Goal: Task Accomplishment & Management: Manage account settings

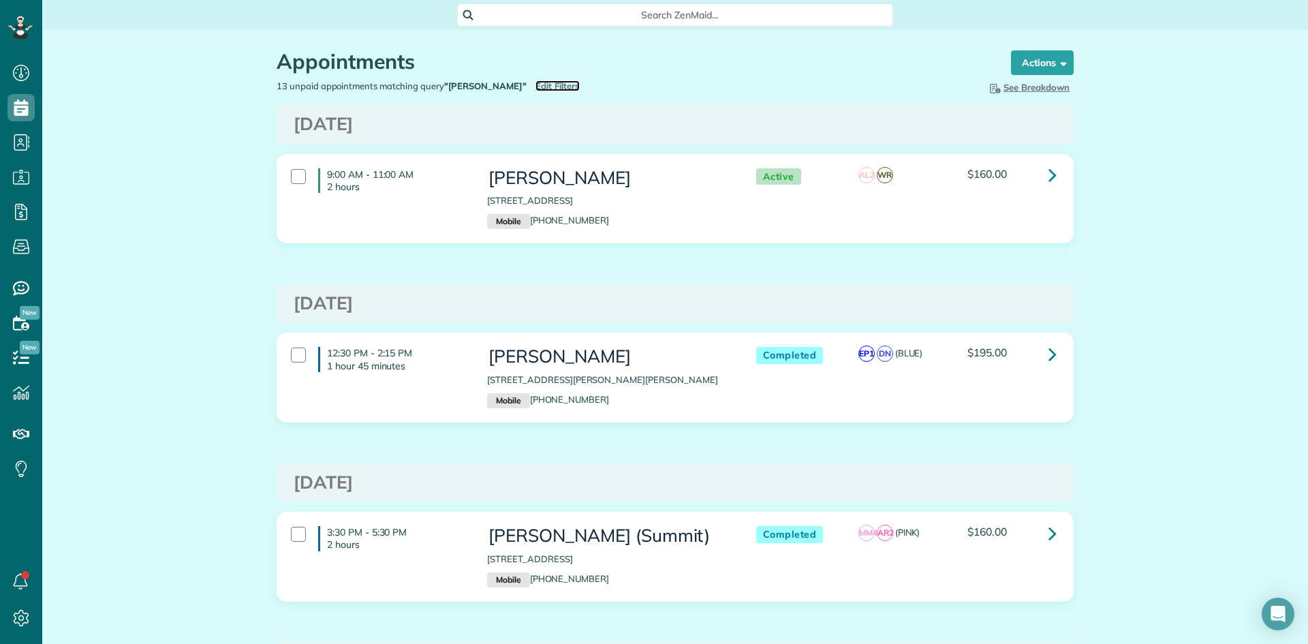
click at [535, 82] on span "Edit Filters" at bounding box center [557, 85] width 44 height 11
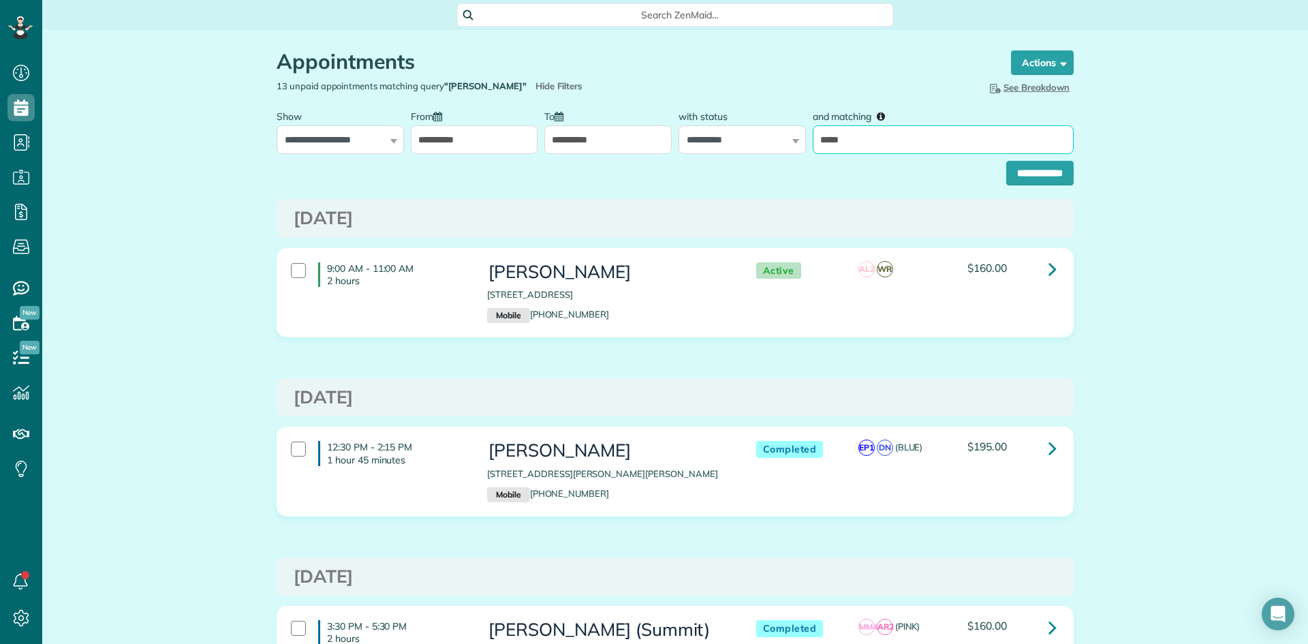
drag, startPoint x: 866, startPoint y: 136, endPoint x: 743, endPoint y: 136, distance: 122.6
click at [755, 136] on div "**********" at bounding box center [675, 128] width 804 height 51
type input "********"
click at [1006, 161] on input "**********" at bounding box center [1039, 173] width 67 height 25
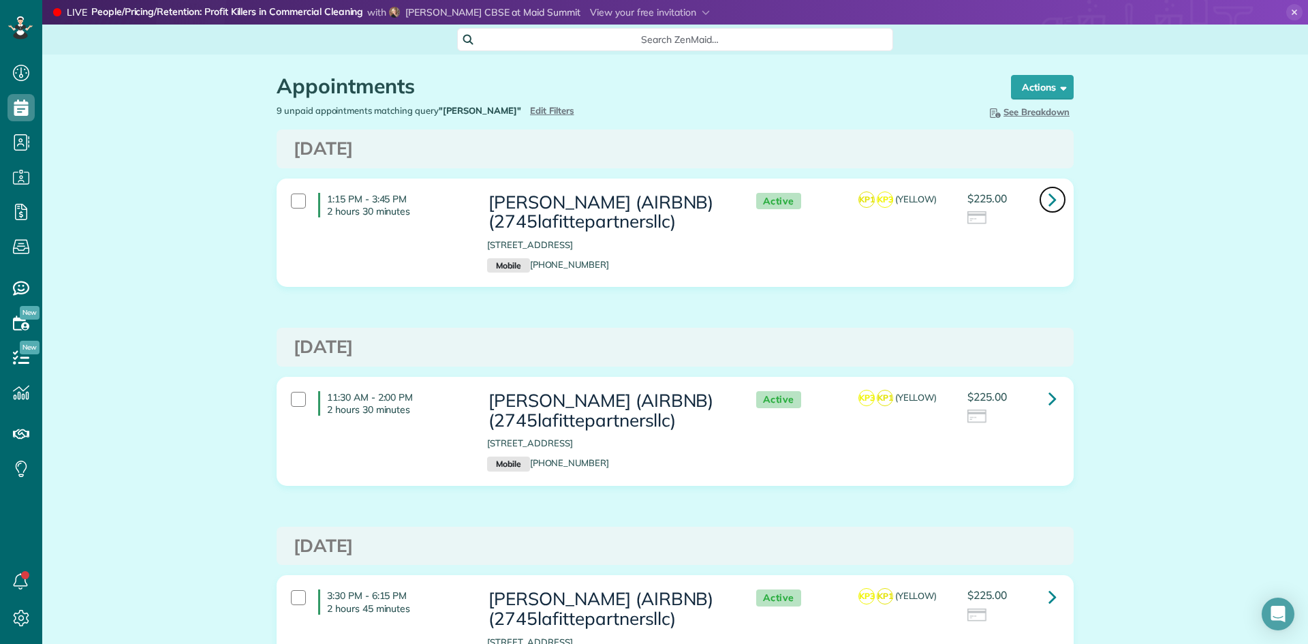
click at [1048, 198] on icon at bounding box center [1052, 199] width 8 height 24
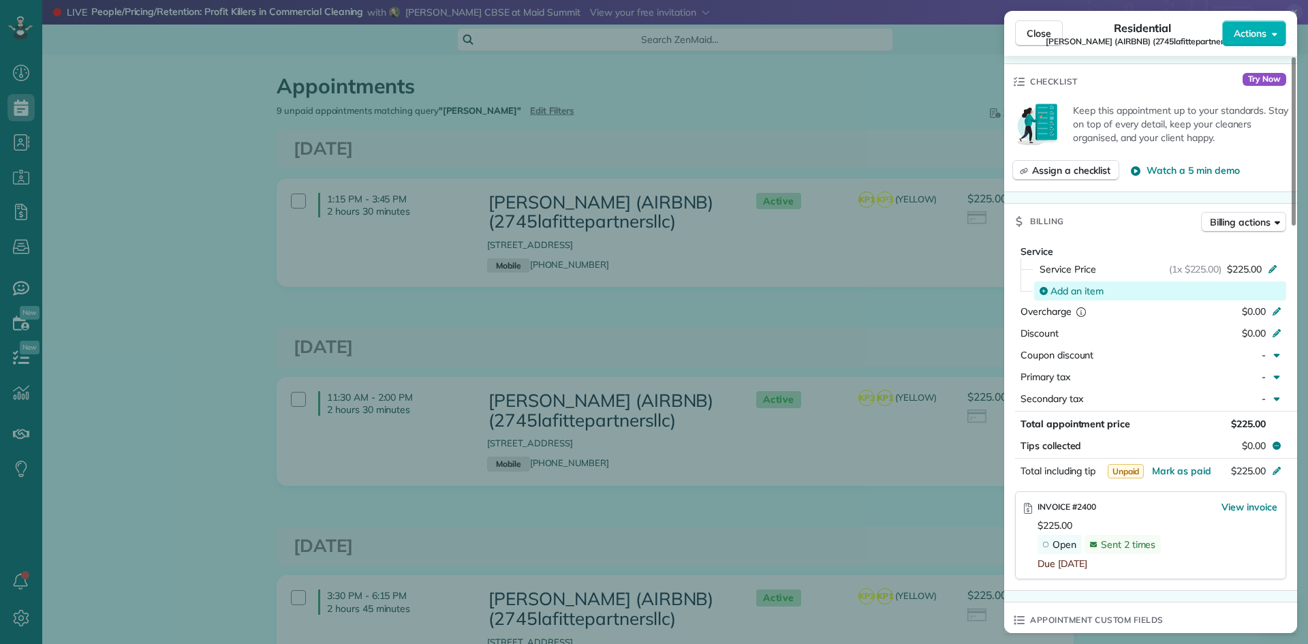
scroll to position [545, 0]
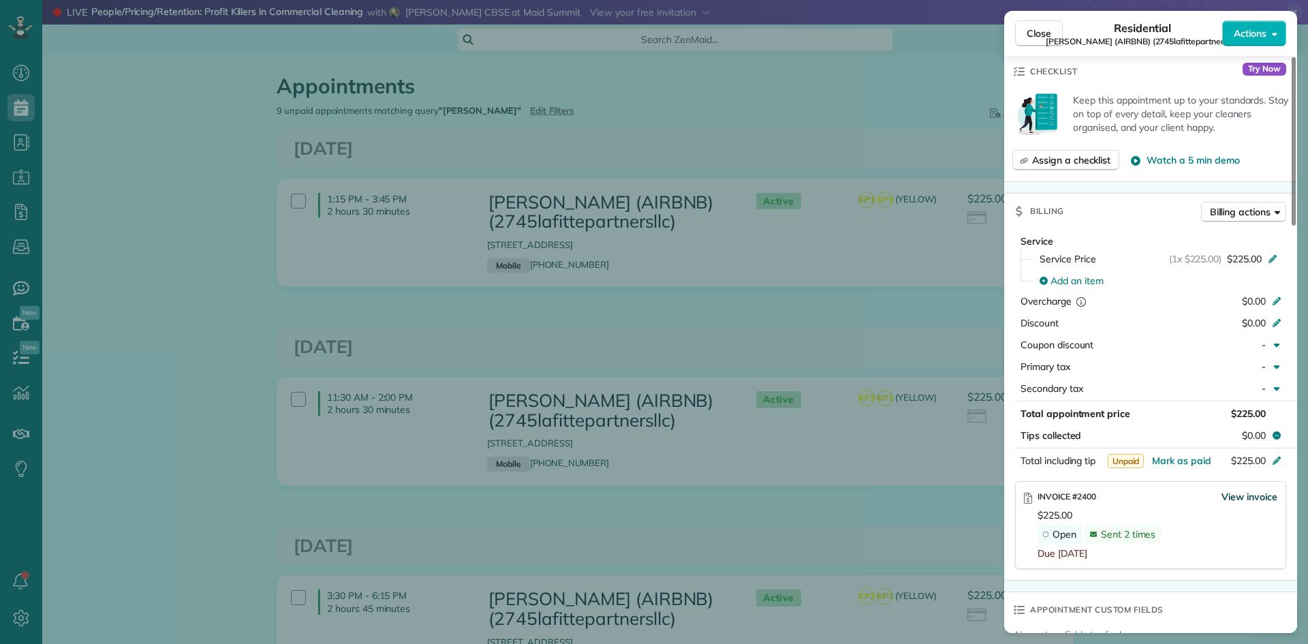
click at [1249, 490] on span "View invoice" at bounding box center [1249, 497] width 56 height 14
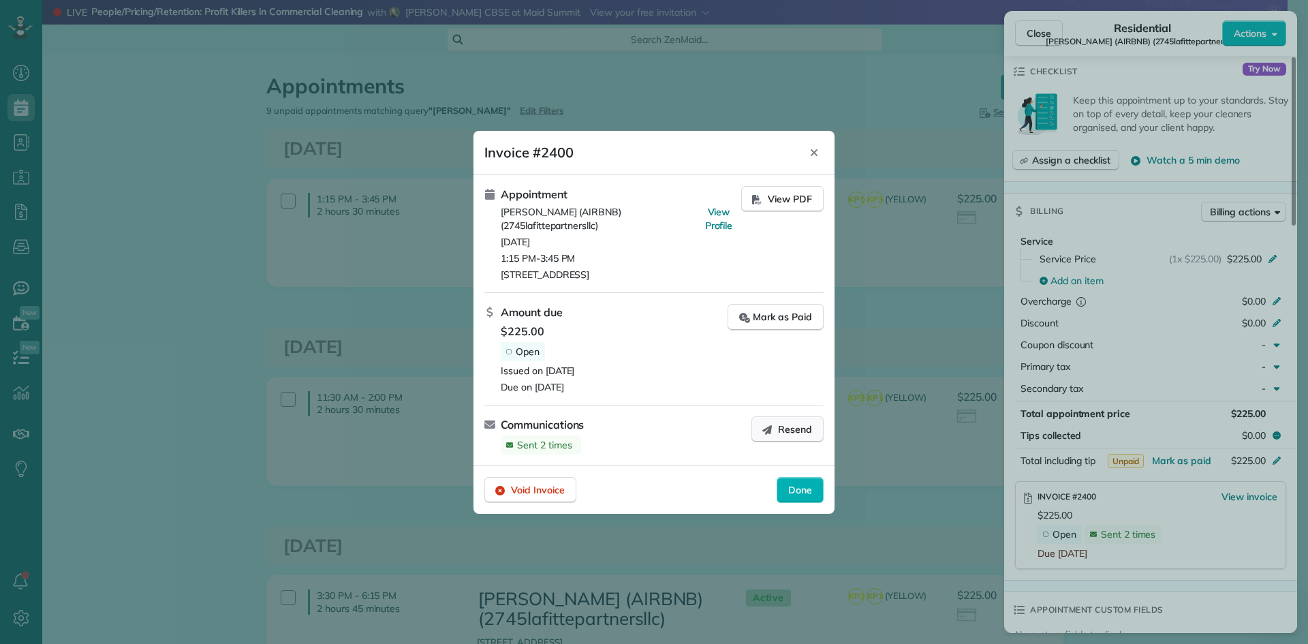
click at [789, 427] on span "Resend" at bounding box center [795, 429] width 34 height 14
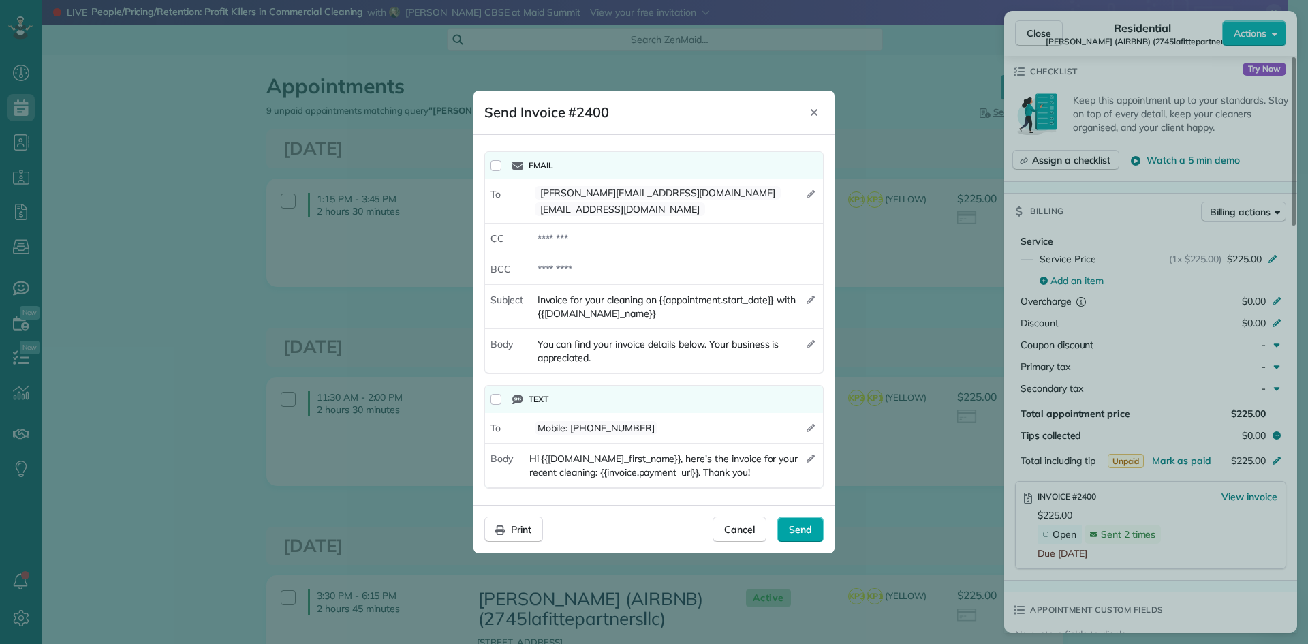
click at [796, 522] on span "Send" at bounding box center [800, 529] width 23 height 14
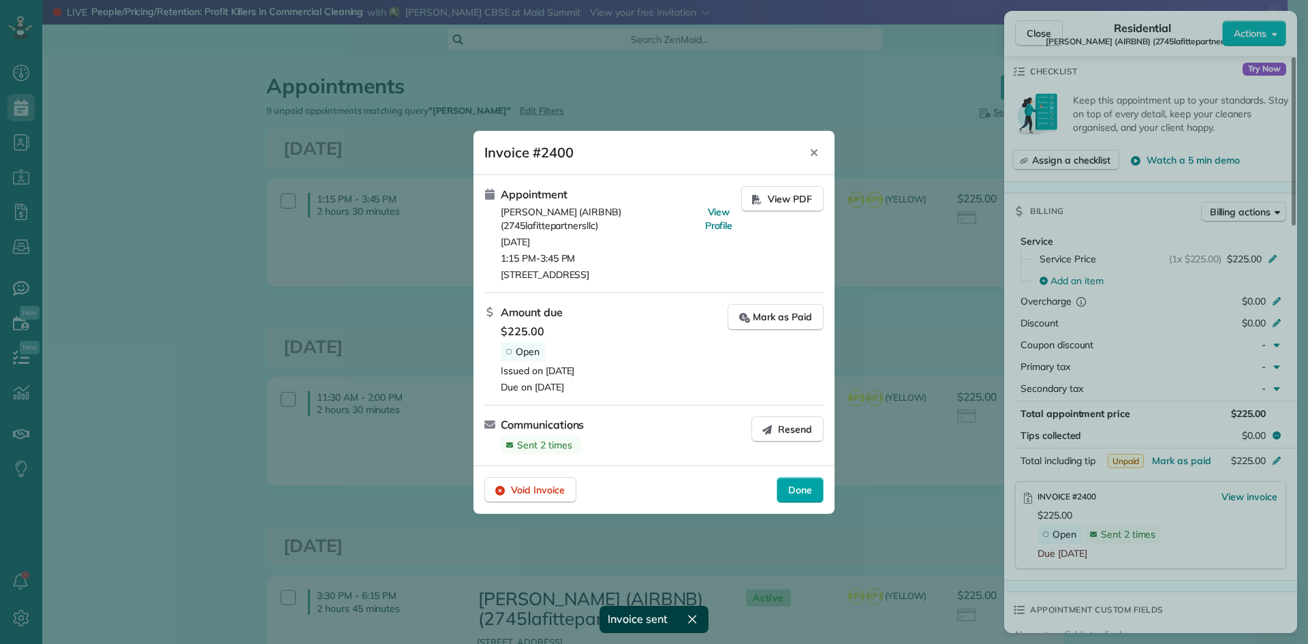
click at [799, 487] on span "Done" at bounding box center [800, 490] width 24 height 14
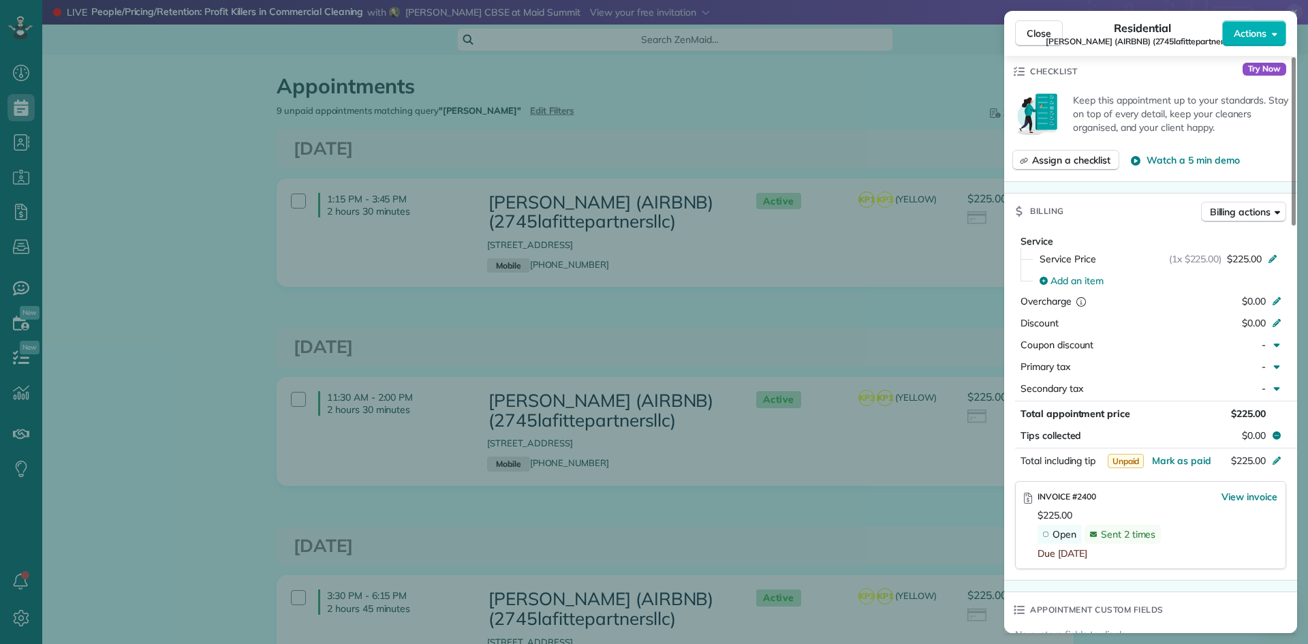
click at [829, 287] on div "Close Residential MICHAEL BRUBAKER (AIRBNB) (2745lafittepartnersllc) Actions St…" at bounding box center [654, 322] width 1308 height 644
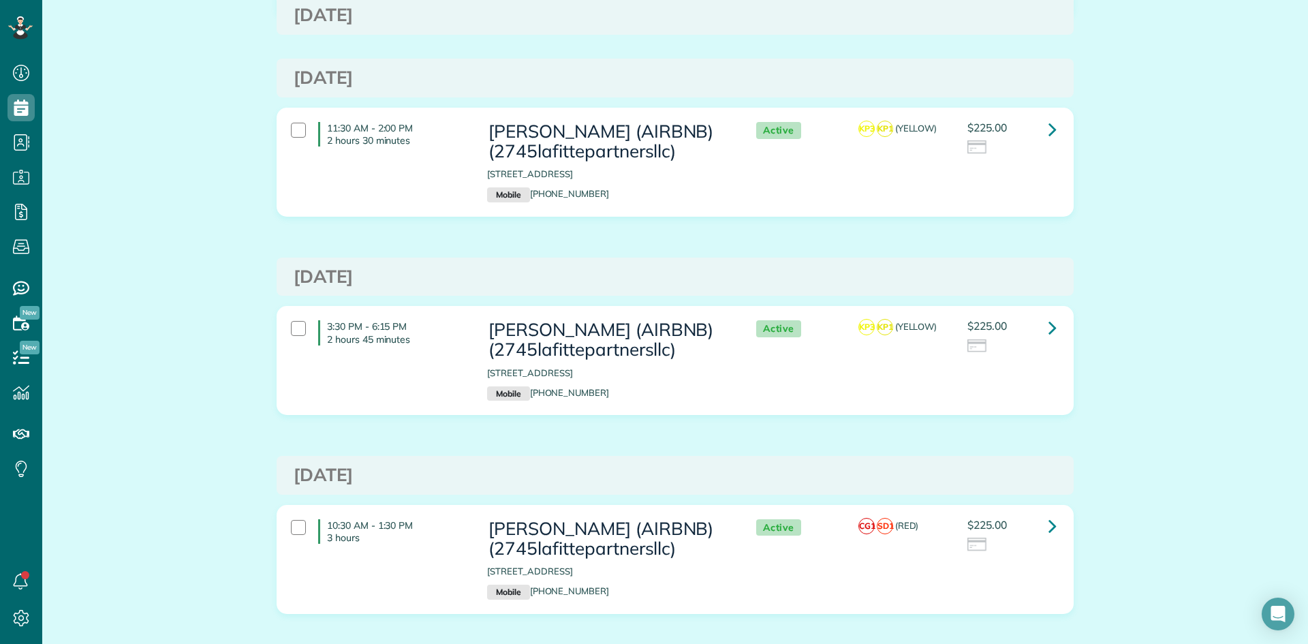
scroll to position [272, 0]
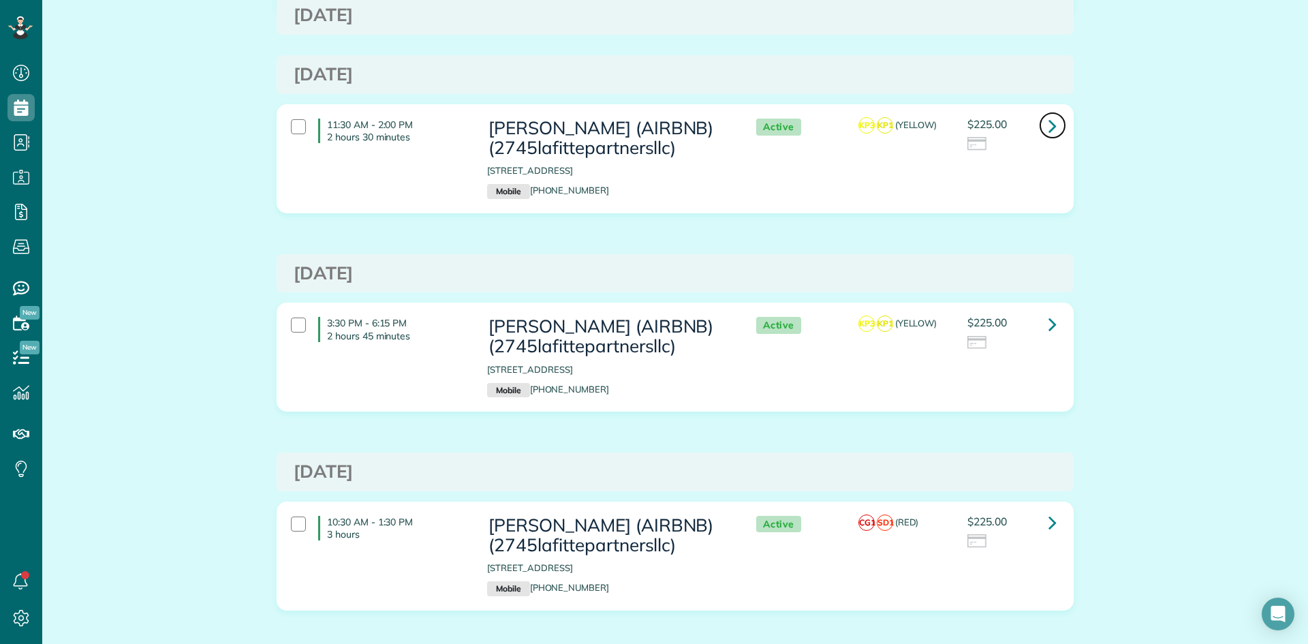
click at [1048, 138] on icon at bounding box center [1052, 126] width 8 height 24
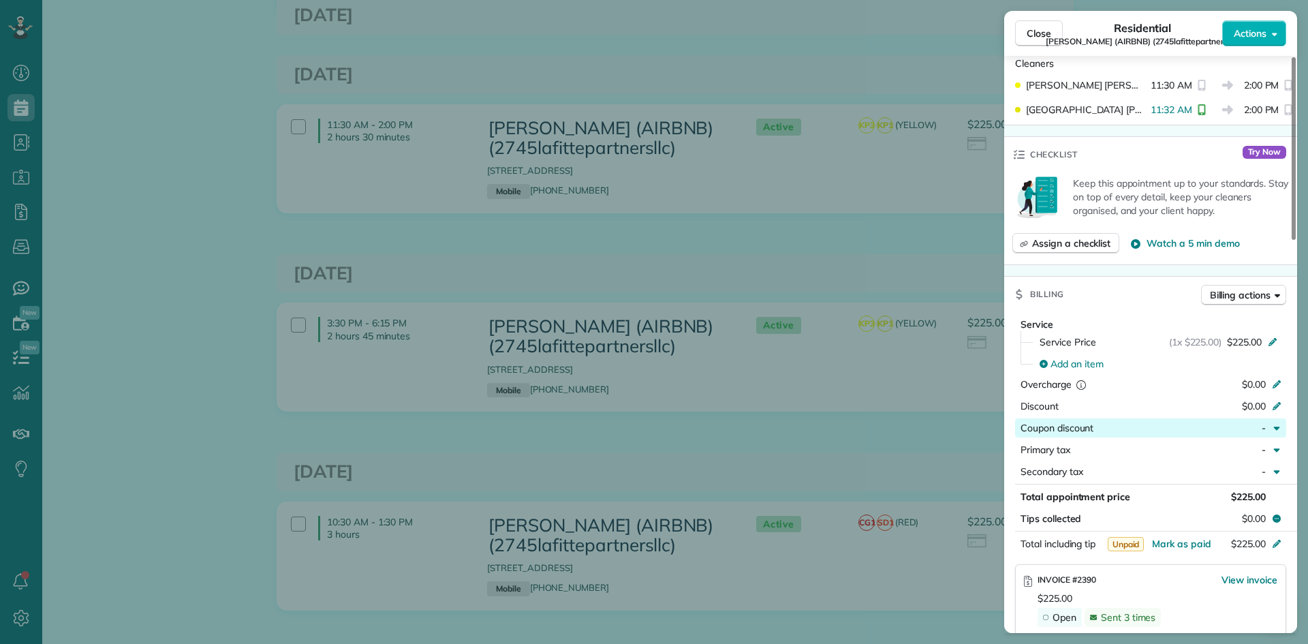
scroll to position [547, 0]
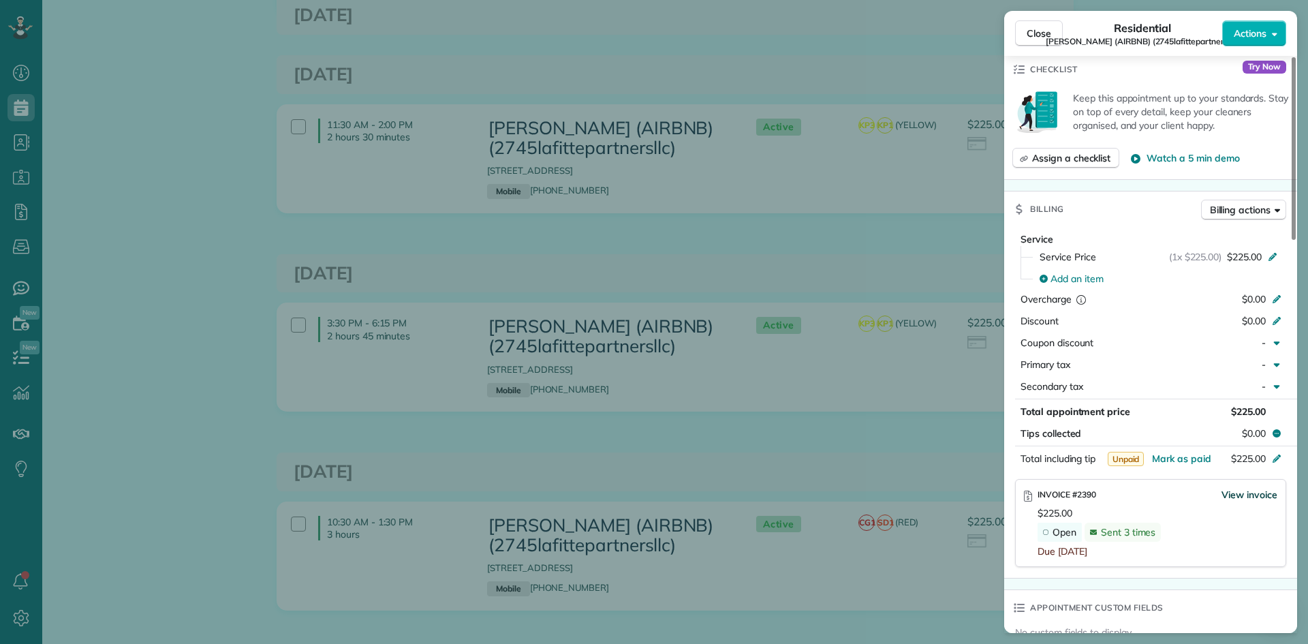
click at [1240, 488] on span "View invoice" at bounding box center [1249, 495] width 56 height 14
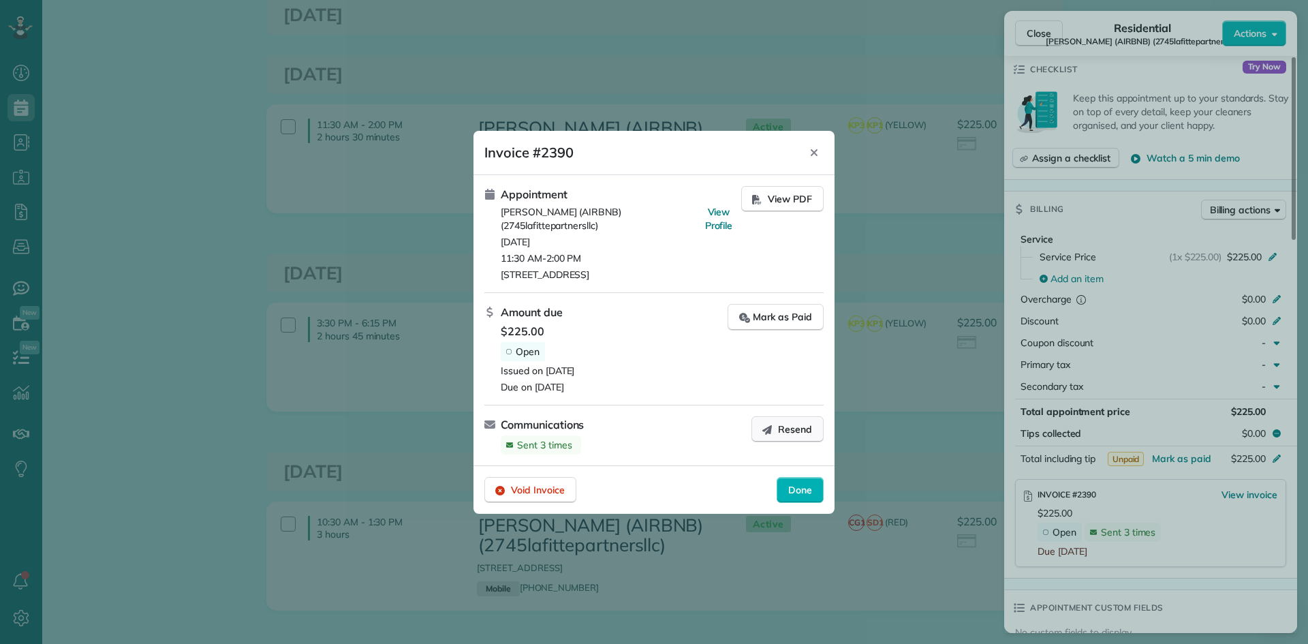
click at [784, 426] on span "Resend" at bounding box center [795, 429] width 34 height 14
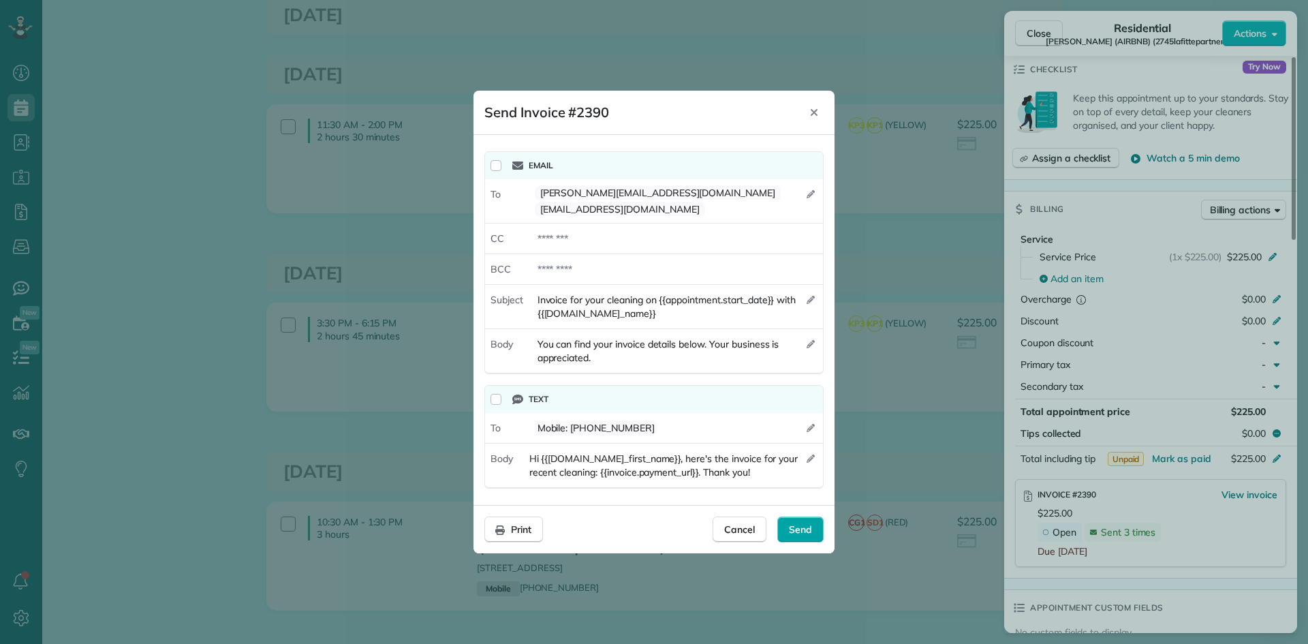
click at [805, 524] on span "Send" at bounding box center [800, 529] width 23 height 14
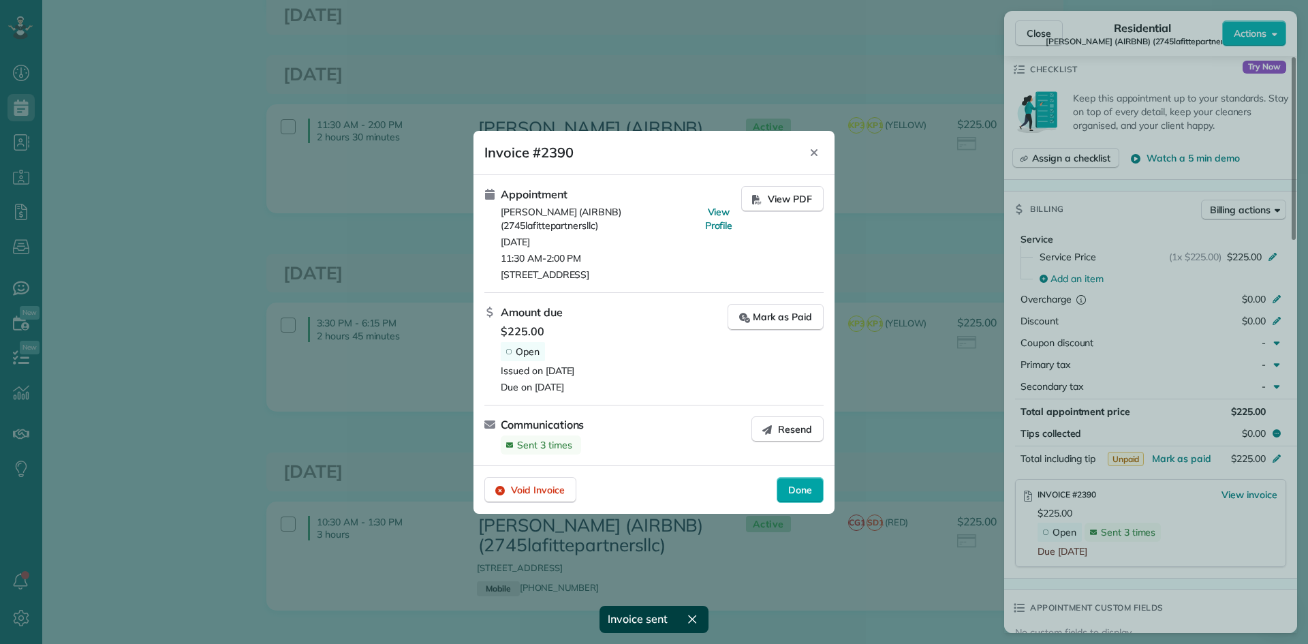
click at [798, 489] on span "Done" at bounding box center [800, 490] width 24 height 14
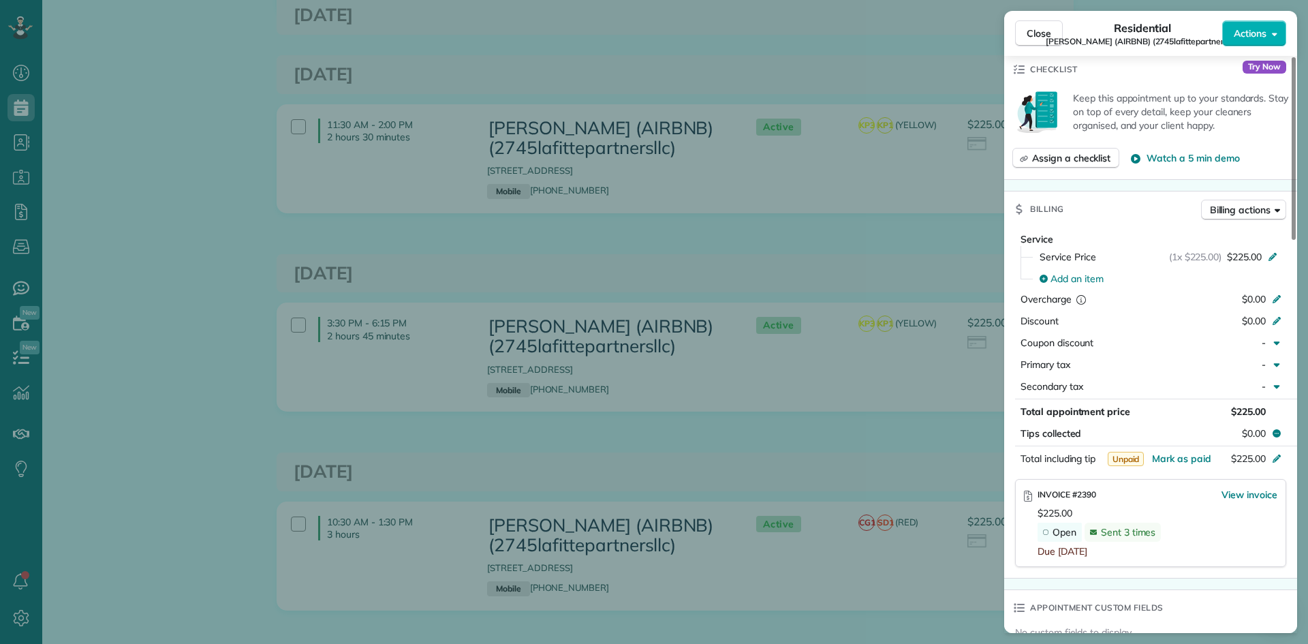
click at [845, 292] on div "Close Residential MICHAEL BRUBAKER (AIRBNB) (2745lafittepartnersllc) Actions St…" at bounding box center [654, 322] width 1308 height 644
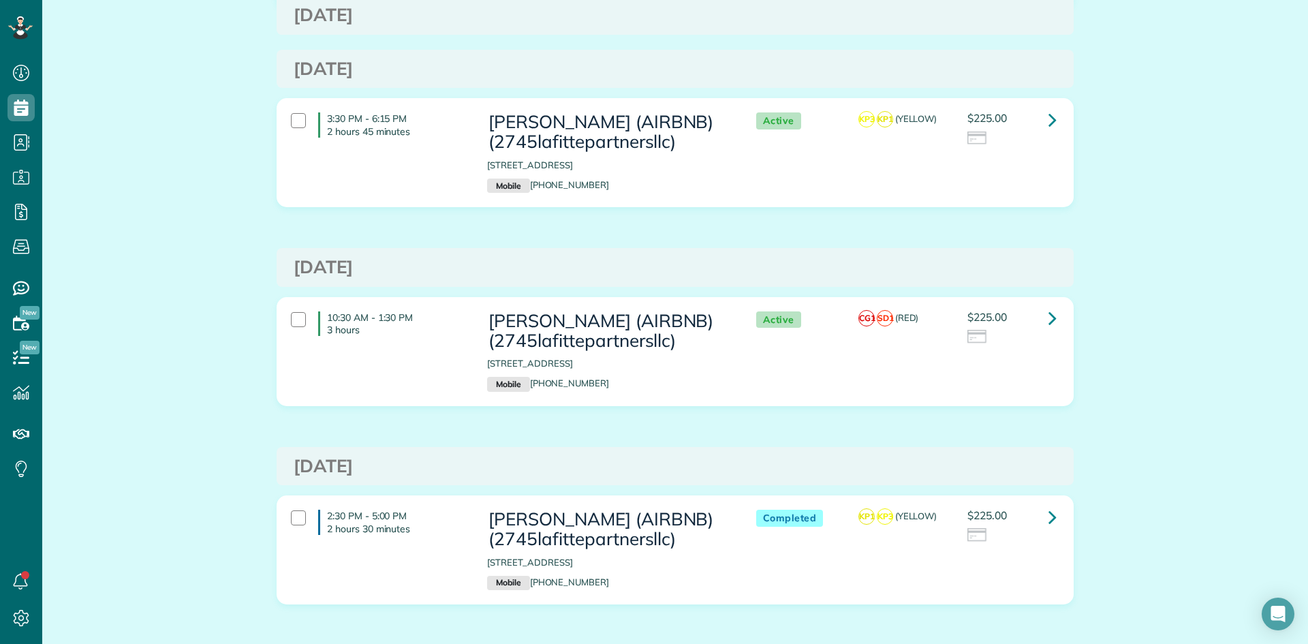
scroll to position [545, 0]
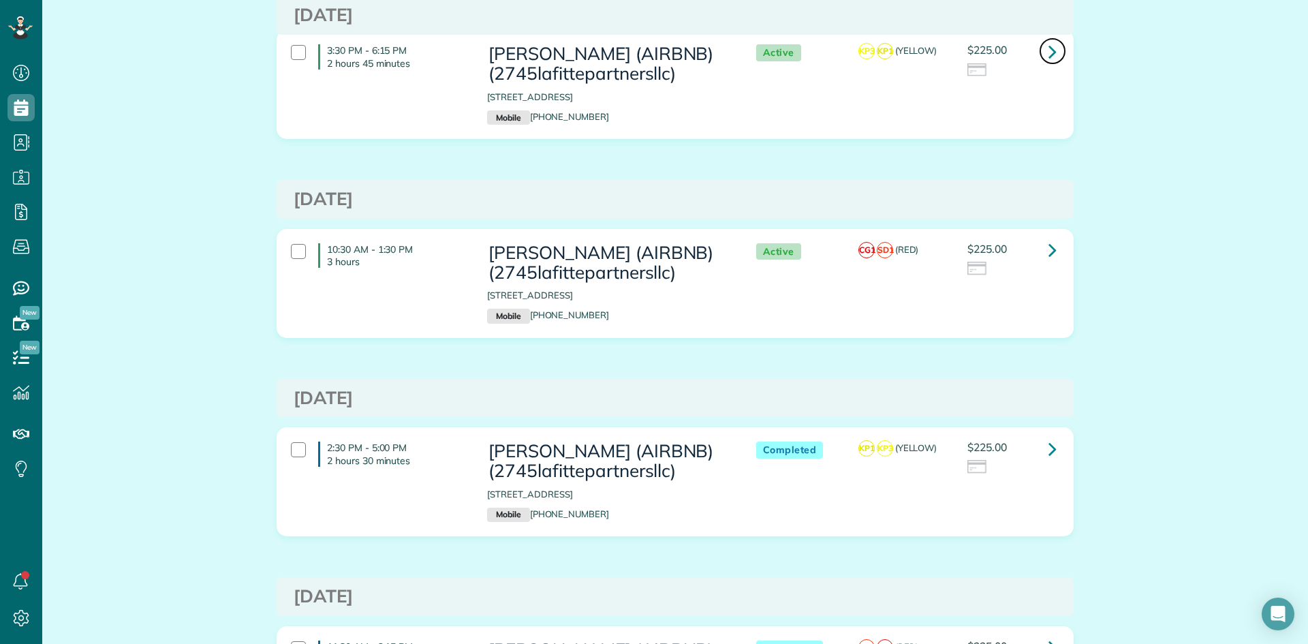
click at [1048, 63] on icon at bounding box center [1052, 52] width 8 height 24
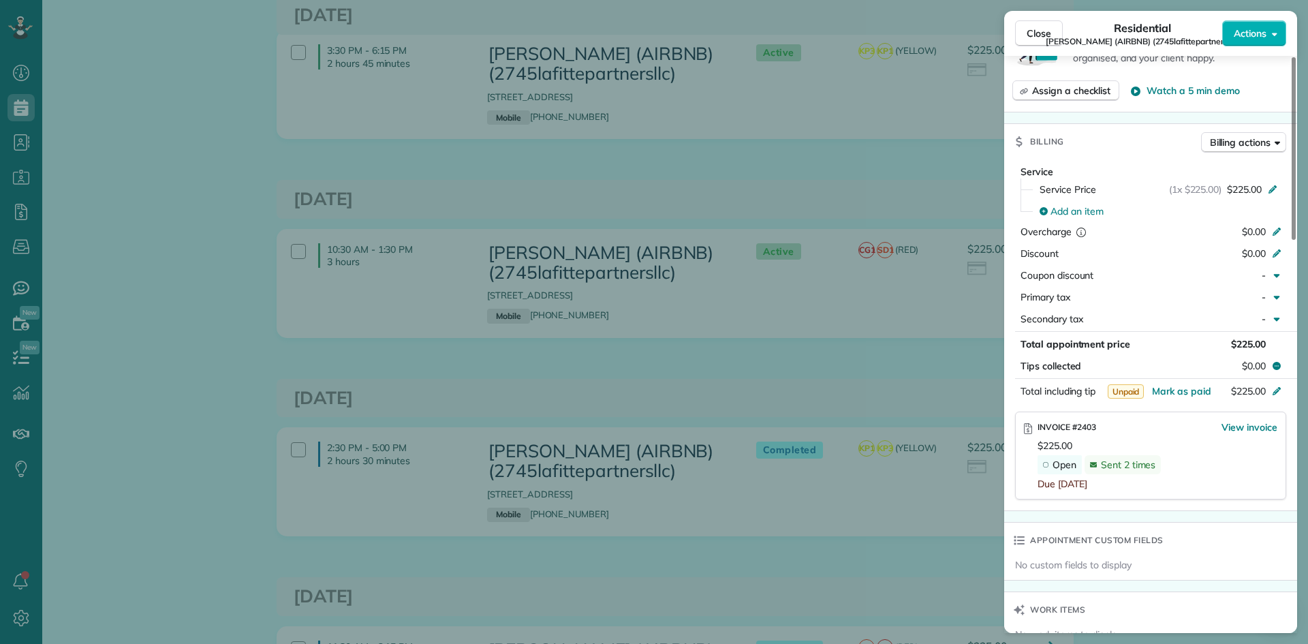
scroll to position [615, 0]
click at [1256, 420] on span "View invoice" at bounding box center [1249, 427] width 56 height 14
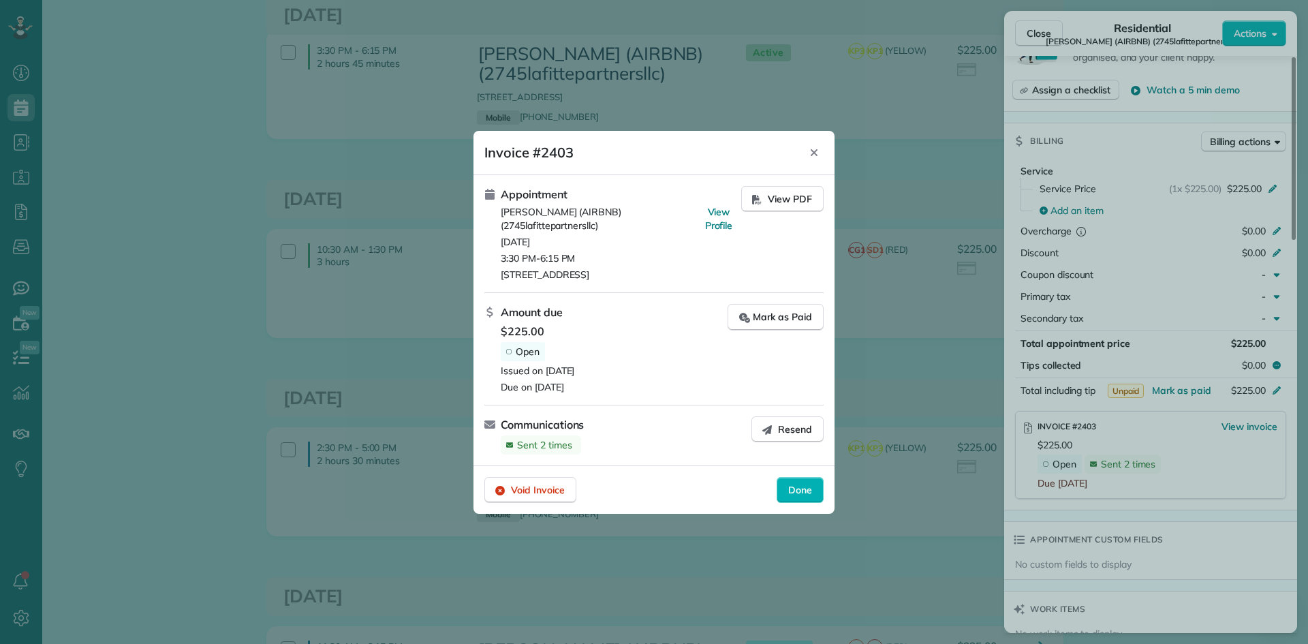
click at [793, 430] on span "Resend" at bounding box center [795, 429] width 34 height 14
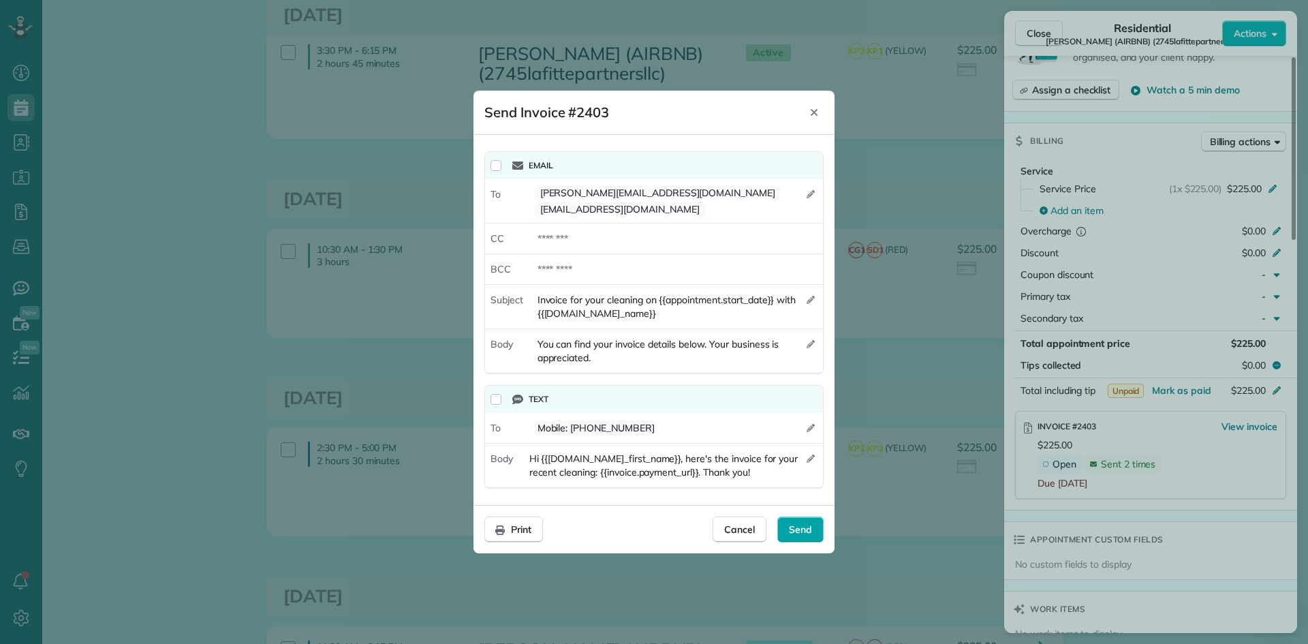
click at [796, 522] on span "Send" at bounding box center [800, 529] width 23 height 14
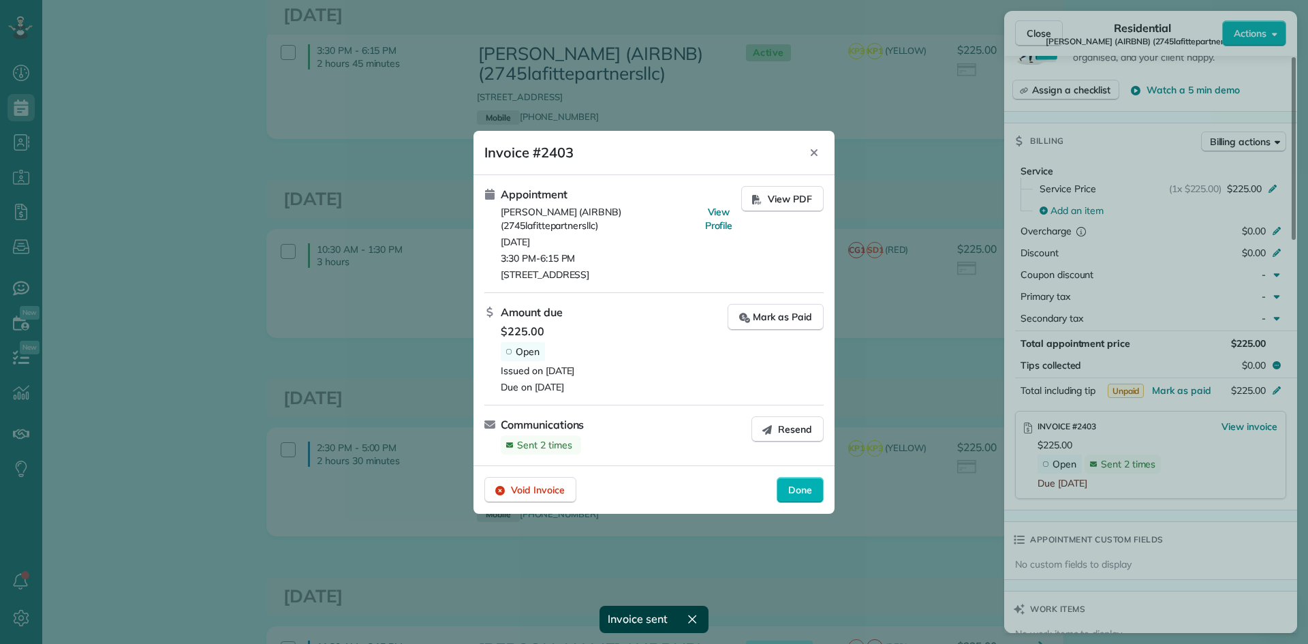
click at [796, 483] on span "Done" at bounding box center [800, 490] width 24 height 14
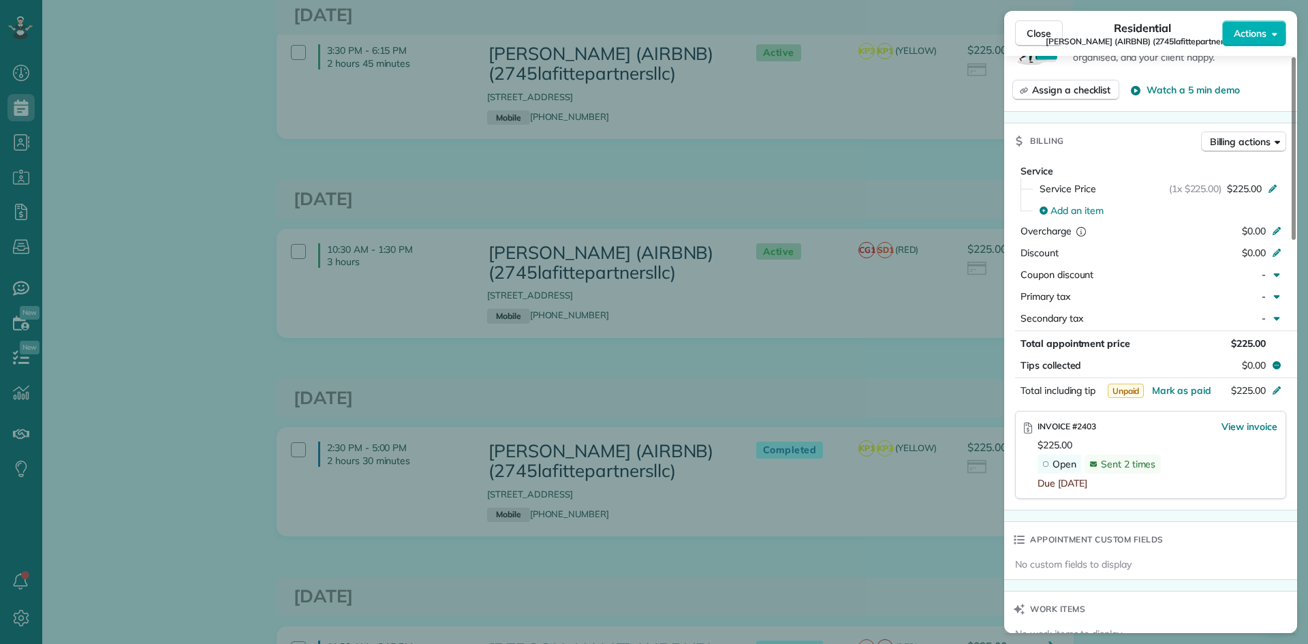
click at [847, 251] on div "Close Residential MICHAEL BRUBAKER (AIRBNB) (2745lafittepartnersllc) Actions St…" at bounding box center [654, 322] width 1308 height 644
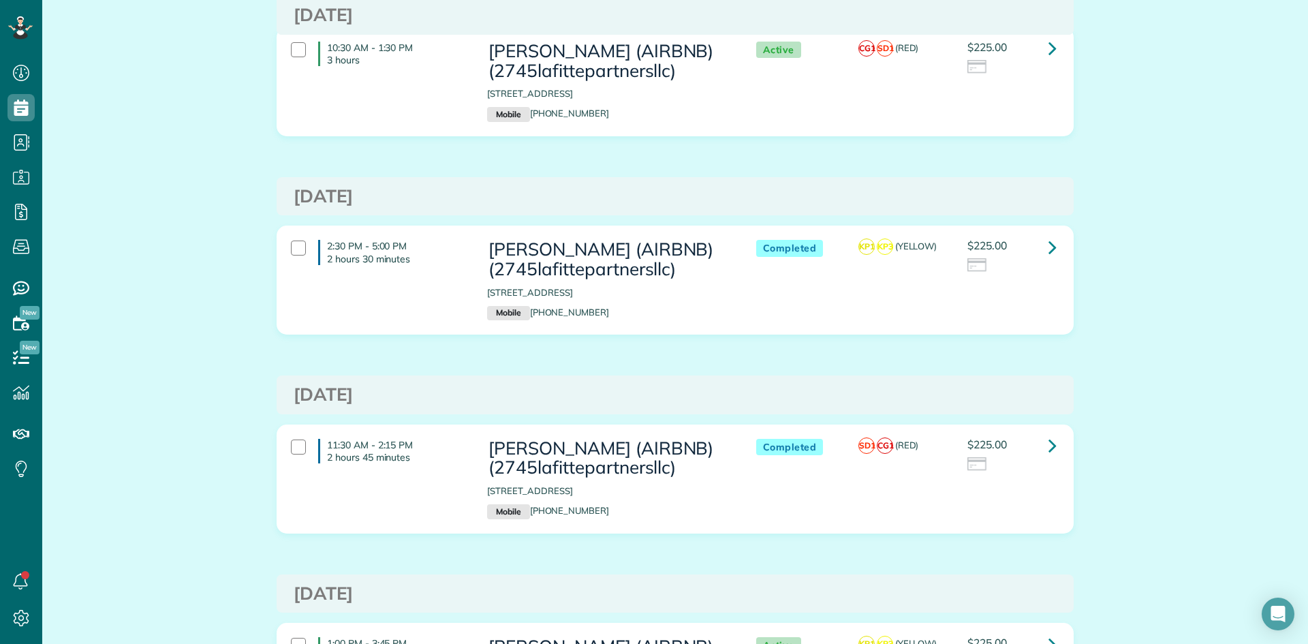
scroll to position [749, 0]
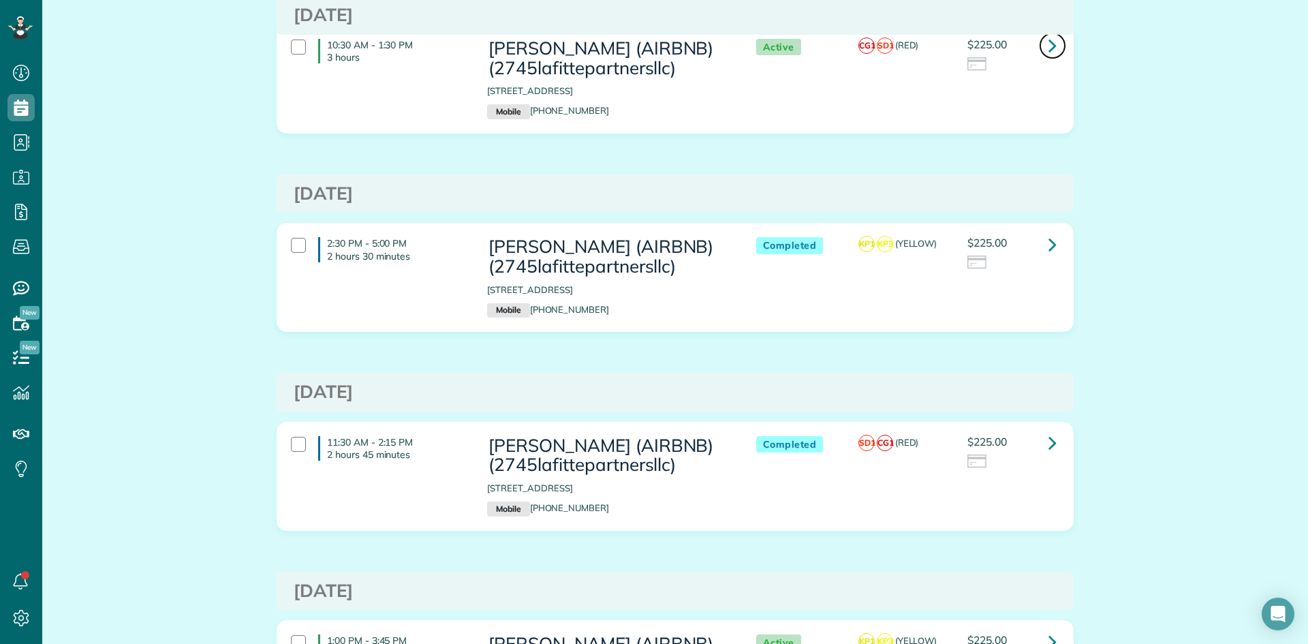
click at [1050, 57] on icon at bounding box center [1052, 45] width 8 height 24
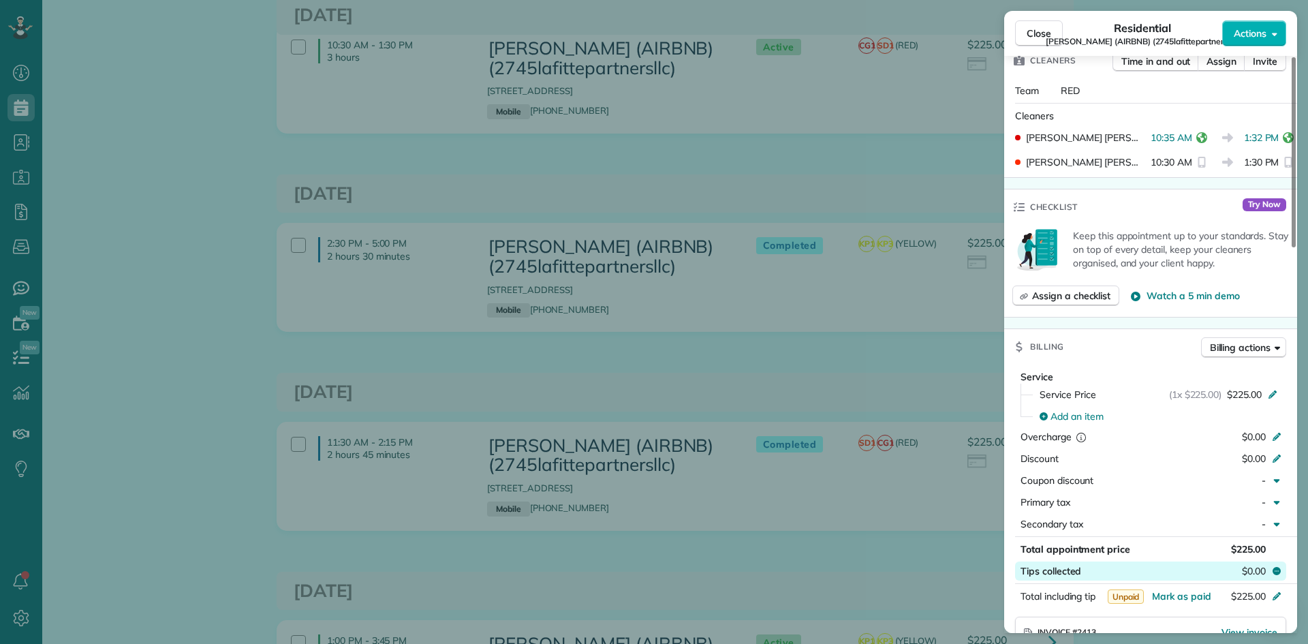
scroll to position [478, 0]
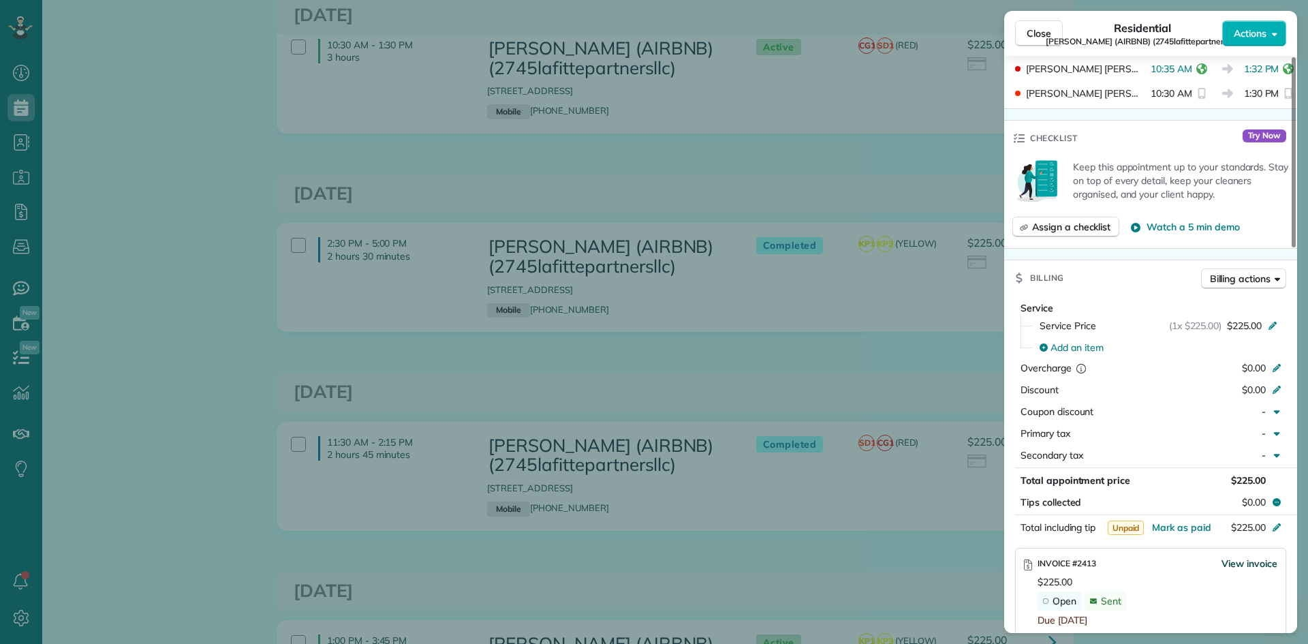
click at [1237, 557] on span "View invoice" at bounding box center [1249, 564] width 56 height 14
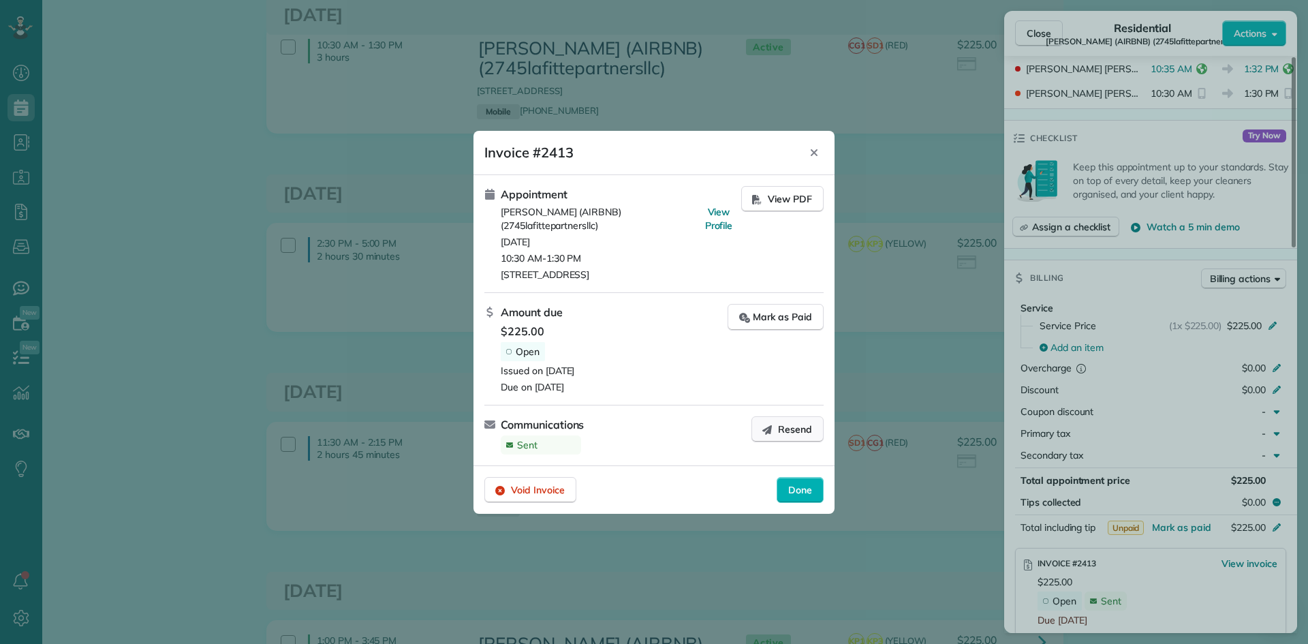
click at [787, 429] on span "Resend" at bounding box center [795, 429] width 34 height 14
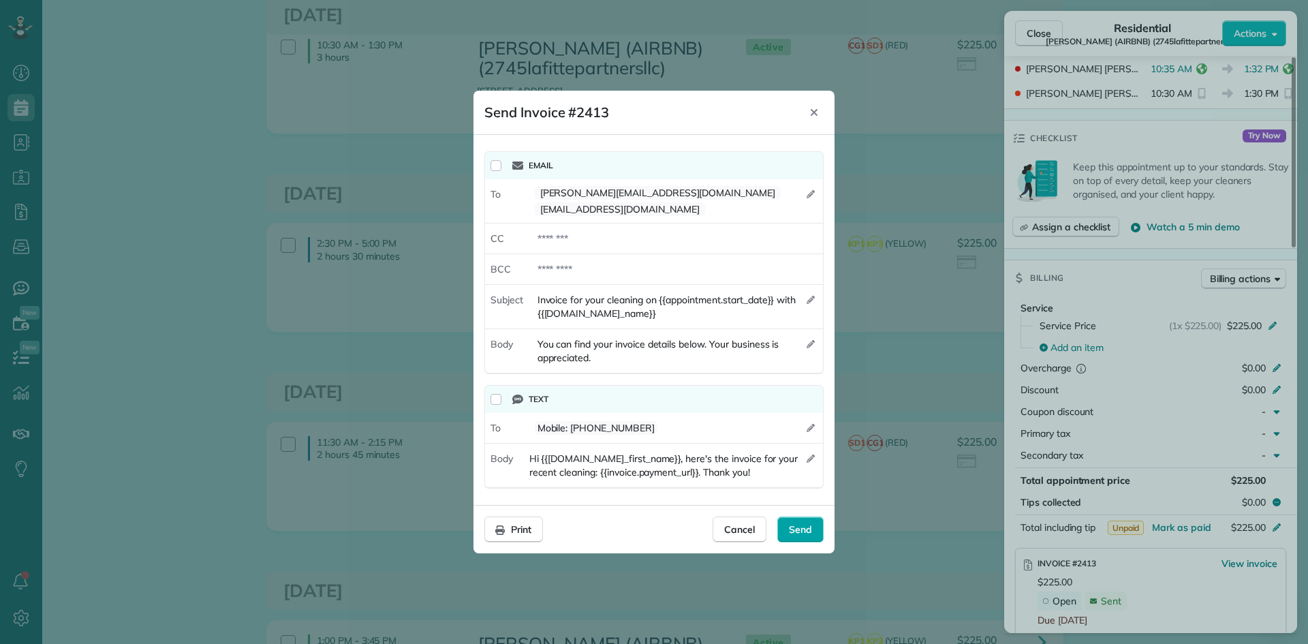
click at [790, 522] on span "Send" at bounding box center [800, 529] width 23 height 14
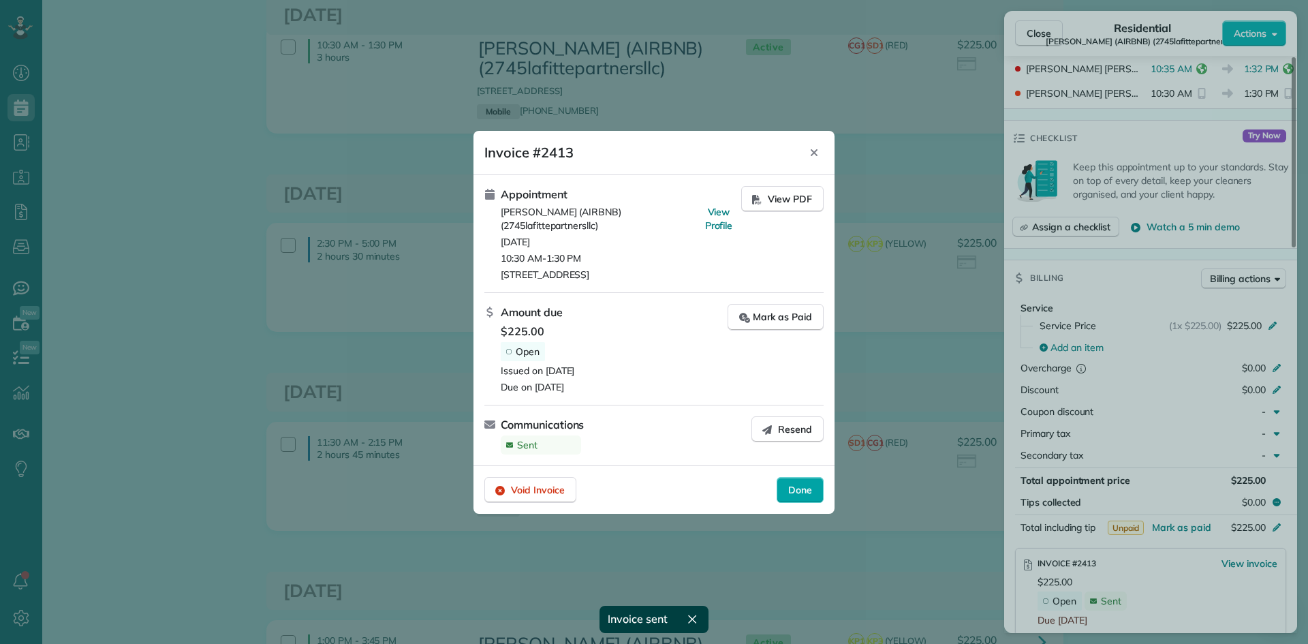
click at [803, 485] on span "Done" at bounding box center [800, 490] width 24 height 14
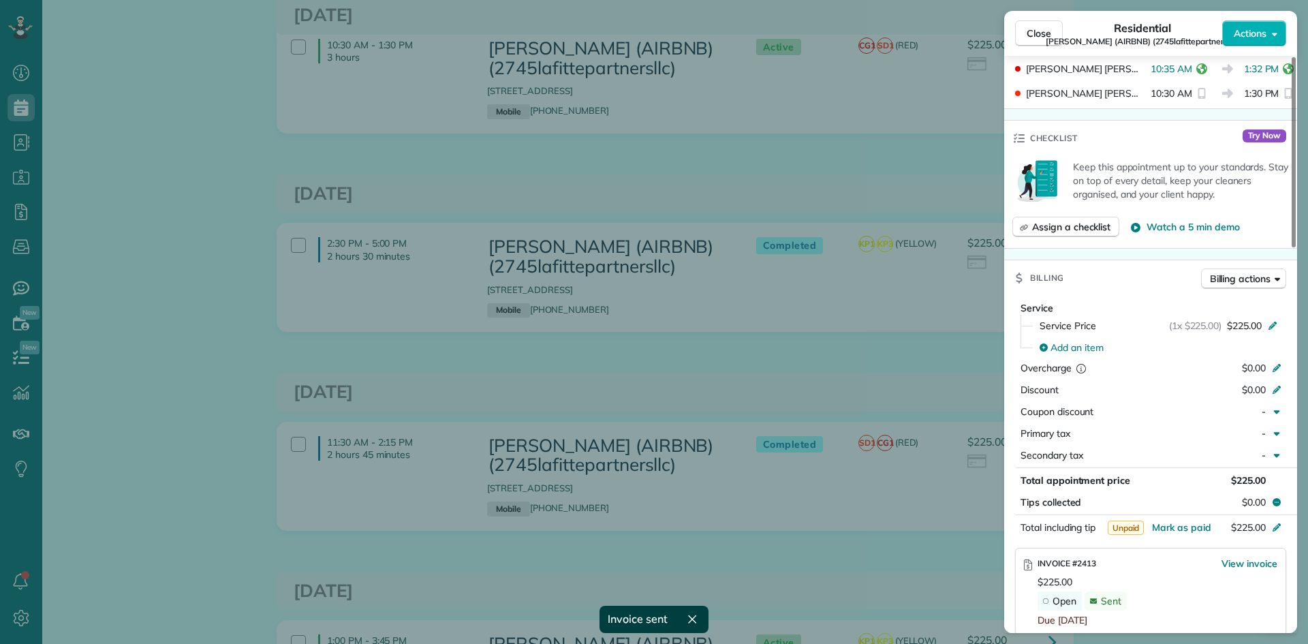
click at [901, 284] on div "Close Residential MICHAEL BRUBAKER (AIRBNB) (2745lafittepartnersllc) Actions St…" at bounding box center [654, 322] width 1308 height 644
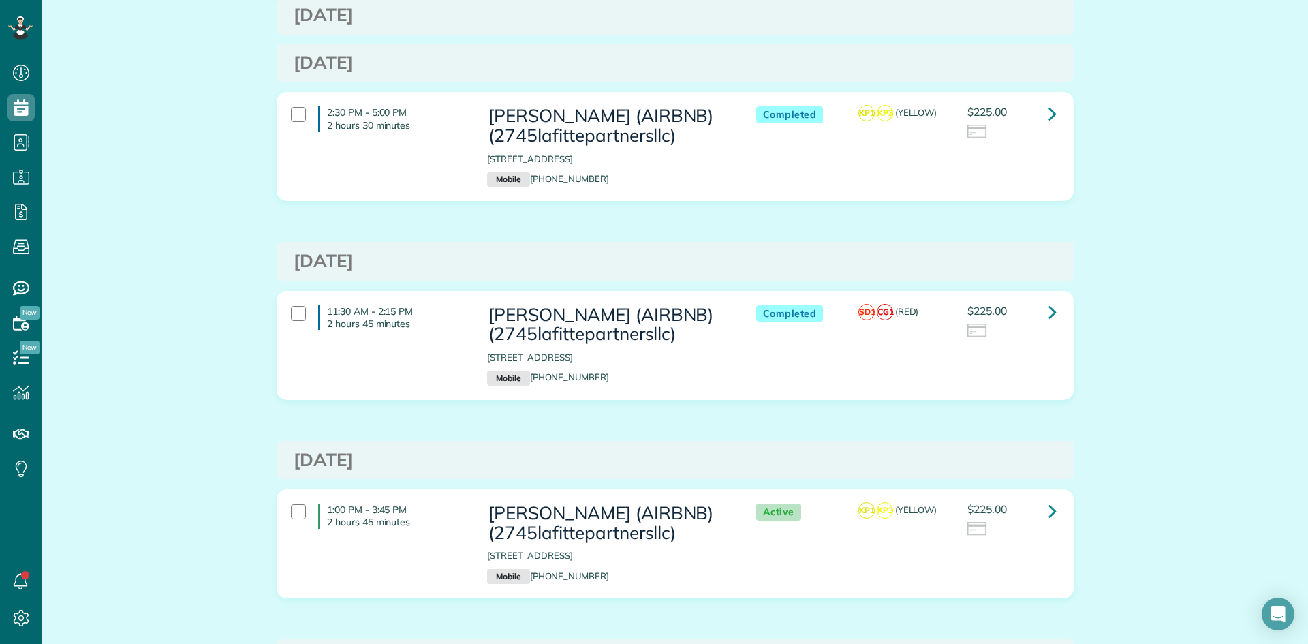
scroll to position [954, 0]
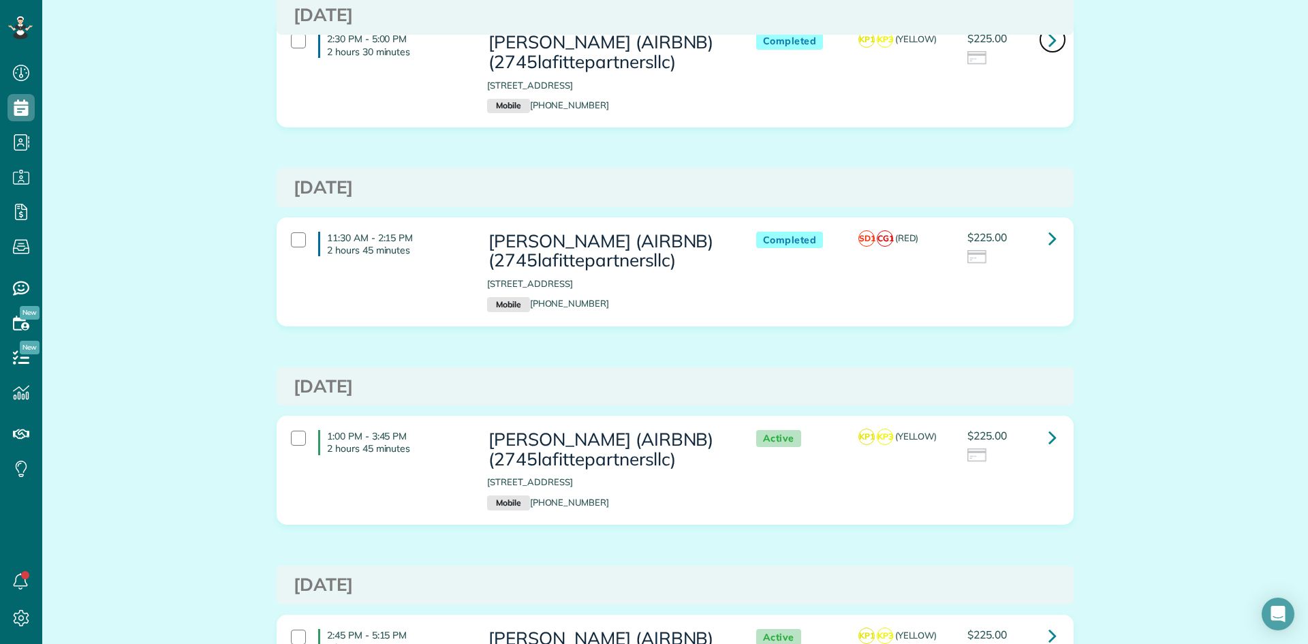
click at [1048, 52] on icon at bounding box center [1052, 40] width 8 height 24
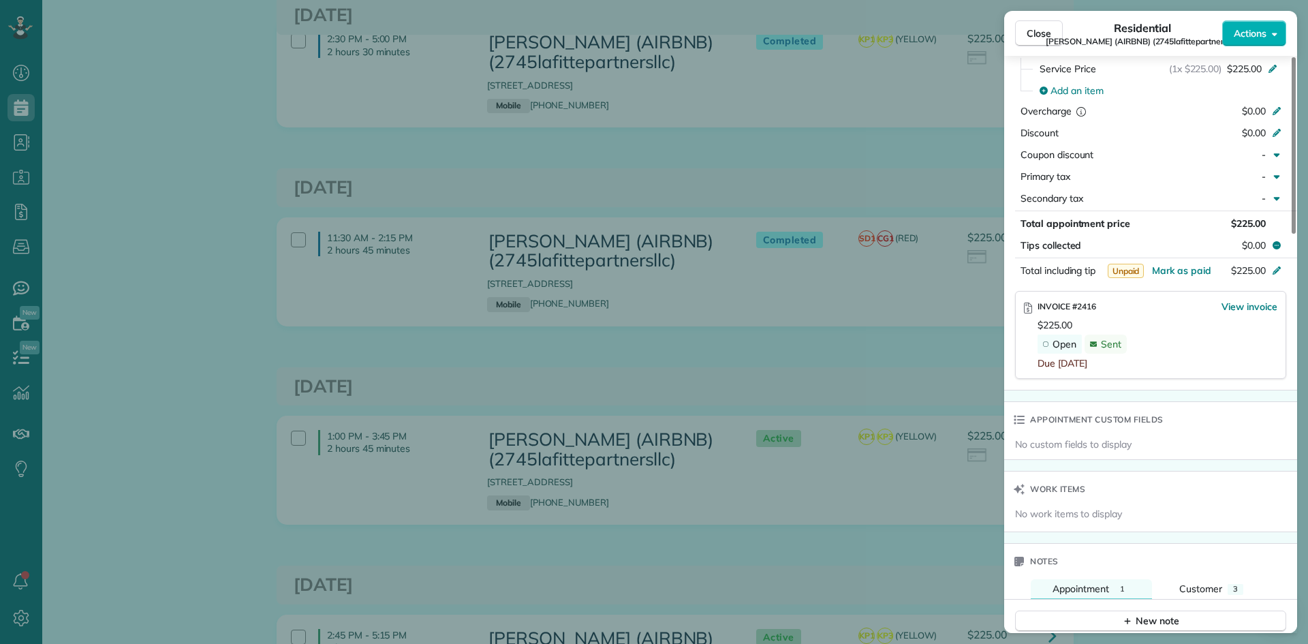
scroll to position [817, 0]
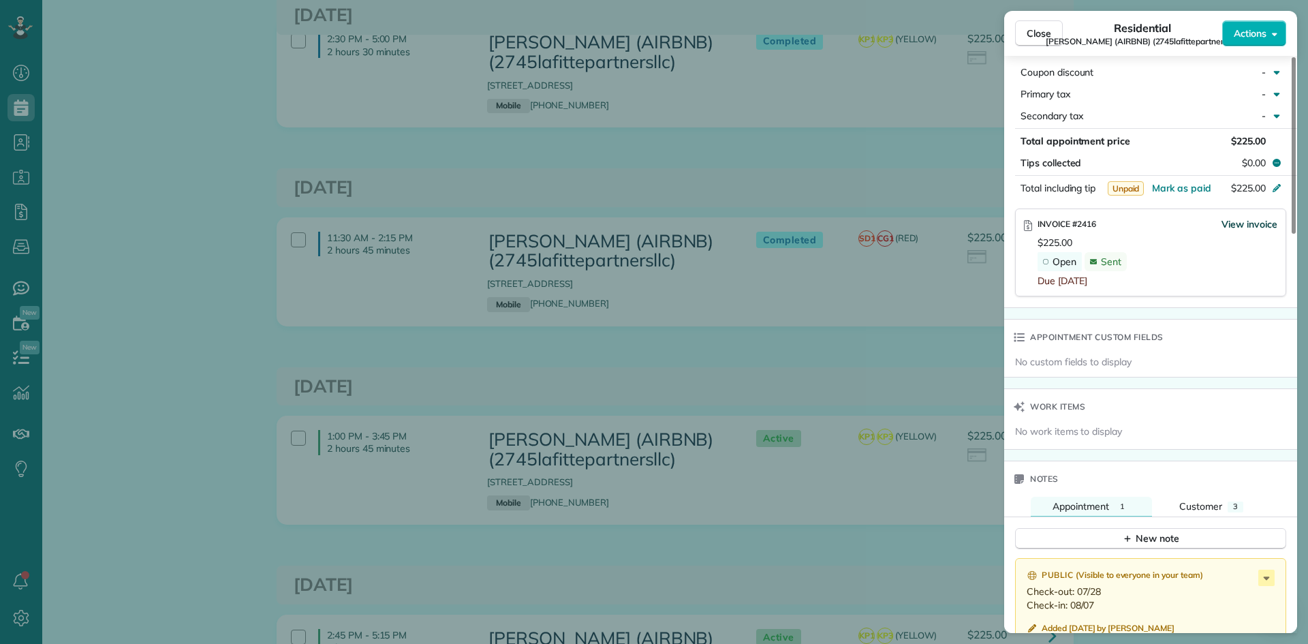
click at [1238, 217] on span "View invoice" at bounding box center [1249, 224] width 56 height 14
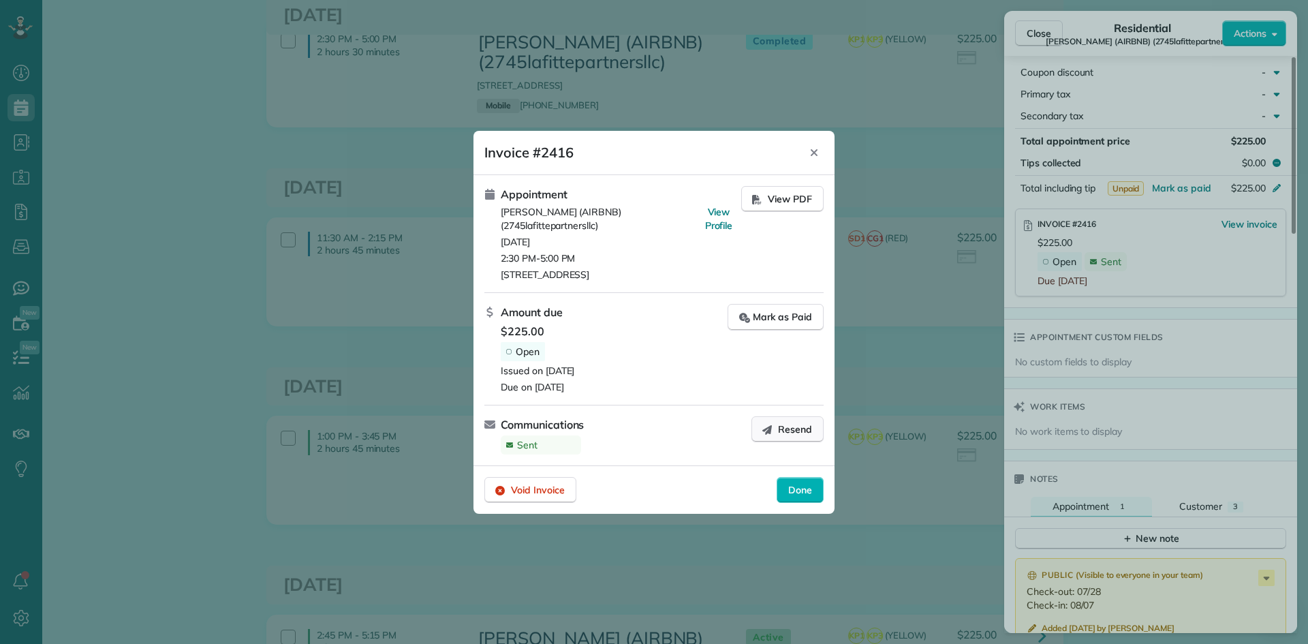
click at [792, 432] on span "Resend" at bounding box center [795, 429] width 34 height 14
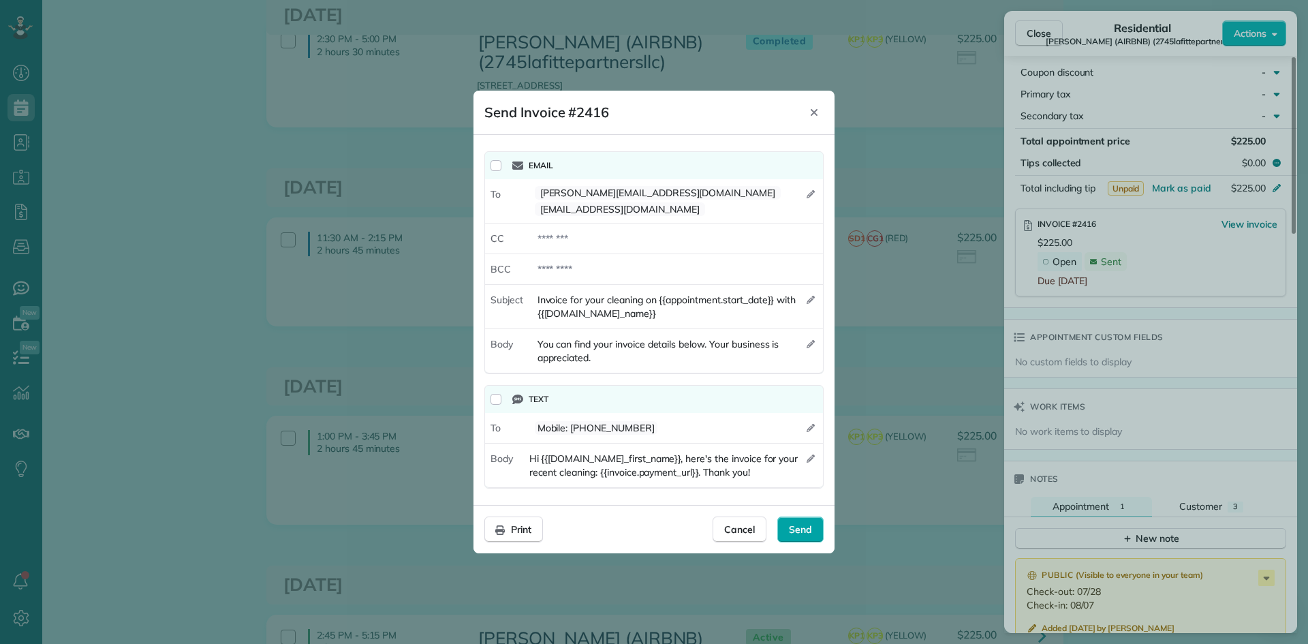
click at [796, 529] on span "Send" at bounding box center [800, 529] width 23 height 14
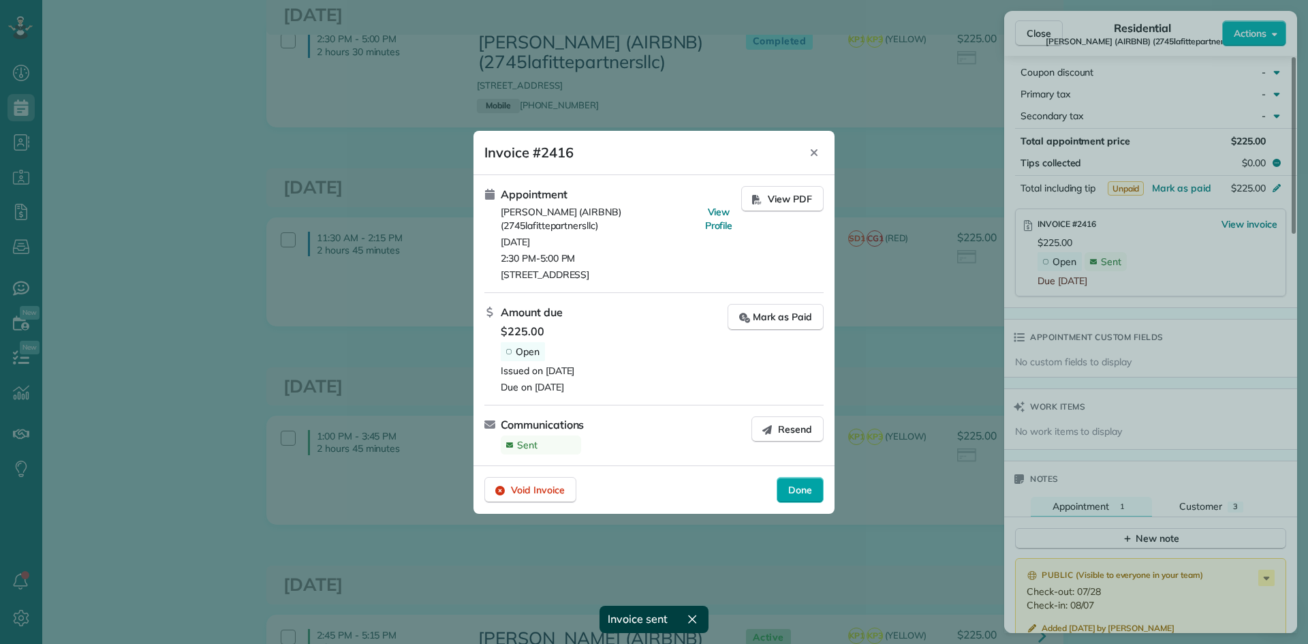
click at [798, 479] on div "Done" at bounding box center [800, 490] width 47 height 26
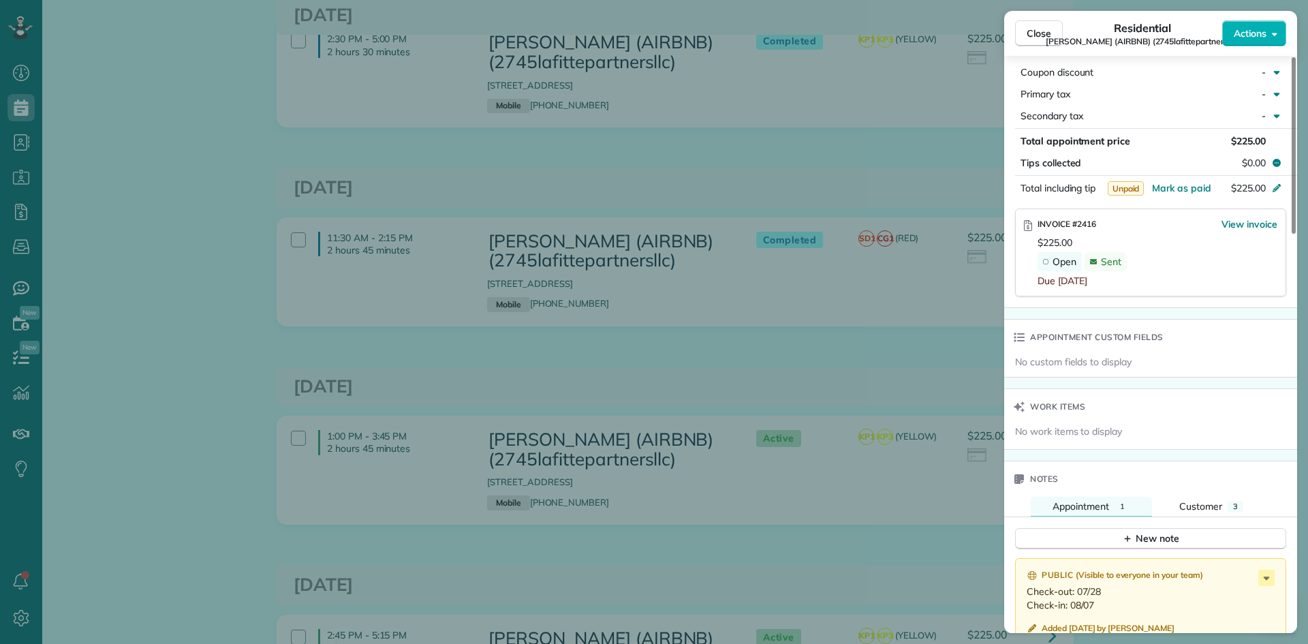
click at [848, 253] on div "Close Residential MICHAEL BRUBAKER (AIRBNB) (2745lafittepartnersllc) Actions St…" at bounding box center [654, 322] width 1308 height 644
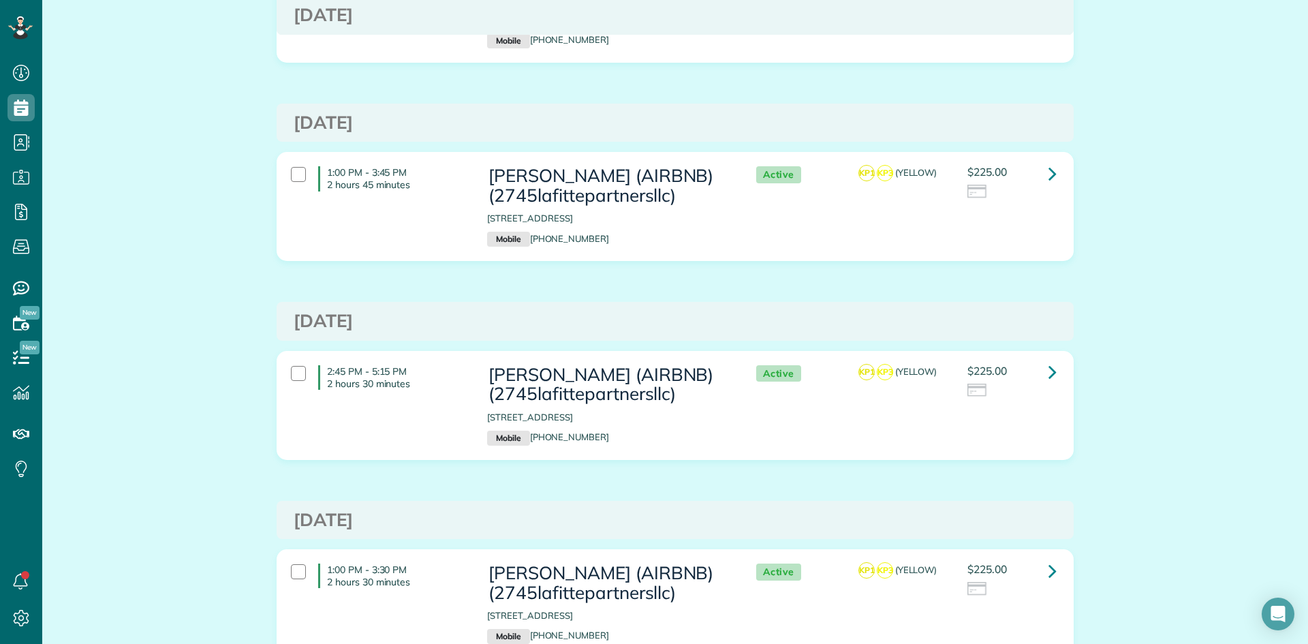
scroll to position [1226, 0]
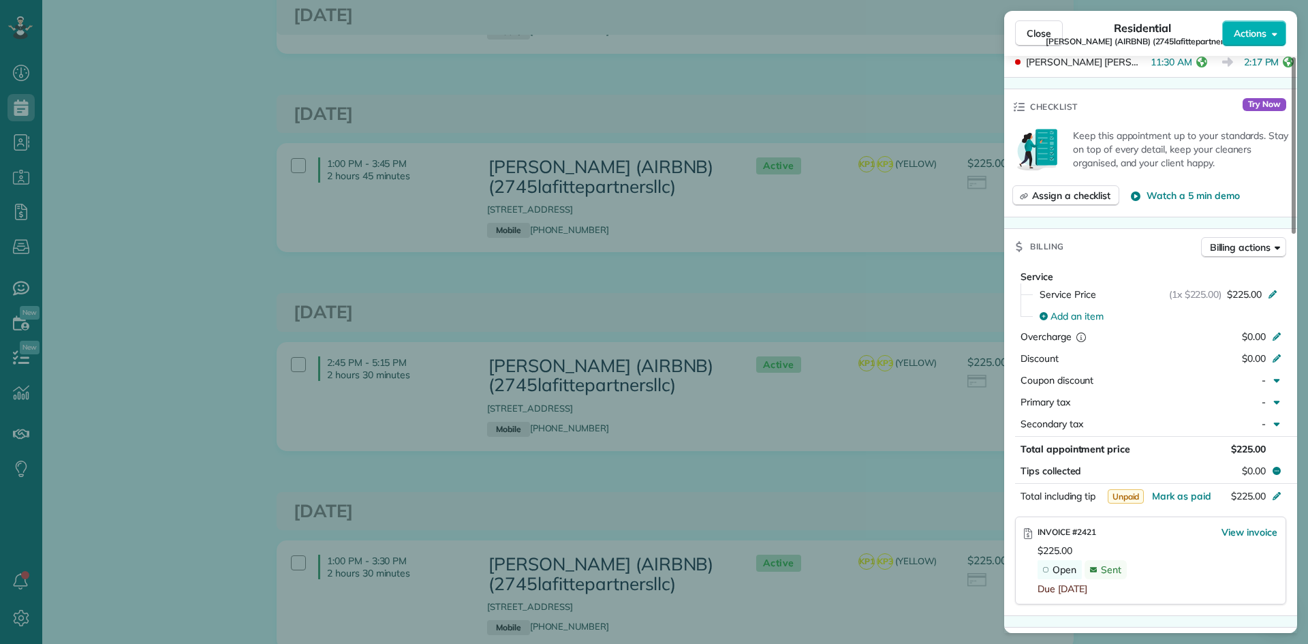
scroll to position [545, 0]
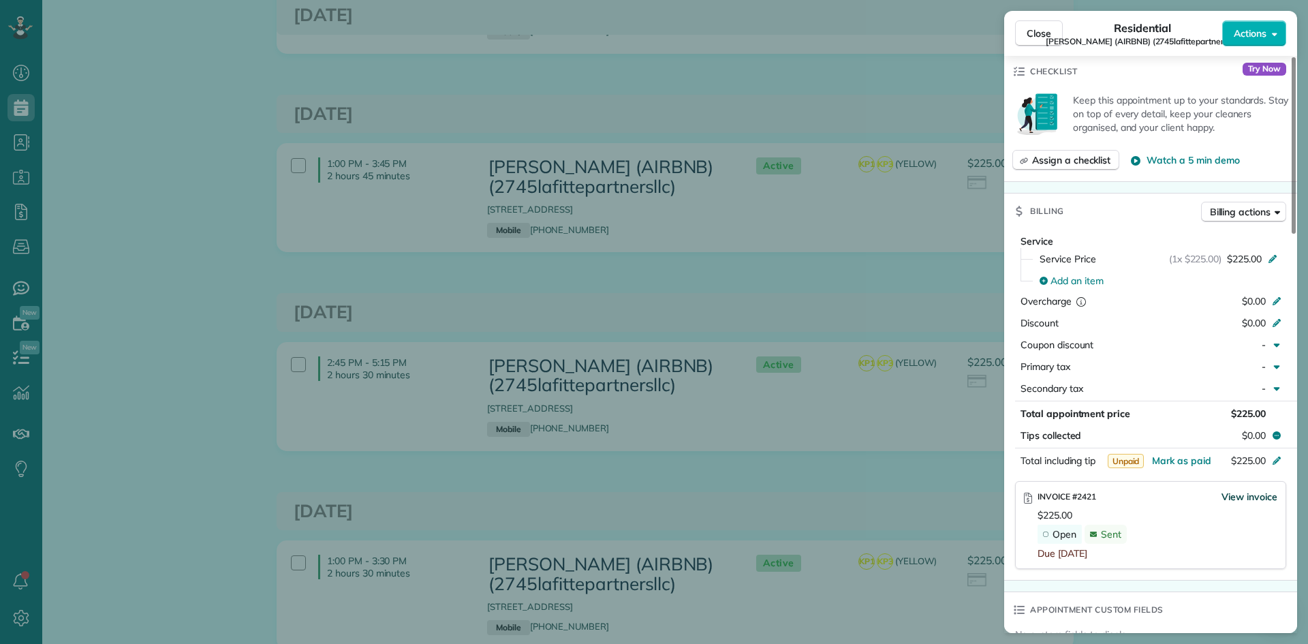
click at [1249, 490] on span "View invoice" at bounding box center [1249, 497] width 56 height 14
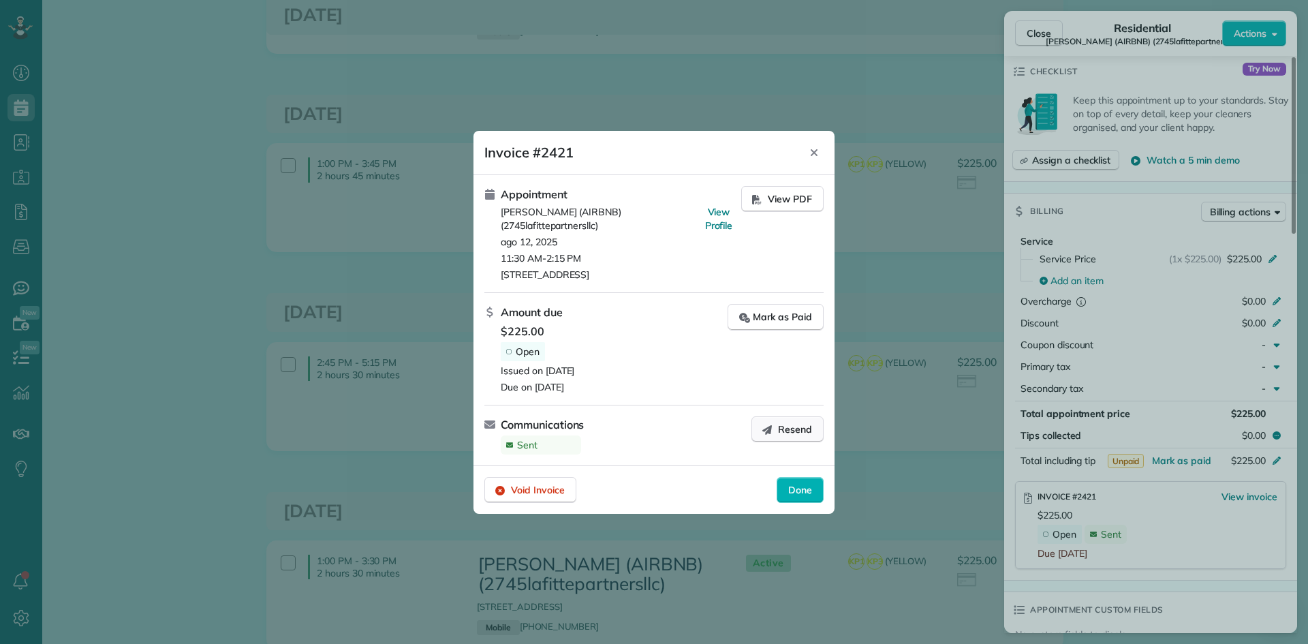
click at [797, 434] on span "Resend" at bounding box center [795, 429] width 34 height 14
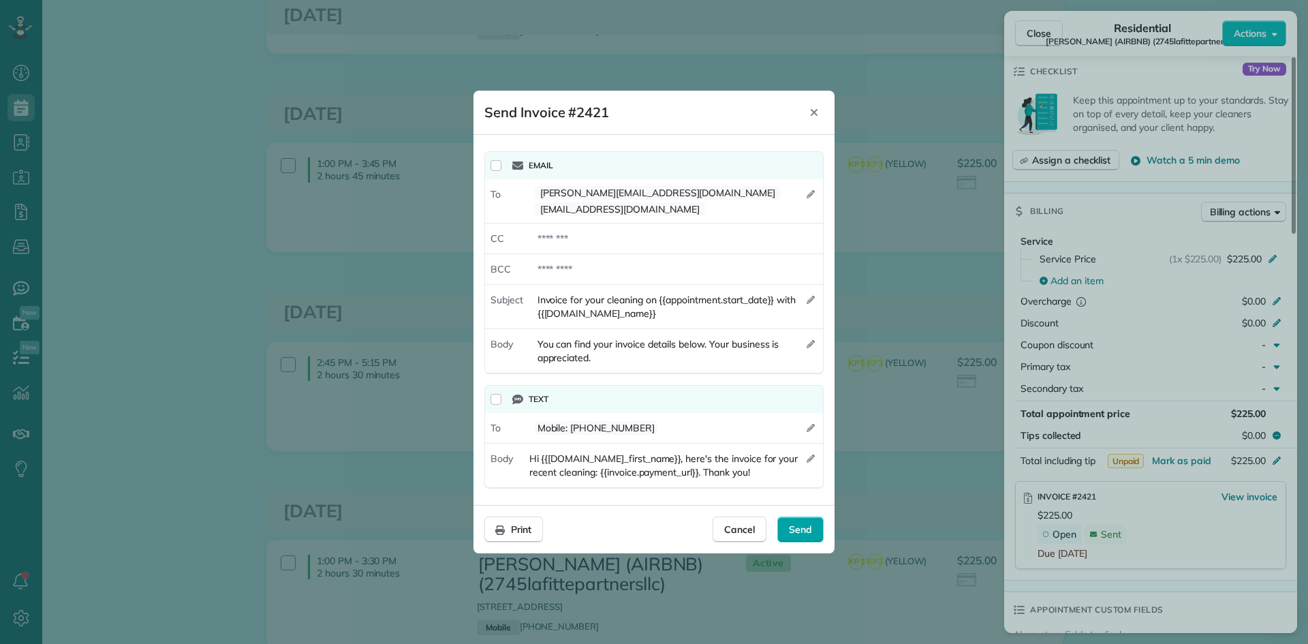
click at [794, 525] on span "Send" at bounding box center [800, 529] width 23 height 14
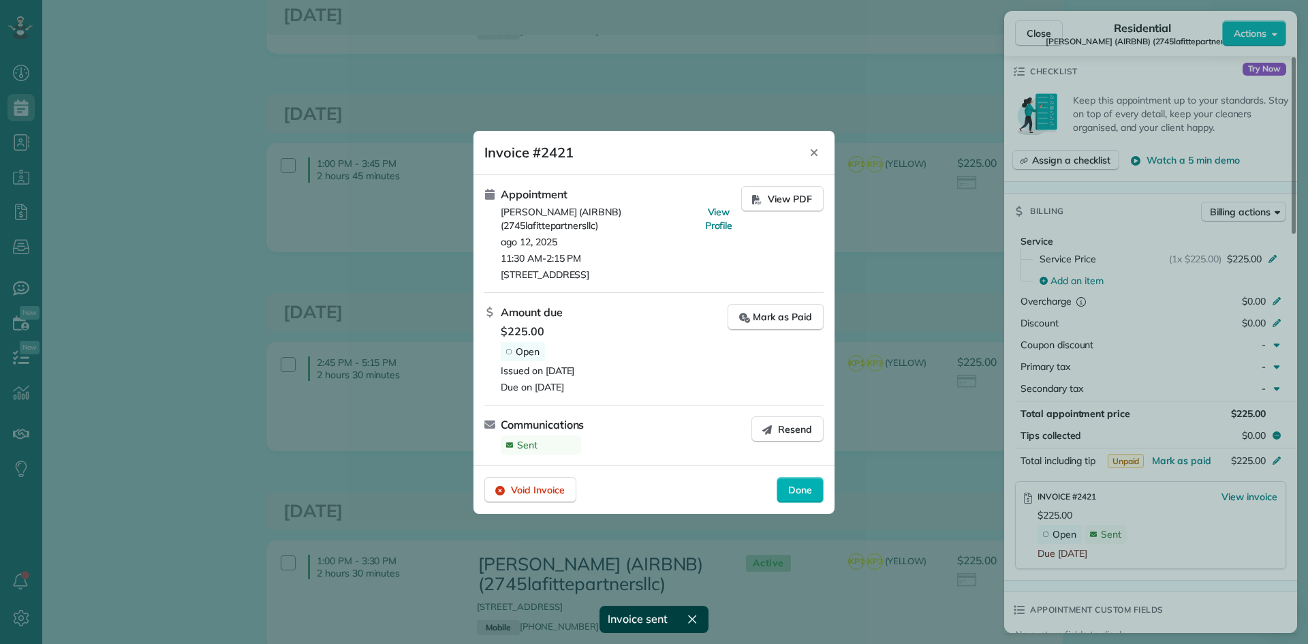
click at [805, 490] on span "Done" at bounding box center [800, 490] width 24 height 14
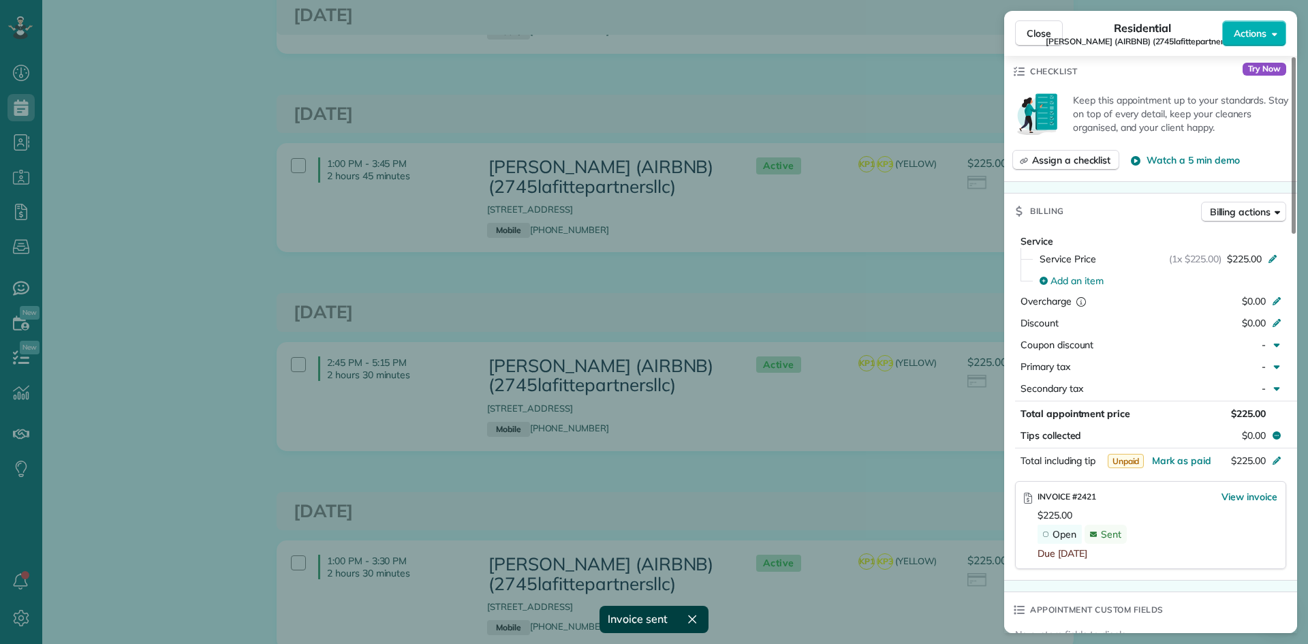
click at [903, 219] on div "Close Residential MICHAEL BRUBAKER (AIRBNB) (2745lafittepartnersllc) Actions St…" at bounding box center [654, 322] width 1308 height 644
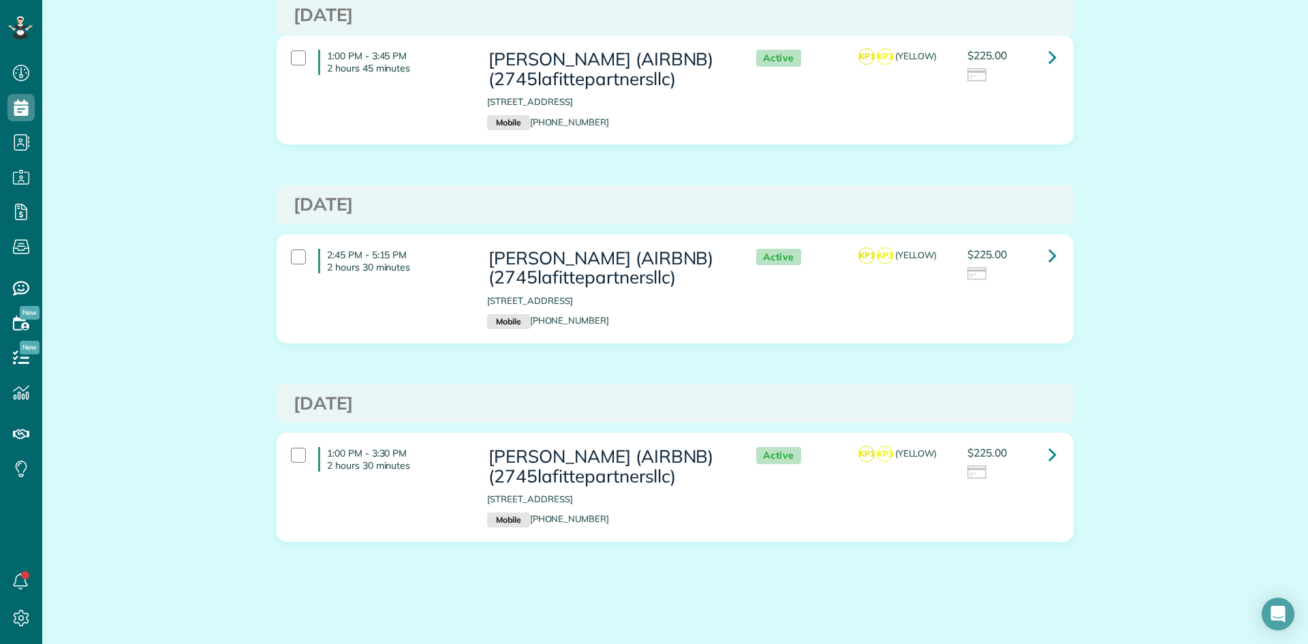
scroll to position [1441, 0]
click at [1048, 68] on icon at bounding box center [1052, 57] width 8 height 24
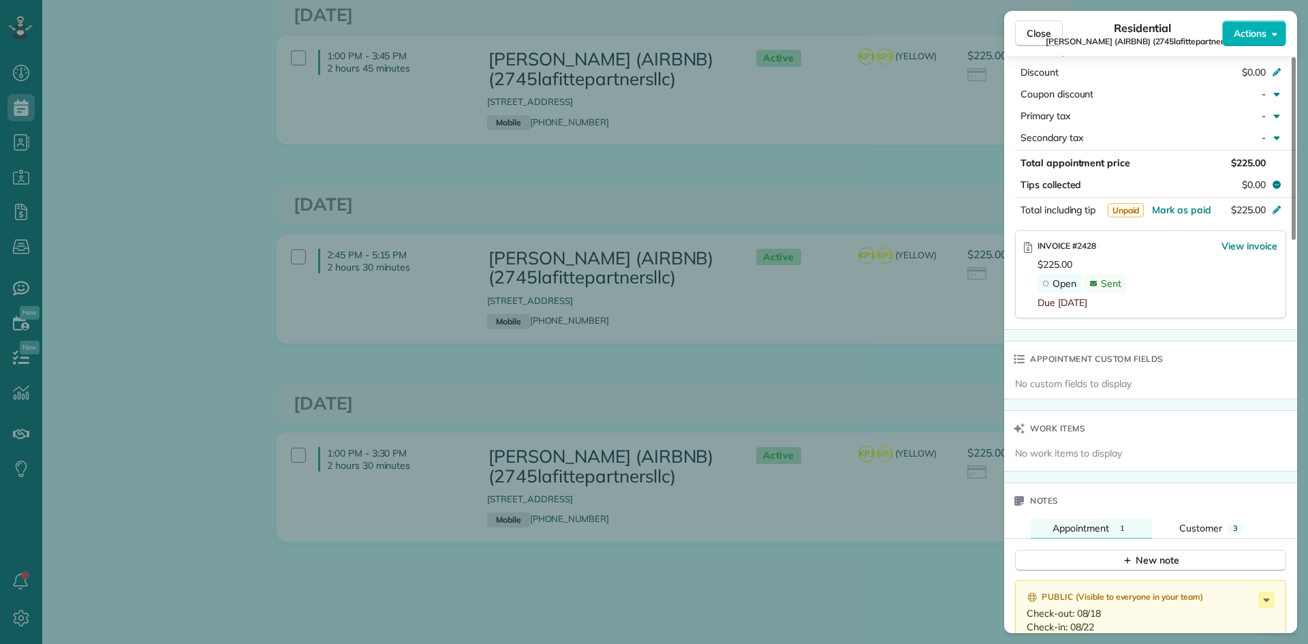
scroll to position [817, 0]
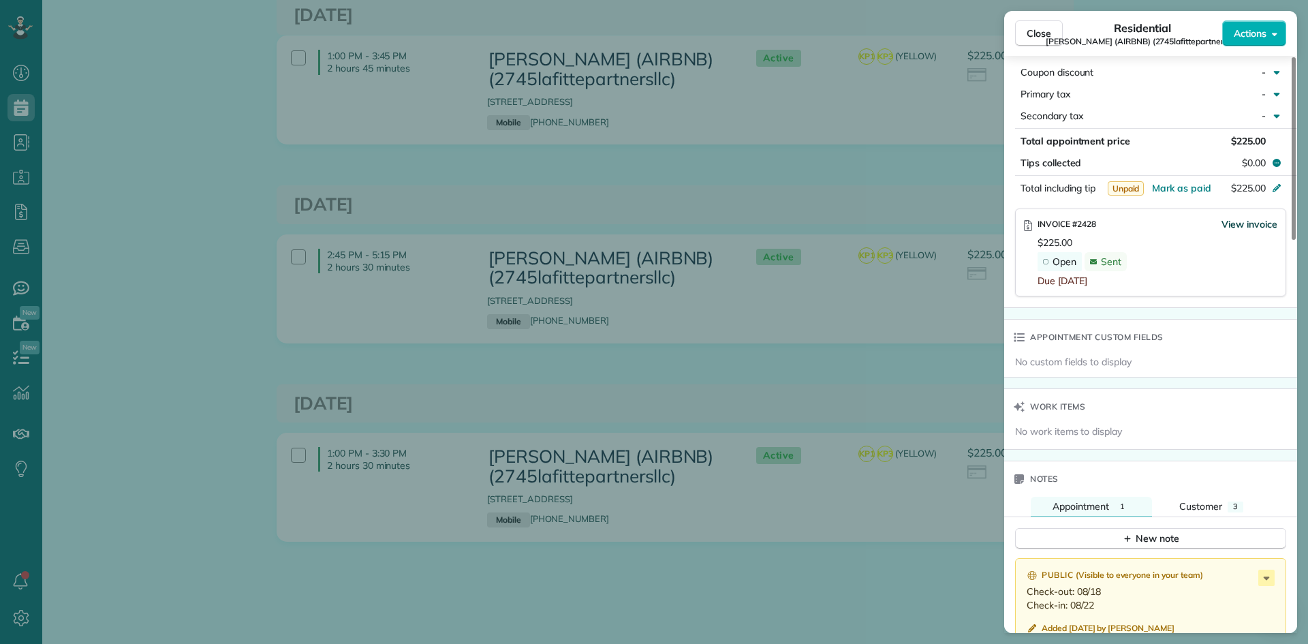
click at [1251, 217] on span "View invoice" at bounding box center [1249, 224] width 56 height 14
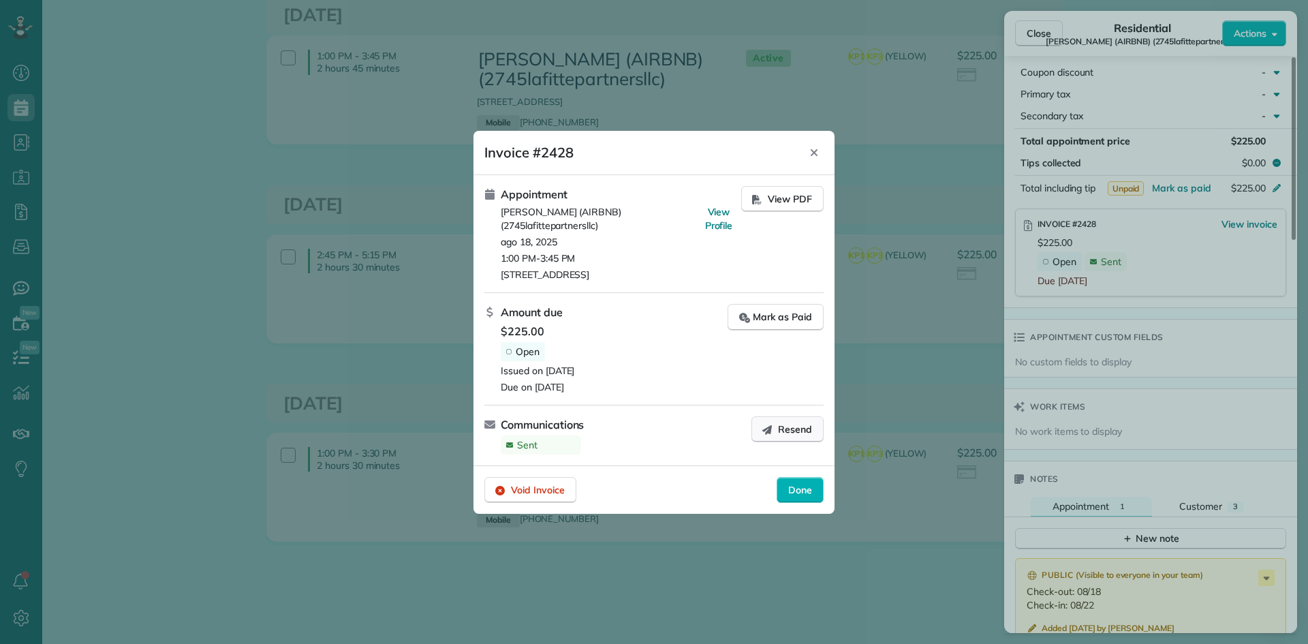
click at [804, 416] on button "Resend" at bounding box center [787, 429] width 72 height 26
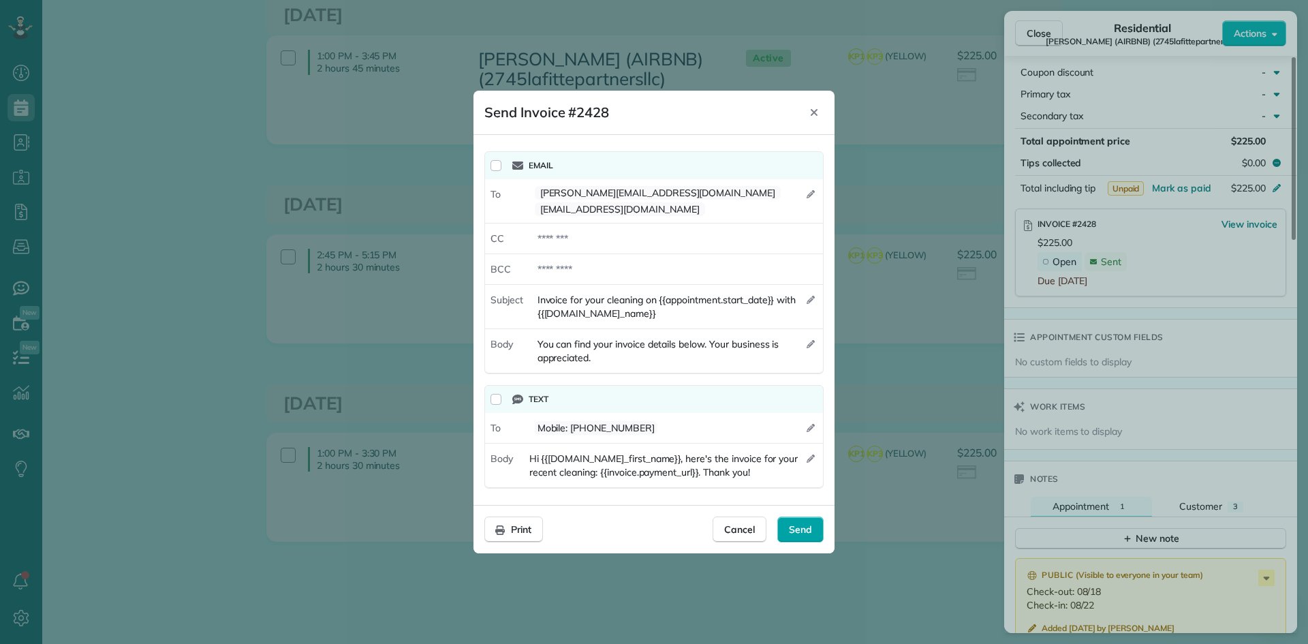
click at [797, 522] on span "Send" at bounding box center [800, 529] width 23 height 14
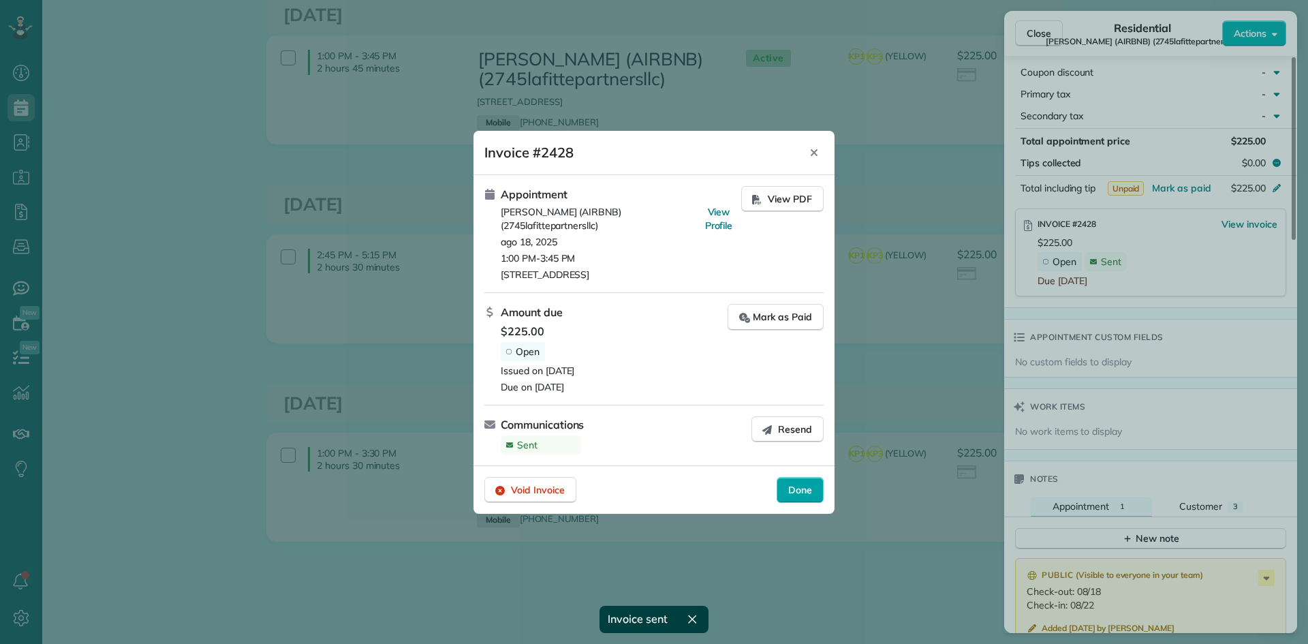
click at [804, 484] on span "Done" at bounding box center [800, 490] width 24 height 14
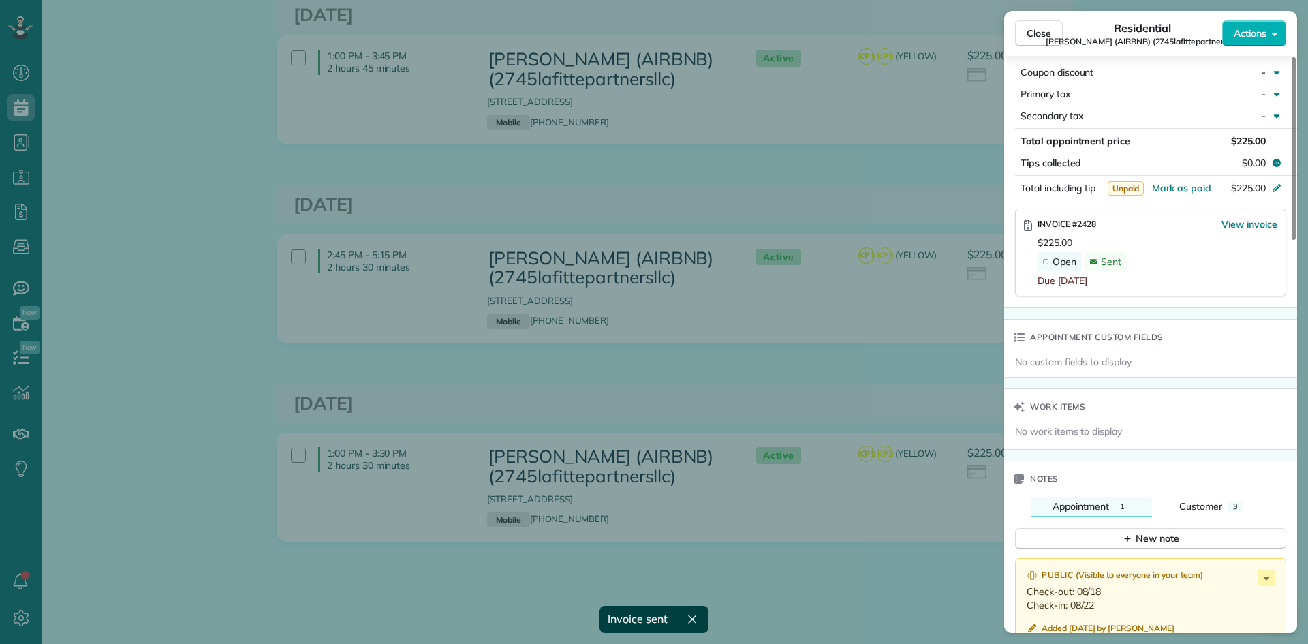
click at [869, 190] on div "Close Residential MICHAEL BRUBAKER (AIRBNB) (2745lafittepartnersllc) Actions St…" at bounding box center [654, 322] width 1308 height 644
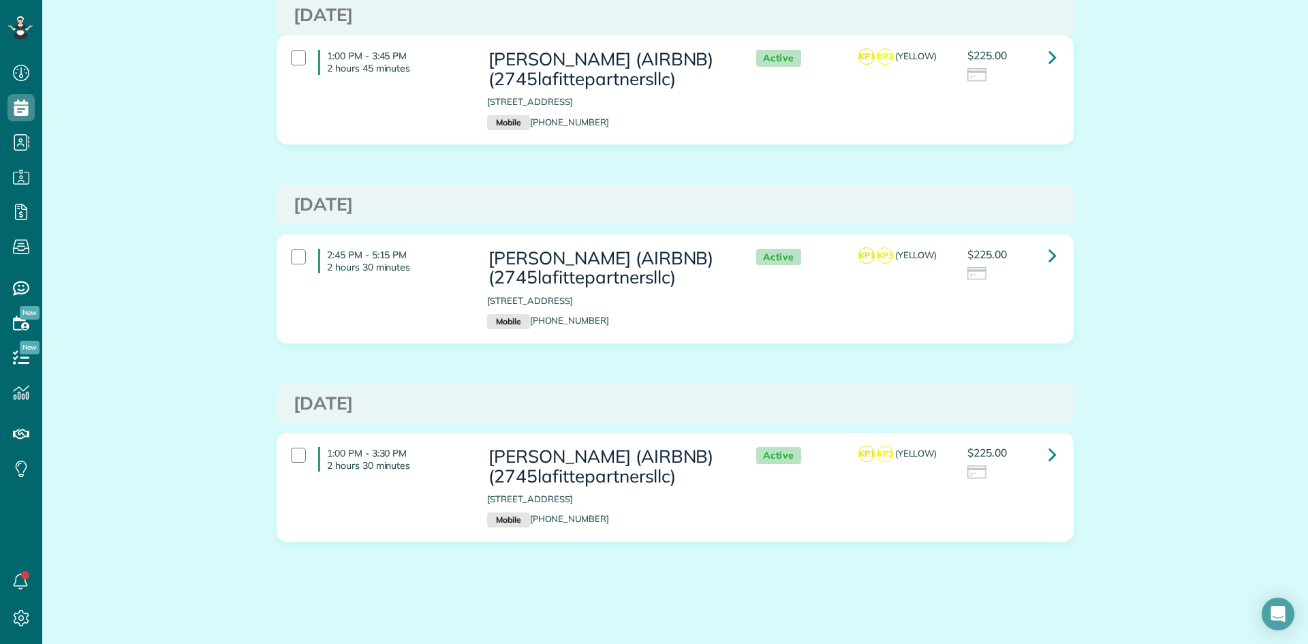
scroll to position [1509, 0]
click at [1048, 243] on icon at bounding box center [1052, 255] width 8 height 24
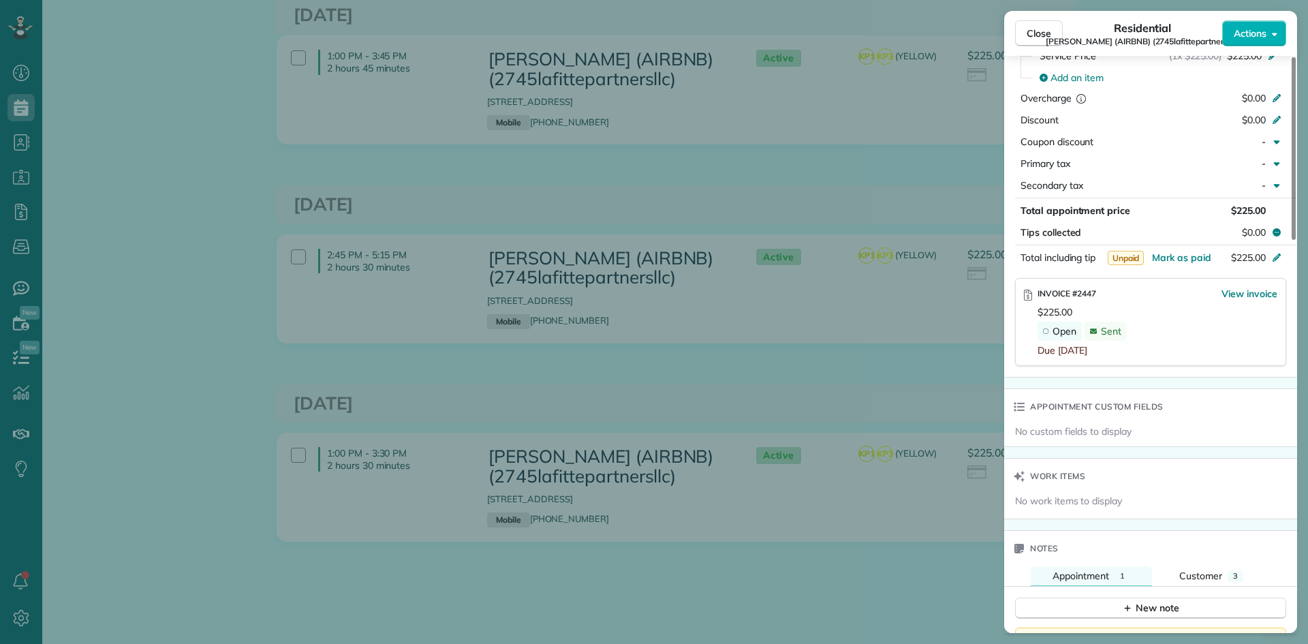
scroll to position [750, 0]
click at [1246, 285] on span "View invoice" at bounding box center [1249, 292] width 56 height 14
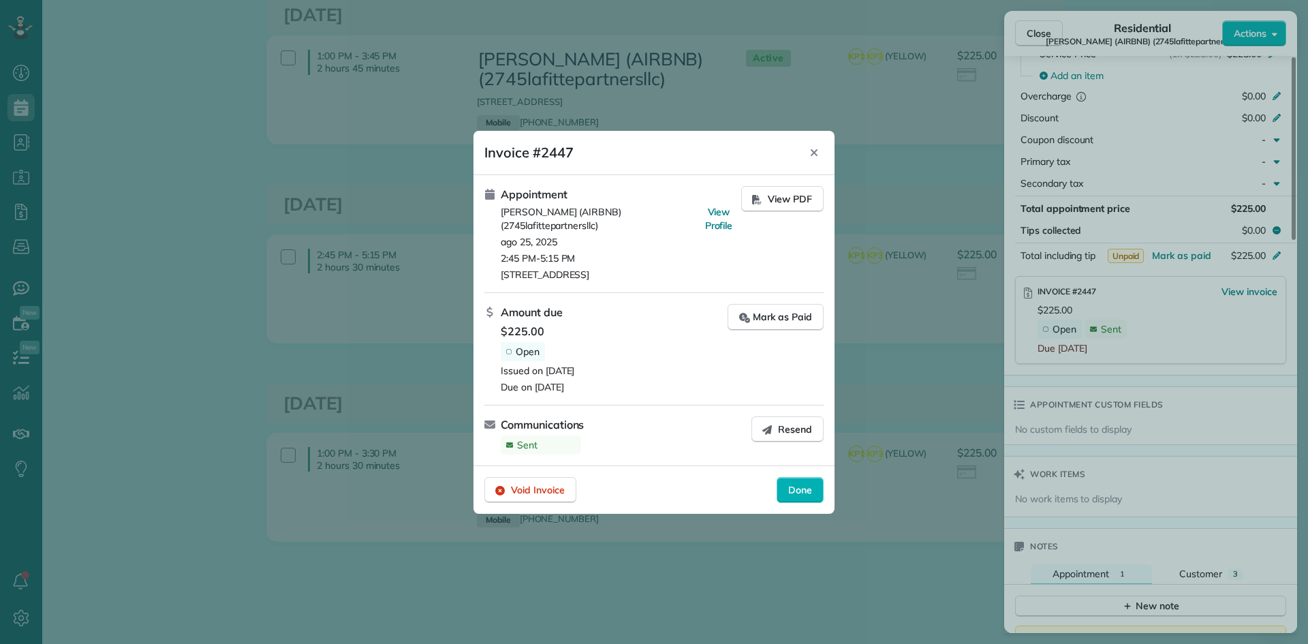
click at [772, 428] on icon "button" at bounding box center [767, 429] width 11 height 11
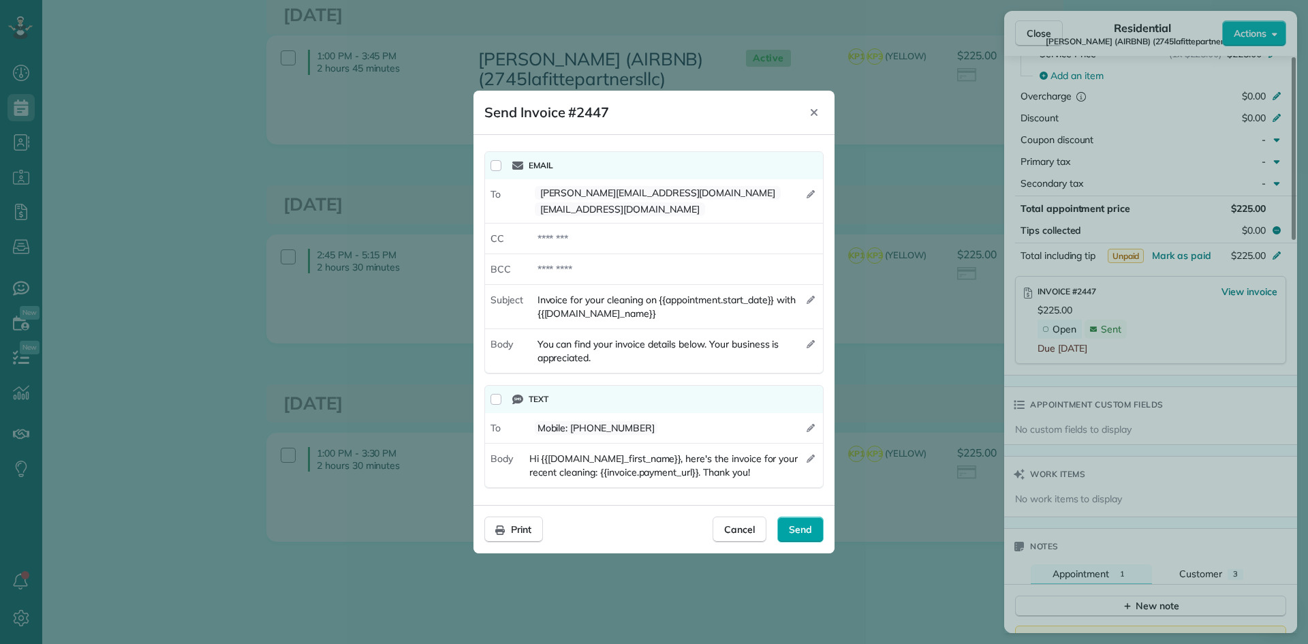
click at [798, 522] on span "Send" at bounding box center [800, 529] width 23 height 14
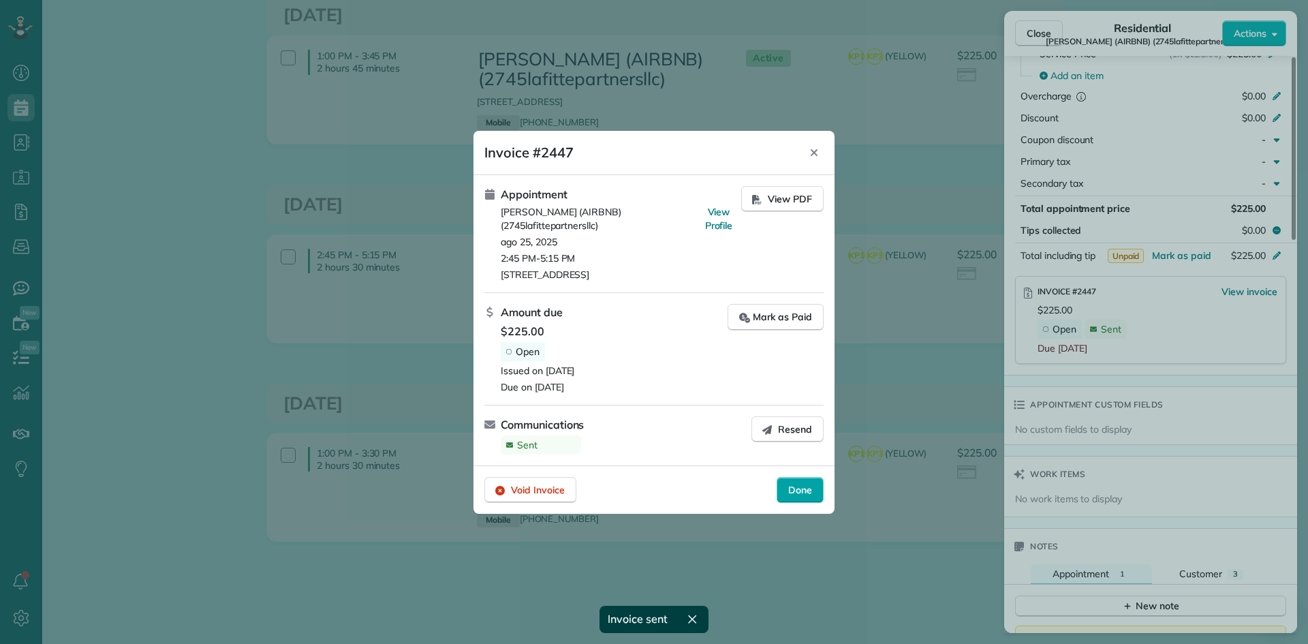
click at [804, 490] on span "Done" at bounding box center [800, 490] width 24 height 14
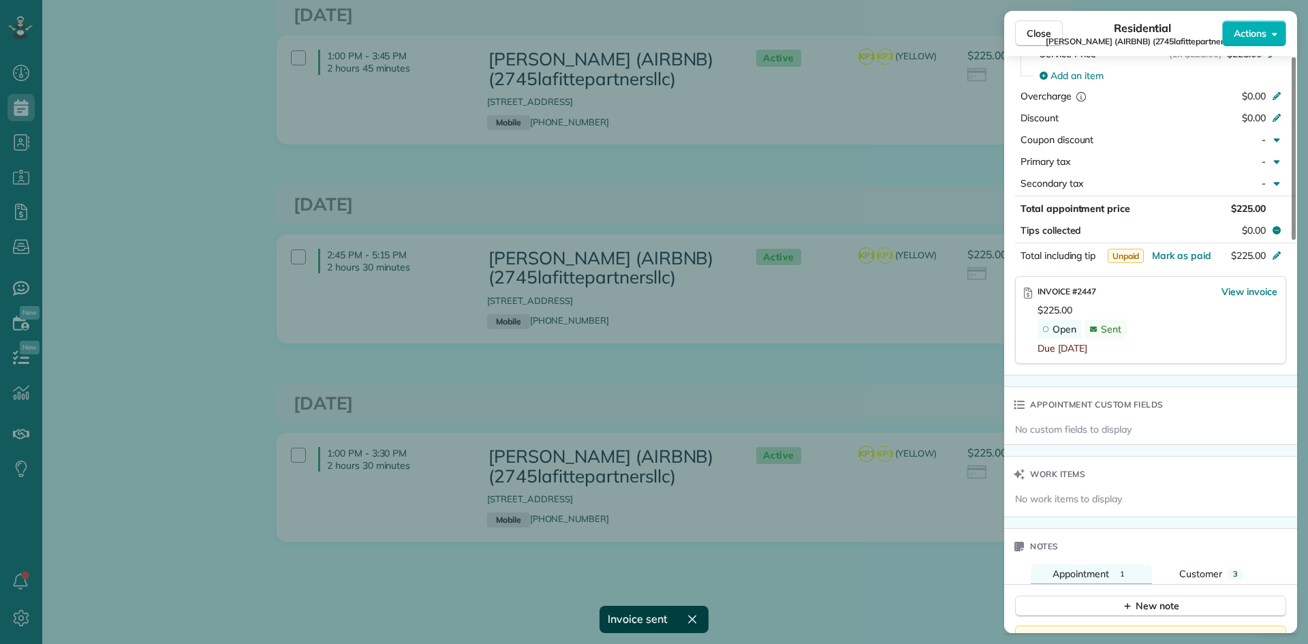
click at [864, 348] on div "Close Residential MICHAEL BRUBAKER (AIRBNB) (2745lafittepartnersllc) Actions St…" at bounding box center [654, 322] width 1308 height 644
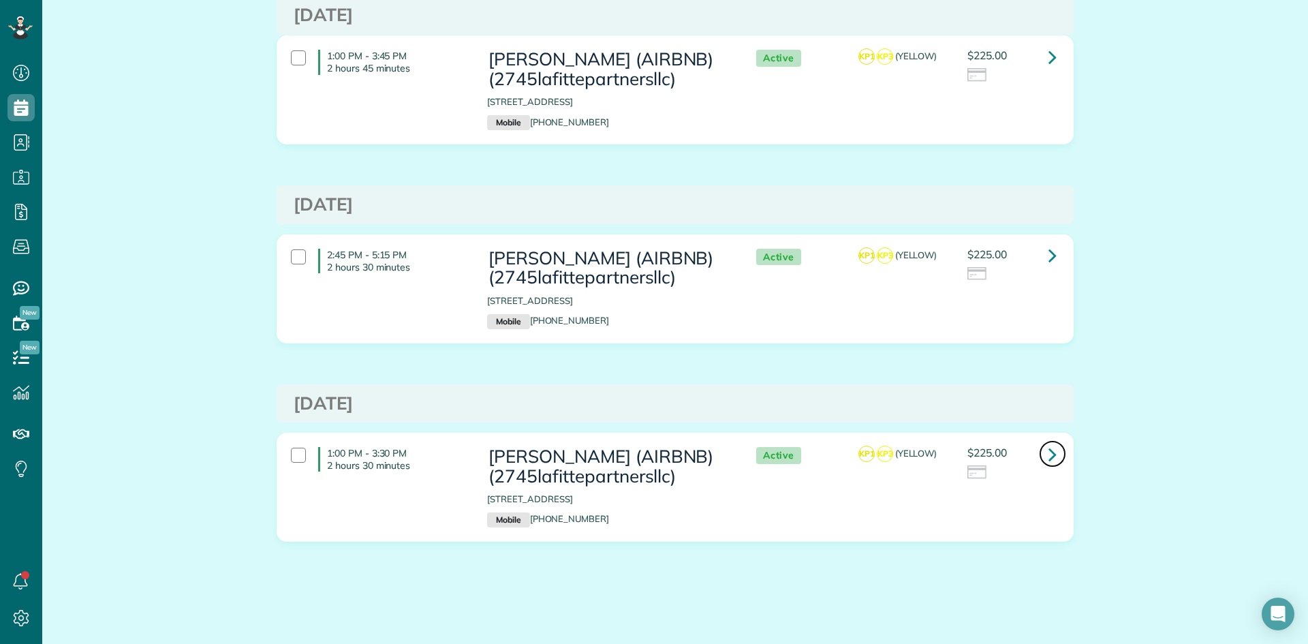
click at [1052, 440] on link at bounding box center [1052, 453] width 27 height 27
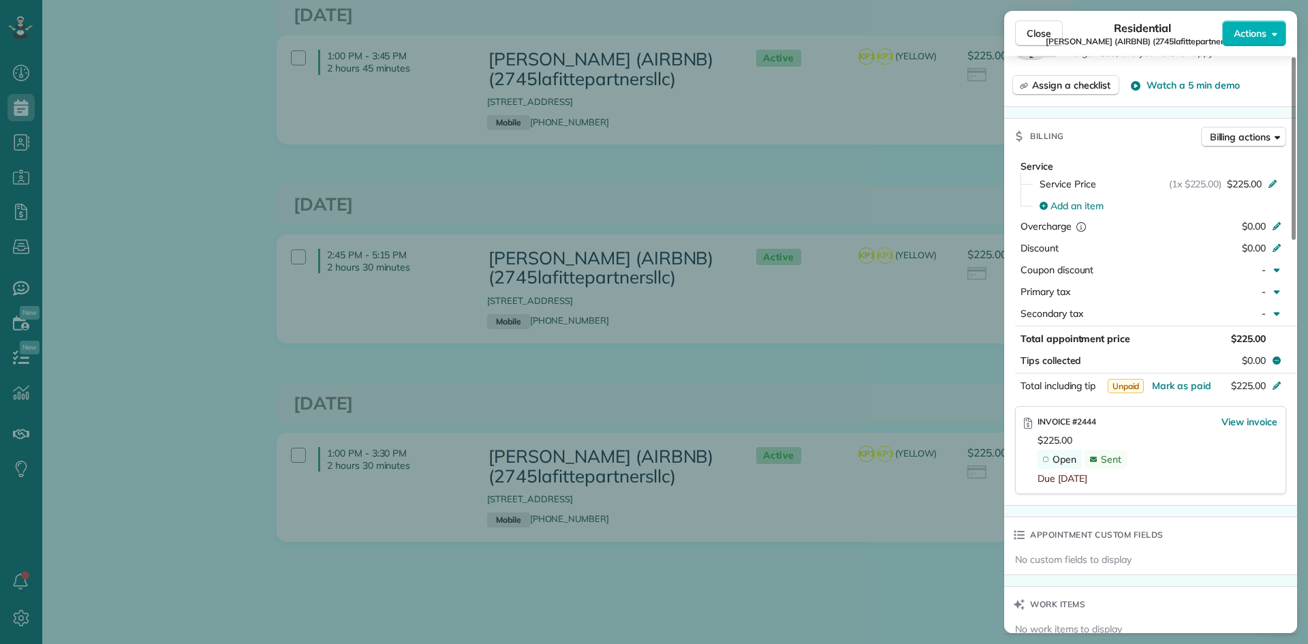
scroll to position [681, 0]
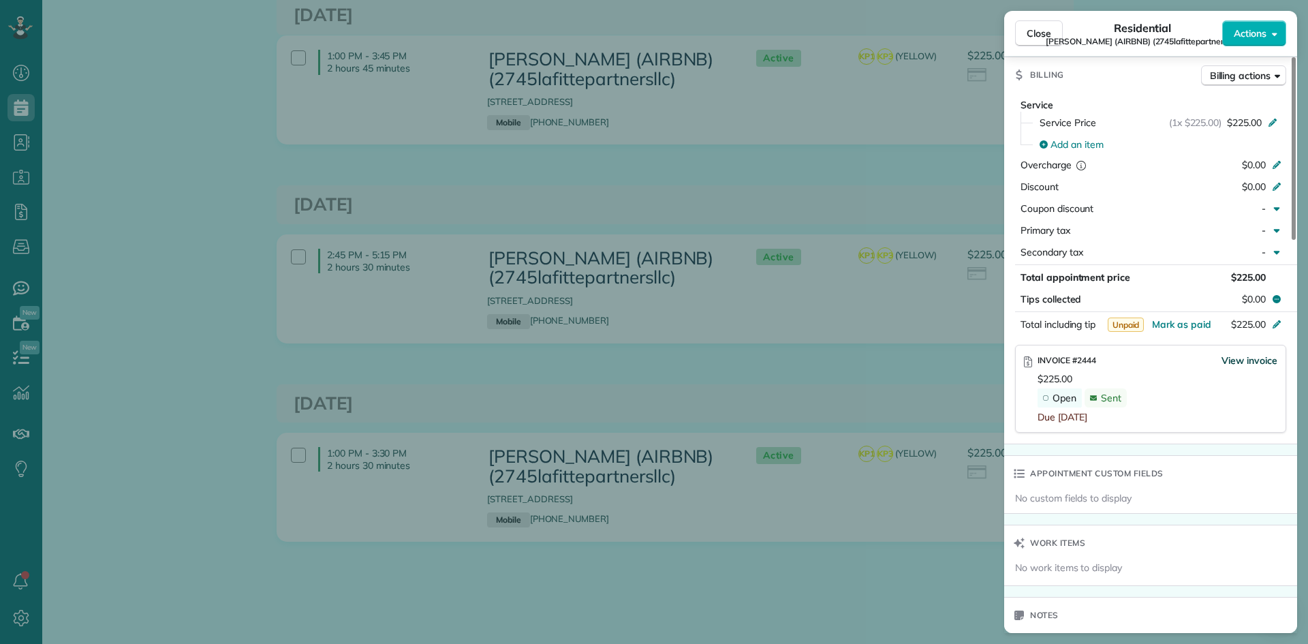
click at [1245, 354] on span "View invoice" at bounding box center [1249, 361] width 56 height 14
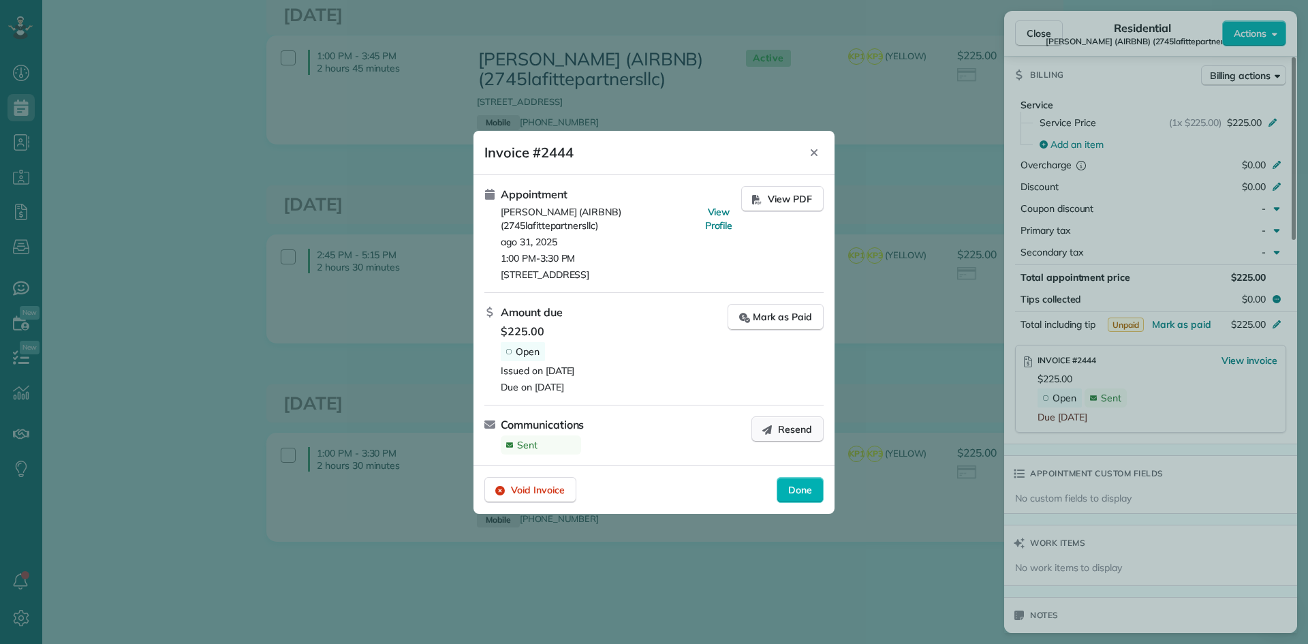
click at [789, 428] on span "Resend" at bounding box center [795, 429] width 34 height 14
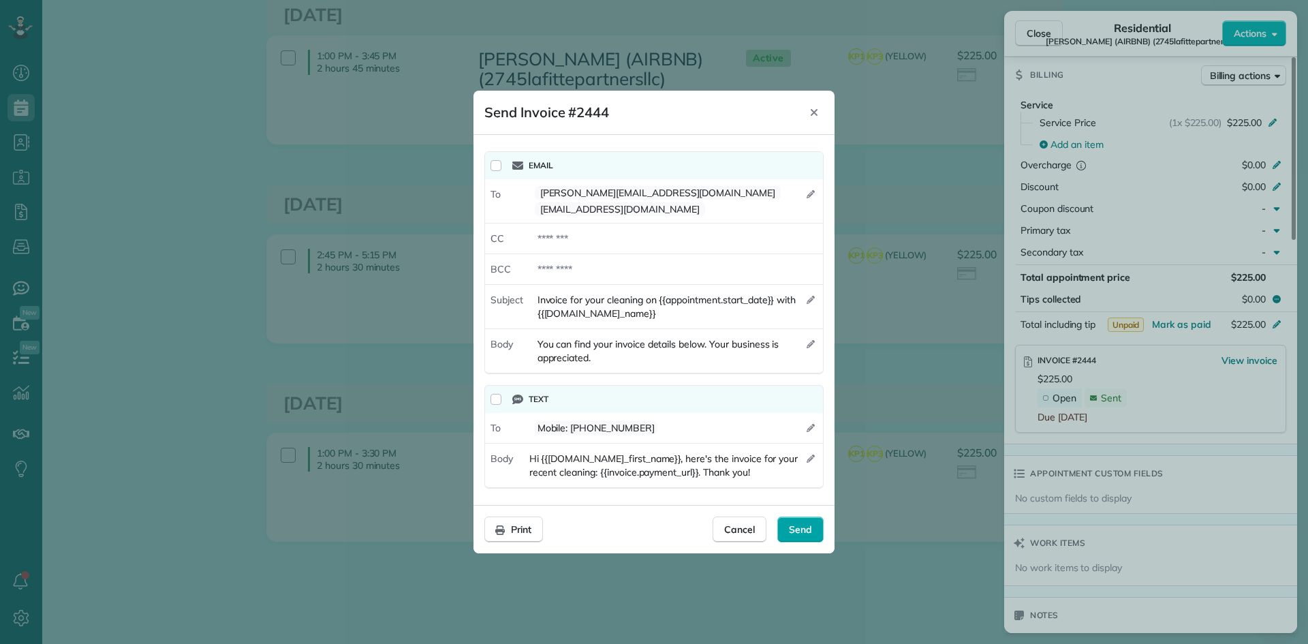
click at [794, 522] on span "Send" at bounding box center [800, 529] width 23 height 14
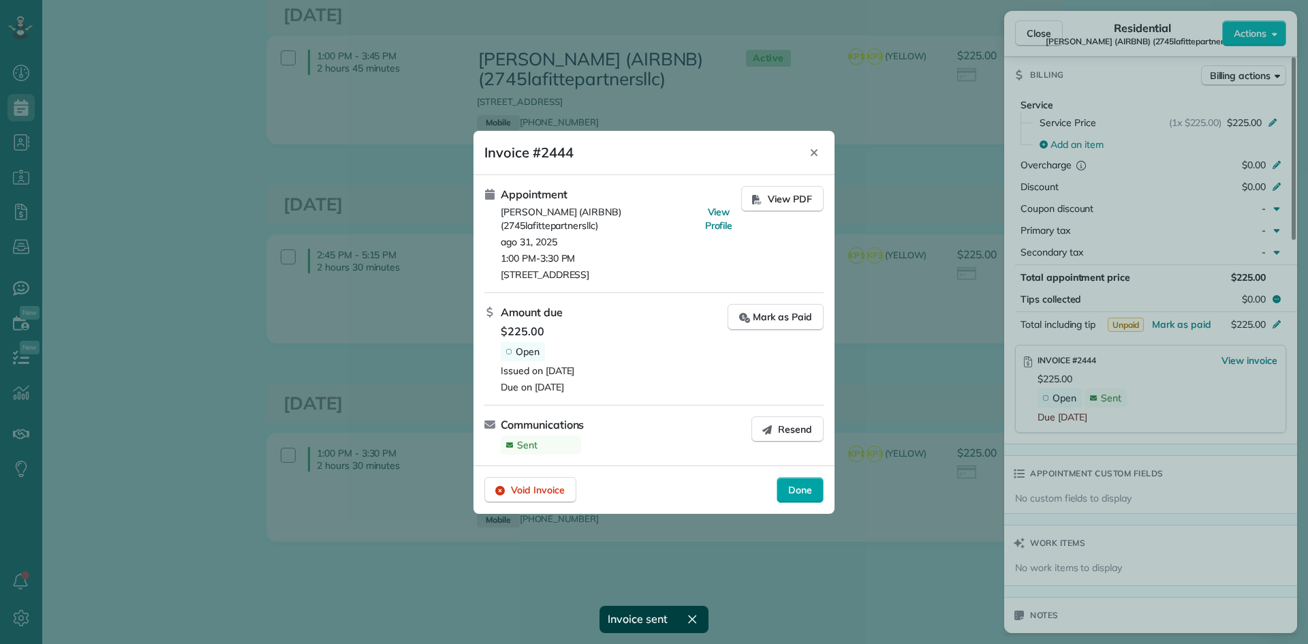
click at [802, 484] on span "Done" at bounding box center [800, 490] width 24 height 14
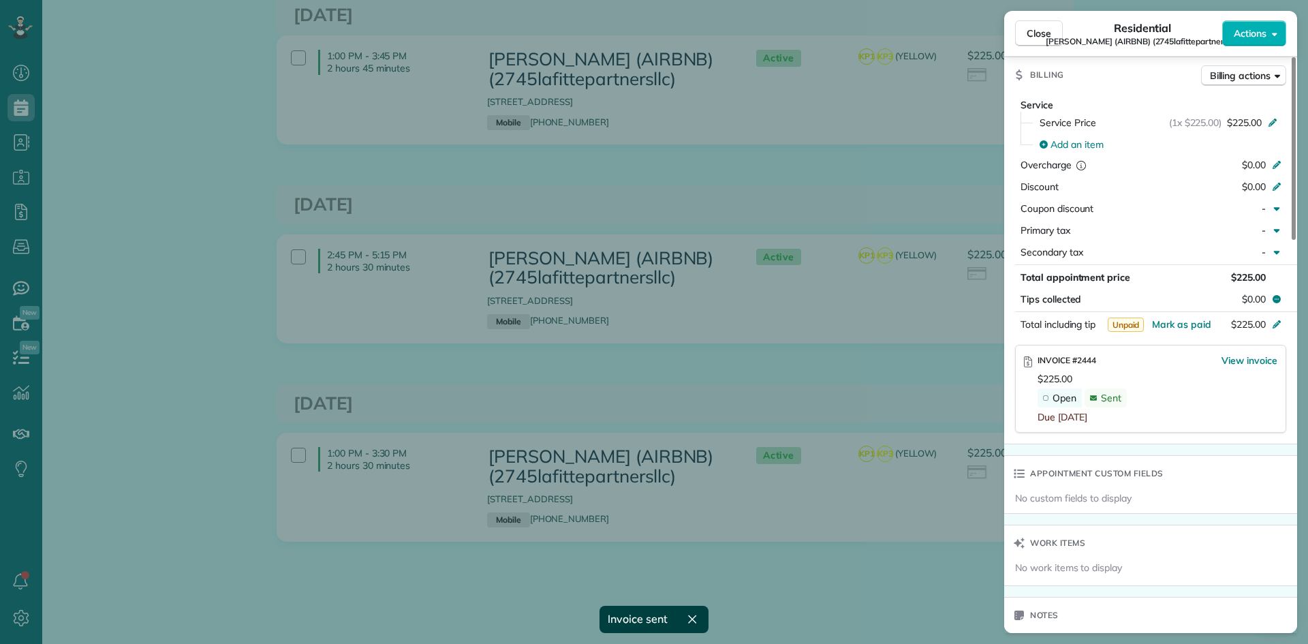
click at [852, 362] on div "Close Residential MICHAEL BRUBAKER (AIRBNB) (2745lafittepartnersllc) Actions St…" at bounding box center [654, 322] width 1308 height 644
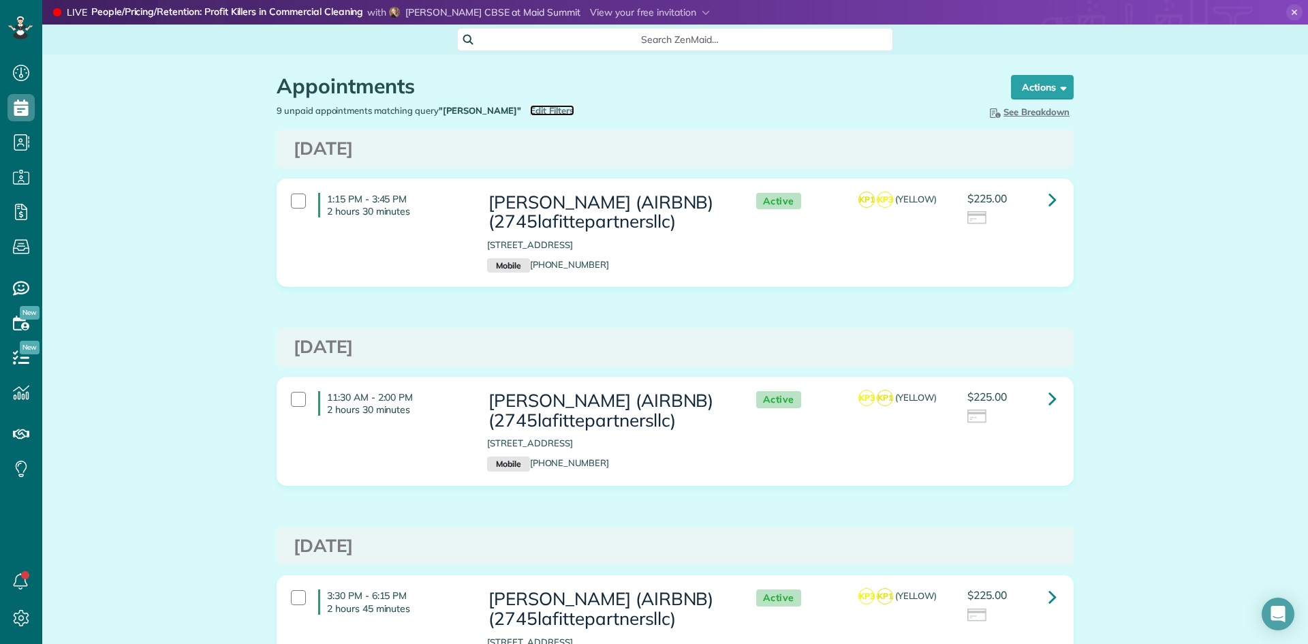
click at [530, 112] on span "Edit Filters" at bounding box center [552, 110] width 44 height 11
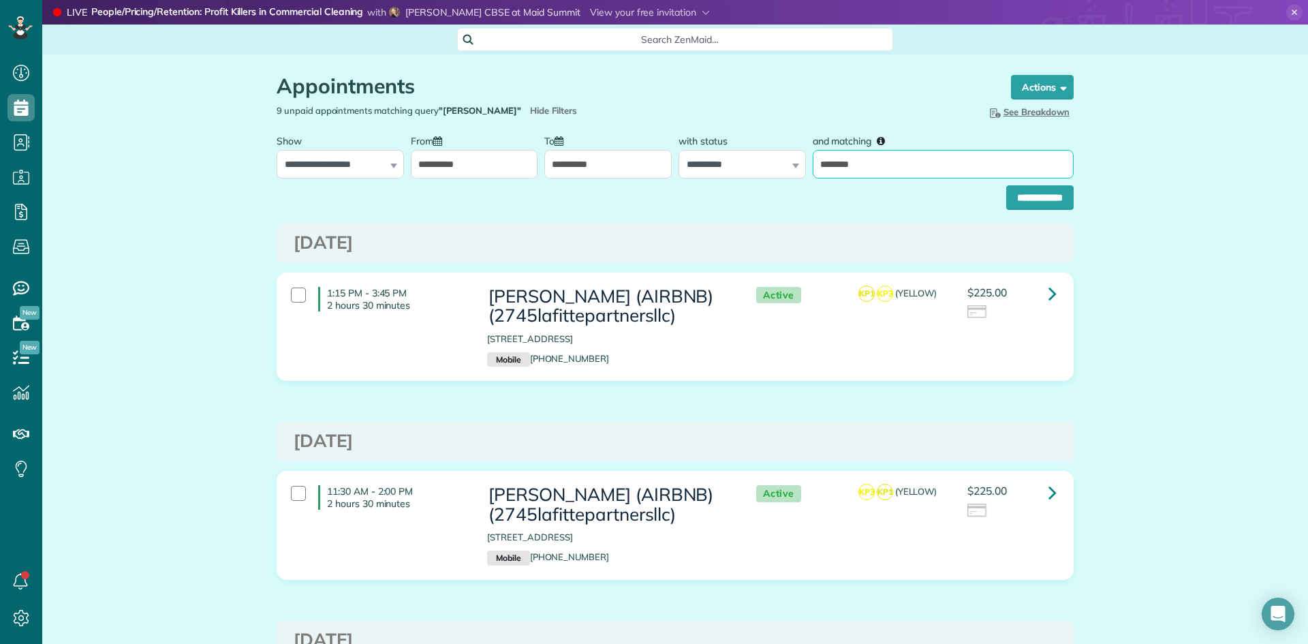
drag, startPoint x: 902, startPoint y: 166, endPoint x: 679, endPoint y: 178, distance: 223.1
click at [702, 178] on form "**********" at bounding box center [675, 168] width 797 height 82
type input "******"
click at [1006, 185] on input "**********" at bounding box center [1039, 197] width 67 height 25
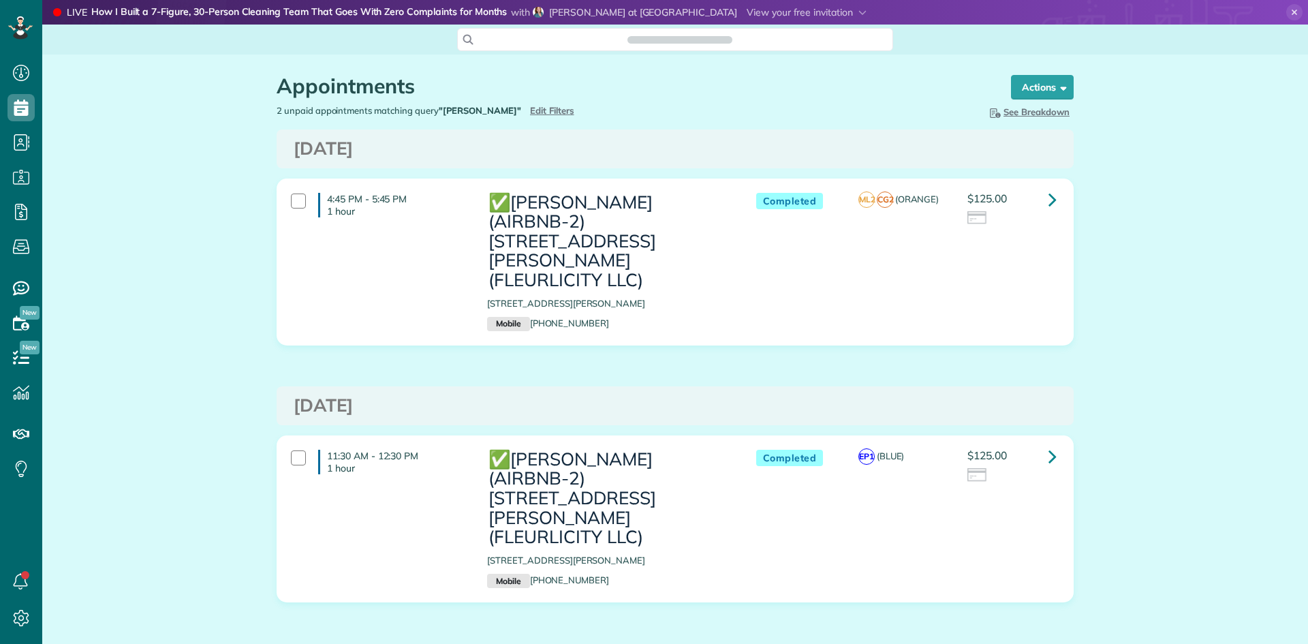
scroll to position [6, 6]
click at [530, 108] on span "Edit Filters" at bounding box center [552, 110] width 44 height 11
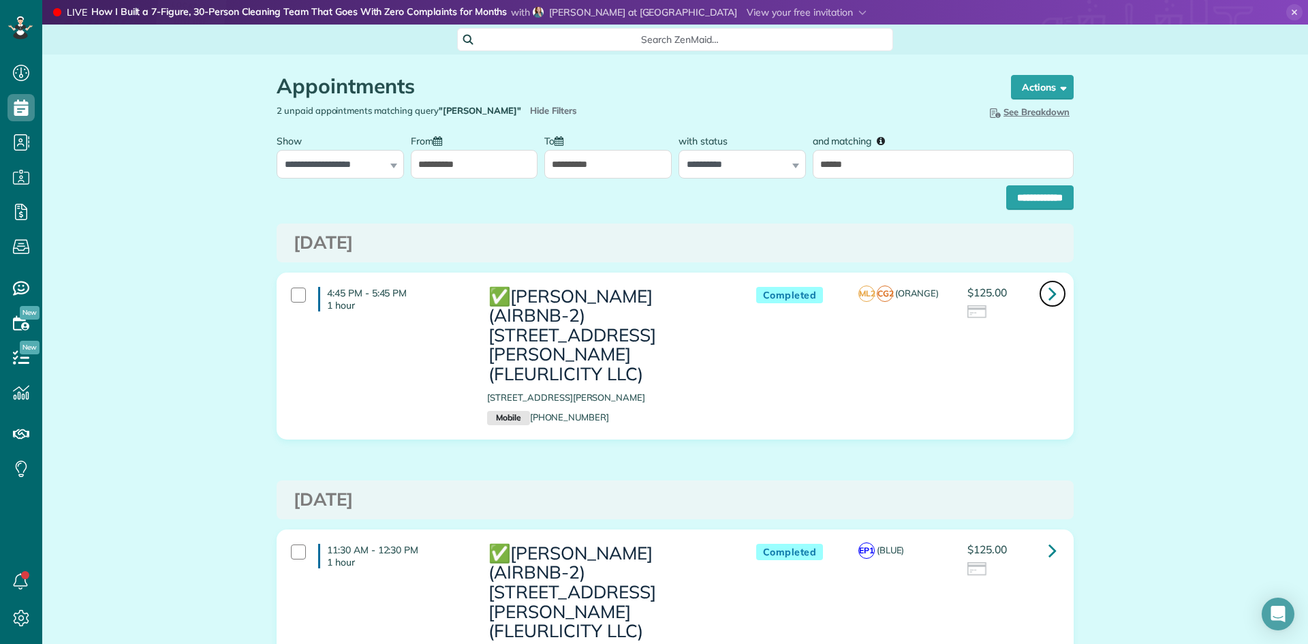
click at [1050, 295] on icon at bounding box center [1052, 293] width 8 height 24
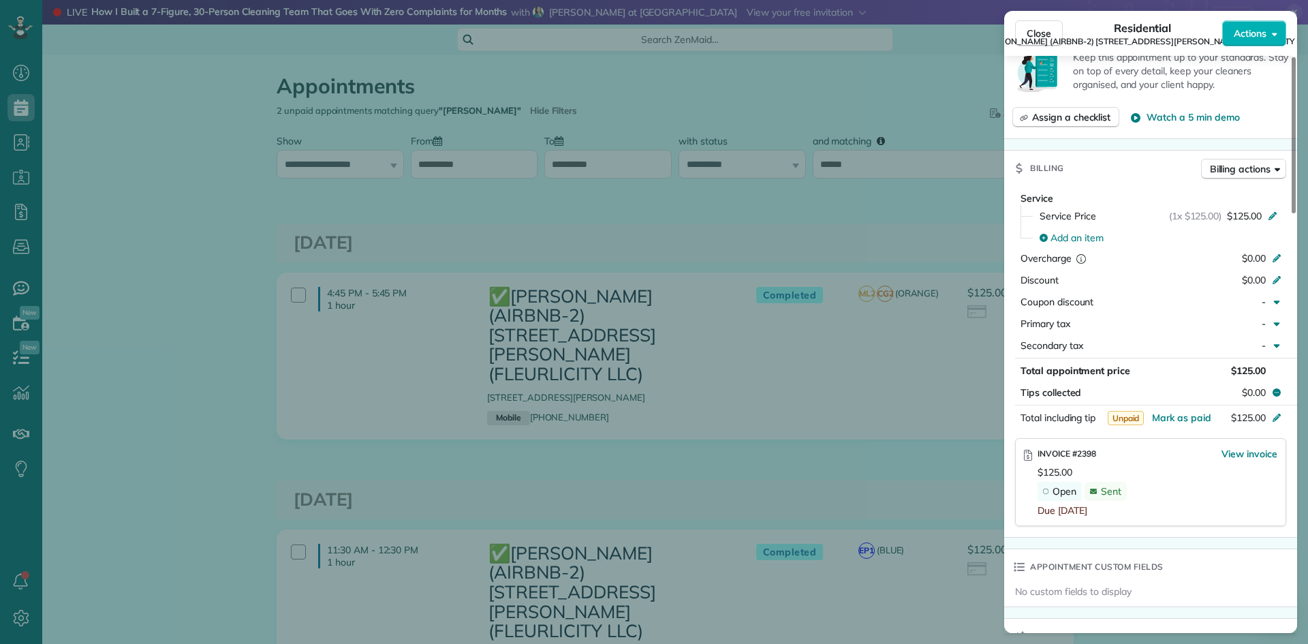
scroll to position [817, 0]
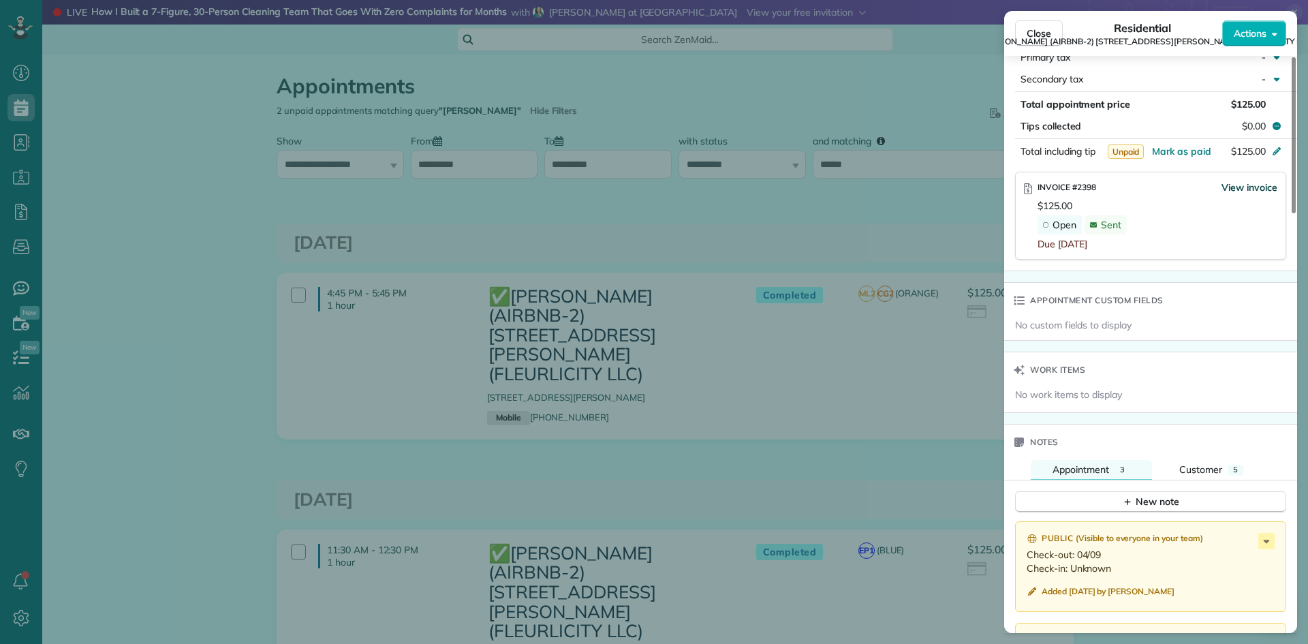
click at [1254, 187] on span "View invoice" at bounding box center [1249, 188] width 56 height 14
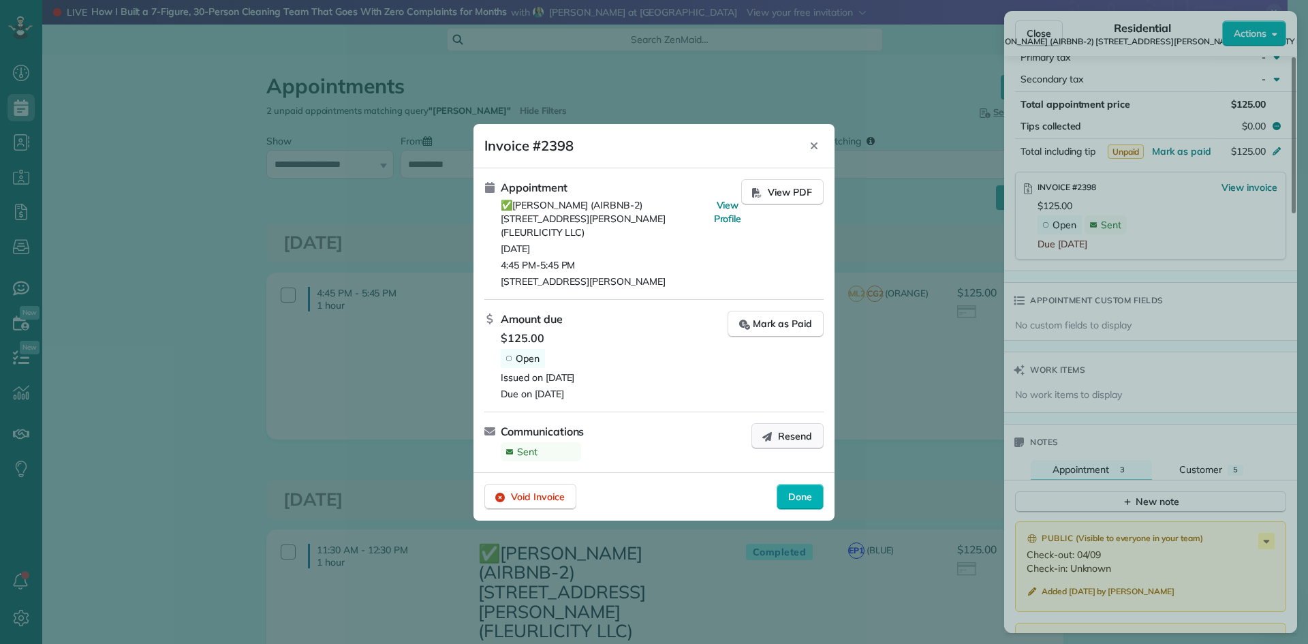
click at [796, 430] on span "Resend" at bounding box center [795, 436] width 34 height 14
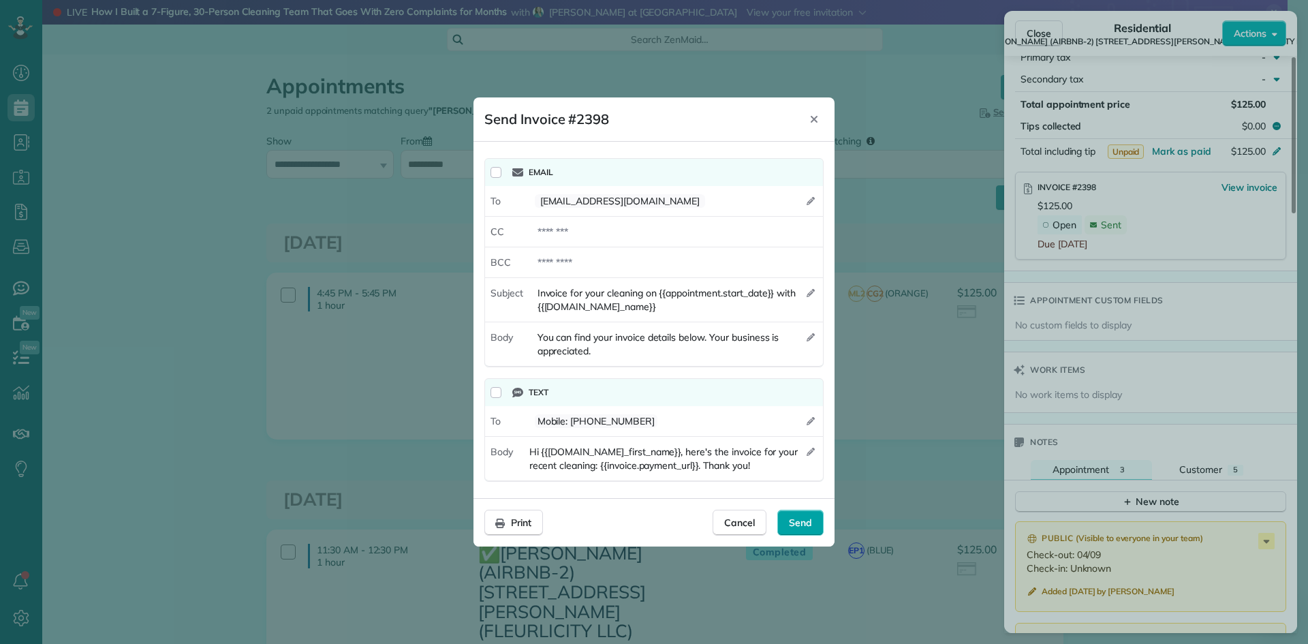
click at [796, 523] on span "Send" at bounding box center [800, 523] width 23 height 14
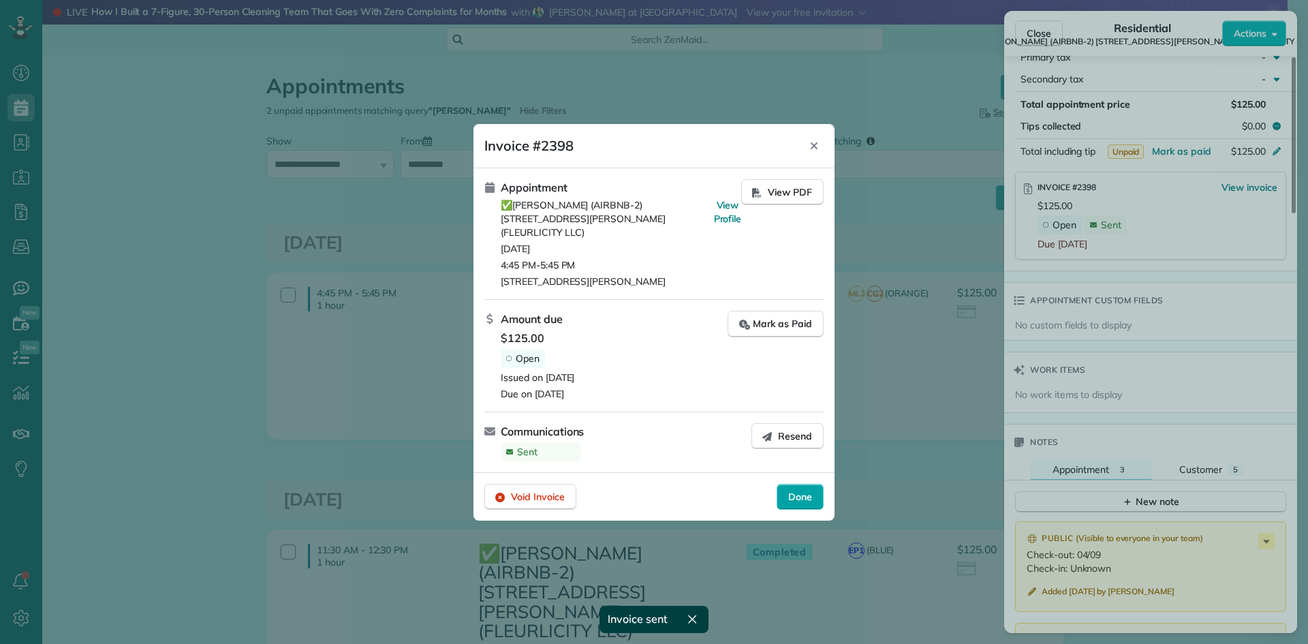
click at [795, 490] on span "Done" at bounding box center [800, 497] width 24 height 14
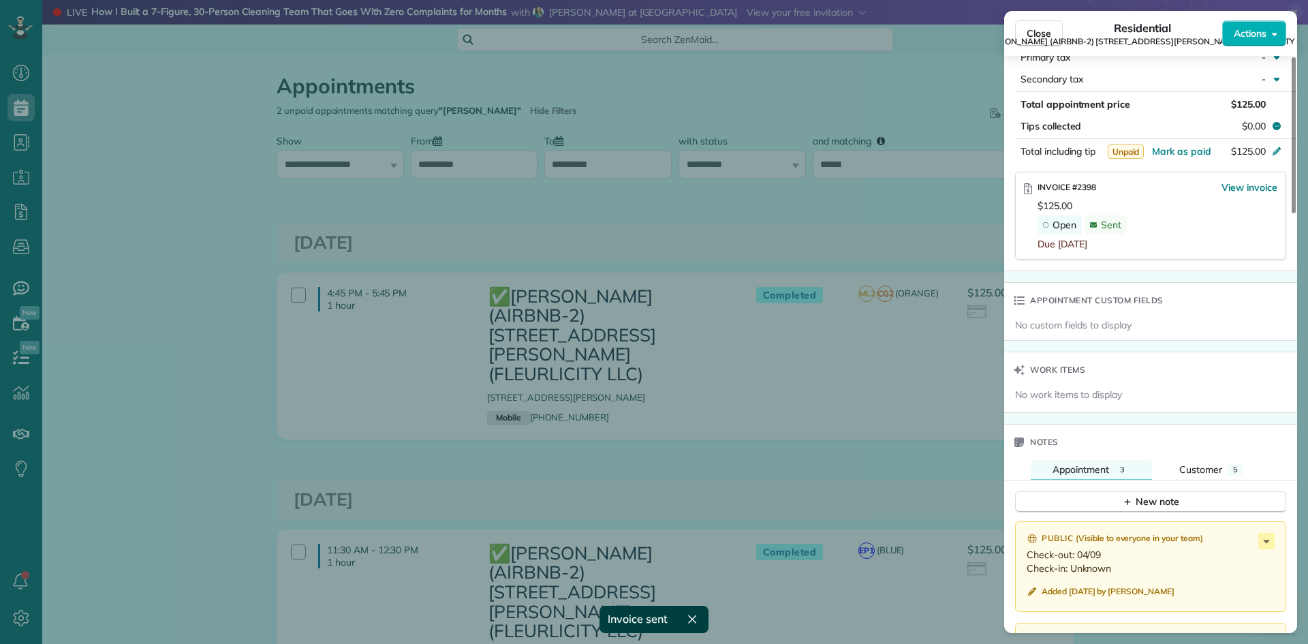
click at [819, 408] on div "Close Residential ✅CONRAD BARRE (AIRBNB-2) 2516 Myrtle St. (FLEURLICITY LLC) Ac…" at bounding box center [654, 322] width 1308 height 644
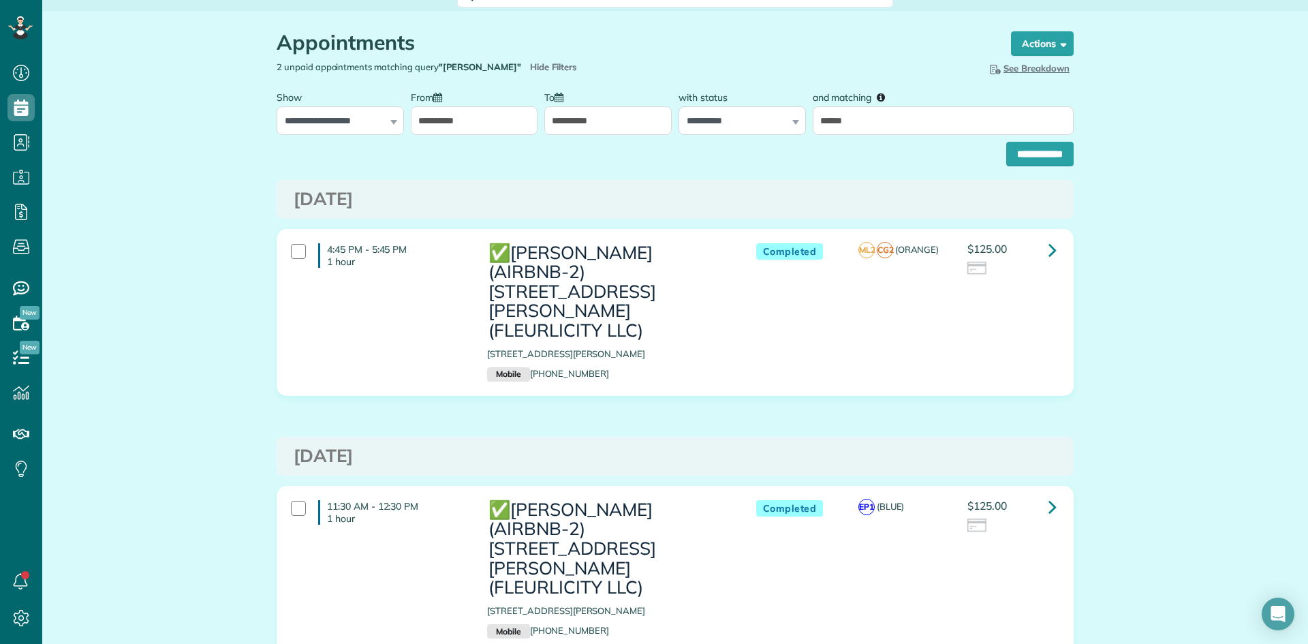
scroll to position [77, 0]
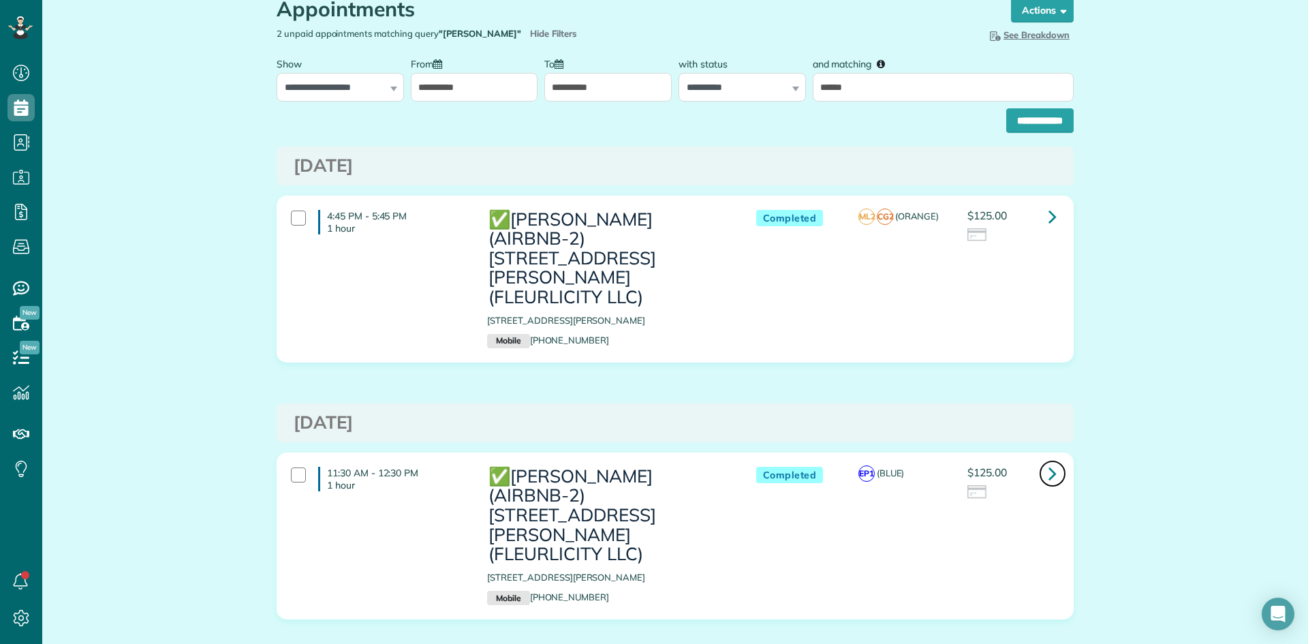
click at [1052, 460] on link at bounding box center [1052, 473] width 27 height 27
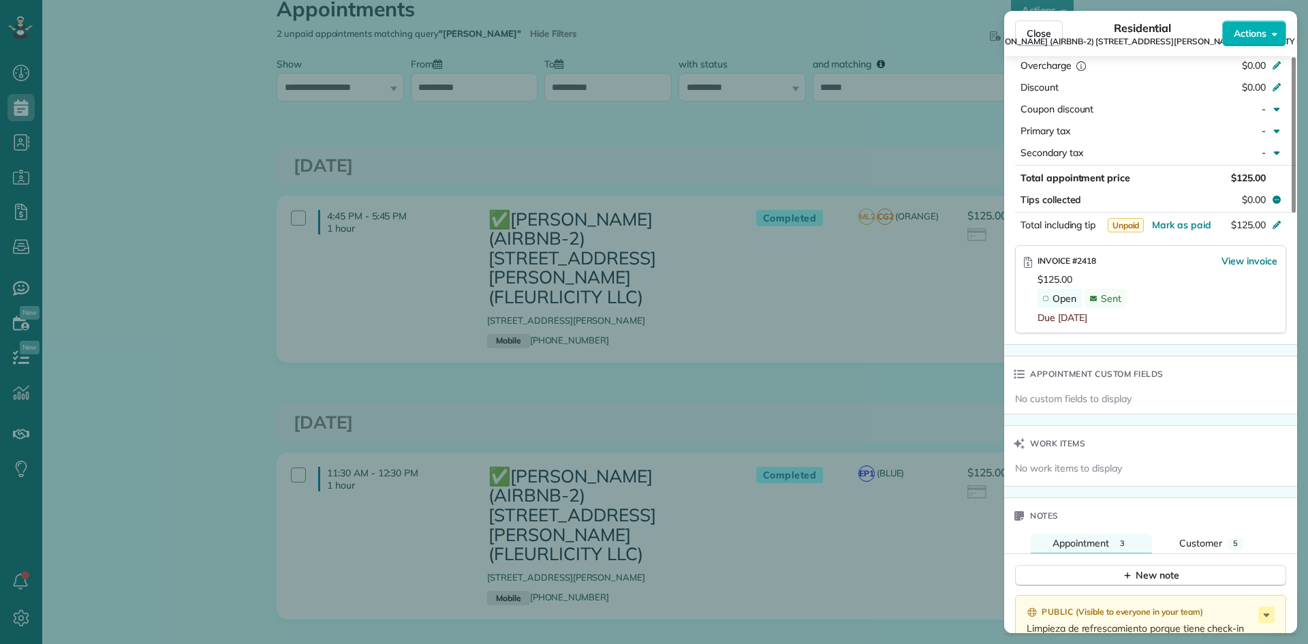
scroll to position [750, 0]
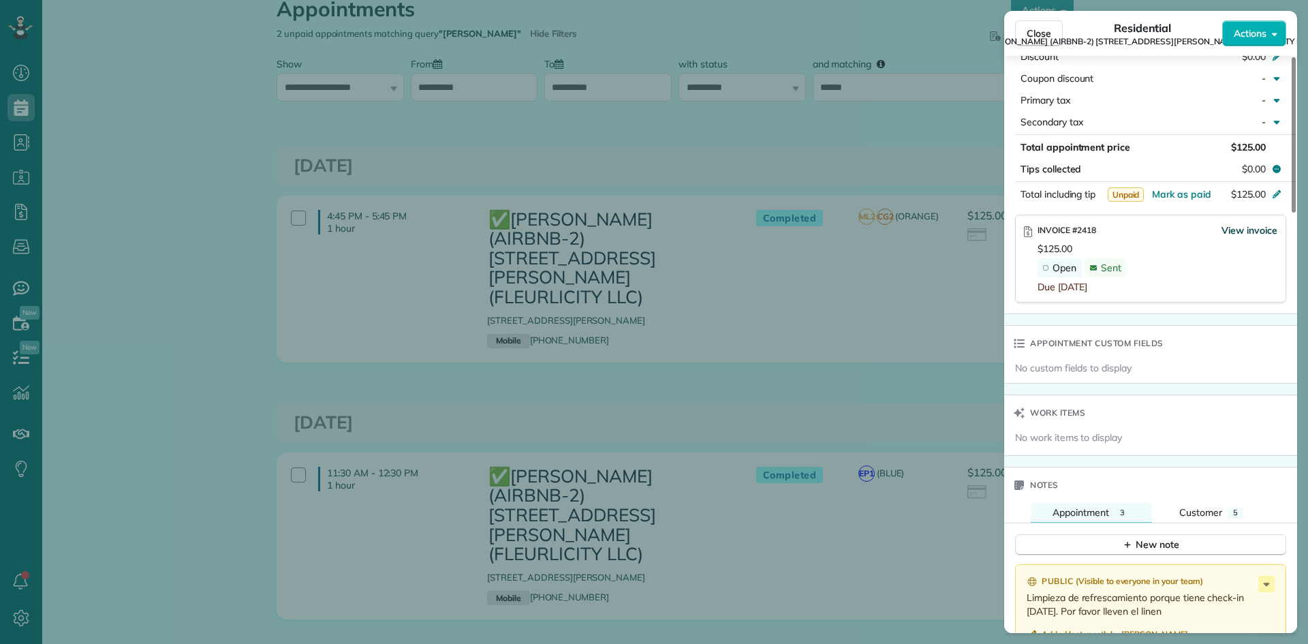
click at [1245, 234] on span "View invoice" at bounding box center [1249, 230] width 56 height 14
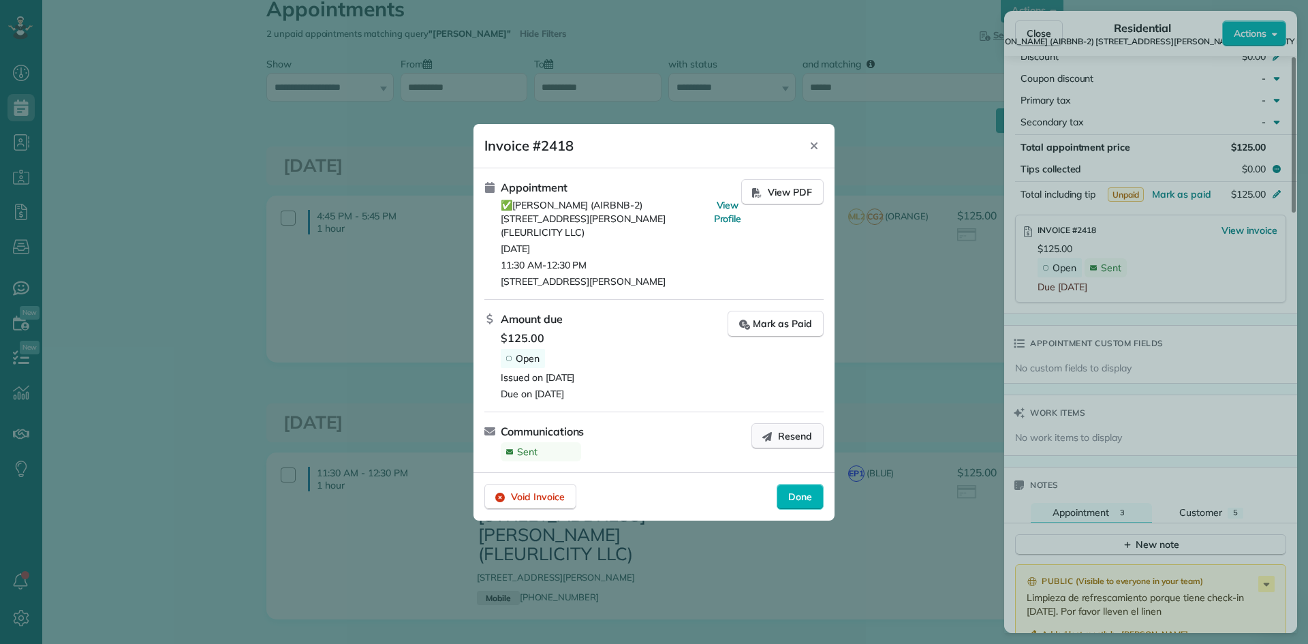
click at [785, 429] on span "Resend" at bounding box center [795, 436] width 34 height 14
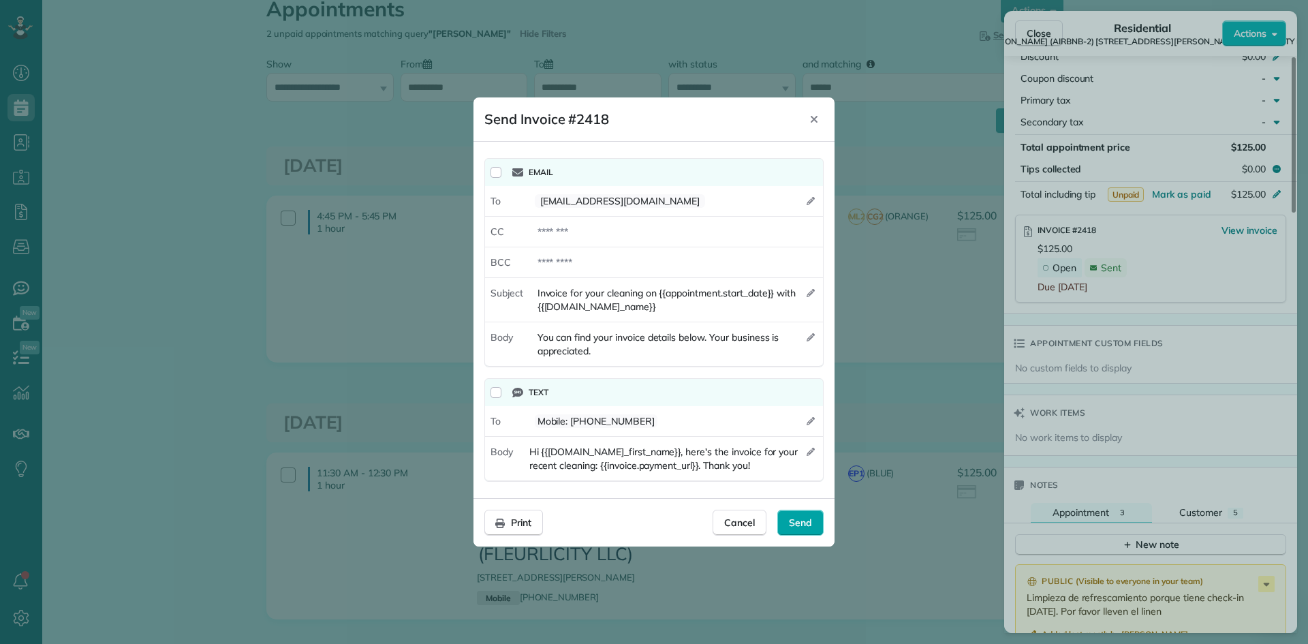
click at [800, 526] on span "Send" at bounding box center [800, 523] width 23 height 14
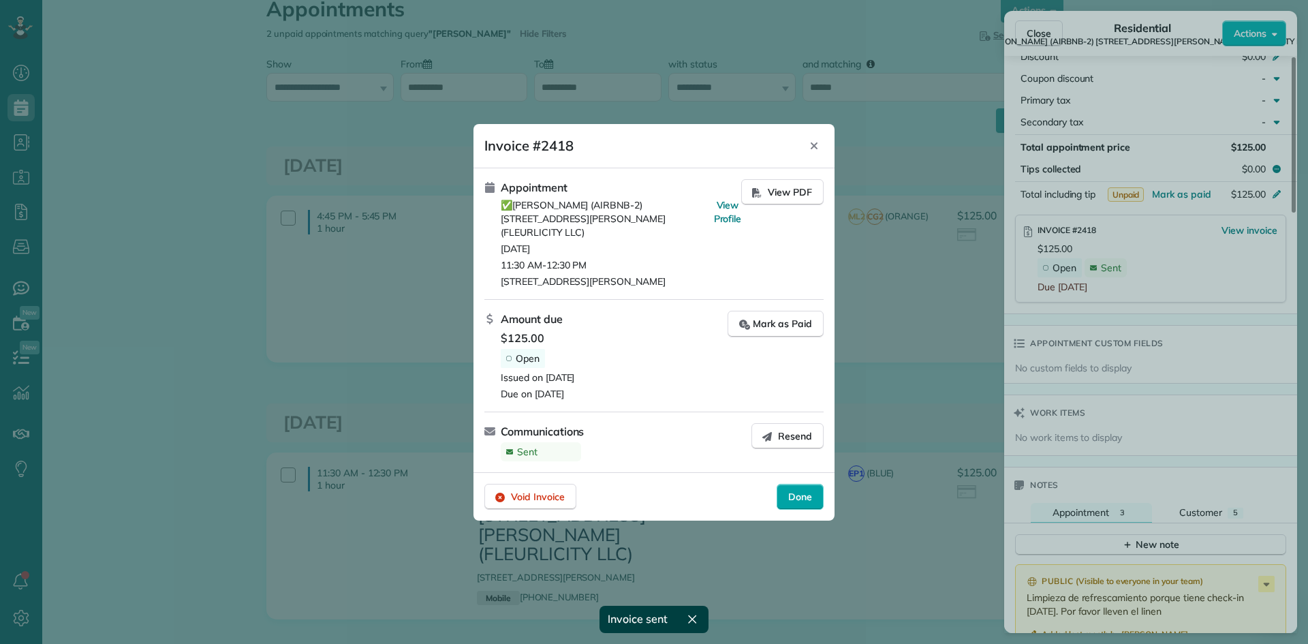
click at [788, 490] on span "Done" at bounding box center [800, 497] width 24 height 14
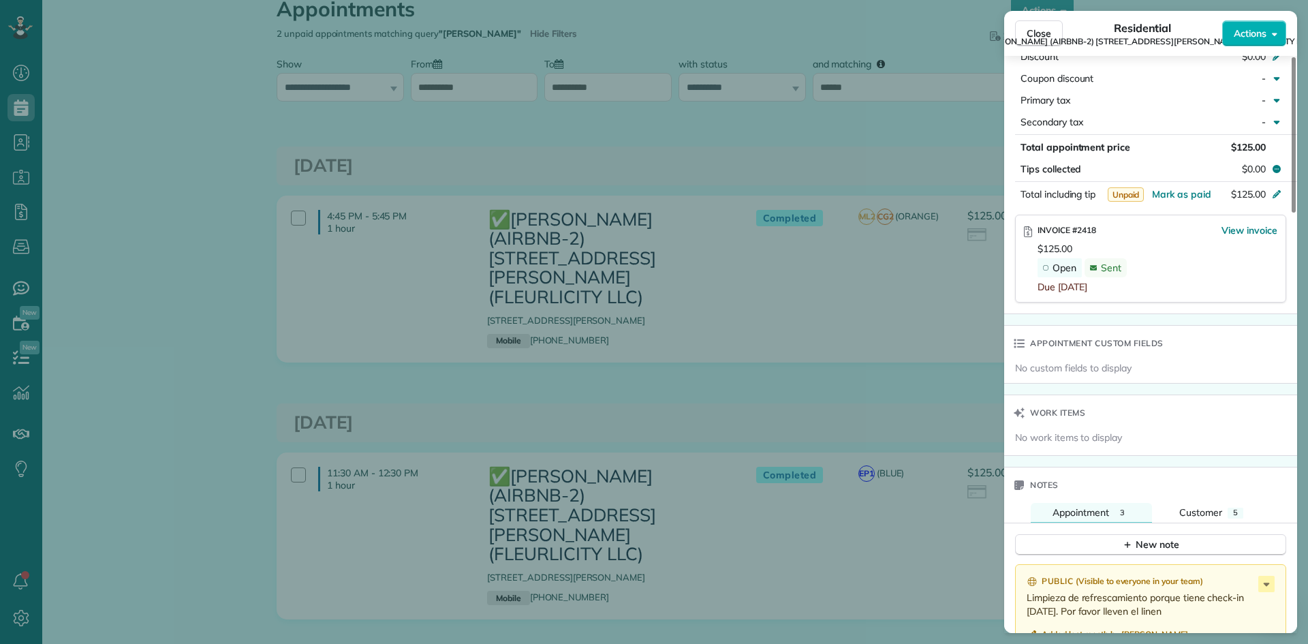
click at [657, 318] on div "Close Residential ✅CONRAD BARRE (AIRBNB-2) 2516 Myrtle St. (FLEURLICITY LLC) Ac…" at bounding box center [654, 322] width 1308 height 644
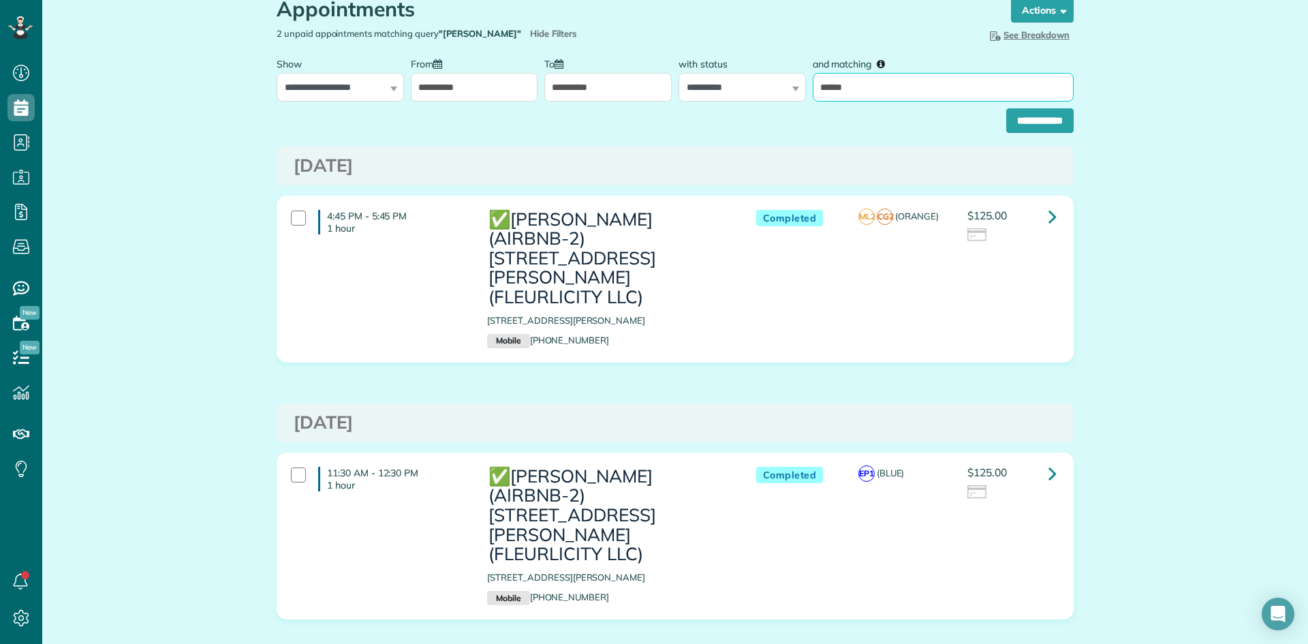
drag, startPoint x: 884, startPoint y: 80, endPoint x: 756, endPoint y: 93, distance: 128.6
click at [757, 93] on div "**********" at bounding box center [675, 75] width 804 height 51
type input "****"
click at [1006, 108] on input "**********" at bounding box center [1039, 120] width 67 height 25
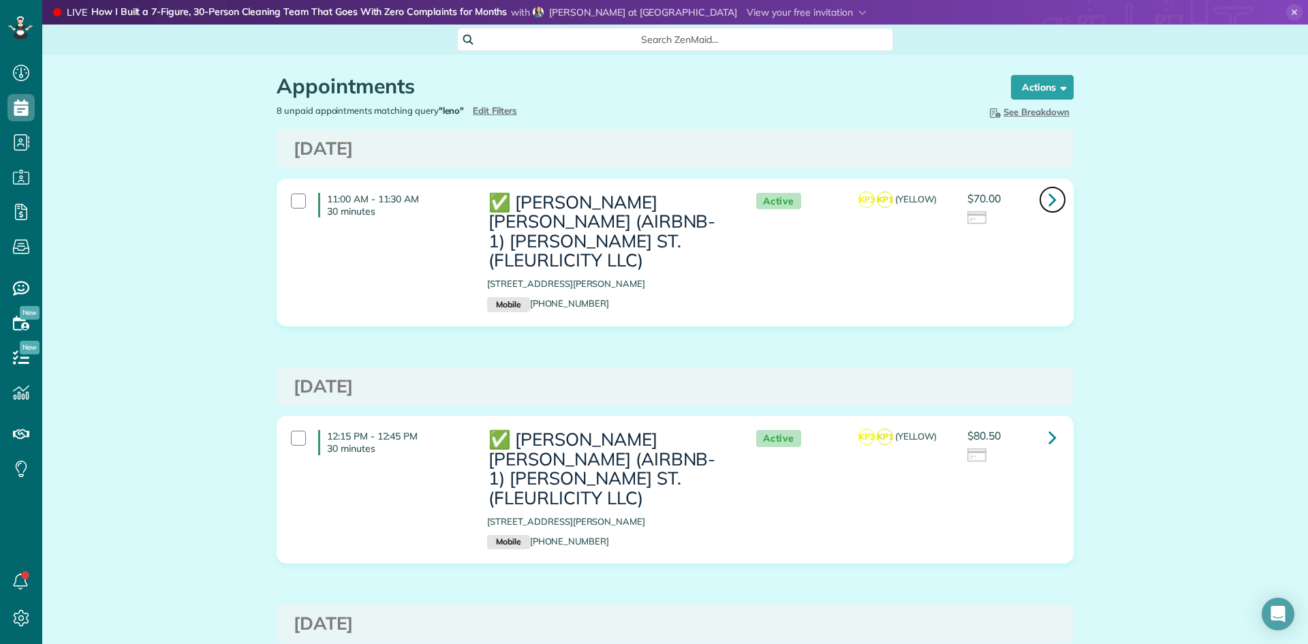
click at [1048, 203] on icon at bounding box center [1052, 199] width 8 height 24
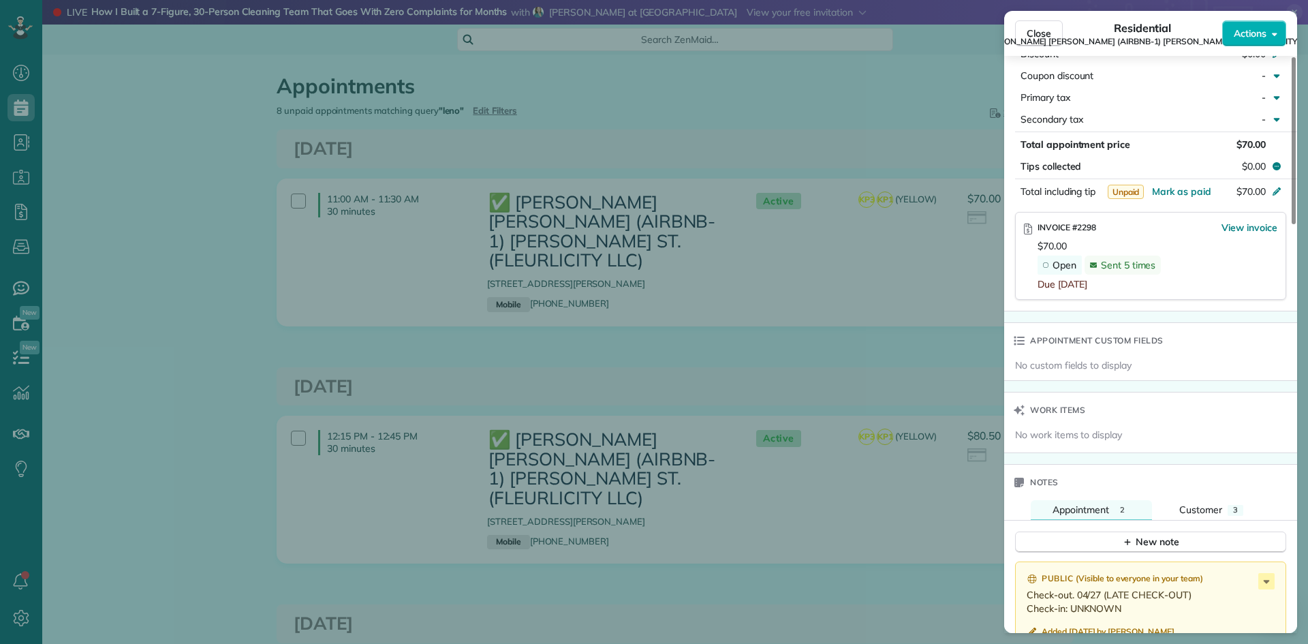
scroll to position [817, 0]
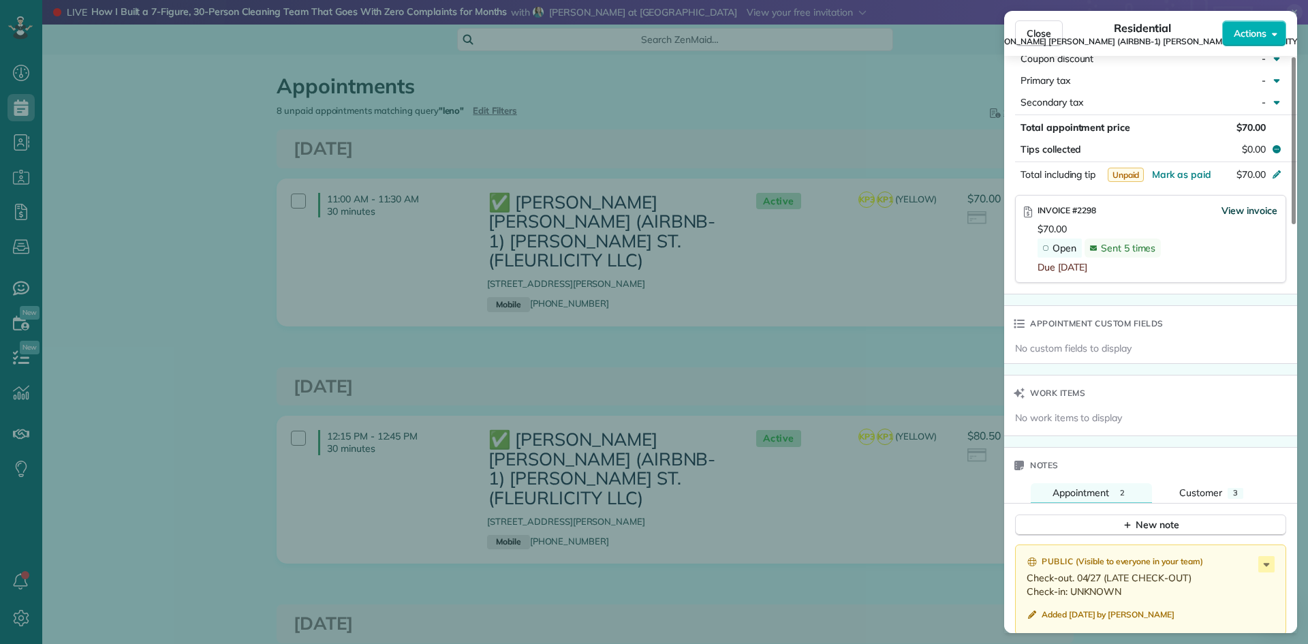
click at [1245, 210] on span "View invoice" at bounding box center [1249, 211] width 56 height 14
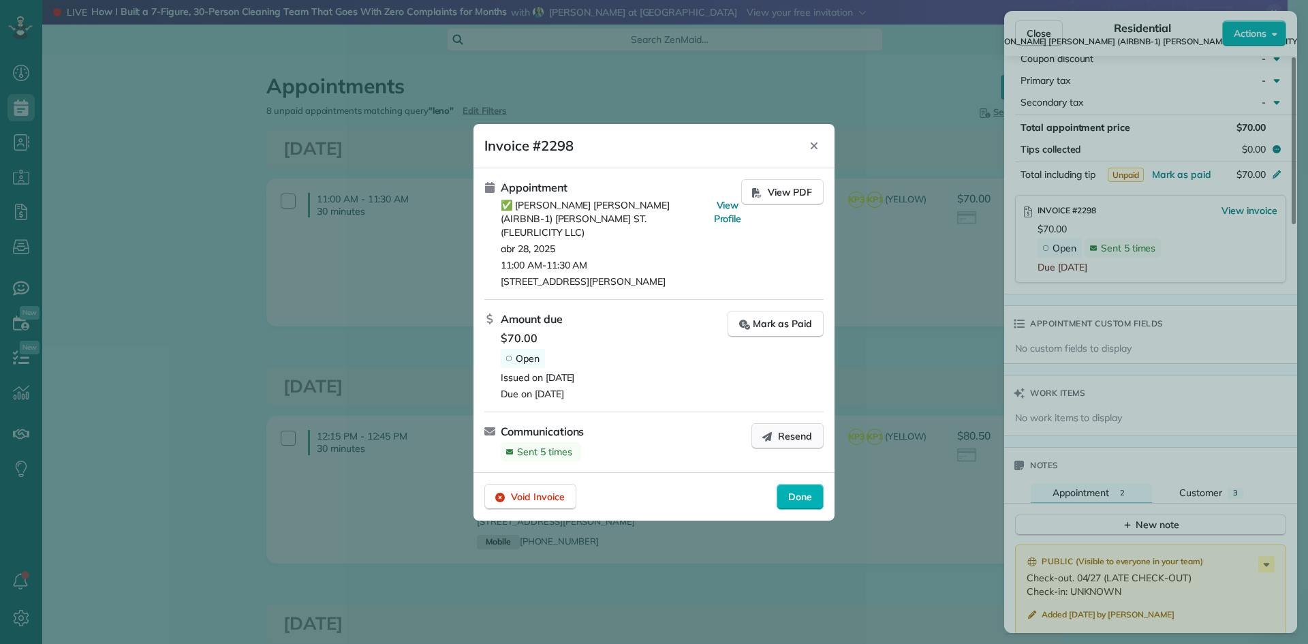
click at [792, 429] on span "Resend" at bounding box center [795, 436] width 34 height 14
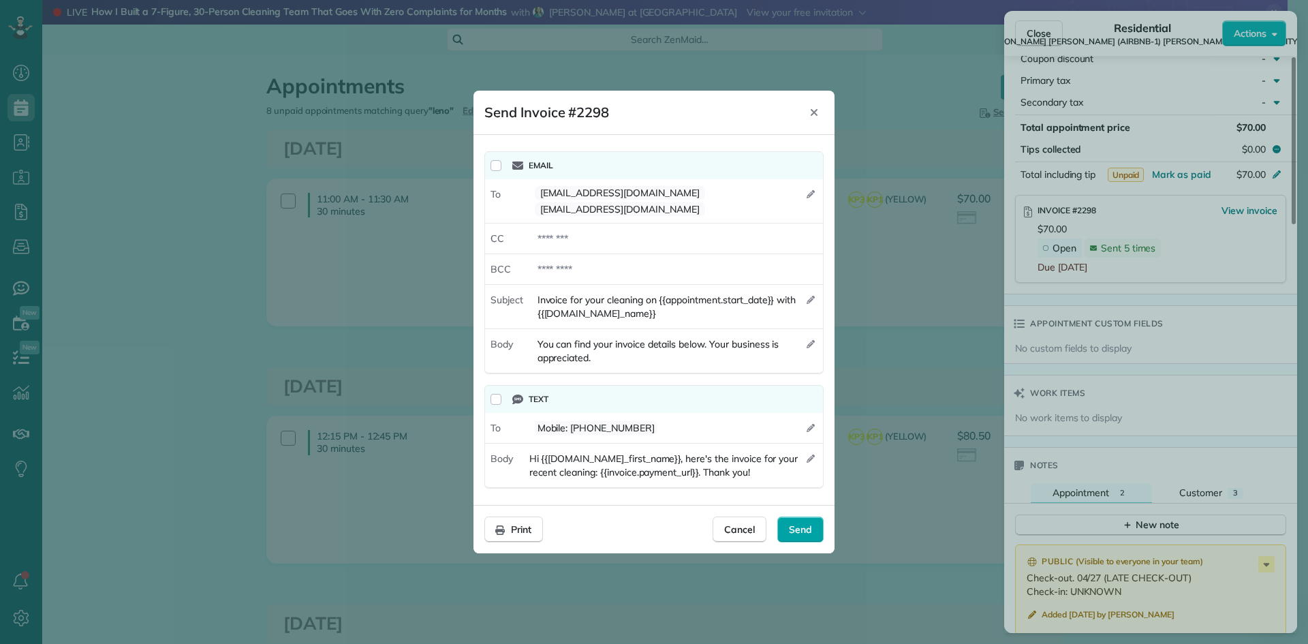
click at [800, 522] on span "Send" at bounding box center [800, 529] width 23 height 14
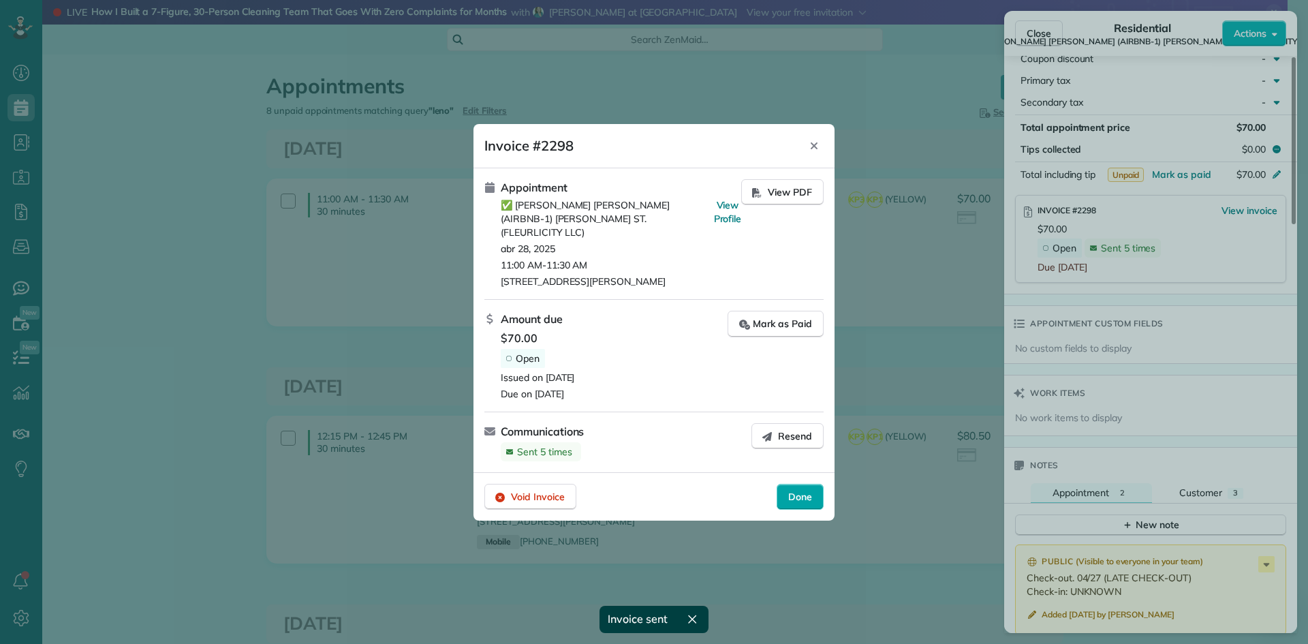
click at [798, 490] on span "Done" at bounding box center [800, 497] width 24 height 14
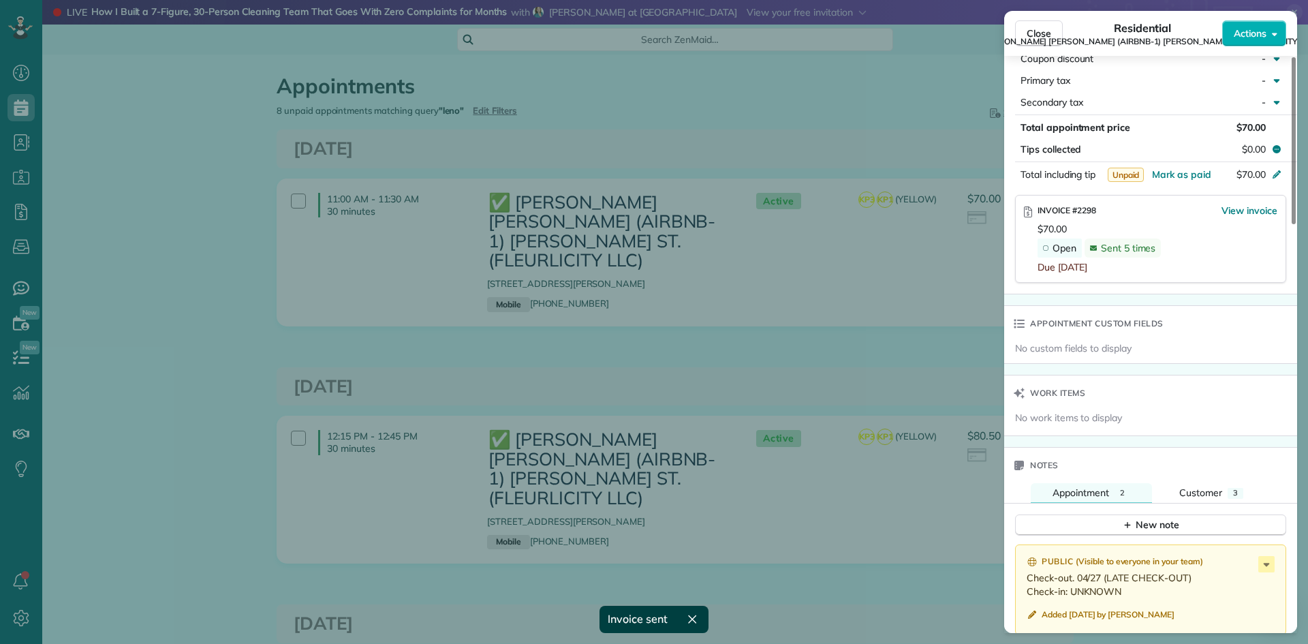
click at [847, 324] on div "Close Residential ✅ LENO KNOX (AIRBNB-1) PAUL MORPHY ST. (FLEURLICITY LLC) Acti…" at bounding box center [654, 322] width 1308 height 644
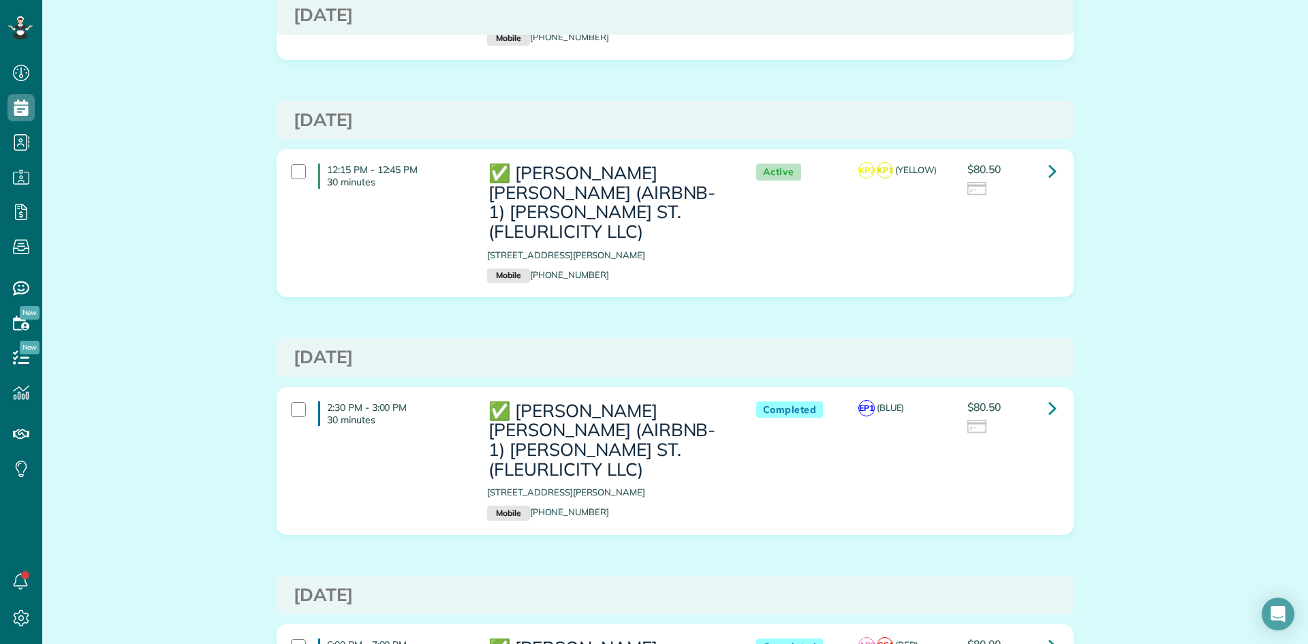
scroll to position [272, 0]
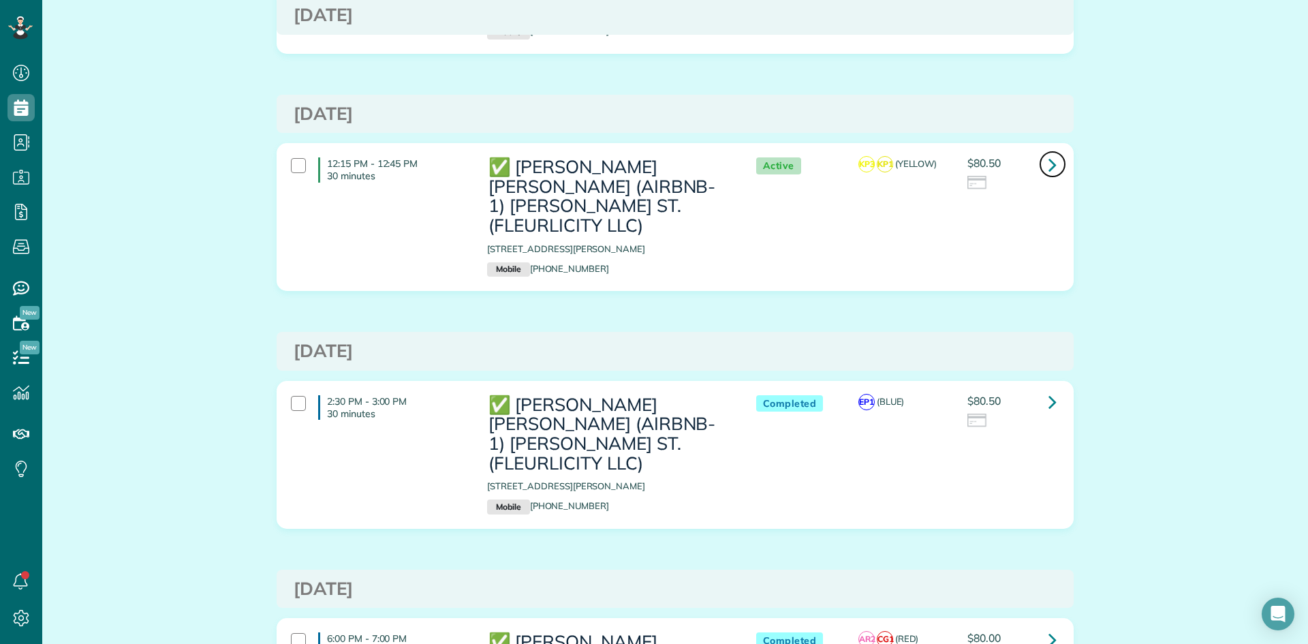
click at [1048, 153] on icon at bounding box center [1052, 165] width 8 height 24
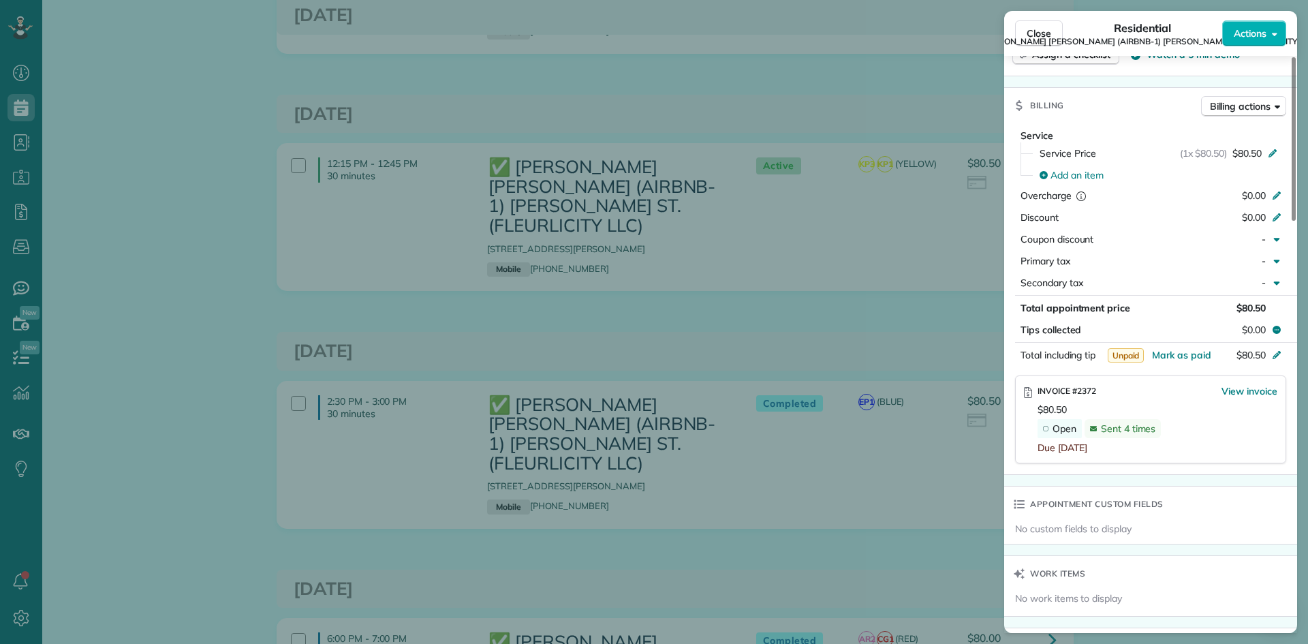
scroll to position [681, 0]
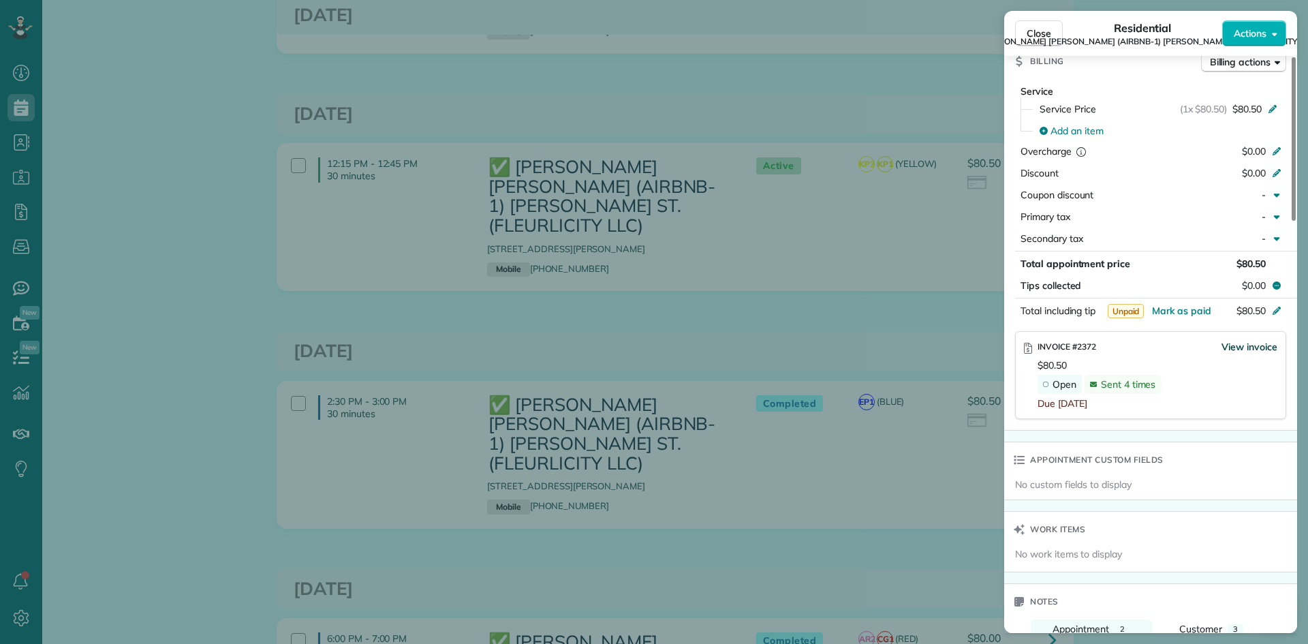
click at [1238, 347] on span "View invoice" at bounding box center [1249, 347] width 56 height 14
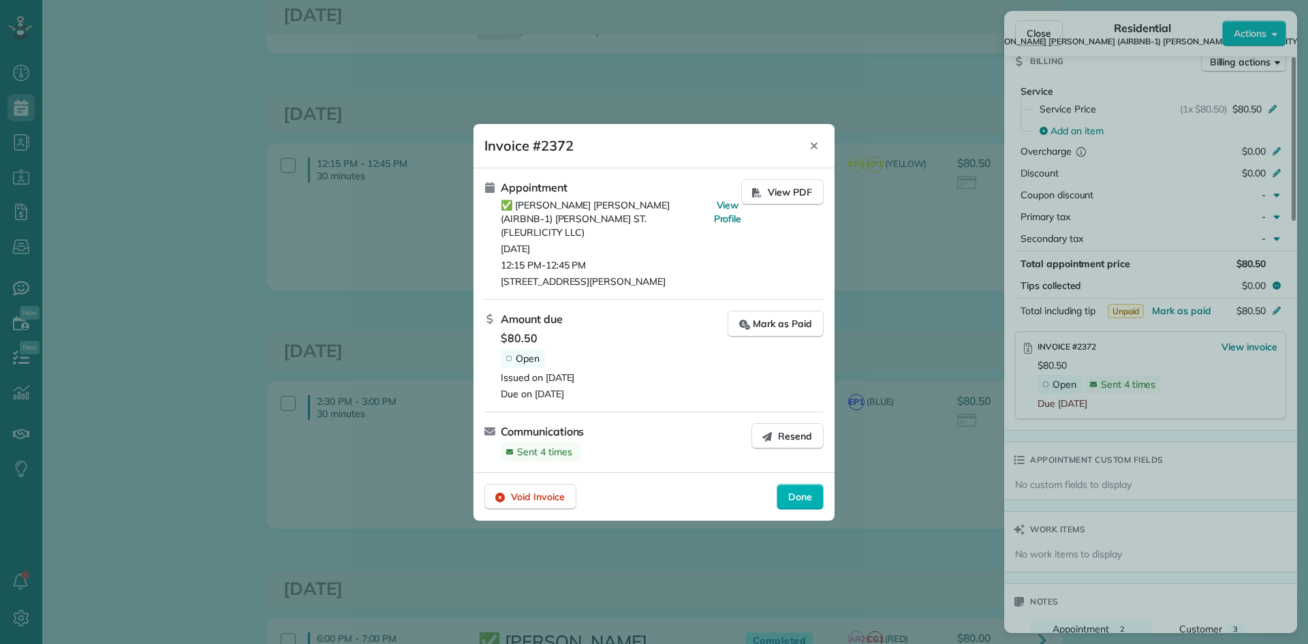
click at [796, 430] on span "Resend" at bounding box center [795, 436] width 34 height 14
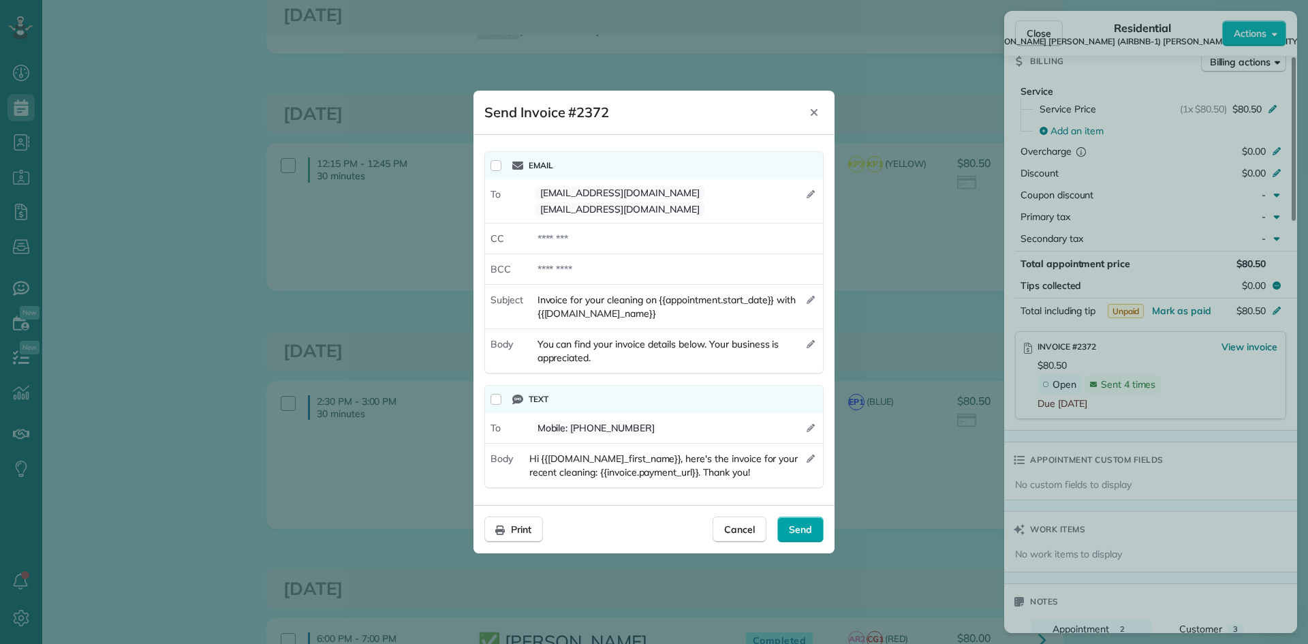
click at [796, 523] on span "Send" at bounding box center [800, 529] width 23 height 14
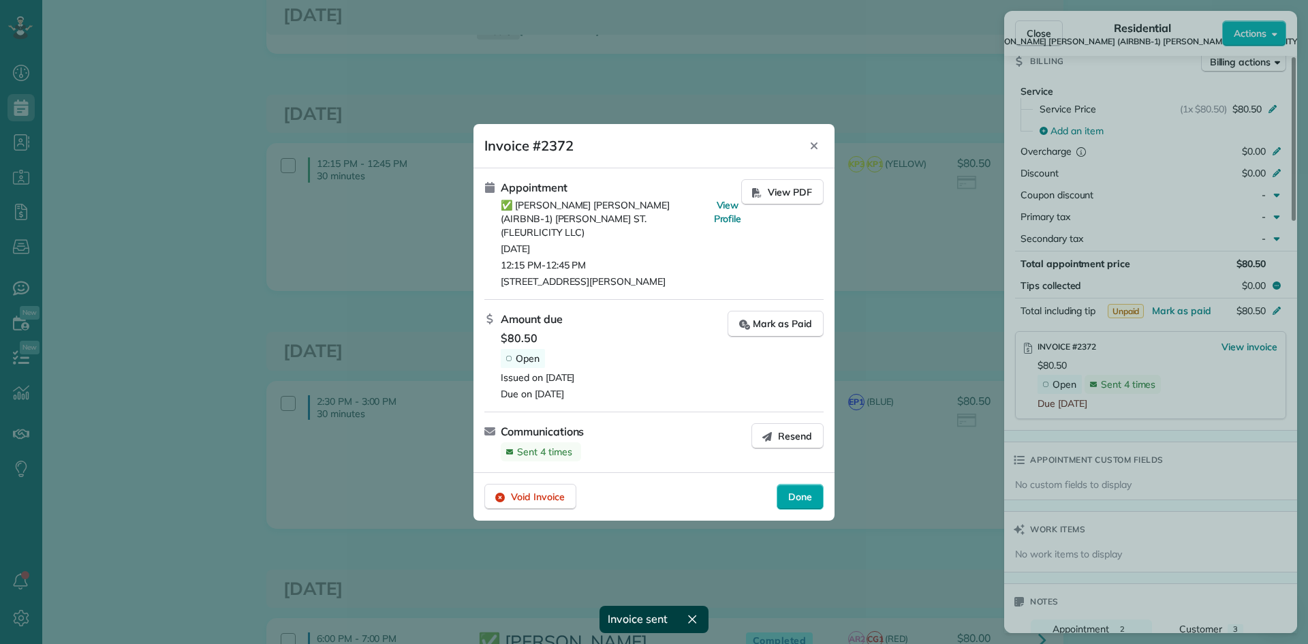
click at [800, 490] on span "Done" at bounding box center [800, 497] width 24 height 14
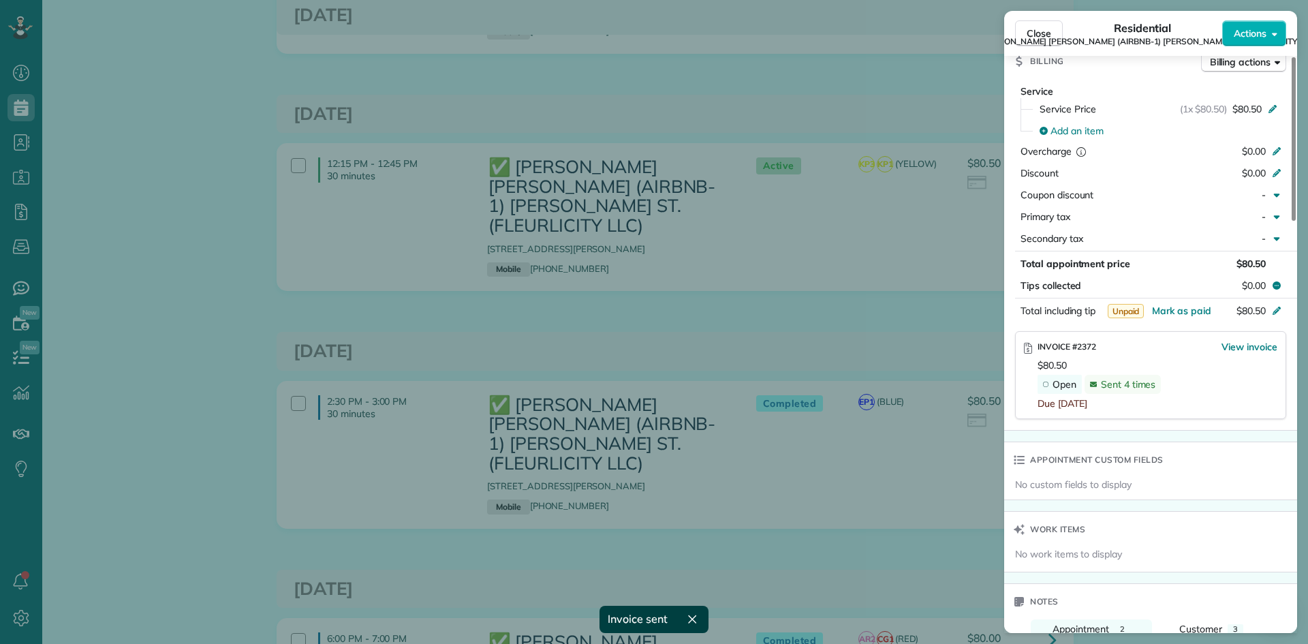
click at [861, 294] on div "Close Residential ✅ LENO KNOX (AIRBNB-1) PAUL MORPHY ST. (FLEURLICITY LLC) Acti…" at bounding box center [654, 322] width 1308 height 644
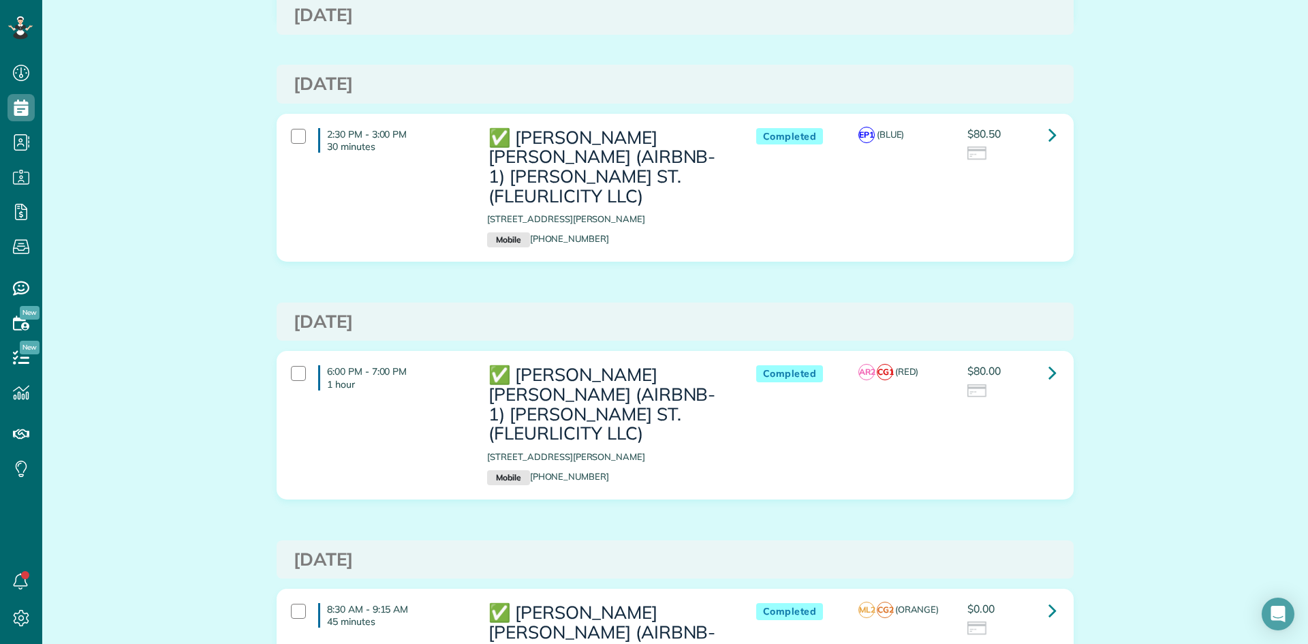
scroll to position [545, 0]
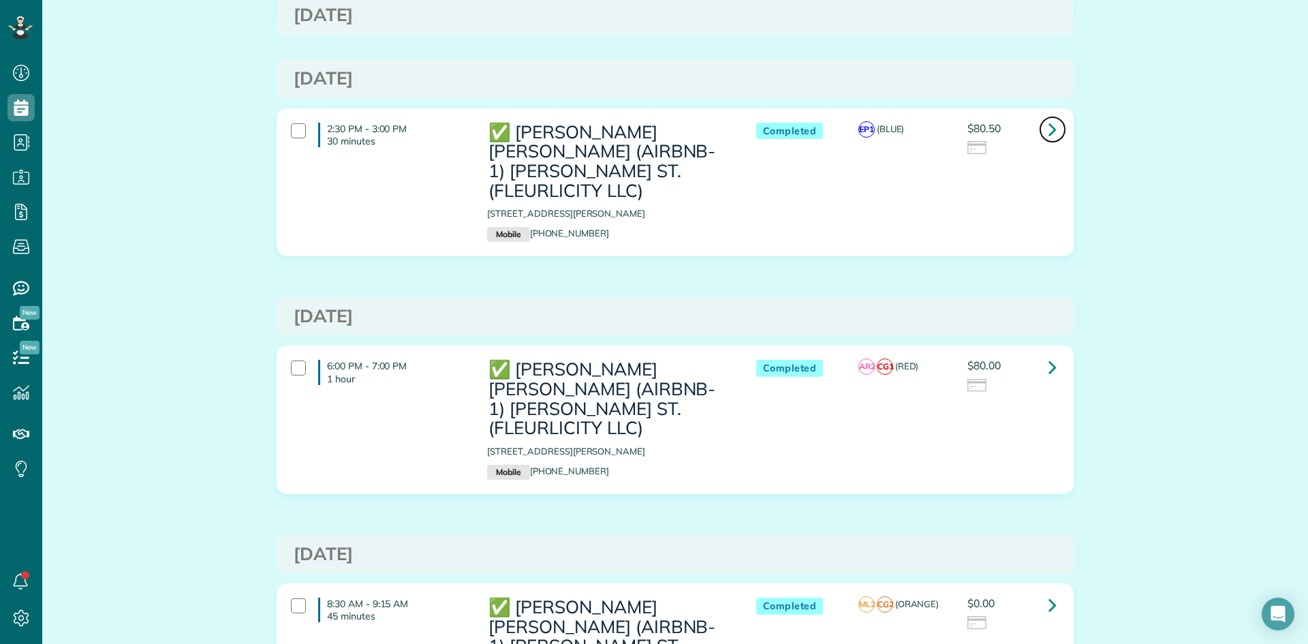
click at [1048, 117] on icon at bounding box center [1052, 129] width 8 height 24
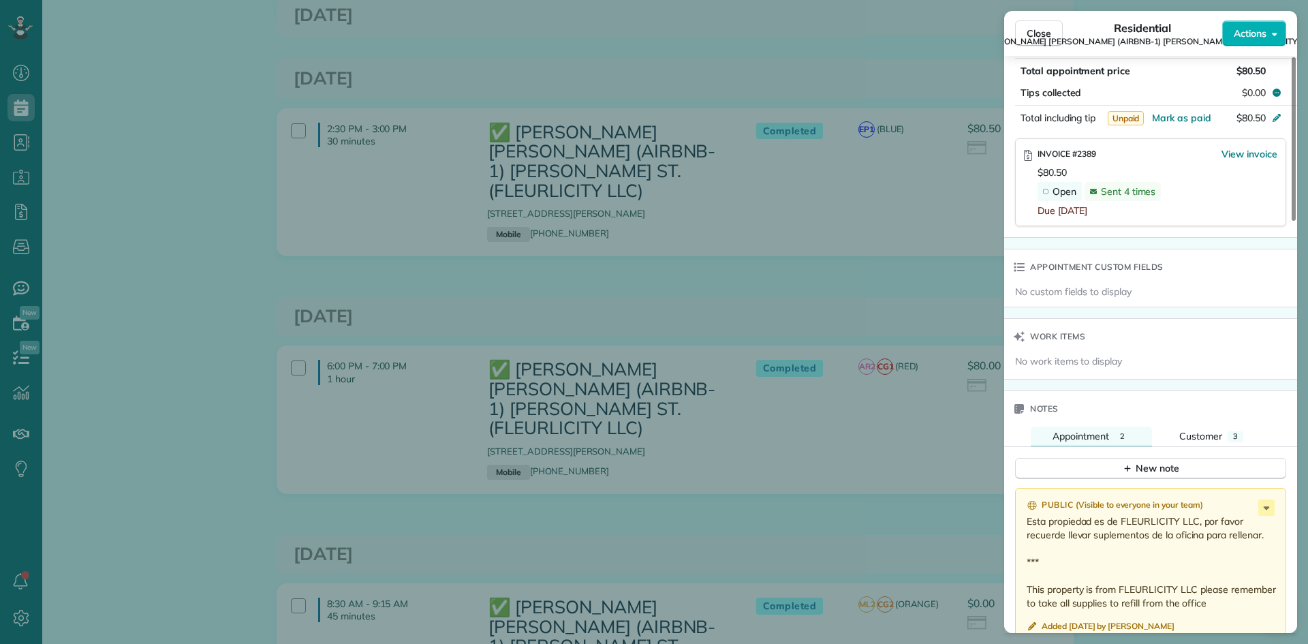
scroll to position [888, 0]
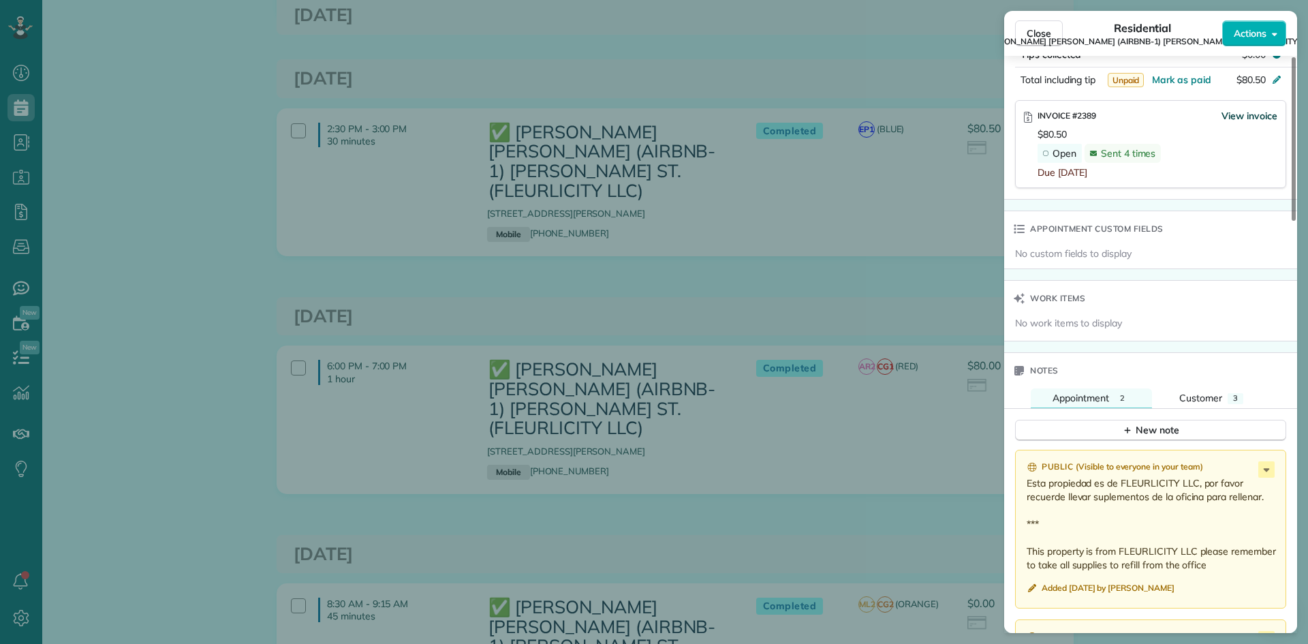
click at [1251, 116] on span "View invoice" at bounding box center [1249, 116] width 56 height 14
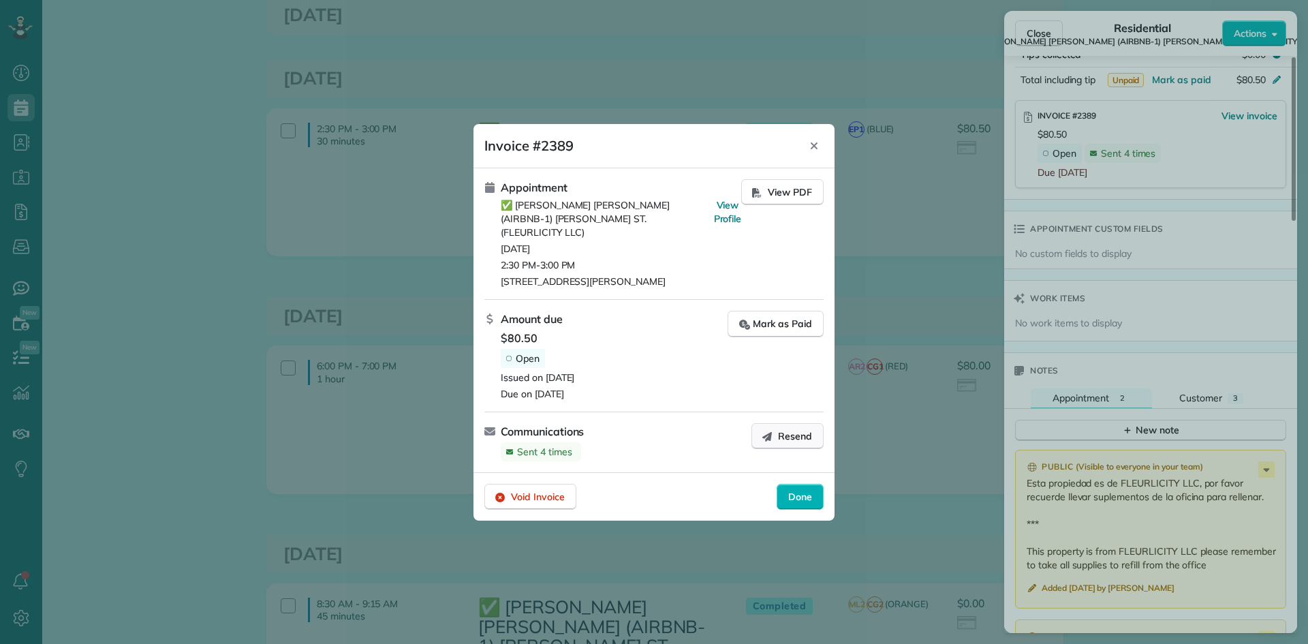
click at [785, 429] on span "Resend" at bounding box center [795, 436] width 34 height 14
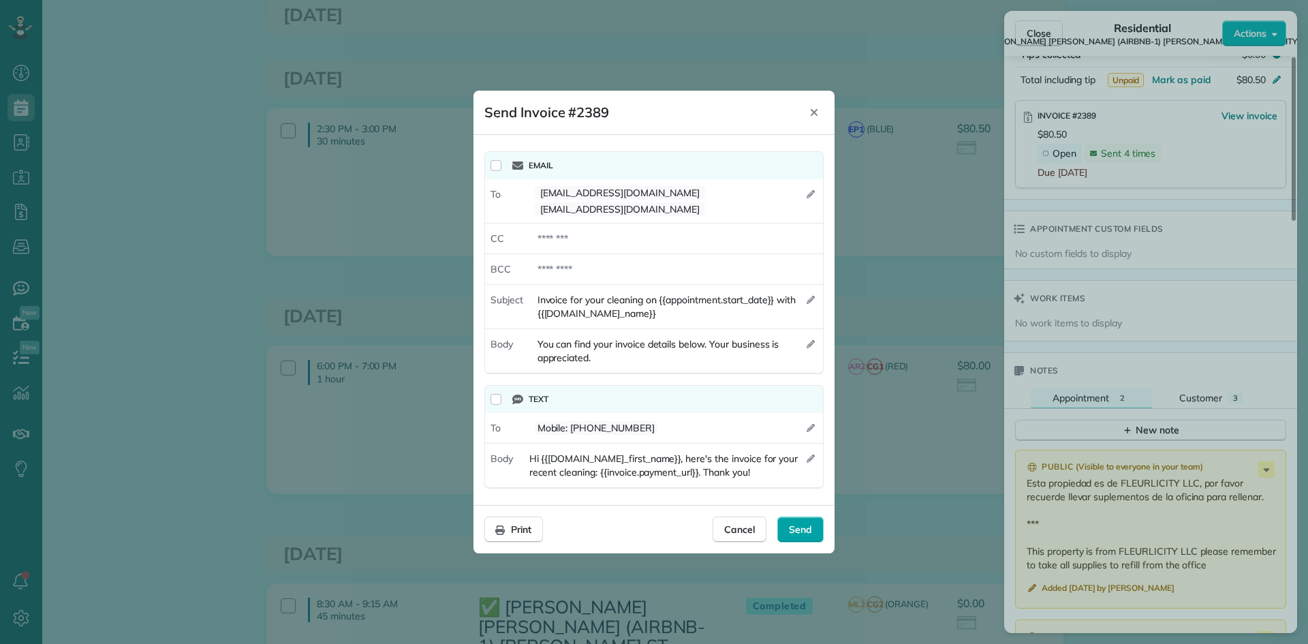
click at [809, 522] on span "Send" at bounding box center [800, 529] width 23 height 14
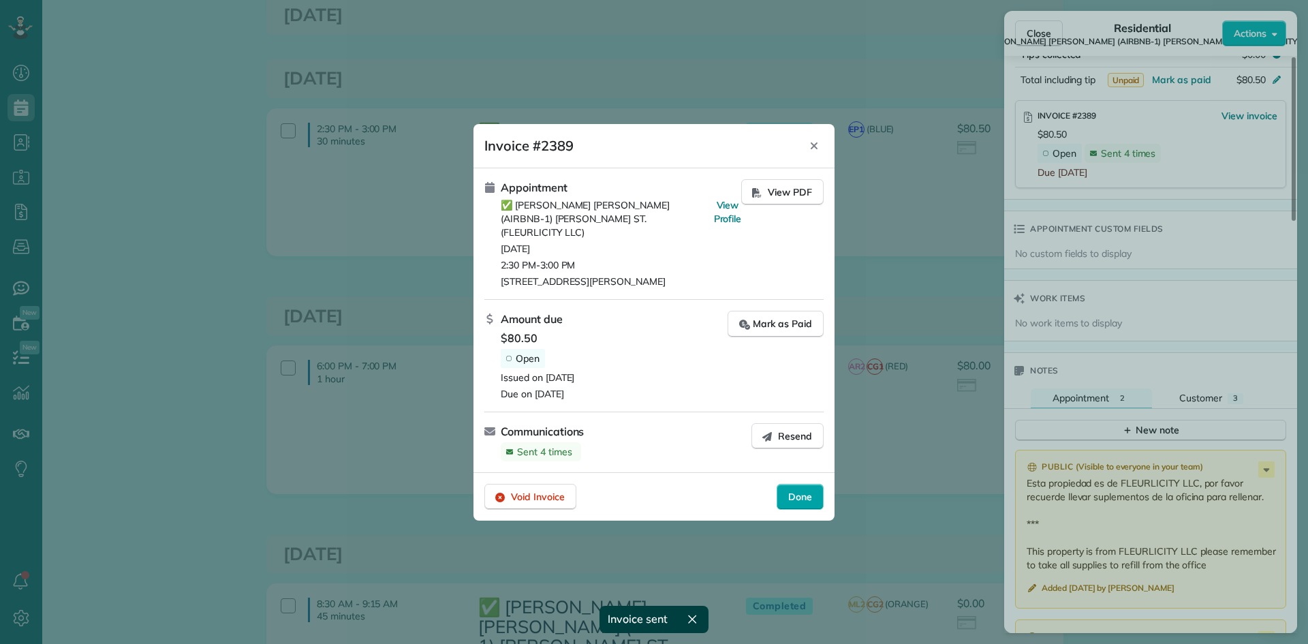
click at [802, 490] on span "Done" at bounding box center [800, 497] width 24 height 14
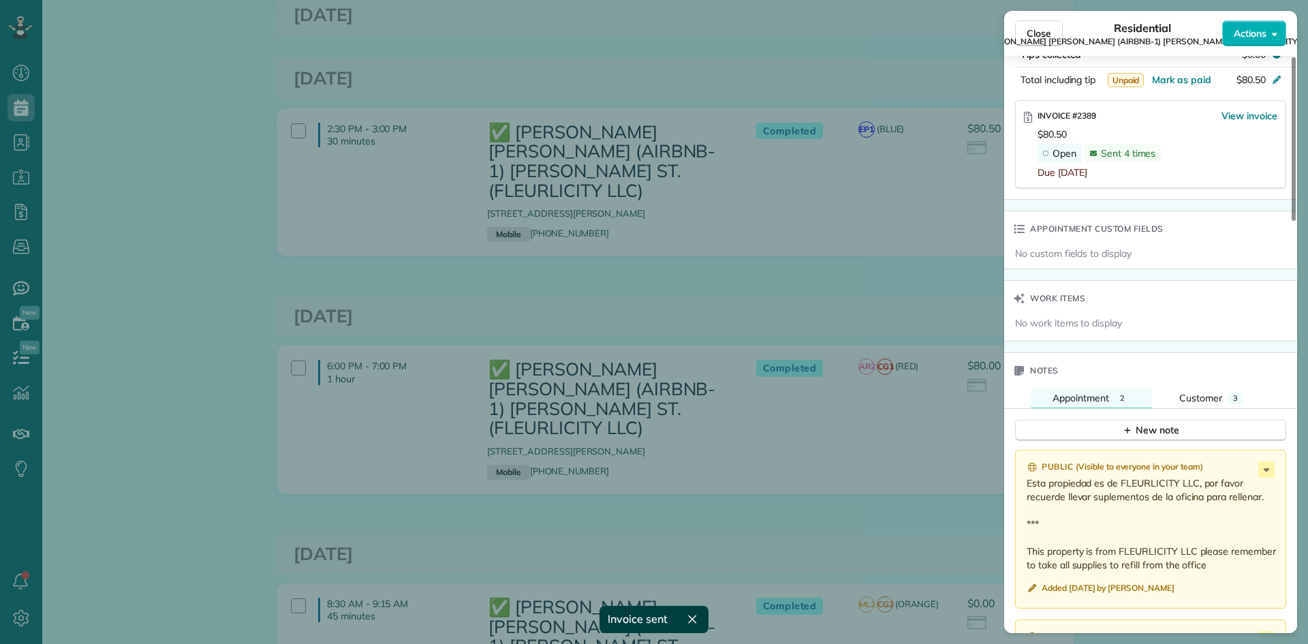
click at [867, 242] on div "Close Residential ✅ LENO KNOX (AIRBNB-1) PAUL MORPHY ST. (FLEURLICITY LLC) Acti…" at bounding box center [654, 322] width 1308 height 644
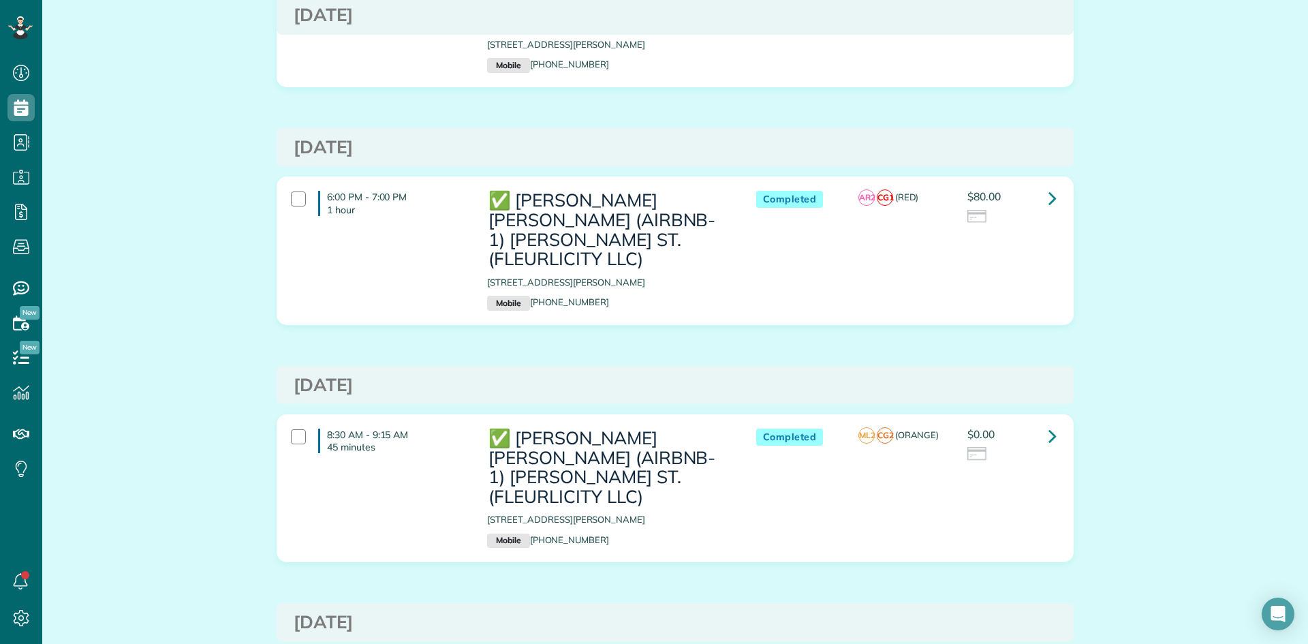
scroll to position [749, 0]
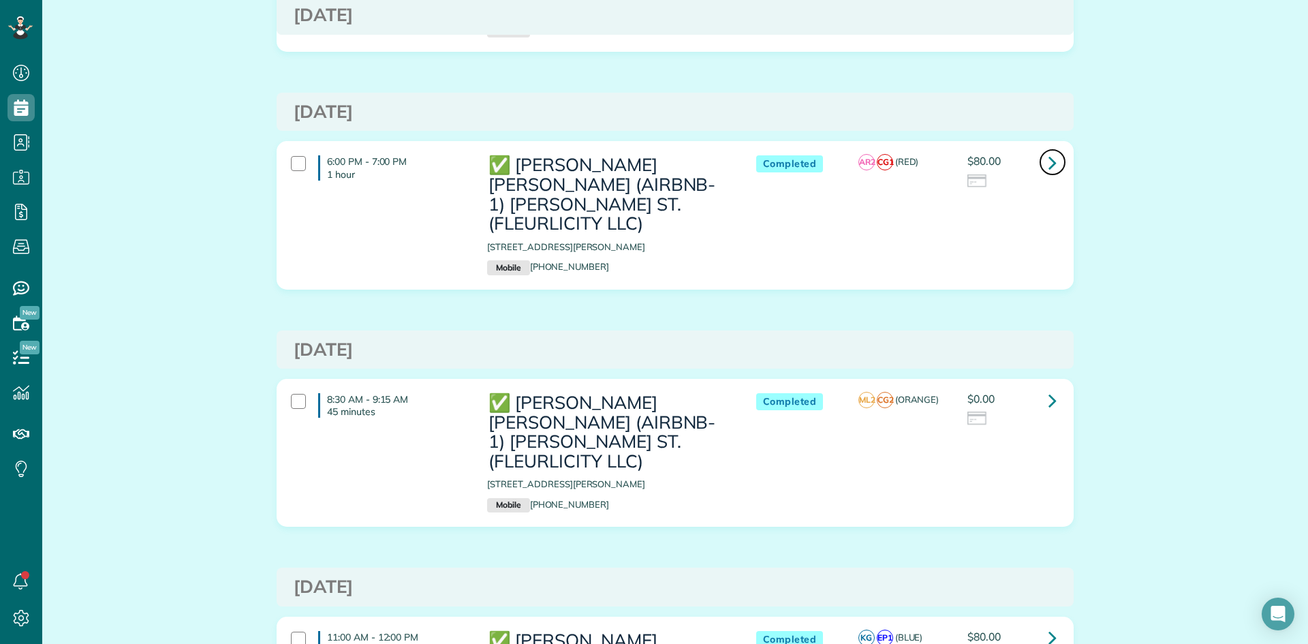
click at [1050, 151] on icon at bounding box center [1052, 163] width 8 height 24
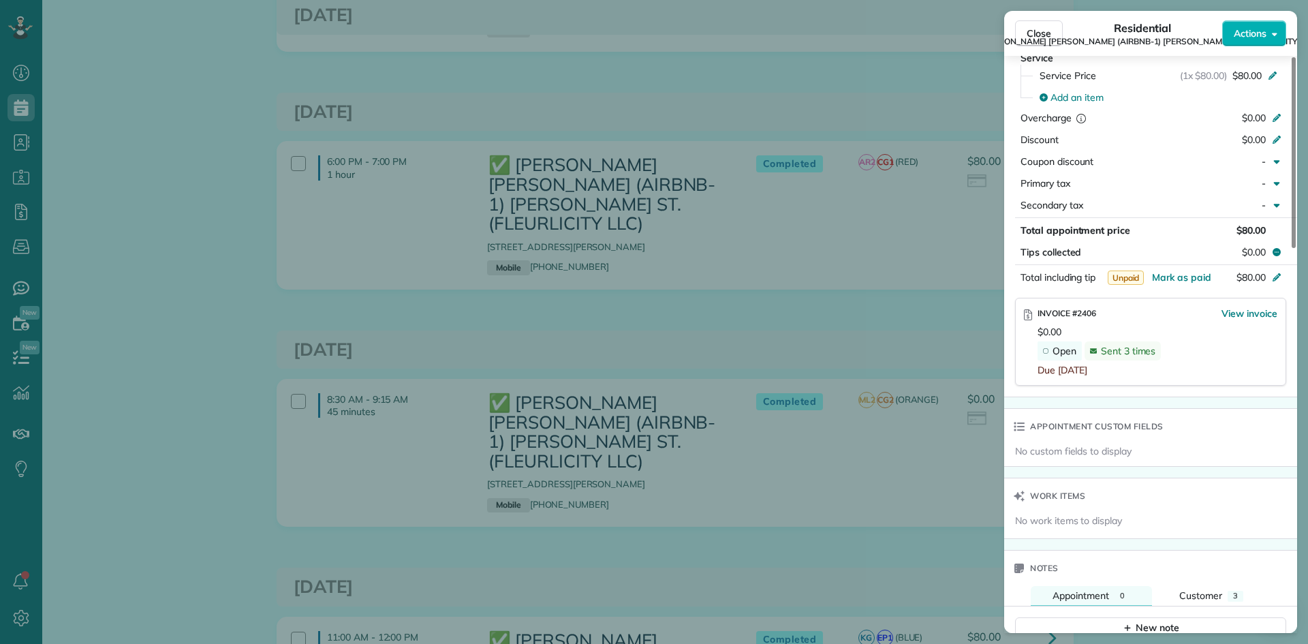
scroll to position [819, 0]
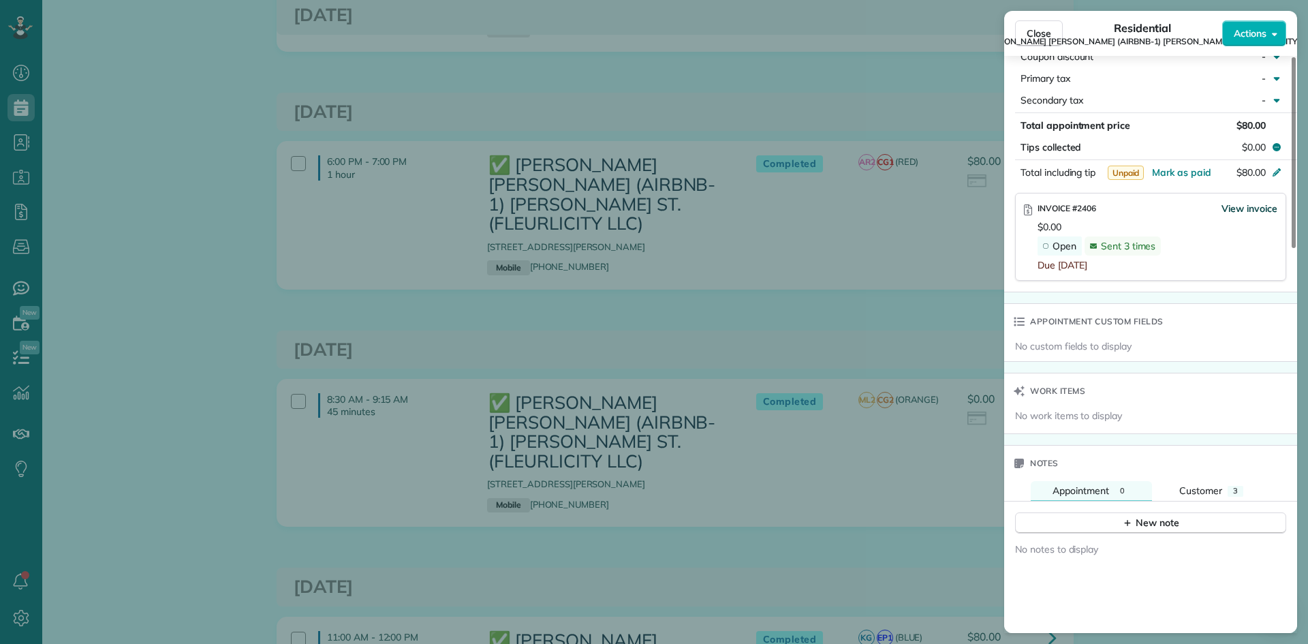
click at [1233, 214] on span "View invoice" at bounding box center [1249, 209] width 56 height 14
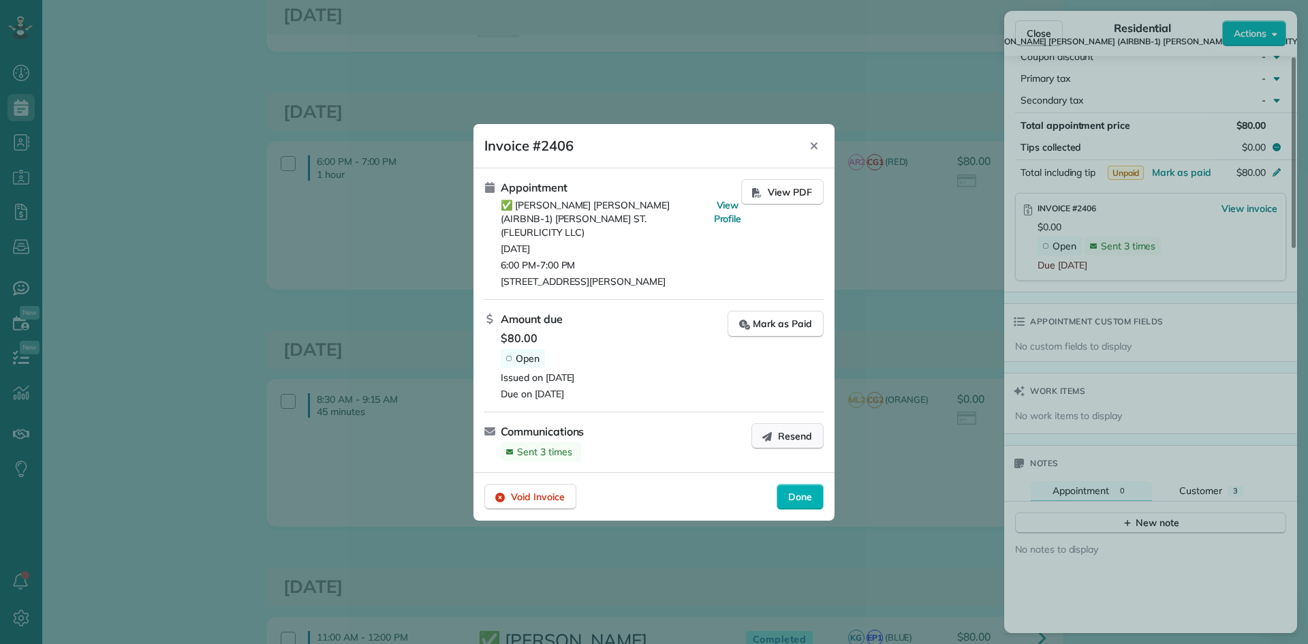
click at [775, 433] on button "Resend" at bounding box center [787, 436] width 72 height 26
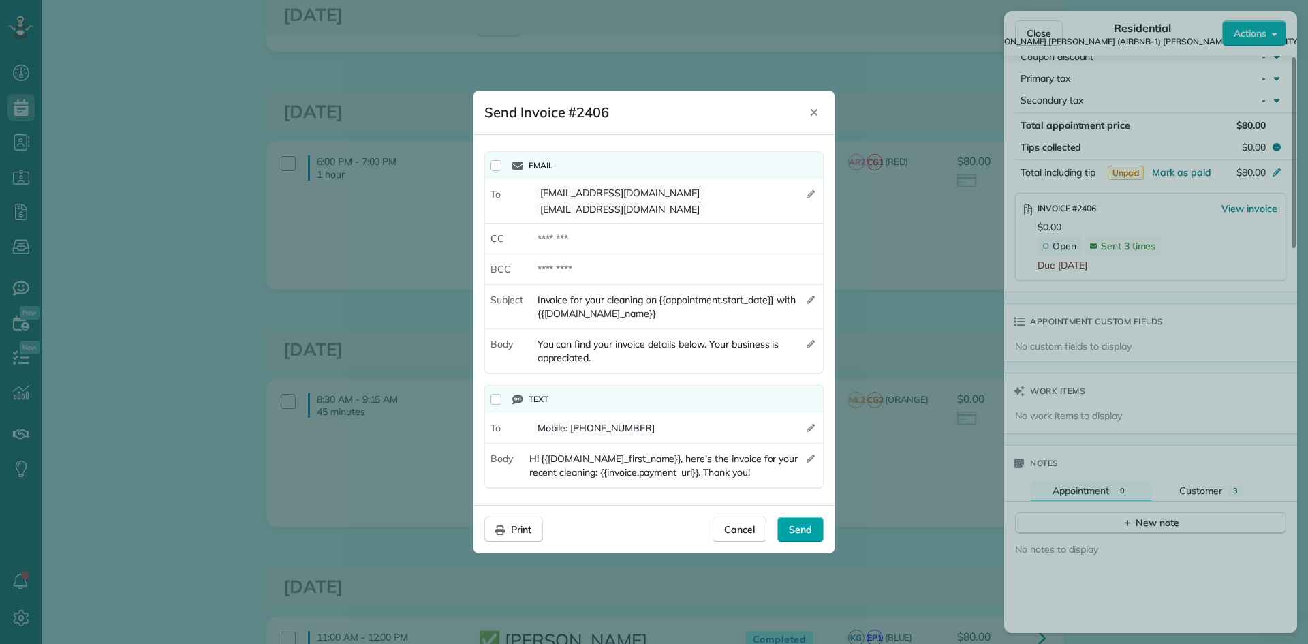
click at [798, 522] on span "Send" at bounding box center [800, 529] width 23 height 14
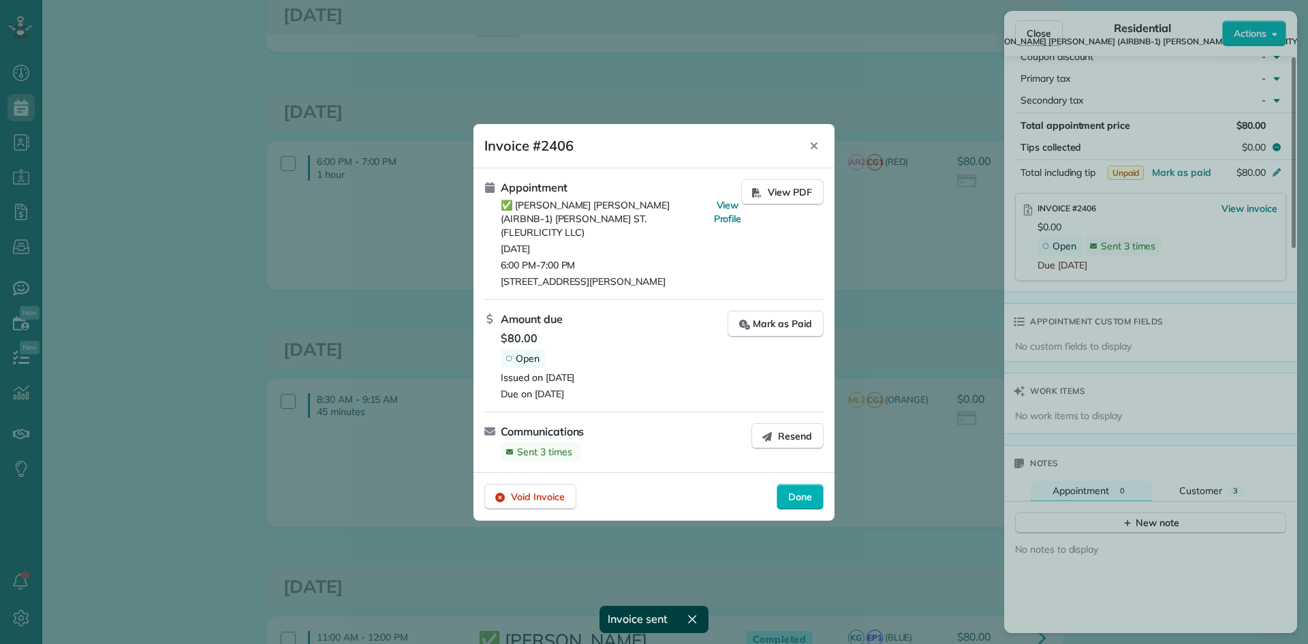
click at [797, 490] on span "Done" at bounding box center [800, 497] width 24 height 14
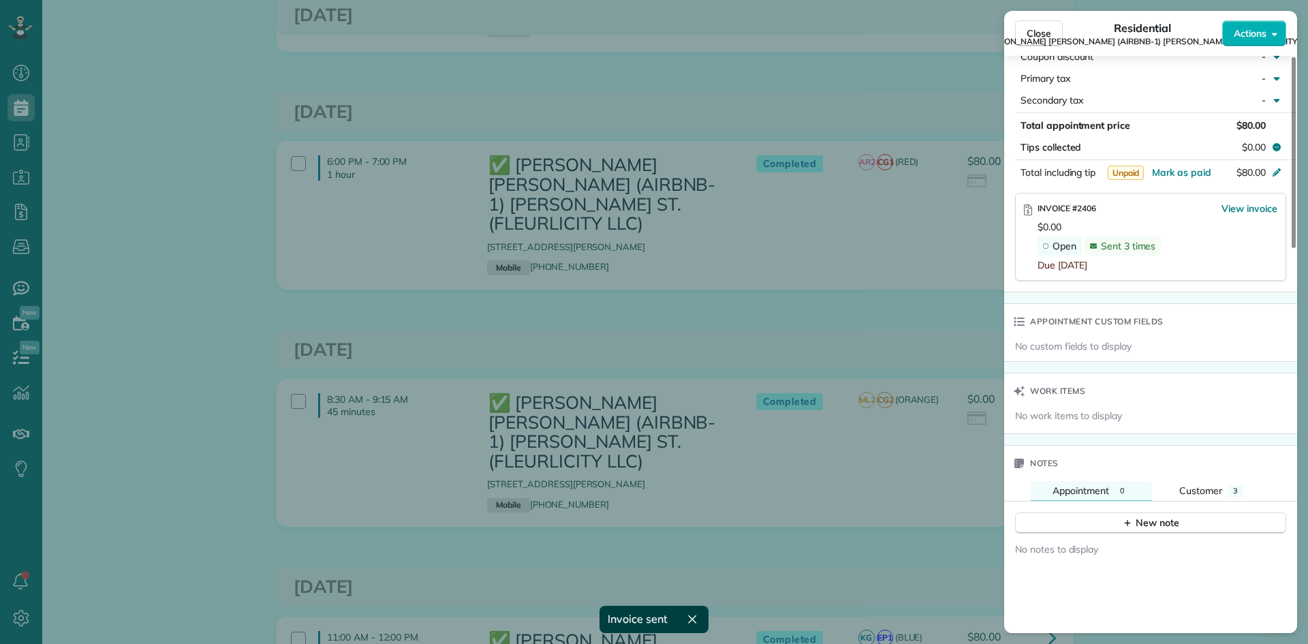
click at [896, 228] on div "Close Residential ✅ LENO KNOX (AIRBNB-1) PAUL MORPHY ST. (FLEURLICITY LLC) Acti…" at bounding box center [654, 322] width 1308 height 644
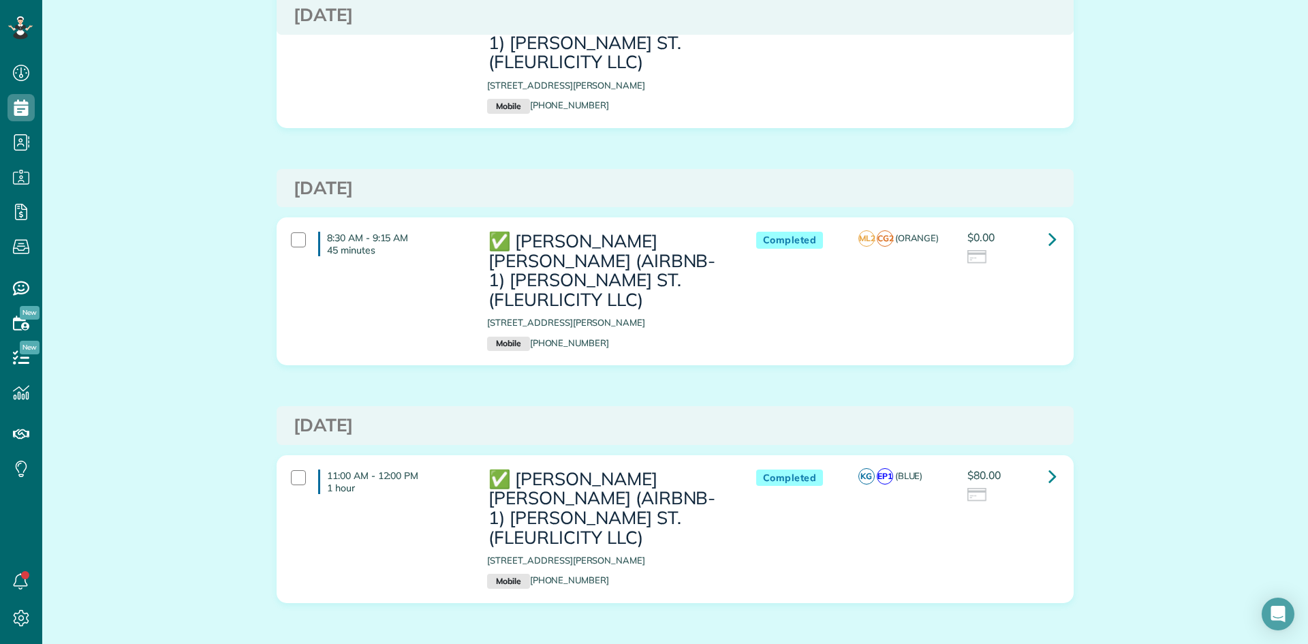
scroll to position [954, 0]
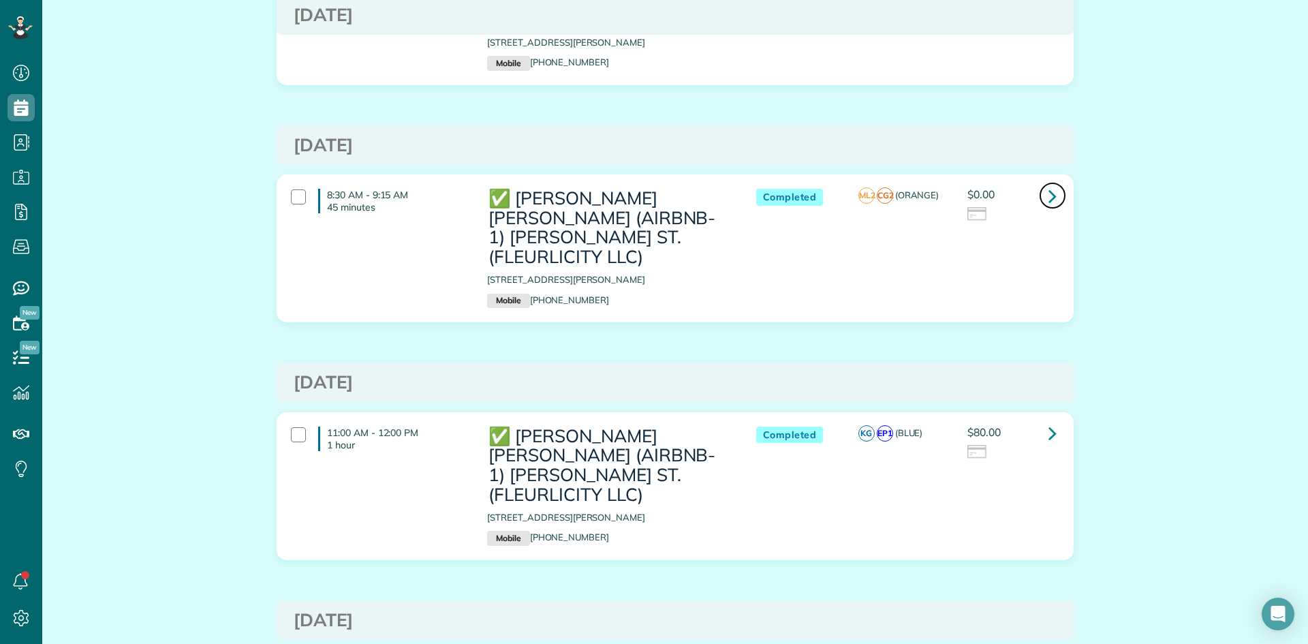
click at [1048, 184] on icon at bounding box center [1052, 196] width 8 height 24
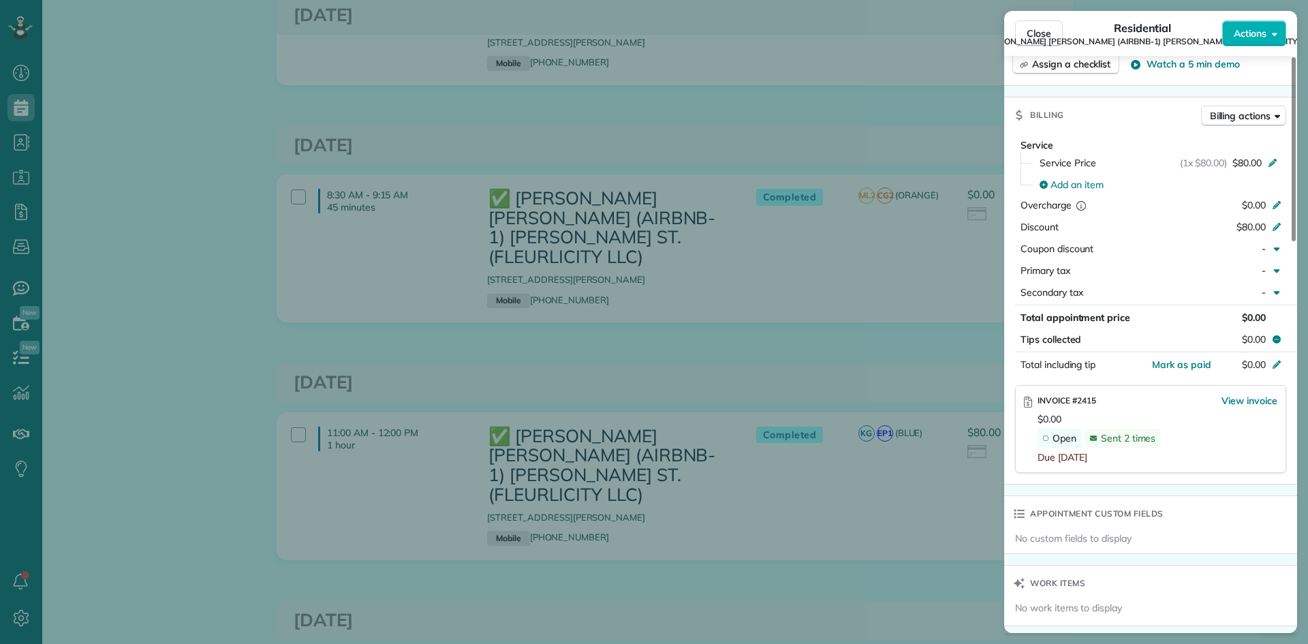
scroll to position [682, 0]
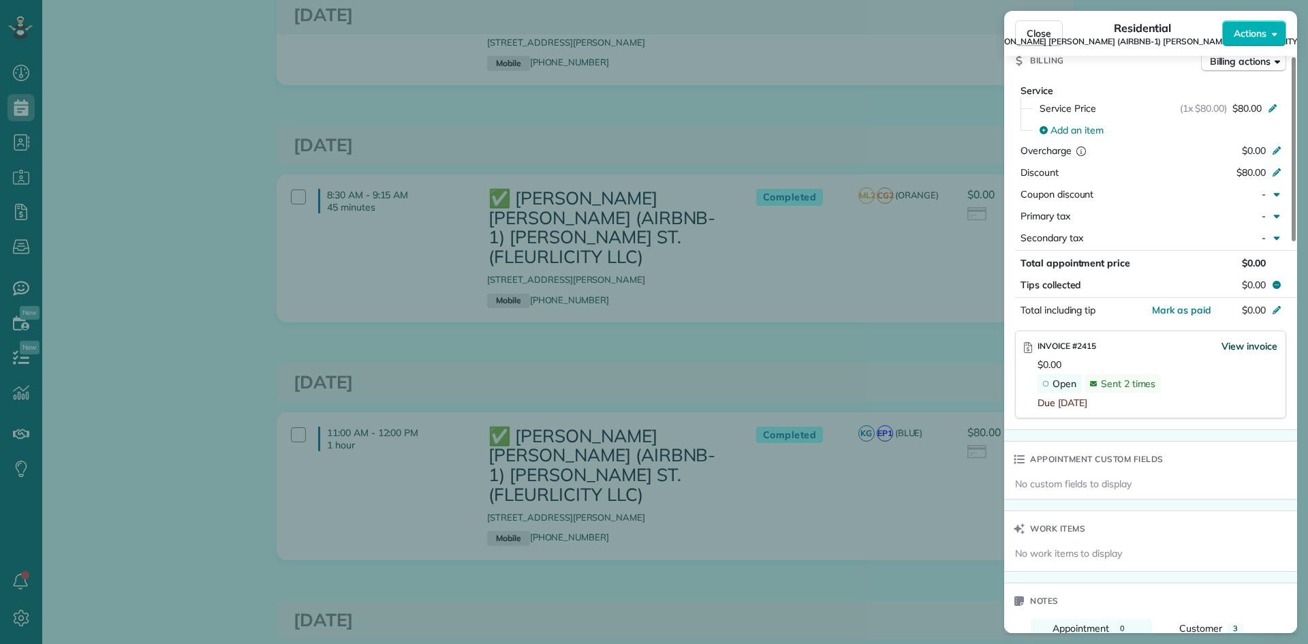
click at [1257, 347] on span "View invoice" at bounding box center [1249, 346] width 56 height 14
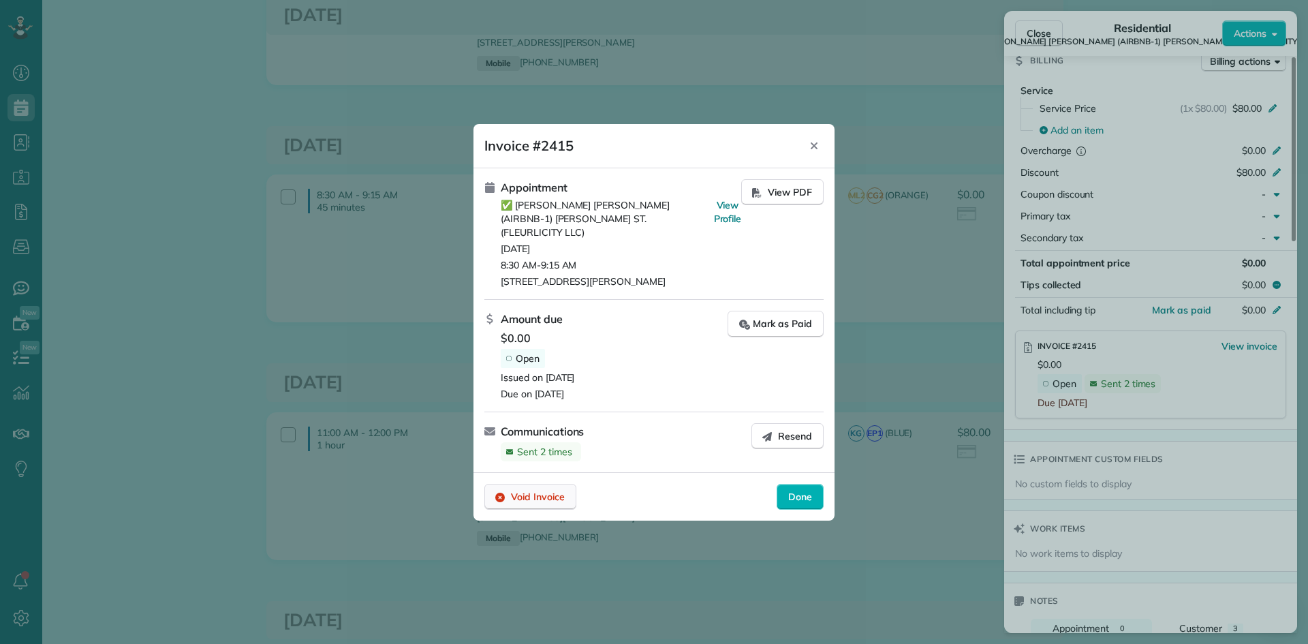
click at [546, 494] on span "Void Invoice" at bounding box center [538, 497] width 54 height 14
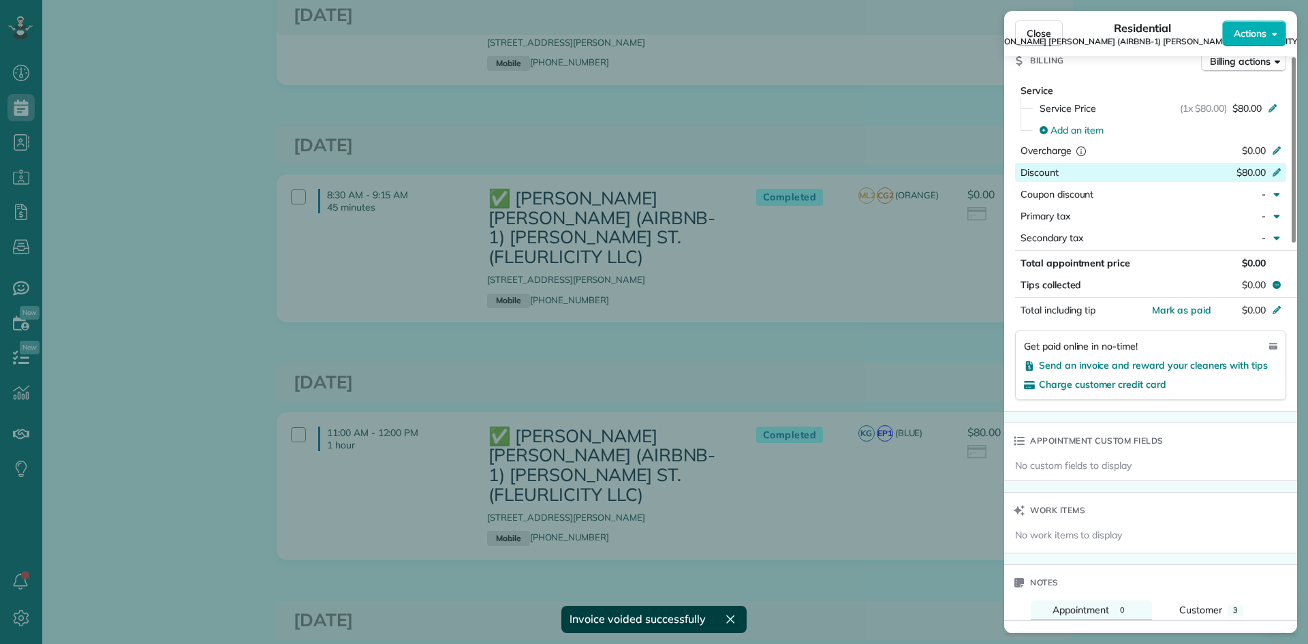
click at [1250, 174] on span "$80.00" at bounding box center [1250, 172] width 29 height 12
type input "*"
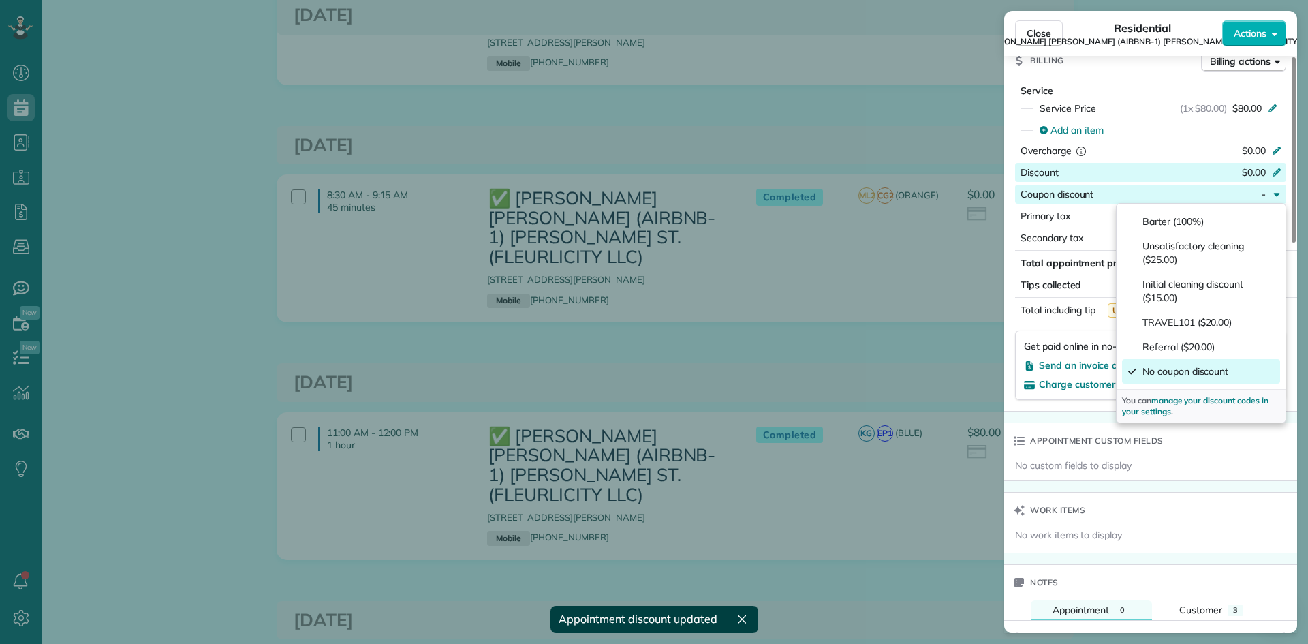
click at [1211, 465] on div "No custom fields to display" at bounding box center [1152, 465] width 274 height 14
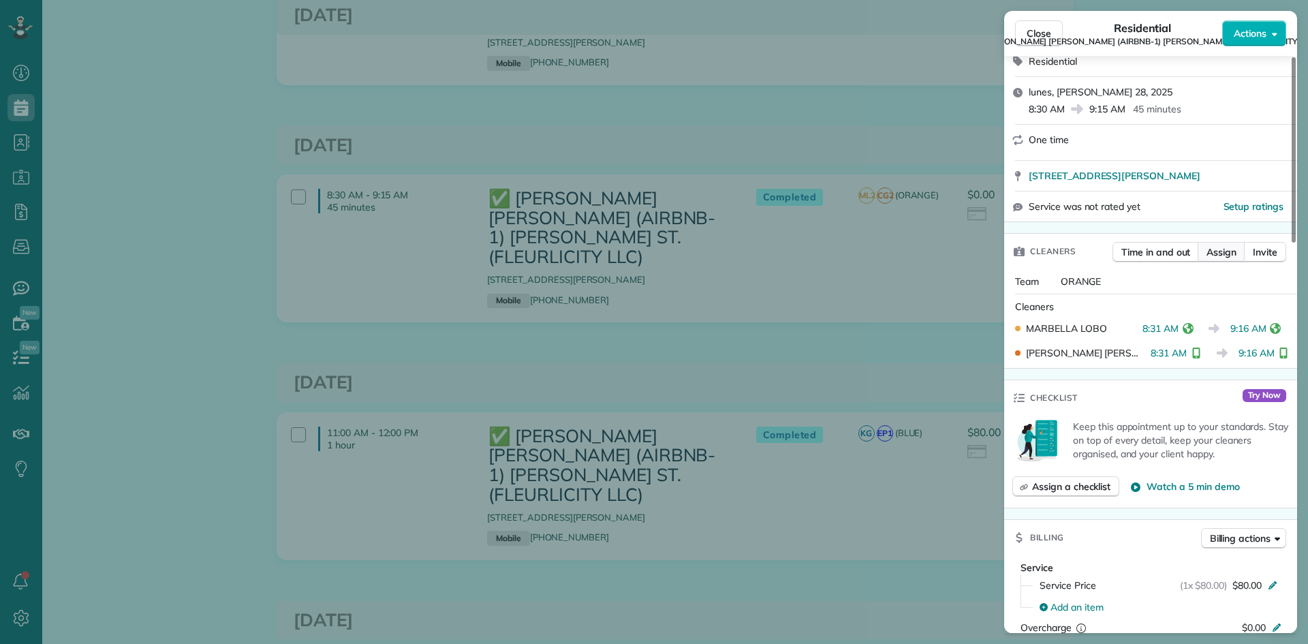
scroll to position [0, 0]
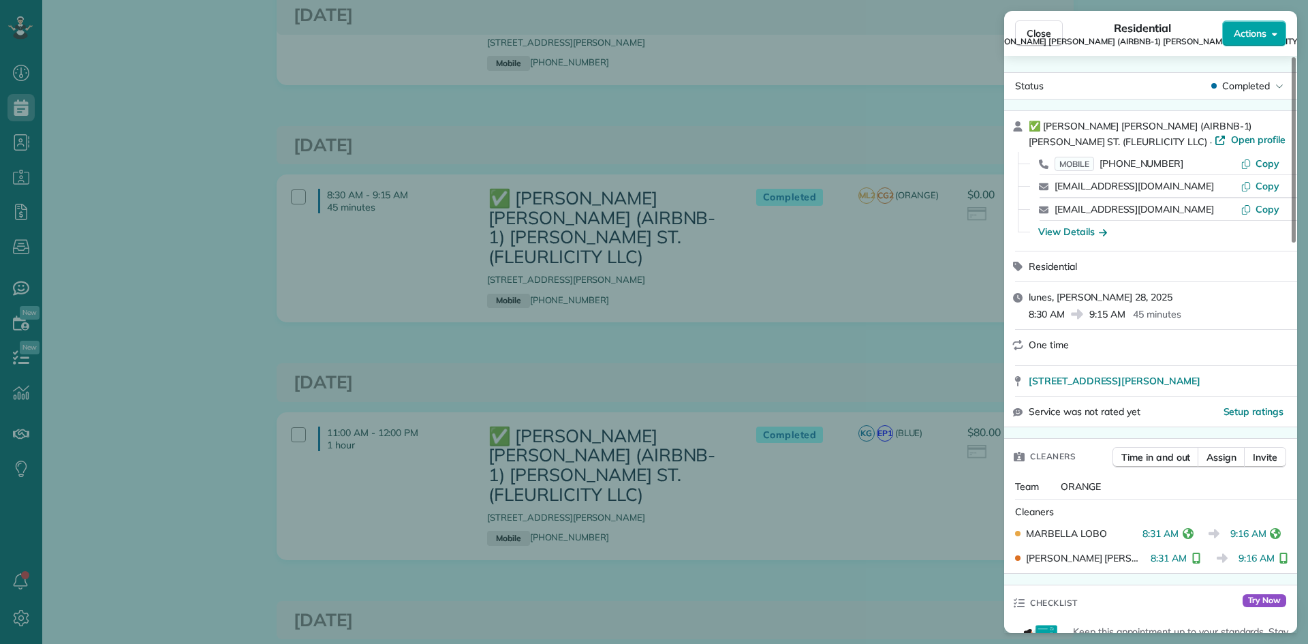
click at [1261, 38] on span "Actions" at bounding box center [1250, 34] width 33 height 14
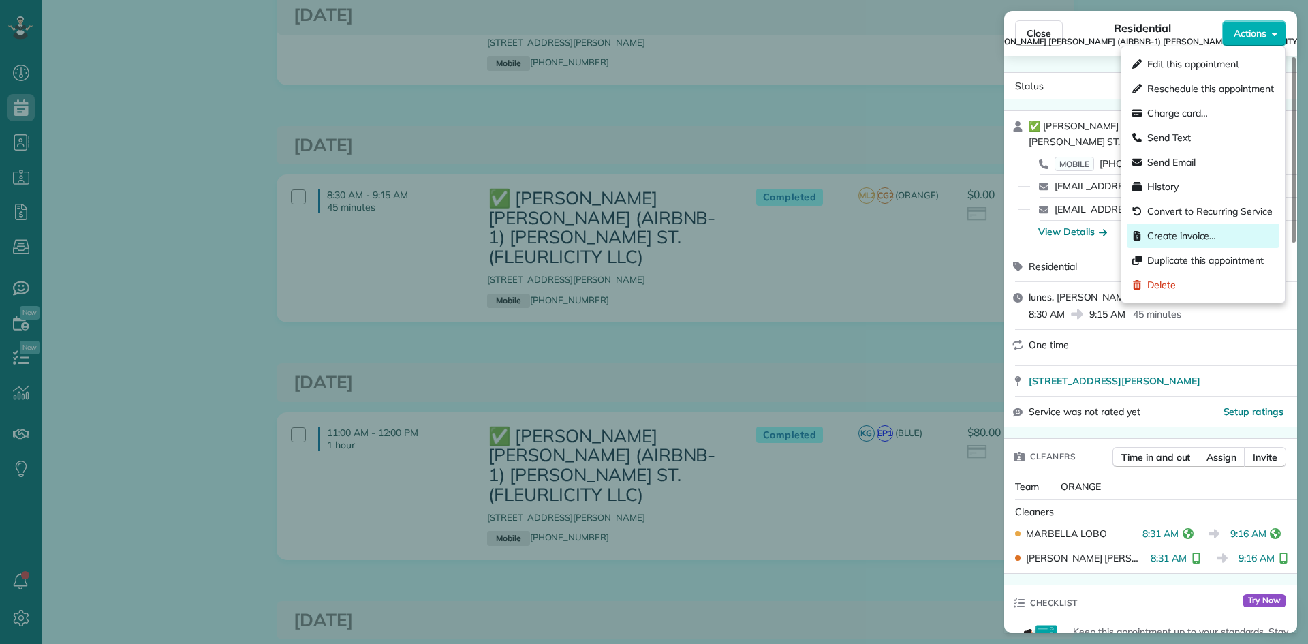
click at [1174, 235] on span "Create invoice…" at bounding box center [1181, 236] width 69 height 14
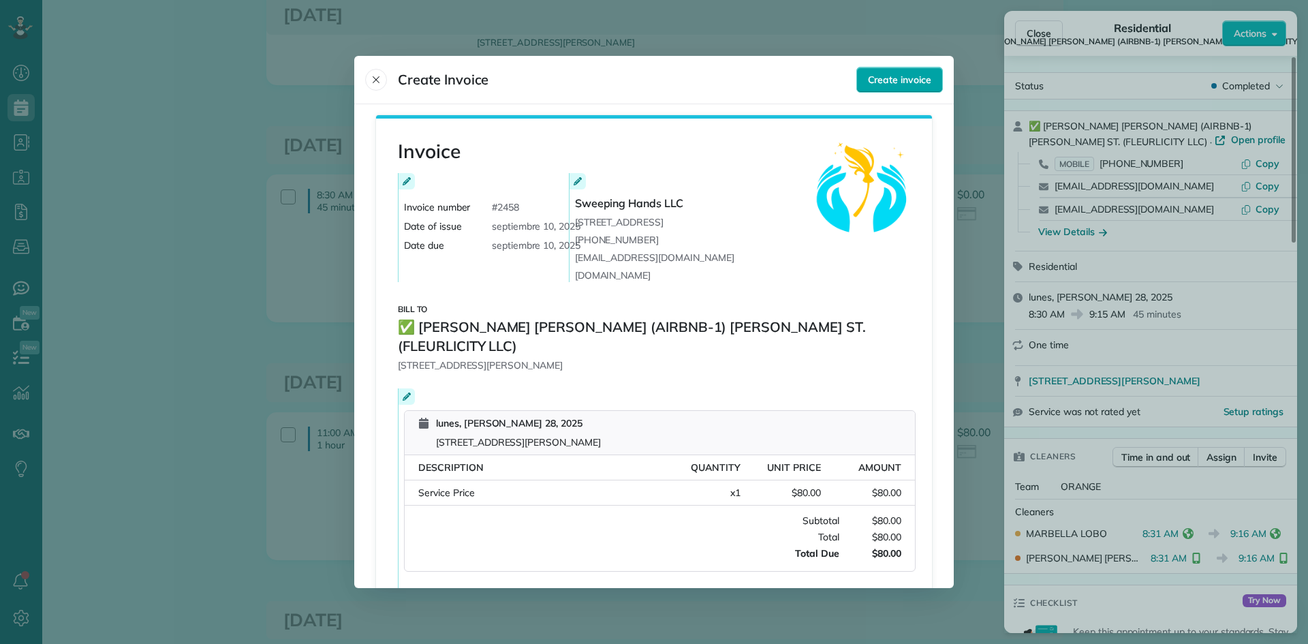
click at [892, 74] on span "Create invoice" at bounding box center [899, 80] width 63 height 14
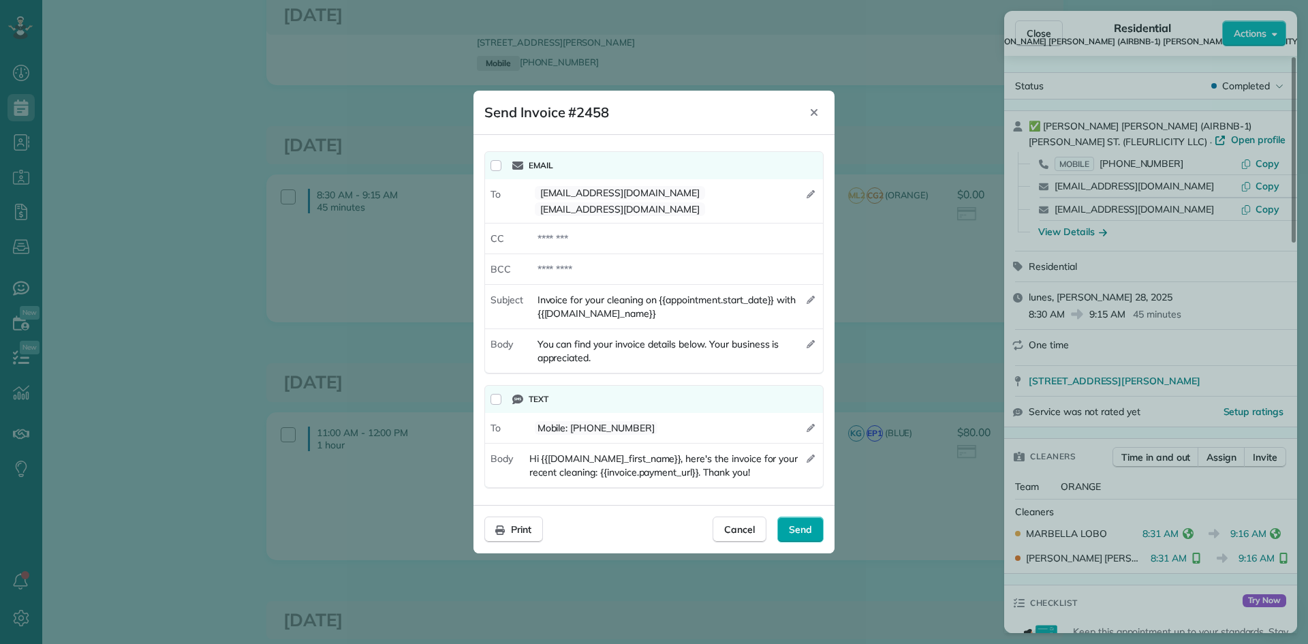
click at [807, 522] on span "Send" at bounding box center [800, 529] width 23 height 14
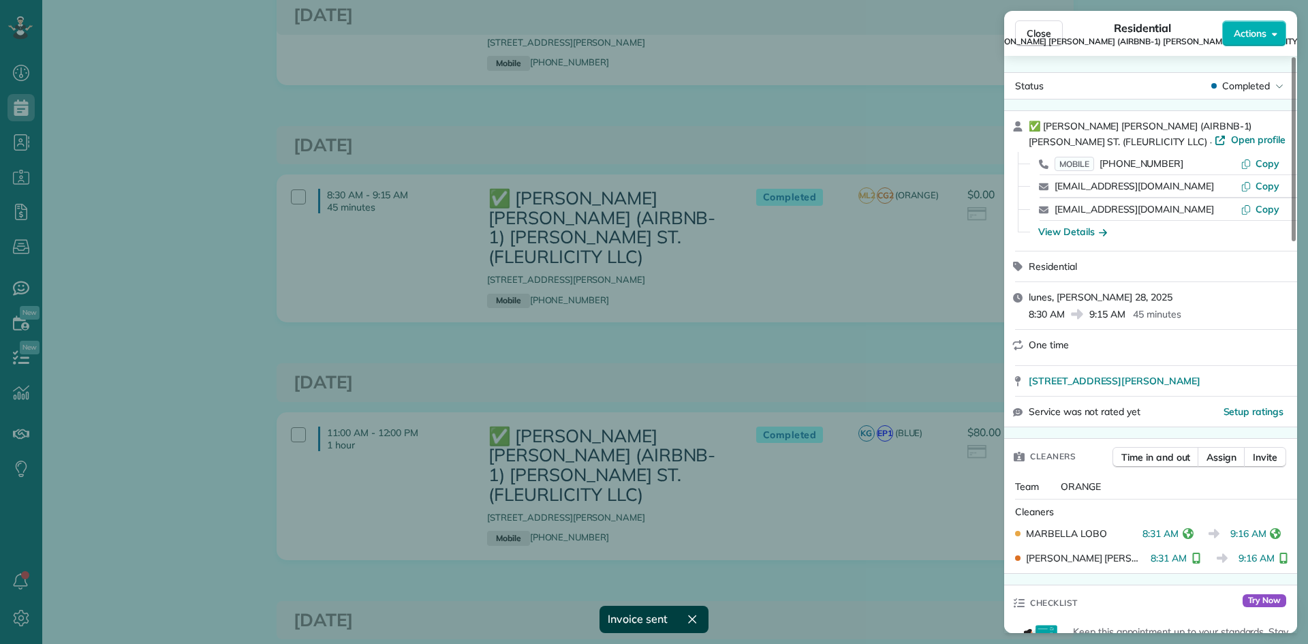
click at [858, 277] on div "Close Residential ✅ LENO KNOX (AIRBNB-1) PAUL MORPHY ST. (FLEURLICITY LLC) Acti…" at bounding box center [654, 322] width 1308 height 644
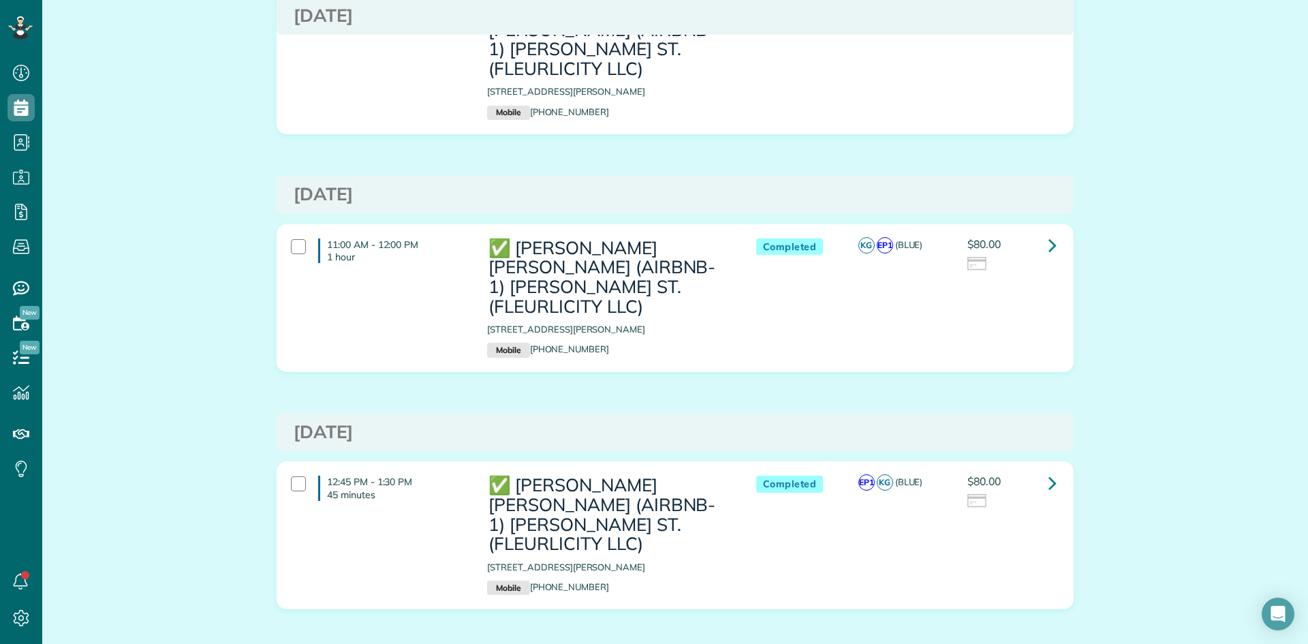
scroll to position [1158, 0]
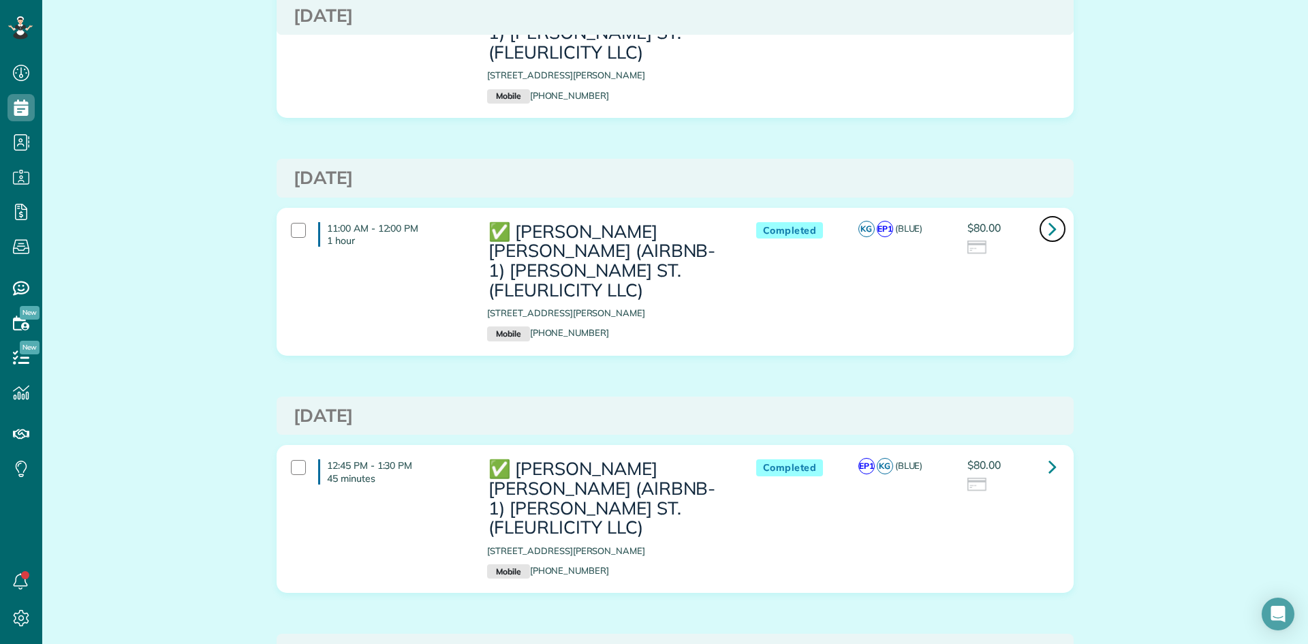
click at [1049, 217] on icon at bounding box center [1052, 229] width 8 height 24
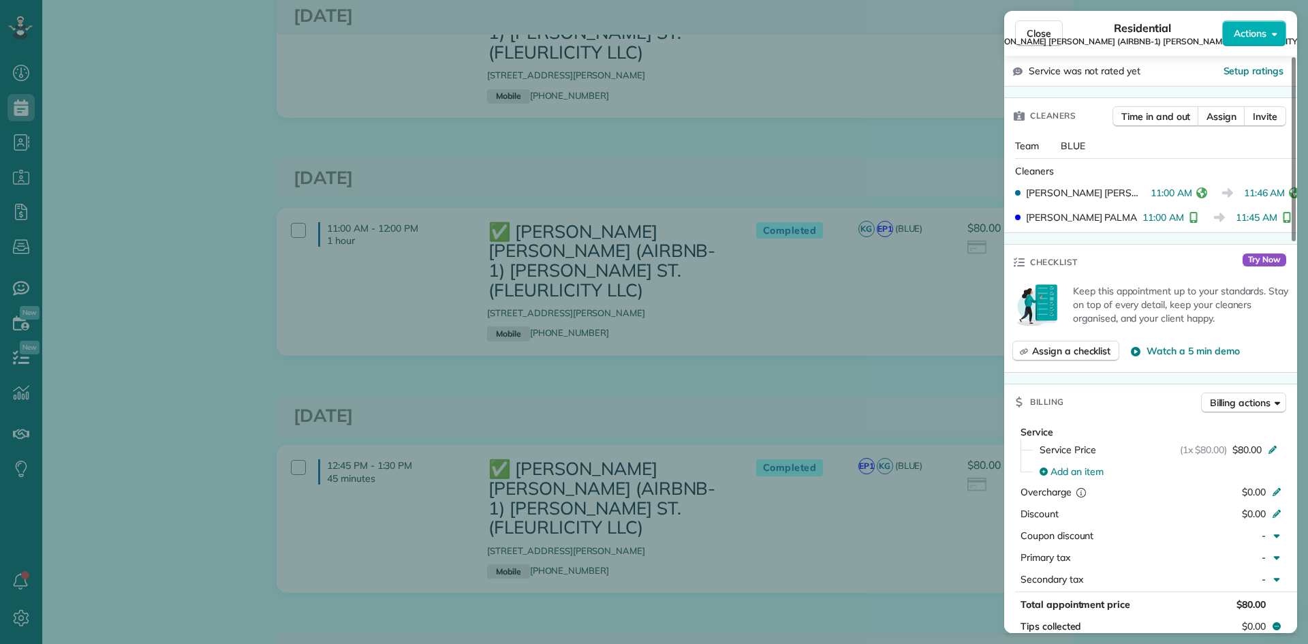
scroll to position [615, 0]
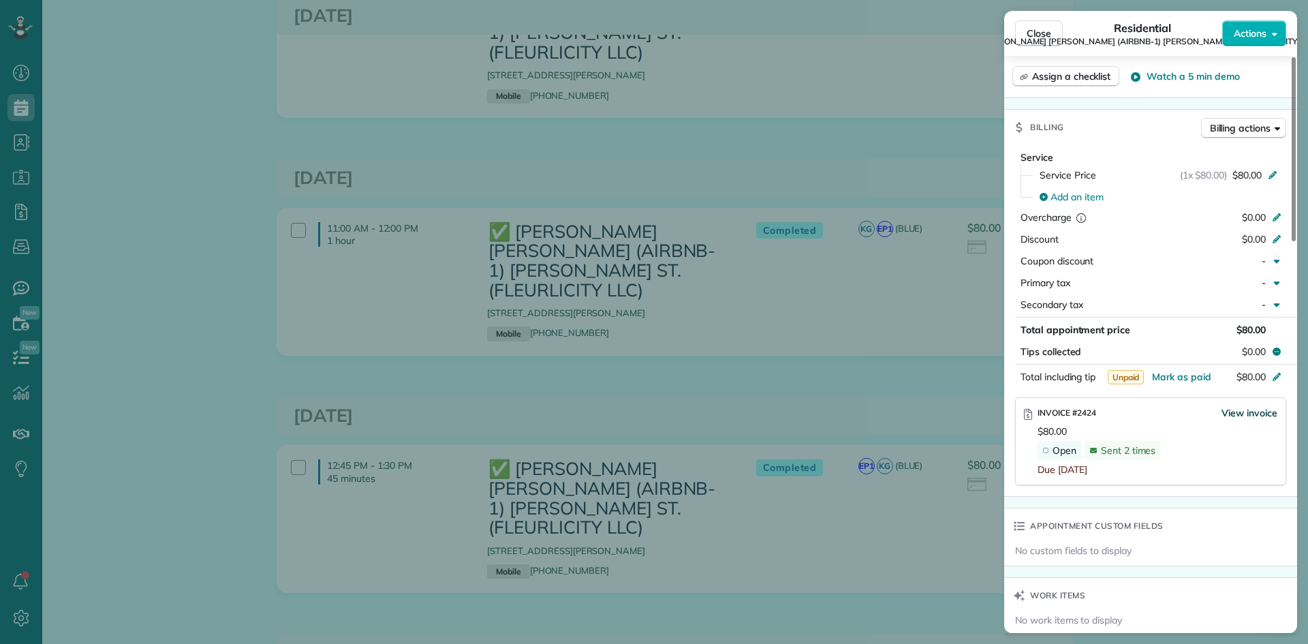
click at [1245, 415] on span "View invoice" at bounding box center [1249, 413] width 56 height 14
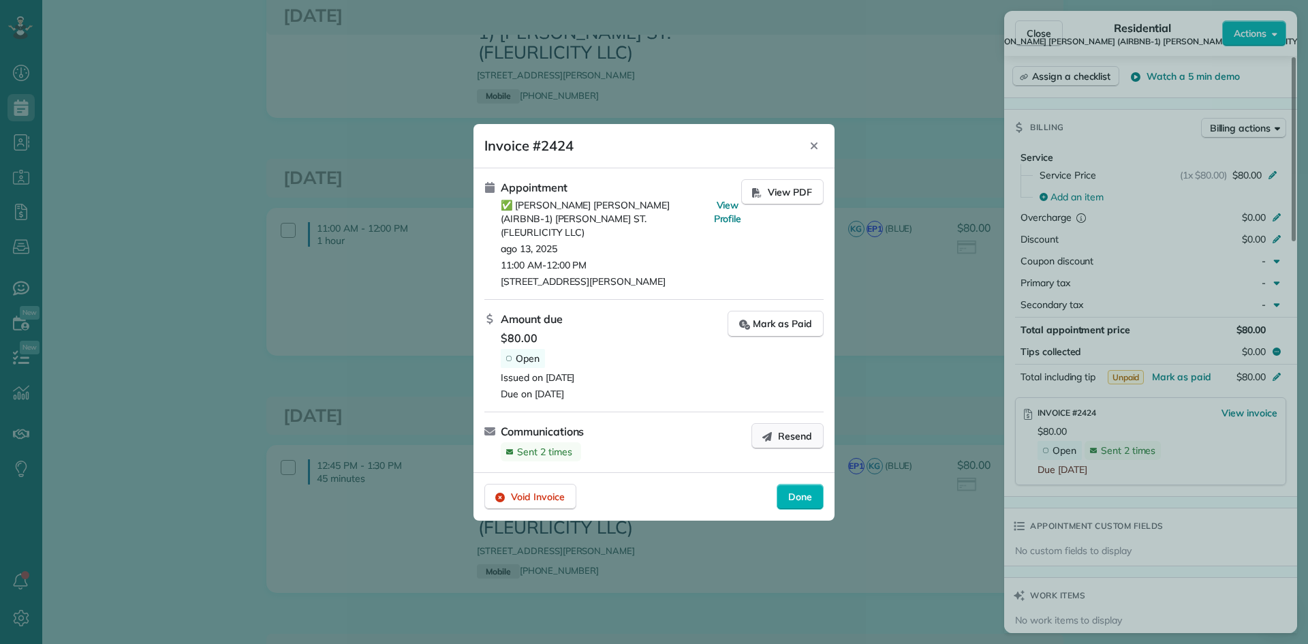
click at [801, 436] on button "Resend" at bounding box center [787, 436] width 72 height 26
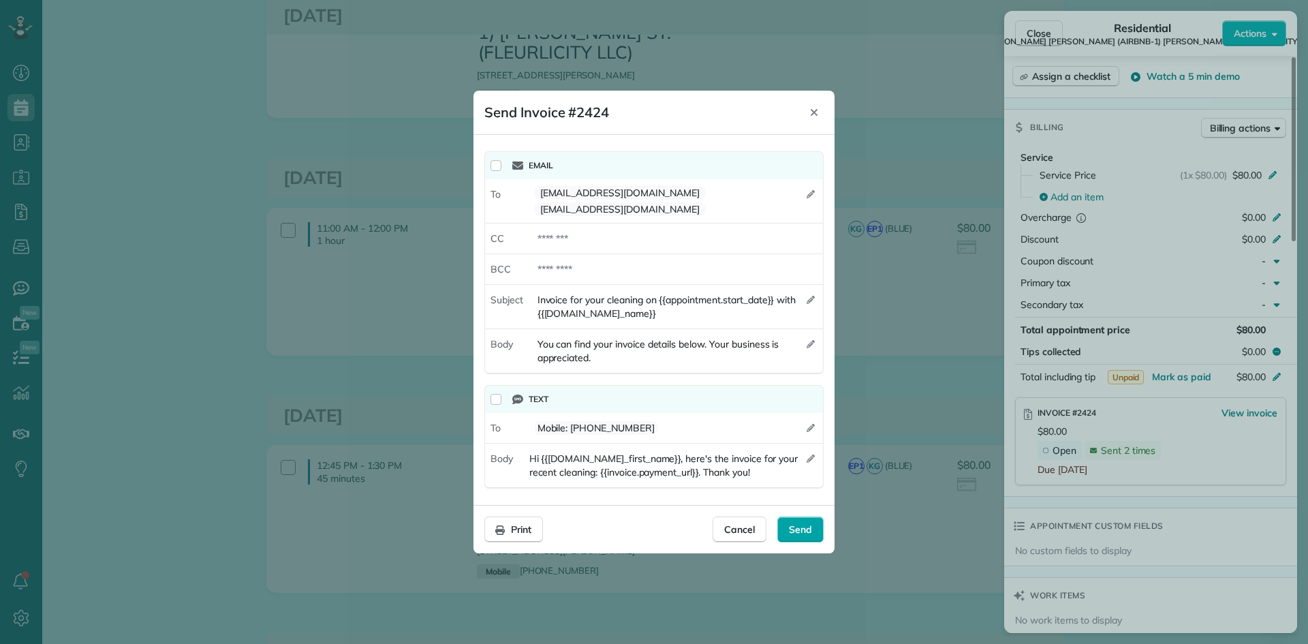
click at [800, 522] on span "Send" at bounding box center [800, 529] width 23 height 14
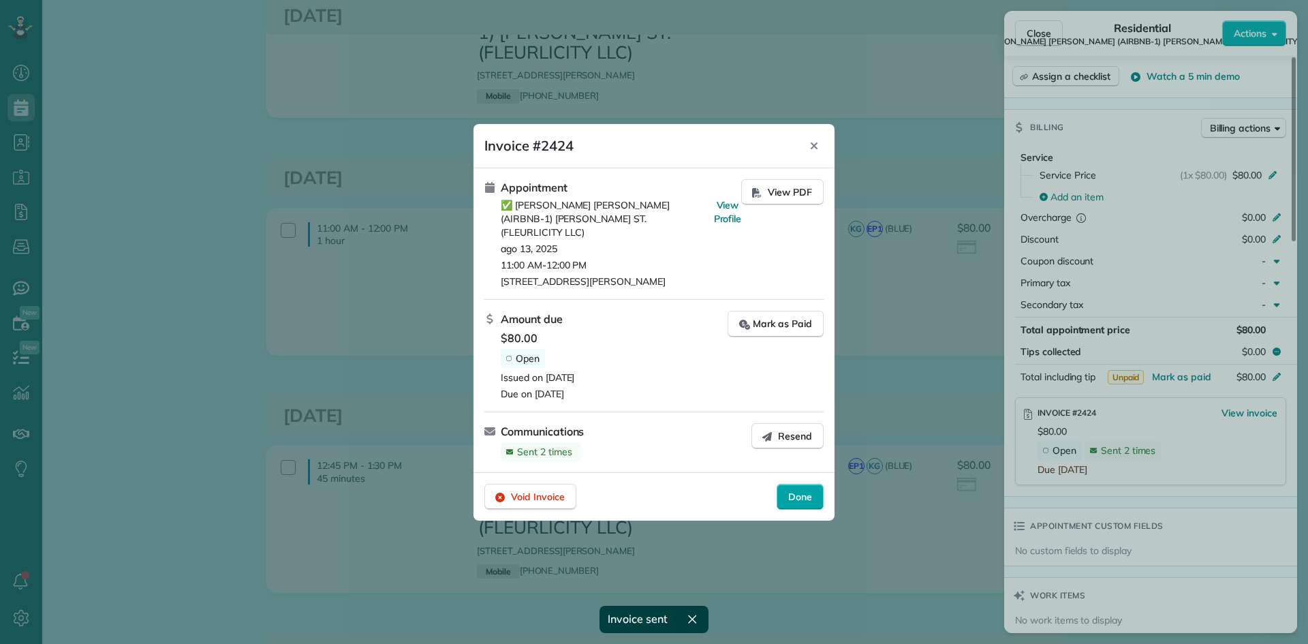
click at [794, 484] on div "Done" at bounding box center [800, 497] width 47 height 26
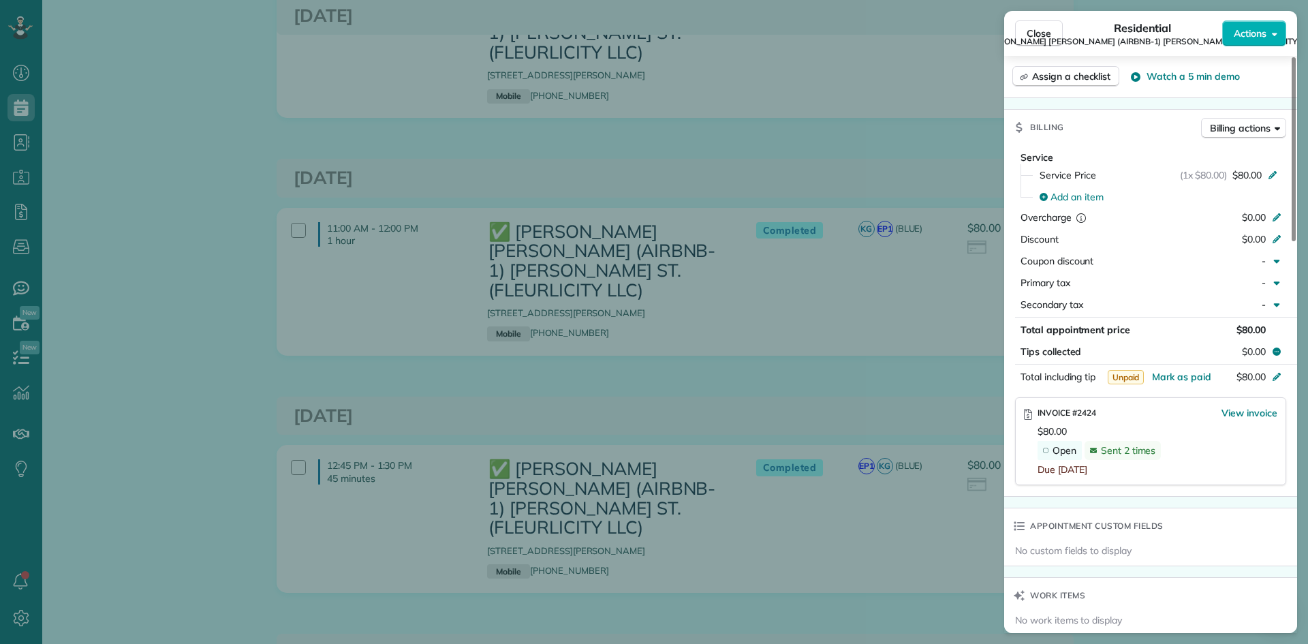
click at [869, 433] on div "Close Residential ✅ LENO KNOX (AIRBNB-1) PAUL MORPHY ST. (FLEURLICITY LLC) Acti…" at bounding box center [654, 322] width 1308 height 644
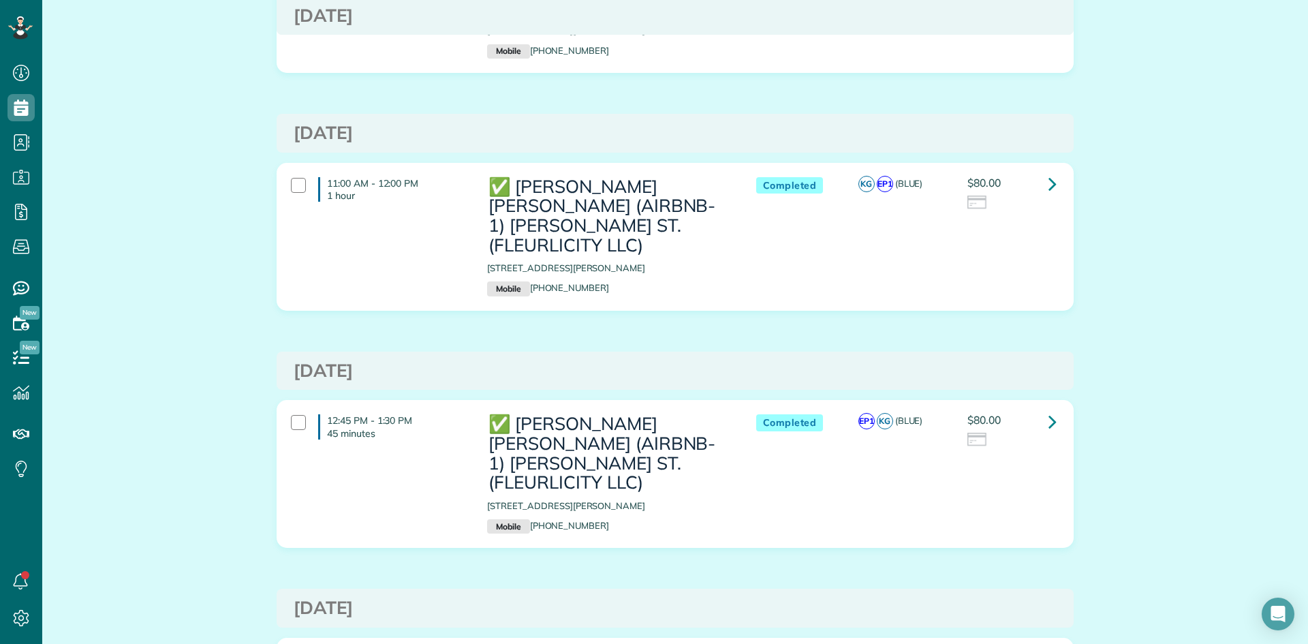
scroll to position [1291, 0]
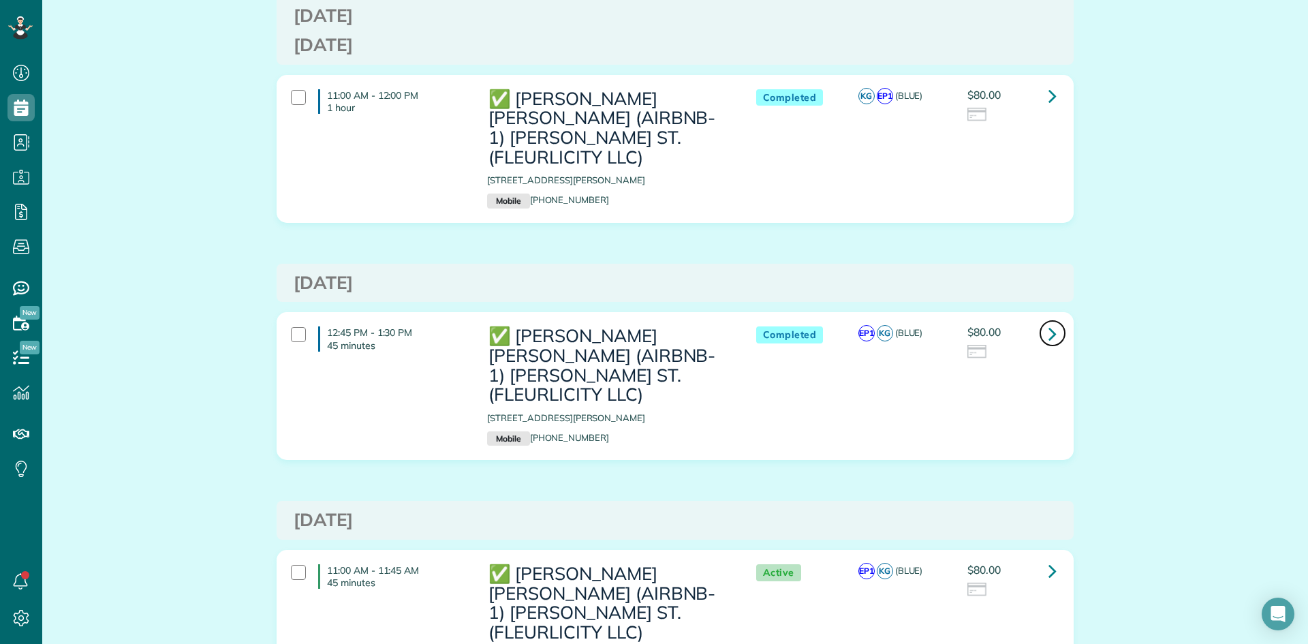
click at [1053, 319] on link at bounding box center [1052, 332] width 27 height 27
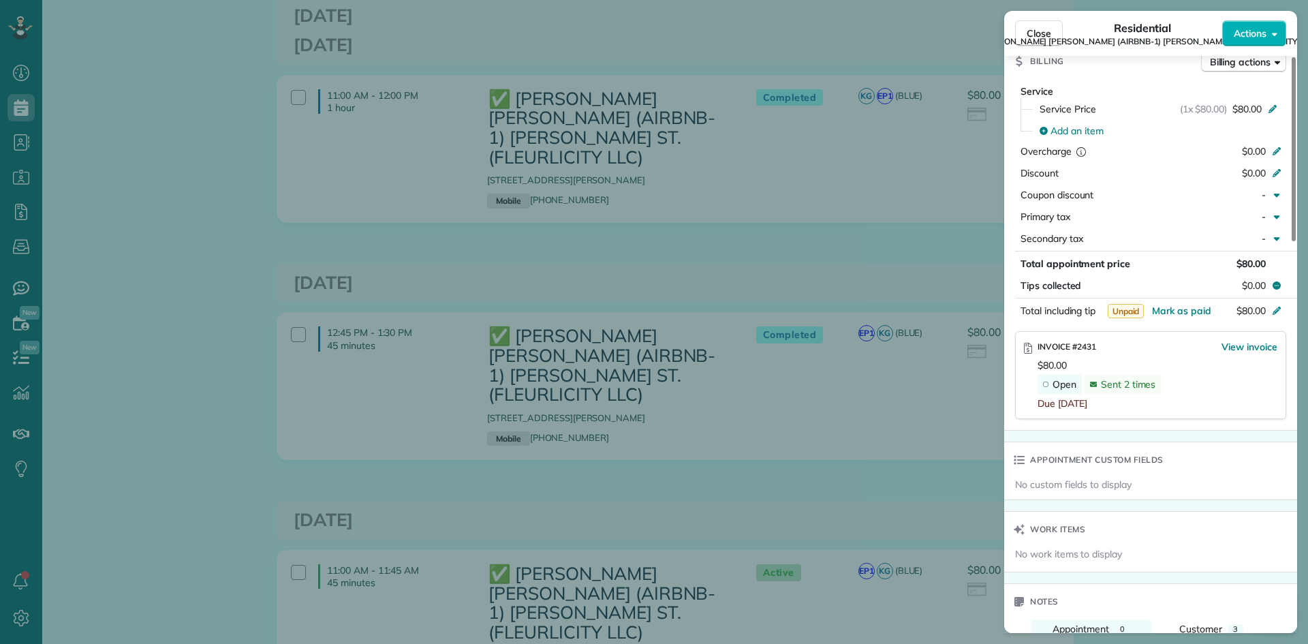
scroll to position [817, 0]
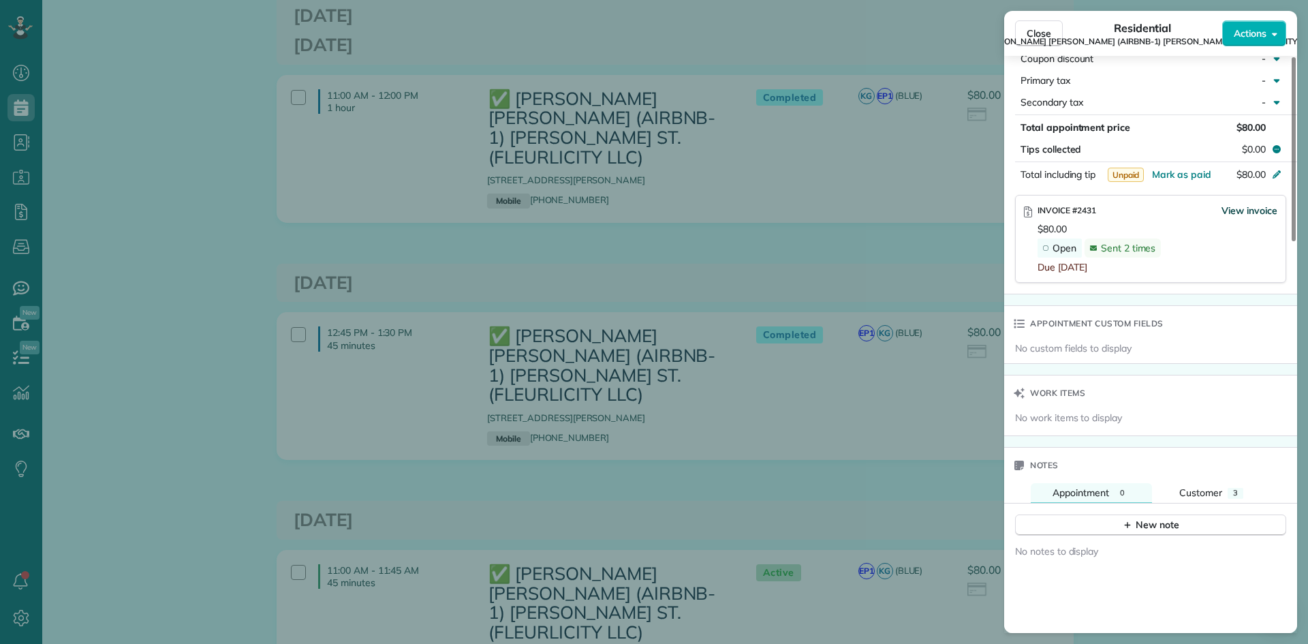
click at [1247, 209] on span "View invoice" at bounding box center [1249, 211] width 56 height 14
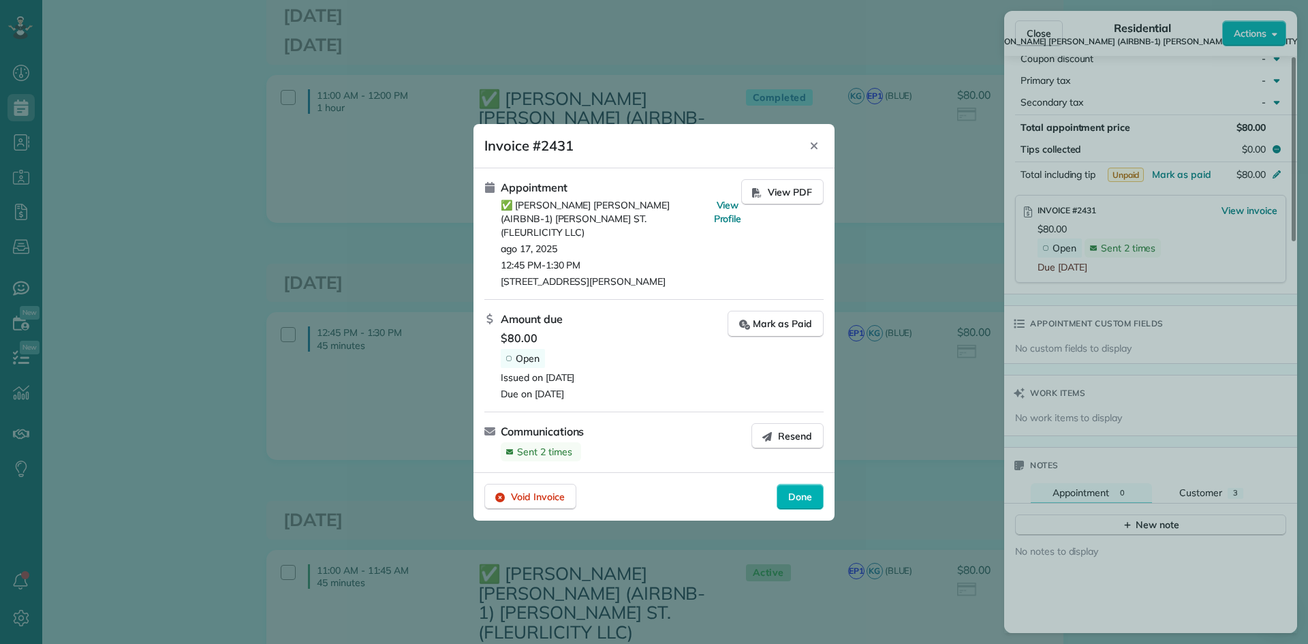
click at [779, 437] on button "Resend" at bounding box center [787, 436] width 72 height 26
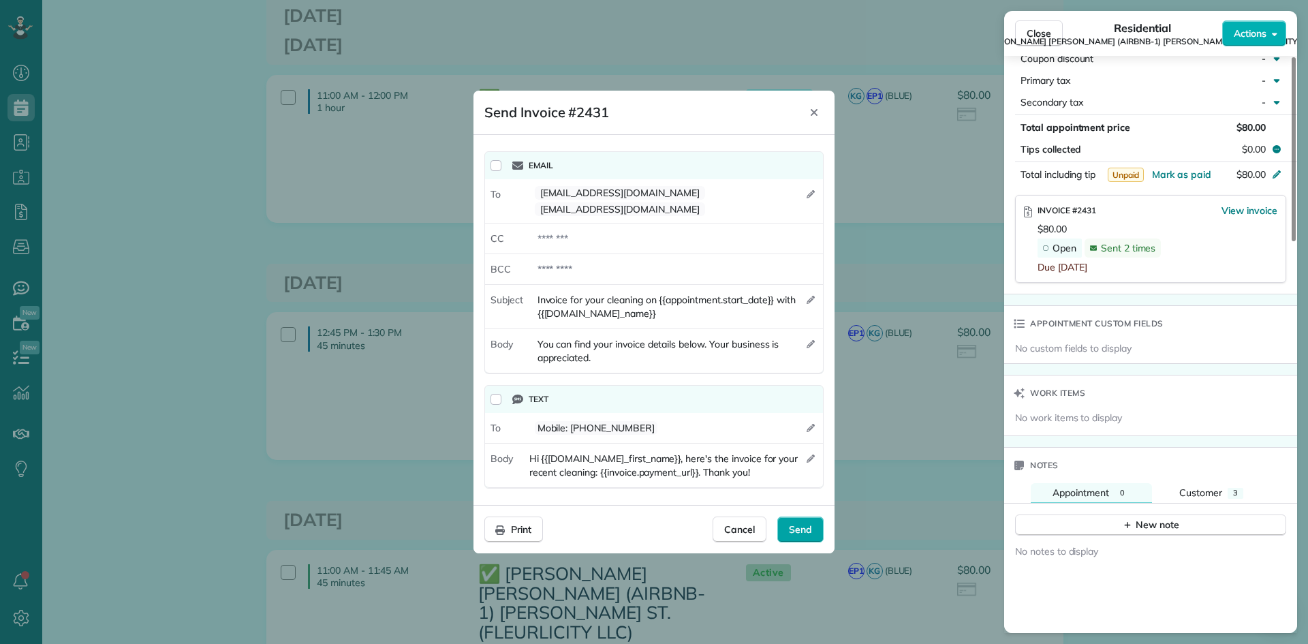
click at [800, 522] on span "Send" at bounding box center [800, 529] width 23 height 14
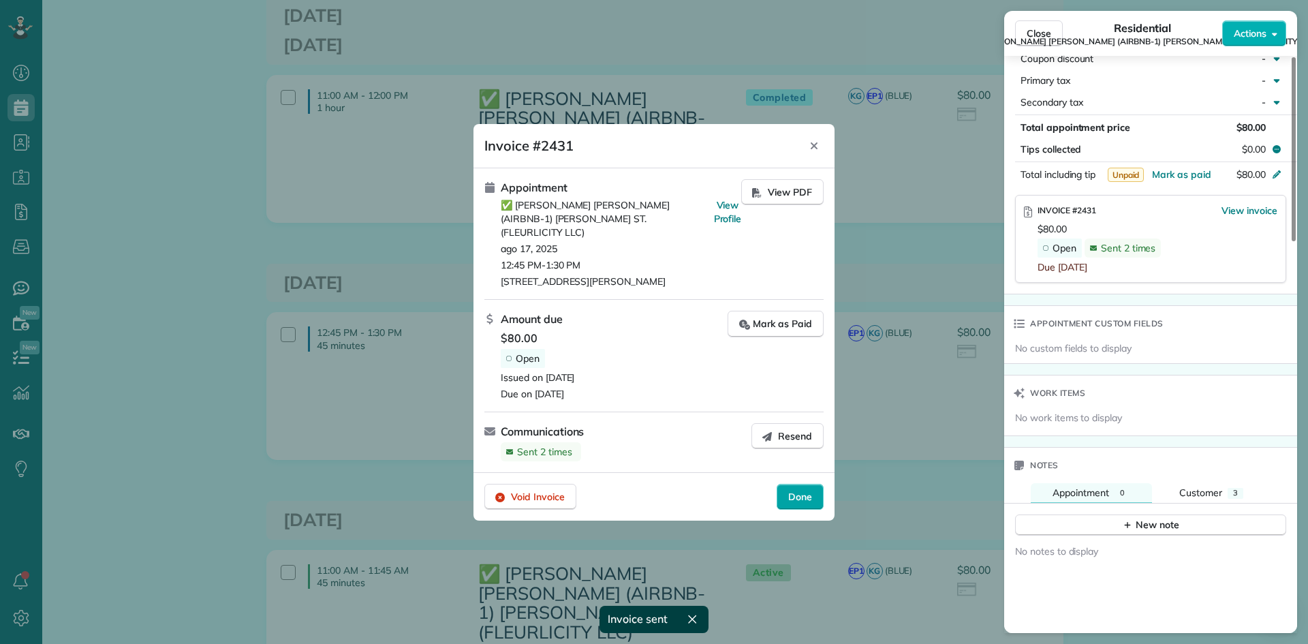
click at [798, 490] on span "Done" at bounding box center [800, 497] width 24 height 14
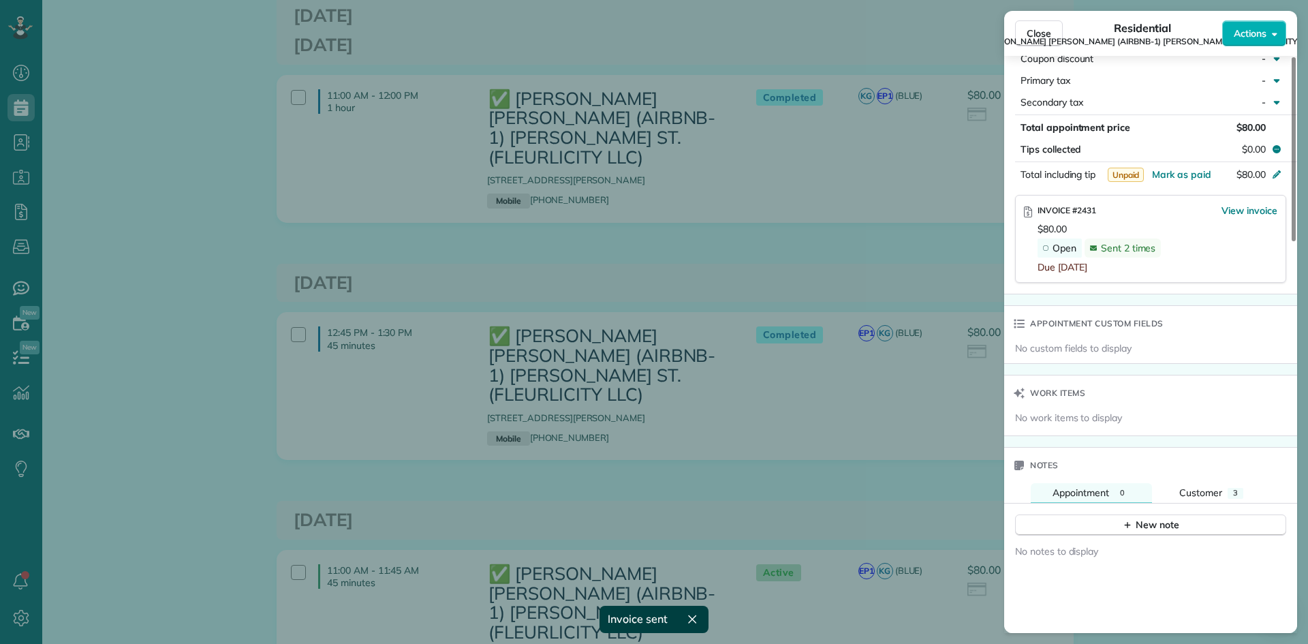
click at [901, 360] on div "Close Residential ✅ LENO KNOX (AIRBNB-1) PAUL MORPHY ST. (FLEURLICITY LLC) Acti…" at bounding box center [654, 322] width 1308 height 644
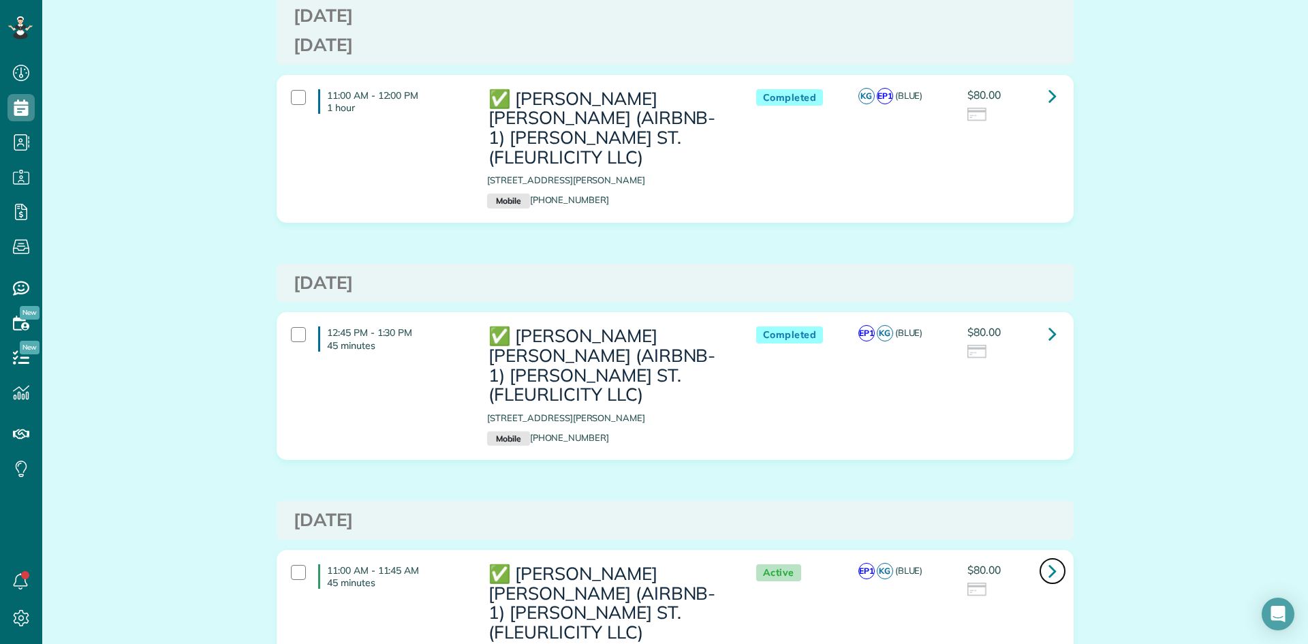
click at [1048, 559] on icon at bounding box center [1052, 571] width 8 height 24
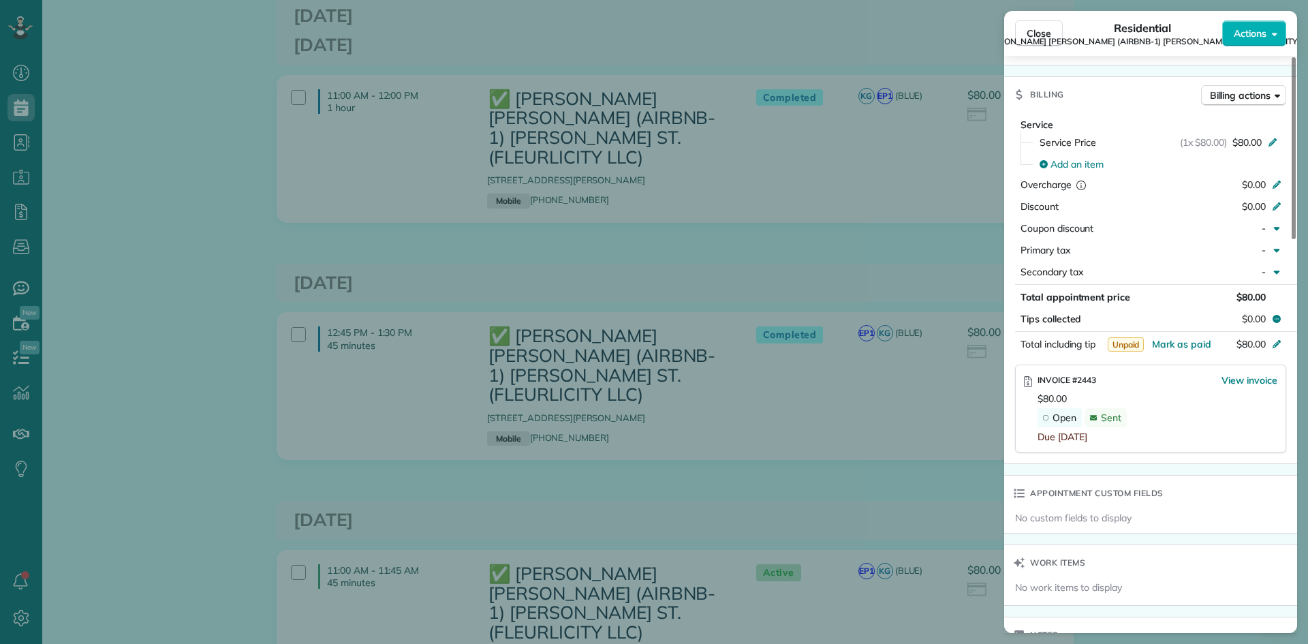
scroll to position [681, 0]
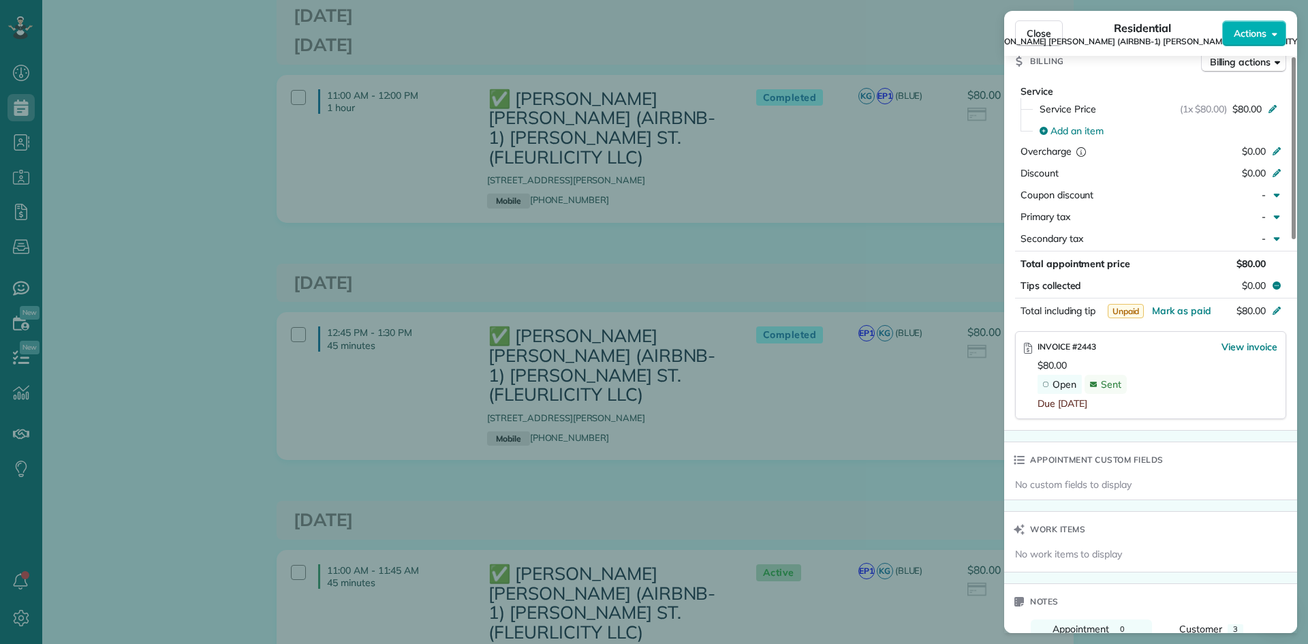
click at [1241, 339] on div "INVOICE #2443 View invoice $80.00 Open Sent Due in 8 days" at bounding box center [1150, 375] width 271 height 88
click at [1242, 344] on span "View invoice" at bounding box center [1249, 347] width 56 height 14
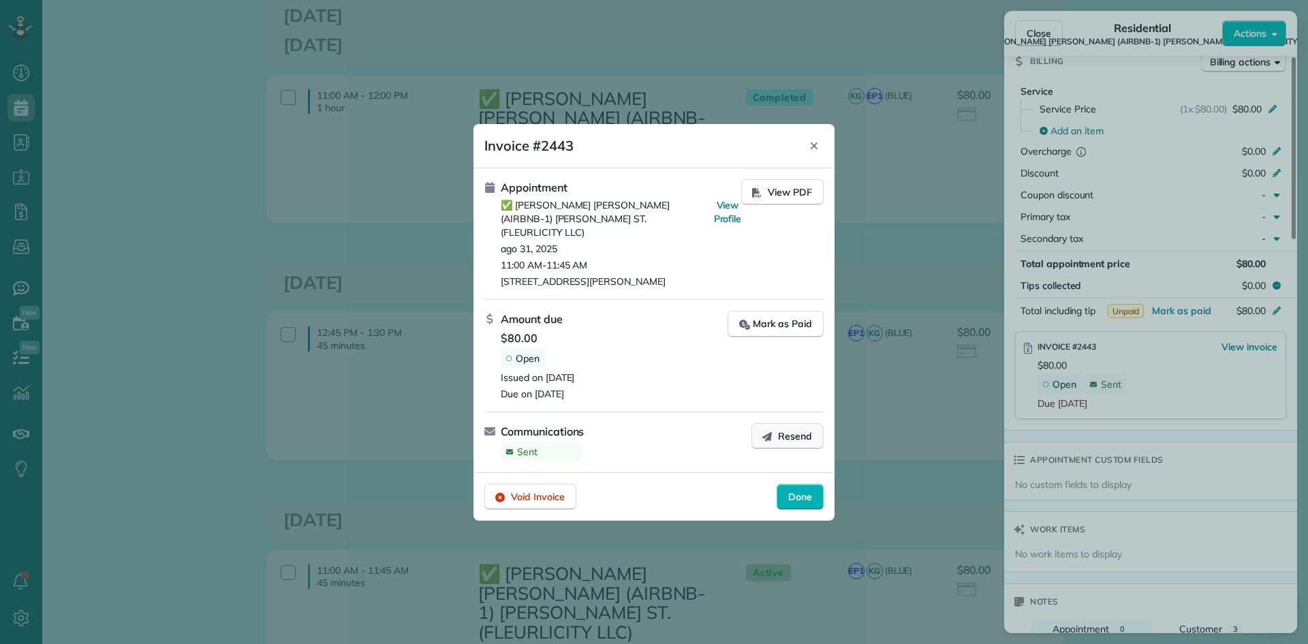
click at [777, 431] on button "Resend" at bounding box center [787, 436] width 72 height 26
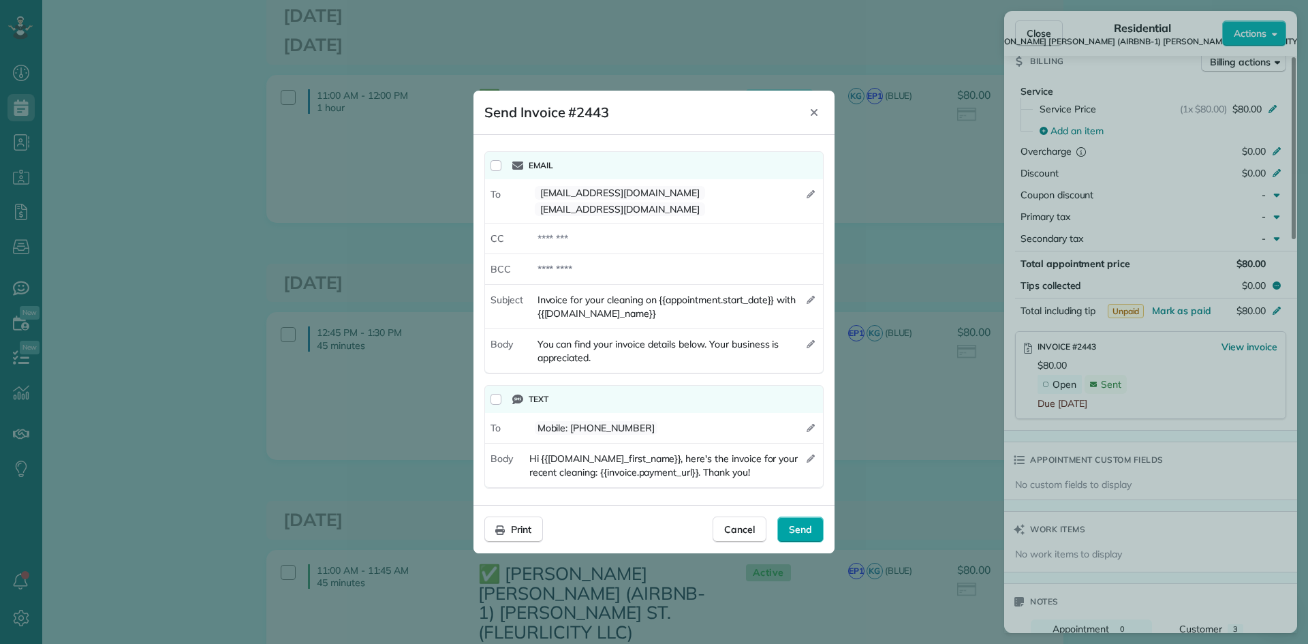
click at [797, 517] on div "Send" at bounding box center [800, 529] width 46 height 26
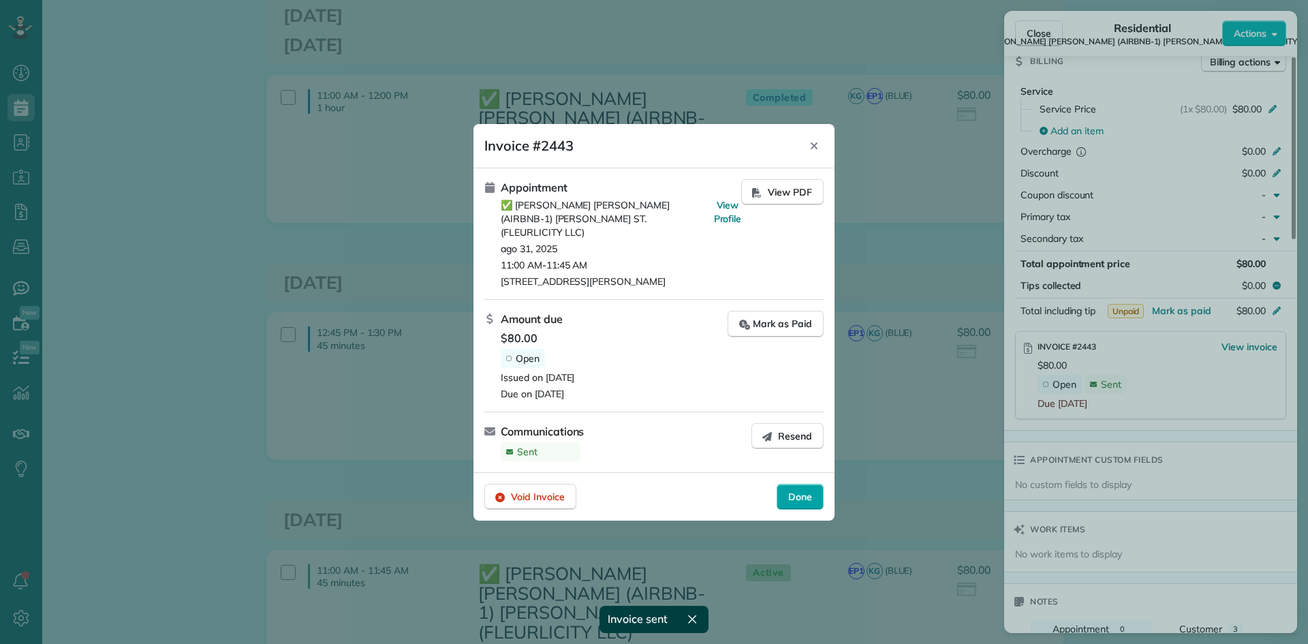
click at [802, 490] on span "Done" at bounding box center [800, 497] width 24 height 14
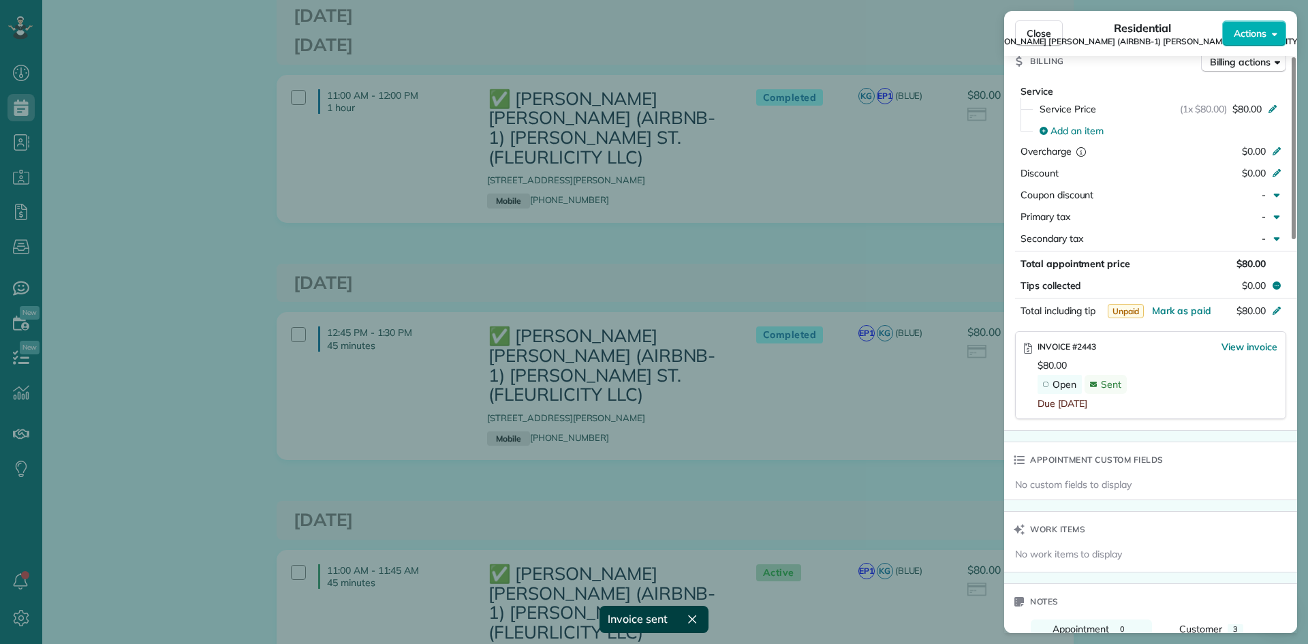
click at [898, 353] on div "Close Residential ✅ LENO KNOX (AIRBNB-1) PAUL MORPHY ST. (FLEURLICITY LLC) Acti…" at bounding box center [654, 322] width 1308 height 644
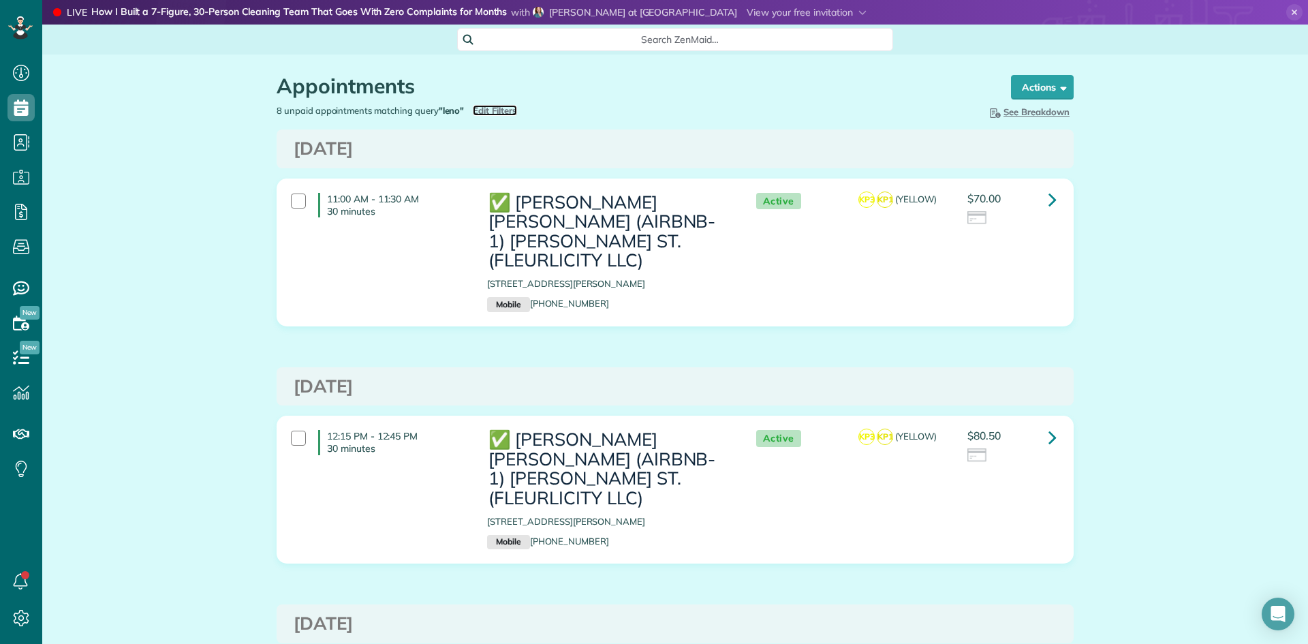
click at [481, 114] on span "Edit Filters" at bounding box center [495, 110] width 44 height 11
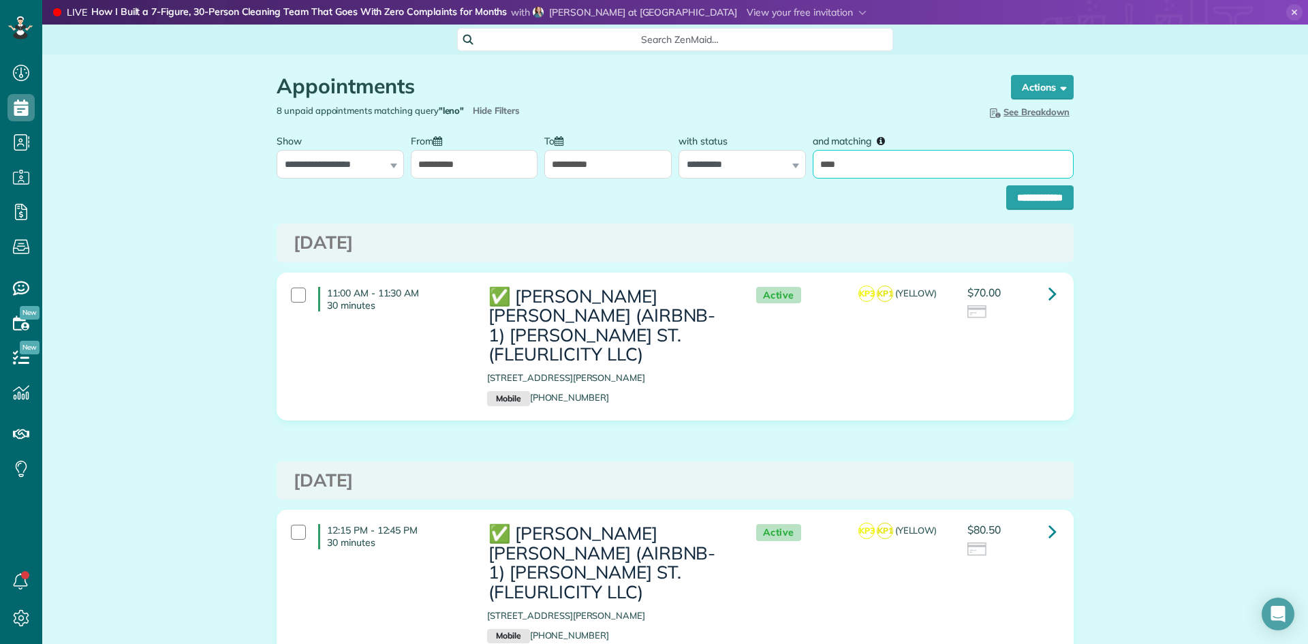
drag, startPoint x: 773, startPoint y: 163, endPoint x: 588, endPoint y: 149, distance: 185.8
click at [634, 149] on div "**********" at bounding box center [675, 152] width 804 height 51
type input "**********"
click at [1006, 196] on input "**********" at bounding box center [1039, 197] width 67 height 25
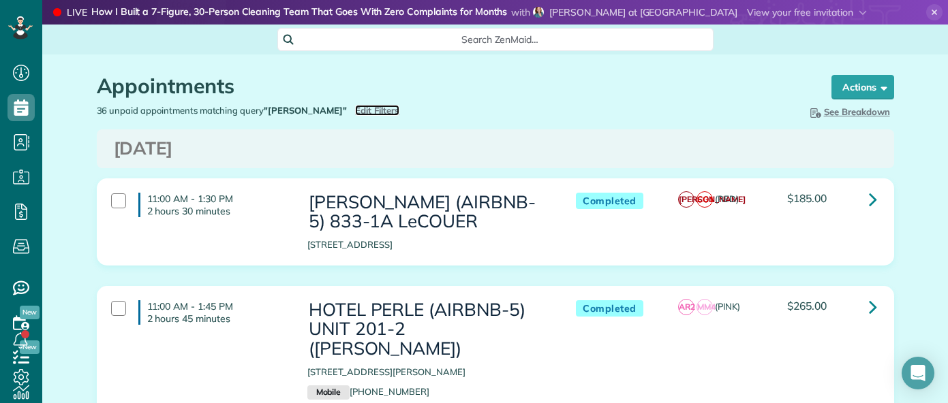
click at [355, 109] on span "Edit Filters" at bounding box center [377, 110] width 44 height 11
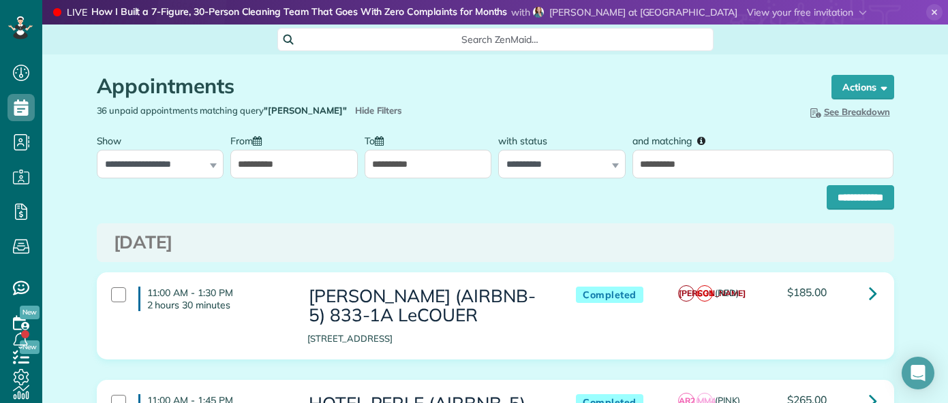
click at [420, 172] on input "**********" at bounding box center [427, 164] width 127 height 29
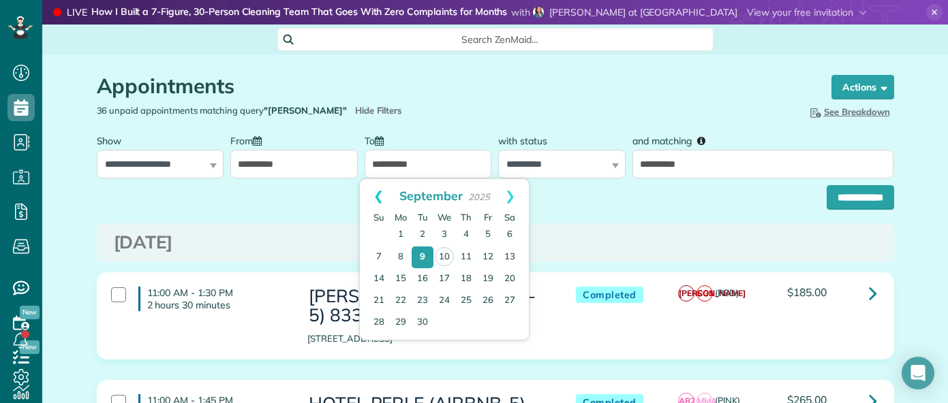
click at [377, 194] on link "Prev" at bounding box center [378, 196] width 37 height 34
click at [488, 234] on link "1" at bounding box center [488, 235] width 22 height 22
type input "**********"
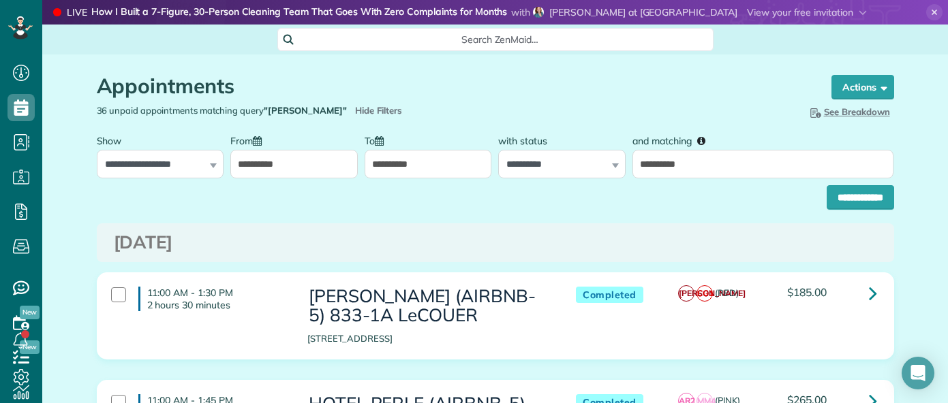
click at [246, 162] on input "**********" at bounding box center [293, 164] width 127 height 29
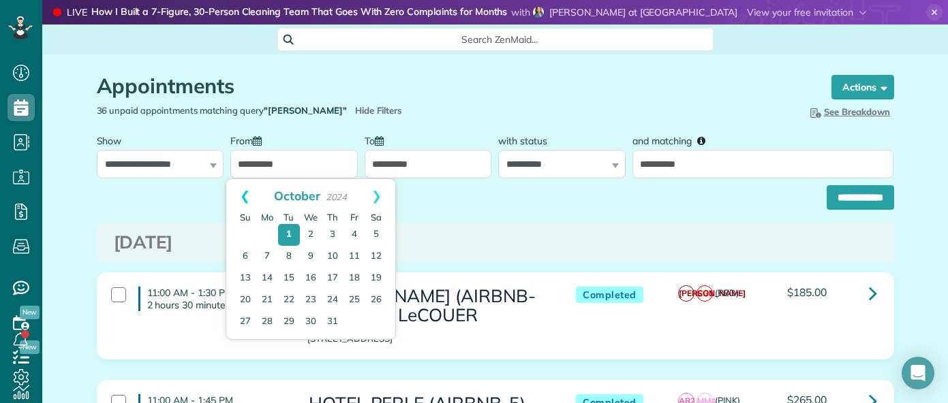
click at [245, 189] on link "Prev" at bounding box center [244, 196] width 37 height 34
click at [551, 230] on div "[DATE]" at bounding box center [495, 242] width 797 height 39
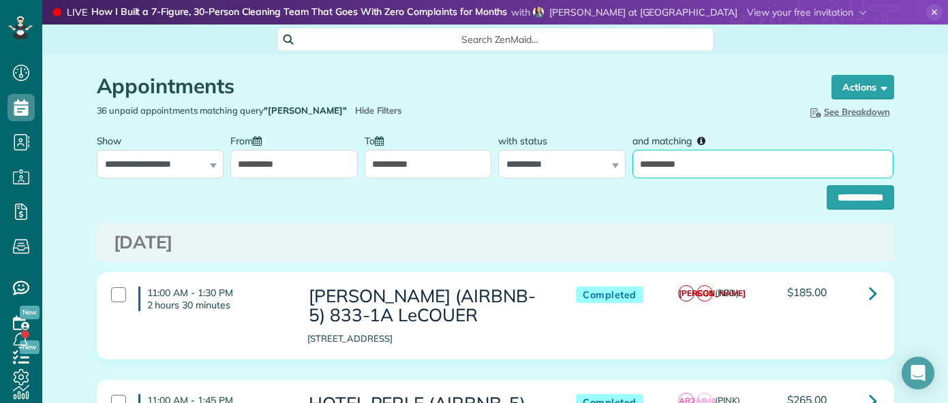
drag, startPoint x: 674, startPoint y: 162, endPoint x: 561, endPoint y: 165, distance: 112.4
click at [564, 165] on div "**********" at bounding box center [495, 152] width 804 height 51
type input "******"
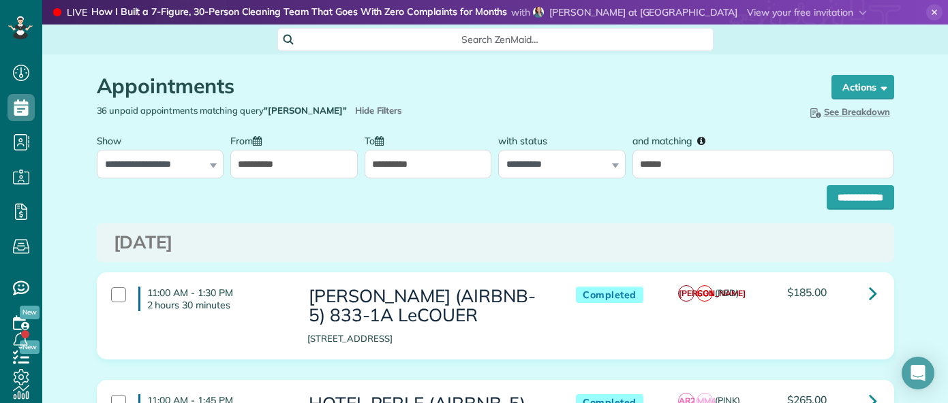
click at [835, 204] on input "**********" at bounding box center [859, 197] width 67 height 25
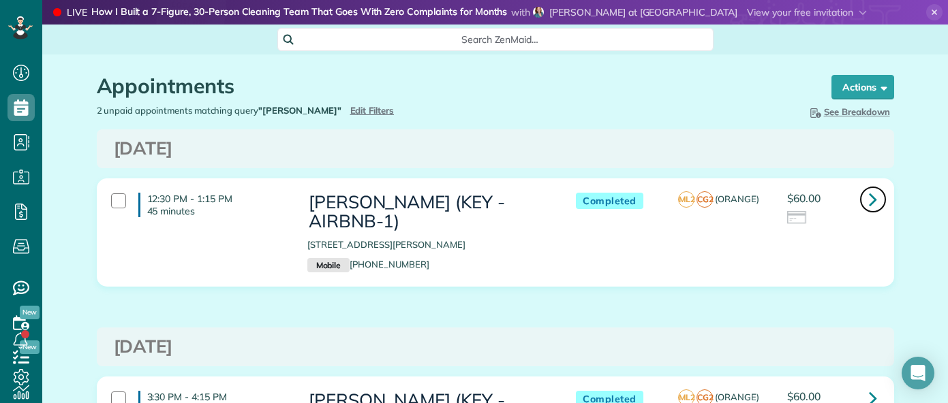
click at [871, 204] on link at bounding box center [872, 199] width 27 height 27
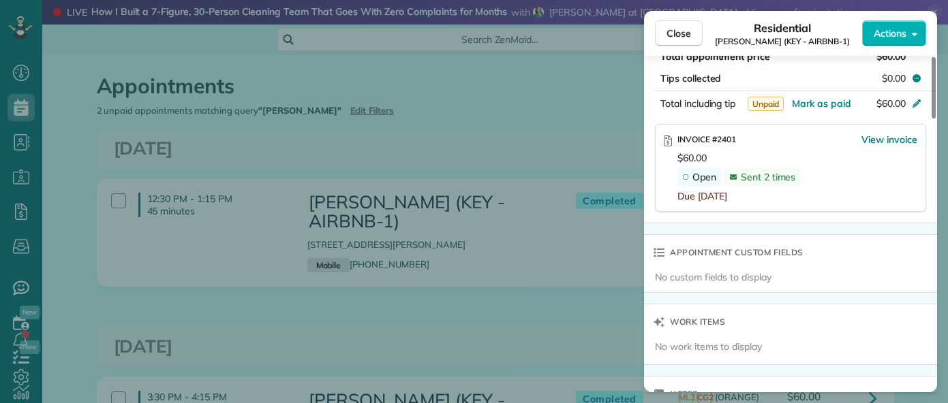
scroll to position [819, 0]
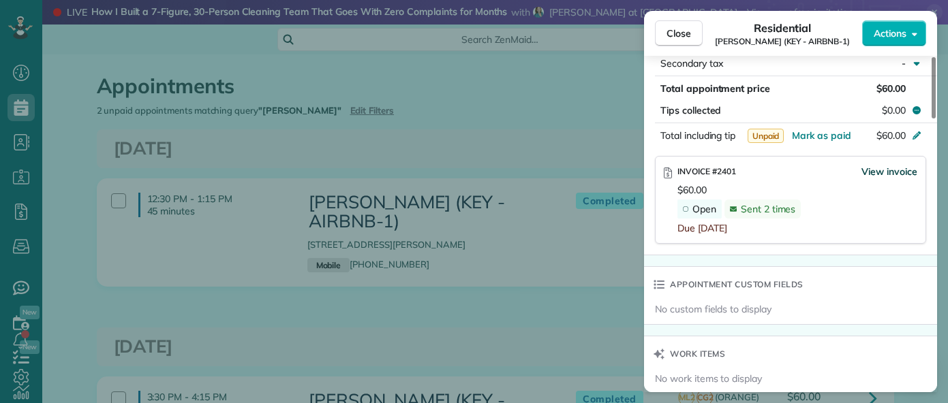
click at [883, 174] on span "View invoice" at bounding box center [889, 172] width 56 height 14
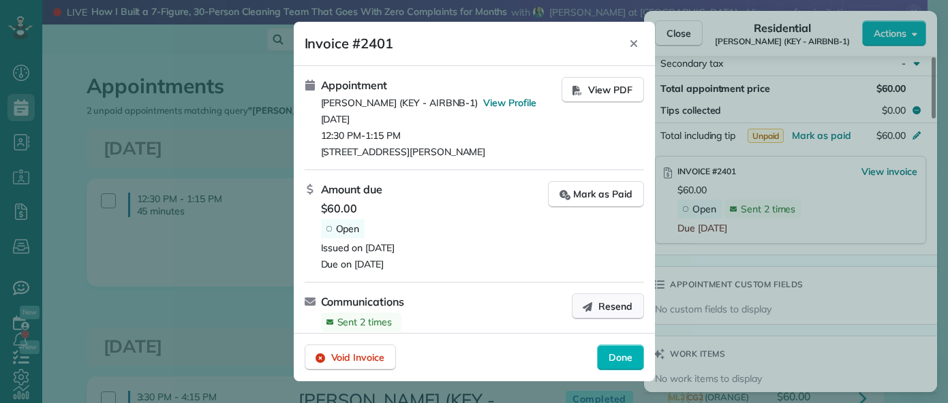
click at [610, 313] on button "Resend" at bounding box center [608, 307] width 72 height 26
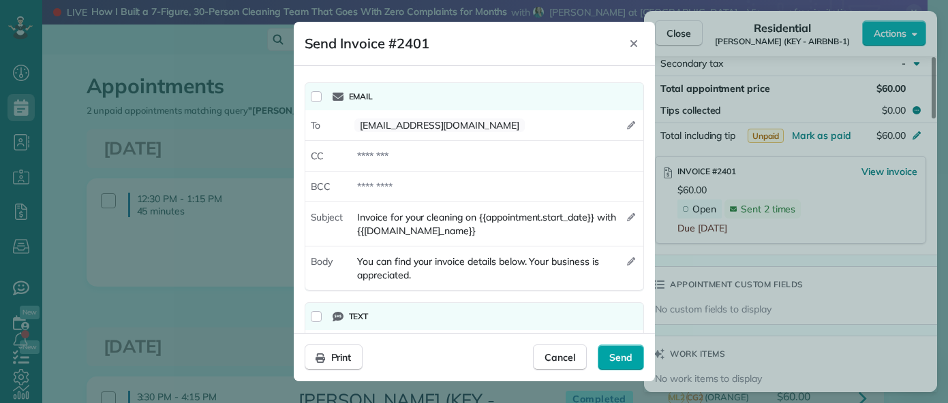
click at [620, 358] on span "Send" at bounding box center [620, 358] width 23 height 14
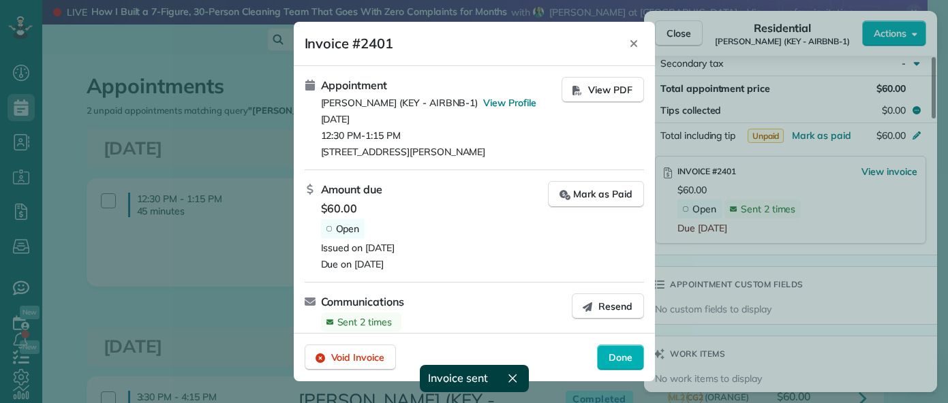
scroll to position [9, 0]
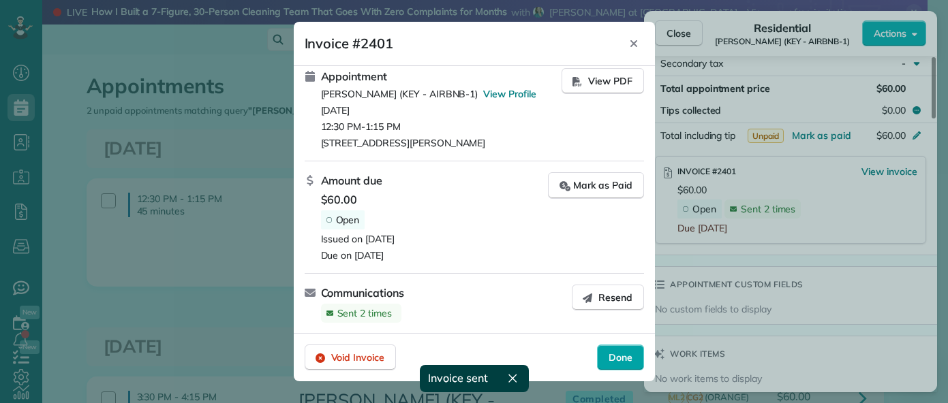
click at [616, 356] on span "Done" at bounding box center [620, 358] width 24 height 14
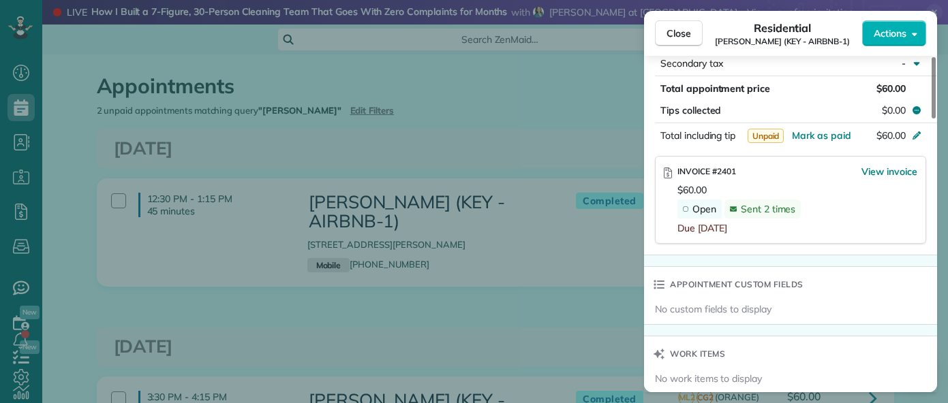
click at [494, 142] on div "Close Residential [PERSON_NAME] (KEY - AIRBNB-1) Actions Status Completed [PERS…" at bounding box center [474, 201] width 948 height 403
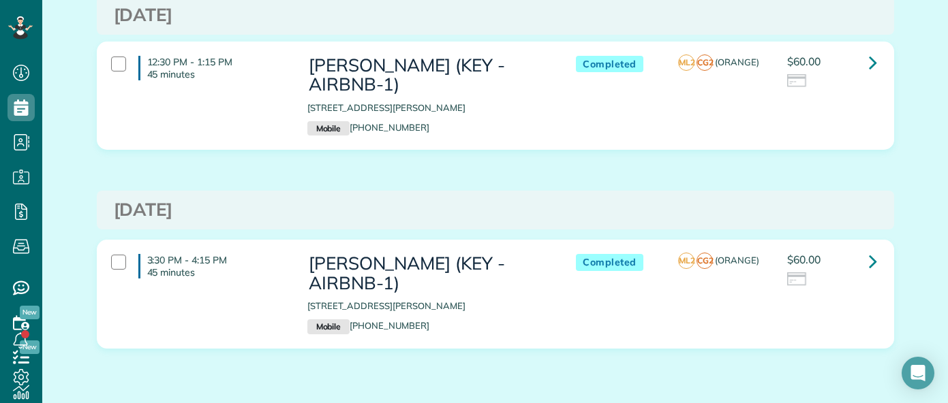
scroll to position [185, 0]
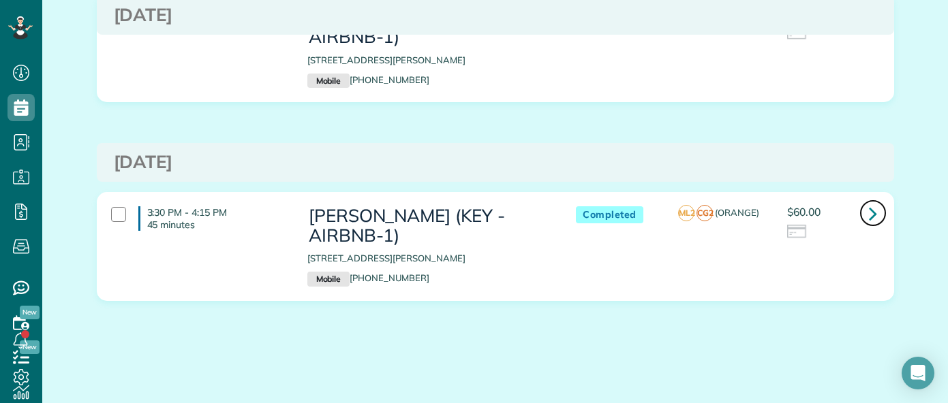
click at [869, 213] on icon at bounding box center [873, 214] width 8 height 24
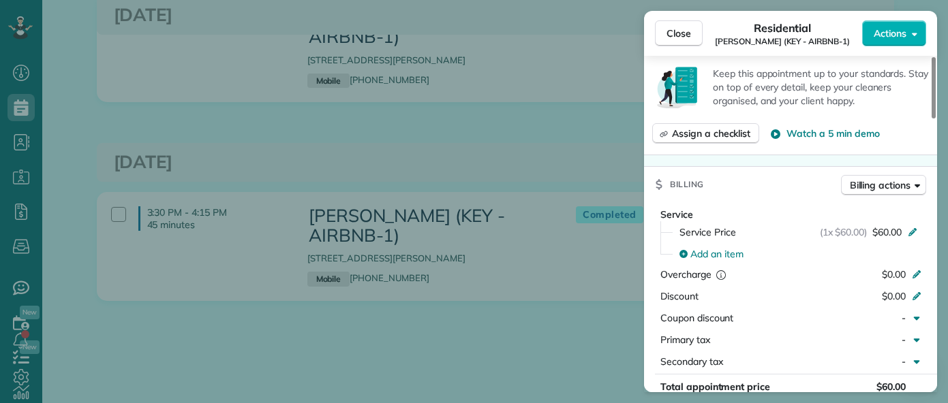
scroll to position [681, 0]
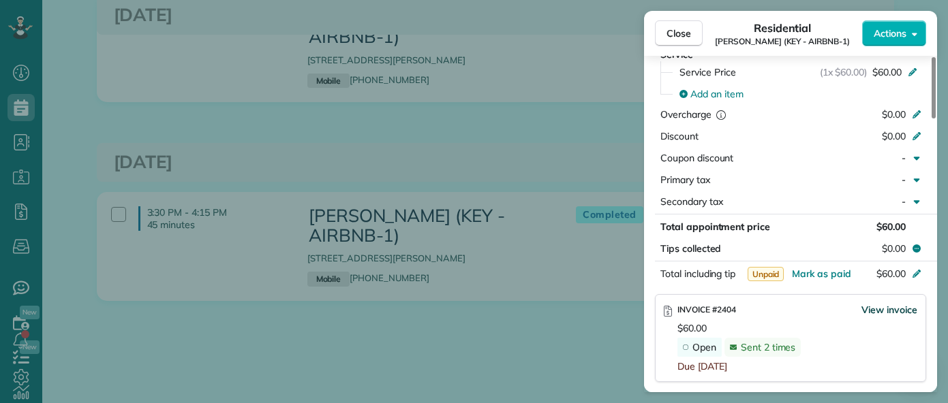
click at [890, 313] on span "View invoice" at bounding box center [889, 310] width 56 height 14
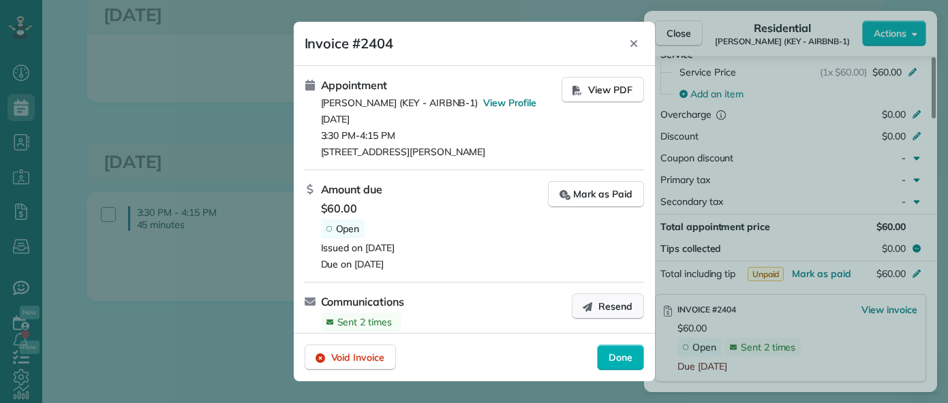
click at [600, 306] on span "Resend" at bounding box center [615, 307] width 34 height 14
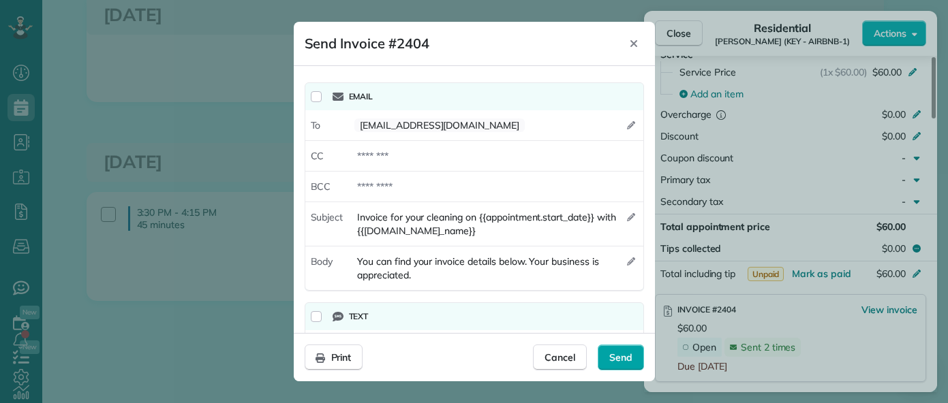
click at [620, 359] on span "Send" at bounding box center [620, 358] width 23 height 14
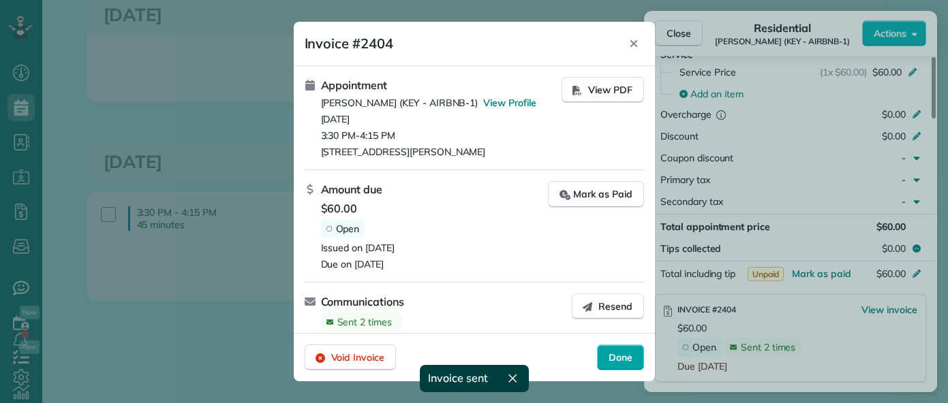
click at [616, 355] on span "Done" at bounding box center [620, 358] width 24 height 14
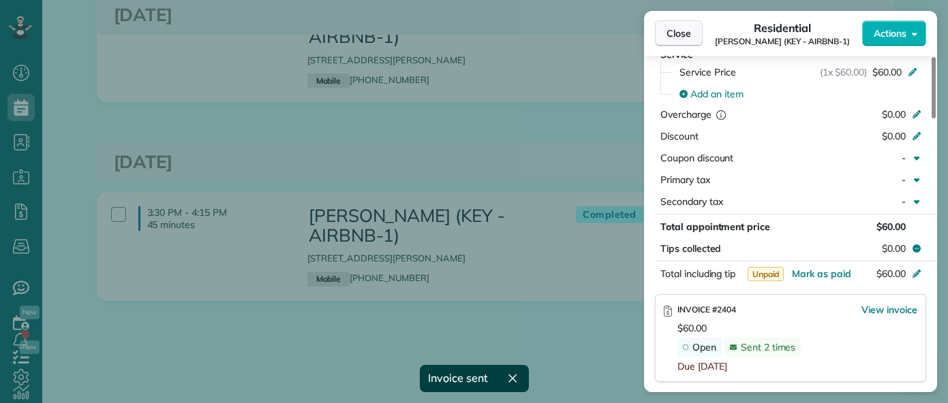
click at [674, 31] on span "Close" at bounding box center [678, 34] width 25 height 14
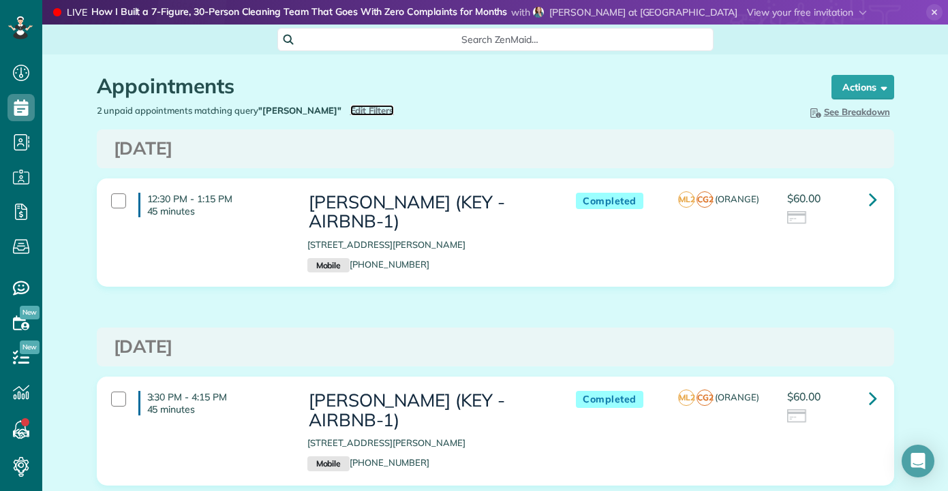
click at [350, 113] on span "Edit Filters" at bounding box center [372, 110] width 44 height 11
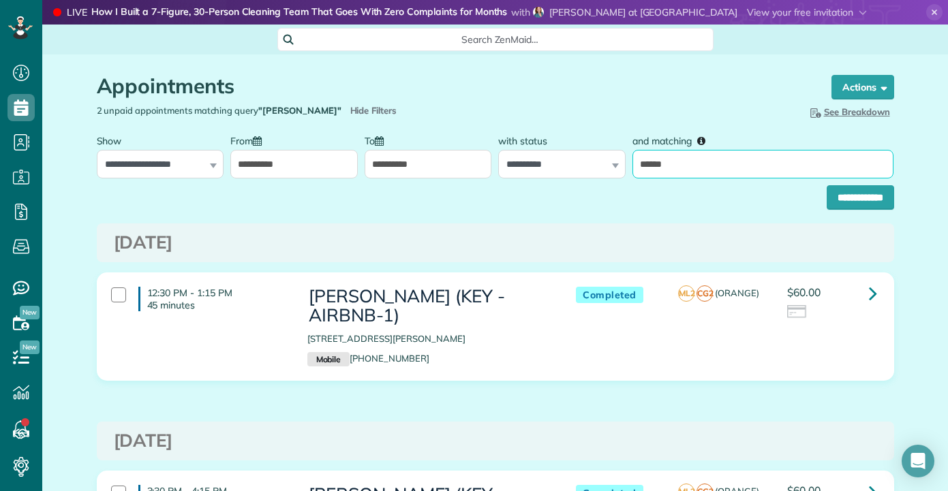
drag, startPoint x: 691, startPoint y: 165, endPoint x: 389, endPoint y: 193, distance: 303.8
click at [549, 175] on div "**********" at bounding box center [495, 152] width 804 height 51
click at [266, 166] on input "**********" at bounding box center [293, 164] width 127 height 29
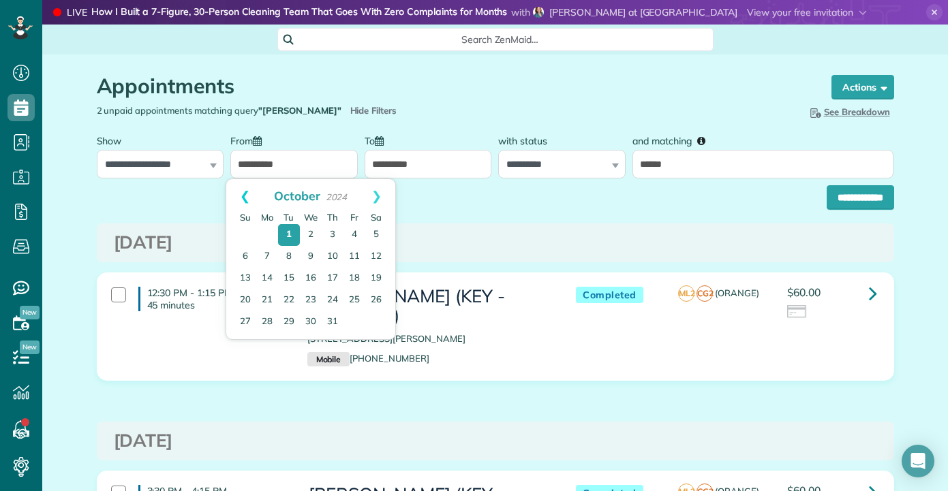
click at [244, 196] on link "Prev" at bounding box center [244, 196] width 37 height 34
click at [433, 180] on div "**********" at bounding box center [495, 193] width 797 height 31
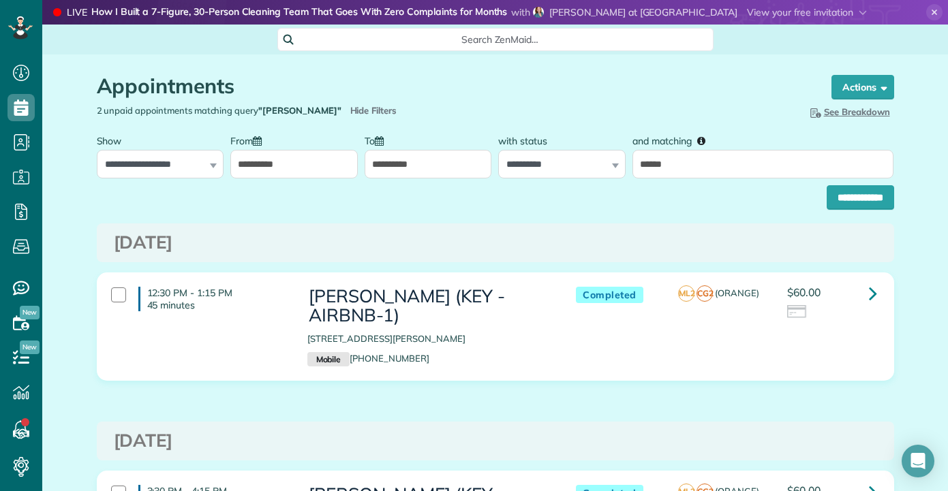
click at [430, 167] on input "**********" at bounding box center [427, 164] width 127 height 29
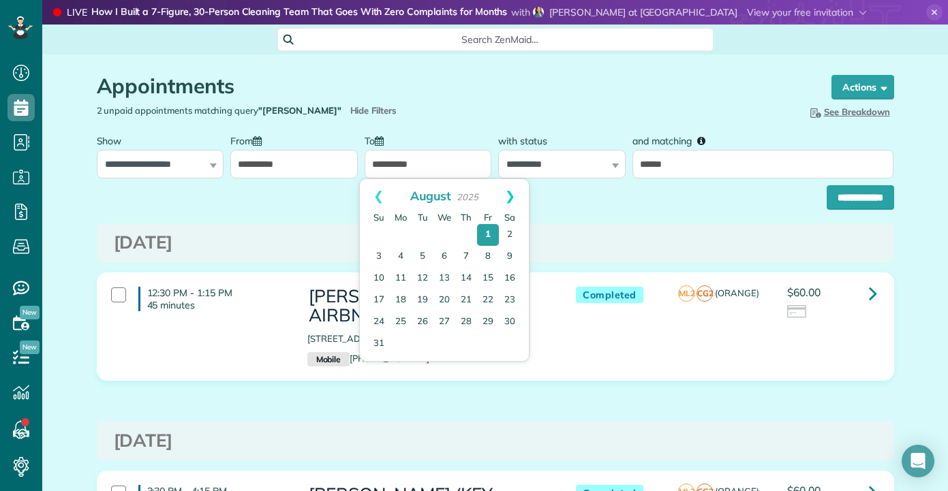
click at [510, 198] on link "Next" at bounding box center [509, 196] width 37 height 34
click at [445, 256] on link "10" at bounding box center [444, 256] width 19 height 19
type input "**********"
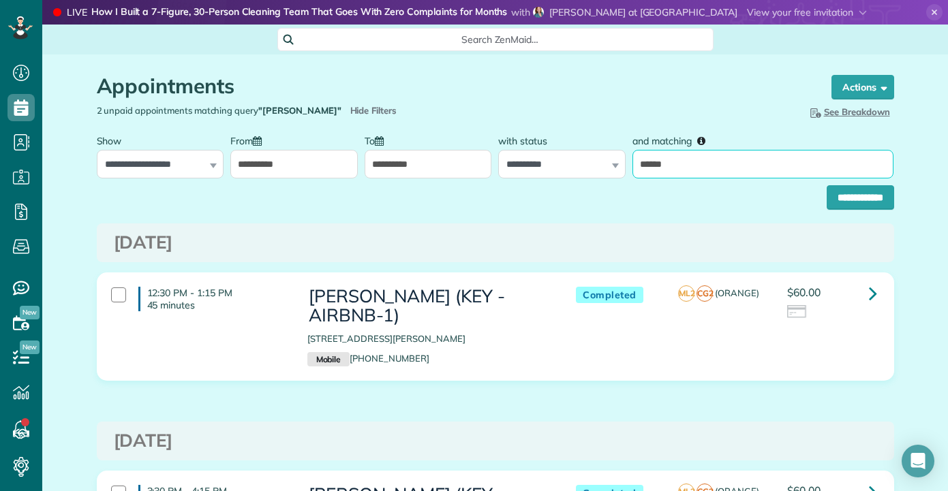
drag, startPoint x: 670, startPoint y: 170, endPoint x: 389, endPoint y: 183, distance: 281.6
click at [471, 171] on div "**********" at bounding box center [495, 152] width 804 height 51
type input "*"
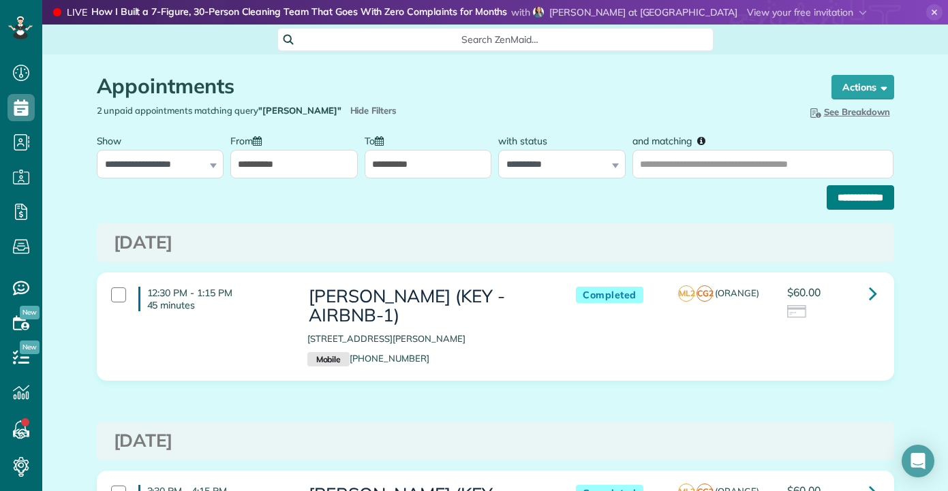
click at [848, 197] on input "**********" at bounding box center [859, 197] width 67 height 25
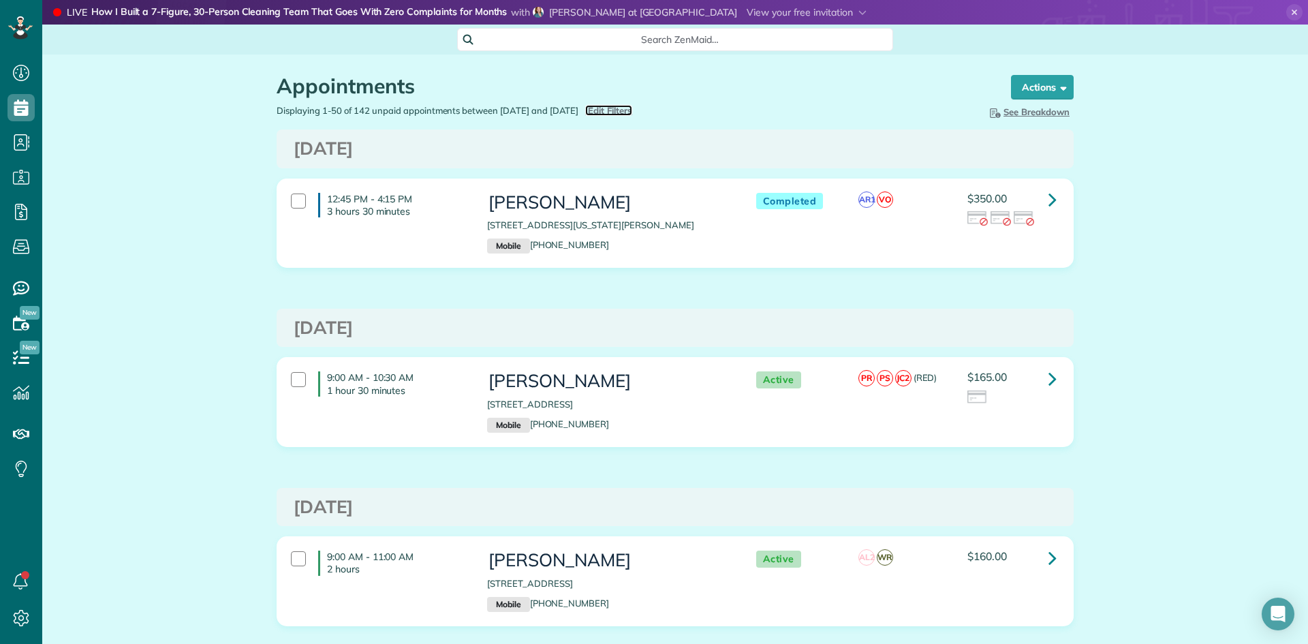
click at [629, 108] on span "Edit Filters" at bounding box center [610, 110] width 44 height 11
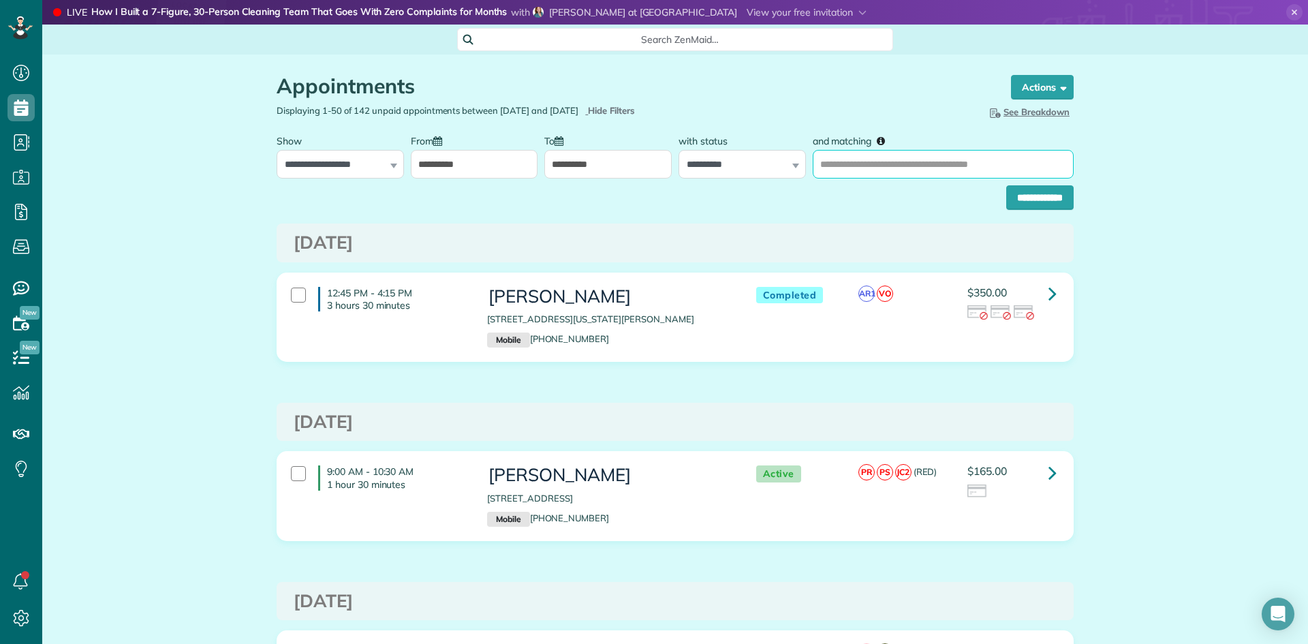
click at [947, 177] on input "and matching" at bounding box center [943, 164] width 261 height 29
type input "******"
click at [947, 185] on input "**********" at bounding box center [1039, 197] width 67 height 25
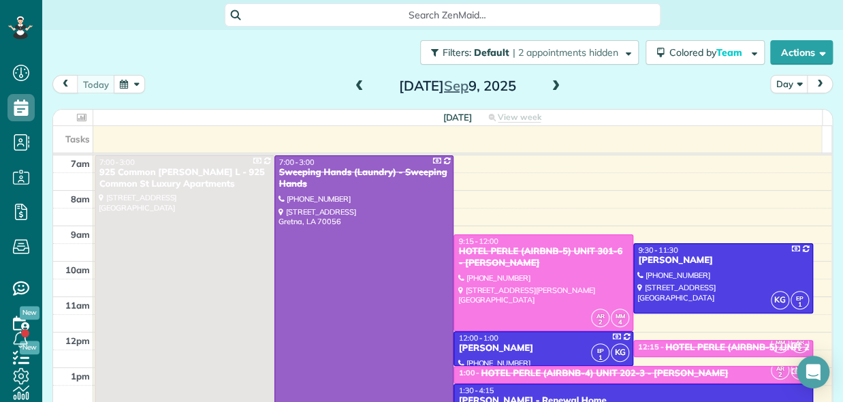
scroll to position [6, 6]
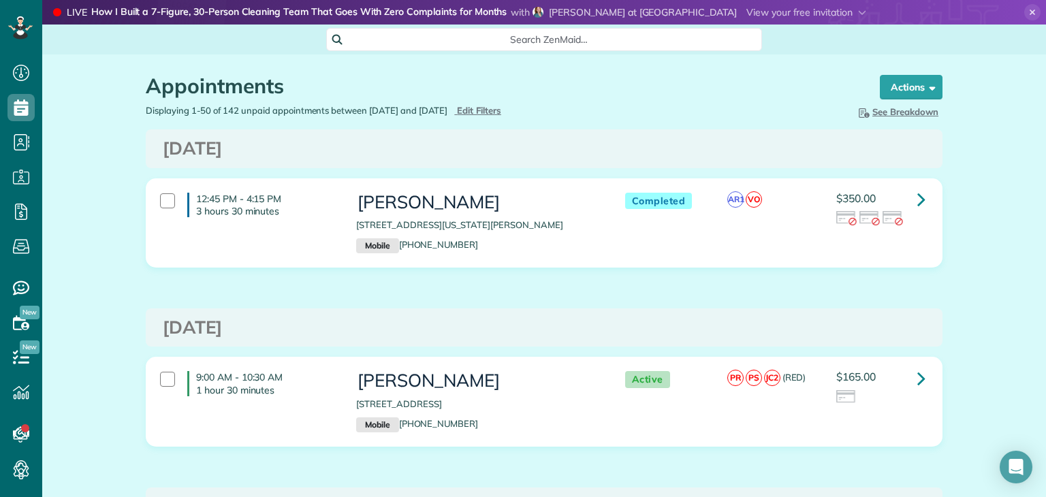
click at [507, 105] on div "Displaying 1-50 of 142 unpaid appointments between 10/01/2024 and 09/10/2025 Hi…" at bounding box center [340, 110] width 409 height 13
click at [499, 109] on span "Edit Filters" at bounding box center [479, 110] width 44 height 11
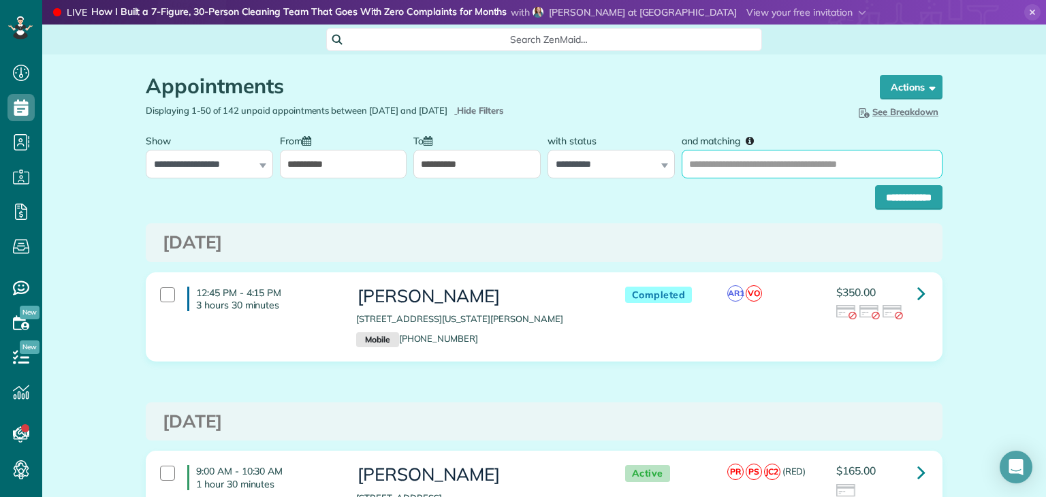
click at [757, 170] on input "and matching" at bounding box center [812, 164] width 261 height 29
type input "**********"
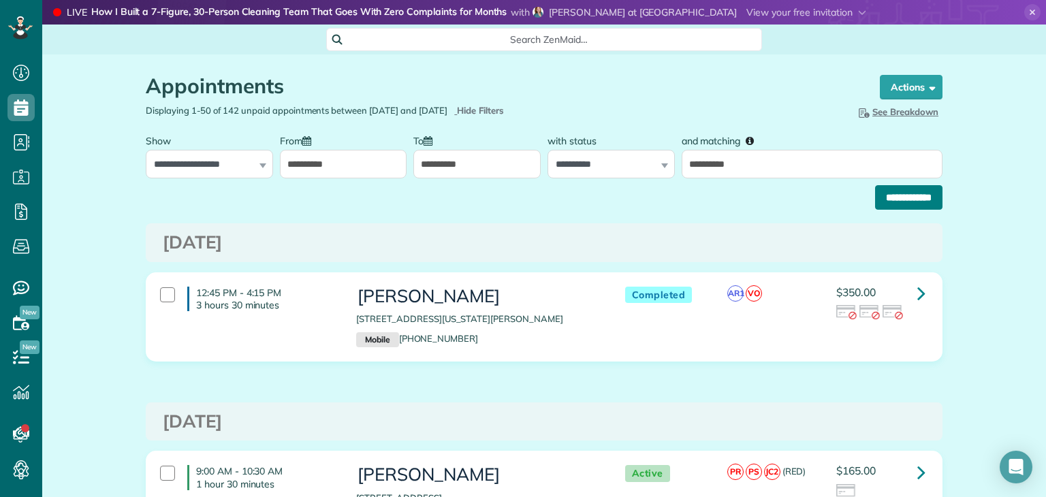
click at [757, 201] on input "**********" at bounding box center [908, 197] width 67 height 25
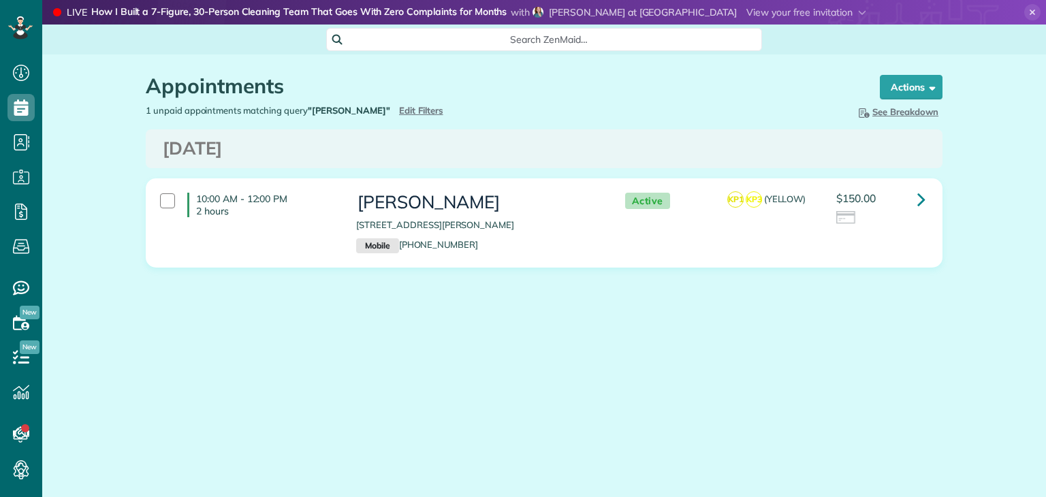
scroll to position [6, 6]
click at [399, 112] on span "Edit Filters" at bounding box center [421, 110] width 44 height 11
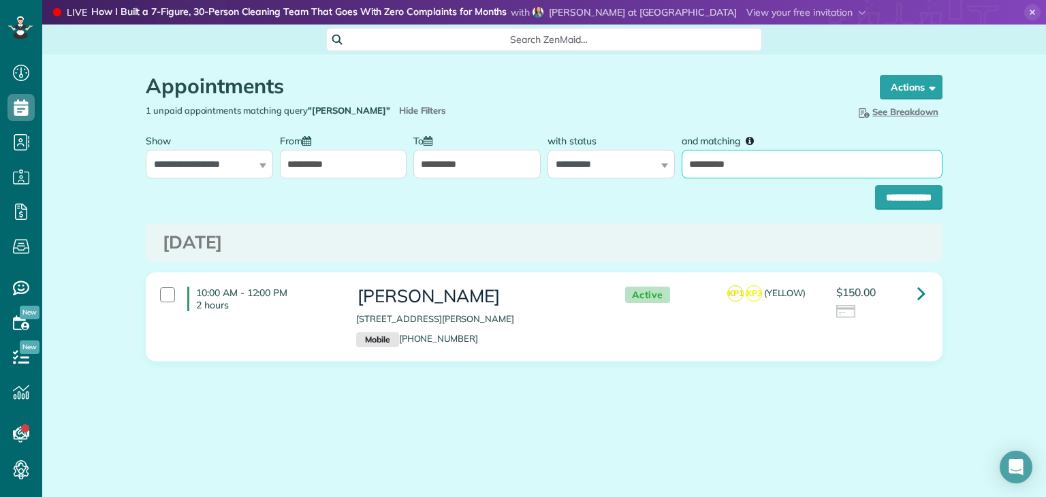
drag, startPoint x: 741, startPoint y: 161, endPoint x: 569, endPoint y: 183, distance: 173.0
click at [589, 181] on form "**********" at bounding box center [544, 168] width 797 height 82
type input "**********"
click at [905, 205] on input "**********" at bounding box center [908, 197] width 67 height 25
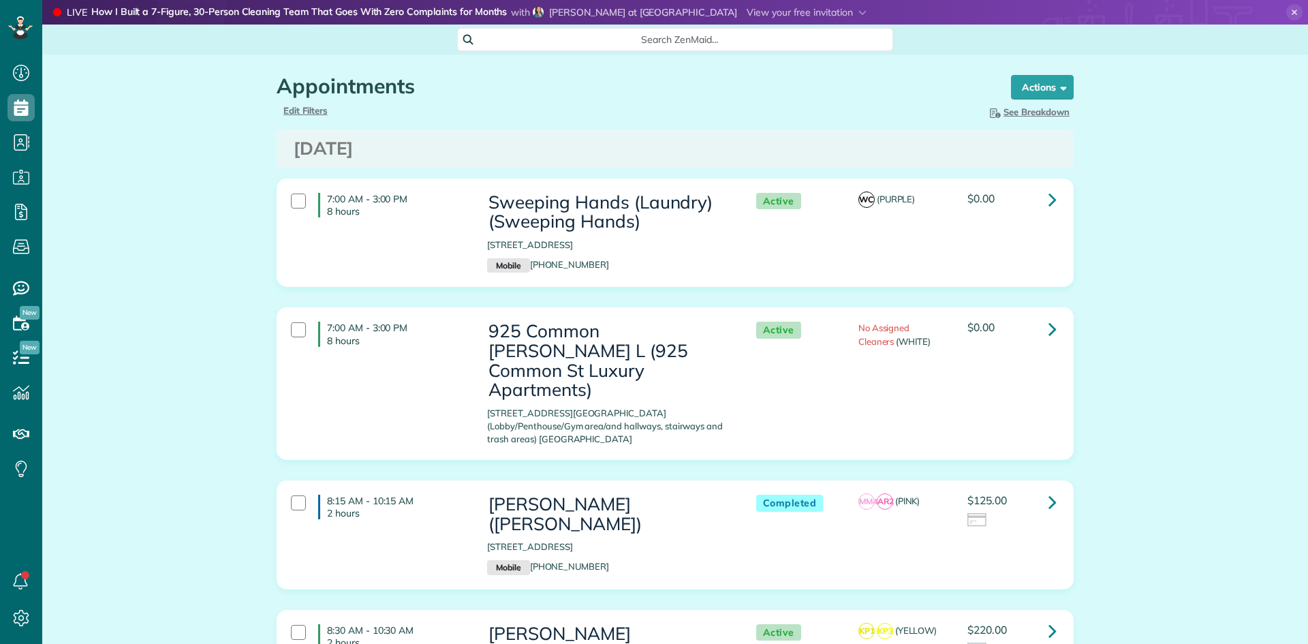
scroll to position [6, 6]
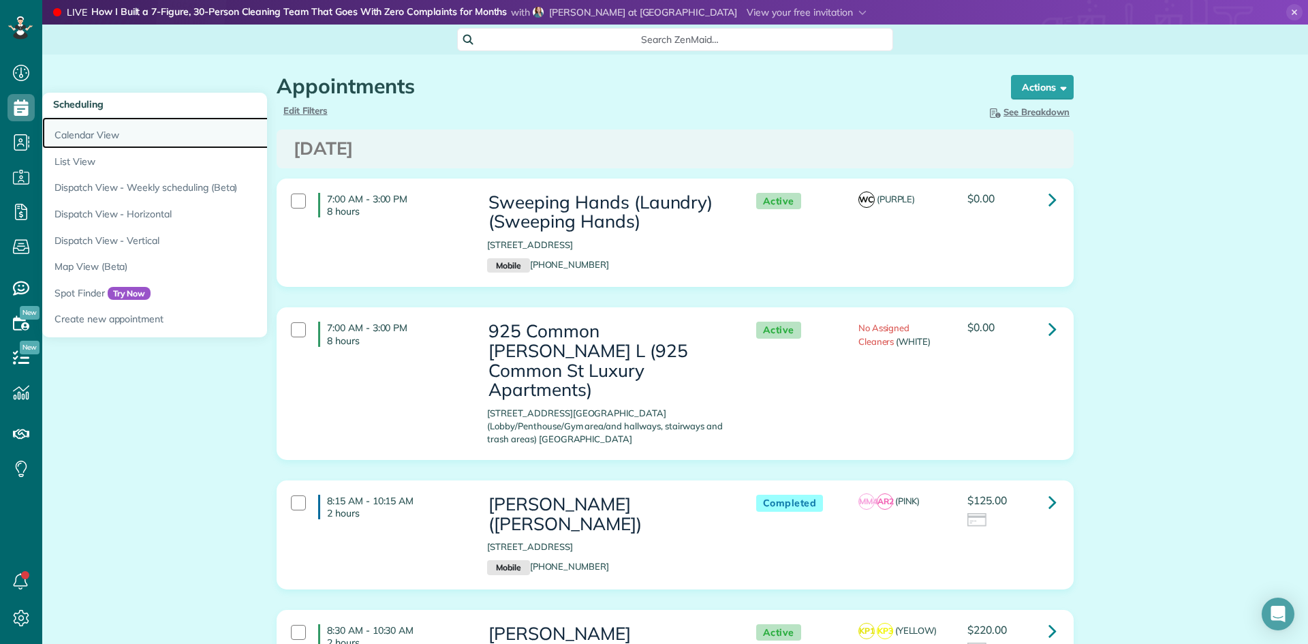
click at [108, 132] on link "Calendar View" at bounding box center [212, 132] width 341 height 31
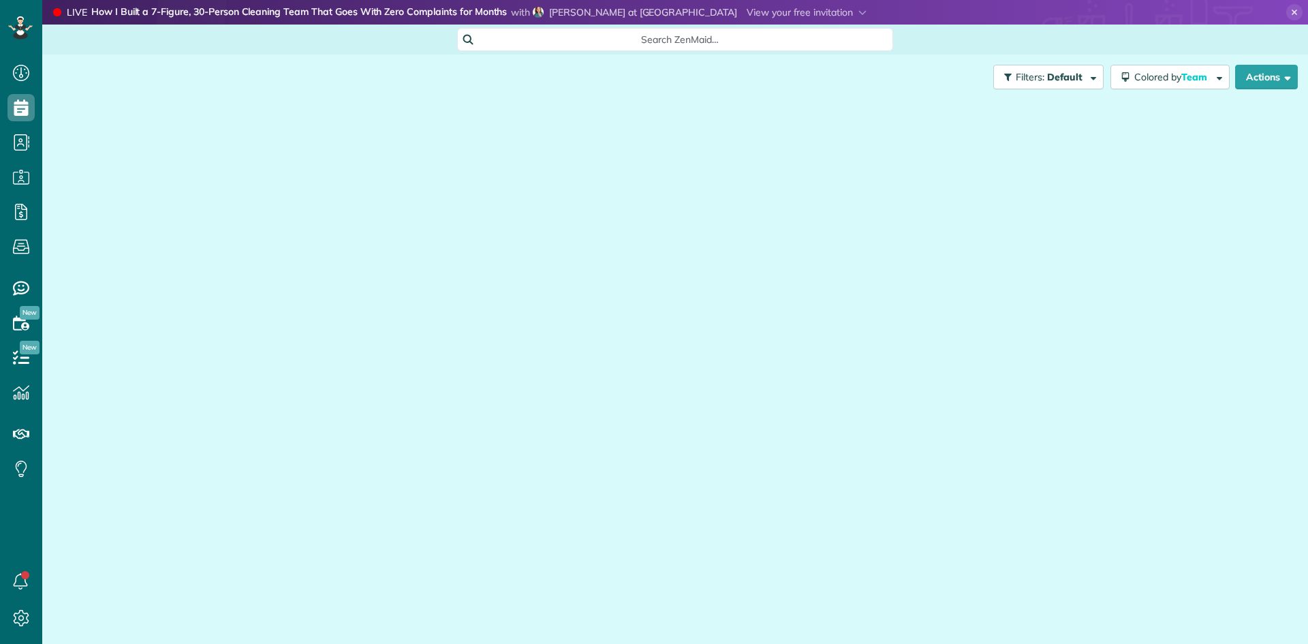
scroll to position [6, 6]
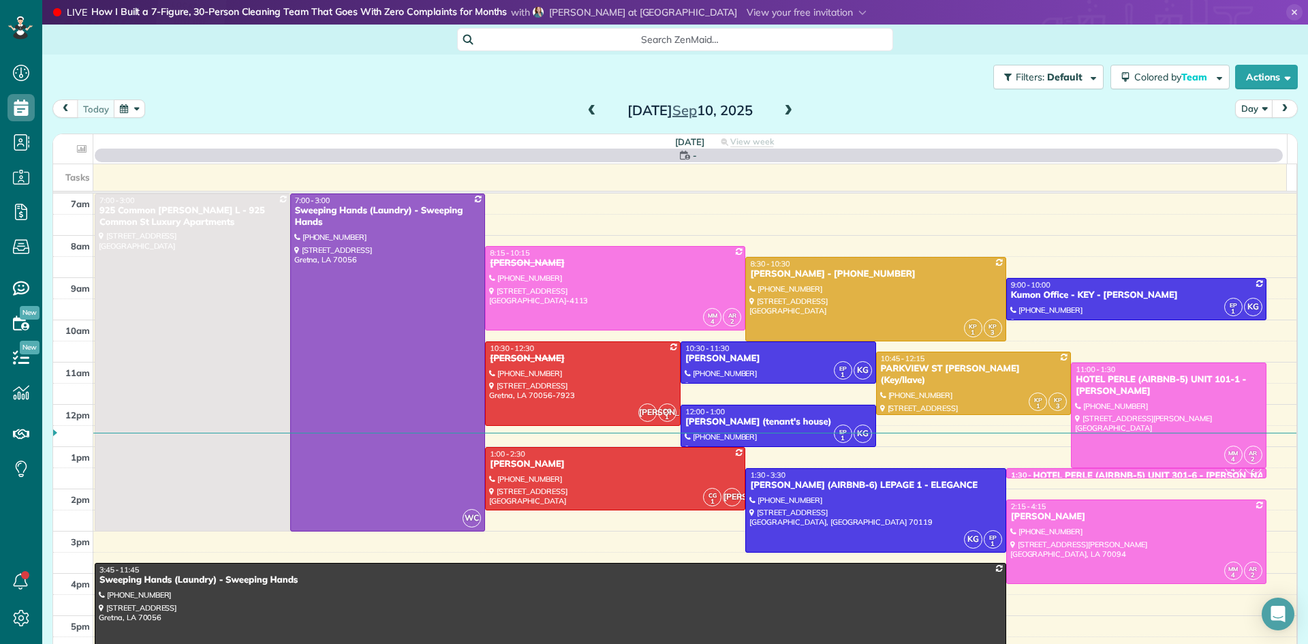
click at [116, 104] on button "button" at bounding box center [129, 108] width 31 height 18
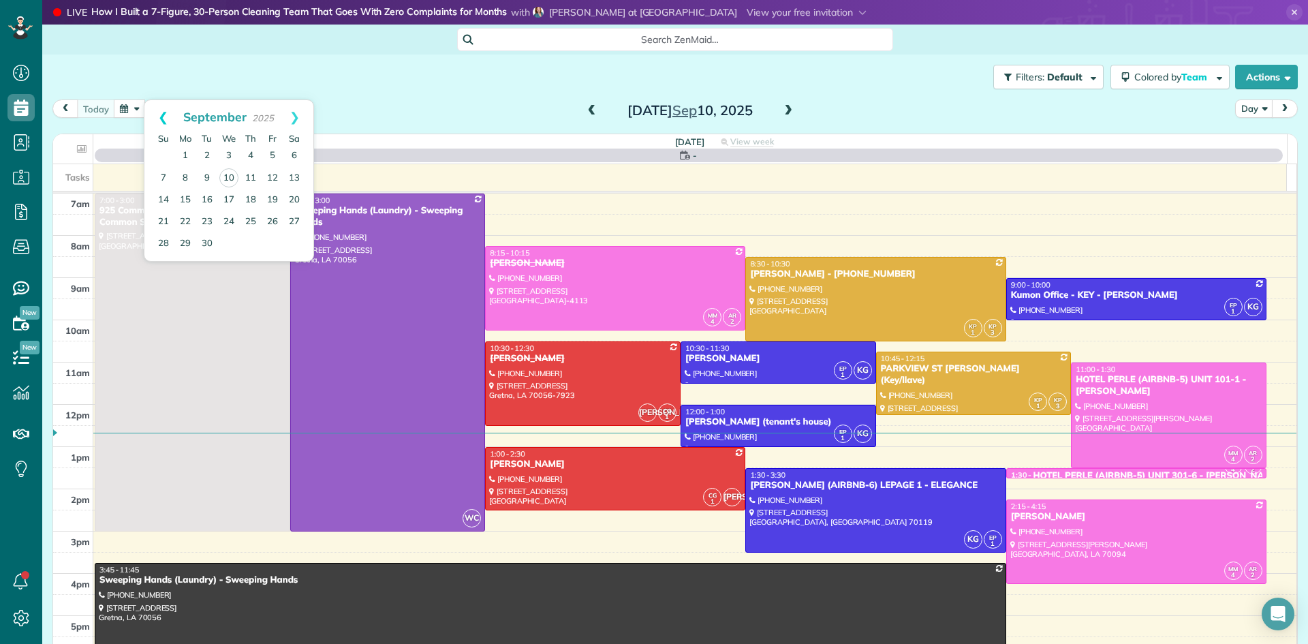
click at [161, 118] on link "Prev" at bounding box center [162, 117] width 37 height 34
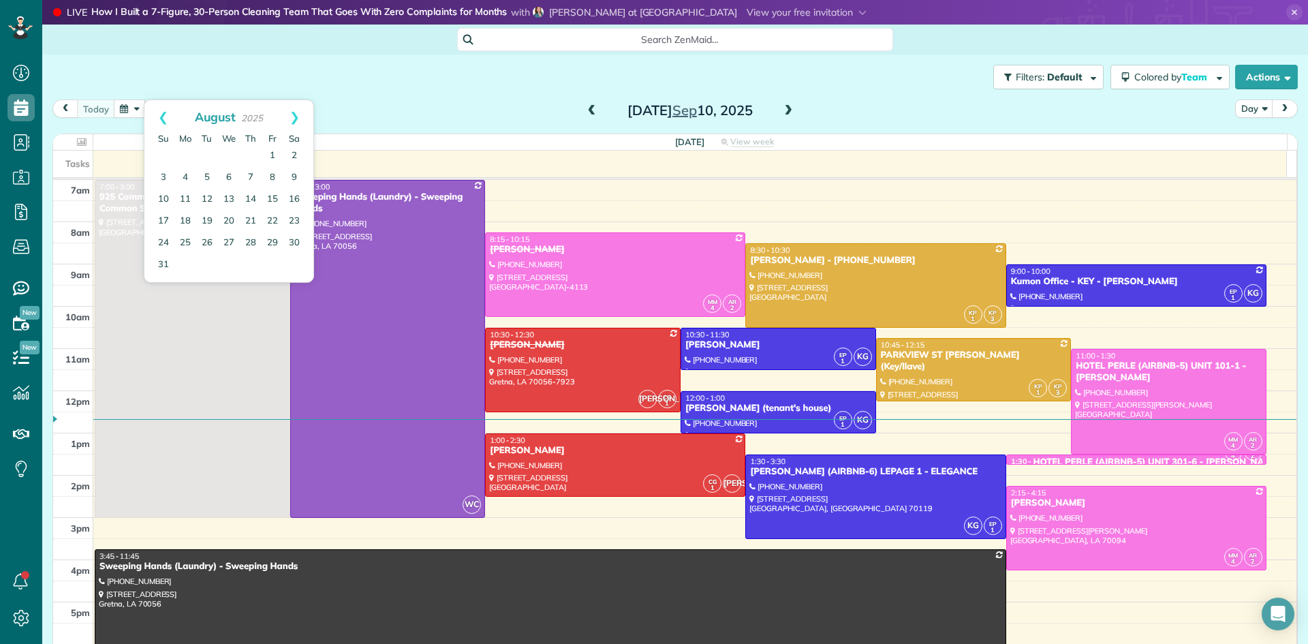
click at [161, 118] on link "Prev" at bounding box center [162, 117] width 37 height 34
click at [253, 217] on link "24" at bounding box center [251, 221] width 22 height 22
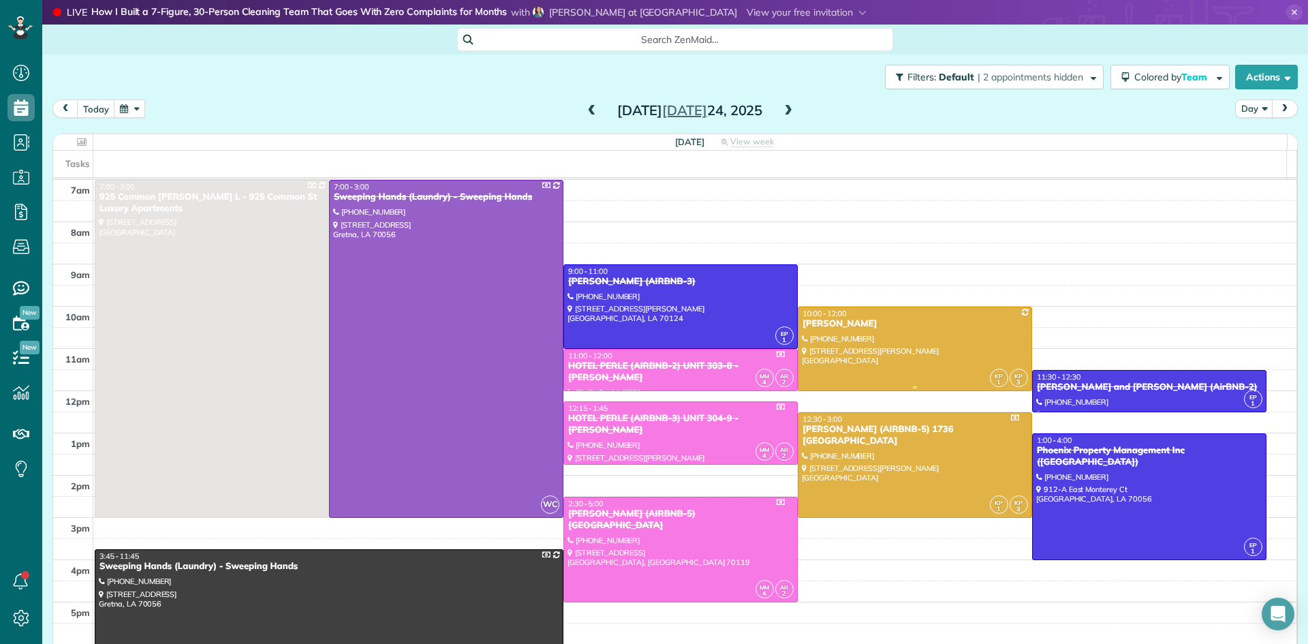
click at [935, 336] on div at bounding box center [914, 348] width 233 height 83
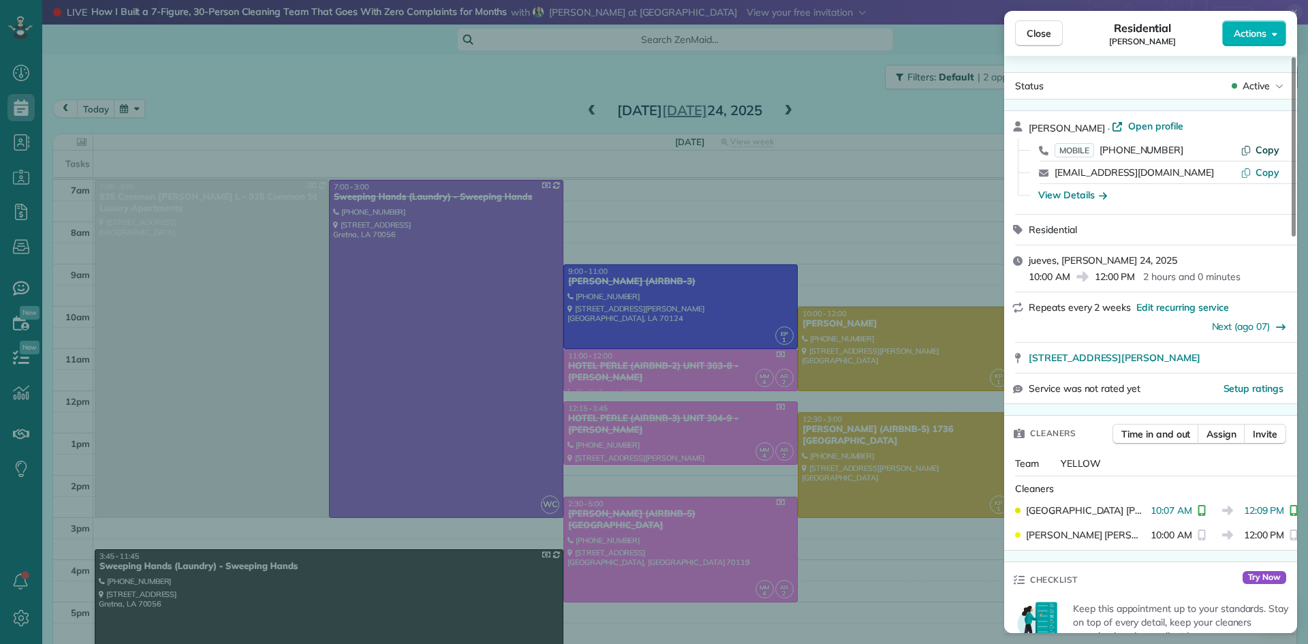
click at [1269, 148] on span "Copy" at bounding box center [1267, 150] width 24 height 12
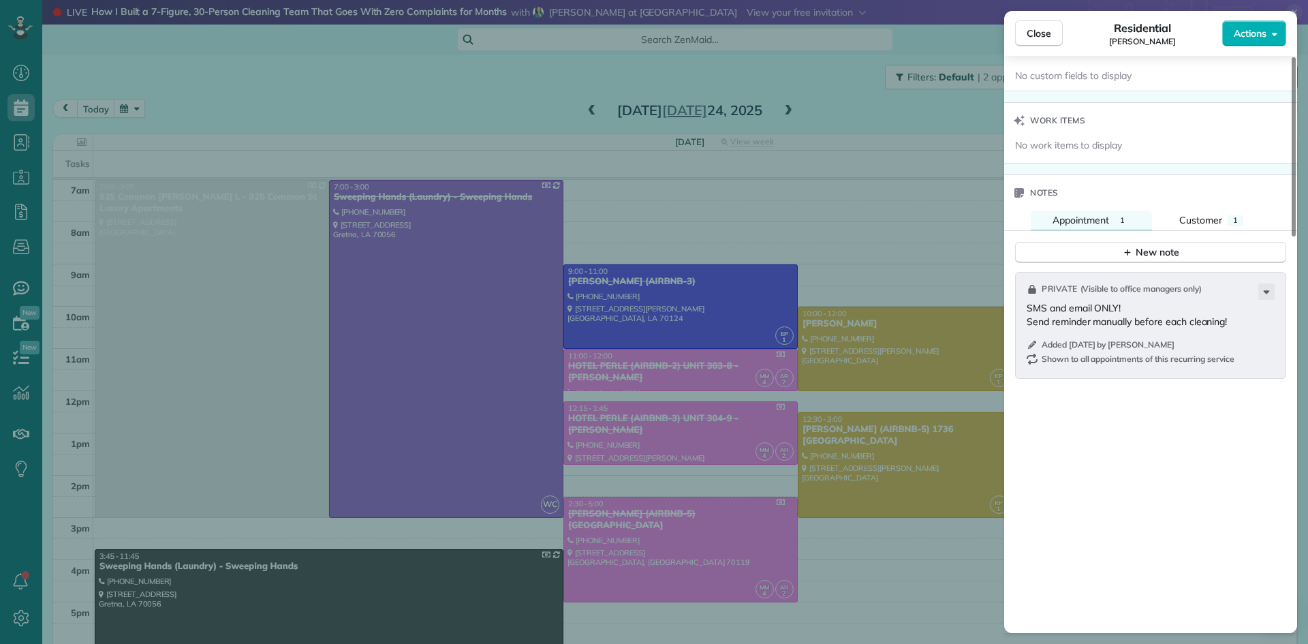
scroll to position [1090, 0]
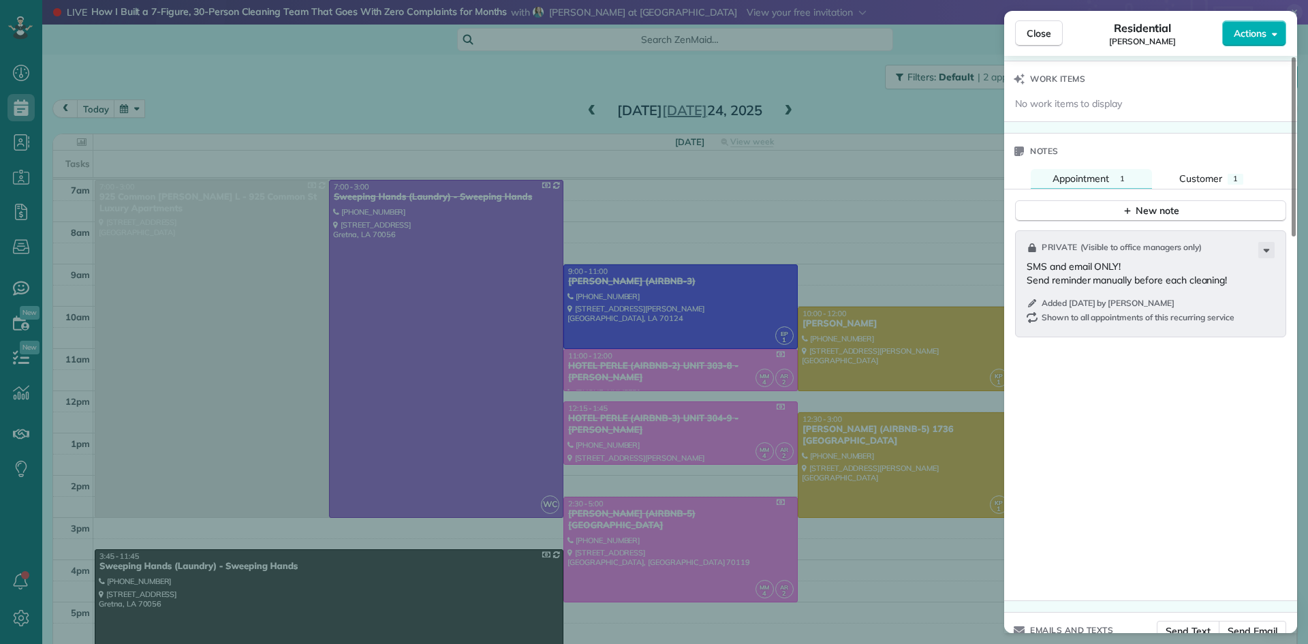
click at [1090, 361] on div "Private ( Visible to office managers only ) SMS and email ONLY! Send reminder m…" at bounding box center [1150, 411] width 293 height 378
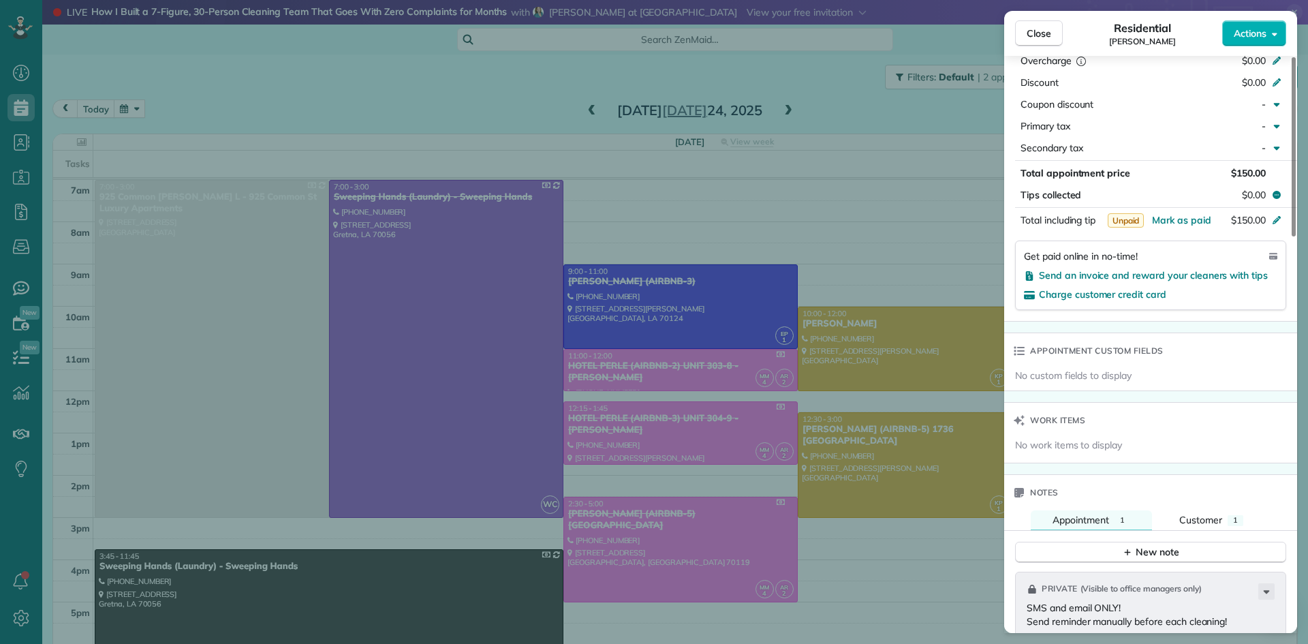
click at [720, 387] on div "Close Residential MOLLY LOVE Actions Status Active MOLLY LOVE · Open profile MO…" at bounding box center [654, 322] width 1308 height 644
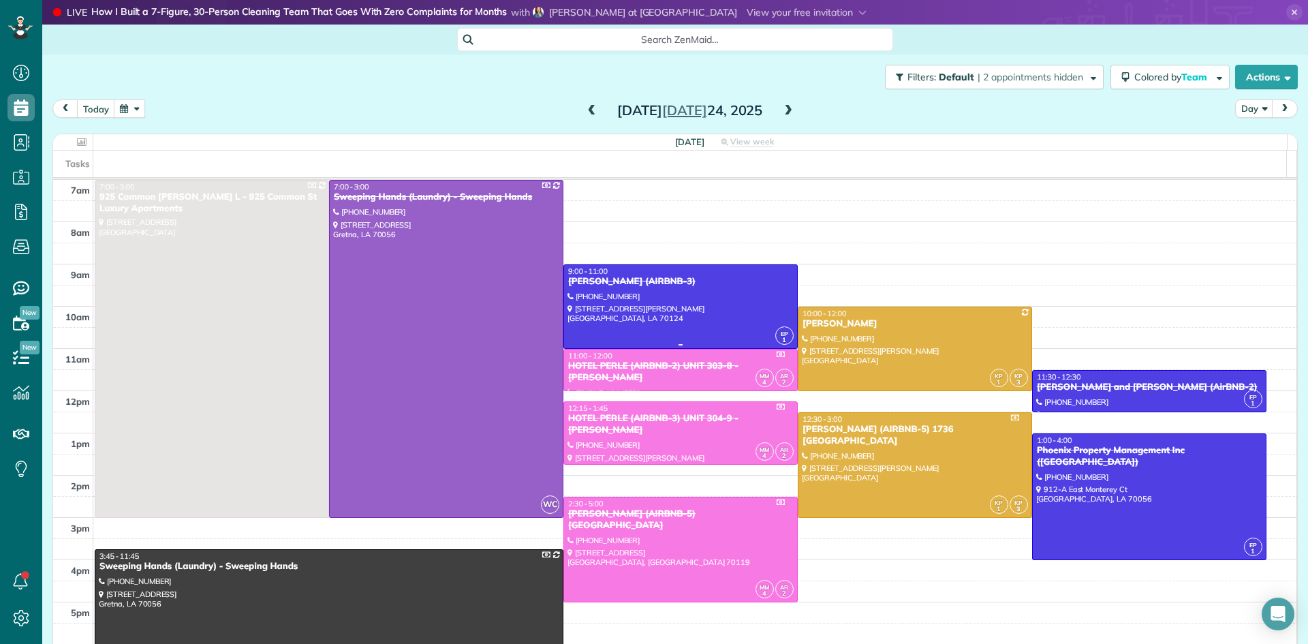
click at [651, 297] on div at bounding box center [680, 306] width 233 height 83
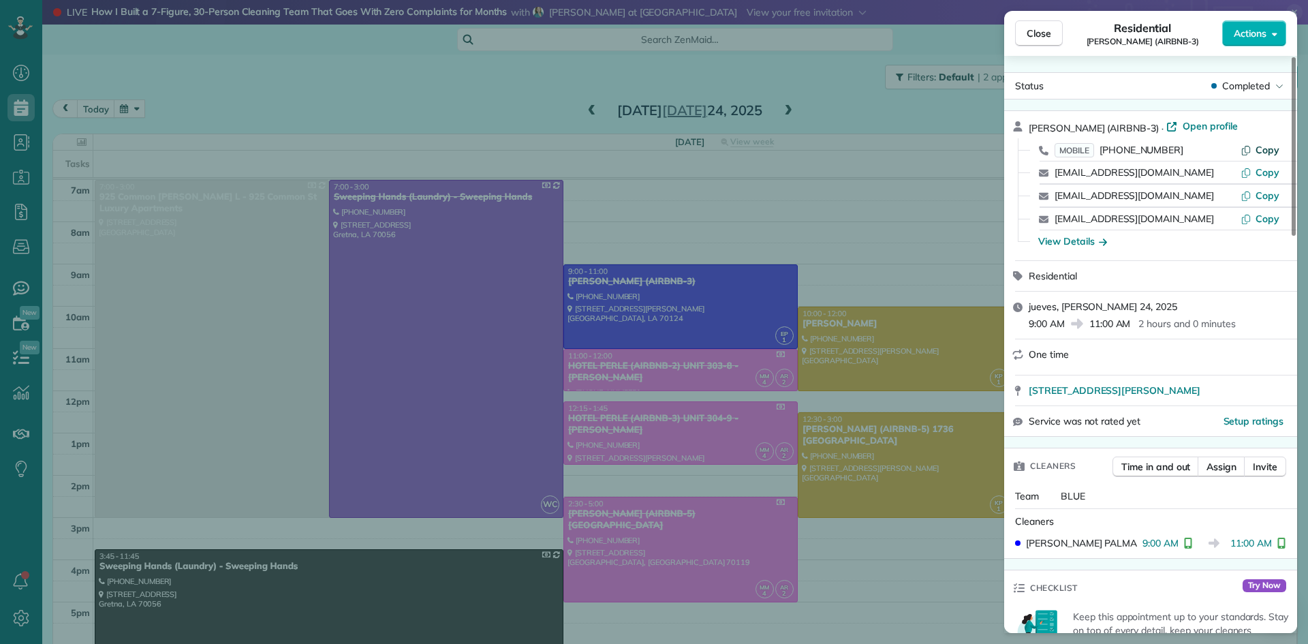
click at [1265, 148] on span "Copy" at bounding box center [1267, 150] width 24 height 12
click at [749, 70] on div "Close Residential EMILY ROUNTREE (AIRBNB-3) Actions Status Completed EMILY ROUN…" at bounding box center [654, 322] width 1308 height 644
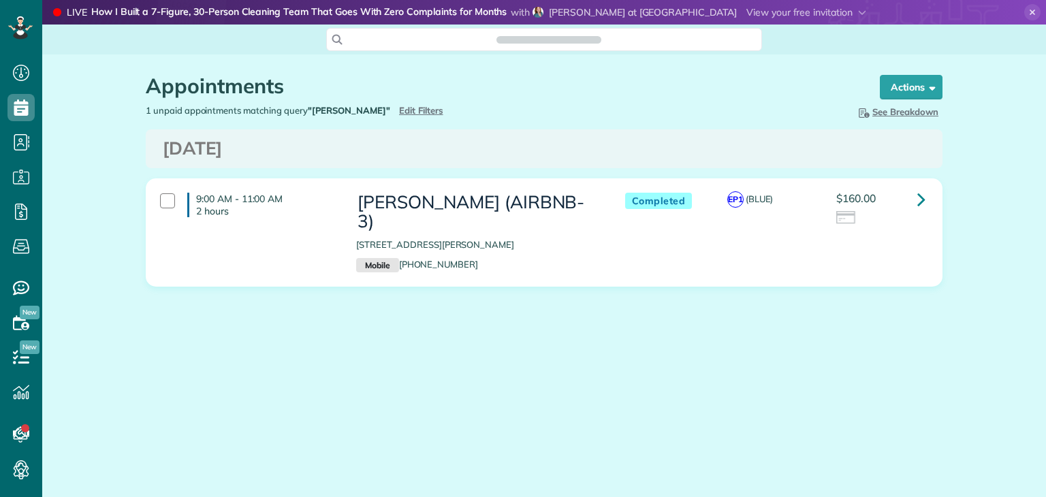
scroll to position [6, 6]
click at [484, 139] on h3 "Thursday Jul 24, 2025" at bounding box center [544, 149] width 763 height 20
click at [410, 110] on span "Edit Filters" at bounding box center [421, 110] width 44 height 11
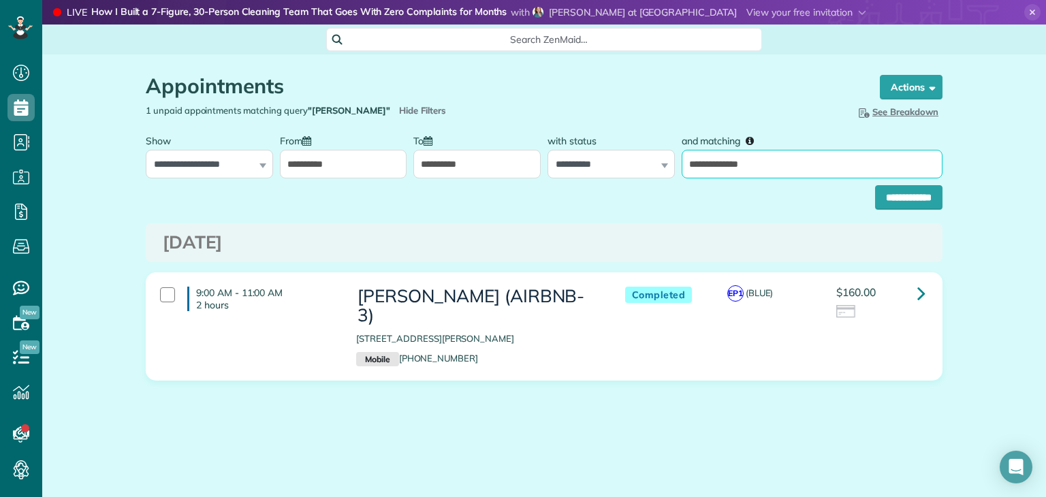
drag, startPoint x: 744, startPoint y: 164, endPoint x: 582, endPoint y: 171, distance: 162.3
click at [582, 171] on div "**********" at bounding box center [544, 152] width 804 height 51
type input "**********"
click at [875, 191] on input "**********" at bounding box center [908, 197] width 67 height 25
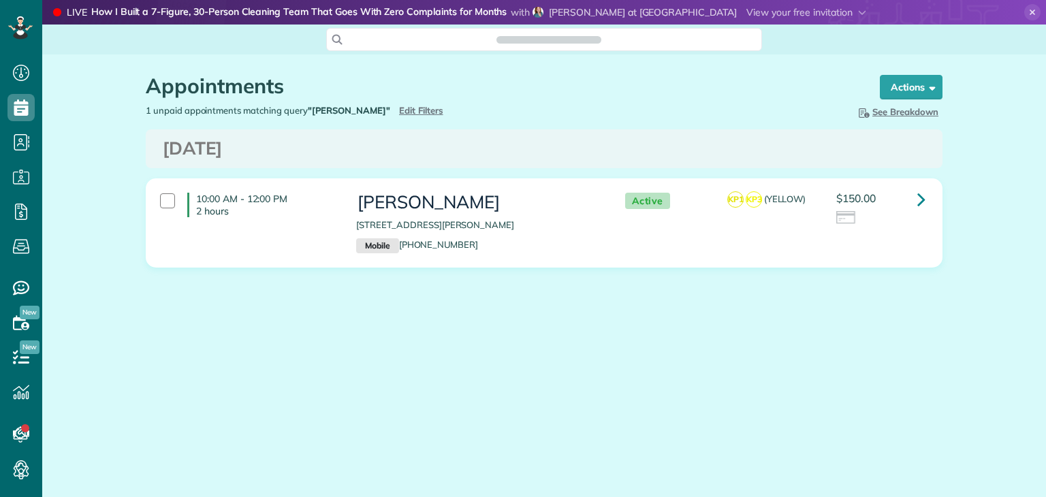
scroll to position [6, 6]
click at [399, 110] on span "Edit Filters" at bounding box center [421, 110] width 44 height 11
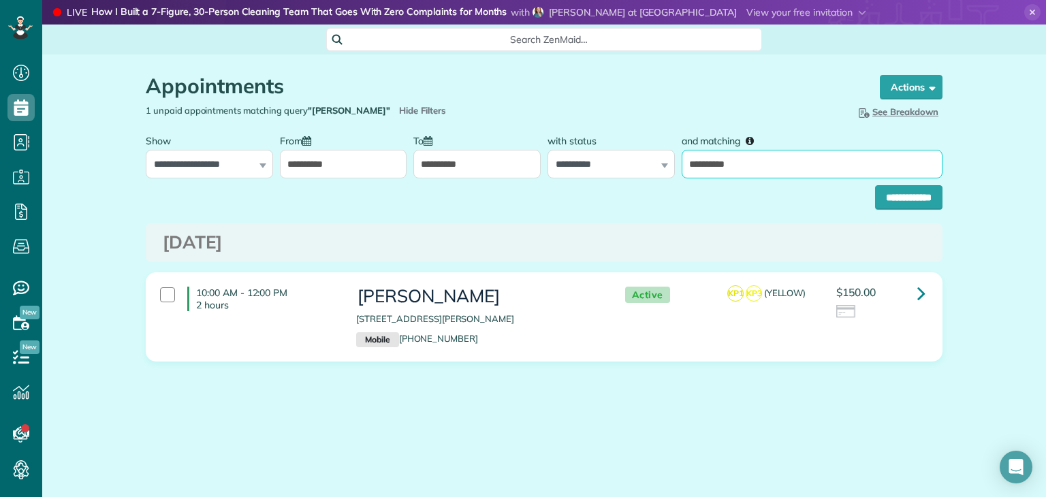
drag, startPoint x: 754, startPoint y: 174, endPoint x: 578, endPoint y: 178, distance: 176.5
click at [581, 178] on form "**********" at bounding box center [544, 168] width 797 height 82
type input "*****"
click at [875, 185] on input "**********" at bounding box center [908, 197] width 67 height 25
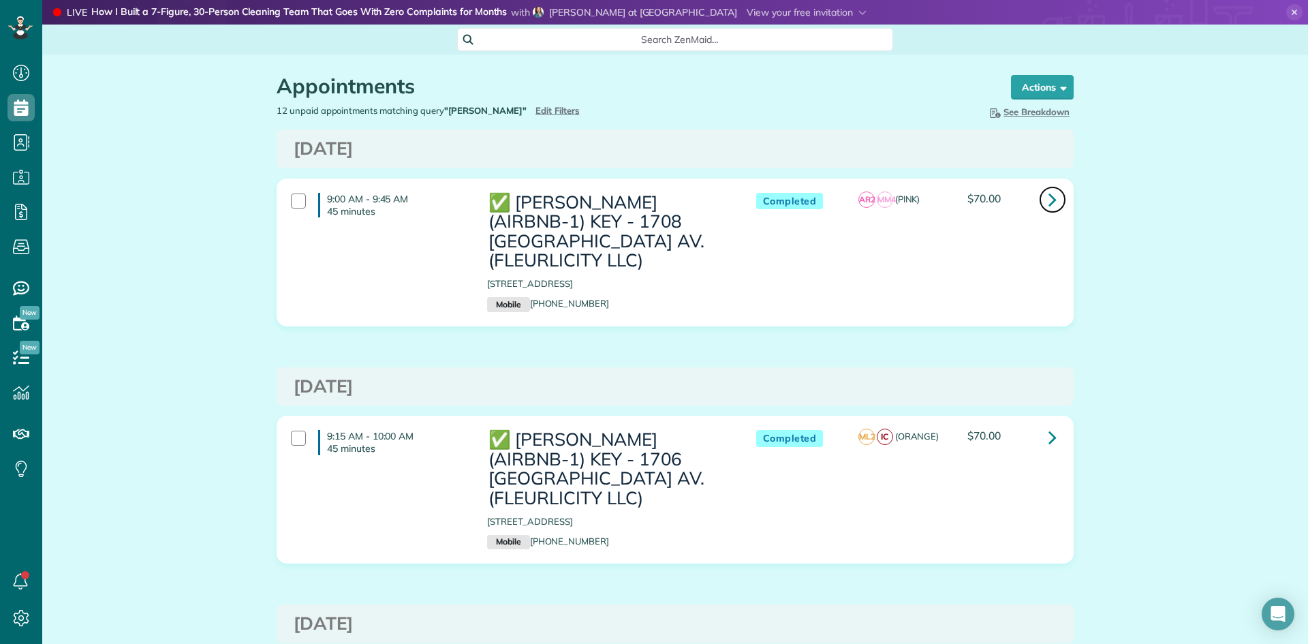
click at [1052, 202] on link at bounding box center [1052, 199] width 27 height 27
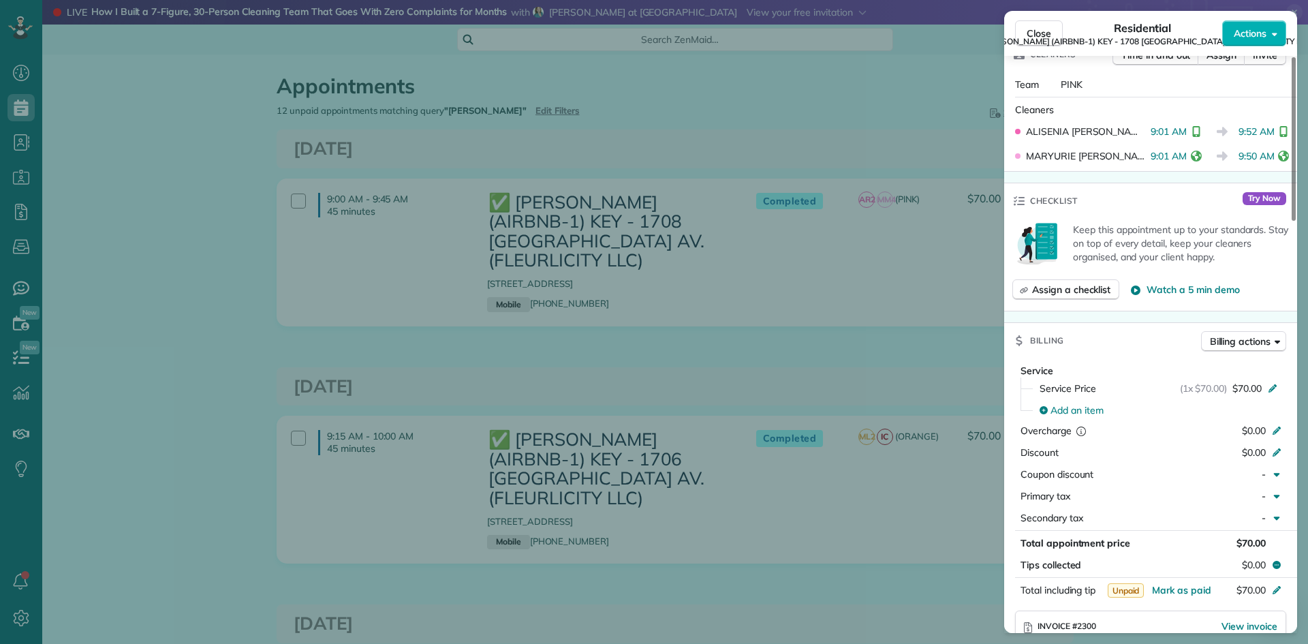
scroll to position [681, 0]
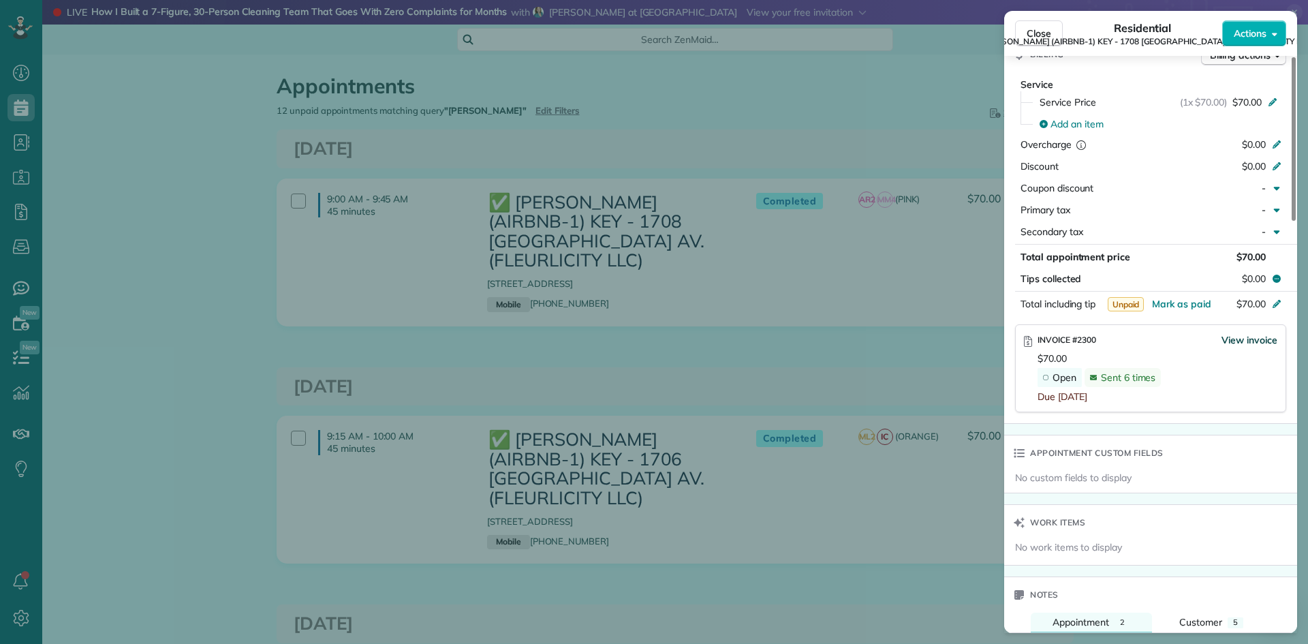
click at [1235, 333] on span "View invoice" at bounding box center [1249, 340] width 56 height 14
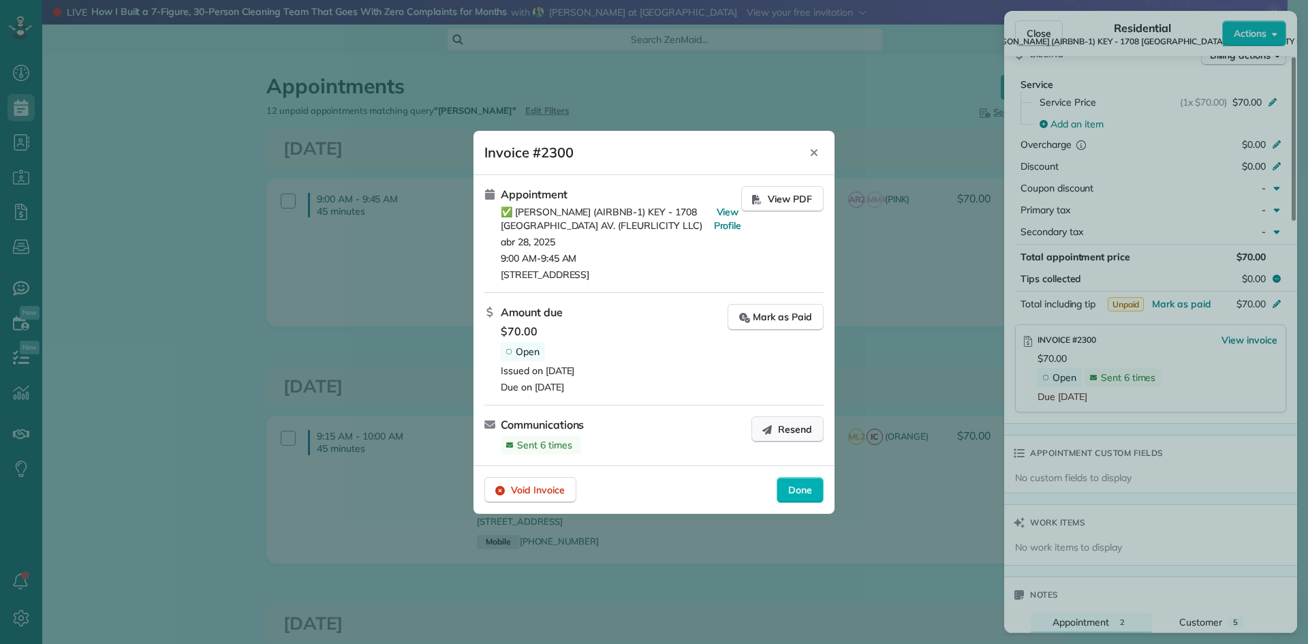
click at [798, 429] on span "Resend" at bounding box center [795, 429] width 34 height 14
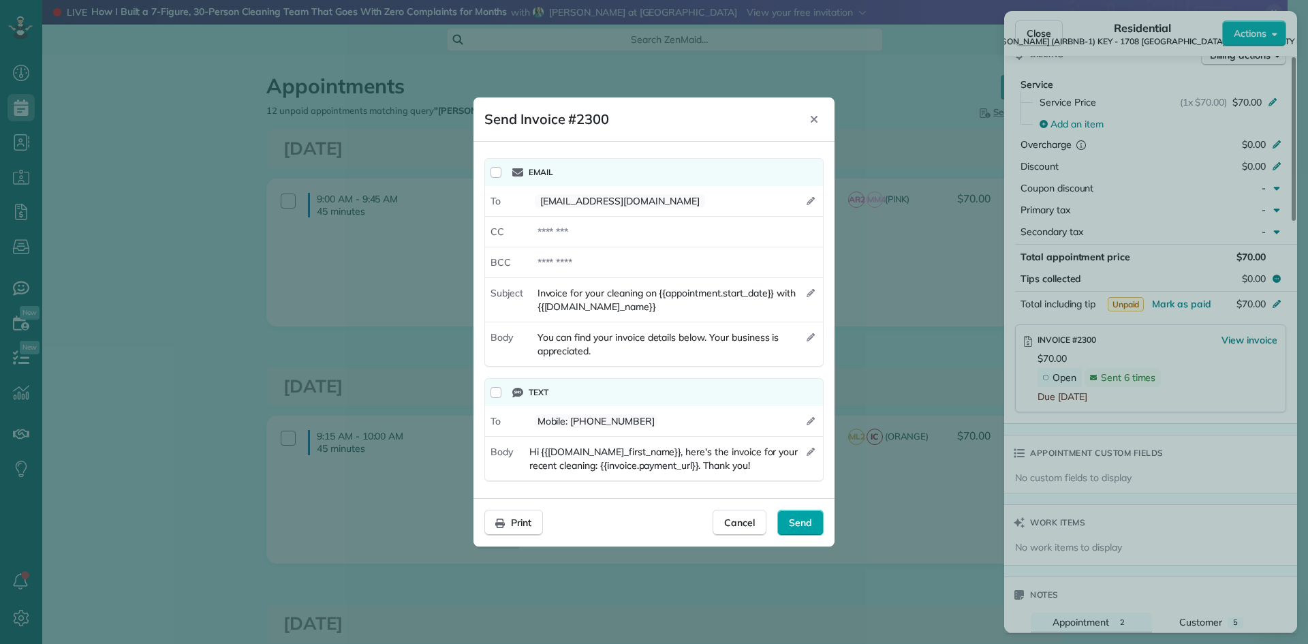
click at [792, 520] on span "Send" at bounding box center [800, 523] width 23 height 14
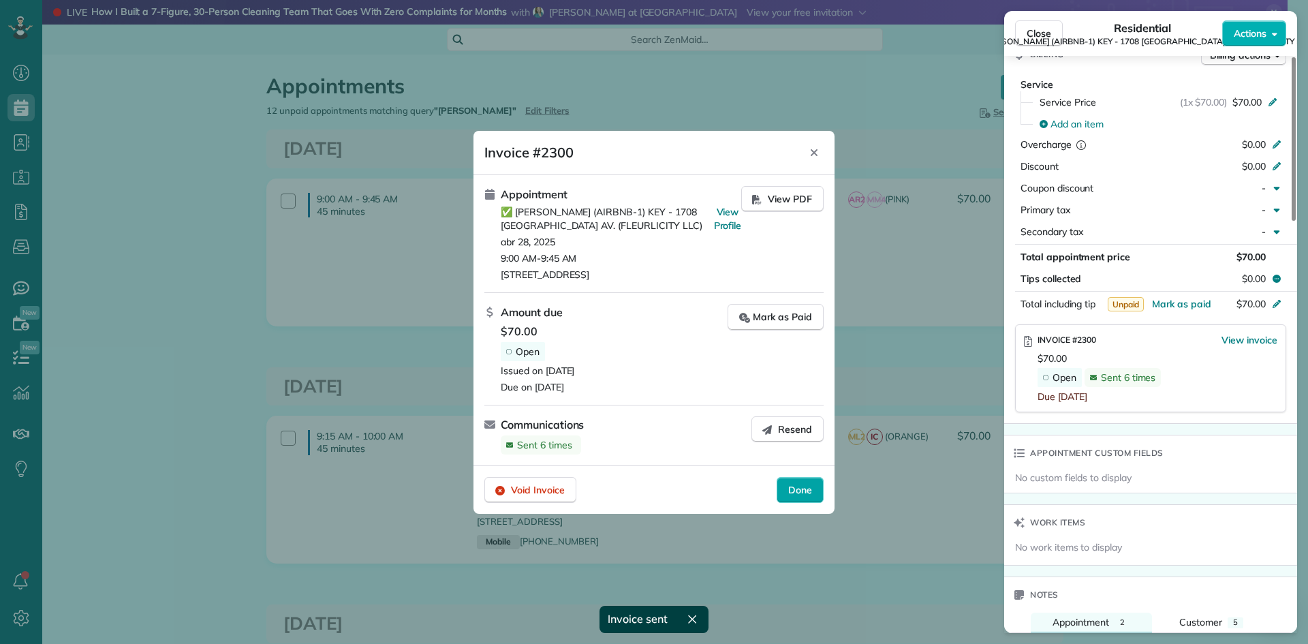
click at [792, 490] on span "Done" at bounding box center [800, 490] width 24 height 14
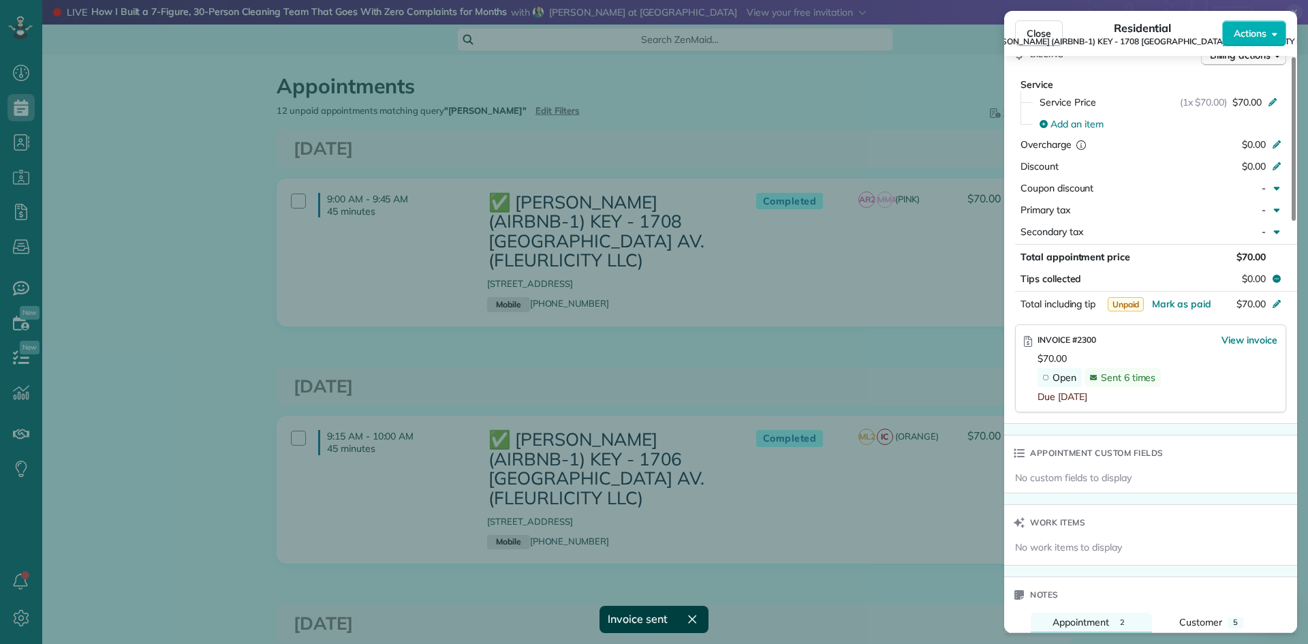
click at [871, 333] on div "Close Residential ✅ NELSON RICHARD (AIRBNB-1) KEY - 1708 POLAND AV. (FLEURLICIT…" at bounding box center [654, 322] width 1308 height 644
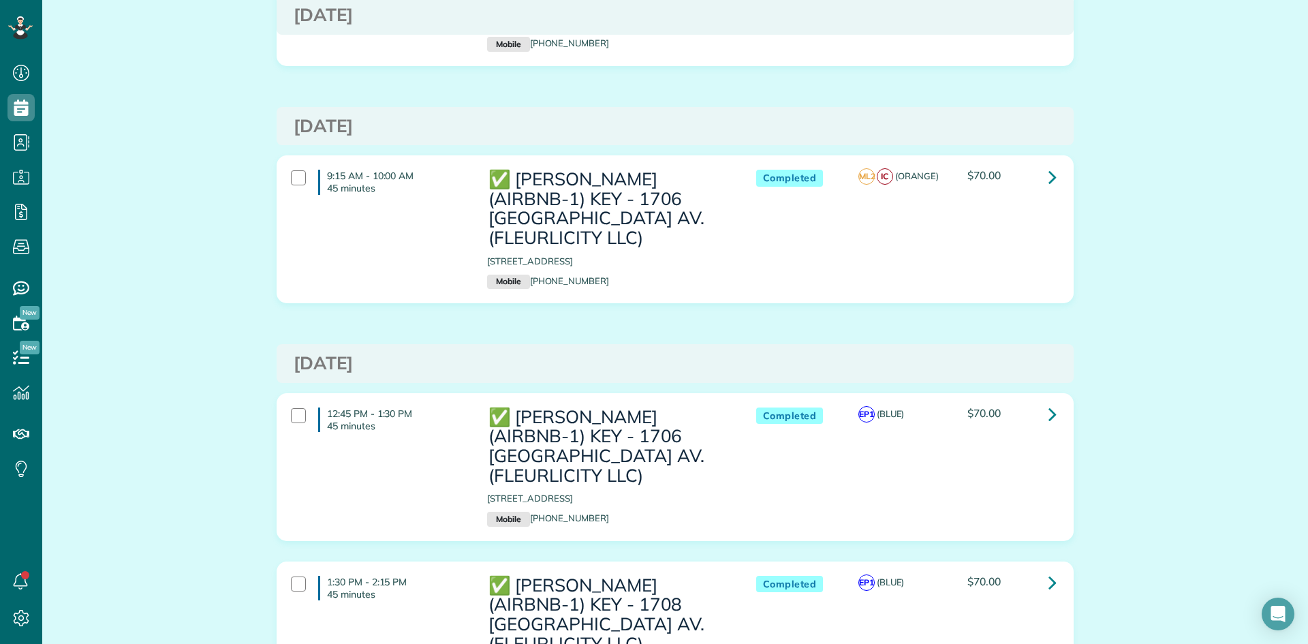
scroll to position [272, 0]
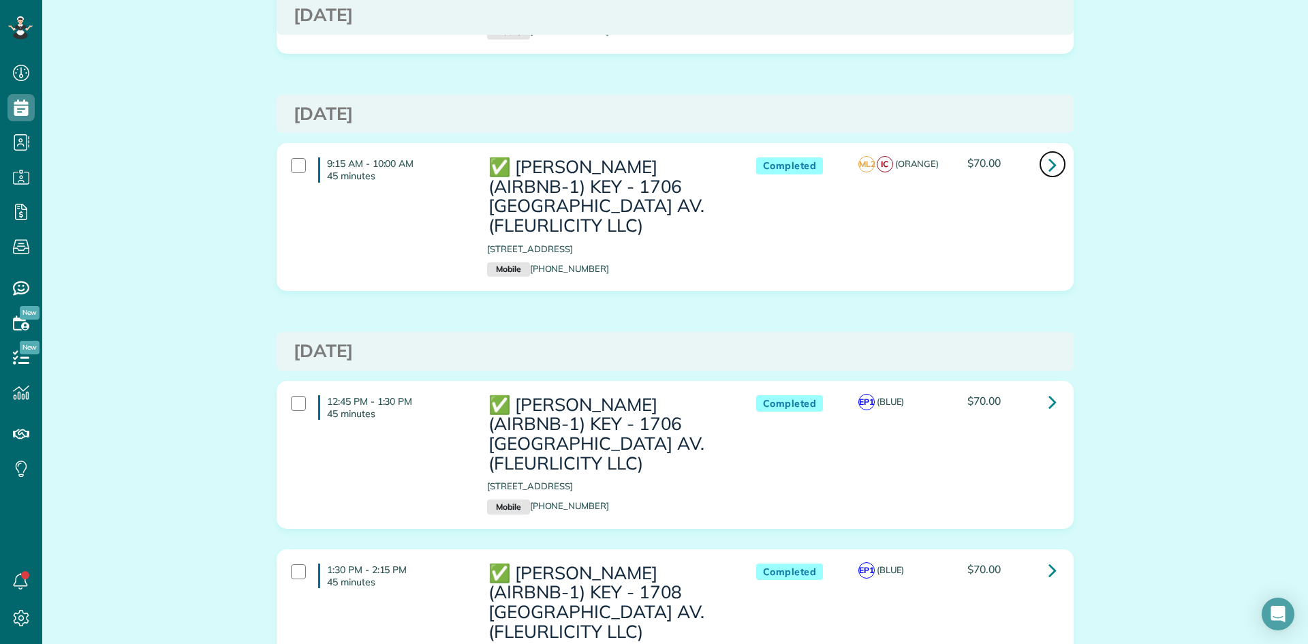
click at [1050, 169] on icon at bounding box center [1052, 165] width 8 height 24
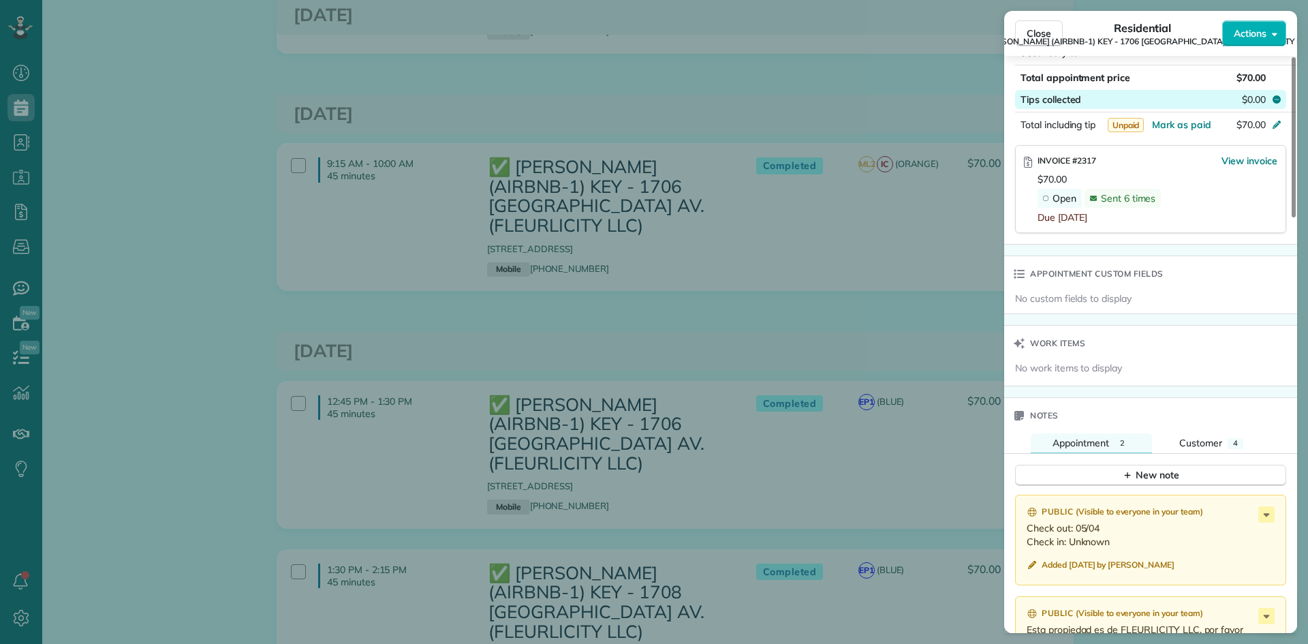
scroll to position [817, 0]
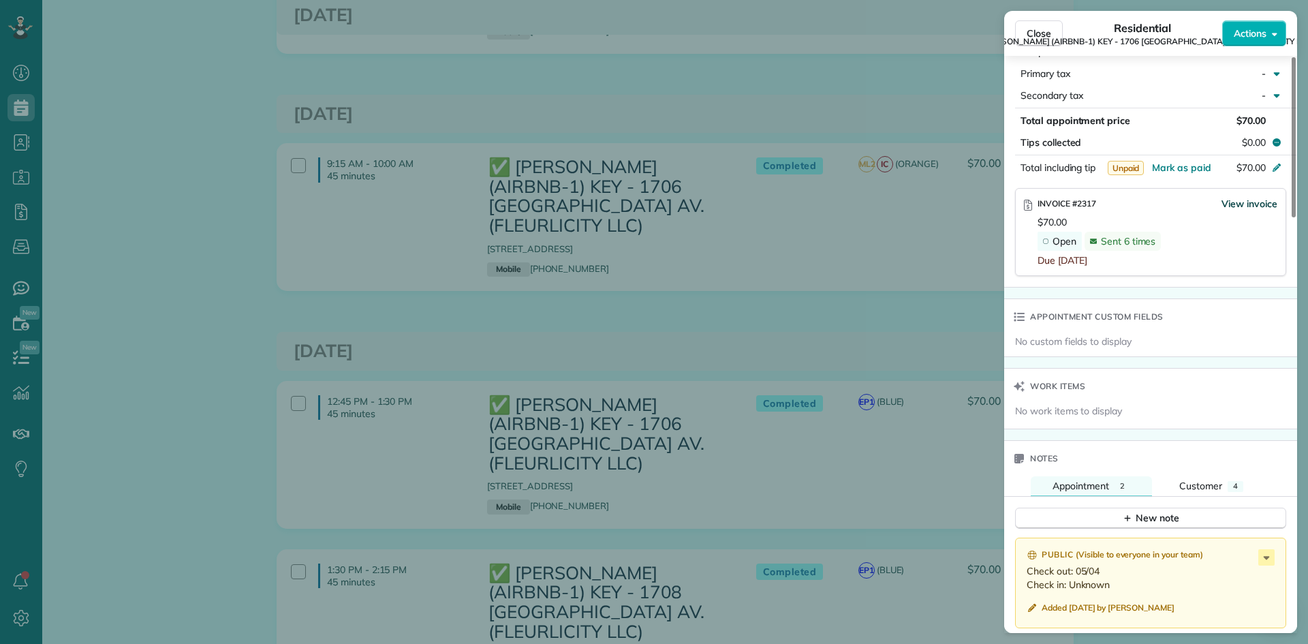
click at [1238, 197] on span "View invoice" at bounding box center [1249, 204] width 56 height 14
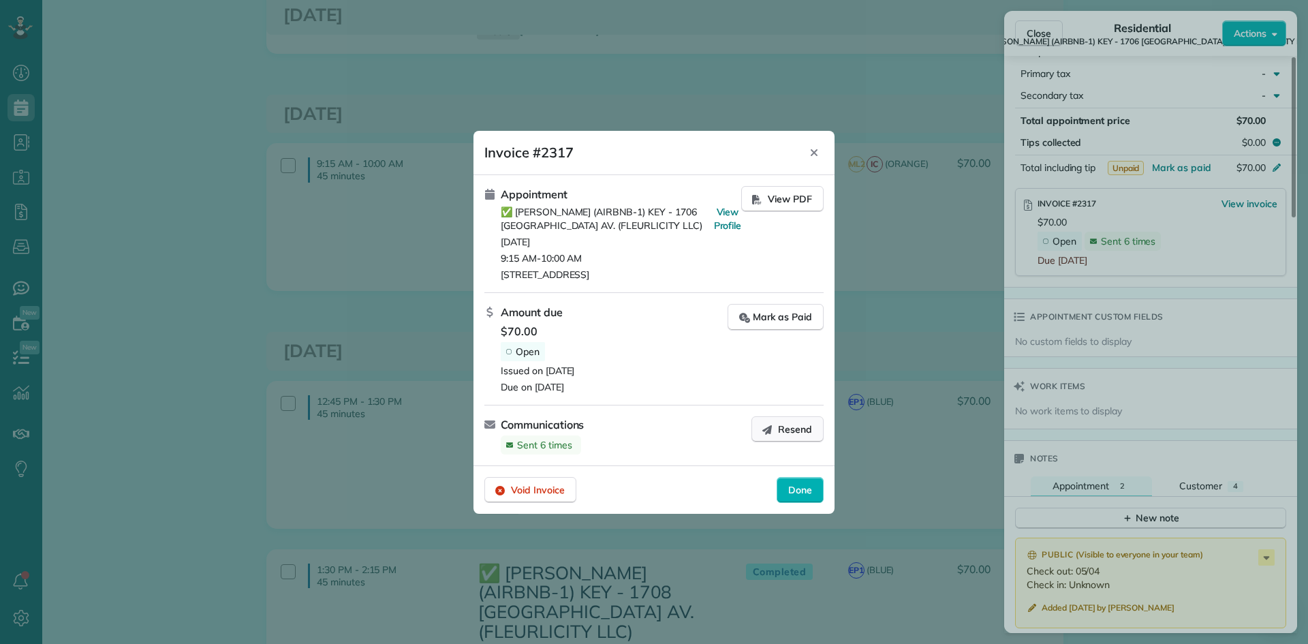
click at [798, 420] on button "Resend" at bounding box center [787, 429] width 72 height 26
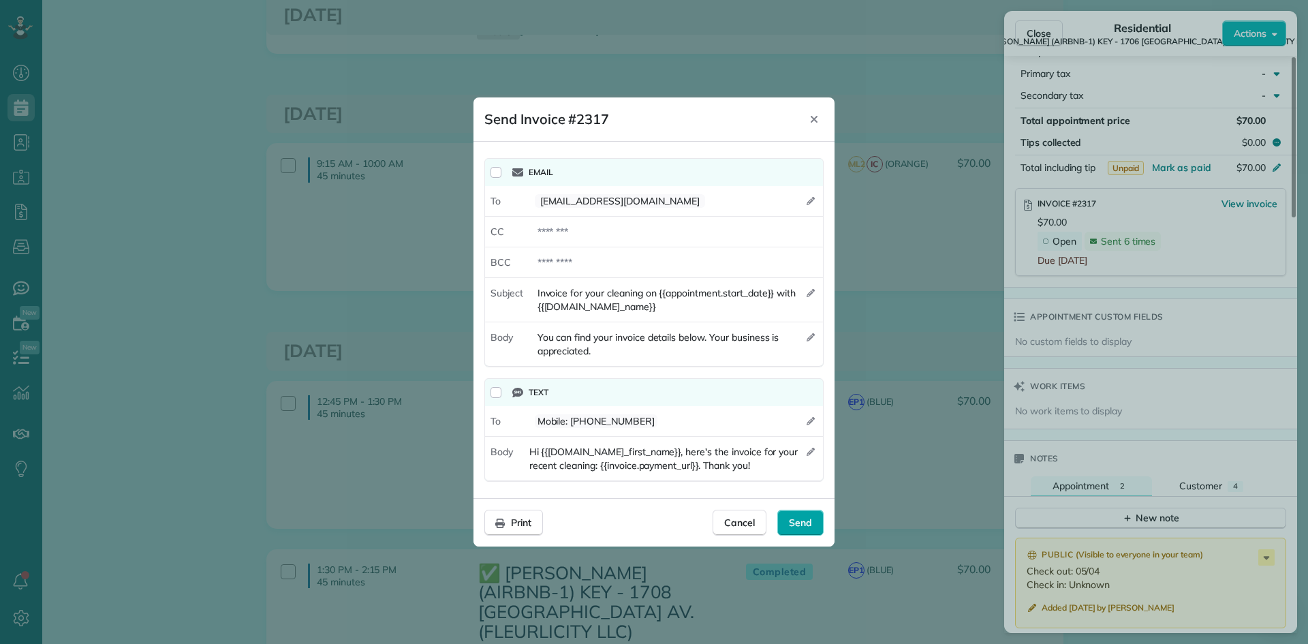
click at [805, 522] on span "Send" at bounding box center [800, 523] width 23 height 14
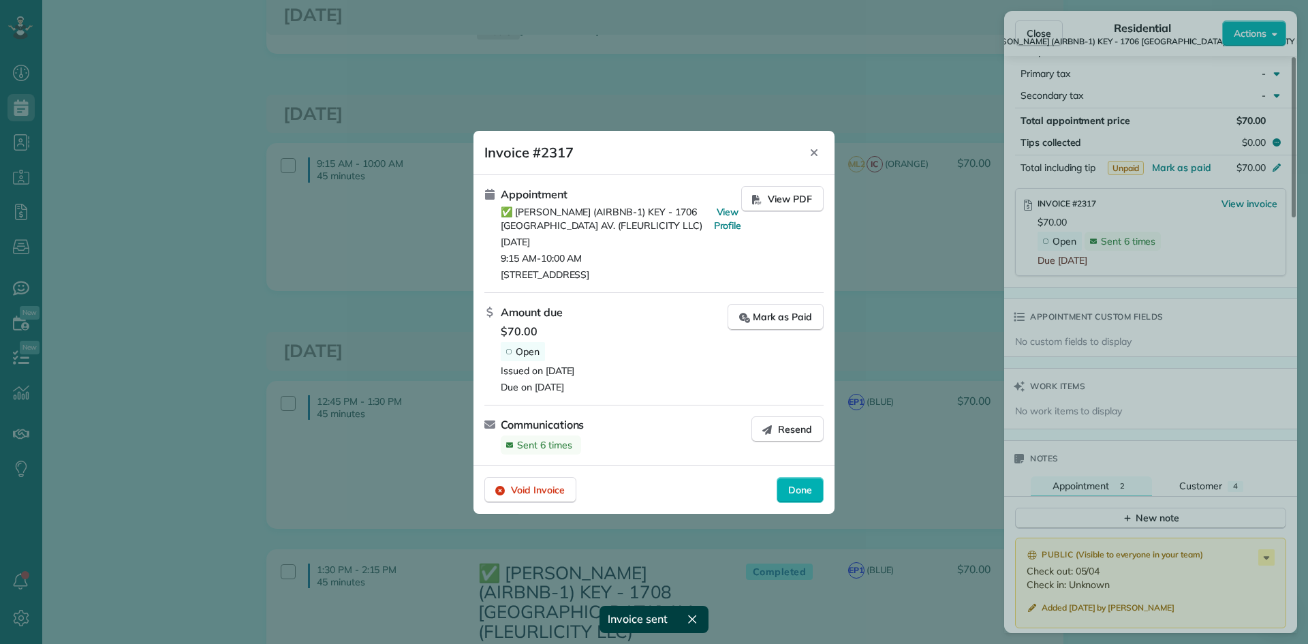
click at [789, 492] on span "Done" at bounding box center [800, 490] width 24 height 14
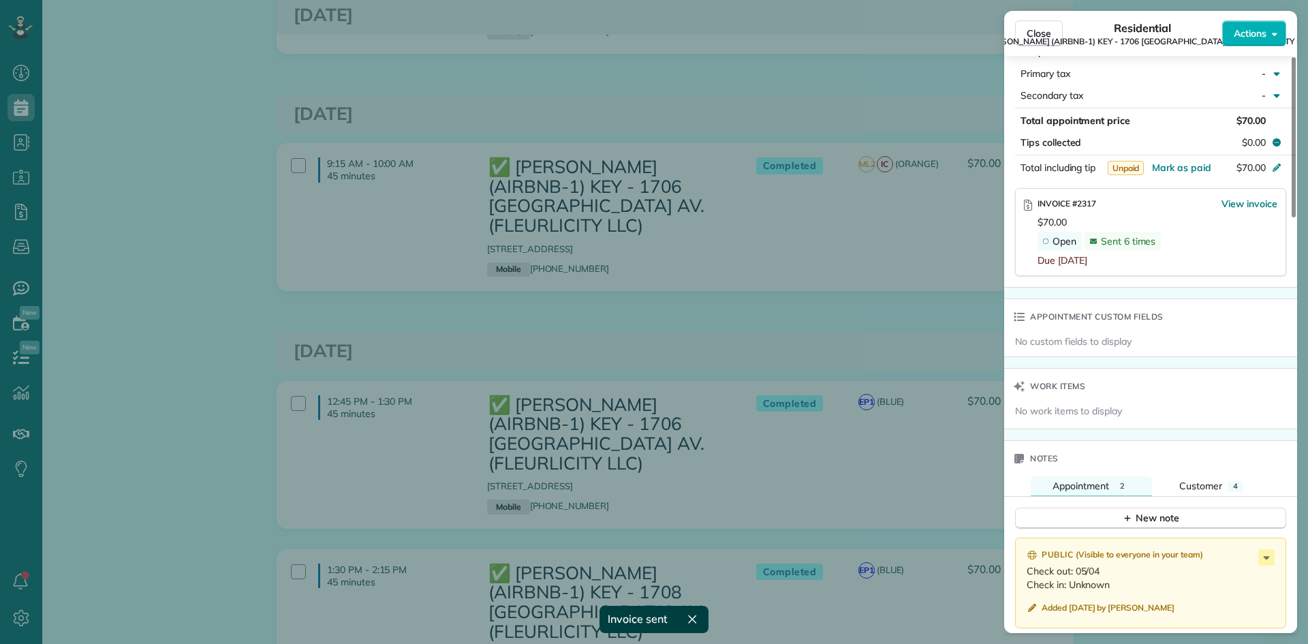
click at [835, 313] on div "Close Residential ✅ NELSON RICHARD (AIRBNB-1) KEY - 1706 POLAND AV. (FLEURLICIT…" at bounding box center [654, 322] width 1308 height 644
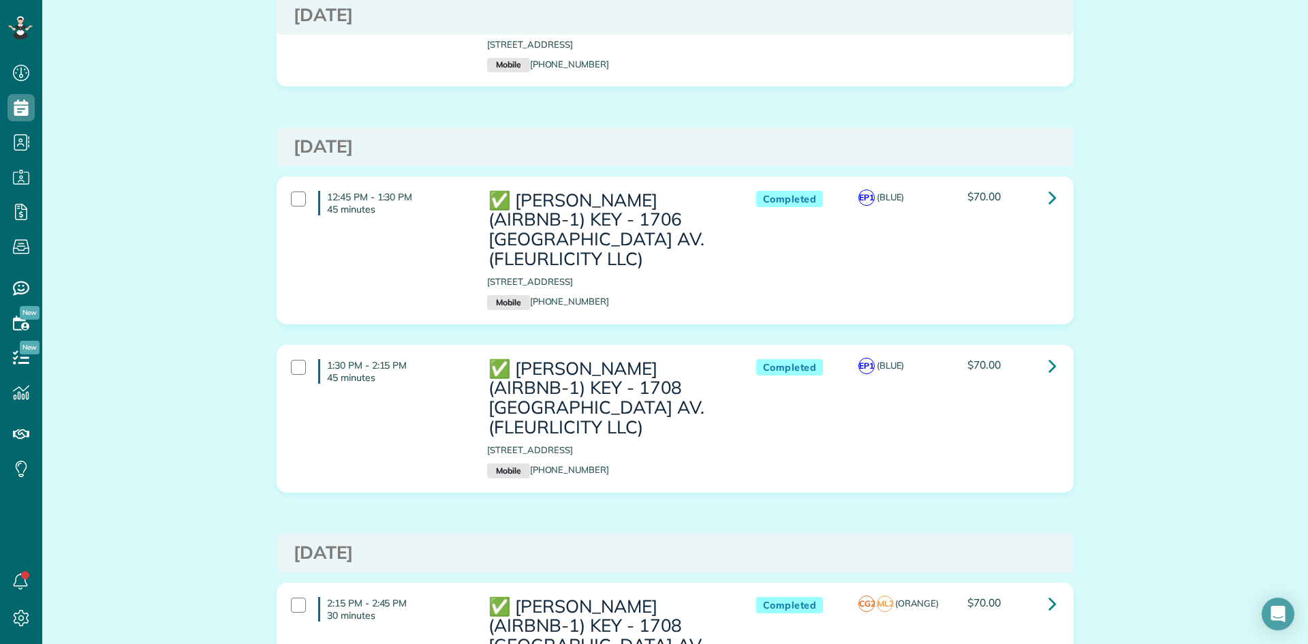
scroll to position [545, 0]
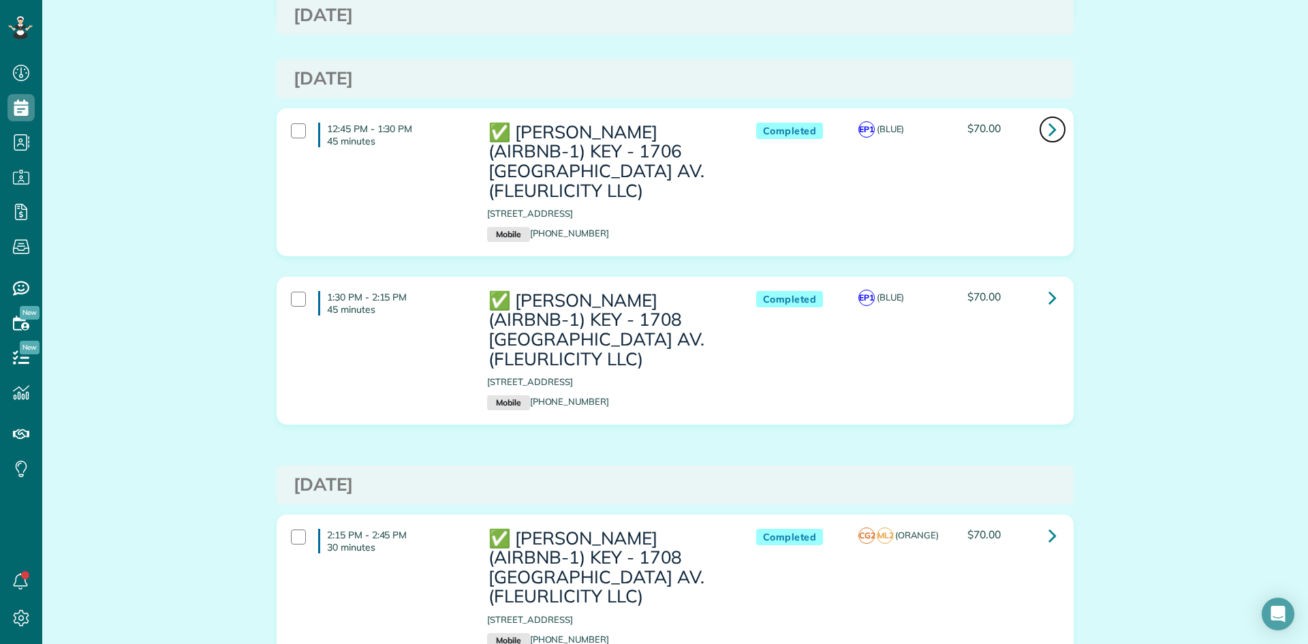
click at [1048, 127] on icon at bounding box center [1052, 129] width 8 height 24
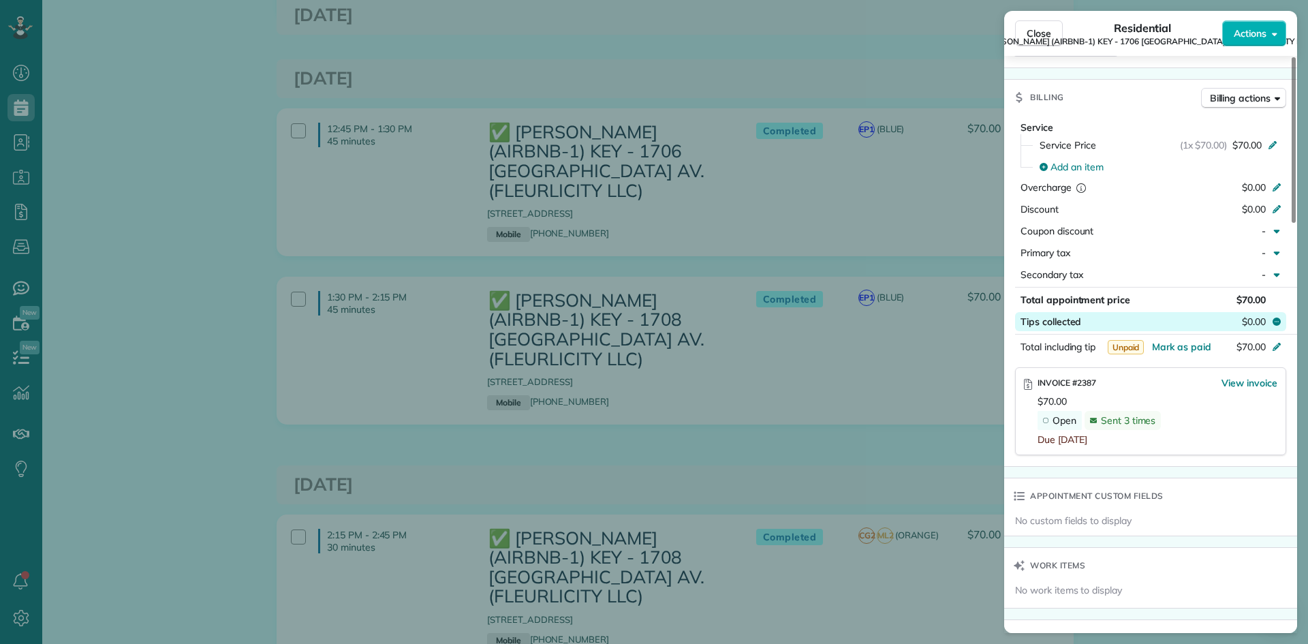
scroll to position [751, 0]
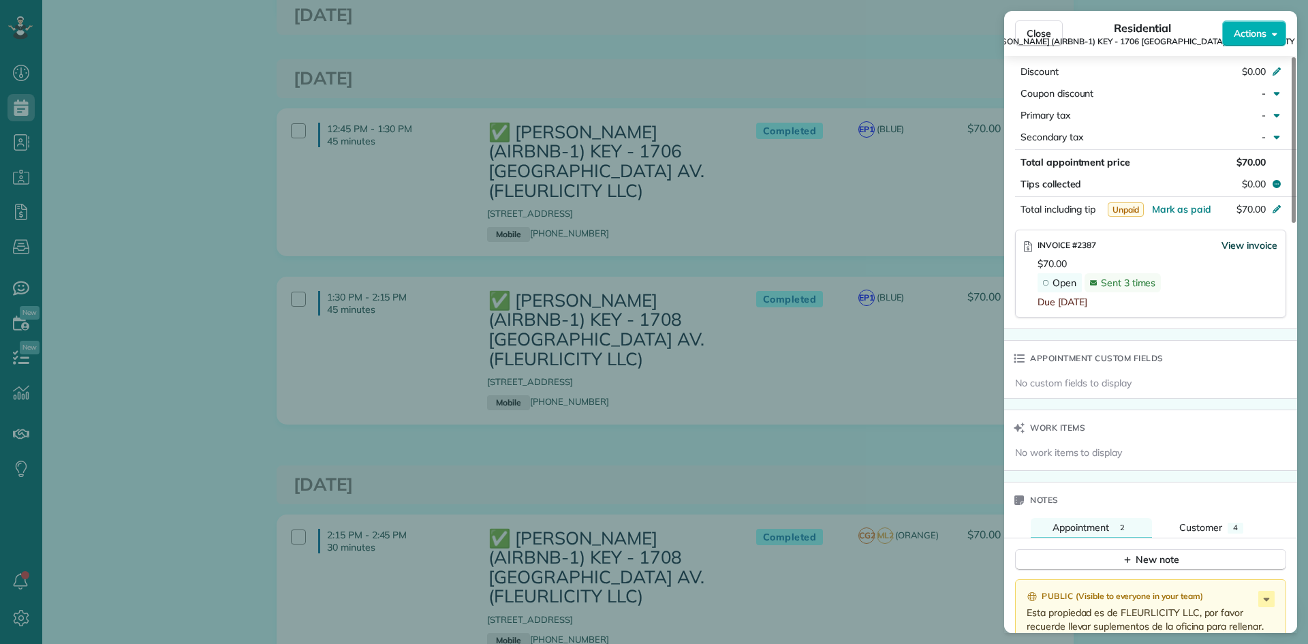
click at [1245, 238] on span "View invoice" at bounding box center [1249, 245] width 56 height 14
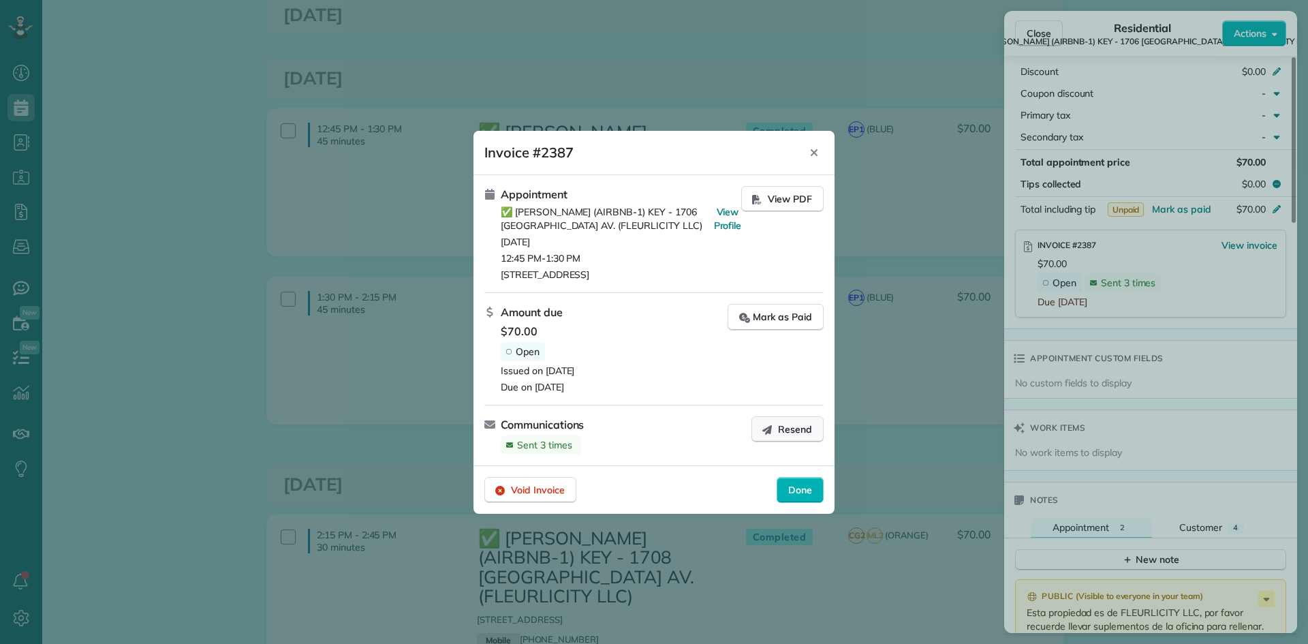
click at [776, 423] on button "Resend" at bounding box center [787, 429] width 72 height 26
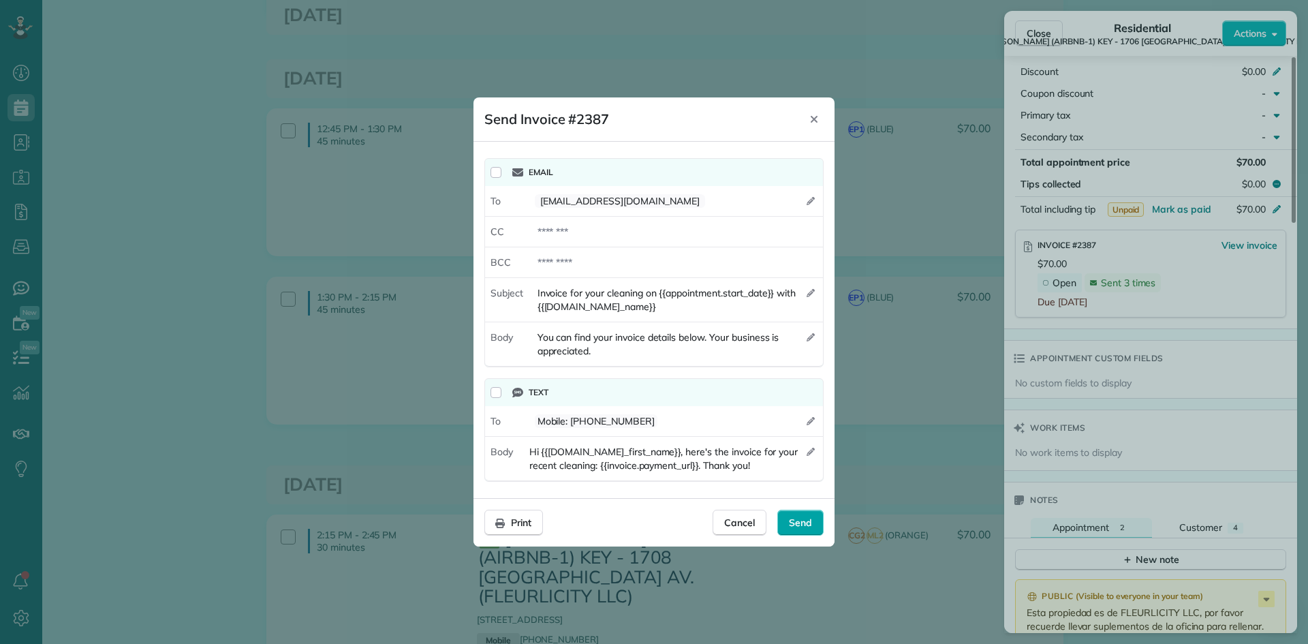
click at [808, 525] on span "Send" at bounding box center [800, 523] width 23 height 14
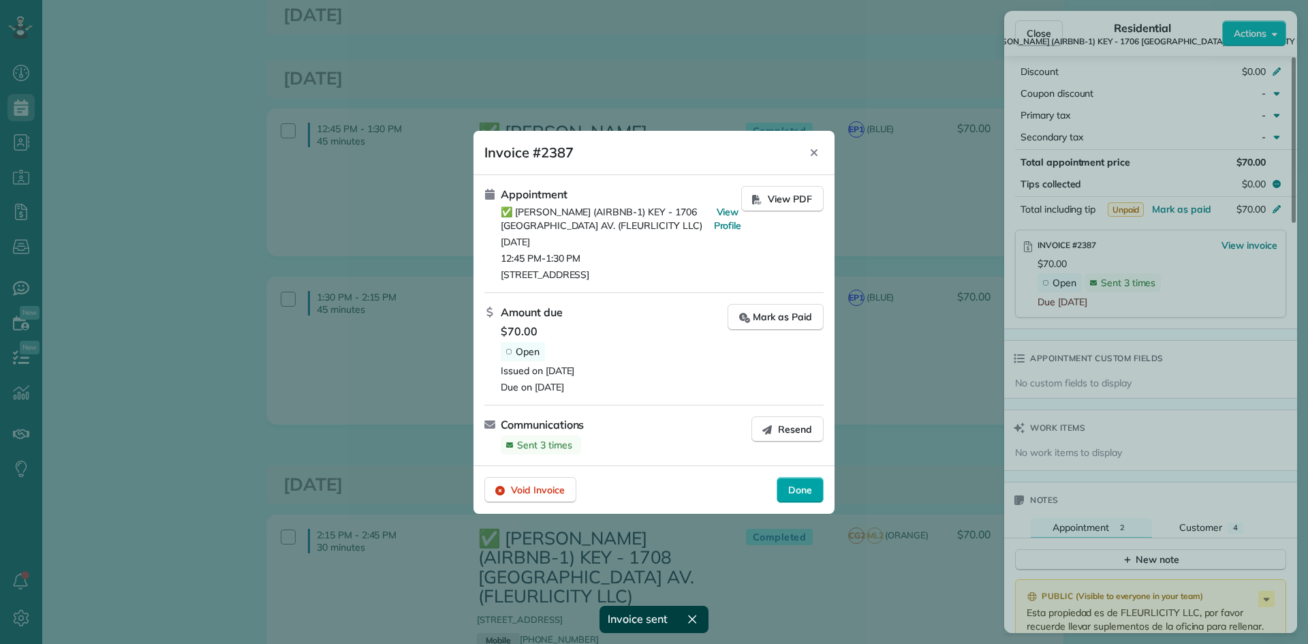
click at [804, 486] on span "Done" at bounding box center [800, 490] width 24 height 14
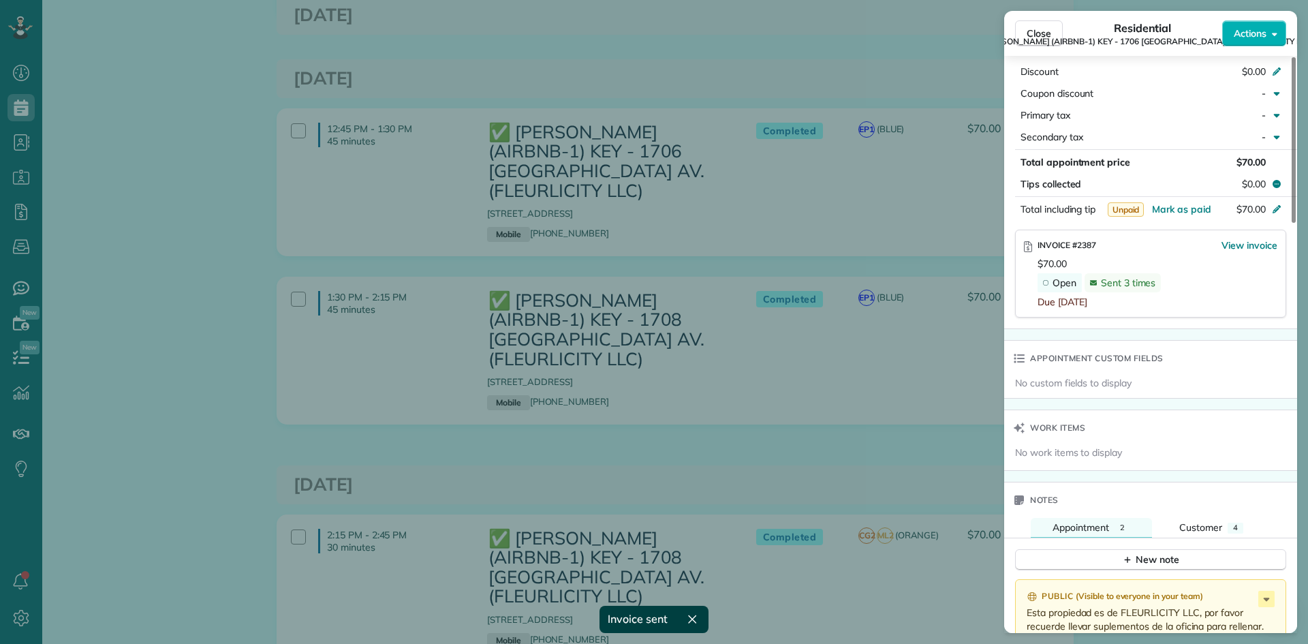
click at [854, 249] on div "Close Residential ✅ NELSON RICHARD (AIRBNB-1) KEY - 1706 POLAND AV. (FLEURLICIT…" at bounding box center [654, 322] width 1308 height 644
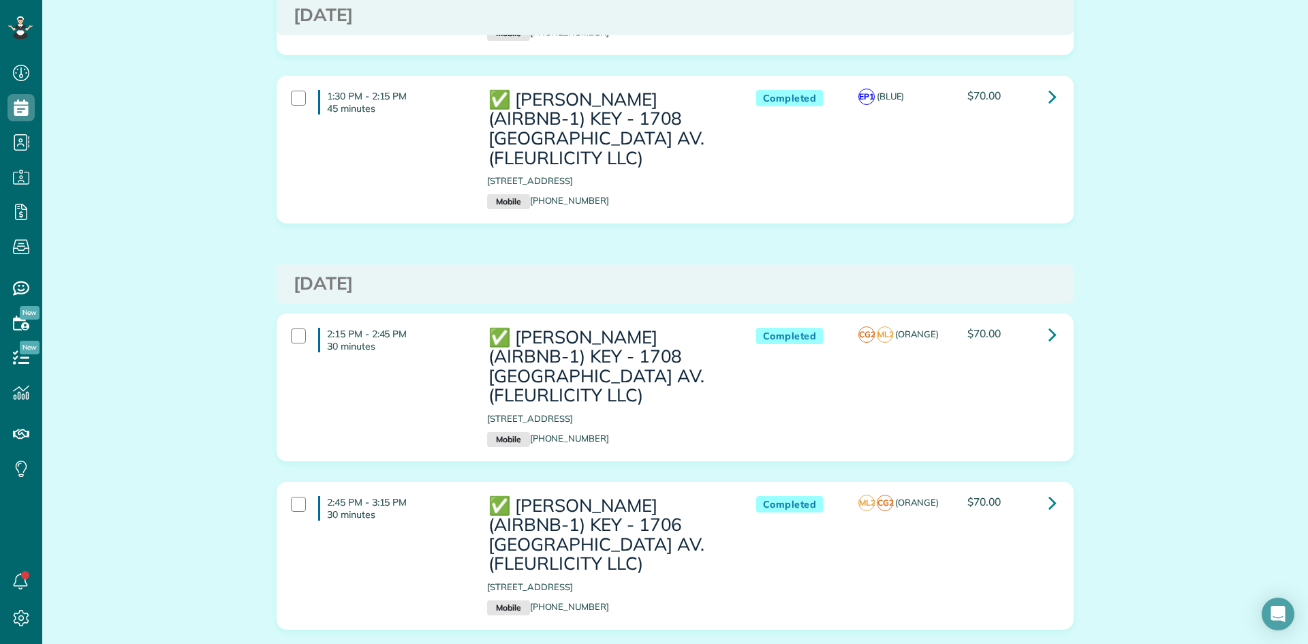
scroll to position [749, 0]
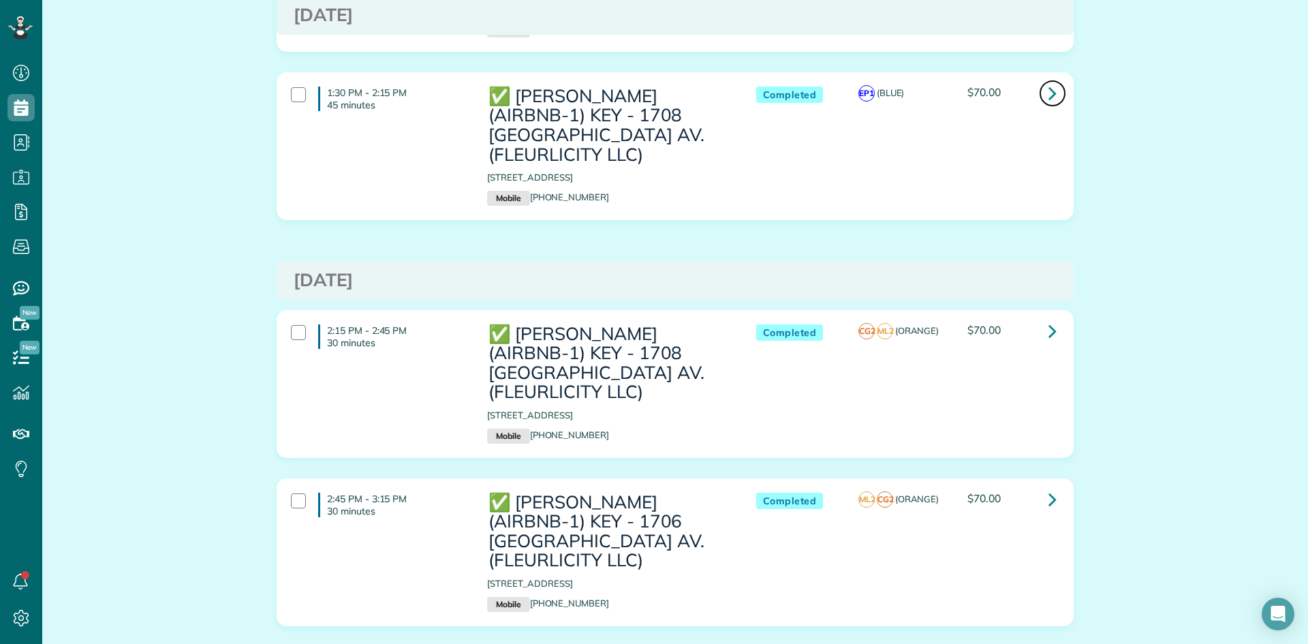
click at [1048, 101] on icon at bounding box center [1052, 93] width 8 height 24
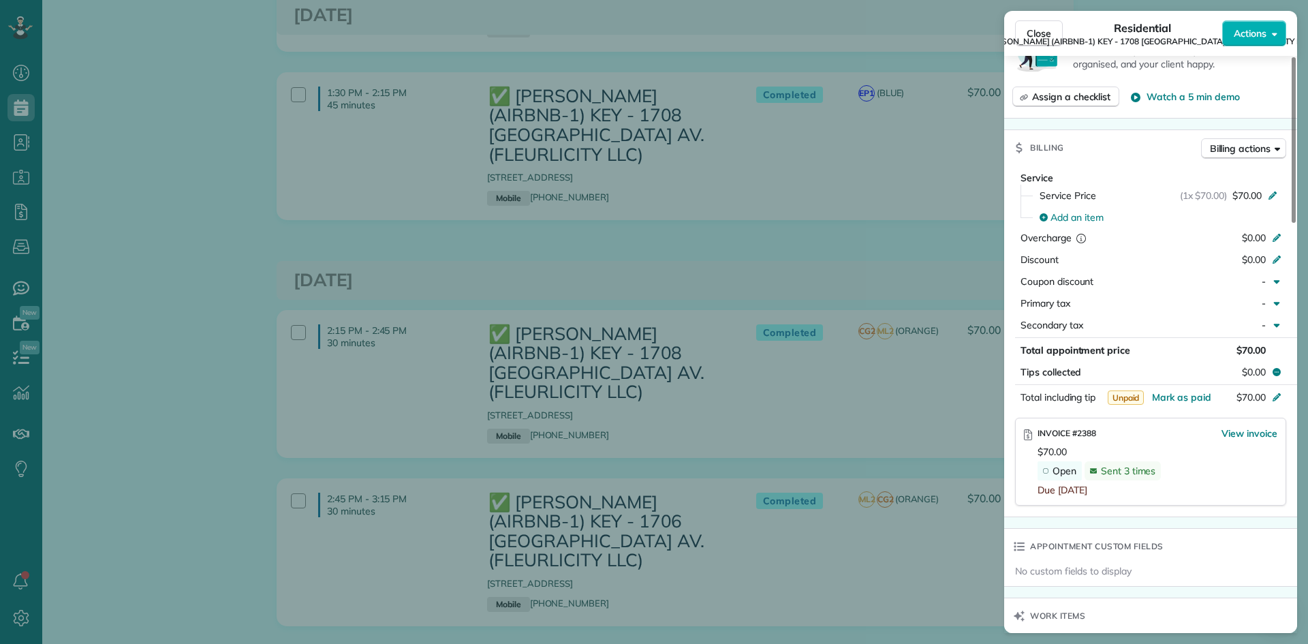
scroll to position [817, 0]
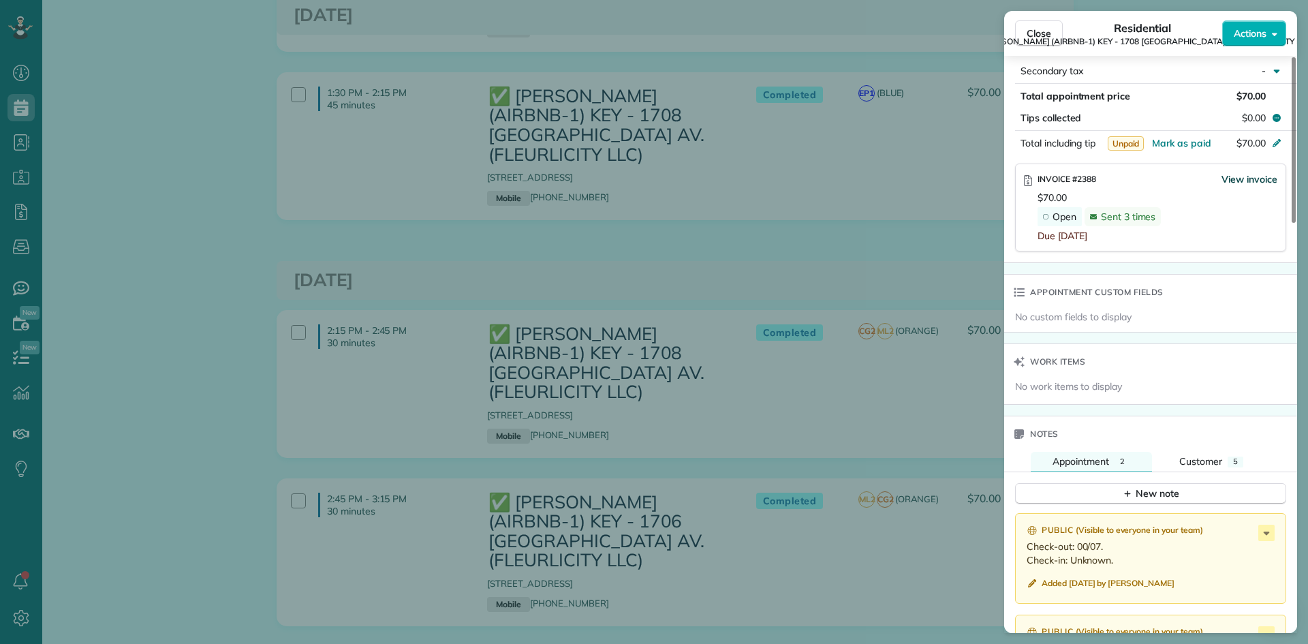
click at [1242, 172] on span "View invoice" at bounding box center [1249, 179] width 56 height 14
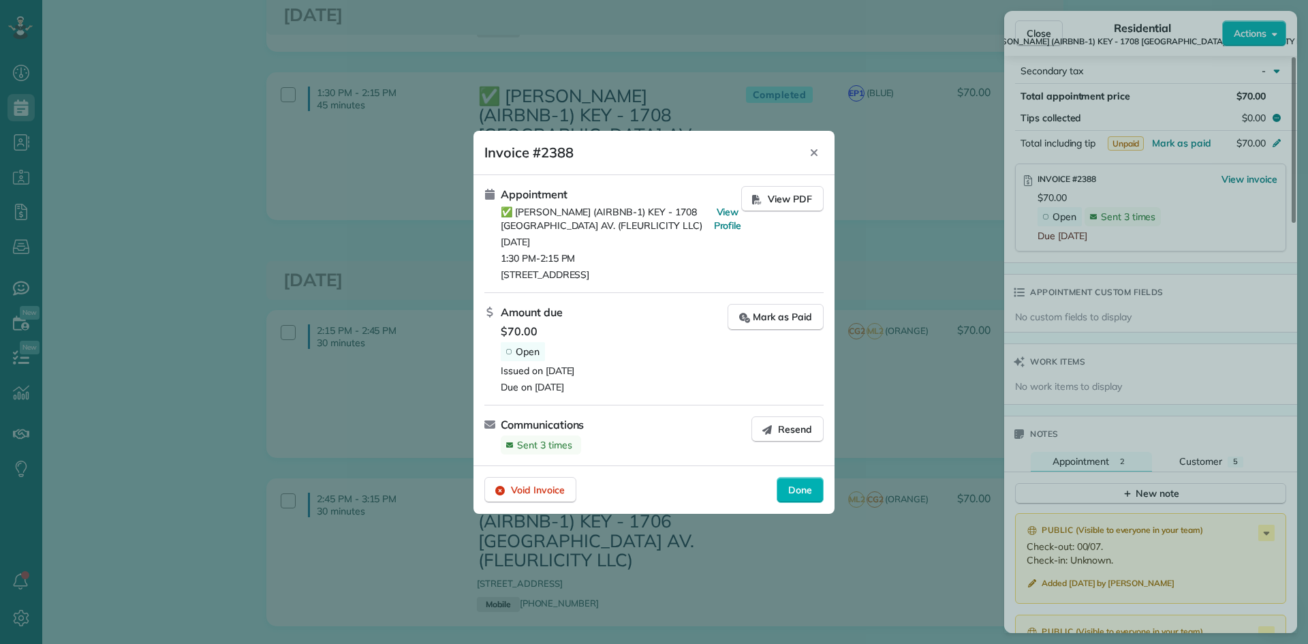
click at [788, 426] on span "Resend" at bounding box center [795, 429] width 34 height 14
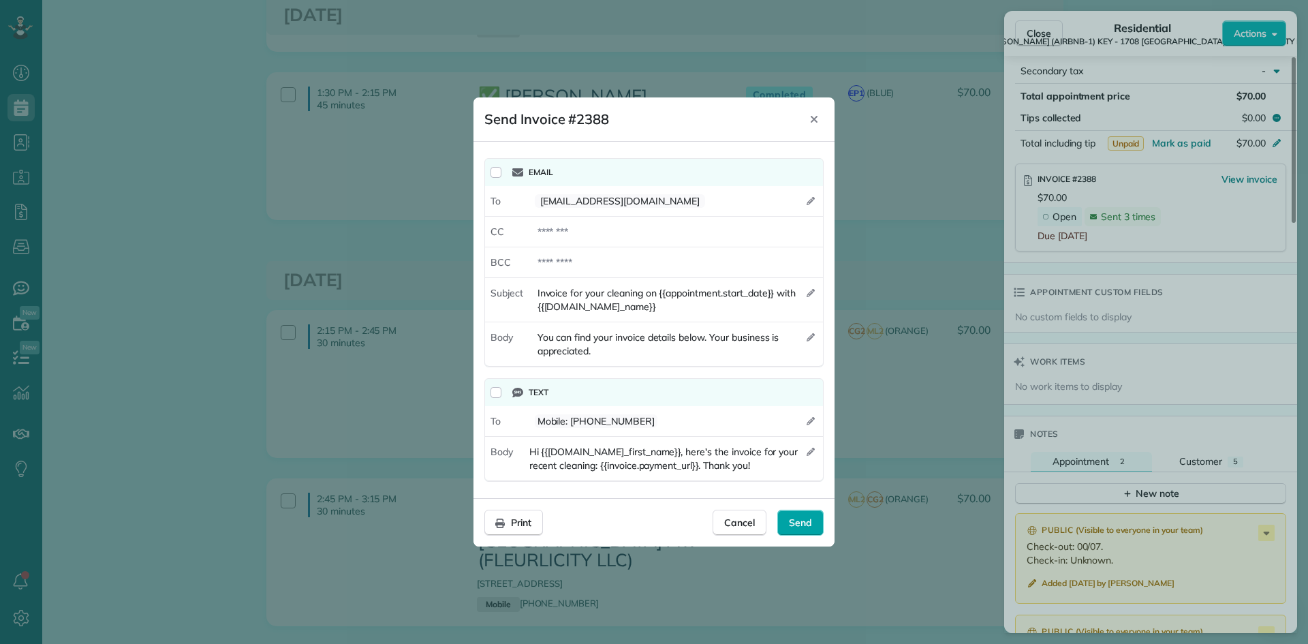
click at [796, 524] on span "Send" at bounding box center [800, 523] width 23 height 14
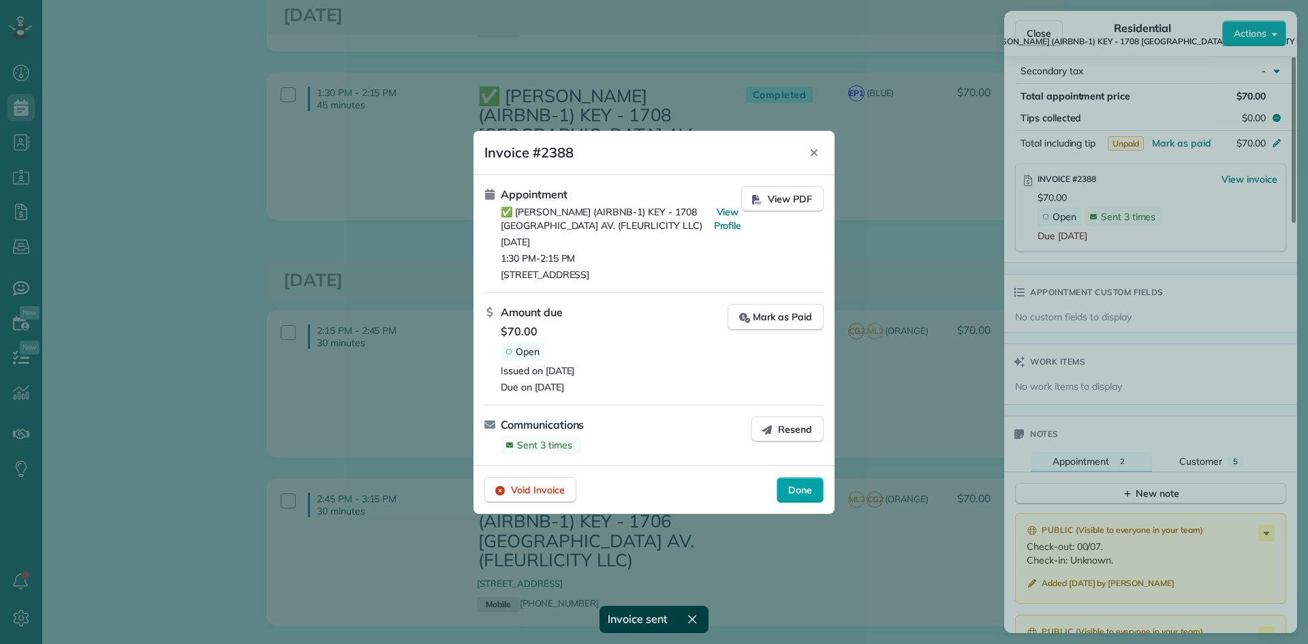
click at [800, 481] on div "Done" at bounding box center [800, 490] width 47 height 26
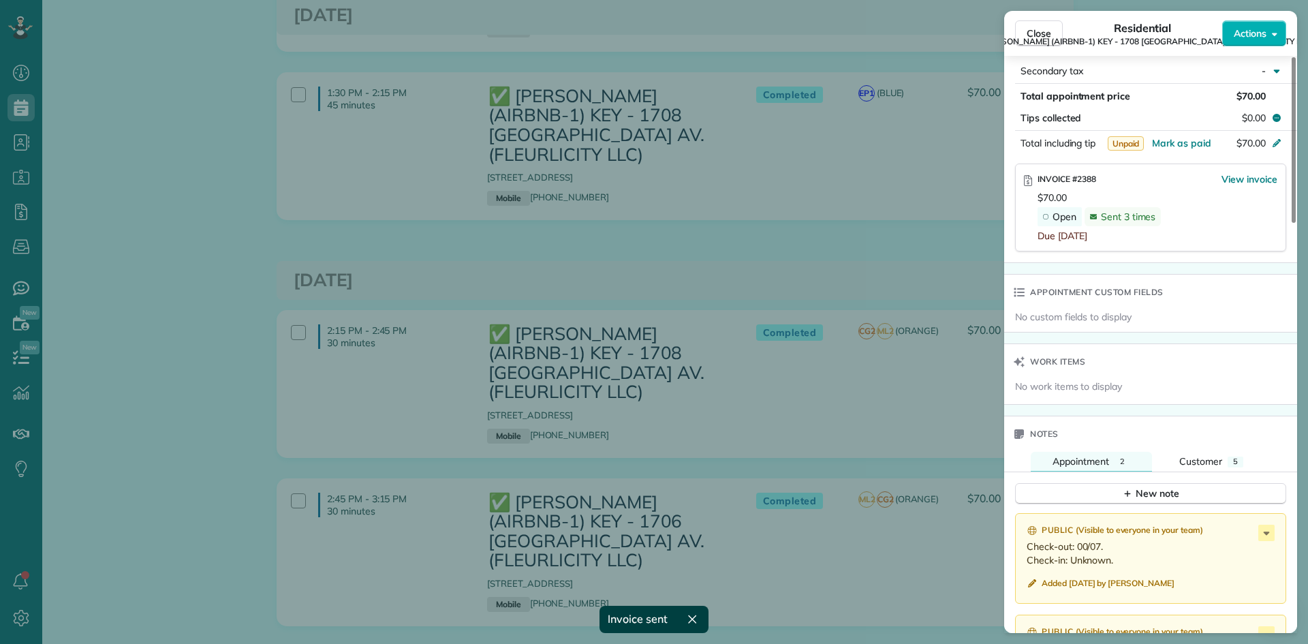
click at [739, 270] on div "Close Residential ✅ NELSON RICHARD (AIRBNB-1) KEY - 1708 POLAND AV. (FLEURLICIT…" at bounding box center [654, 322] width 1308 height 644
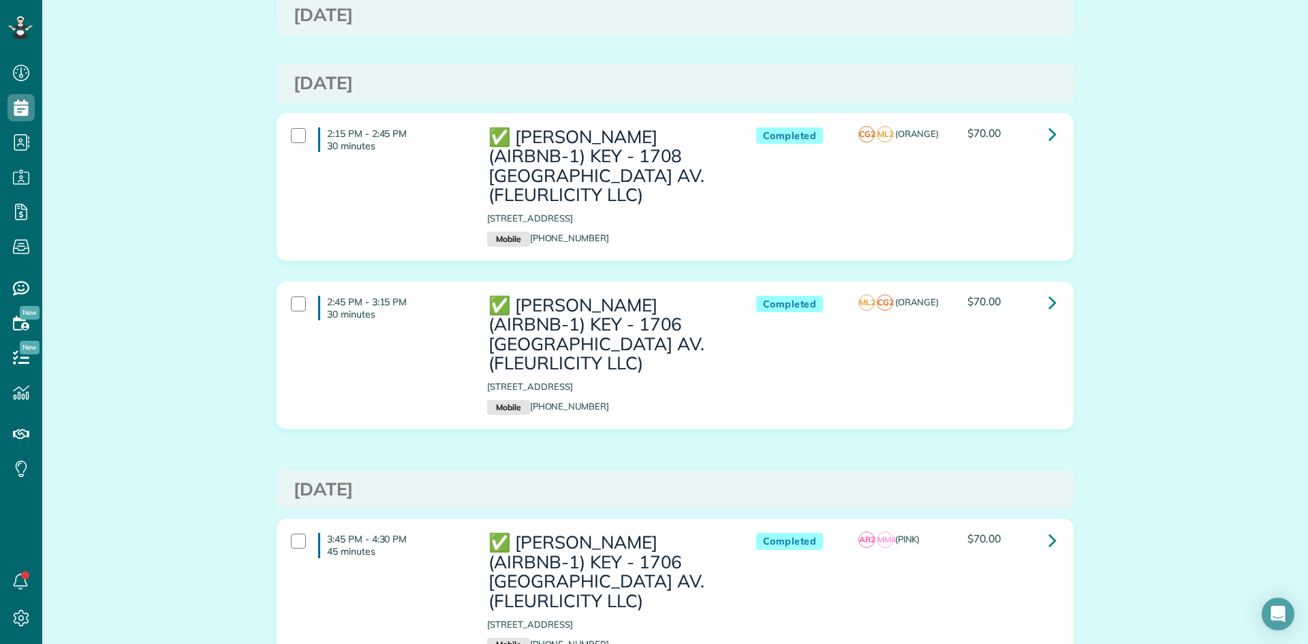
scroll to position [954, 0]
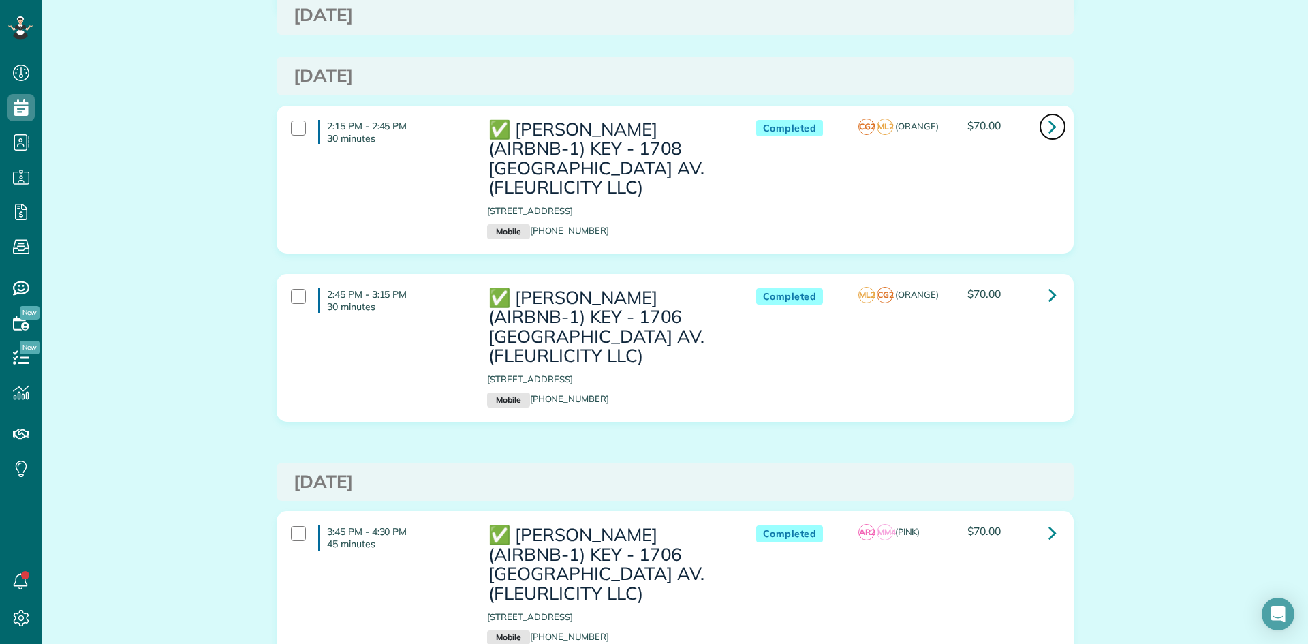
click at [1048, 126] on icon at bounding box center [1052, 126] width 8 height 24
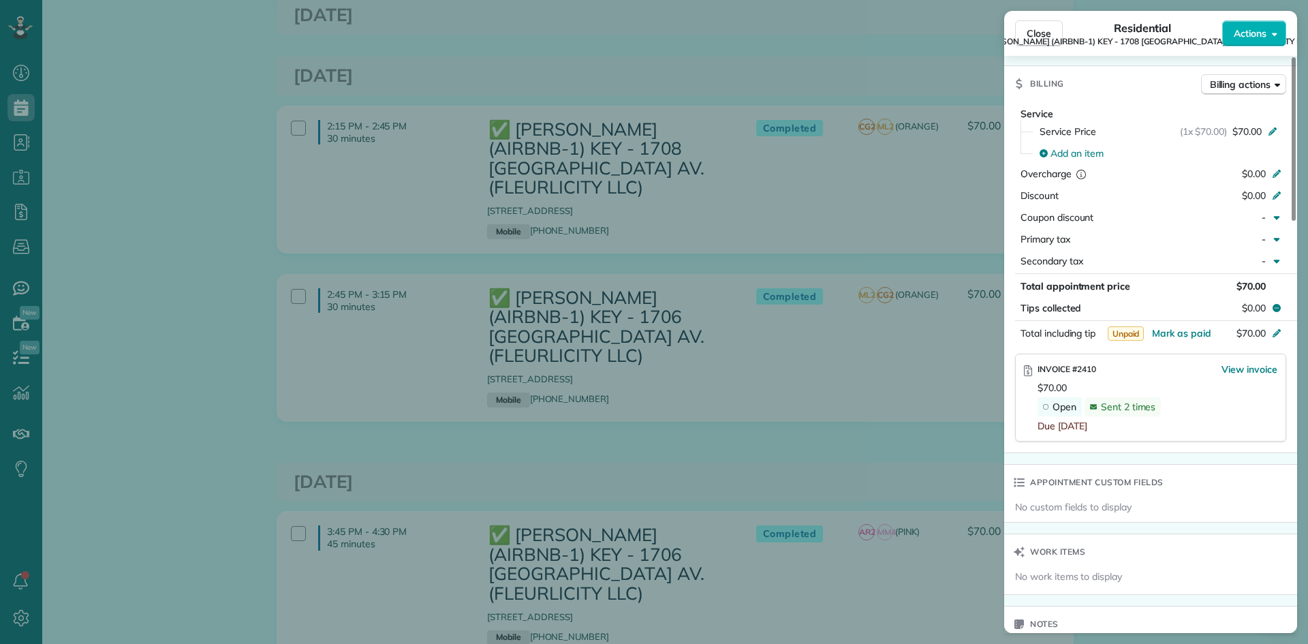
scroll to position [681, 0]
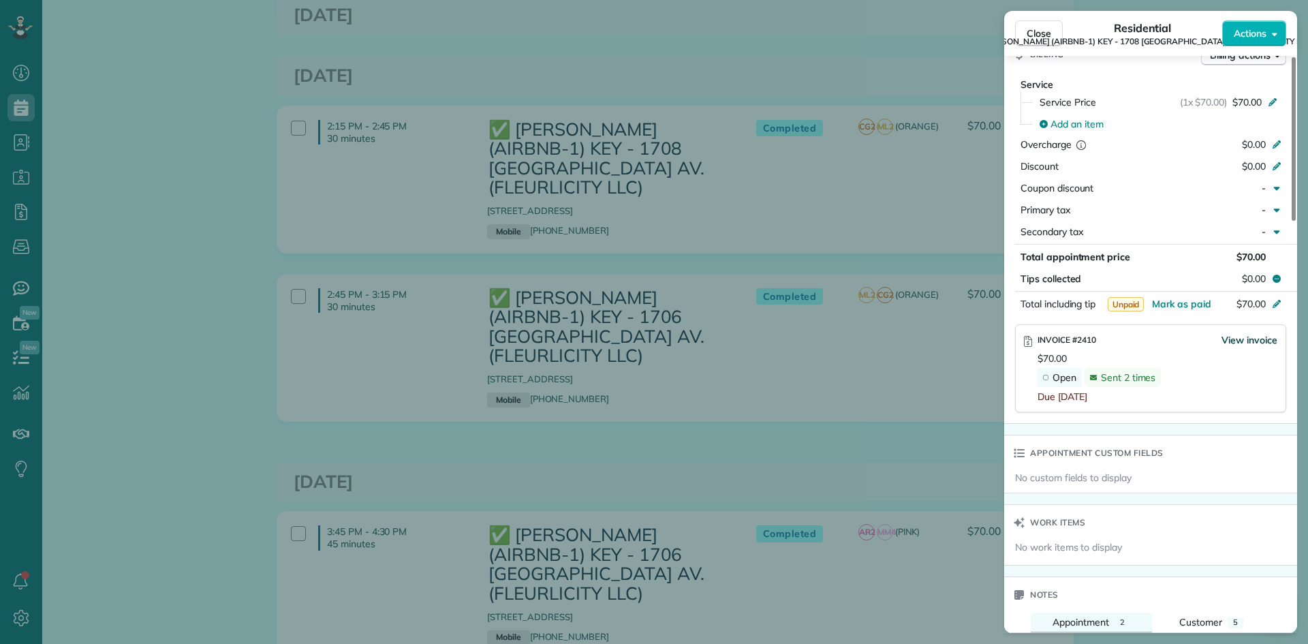
click at [1239, 333] on span "View invoice" at bounding box center [1249, 340] width 56 height 14
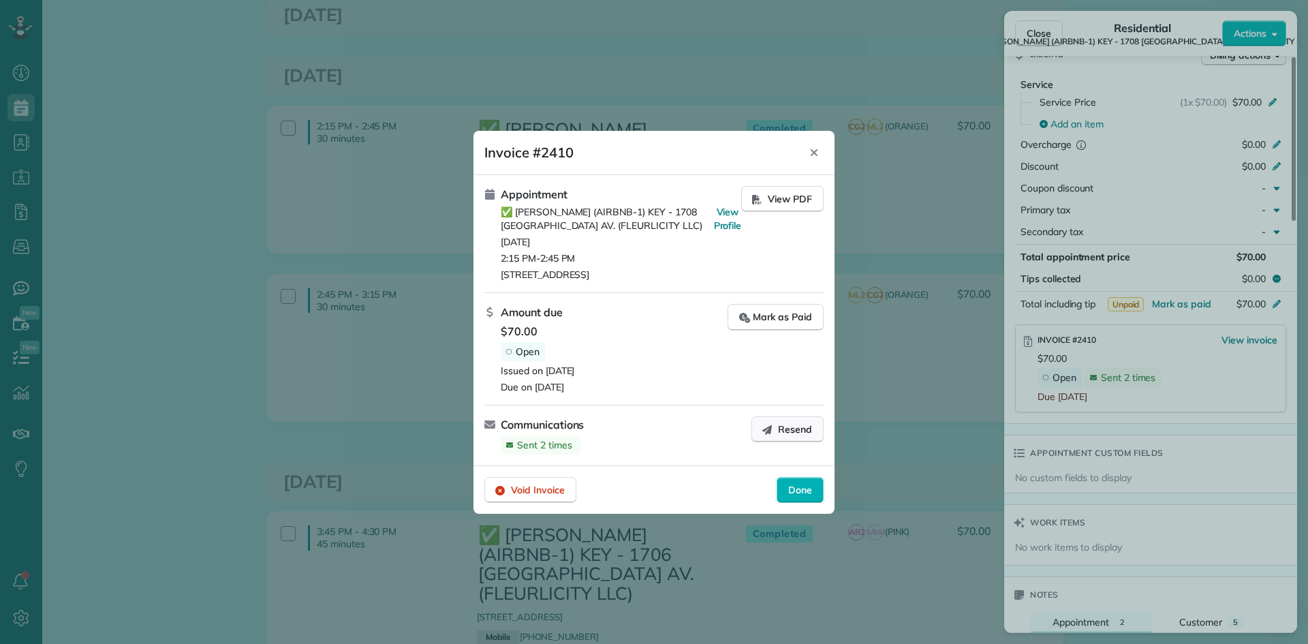
click at [789, 433] on span "Resend" at bounding box center [795, 429] width 34 height 14
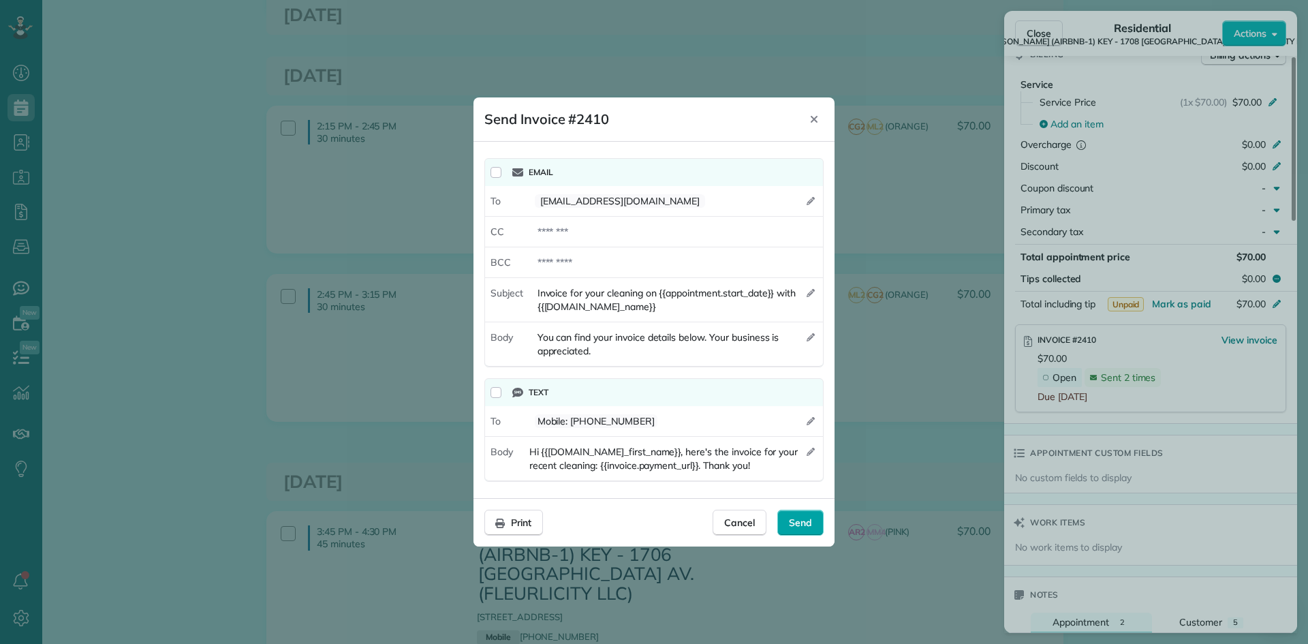
click at [797, 518] on span "Send" at bounding box center [800, 523] width 23 height 14
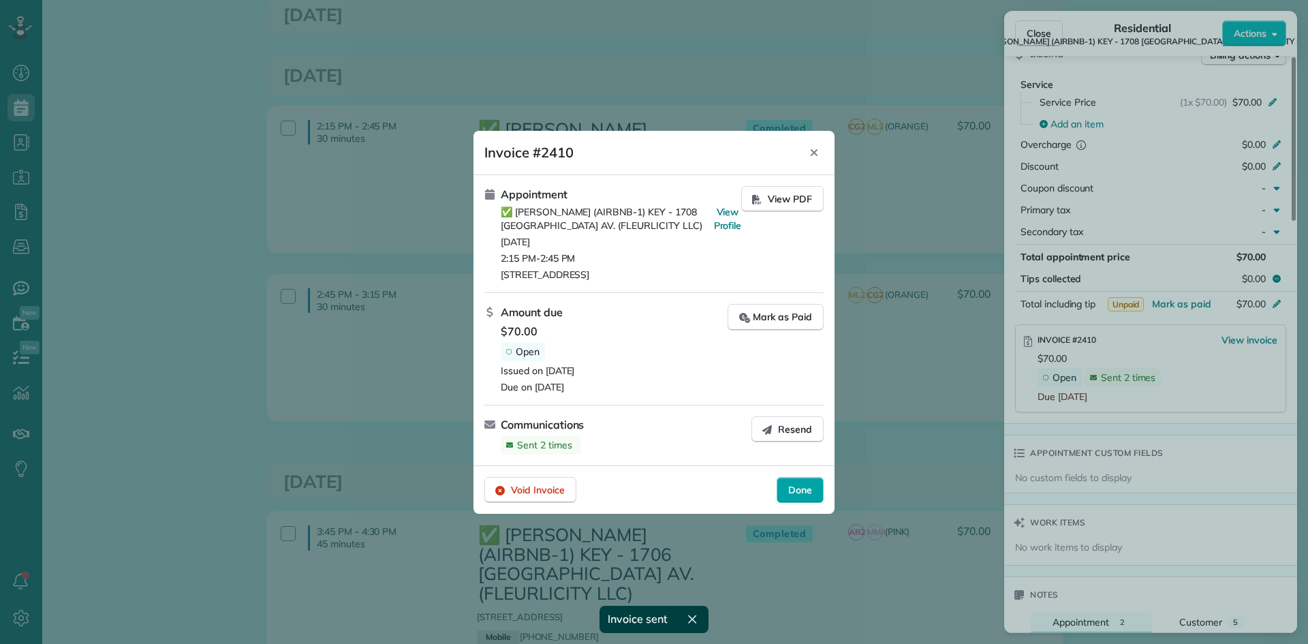
click at [794, 492] on span "Done" at bounding box center [800, 490] width 24 height 14
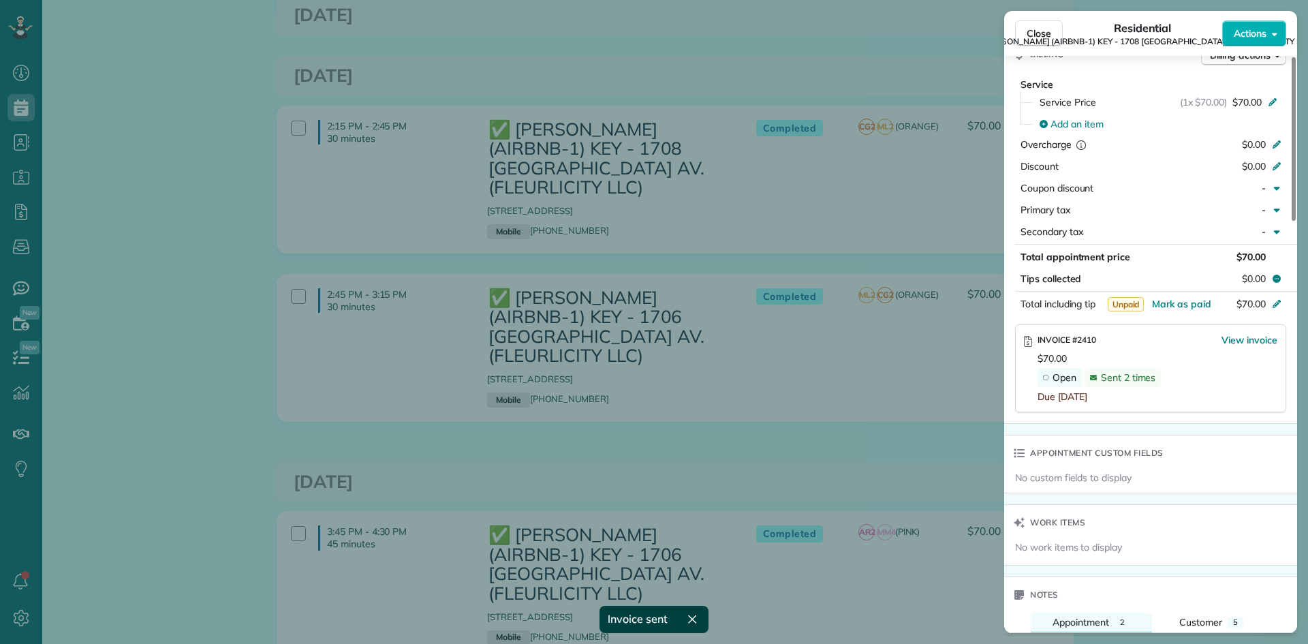
click at [875, 238] on div "Close Residential ✅ NELSON RICHARD (AIRBNB-1) KEY - 1708 POLAND AV. (FLEURLICIT…" at bounding box center [654, 322] width 1308 height 644
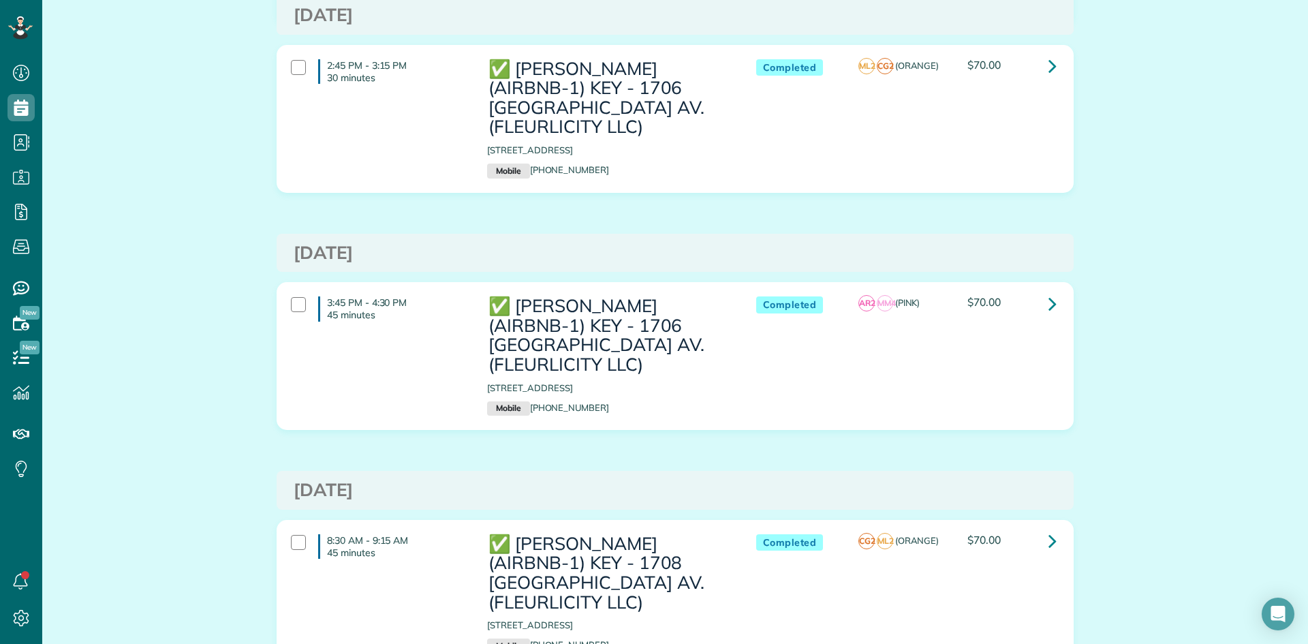
scroll to position [1158, 0]
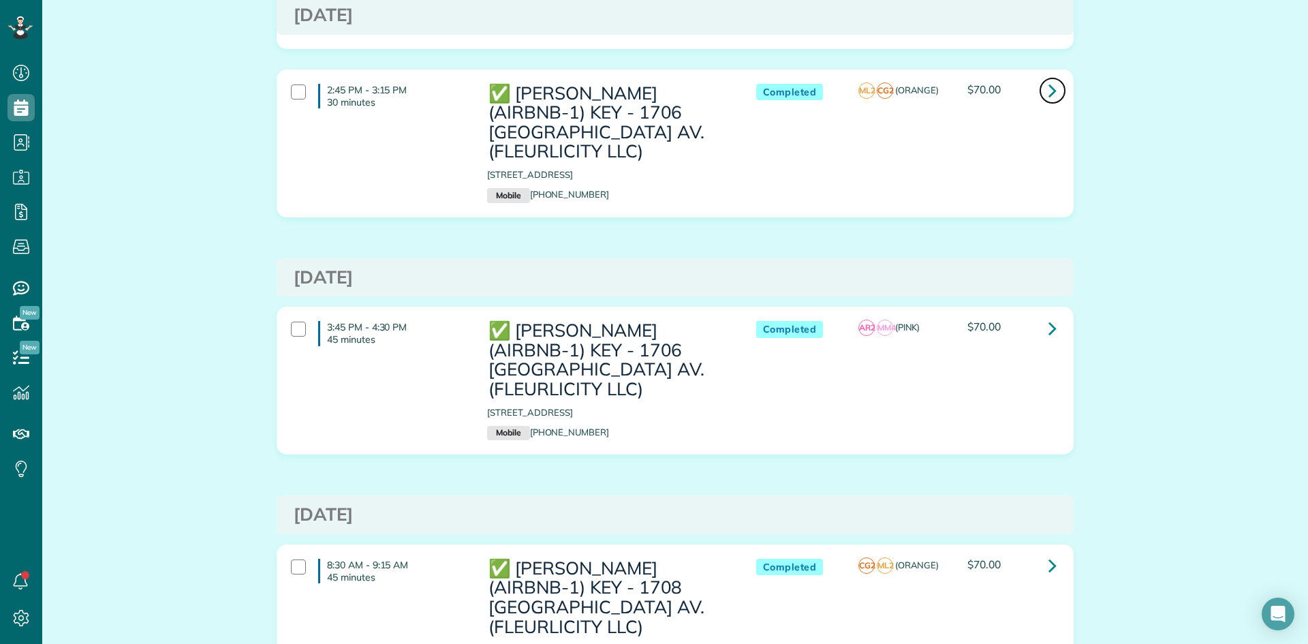
click at [1052, 91] on link at bounding box center [1052, 90] width 27 height 27
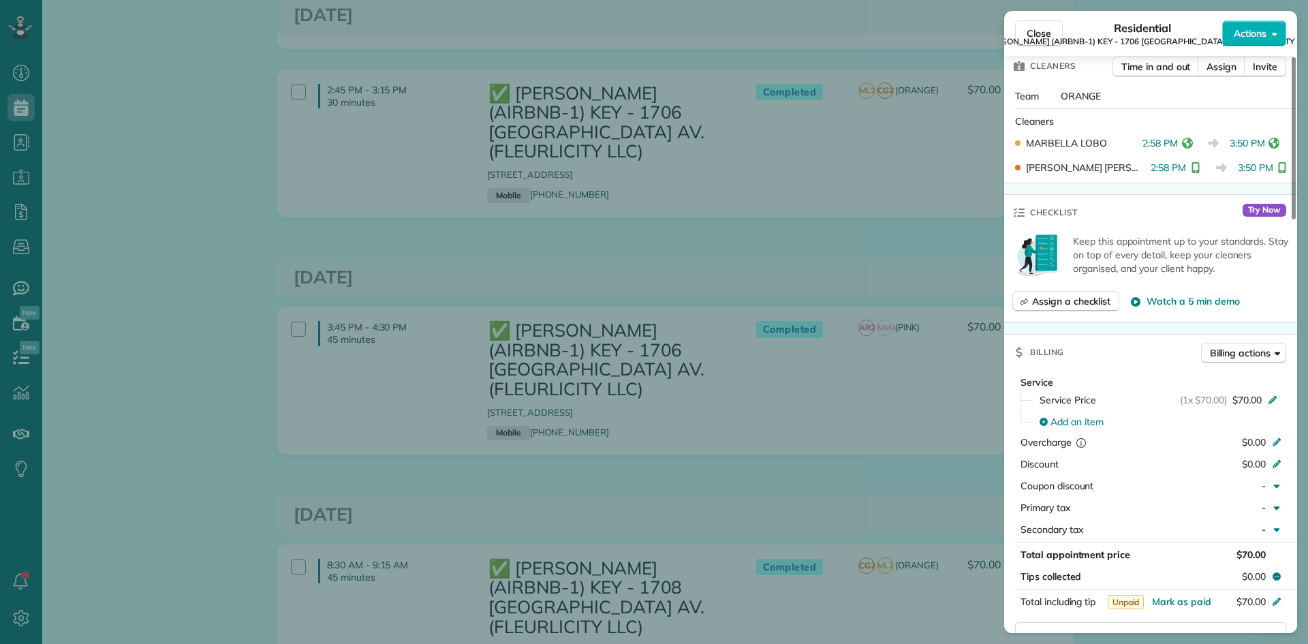
scroll to position [546, 0]
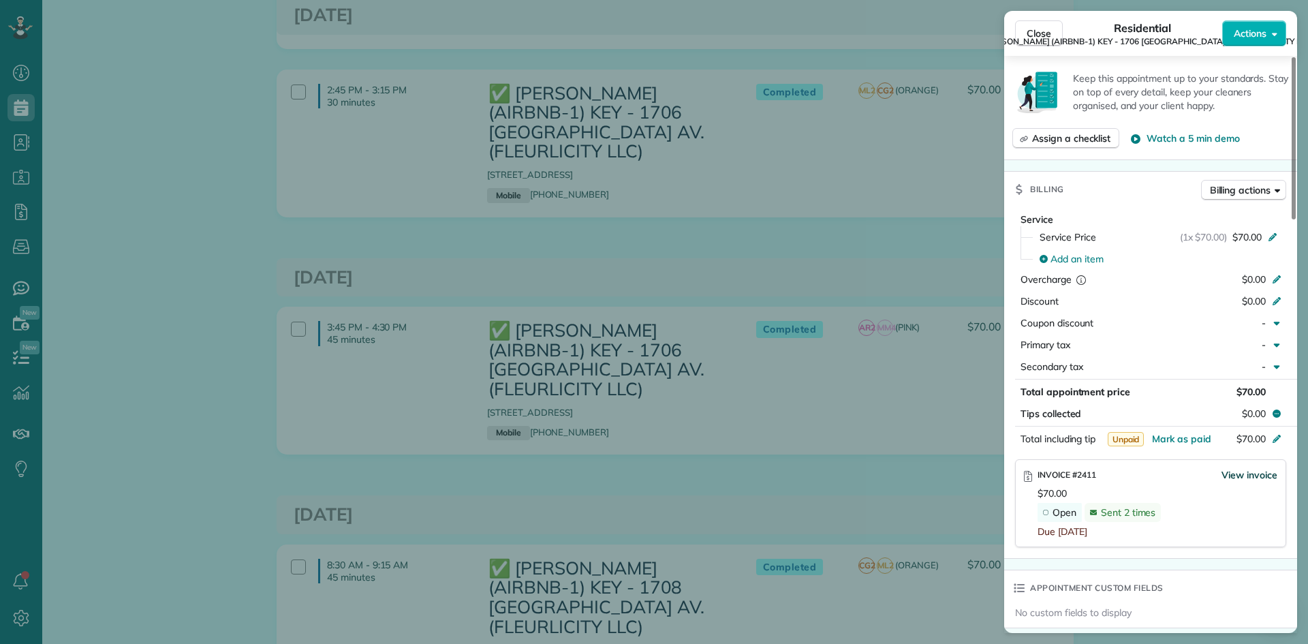
click at [1234, 468] on span "View invoice" at bounding box center [1249, 475] width 56 height 14
click at [1254, 468] on span "View invoice" at bounding box center [1249, 475] width 56 height 14
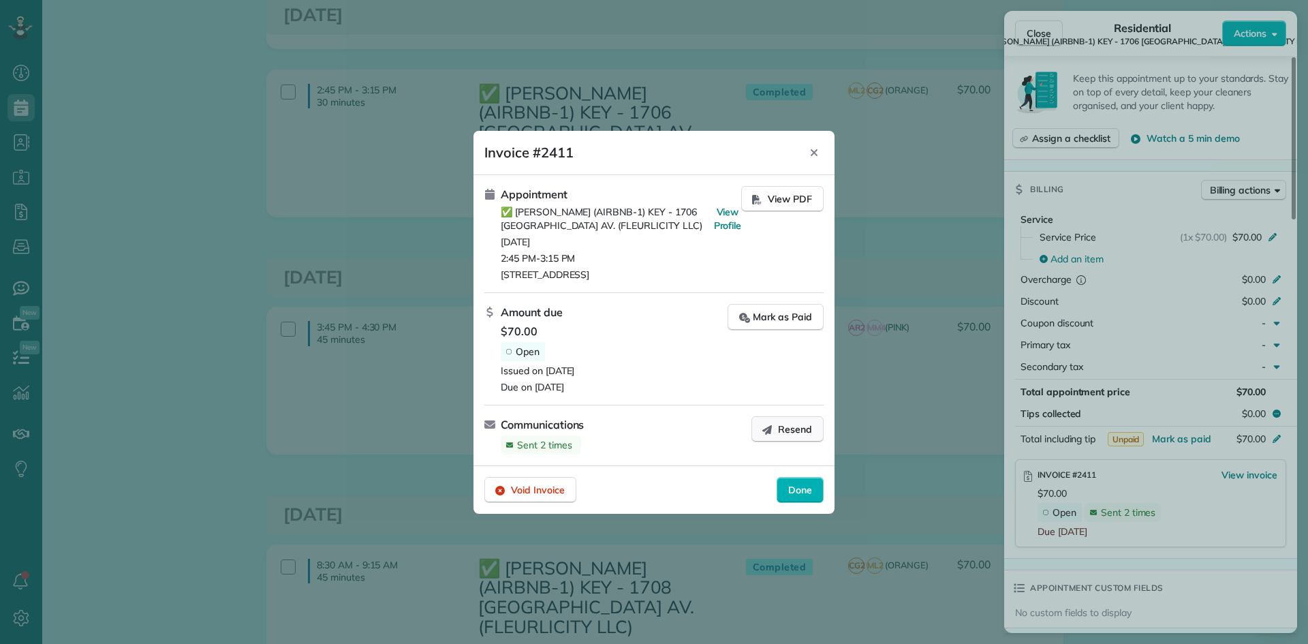
click at [777, 416] on div "Appointment ✅ NELSON RICHARD (AIRBNB-1) KEY - 1706 POLAND AV. (FLEURLICITY LLC)…" at bounding box center [653, 320] width 361 height 290
click at [775, 423] on button "Resend" at bounding box center [787, 429] width 72 height 26
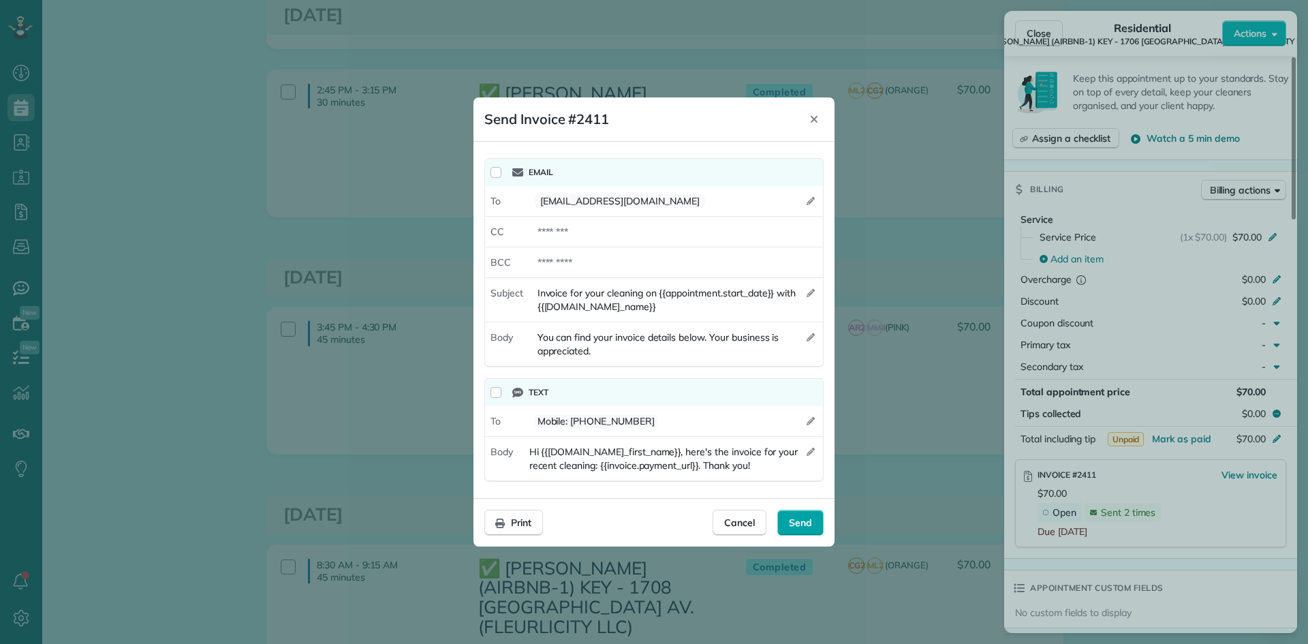
click at [802, 523] on span "Send" at bounding box center [800, 523] width 23 height 14
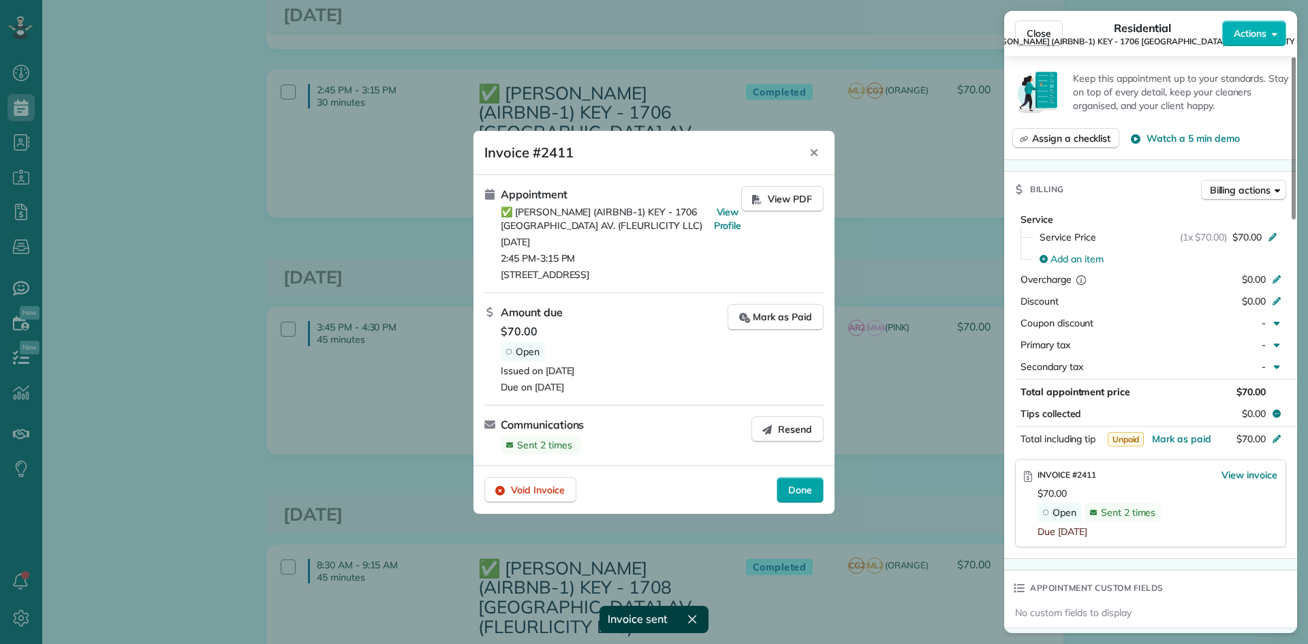
click at [804, 494] on span "Done" at bounding box center [800, 490] width 24 height 14
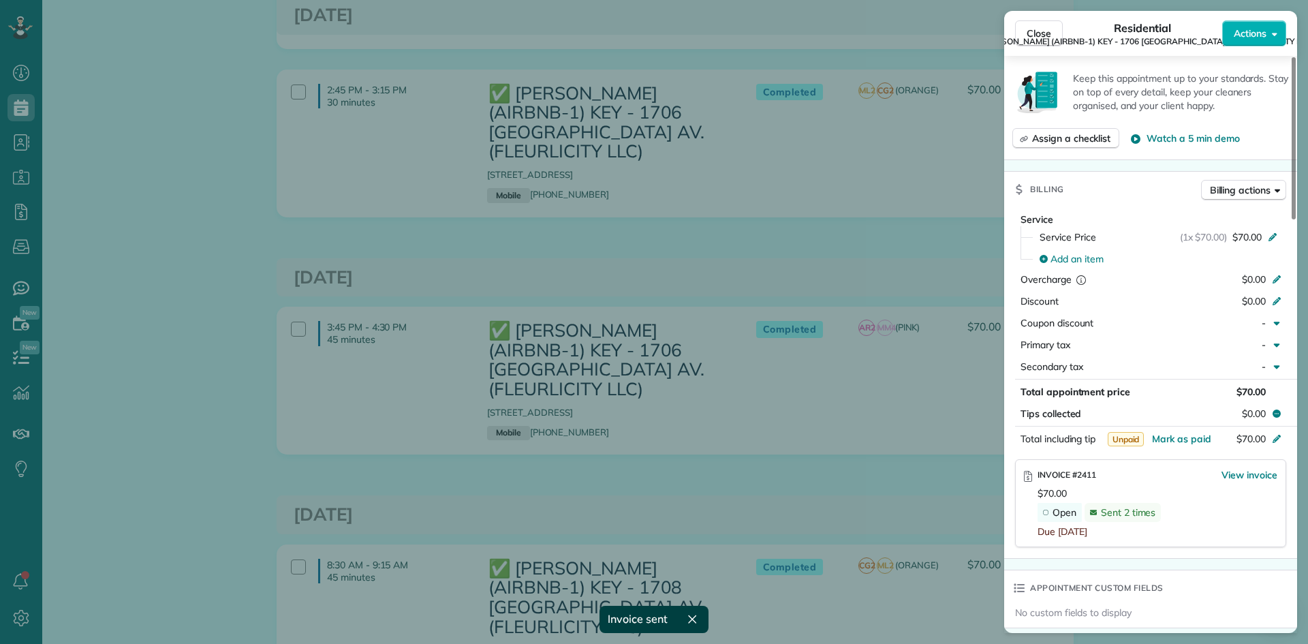
click at [847, 242] on div "Close Residential ✅ NELSON RICHARD (AIRBNB-1) KEY - 1706 POLAND AV. (FLEURLICIT…" at bounding box center [654, 322] width 1308 height 644
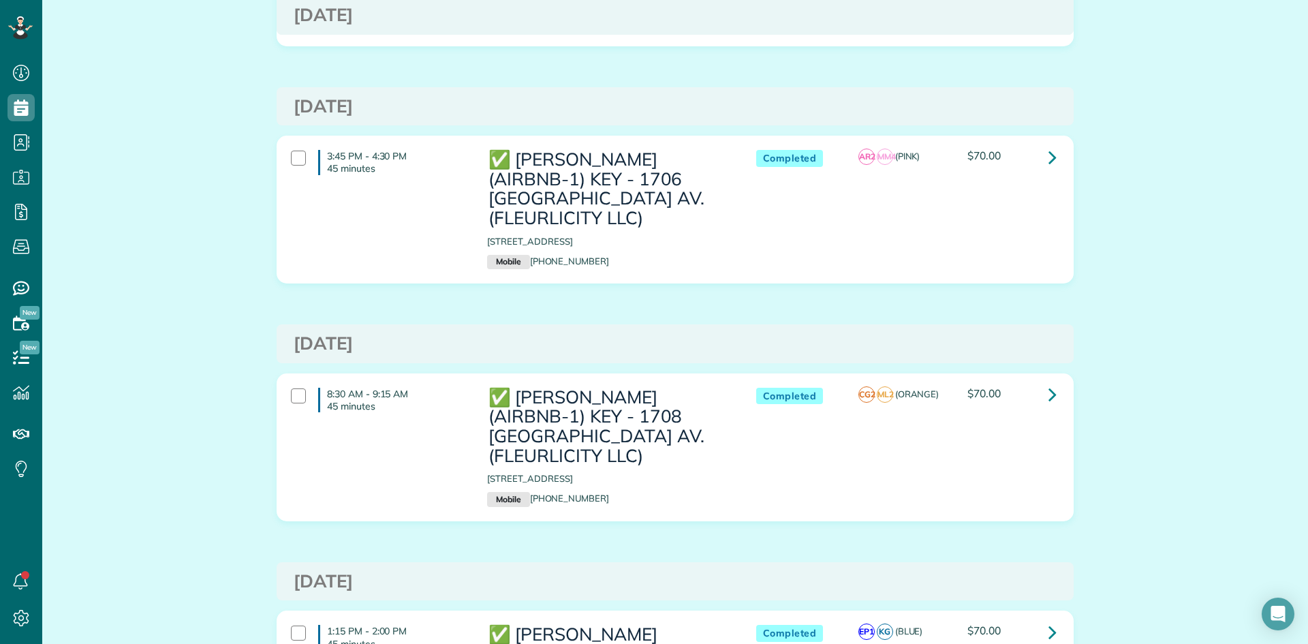
scroll to position [1362, 0]
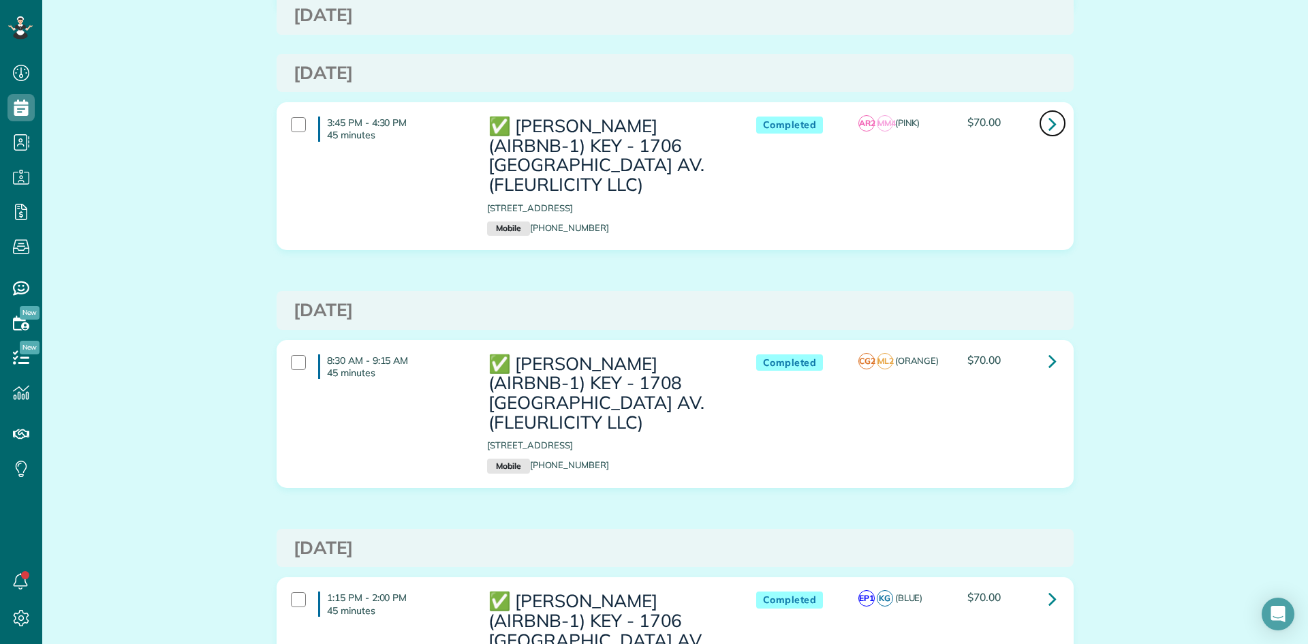
click at [1048, 125] on icon at bounding box center [1052, 124] width 8 height 24
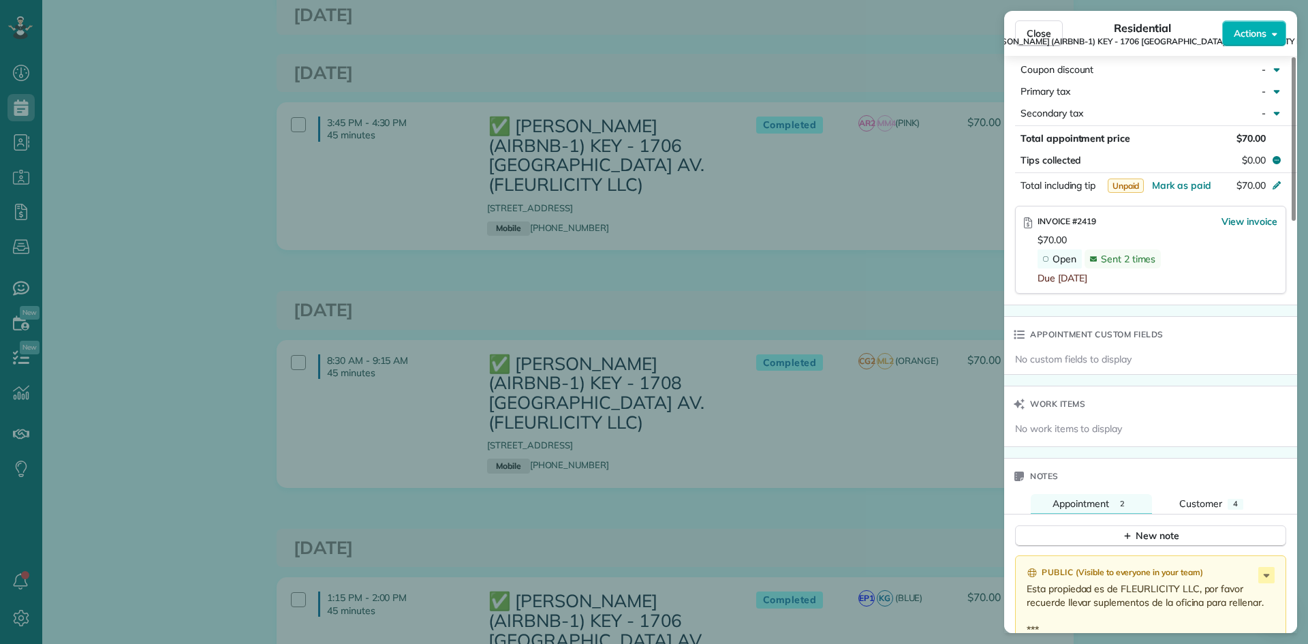
scroll to position [817, 0]
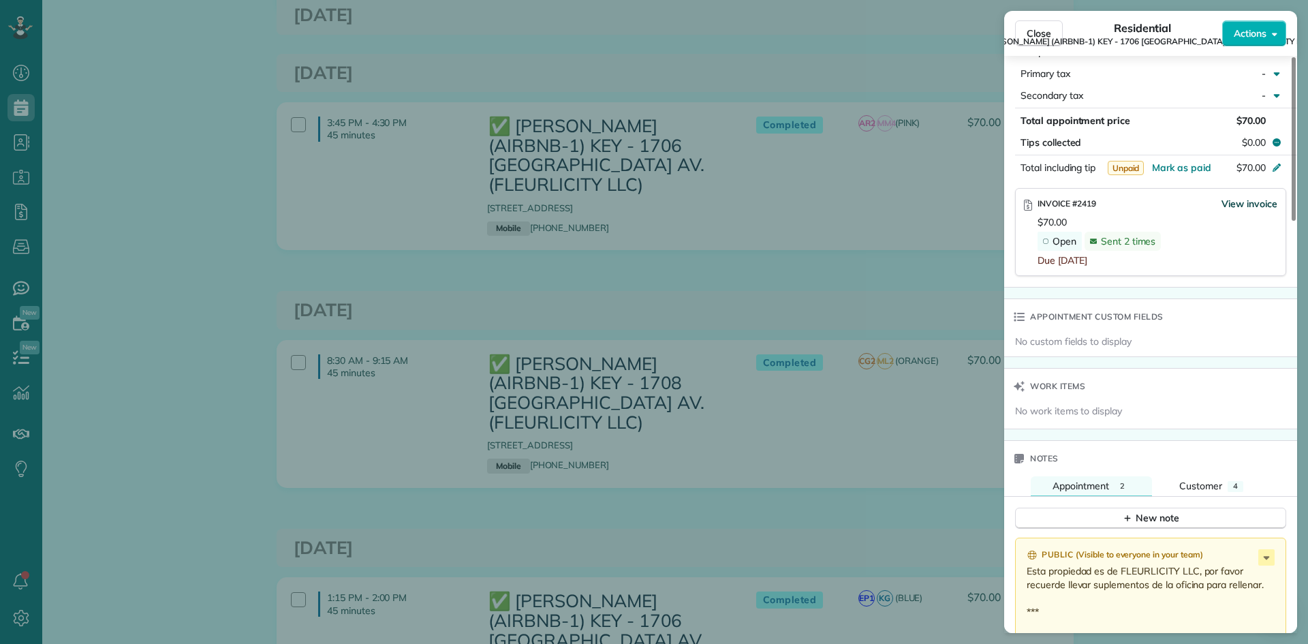
click at [1248, 197] on span "View invoice" at bounding box center [1249, 204] width 56 height 14
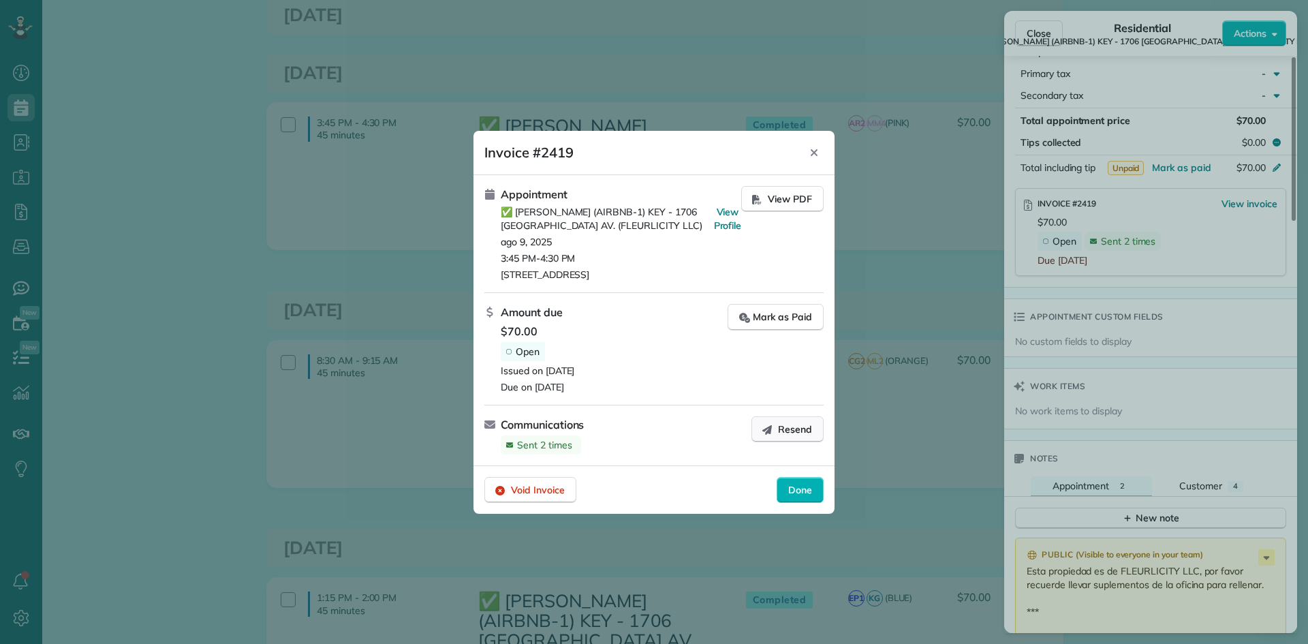
click at [787, 426] on span "Resend" at bounding box center [795, 429] width 34 height 14
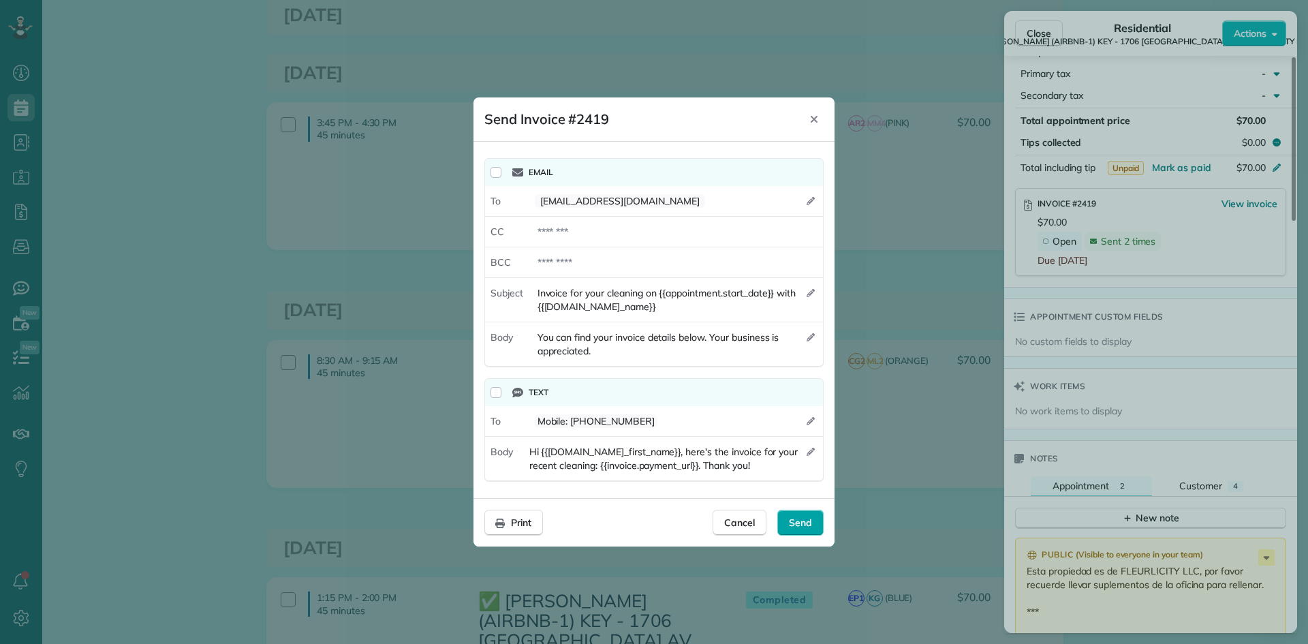
click at [804, 520] on span "Send" at bounding box center [800, 523] width 23 height 14
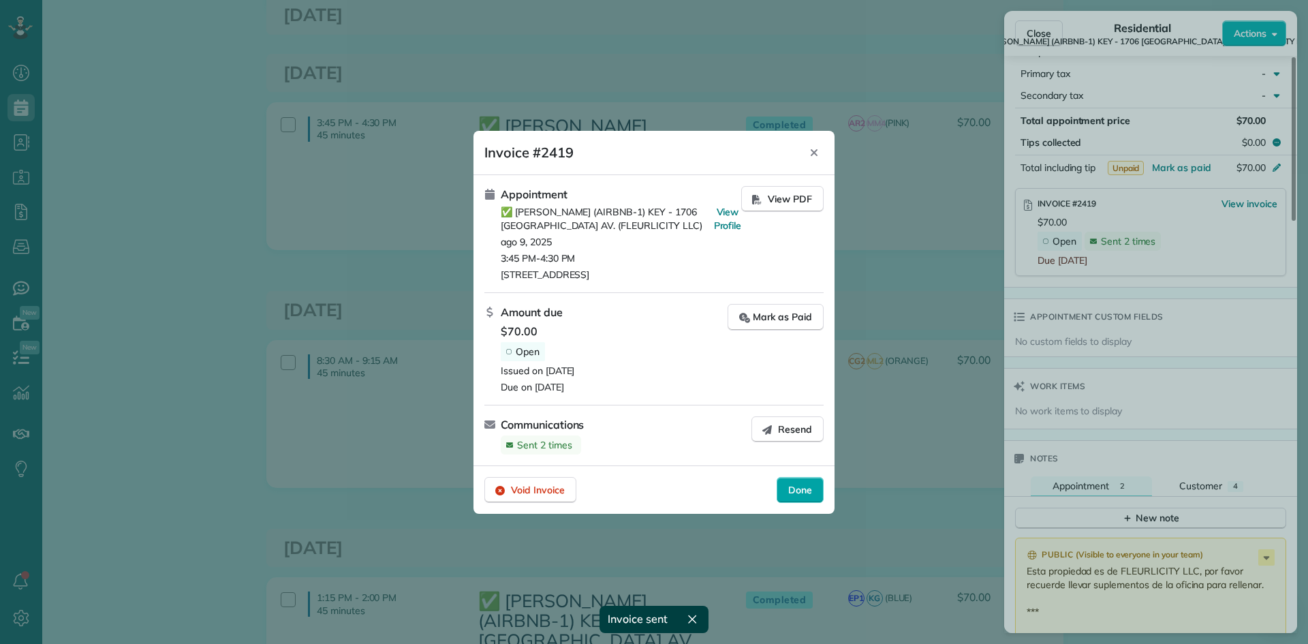
click at [799, 492] on span "Done" at bounding box center [800, 490] width 24 height 14
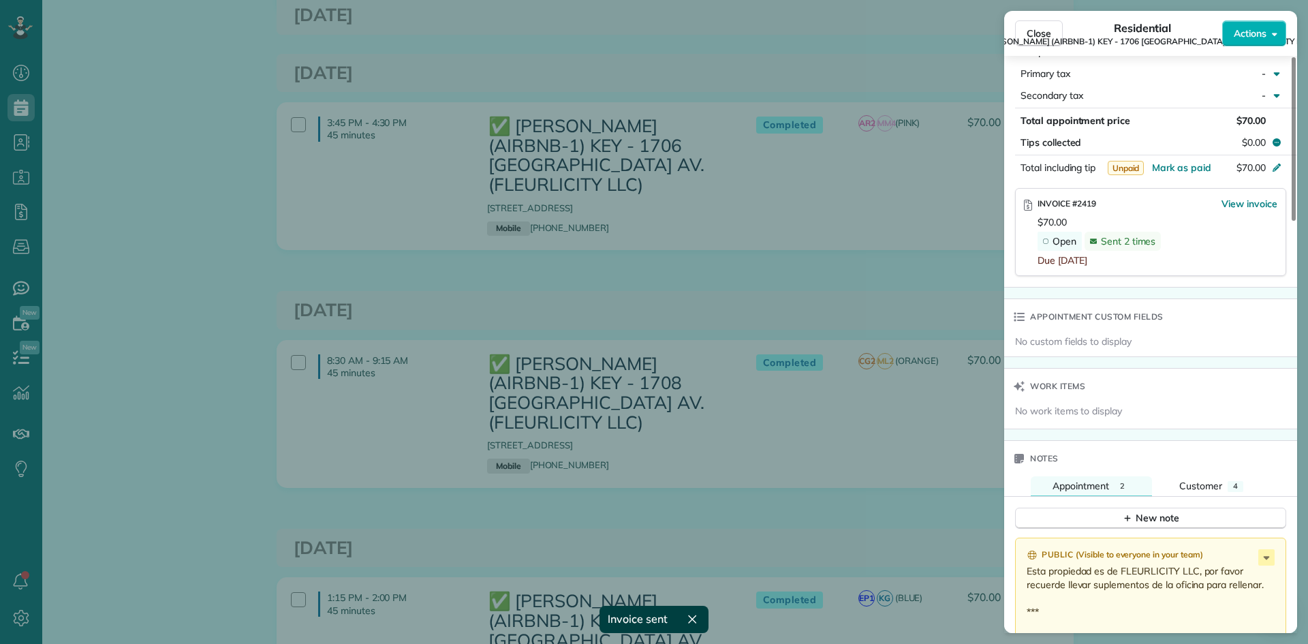
click at [826, 248] on div "Close Residential ✅ NELSON RICHARD (AIRBNB-1) KEY - 1706 POLAND AV. (FLEURLICIT…" at bounding box center [654, 322] width 1308 height 644
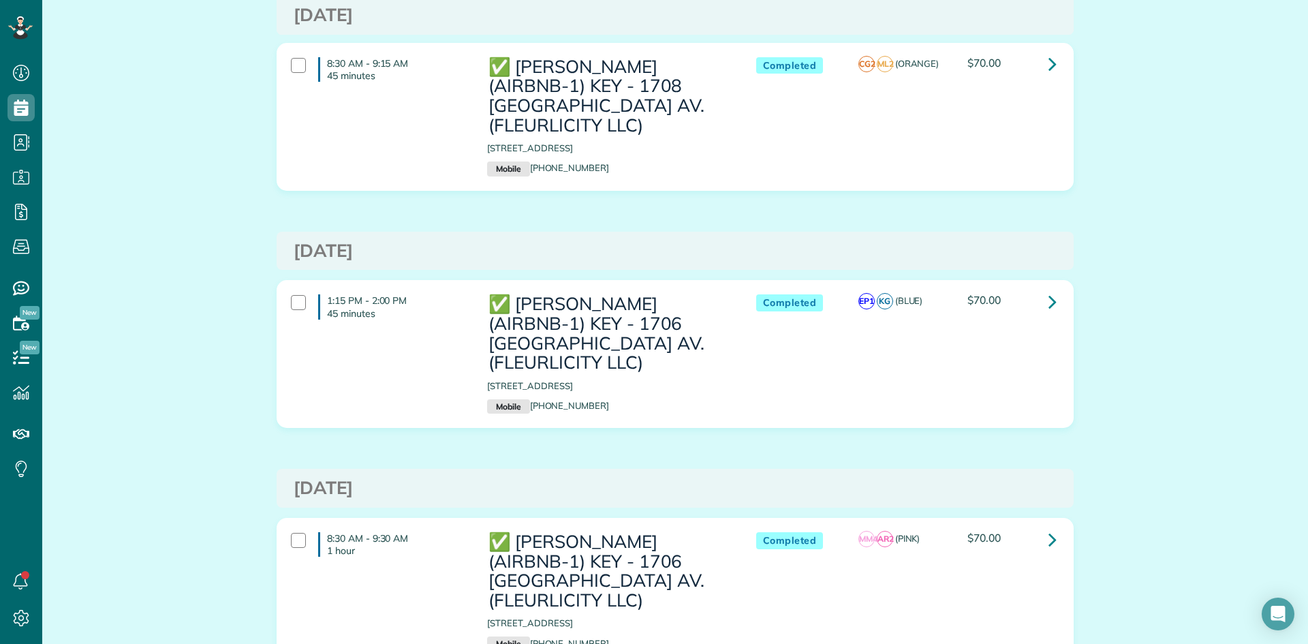
scroll to position [1635, 0]
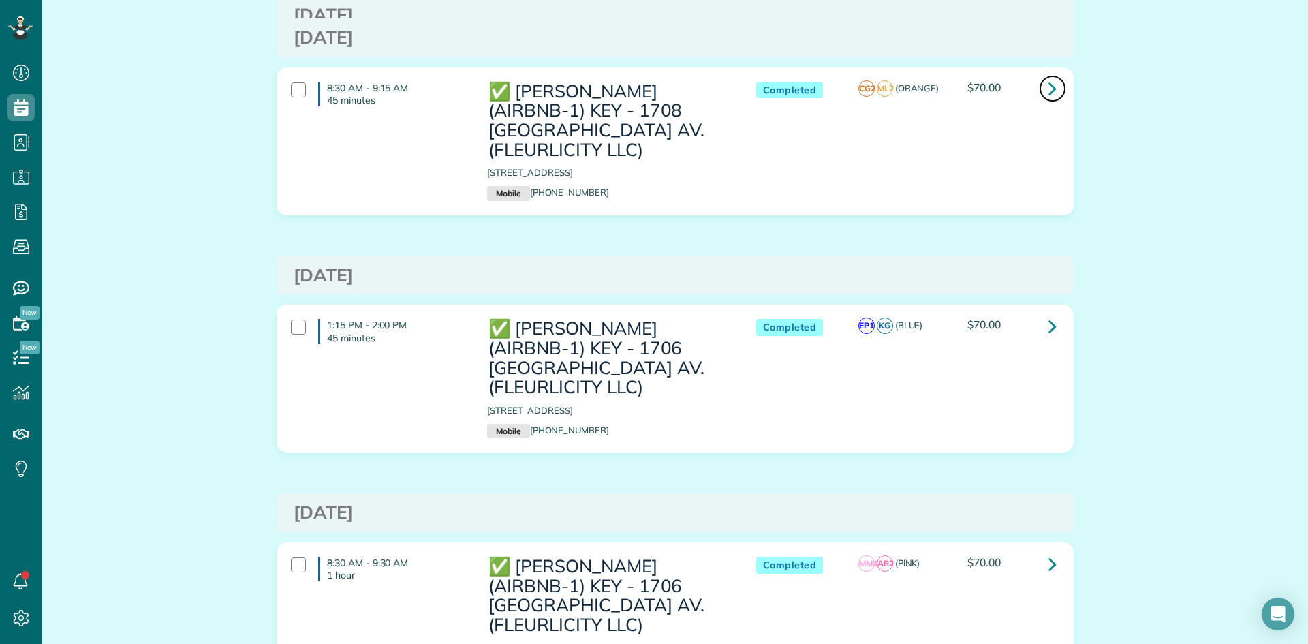
click at [1048, 84] on icon at bounding box center [1052, 88] width 8 height 24
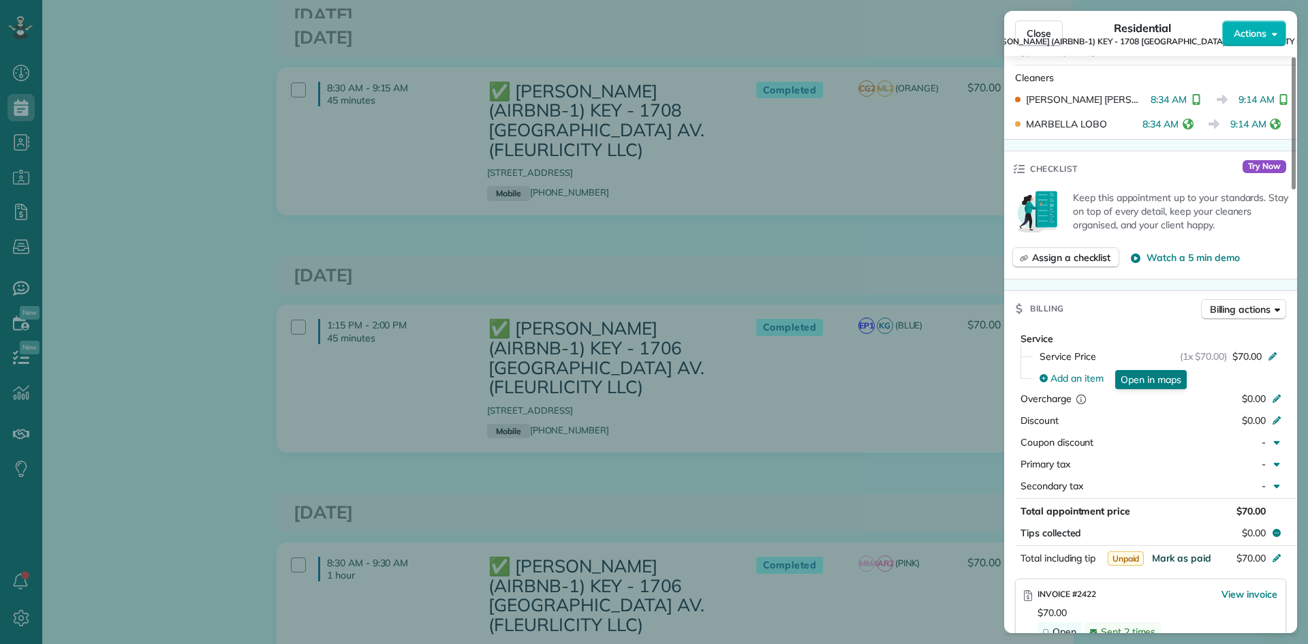
scroll to position [681, 0]
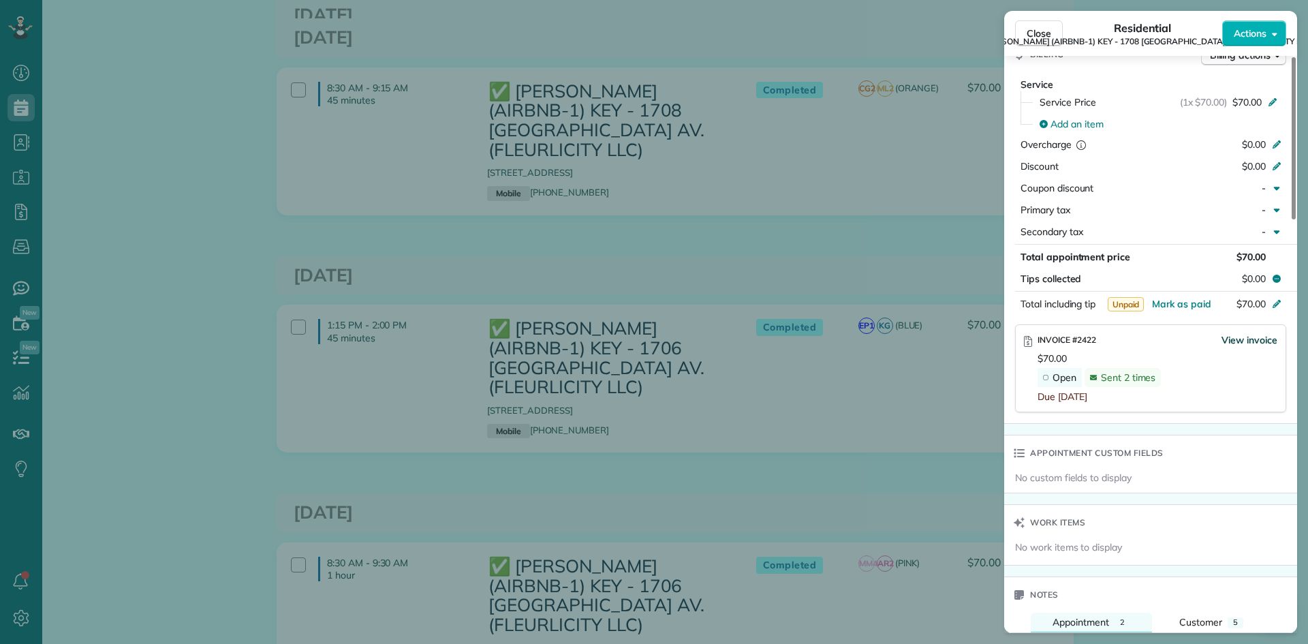
click at [1240, 333] on span "View invoice" at bounding box center [1249, 340] width 56 height 14
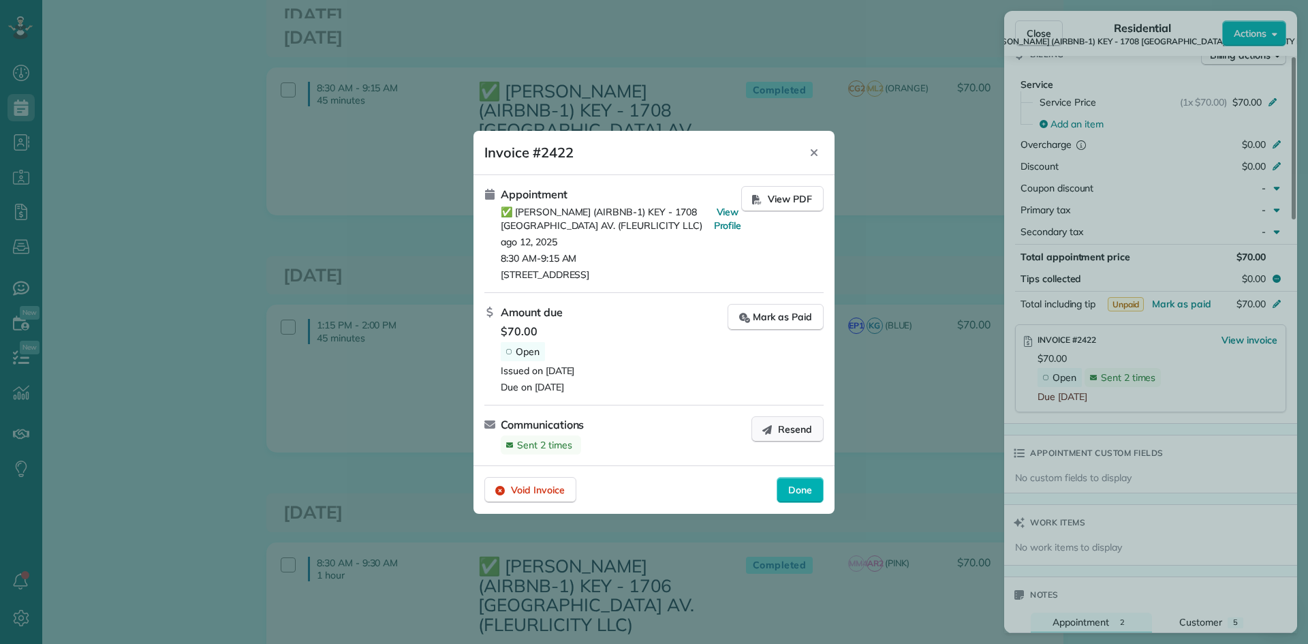
click at [775, 428] on button "Resend" at bounding box center [787, 429] width 72 height 26
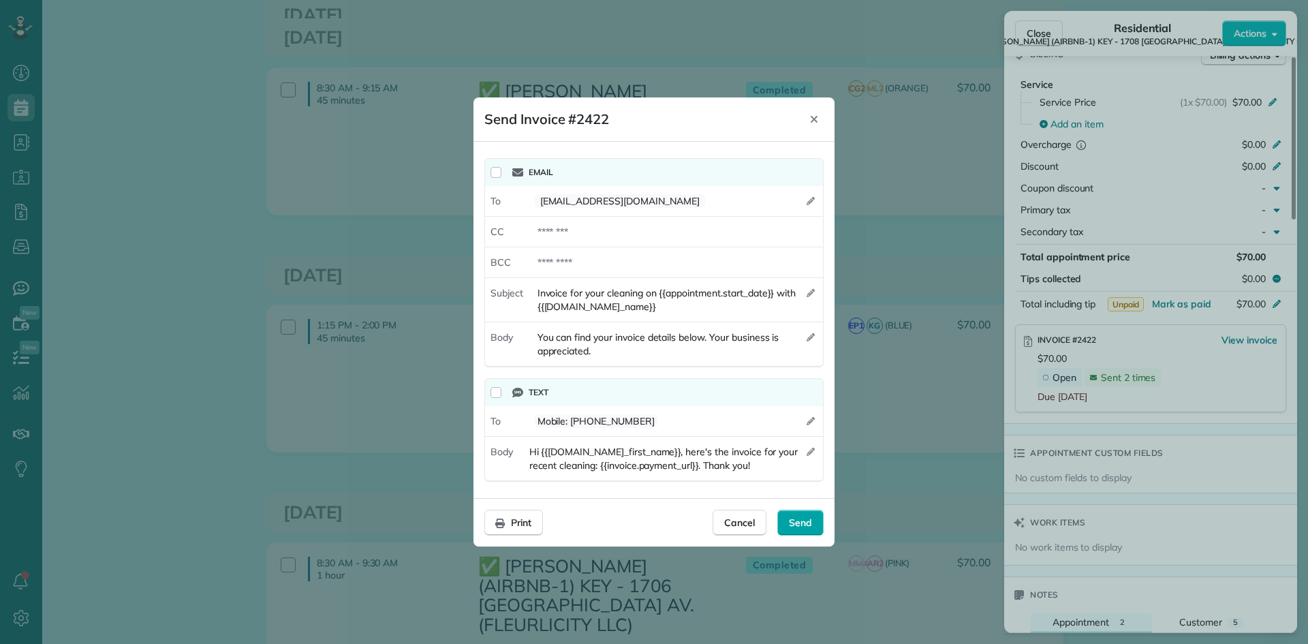
click at [809, 523] on span "Send" at bounding box center [800, 523] width 23 height 14
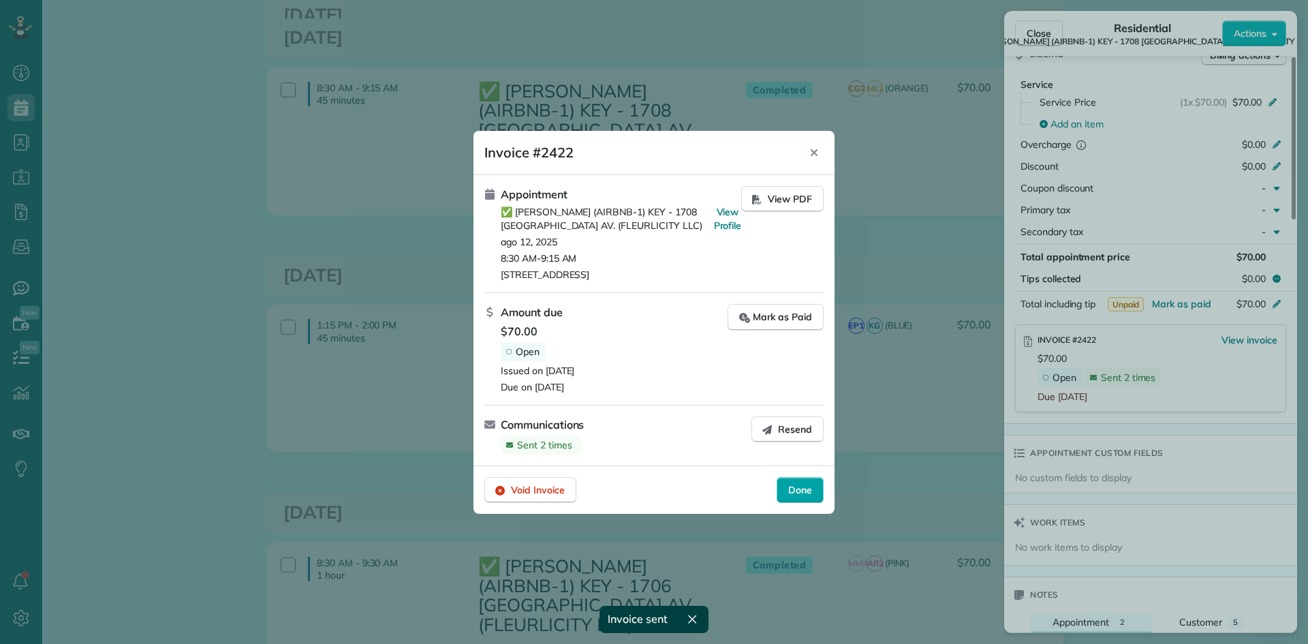
click at [814, 484] on div "Done" at bounding box center [800, 490] width 47 height 26
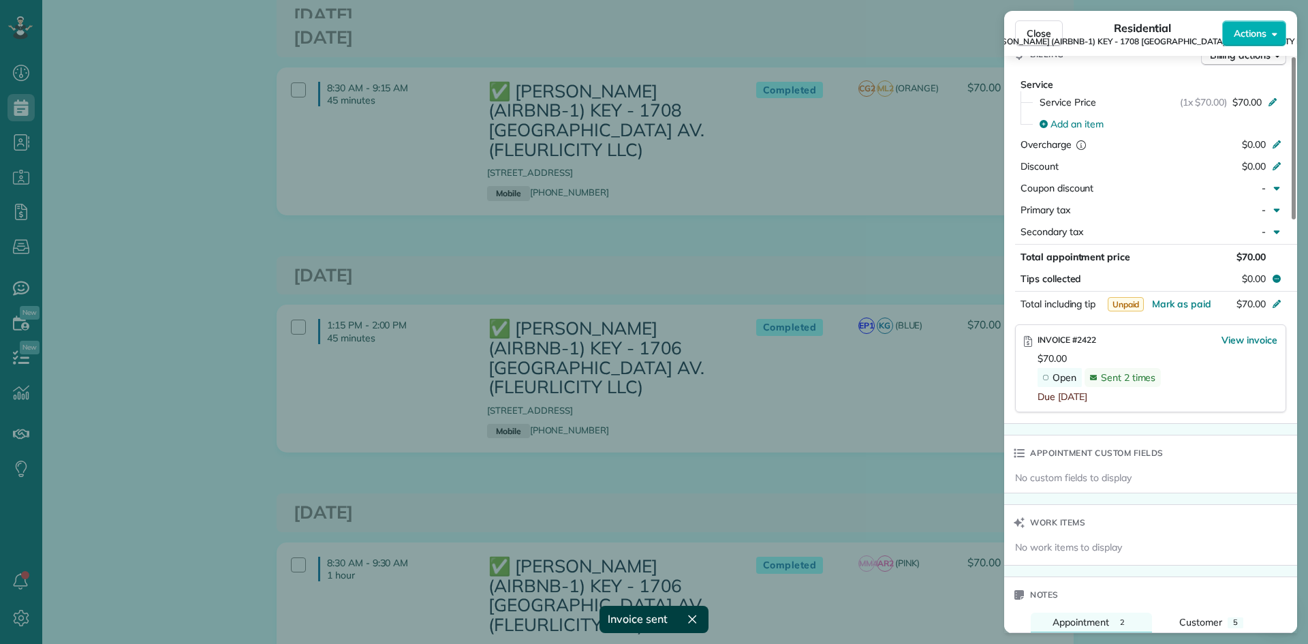
click at [859, 257] on div "Close Residential ✅ NELSON RICHARD (AIRBNB-1) KEY - 1708 POLAND AV. (FLEURLICIT…" at bounding box center [654, 322] width 1308 height 644
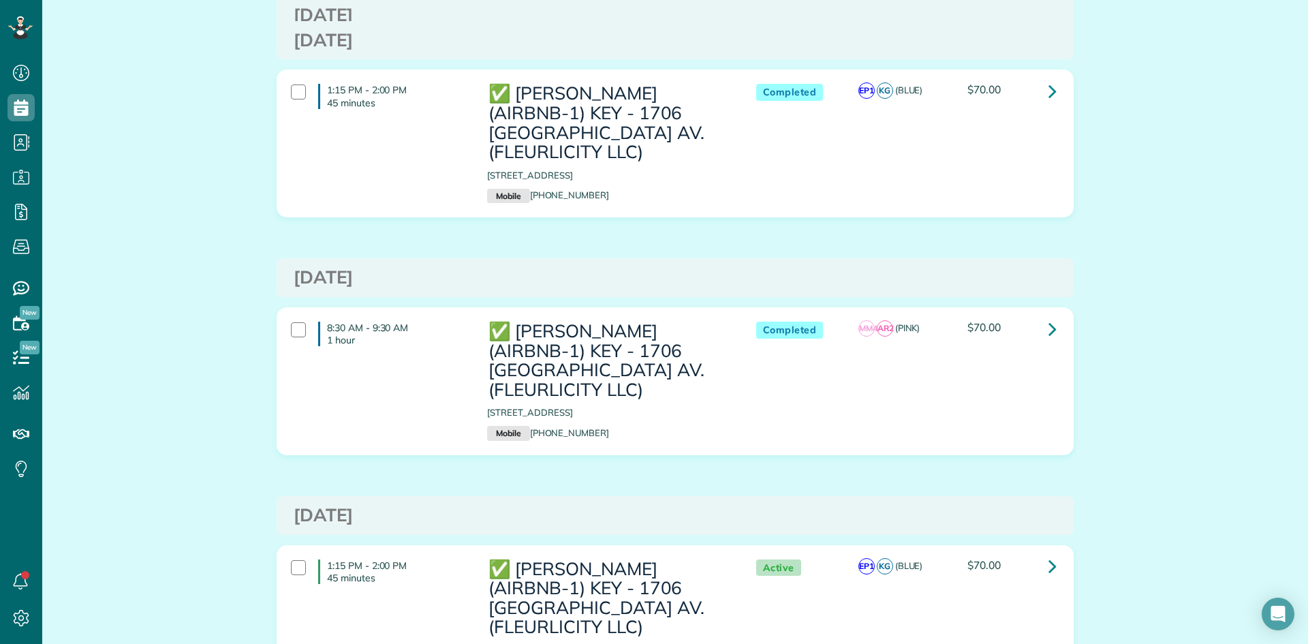
scroll to position [1907, 0]
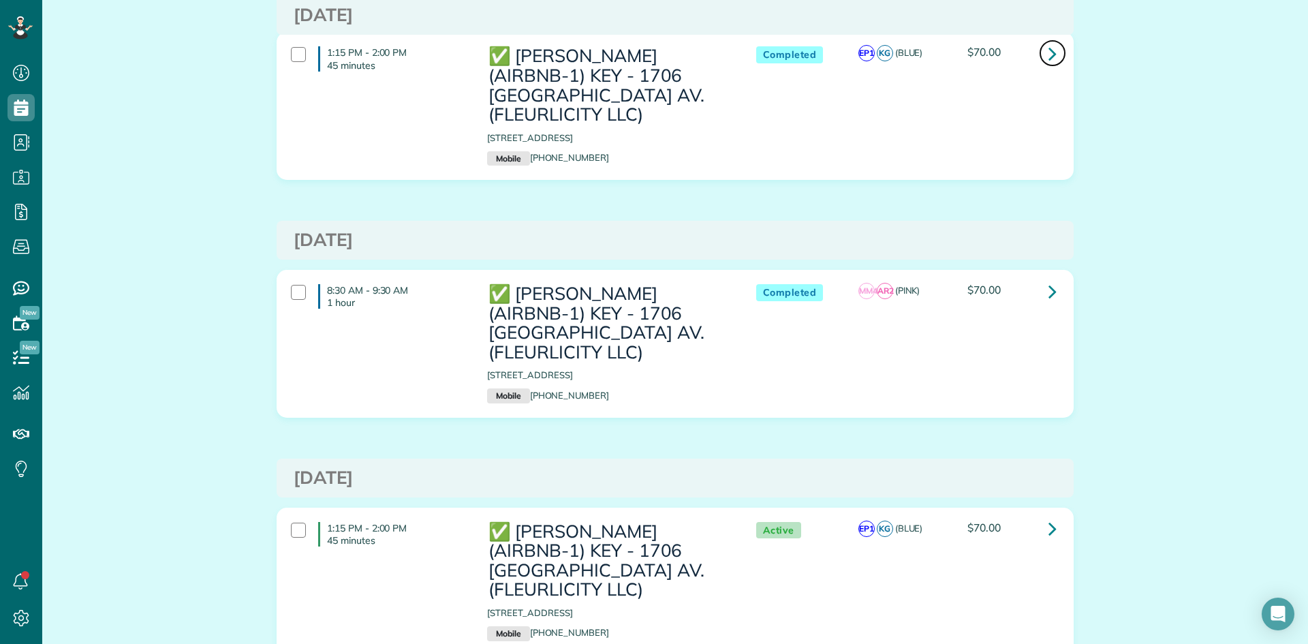
click at [1048, 60] on icon at bounding box center [1052, 54] width 8 height 24
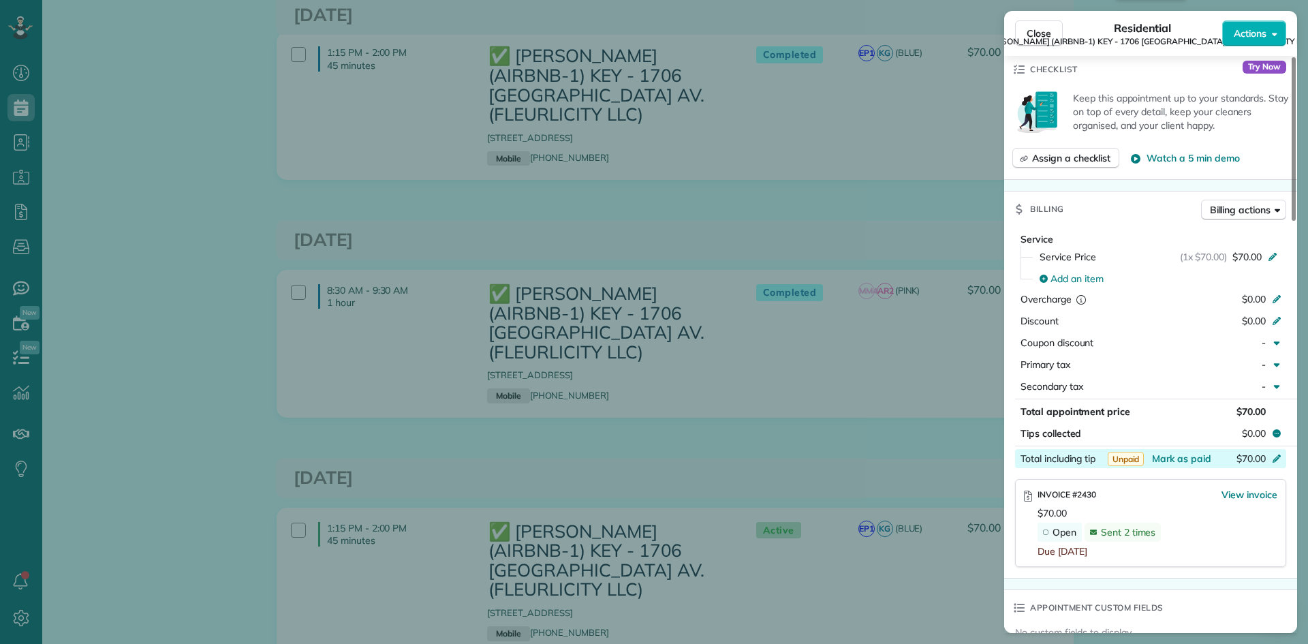
scroll to position [545, 0]
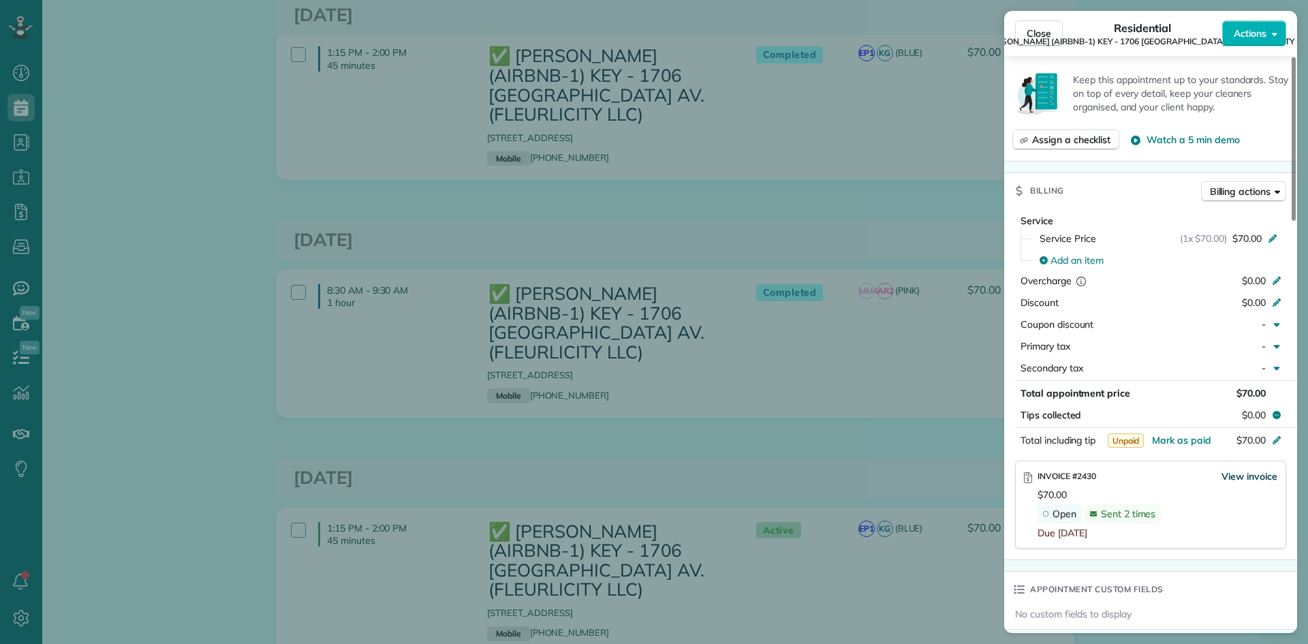
click at [1237, 469] on span "View invoice" at bounding box center [1249, 476] width 56 height 14
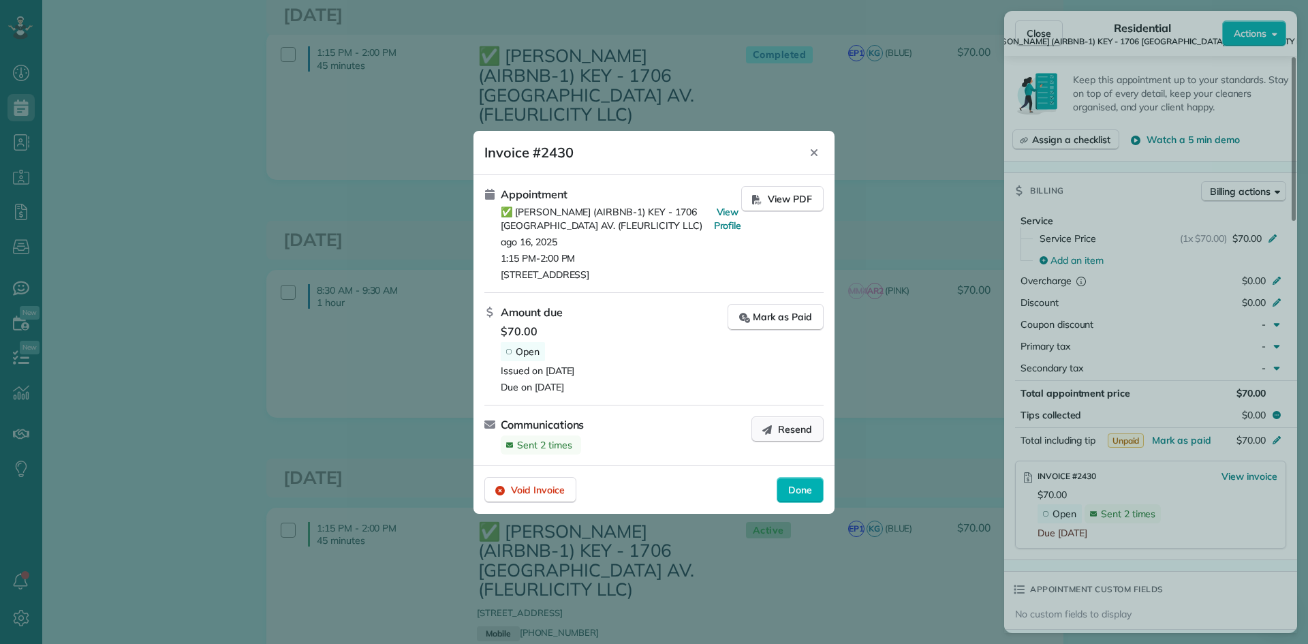
click at [787, 425] on span "Resend" at bounding box center [795, 429] width 34 height 14
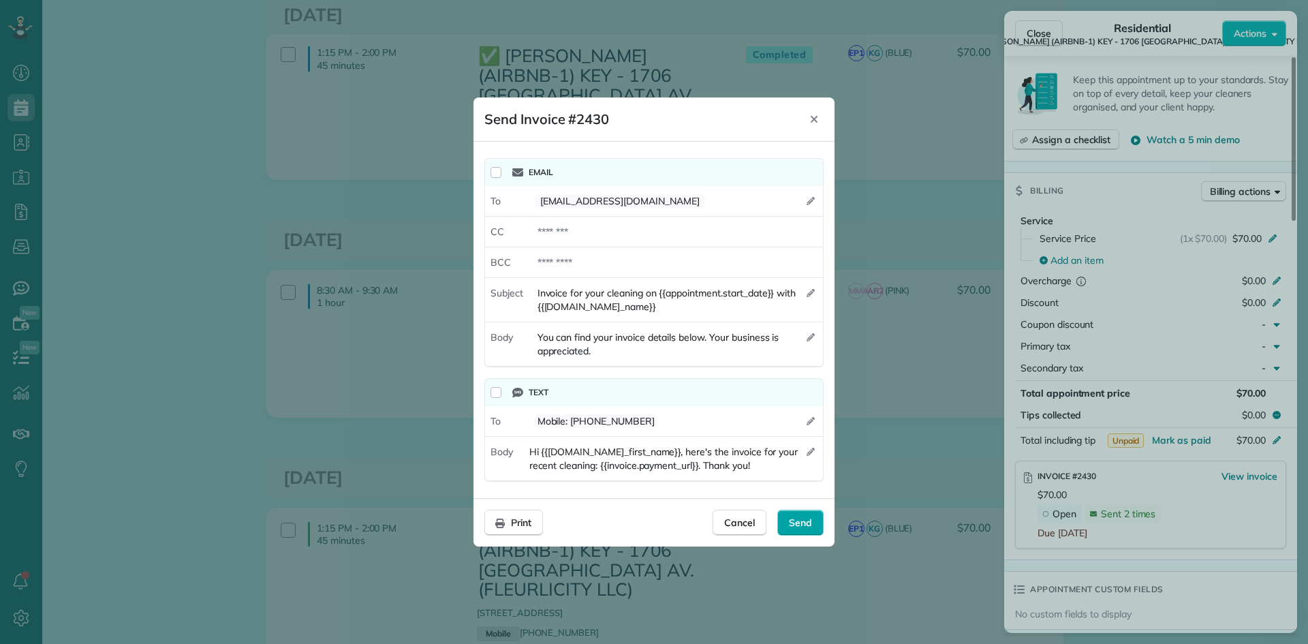
click at [794, 514] on div "Send" at bounding box center [800, 523] width 46 height 26
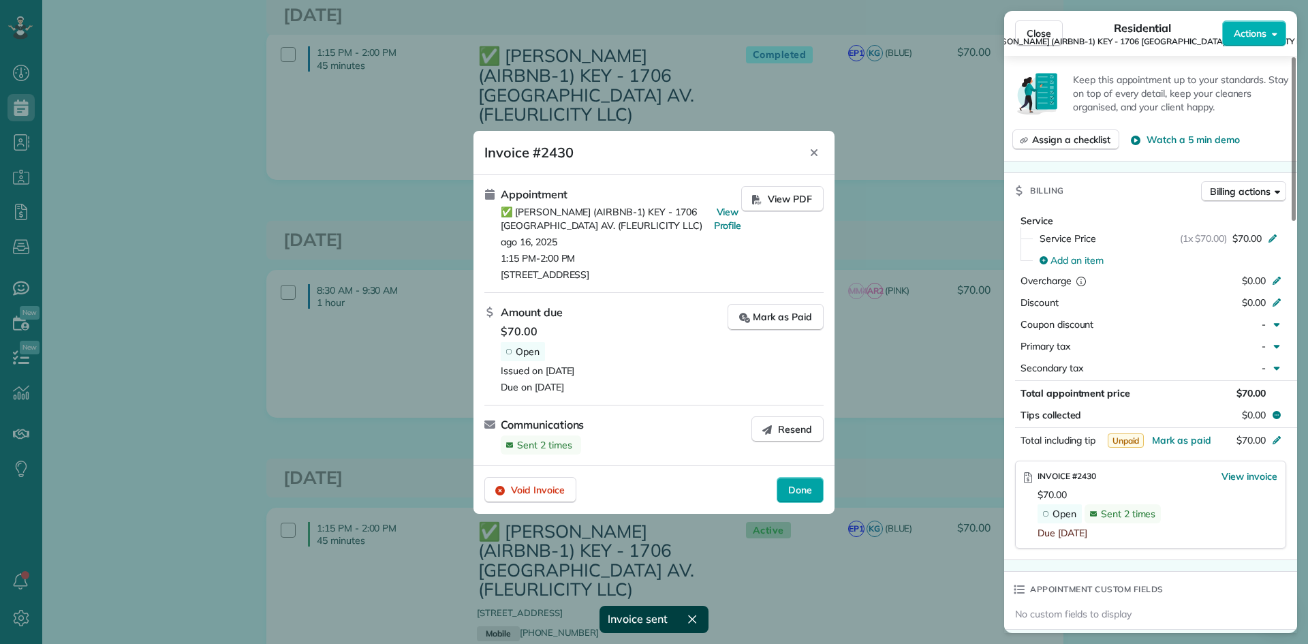
click at [798, 498] on div "Done" at bounding box center [800, 490] width 47 height 26
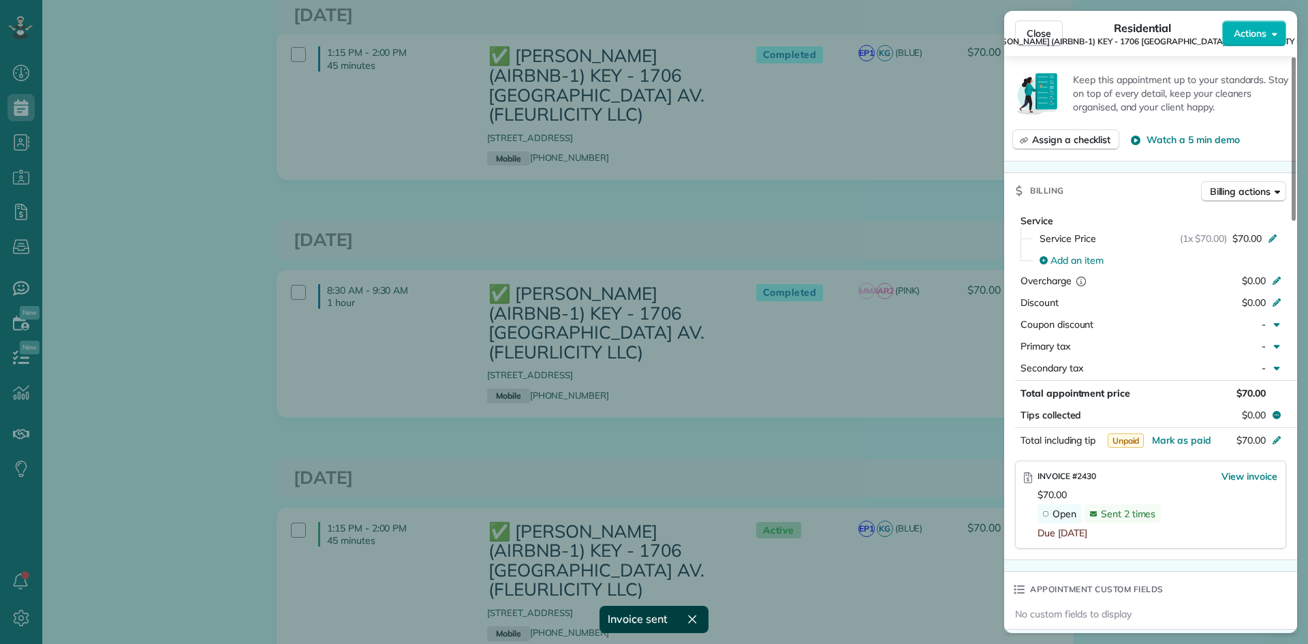
click at [832, 247] on div "Close Residential ✅ NELSON RICHARD (AIRBNB-1) KEY - 1706 POLAND AV. (FLEURLICIT…" at bounding box center [654, 322] width 1308 height 644
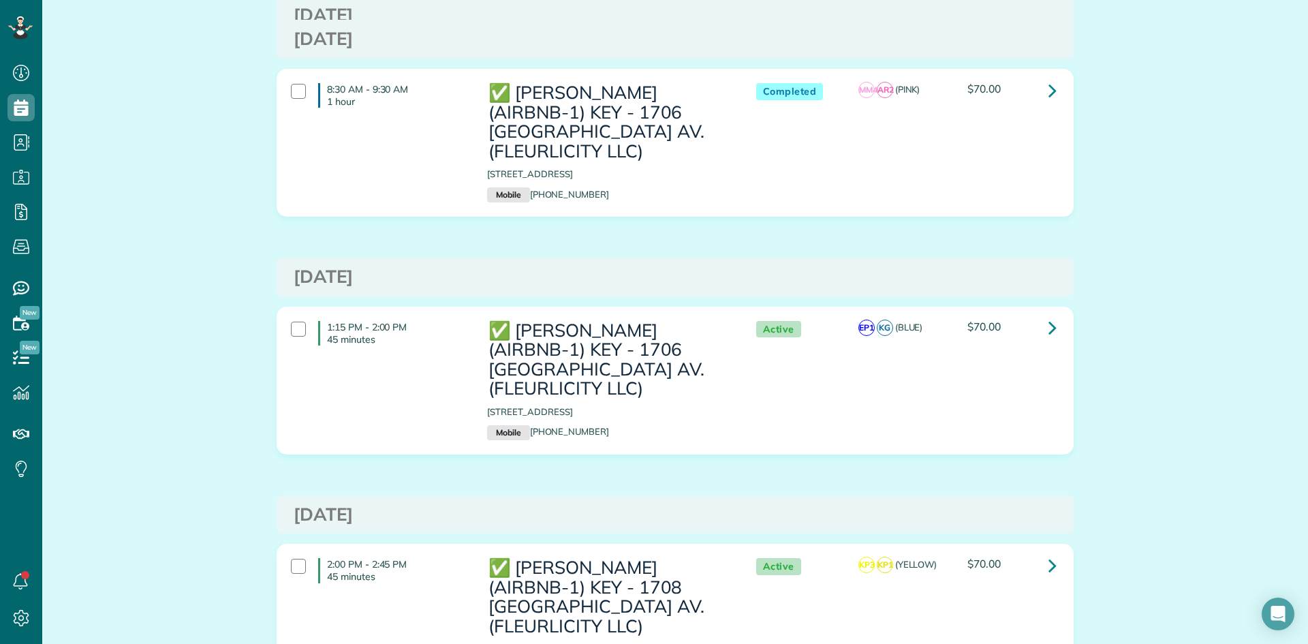
scroll to position [2112, 0]
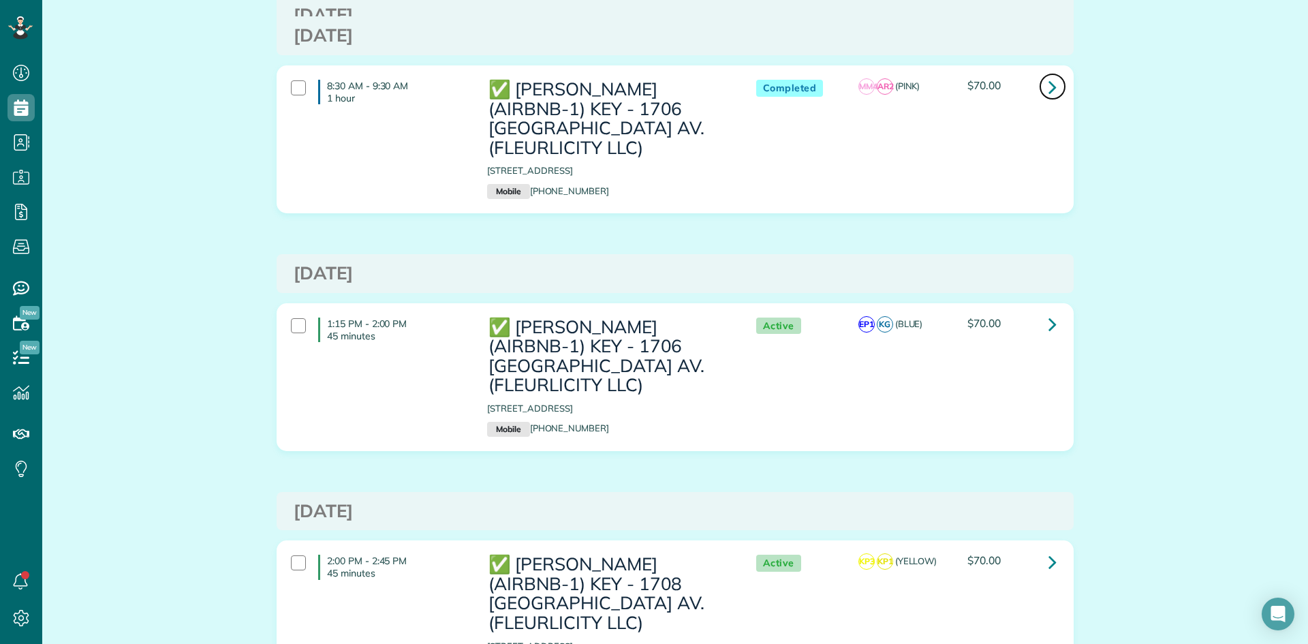
click at [1048, 84] on icon at bounding box center [1052, 87] width 8 height 24
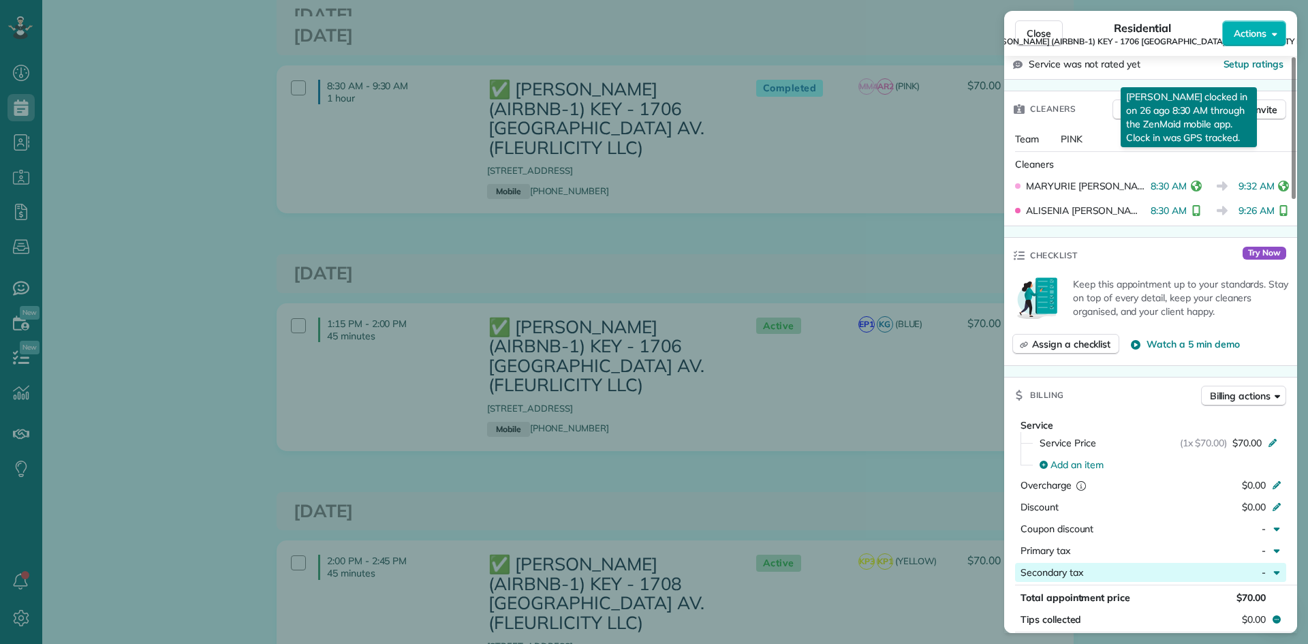
scroll to position [409, 0]
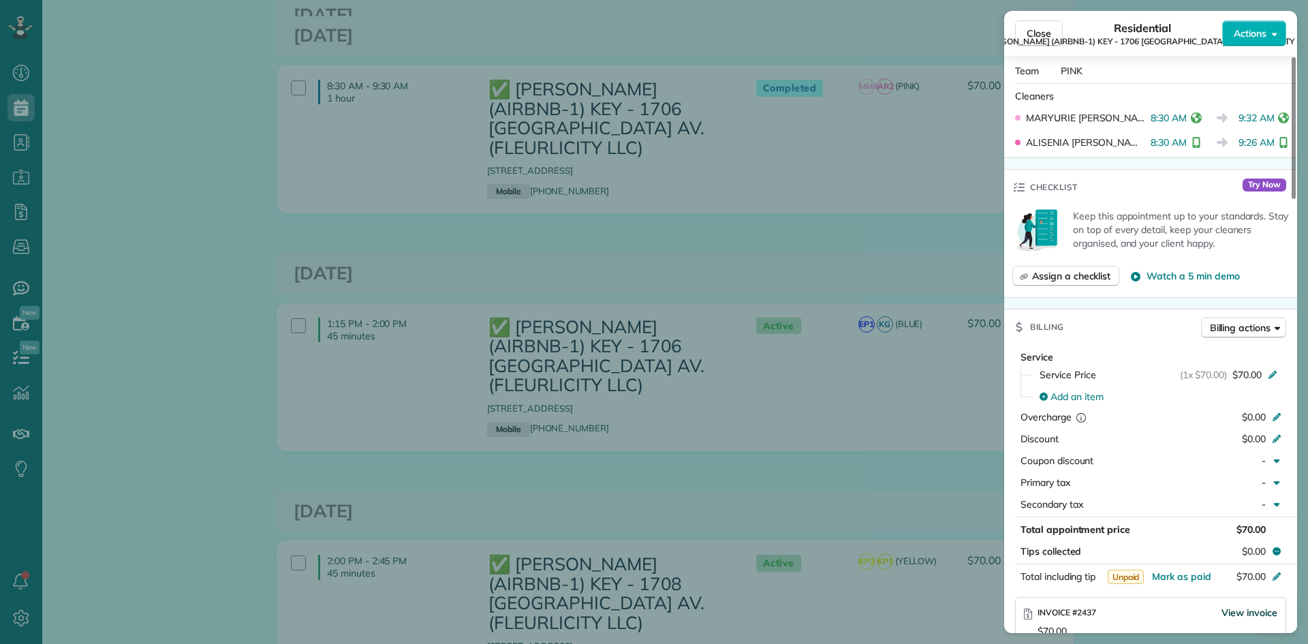
click at [1238, 606] on span "View invoice" at bounding box center [1249, 613] width 56 height 14
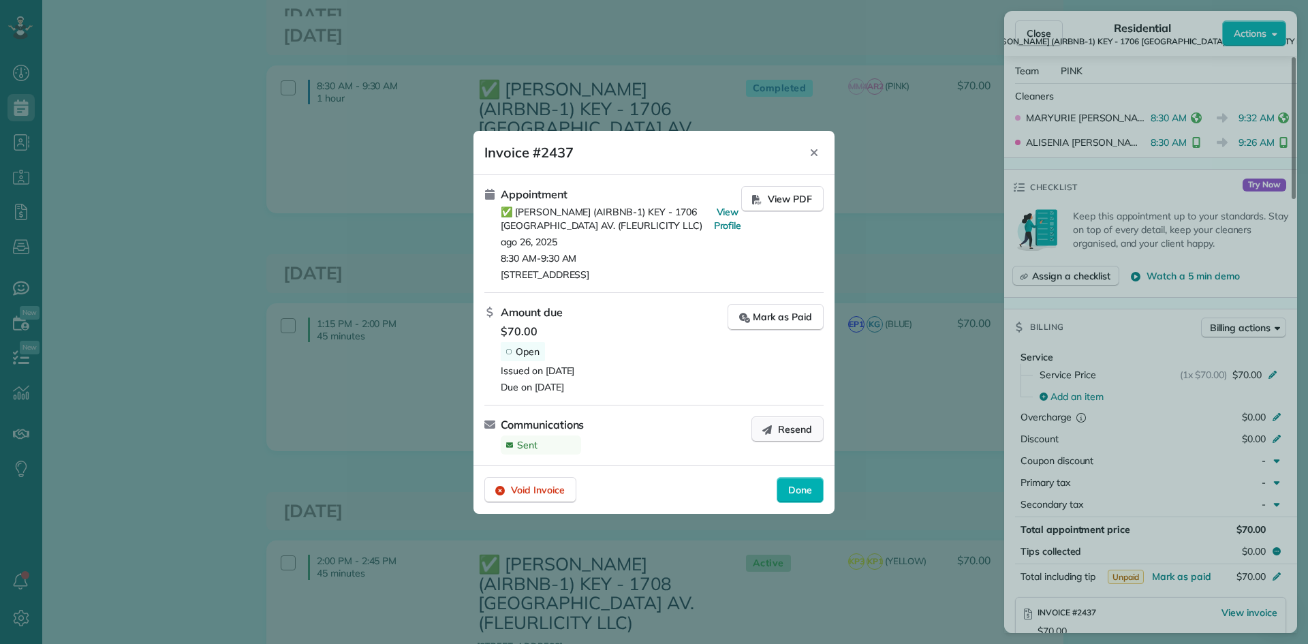
click at [796, 419] on button "Resend" at bounding box center [787, 429] width 72 height 26
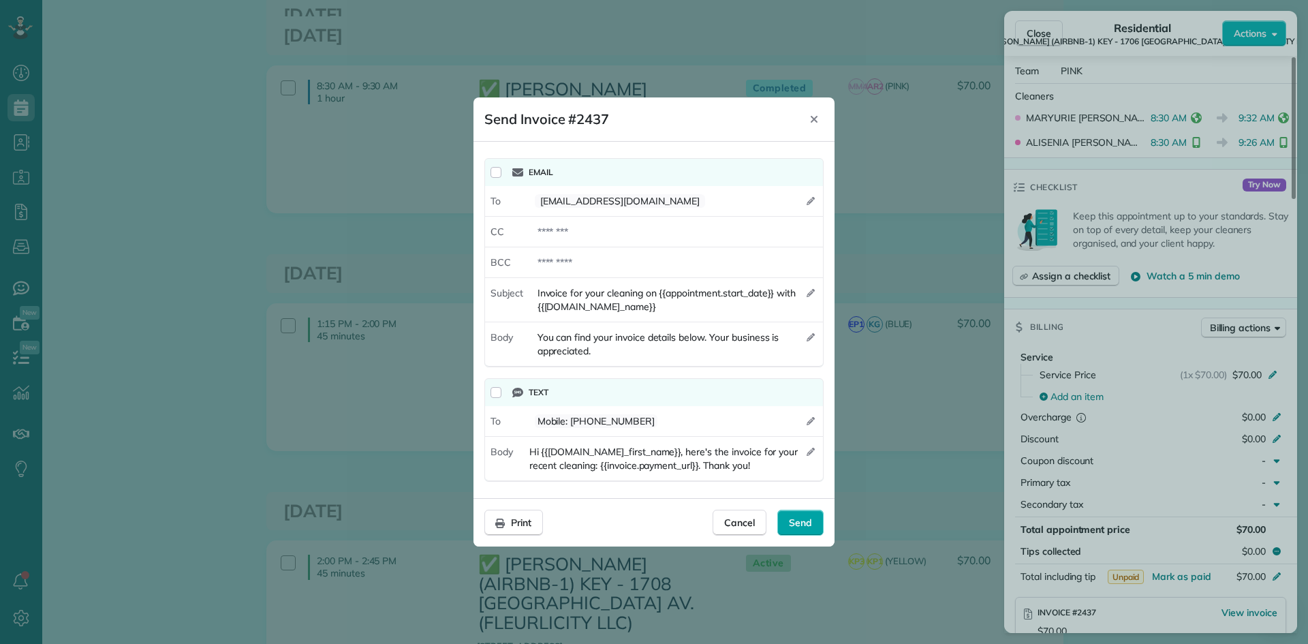
click at [786, 521] on div "Send" at bounding box center [800, 523] width 46 height 26
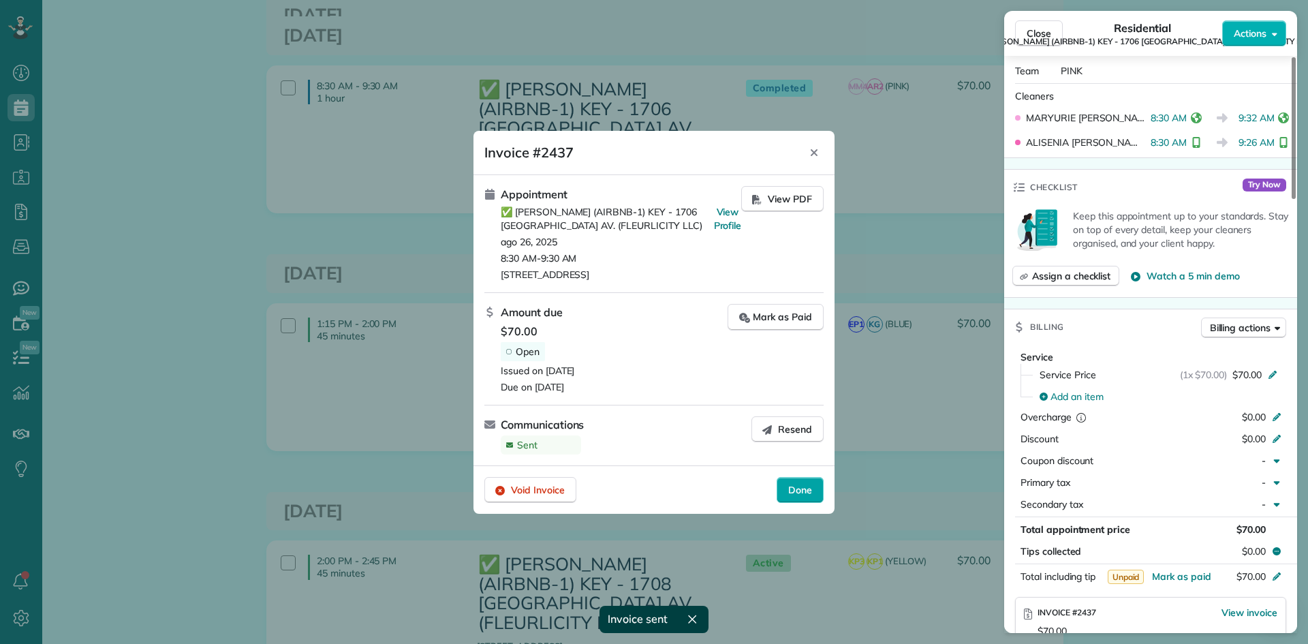
click at [801, 492] on span "Done" at bounding box center [800, 490] width 24 height 14
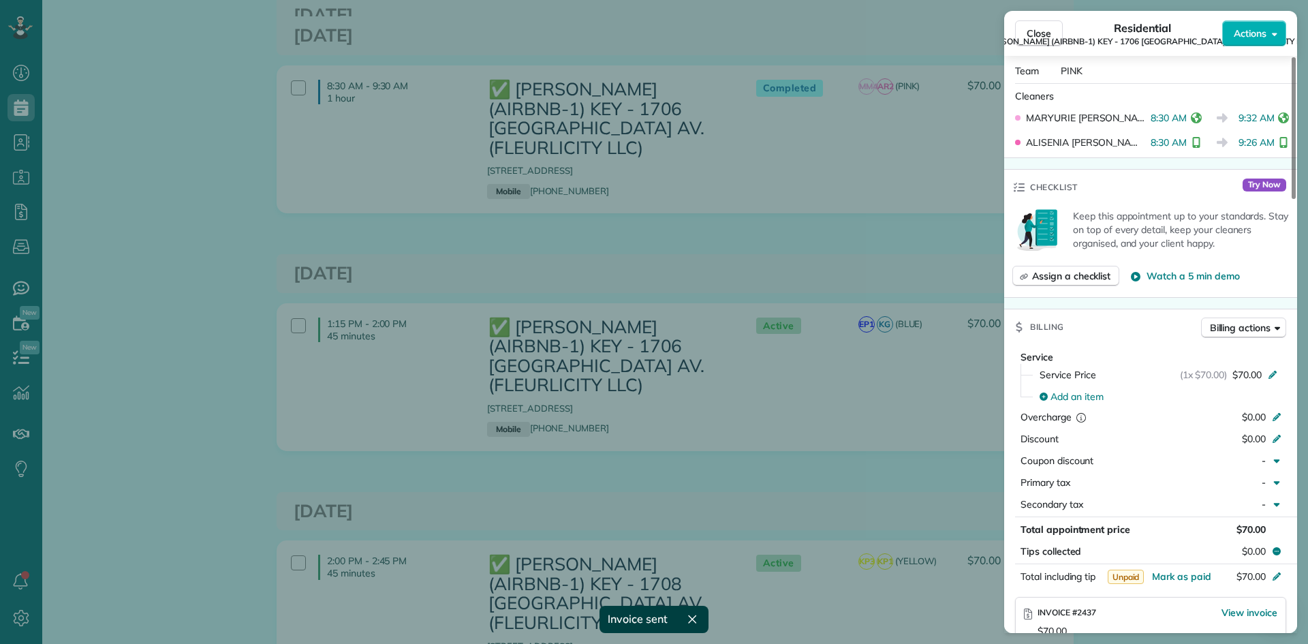
click at [852, 233] on div "Close Residential ✅ NELSON RICHARD (AIRBNB-1) KEY - 1706 POLAND AV. (FLEURLICIT…" at bounding box center [654, 322] width 1308 height 644
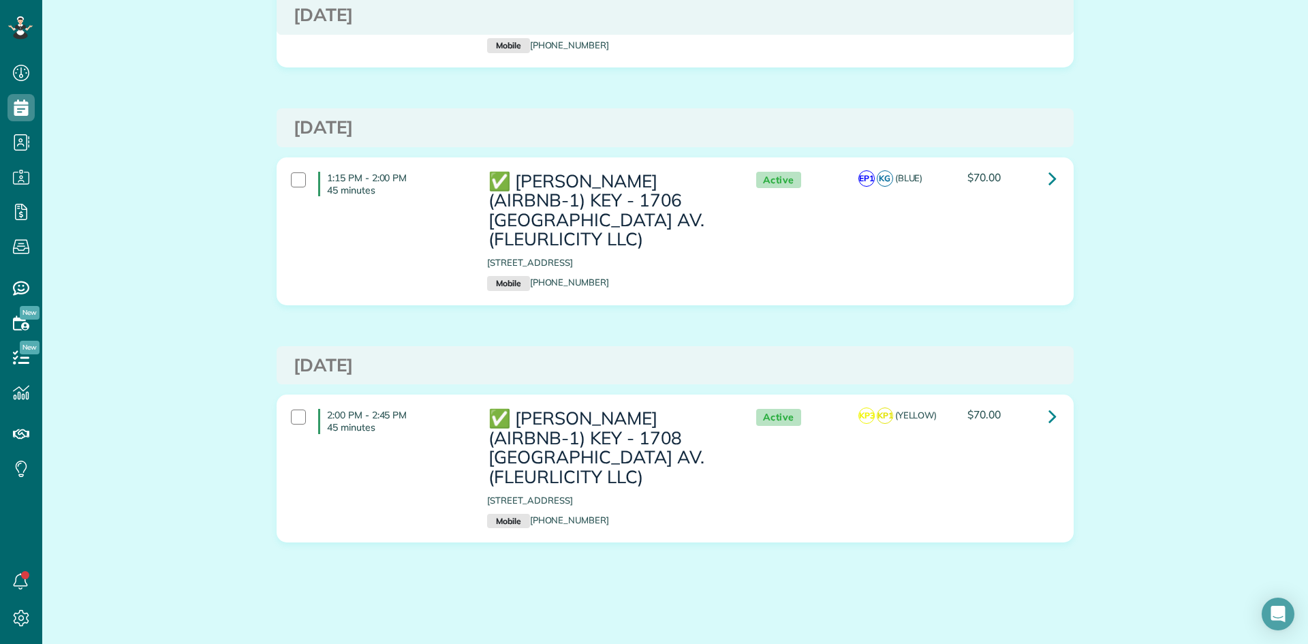
scroll to position [2258, 0]
click at [1048, 175] on icon at bounding box center [1052, 178] width 8 height 24
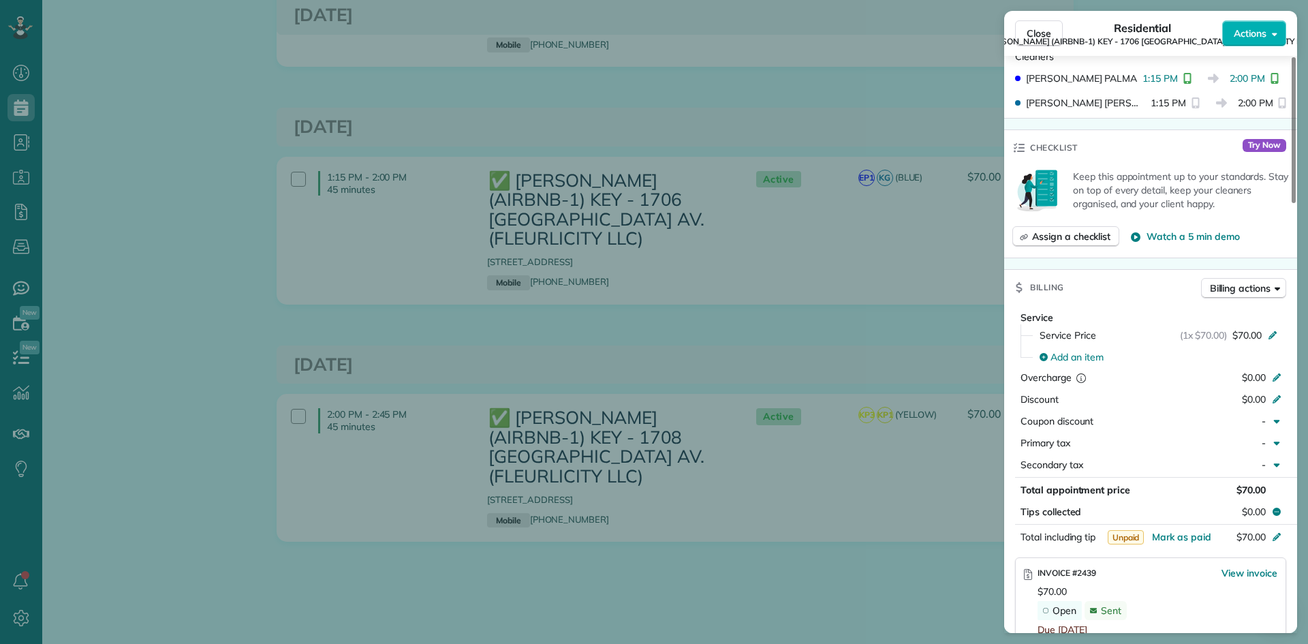
scroll to position [548, 0]
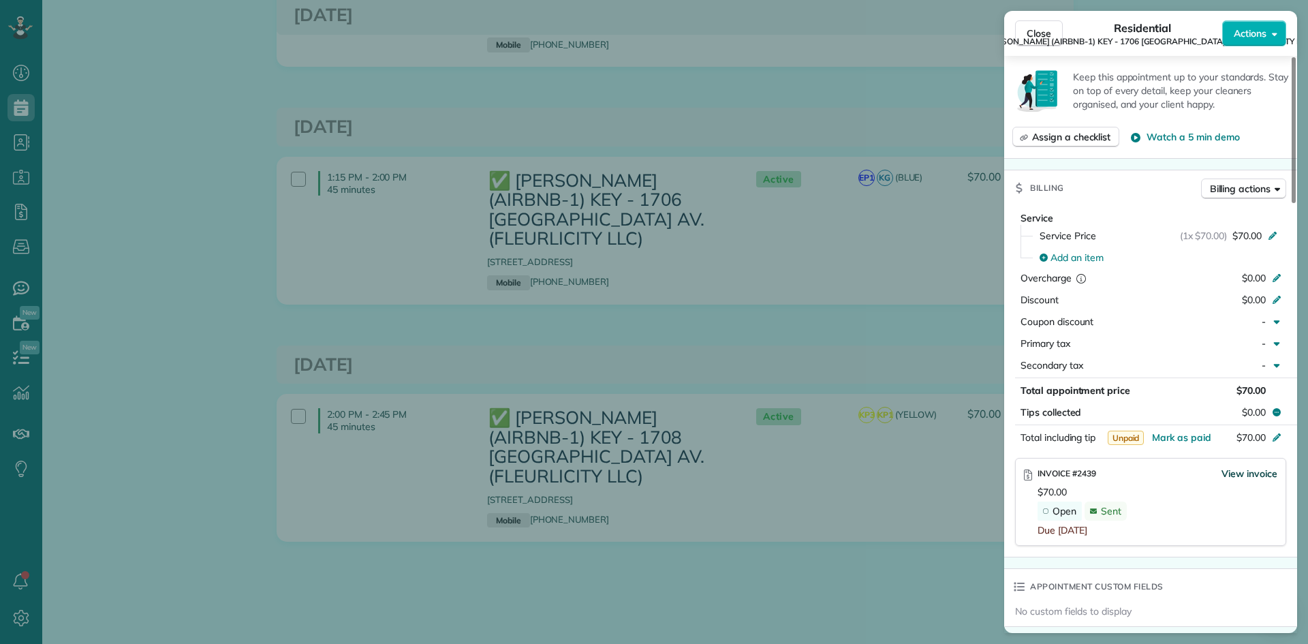
click at [1258, 467] on span "View invoice" at bounding box center [1249, 474] width 56 height 14
click at [1239, 467] on span "View invoice" at bounding box center [1249, 474] width 56 height 14
click at [1239, 0] on div "Close Residential ✅ NELSON RICHARD (AIRBNB-1) KEY - 1706 POLAND AV. (FLEURLICIT…" at bounding box center [654, 0] width 1308 height 0
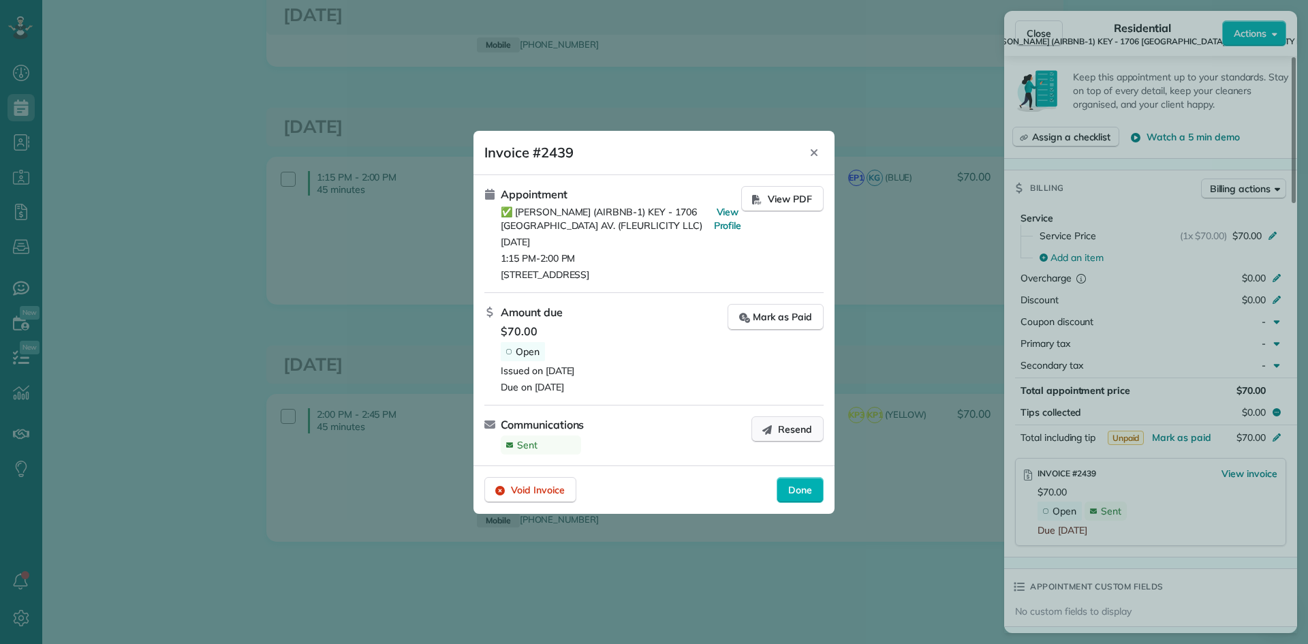
click at [797, 427] on span "Resend" at bounding box center [795, 429] width 34 height 14
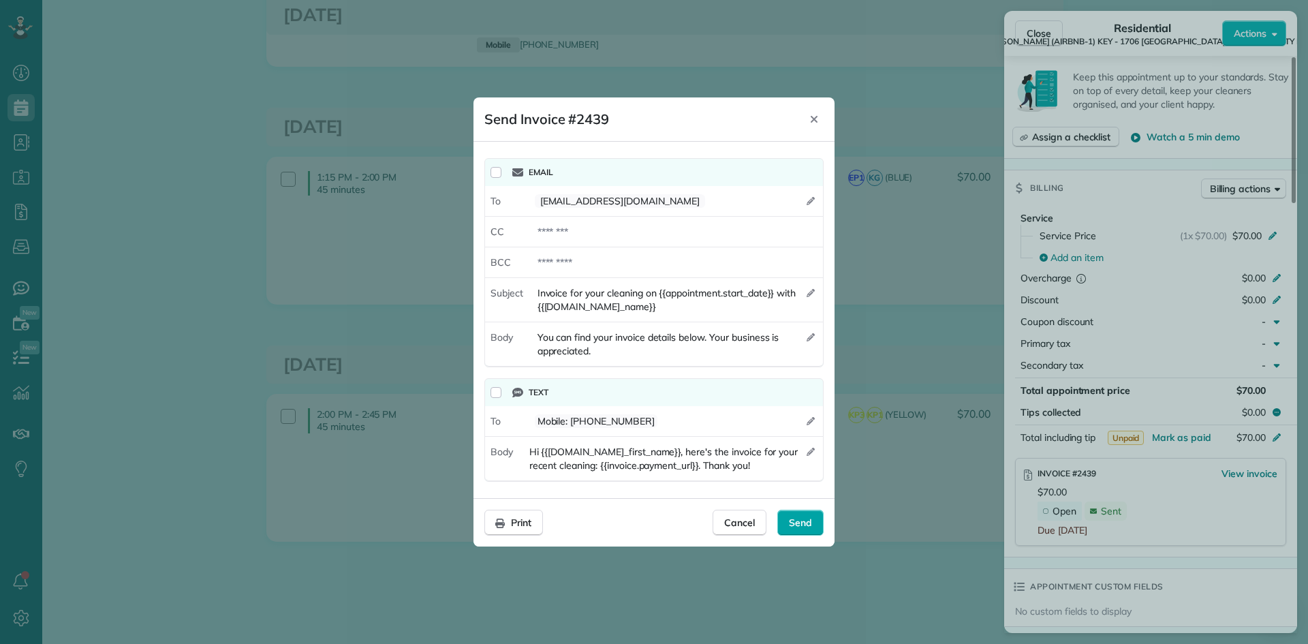
click at [799, 529] on div "Send" at bounding box center [800, 523] width 46 height 26
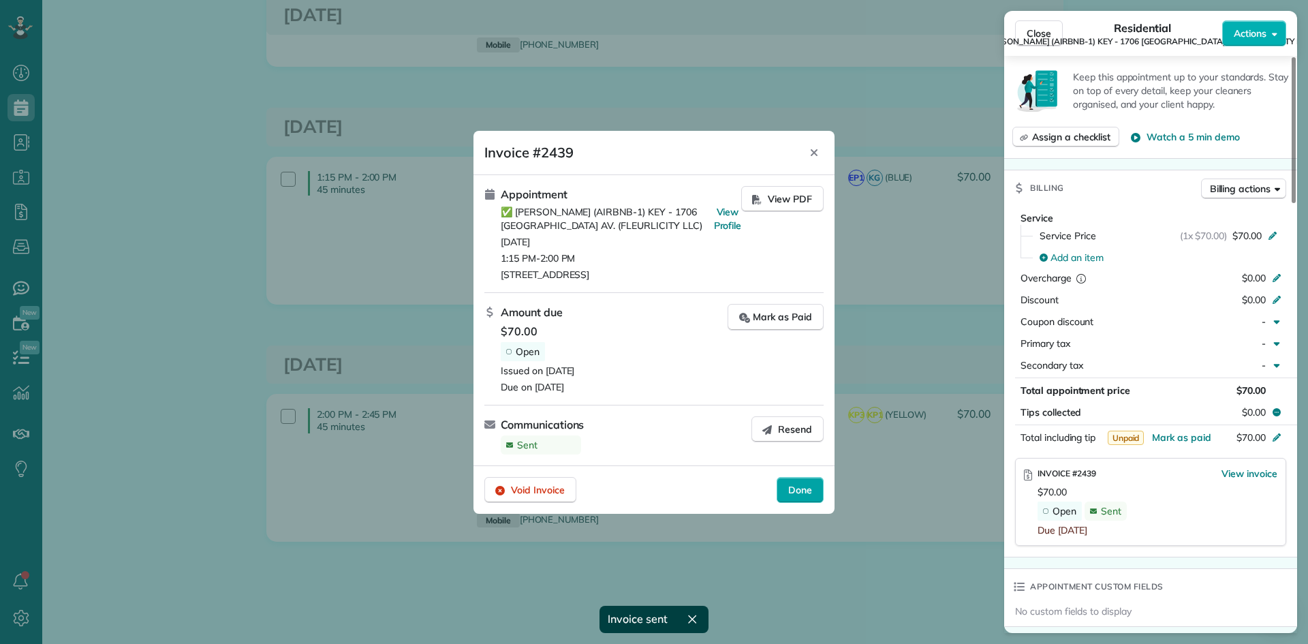
click at [804, 491] on span "Done" at bounding box center [800, 490] width 24 height 14
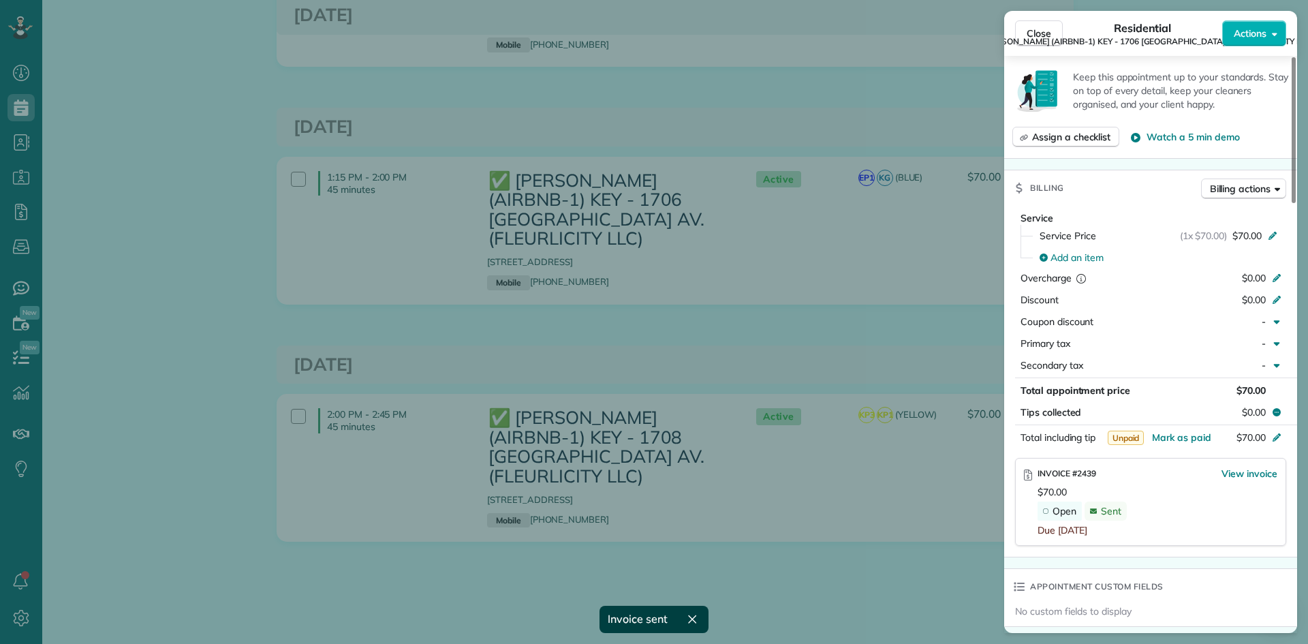
click at [787, 339] on div "Close Residential ✅ NELSON RICHARD (AIRBNB-1) KEY - 1706 POLAND AV. (FLEURLICIT…" at bounding box center [654, 322] width 1308 height 644
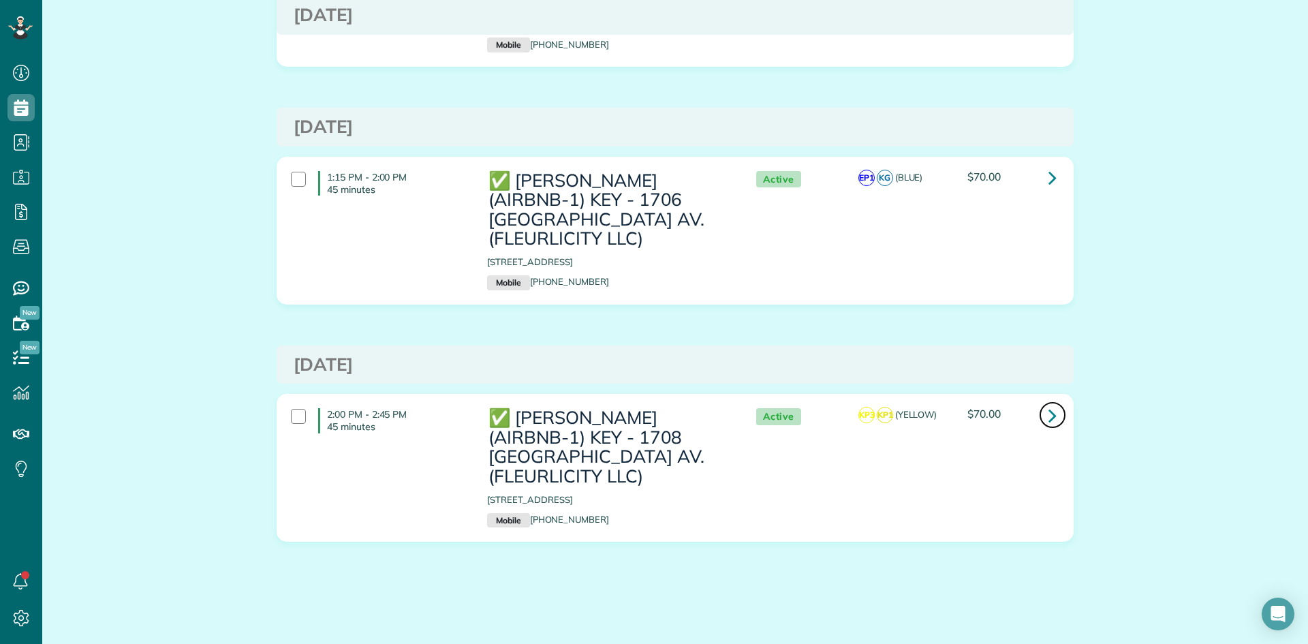
click at [1048, 415] on icon at bounding box center [1052, 415] width 8 height 24
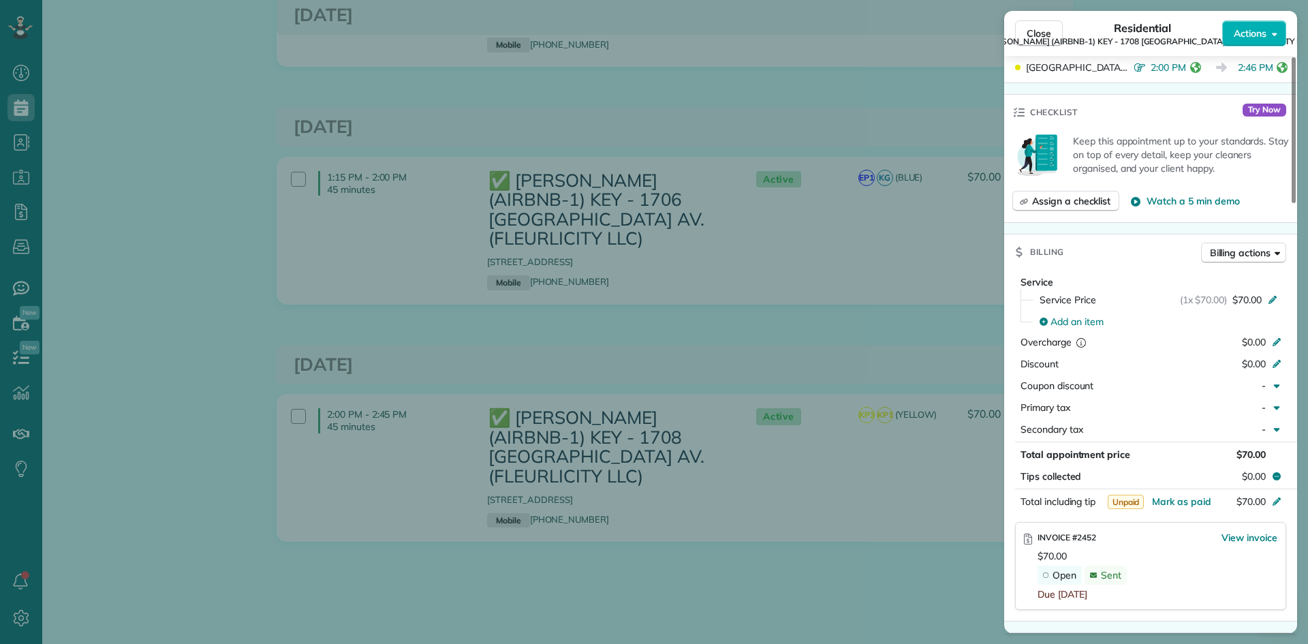
scroll to position [621, 0]
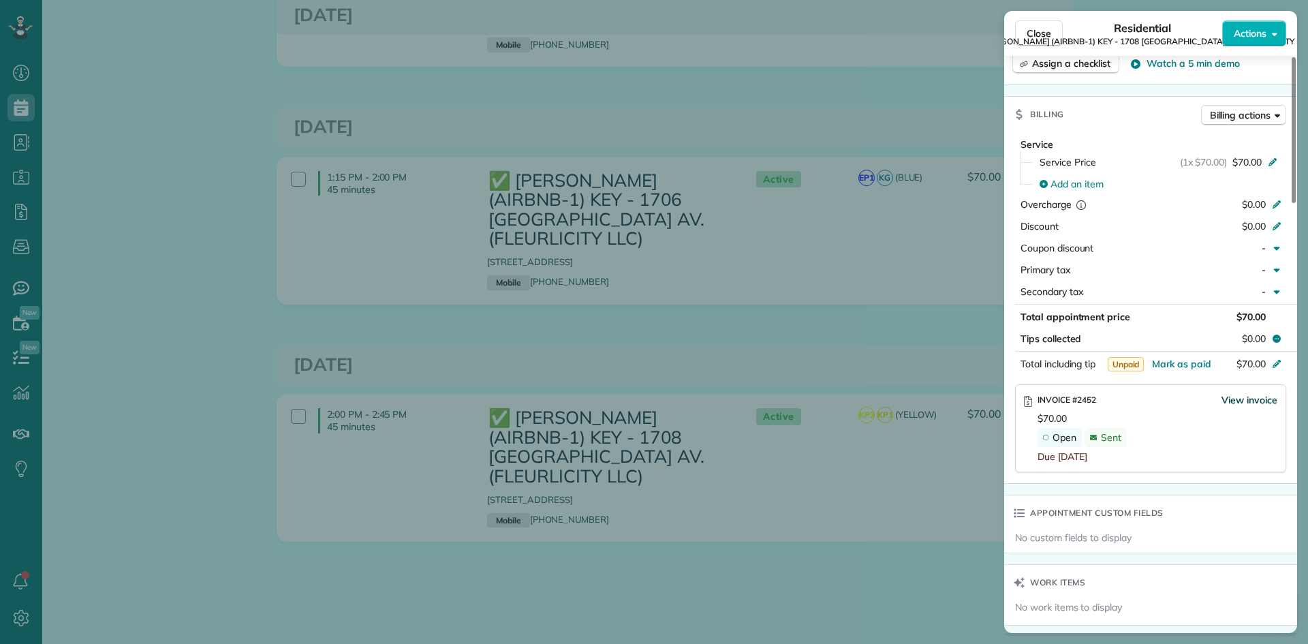
click at [1249, 393] on span "View invoice" at bounding box center [1249, 400] width 56 height 14
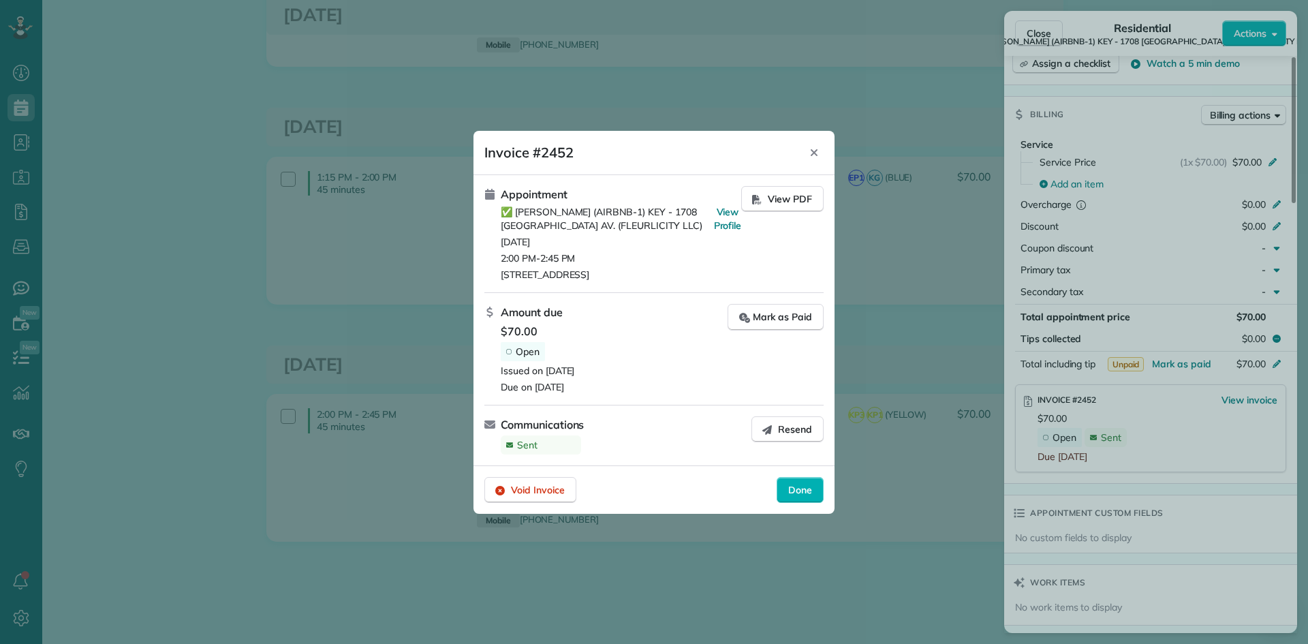
click at [790, 430] on span "Resend" at bounding box center [795, 429] width 34 height 14
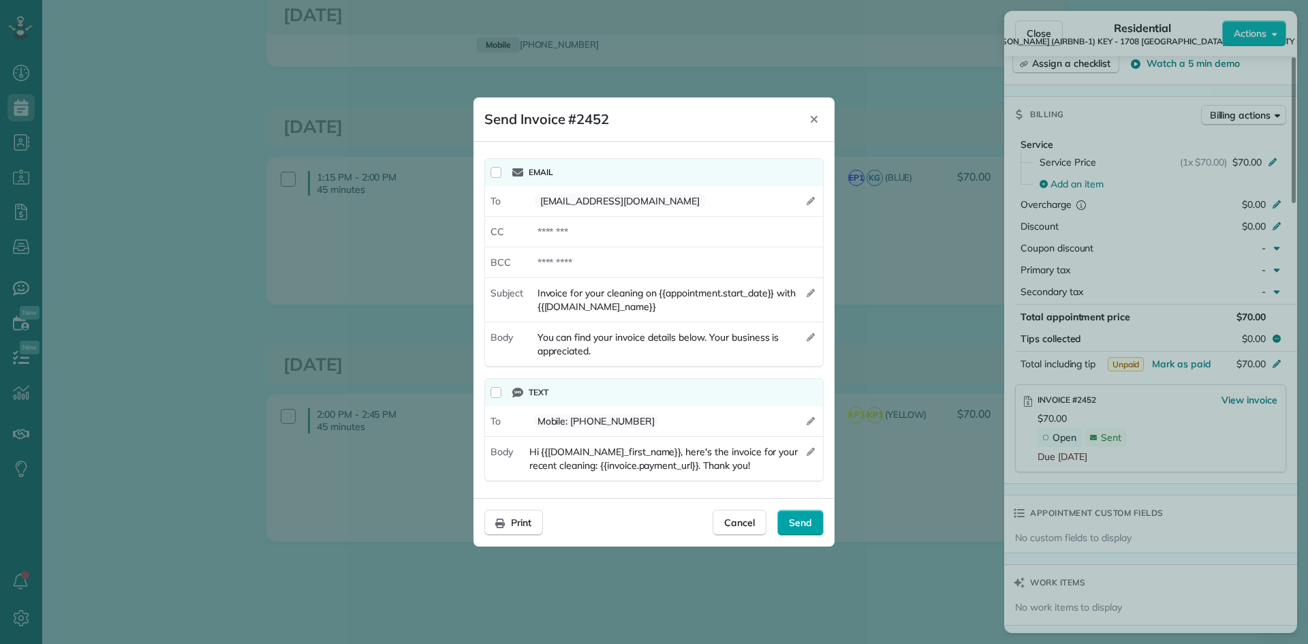
click at [810, 526] on span "Send" at bounding box center [800, 523] width 23 height 14
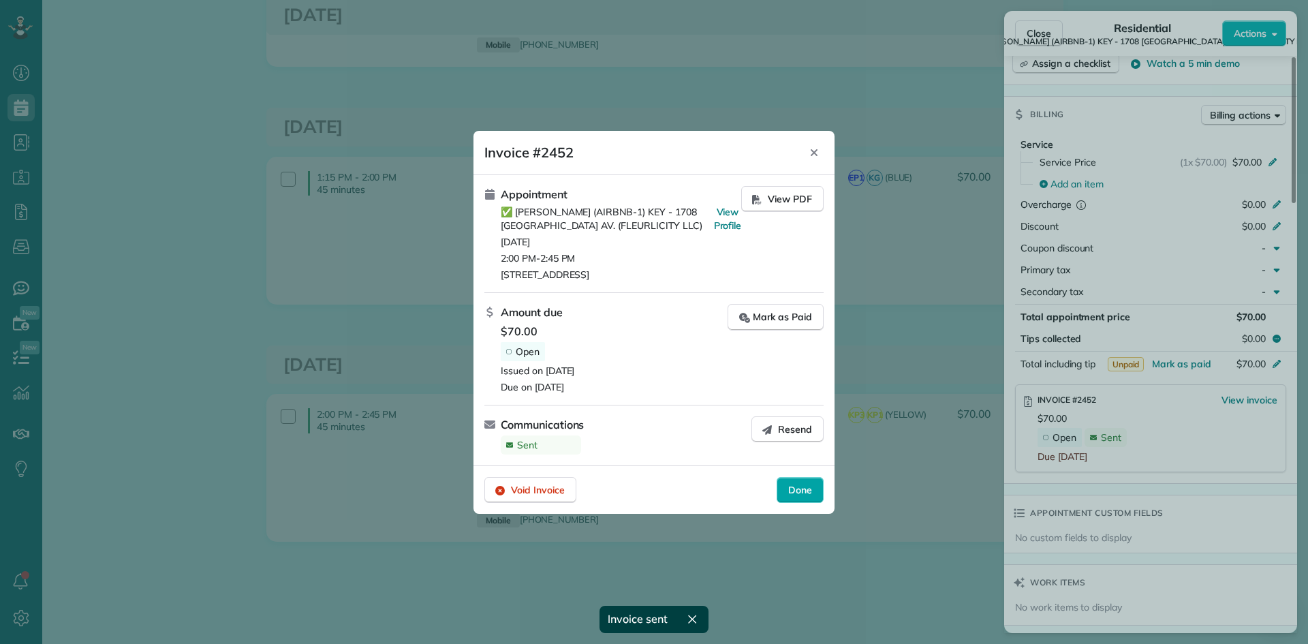
click at [805, 492] on span "Done" at bounding box center [800, 490] width 24 height 14
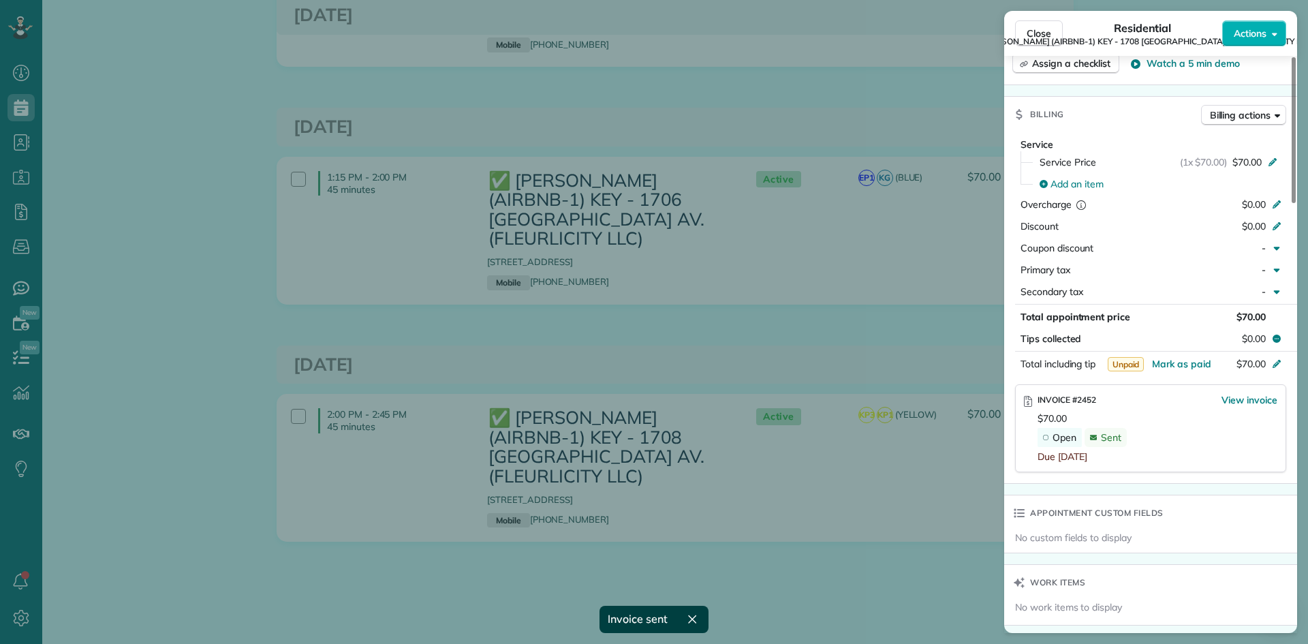
click at [800, 349] on div "Close Residential ✅ NELSON RICHARD (AIRBNB-1) KEY - 1708 POLAND AV. (FLEURLICIT…" at bounding box center [654, 322] width 1308 height 644
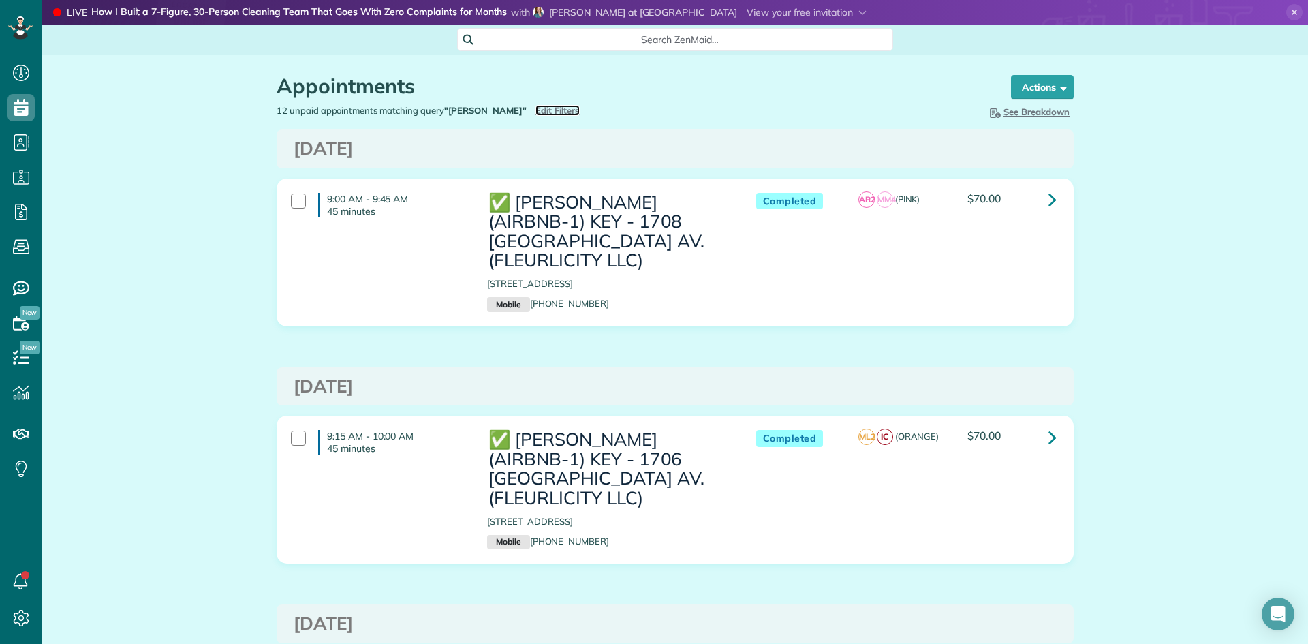
click at [535, 110] on span "Edit Filters" at bounding box center [557, 110] width 44 height 11
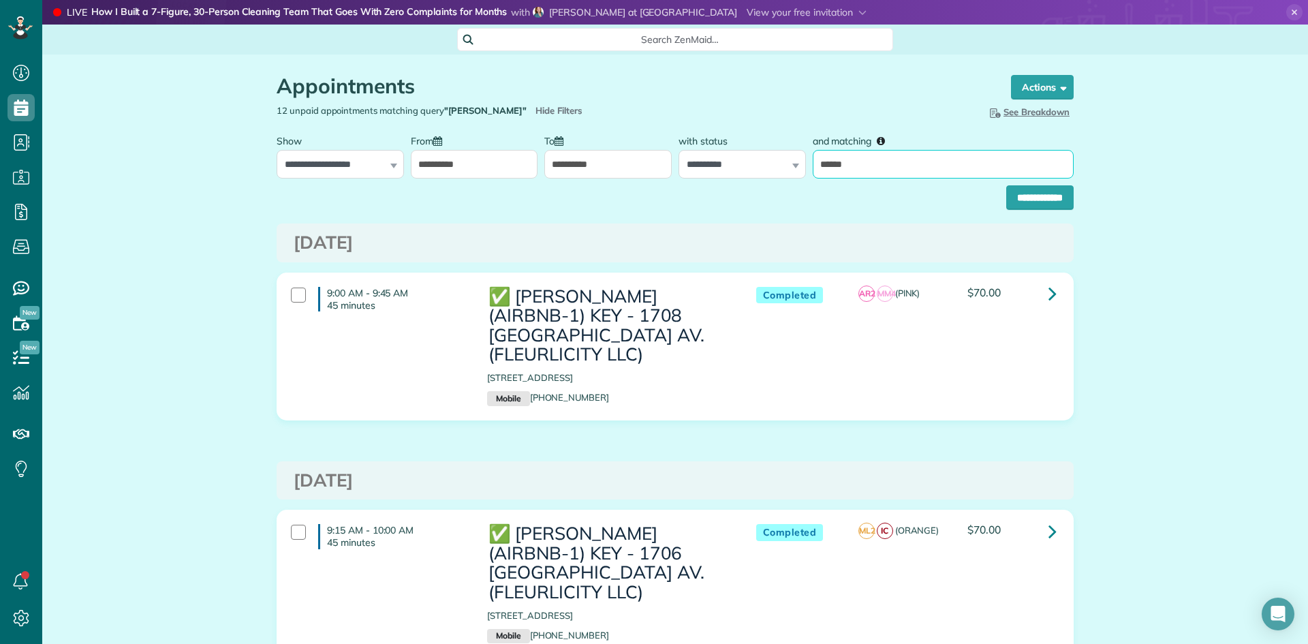
drag, startPoint x: 878, startPoint y: 170, endPoint x: 678, endPoint y: 189, distance: 200.4
click at [700, 185] on form "**********" at bounding box center [675, 168] width 797 height 82
click at [1006, 185] on input "**********" at bounding box center [1039, 197] width 67 height 25
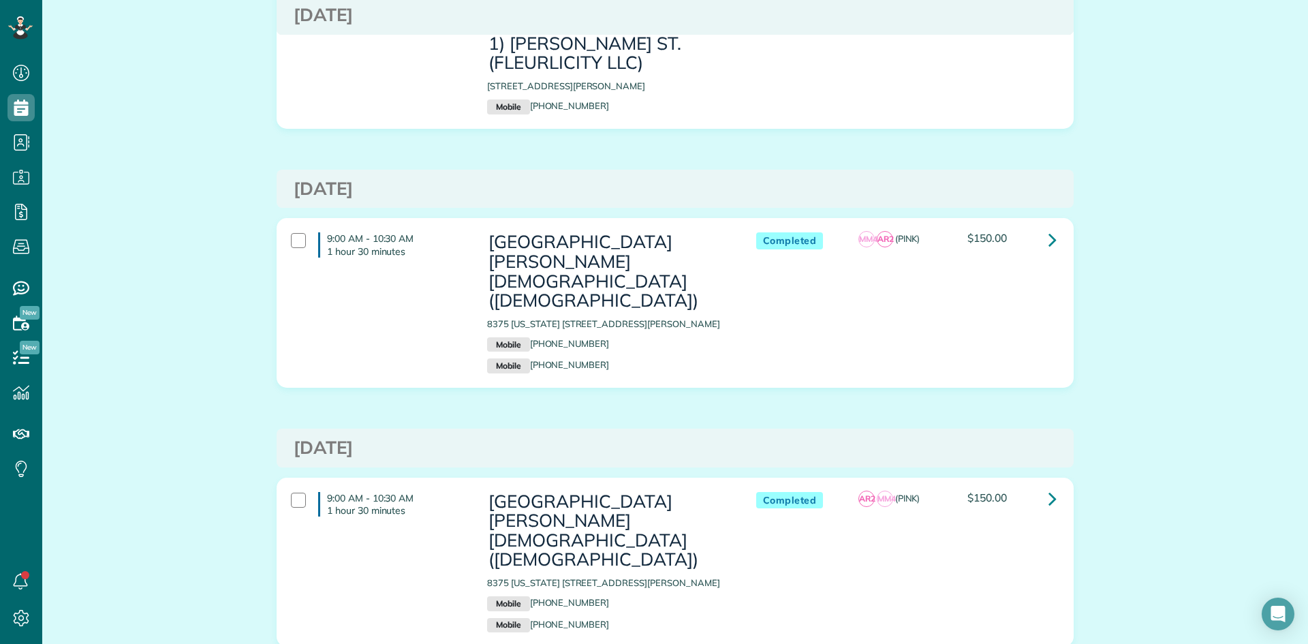
scroll to position [2589, 0]
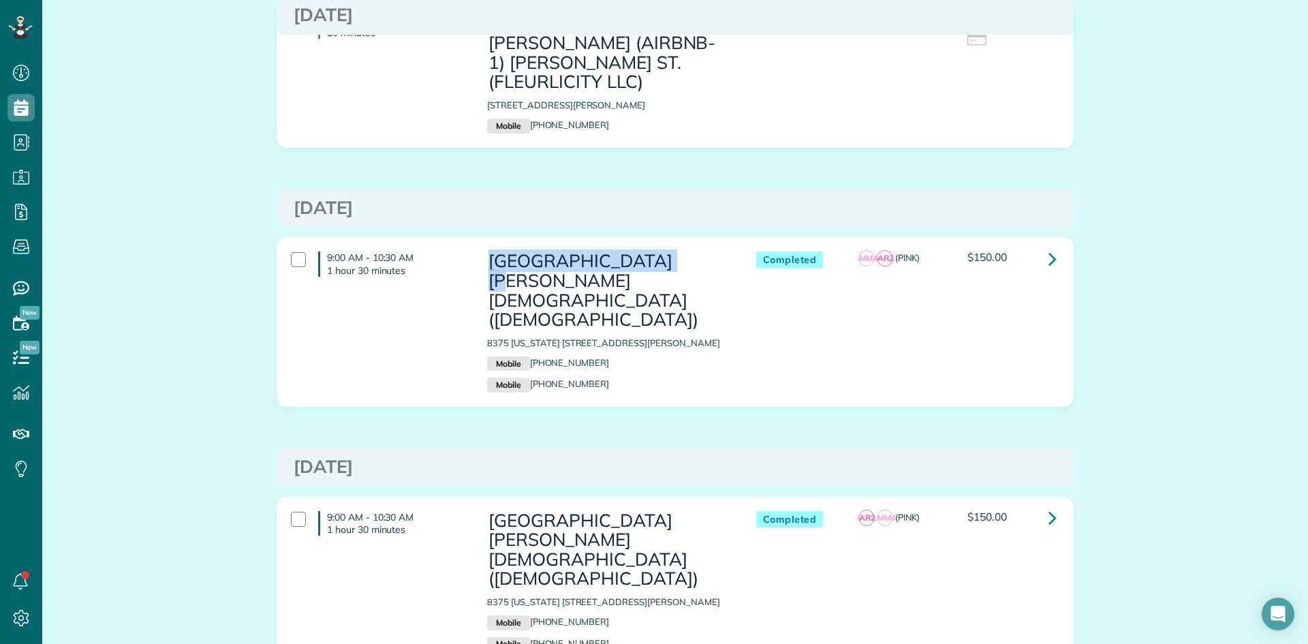
drag, startPoint x: 653, startPoint y: 183, endPoint x: 484, endPoint y: 188, distance: 169.0
click at [484, 245] on div "[GEOGRAPHIC_DATA][PERSON_NAME][DEMOGRAPHIC_DATA] ([DEMOGRAPHIC_DATA]) [STREET_A…" at bounding box center [608, 322] width 262 height 155
copy h3 "Belle [PERSON_NAME] United"
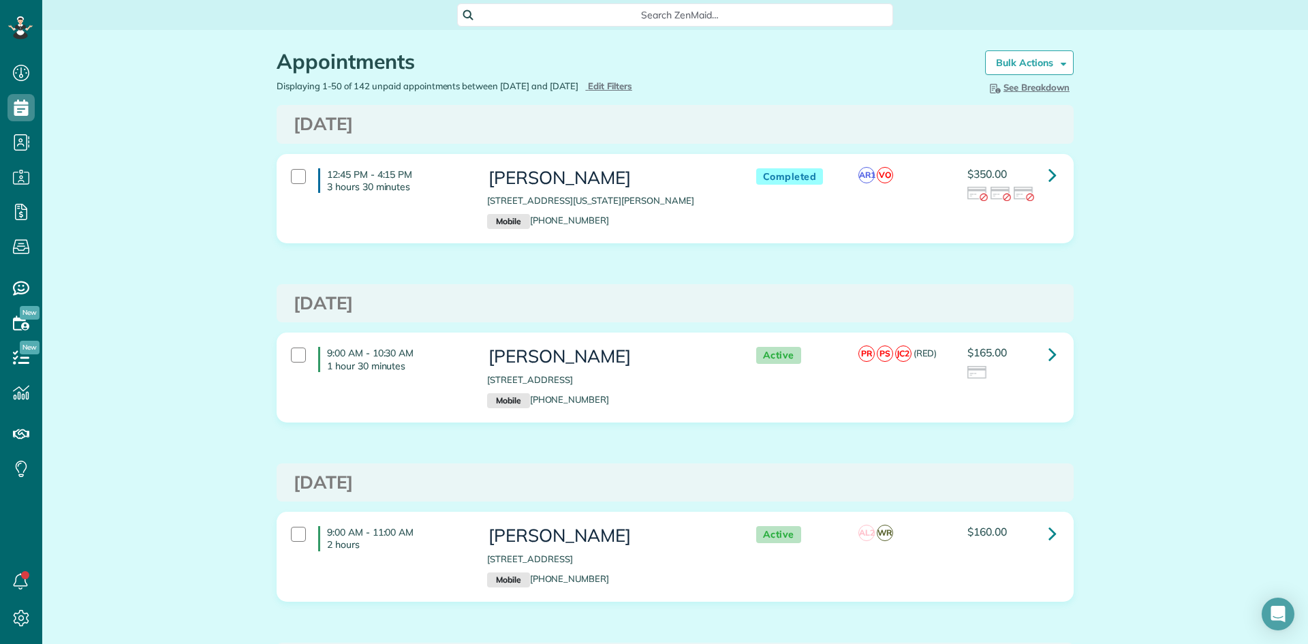
scroll to position [0, 0]
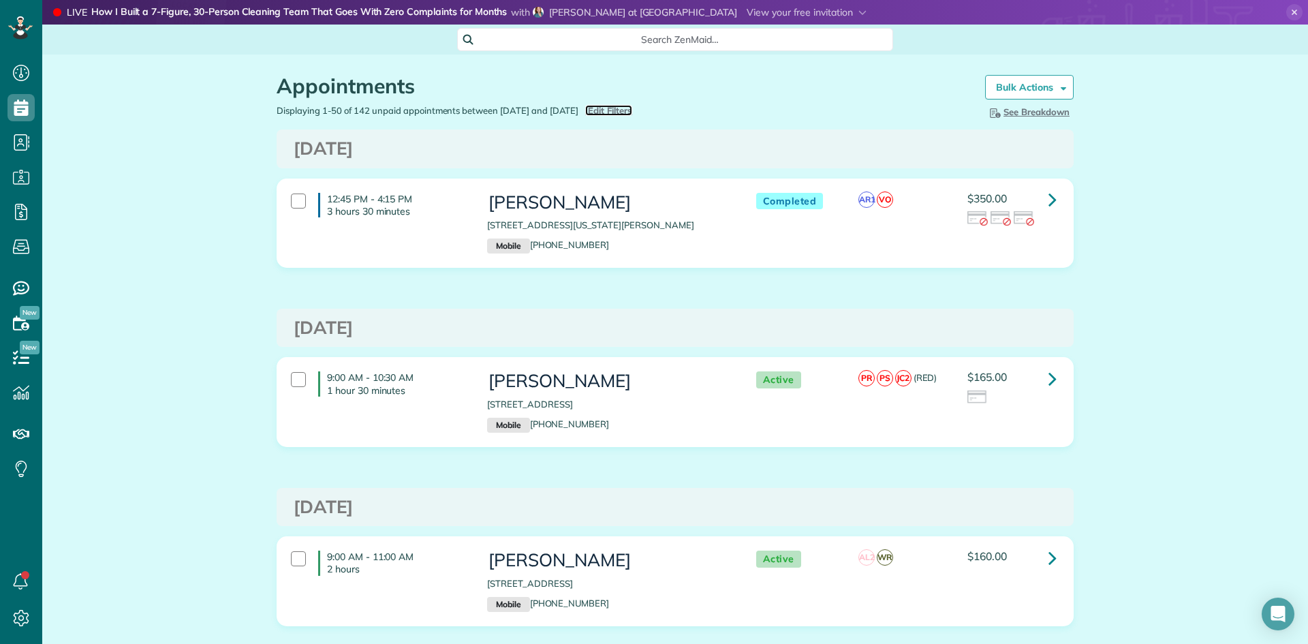
click at [624, 113] on span "Edit Filters" at bounding box center [610, 110] width 44 height 11
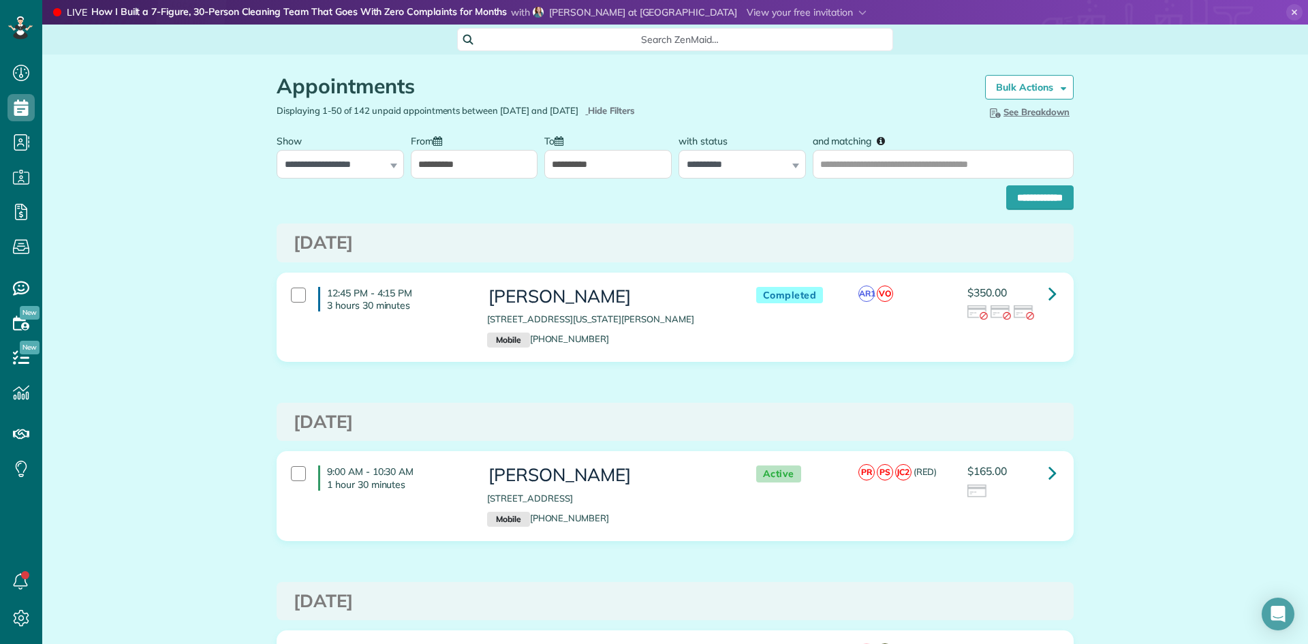
click at [889, 153] on label "and matching" at bounding box center [854, 139] width 82 height 25
click at [889, 162] on input "and matching" at bounding box center [943, 164] width 261 height 29
paste input "**********"
type input "**********"
click at [1008, 209] on input "**********" at bounding box center [1039, 197] width 67 height 25
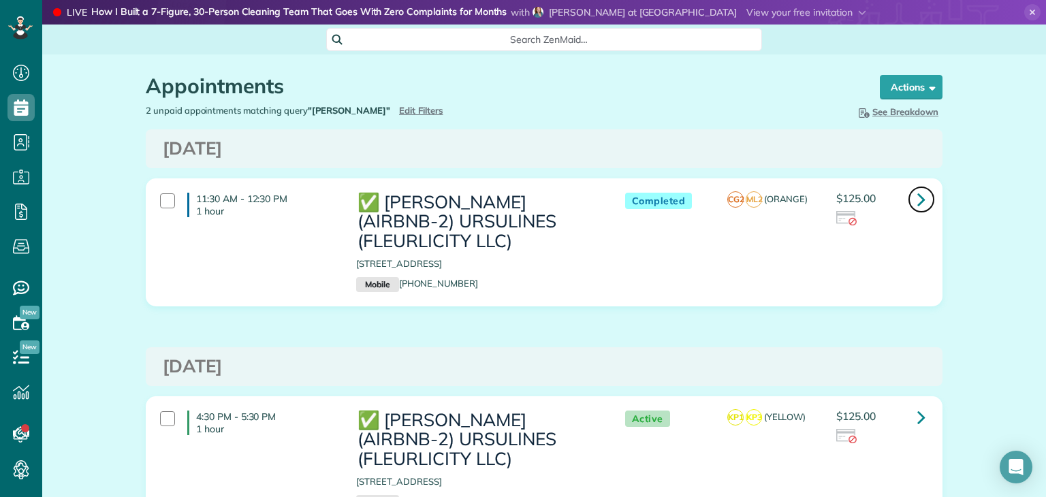
click at [922, 199] on link at bounding box center [921, 199] width 27 height 27
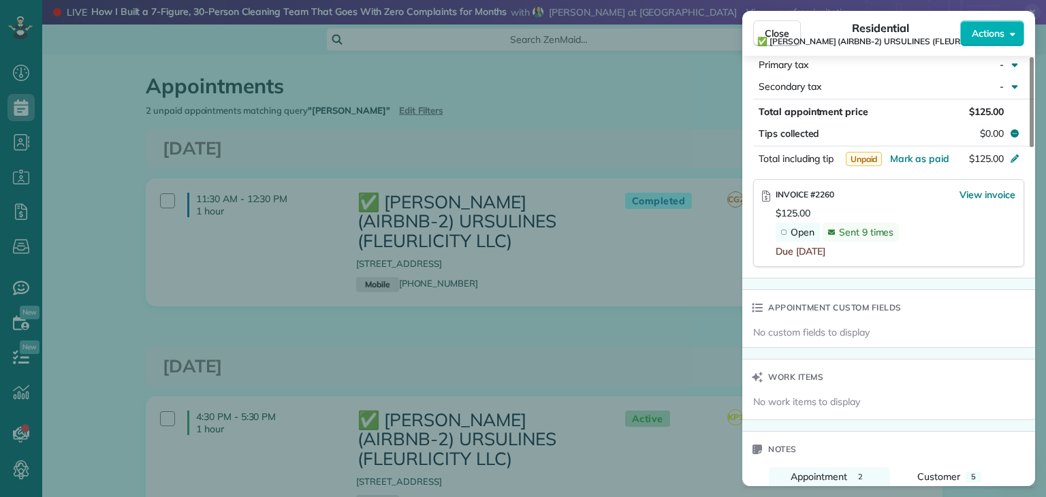
scroll to position [819, 0]
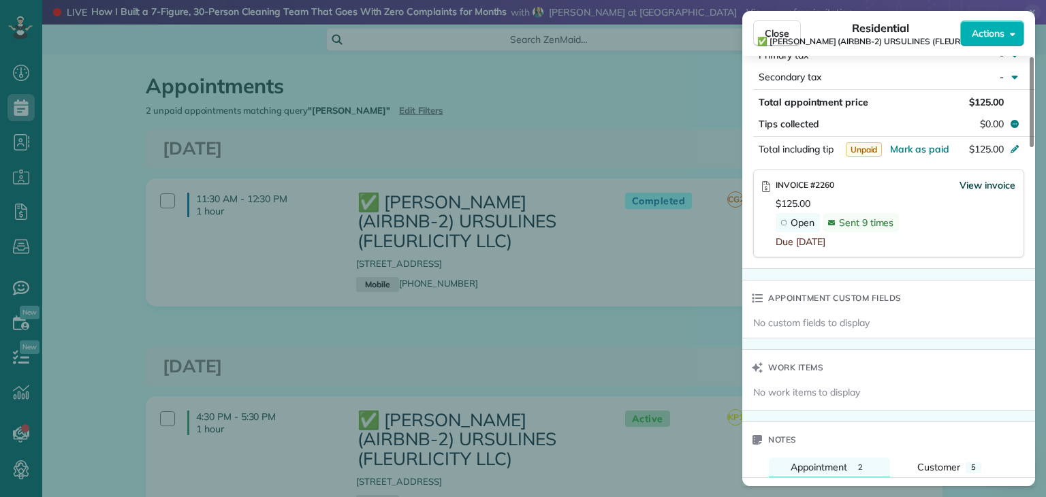
click at [981, 187] on span "View invoice" at bounding box center [988, 185] width 56 height 14
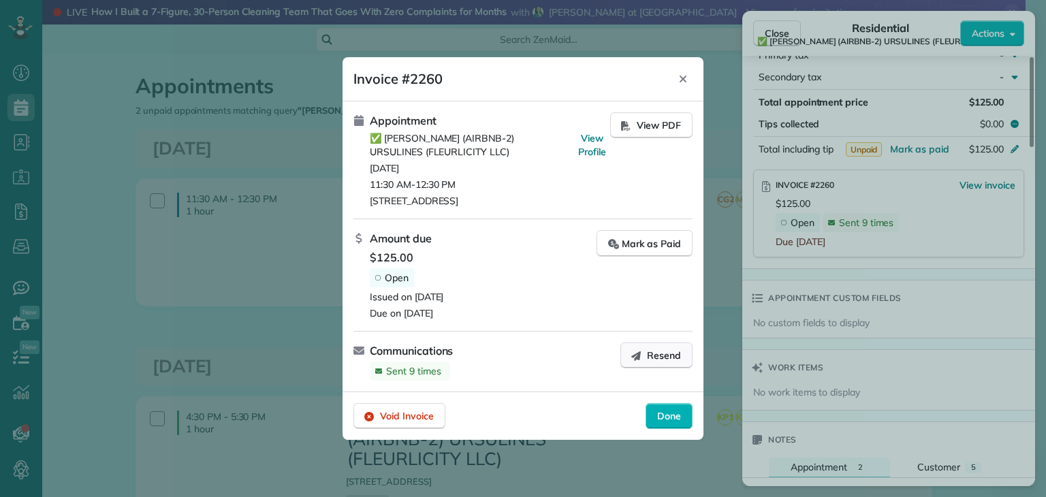
click at [651, 347] on button "Resend" at bounding box center [657, 356] width 72 height 26
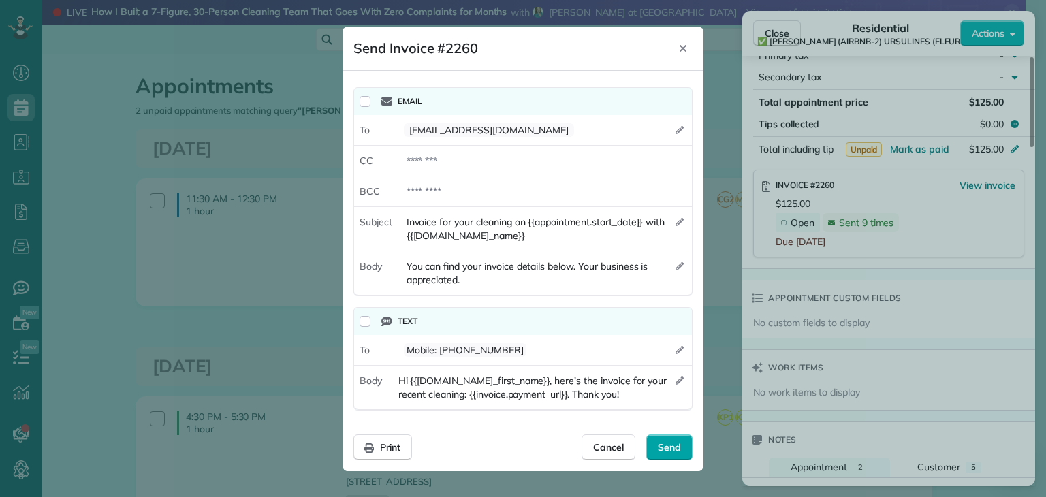
click at [668, 448] on span "Send" at bounding box center [669, 448] width 23 height 14
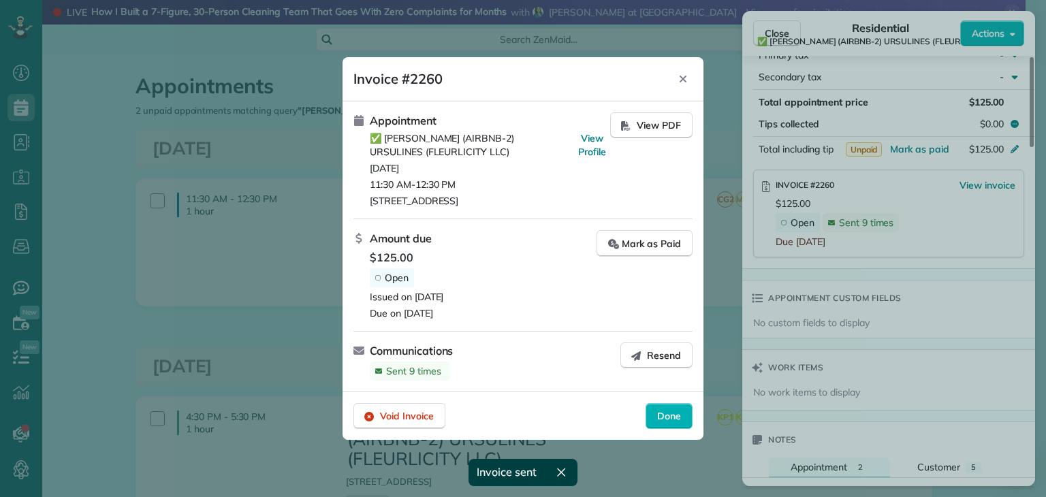
click at [676, 412] on span "Done" at bounding box center [669, 416] width 24 height 14
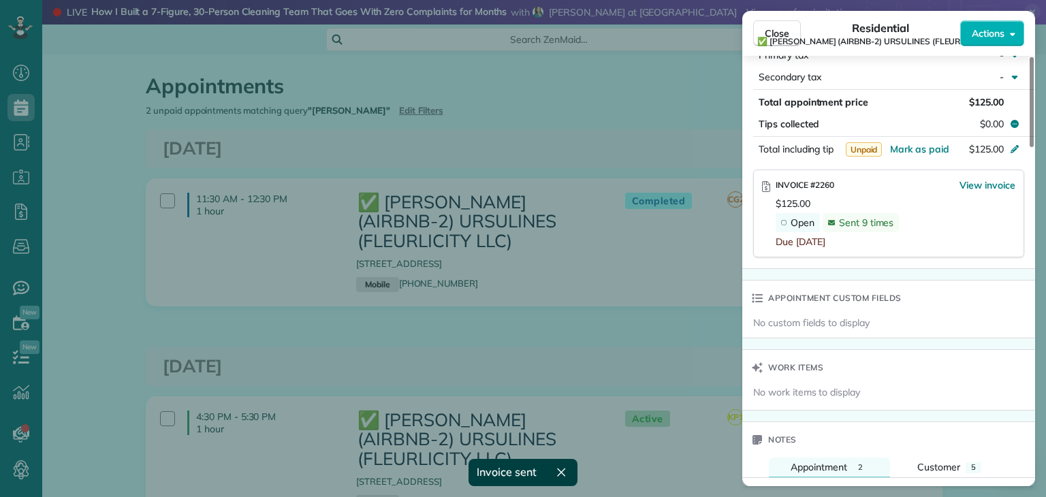
click at [701, 332] on div "Close Residential ✅ ALTON BUXTON (AIRBNB-2) URSULINES (FLEURLICITY LLC) Actions…" at bounding box center [523, 248] width 1046 height 497
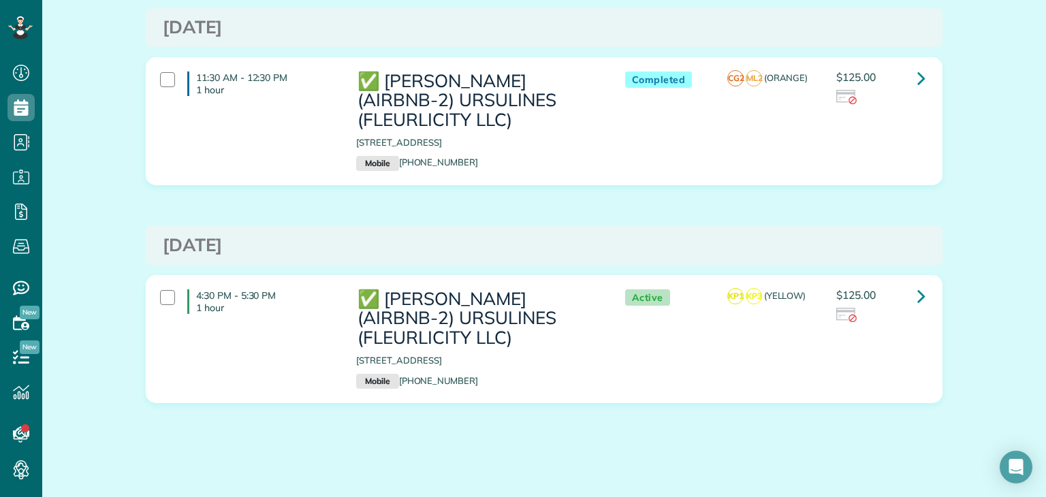
scroll to position [129, 0]
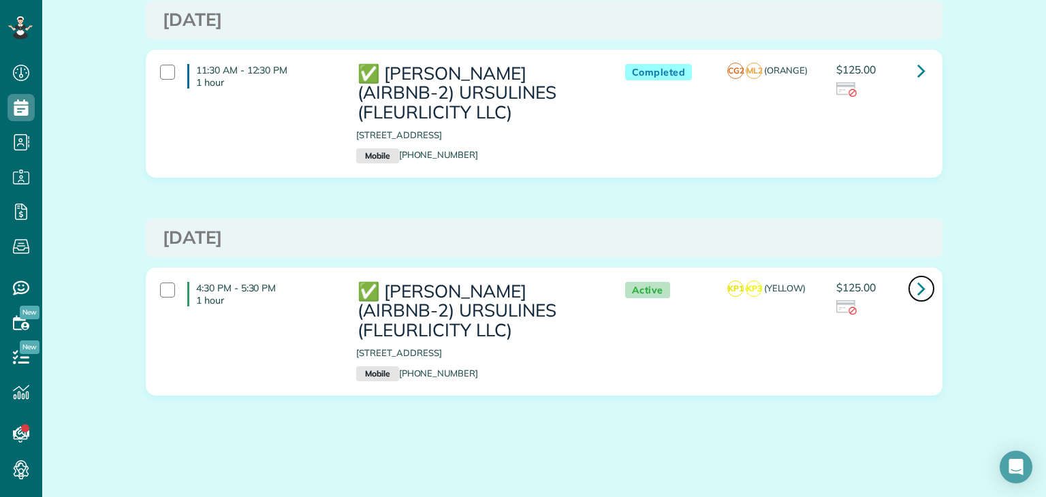
click at [918, 287] on icon at bounding box center [922, 289] width 8 height 24
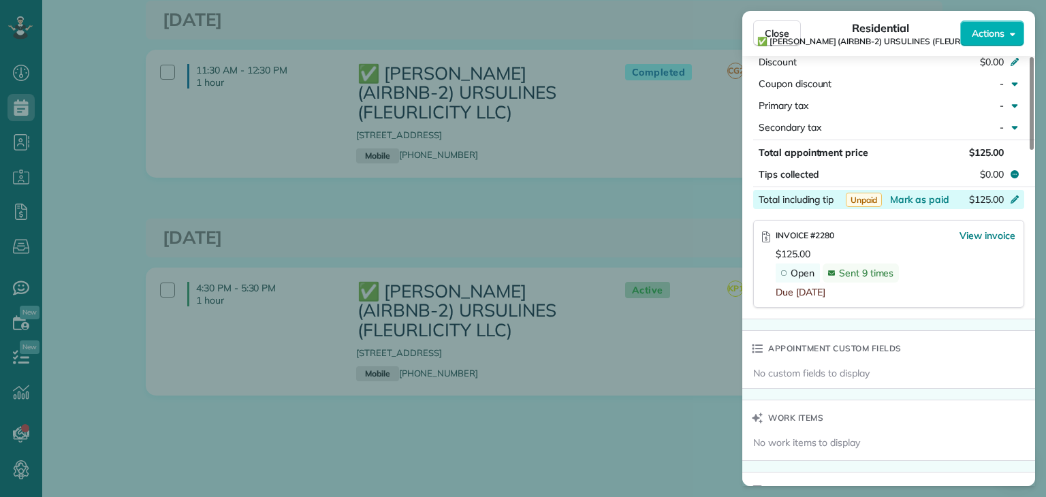
scroll to position [681, 0]
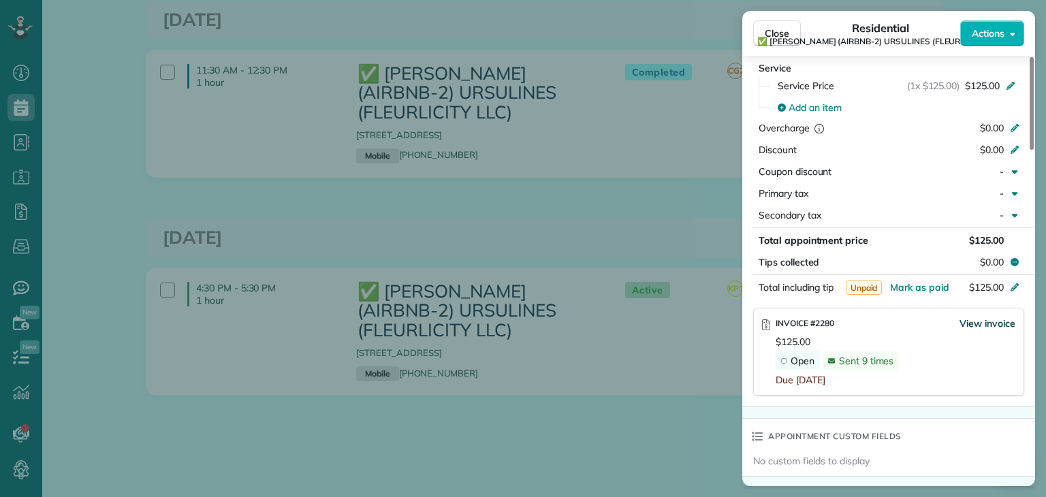
click at [986, 330] on span "View invoice" at bounding box center [988, 324] width 56 height 14
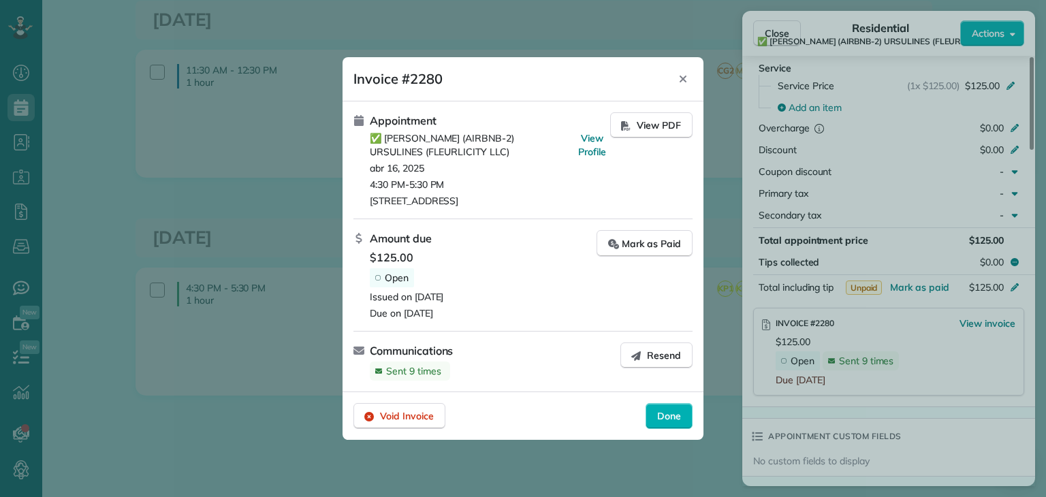
click at [661, 357] on span "Resend" at bounding box center [664, 356] width 34 height 14
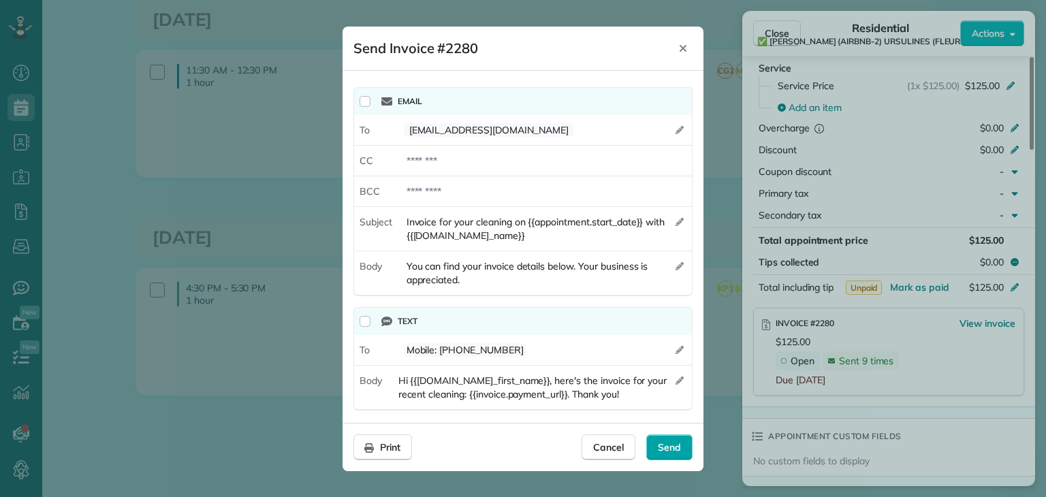
click at [676, 443] on span "Send" at bounding box center [669, 448] width 23 height 14
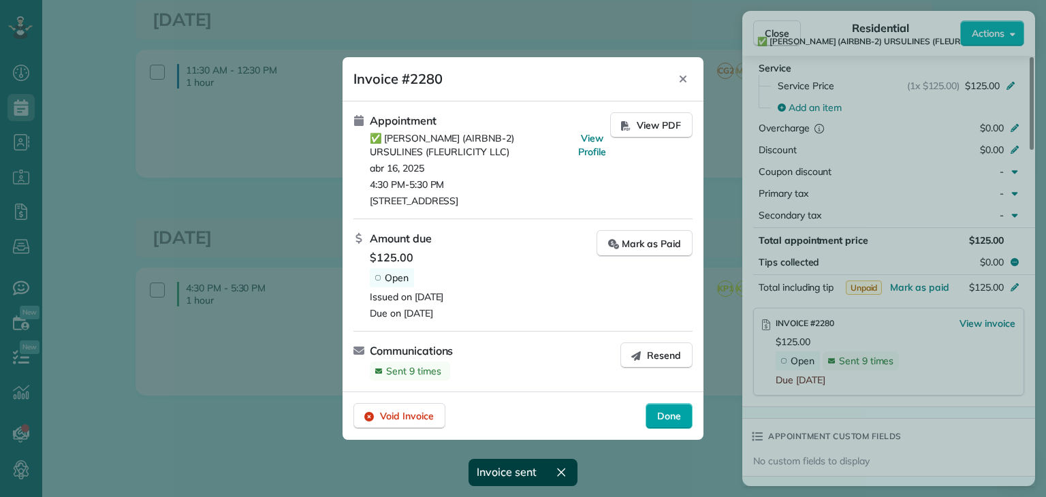
click at [666, 409] on span "Done" at bounding box center [669, 416] width 24 height 14
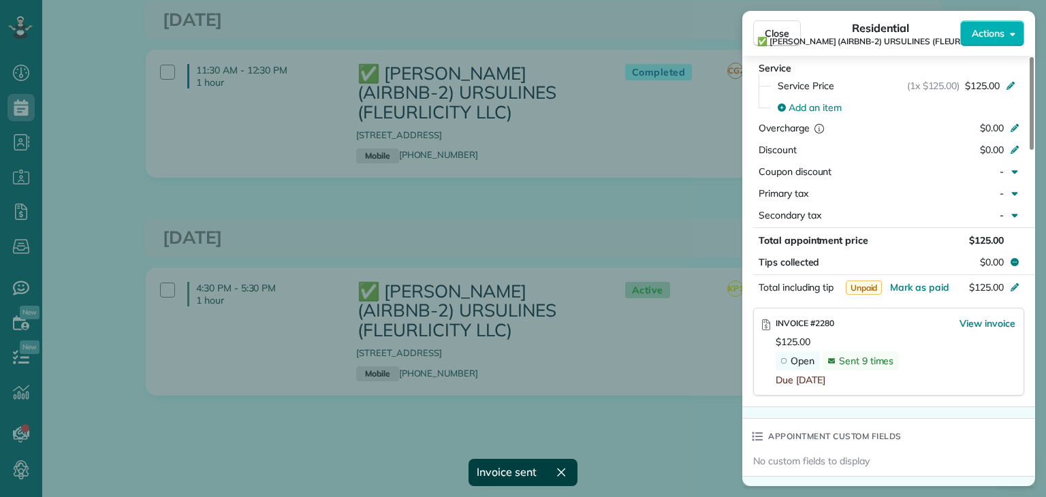
click at [640, 249] on div "Close Residential ✅ ALTON BUXTON (AIRBNB-2) URSULINES (FLEURLICITY LLC) Actions…" at bounding box center [523, 248] width 1046 height 497
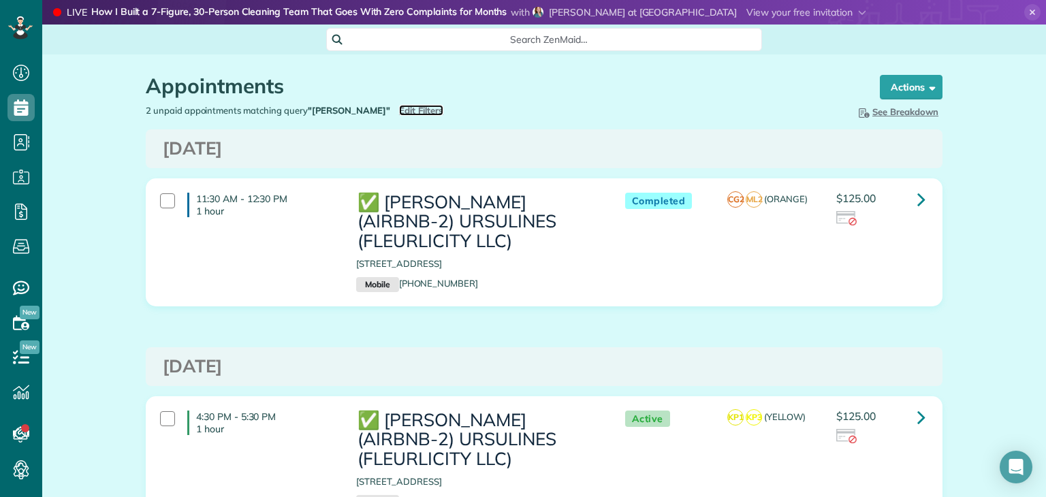
click at [399, 107] on span "Edit Filters" at bounding box center [421, 110] width 44 height 11
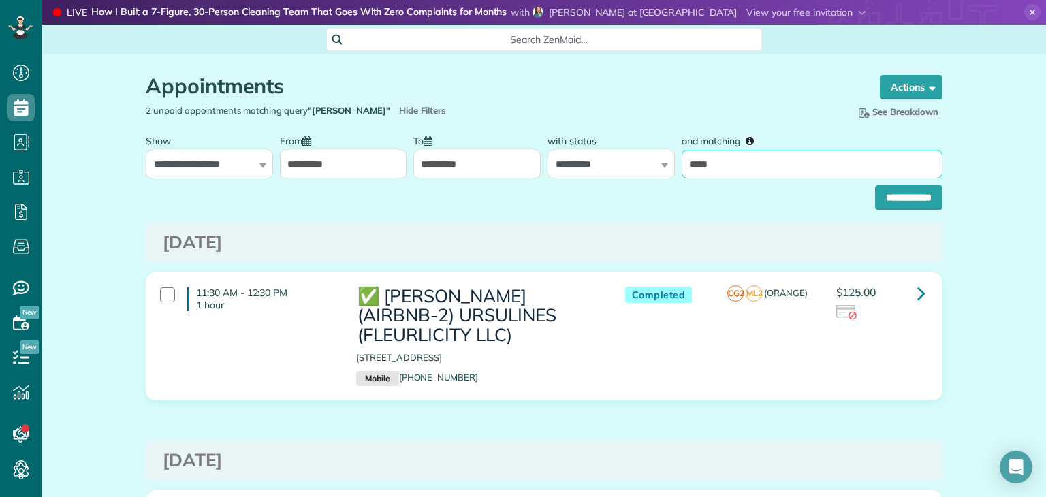
drag, startPoint x: 762, startPoint y: 154, endPoint x: 668, endPoint y: 158, distance: 94.1
click at [682, 158] on input "*****" at bounding box center [812, 164] width 261 height 29
type input "*********"
click at [907, 205] on input "**********" at bounding box center [908, 197] width 67 height 25
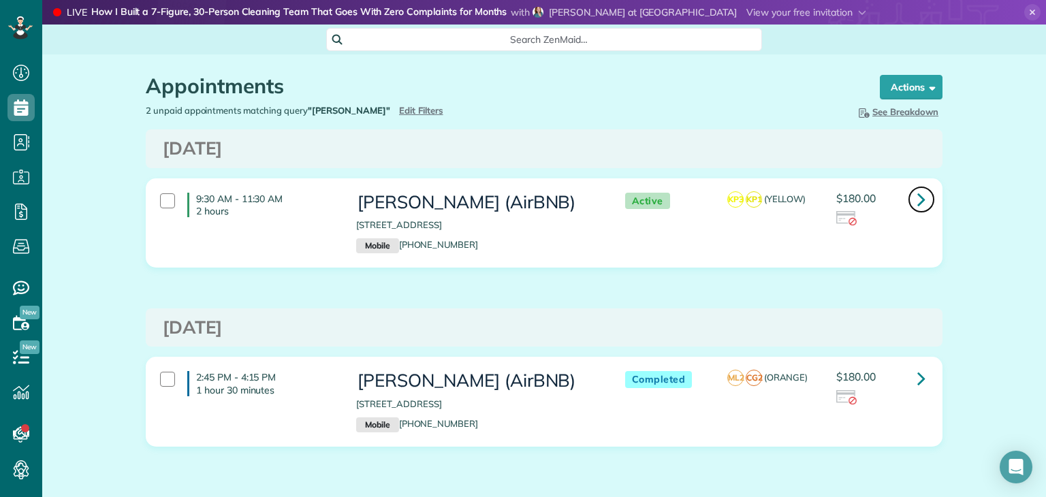
click at [918, 199] on icon at bounding box center [922, 199] width 8 height 24
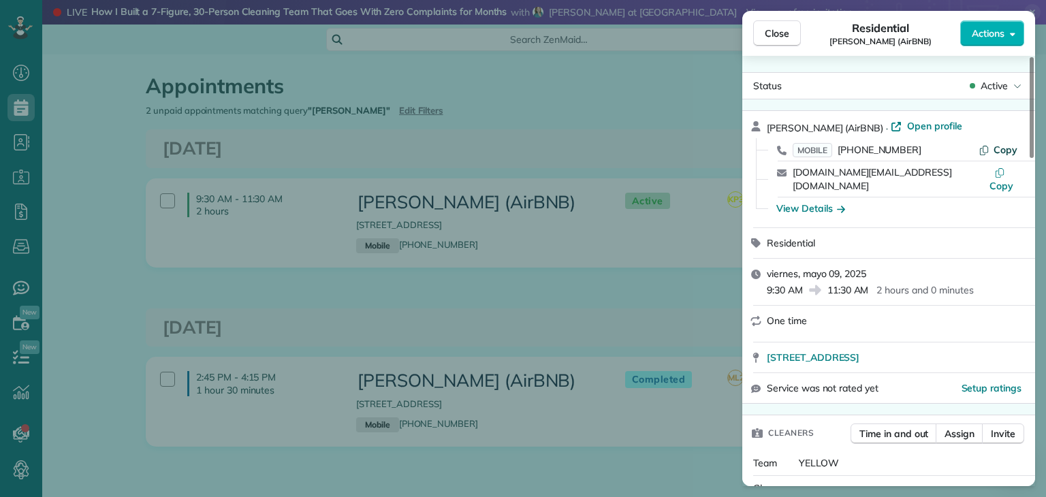
click at [1004, 149] on span "Copy" at bounding box center [1006, 150] width 24 height 12
click at [428, 141] on div "Close Residential [PERSON_NAME] (AirBNB) Actions Status Active [PERSON_NAME] (A…" at bounding box center [523, 248] width 1046 height 497
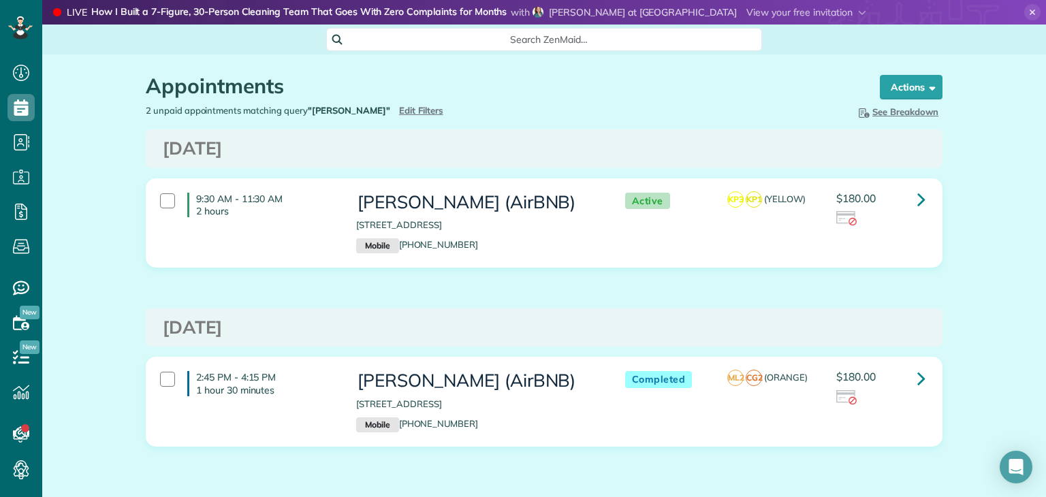
scroll to position [51, 0]
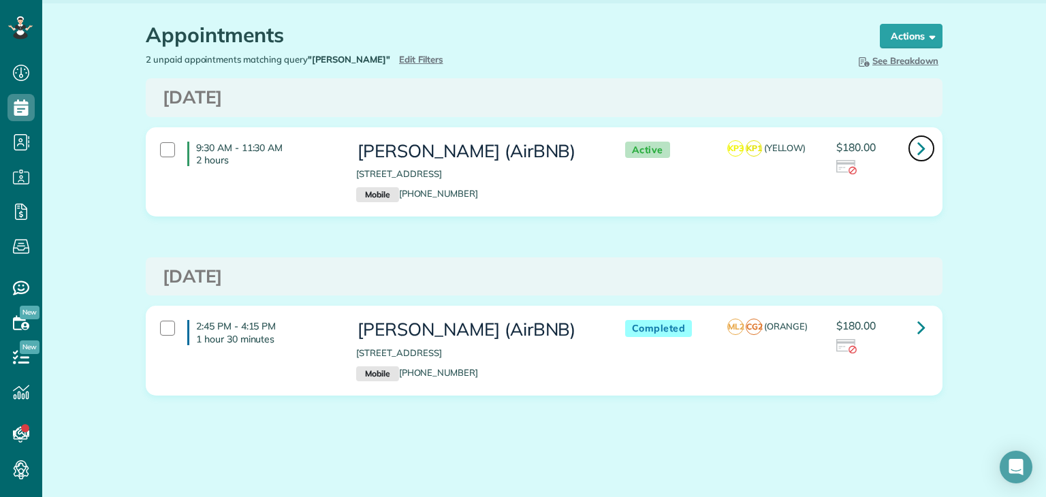
click at [918, 148] on icon at bounding box center [922, 148] width 8 height 24
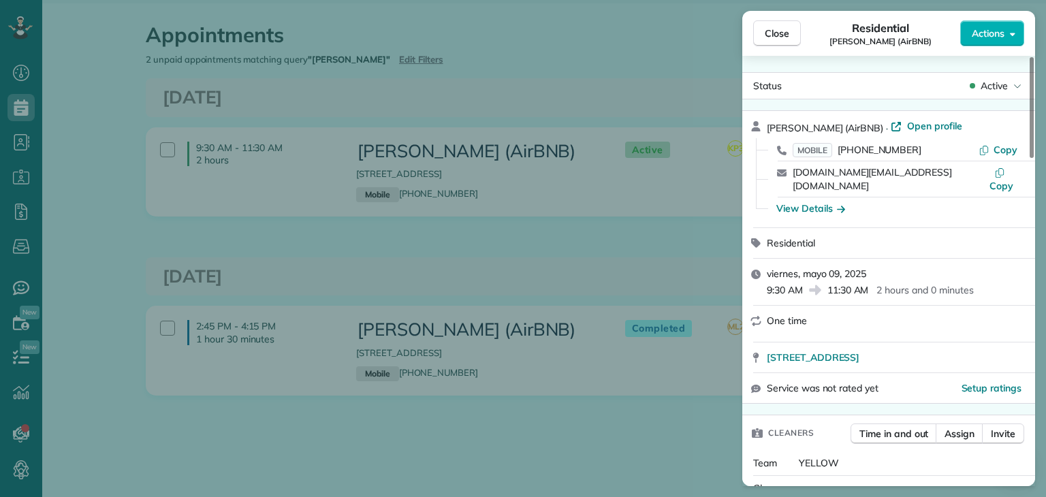
click at [514, 260] on div "Close Residential [PERSON_NAME] (AirBNB) Actions Status Active [PERSON_NAME] (A…" at bounding box center [523, 248] width 1046 height 497
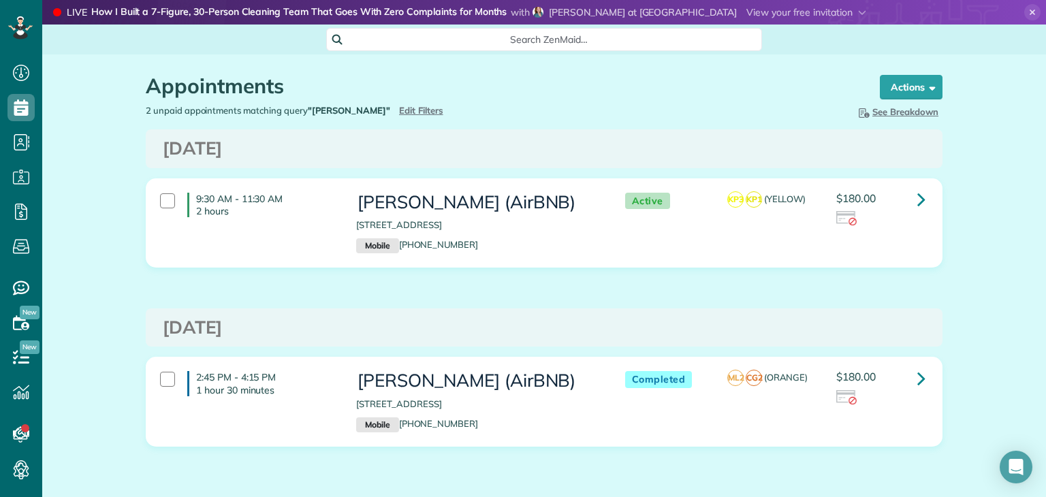
scroll to position [51, 0]
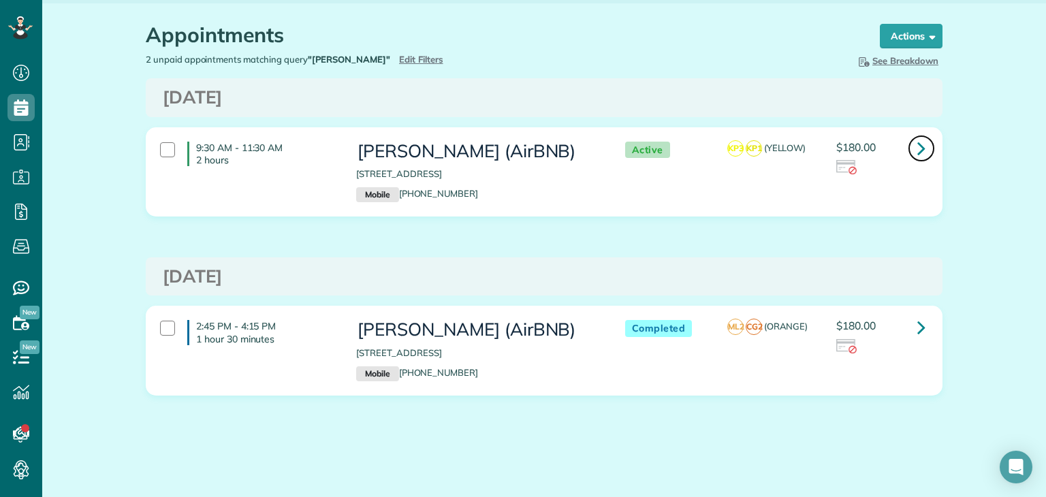
click at [918, 151] on icon at bounding box center [922, 148] width 8 height 24
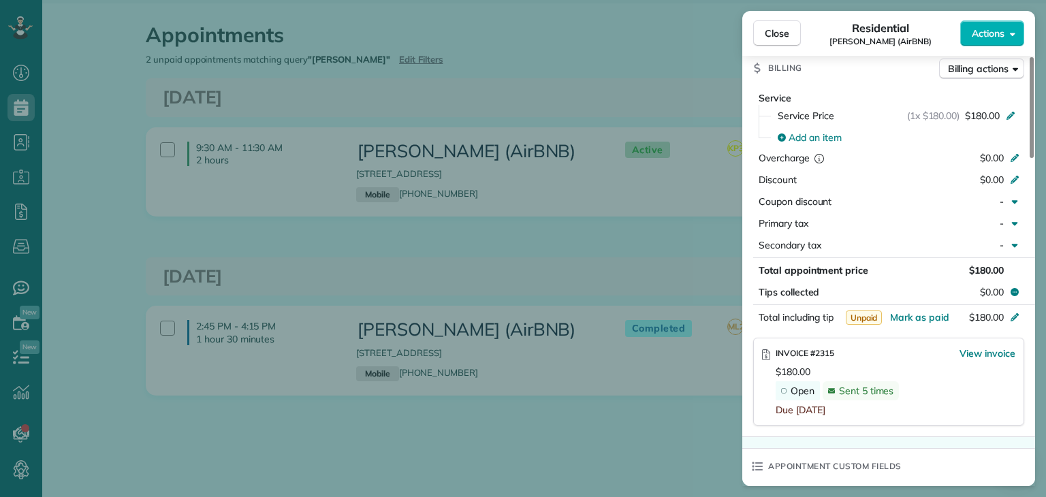
scroll to position [681, 0]
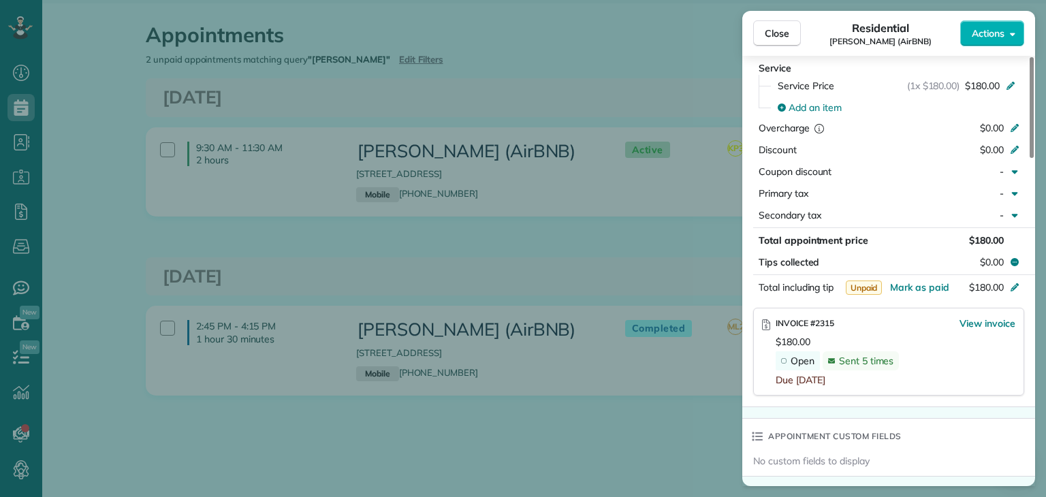
click at [469, 232] on div "Close Residential Cassandra Duncan (AirBNB) Actions Status Active Cassandra Dun…" at bounding box center [523, 248] width 1046 height 497
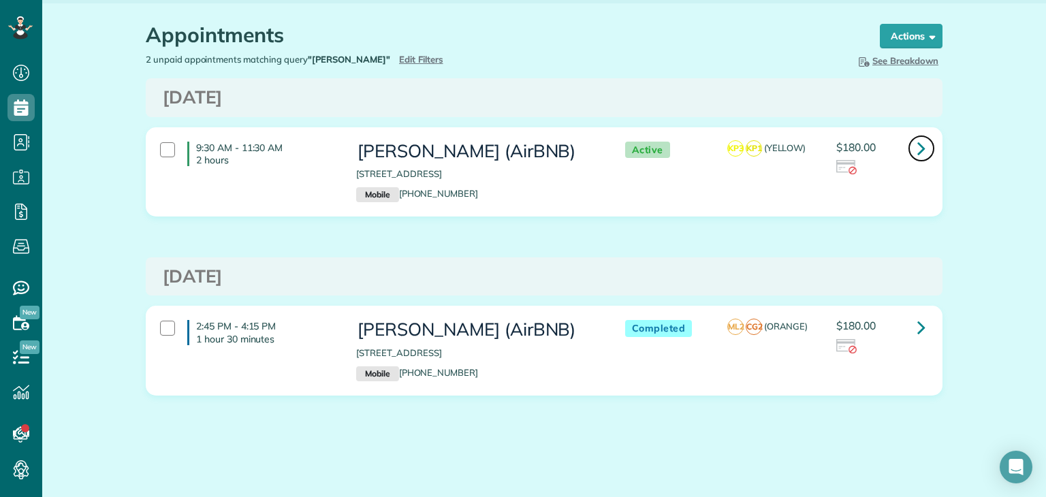
click at [918, 153] on icon at bounding box center [922, 148] width 8 height 24
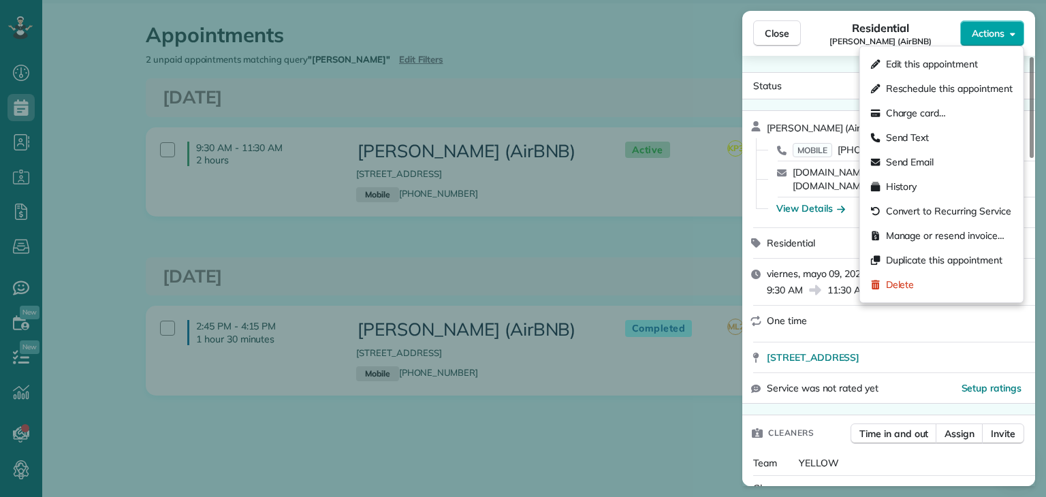
click at [995, 37] on span "Actions" at bounding box center [988, 34] width 33 height 14
click at [926, 111] on span "Charge card…" at bounding box center [916, 113] width 61 height 14
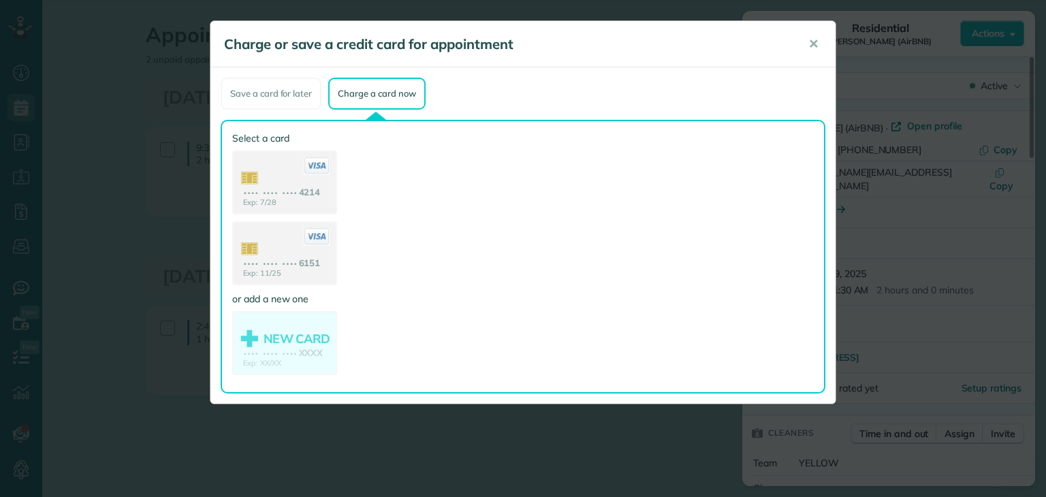
click at [916, 208] on div "Charge or save a credit card for appointment ✕ Save a card for later Charge a c…" at bounding box center [523, 248] width 1046 height 497
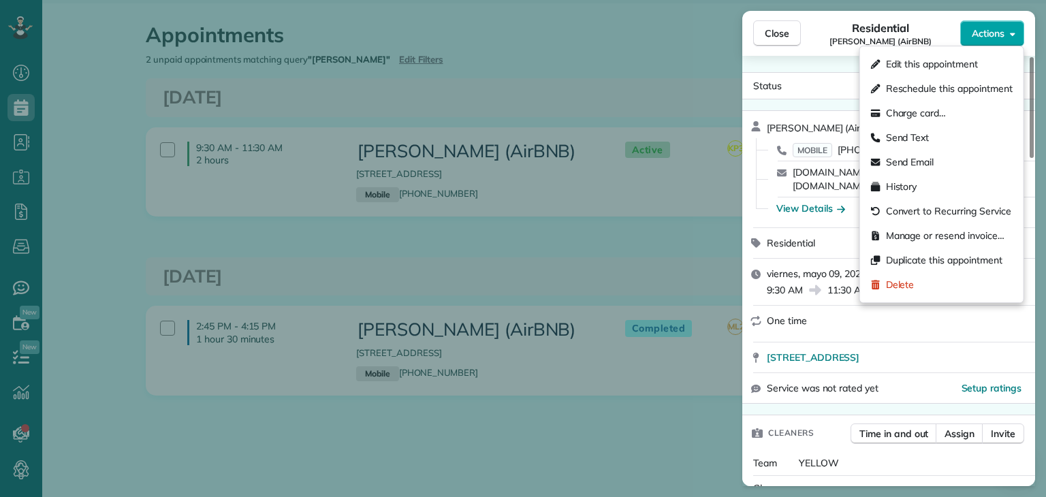
click at [997, 39] on span "Actions" at bounding box center [988, 34] width 33 height 14
click at [928, 110] on span "Charge card…" at bounding box center [916, 113] width 61 height 14
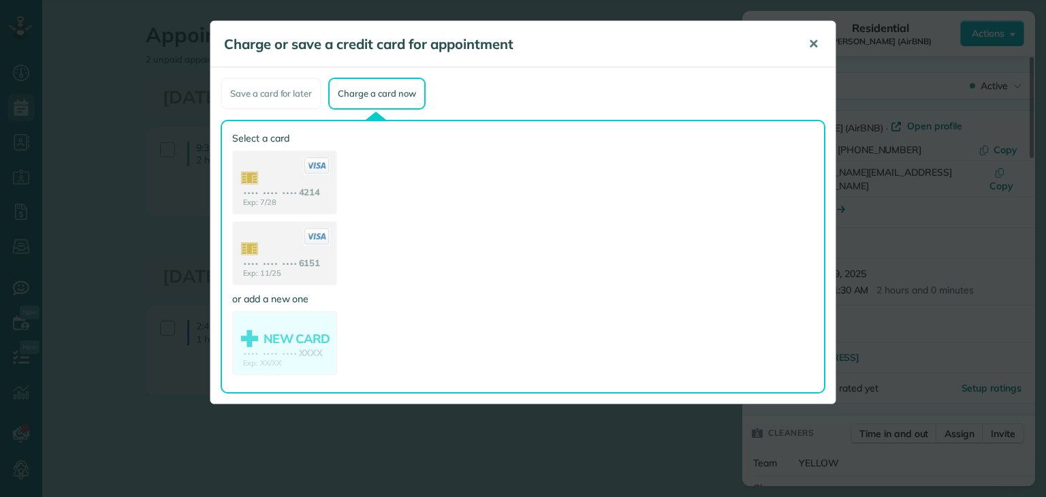
click at [810, 44] on span "✕" at bounding box center [814, 44] width 10 height 16
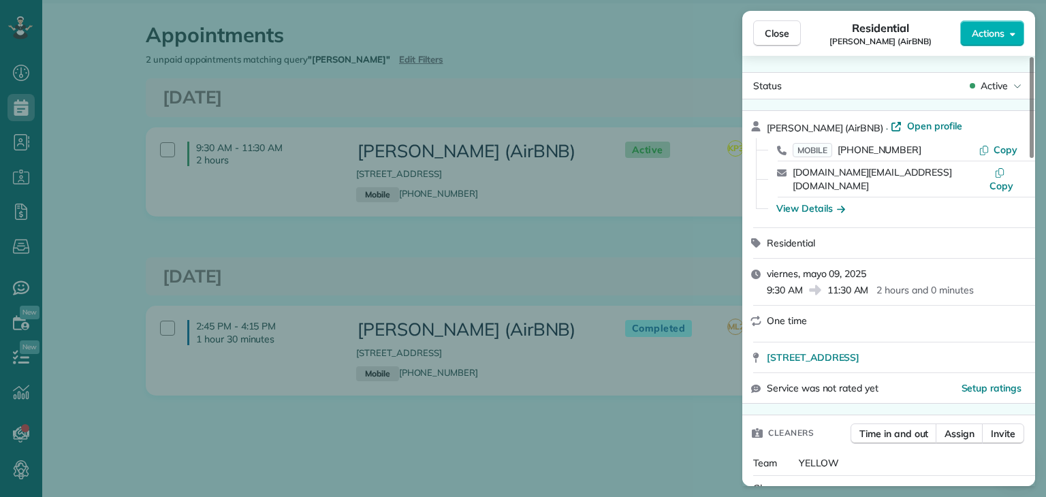
click at [422, 66] on div "Close Residential Cassandra Duncan (AirBNB) Actions Status Active Cassandra Dun…" at bounding box center [523, 248] width 1046 height 497
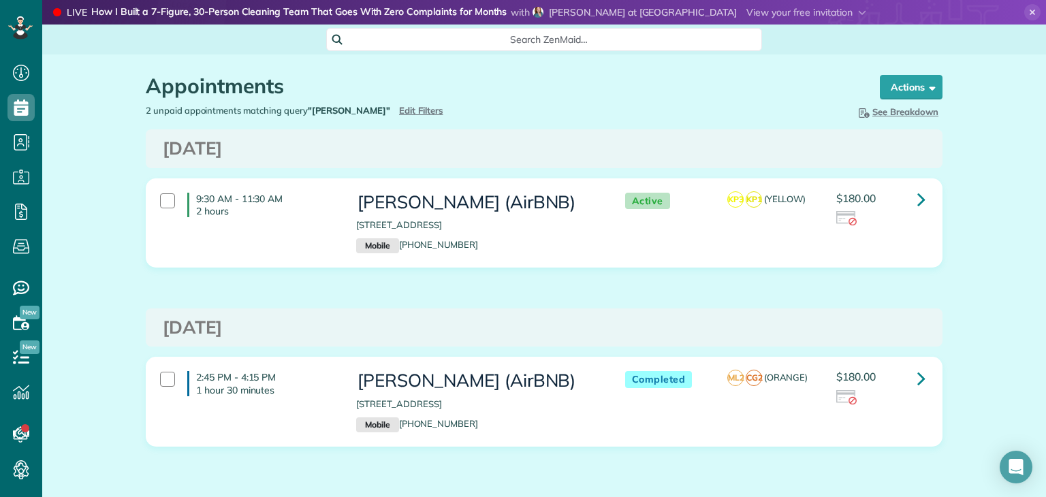
click at [379, 101] on div "Appointments the List View [2 min]" at bounding box center [500, 89] width 708 height 29
click at [399, 108] on span "Edit Filters" at bounding box center [421, 110] width 44 height 11
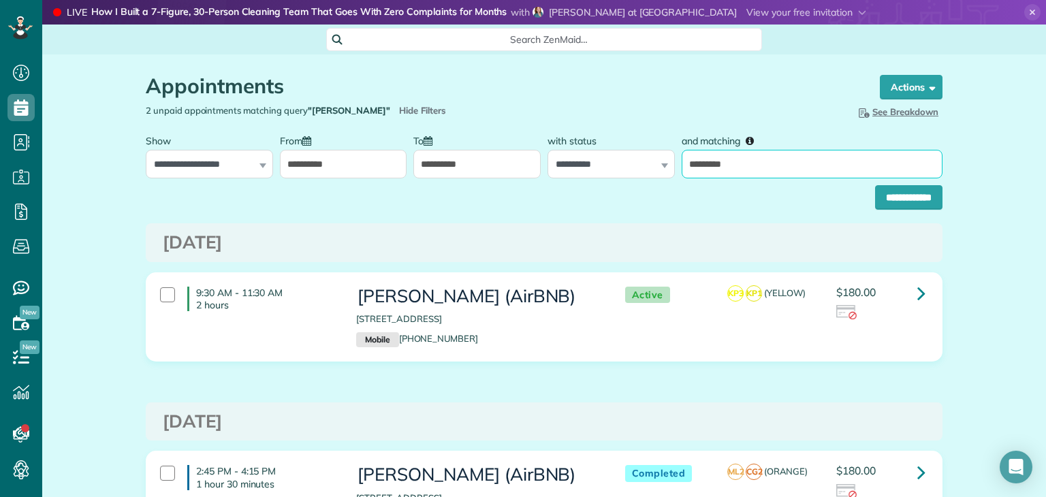
drag, startPoint x: 740, startPoint y: 159, endPoint x: 593, endPoint y: 173, distance: 148.4
click at [601, 172] on div "**********" at bounding box center [544, 152] width 804 height 51
type input "*****"
click at [875, 185] on input "**********" at bounding box center [908, 197] width 67 height 25
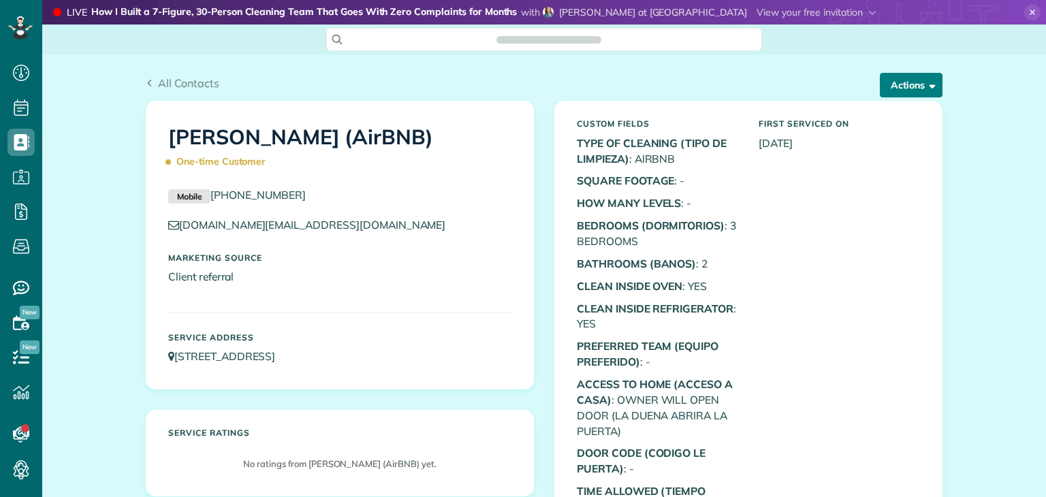
scroll to position [6, 6]
click at [913, 77] on button "Actions" at bounding box center [911, 85] width 63 height 25
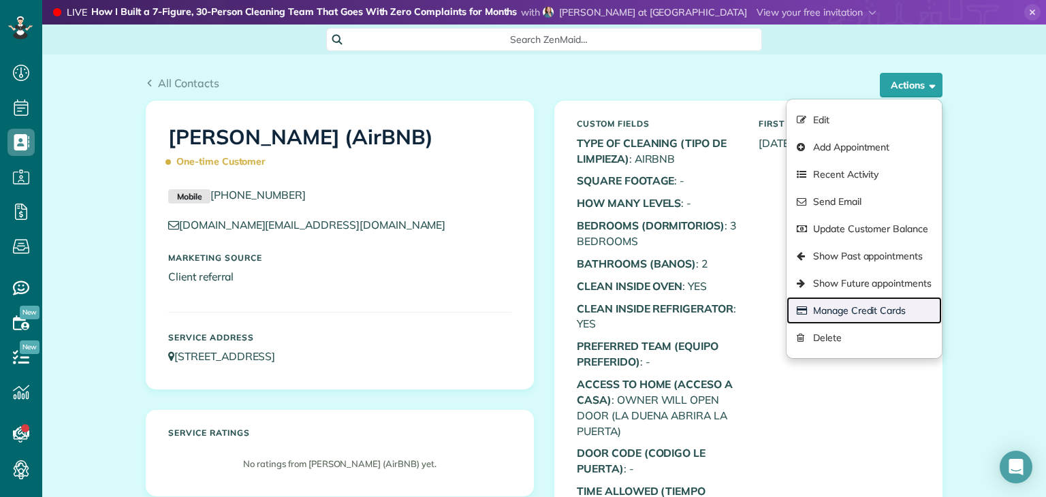
click at [853, 313] on link "Manage Credit Cards" at bounding box center [864, 310] width 155 height 27
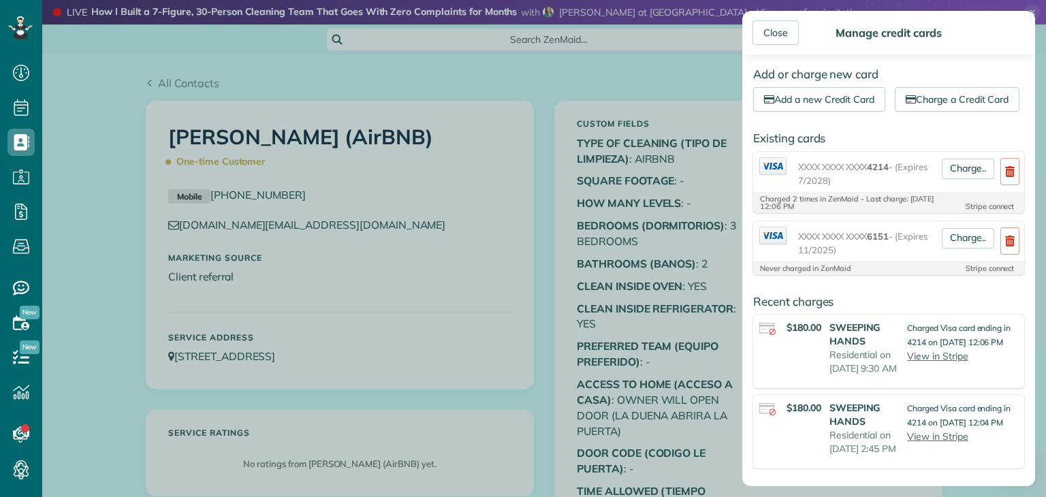
scroll to position [0, 0]
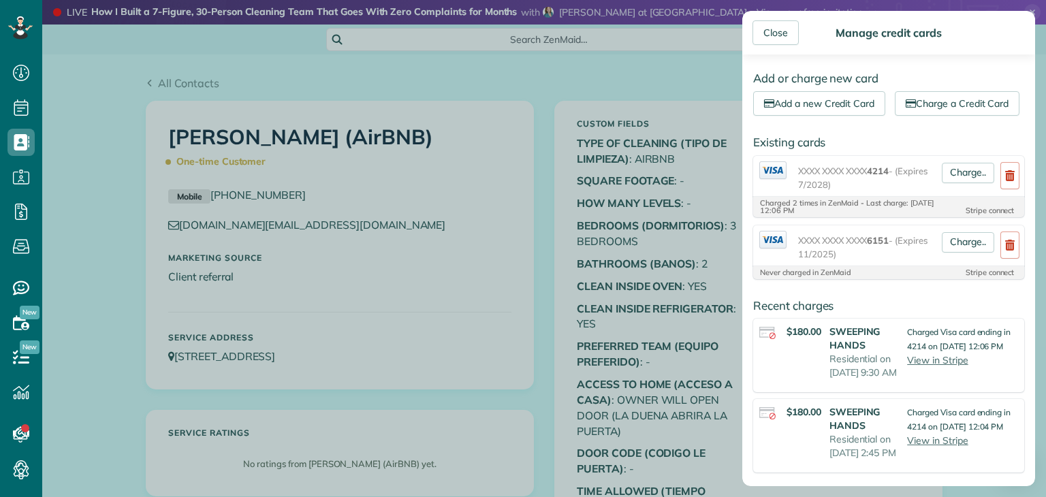
drag, startPoint x: 409, startPoint y: 77, endPoint x: 399, endPoint y: 77, distance: 10.2
click at [409, 77] on div "Close Manage credit cards Add or charge new card Add a new Credit Card Charge a…" at bounding box center [523, 248] width 1046 height 497
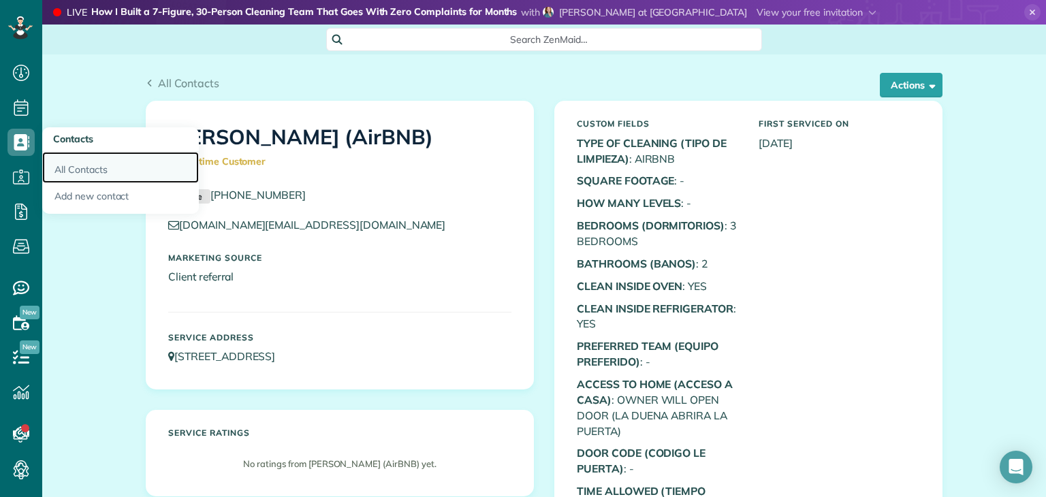
click at [94, 168] on link "All Contacts" at bounding box center [120, 167] width 157 height 31
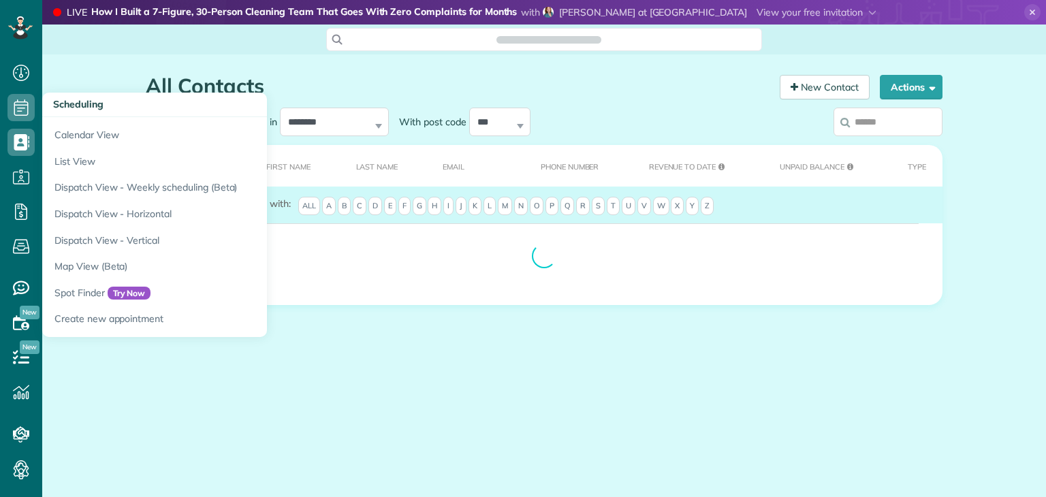
scroll to position [6, 6]
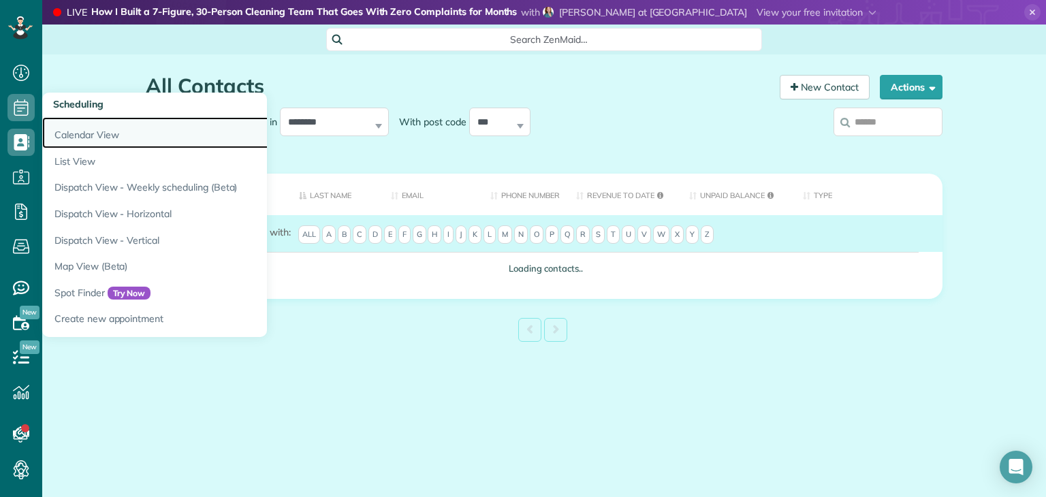
click at [107, 141] on link "Calendar View" at bounding box center [212, 132] width 341 height 31
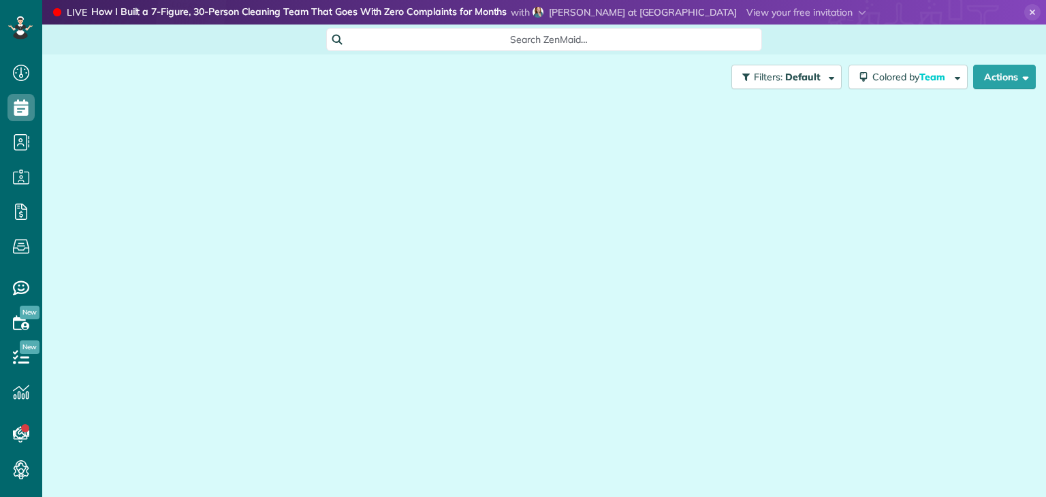
scroll to position [6, 6]
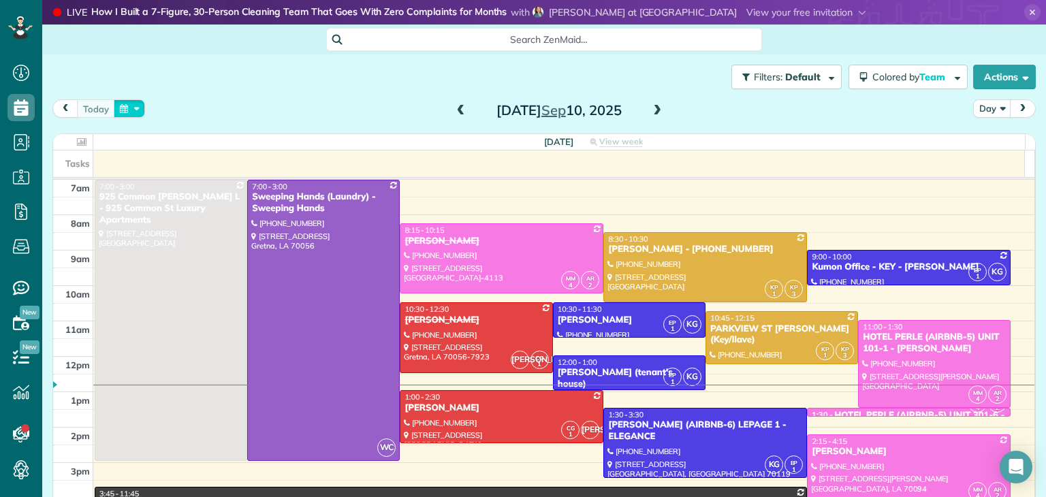
click at [120, 106] on button "button" at bounding box center [129, 108] width 31 height 18
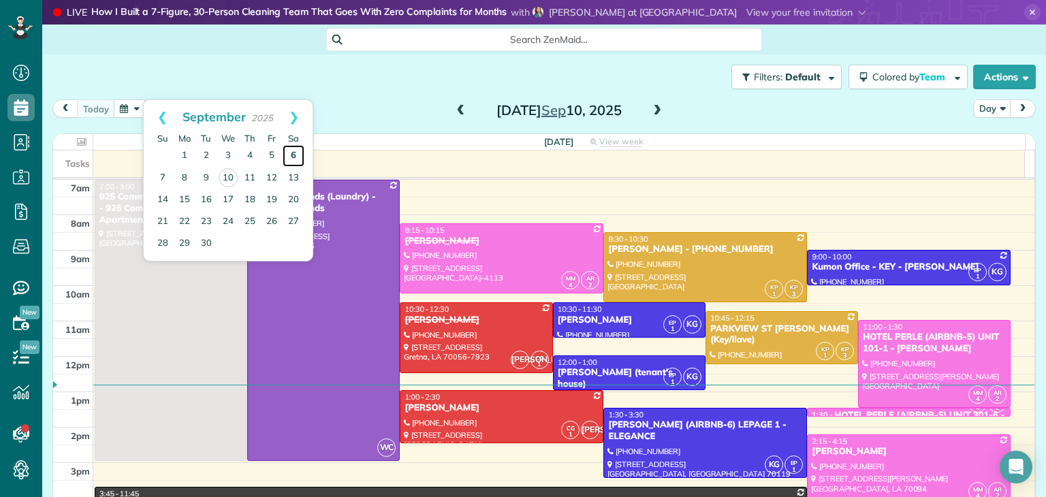
click at [292, 151] on link "6" at bounding box center [294, 156] width 22 height 22
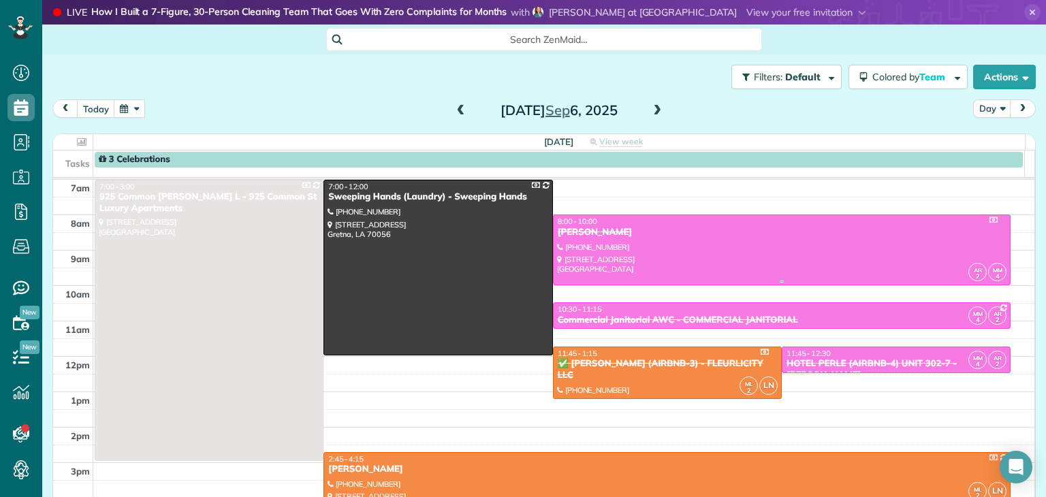
click at [850, 246] on div at bounding box center [782, 249] width 457 height 69
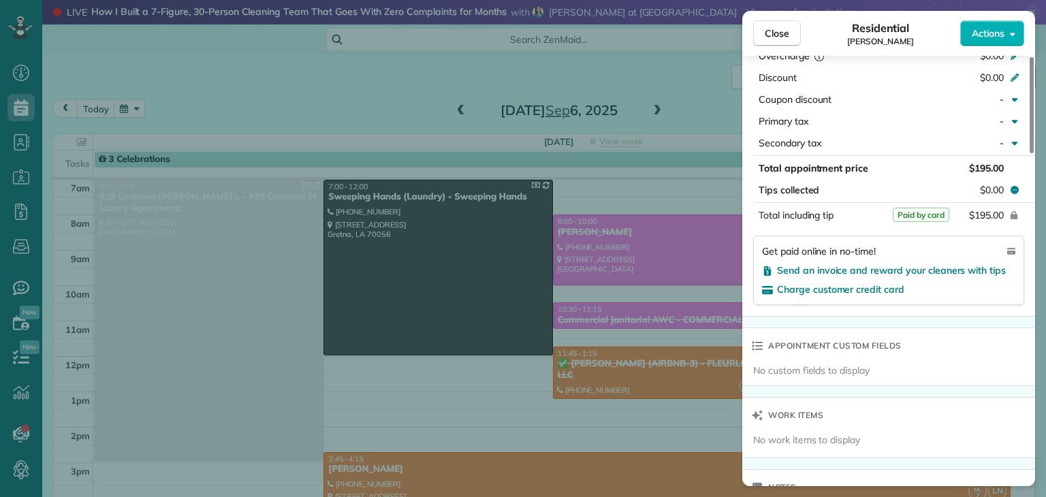
scroll to position [616, 0]
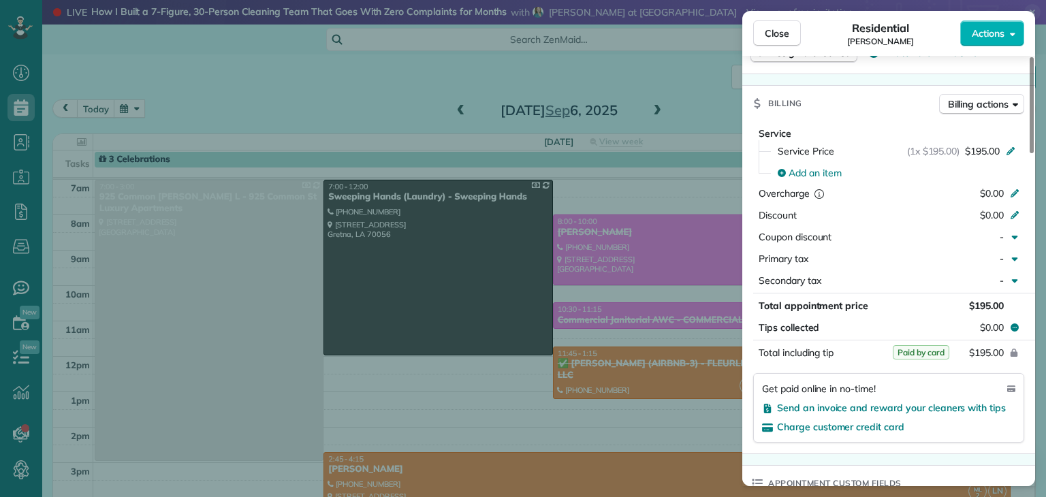
click at [522, 72] on div "Close Residential CASSANDRA DUNCAN Actions Status Completed CASSANDRA DUNCAN · …" at bounding box center [523, 248] width 1046 height 497
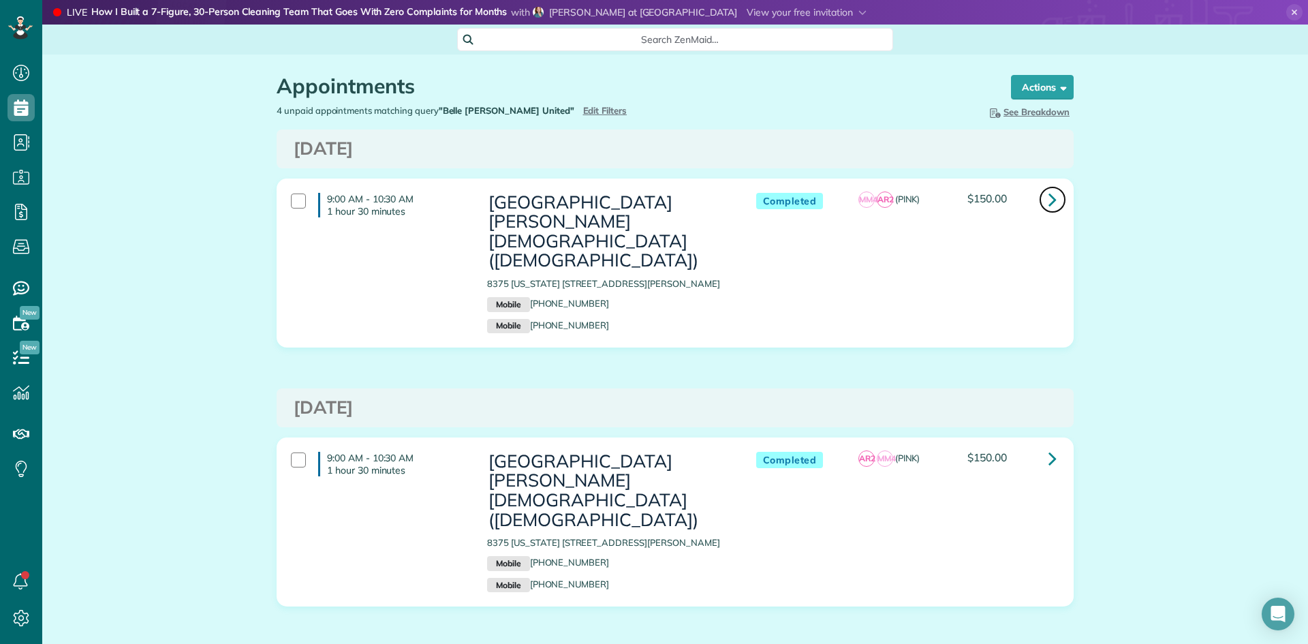
click at [1048, 200] on icon at bounding box center [1052, 199] width 8 height 24
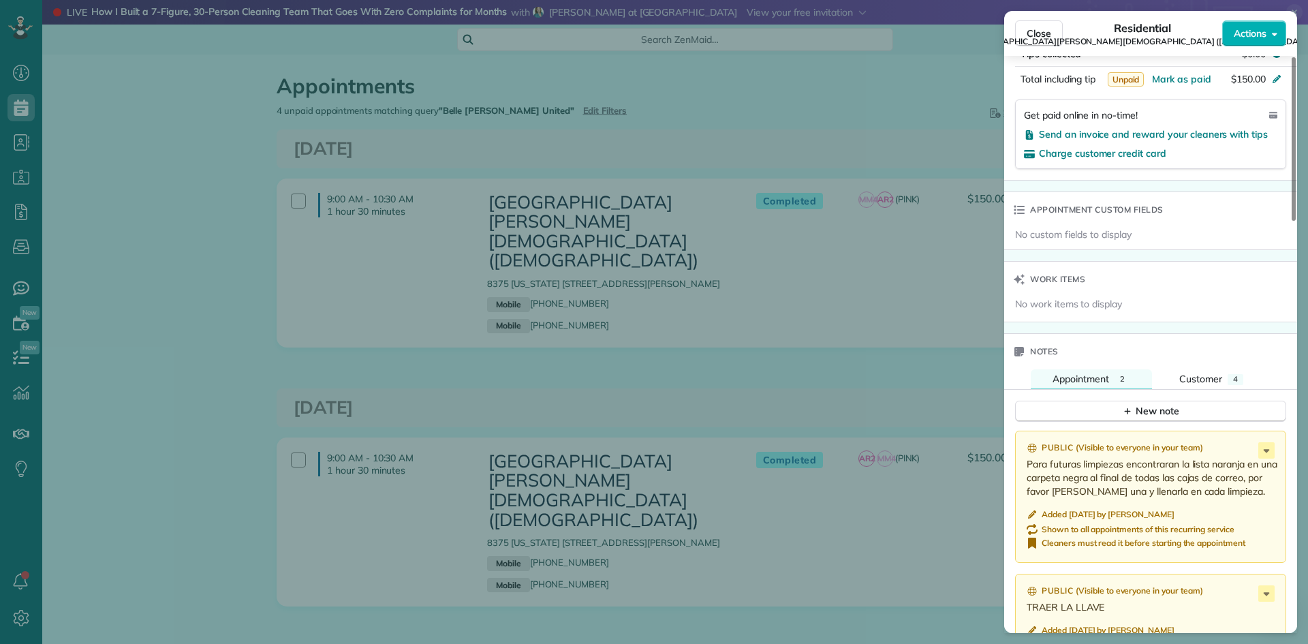
scroll to position [954, 0]
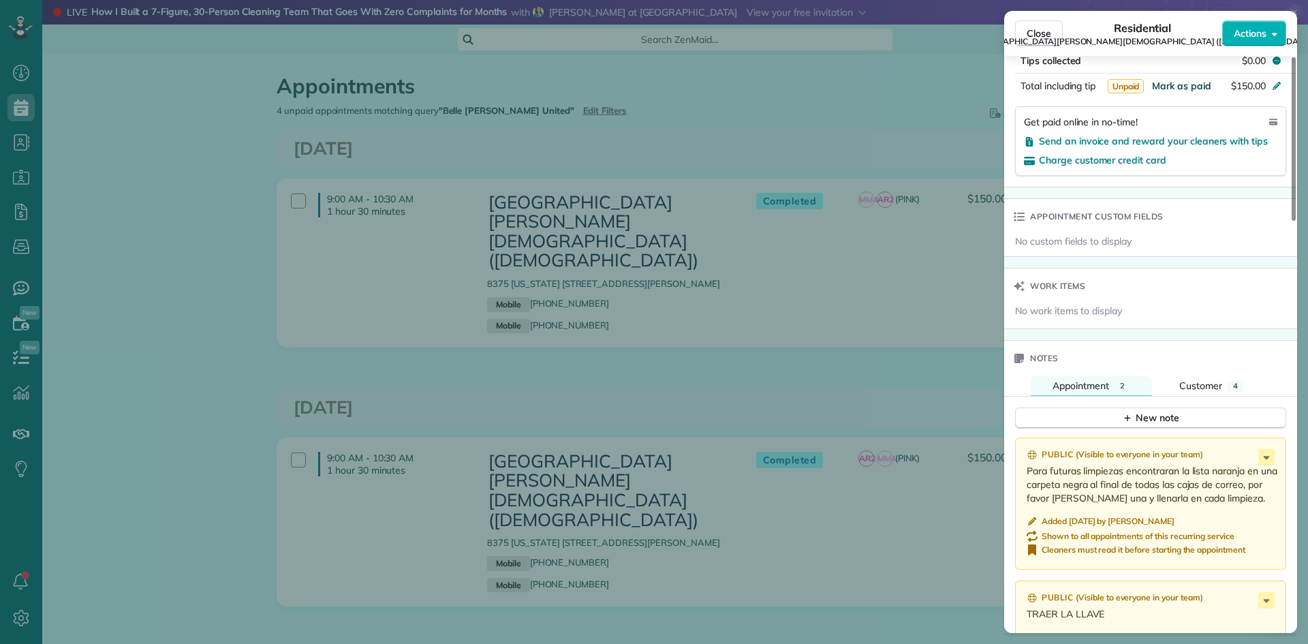
click at [1193, 80] on span "Mark as paid" at bounding box center [1181, 86] width 59 height 12
click at [905, 275] on div "Close Residential Belle Chasse United Methodist Church (United Methodist Church…" at bounding box center [654, 322] width 1308 height 644
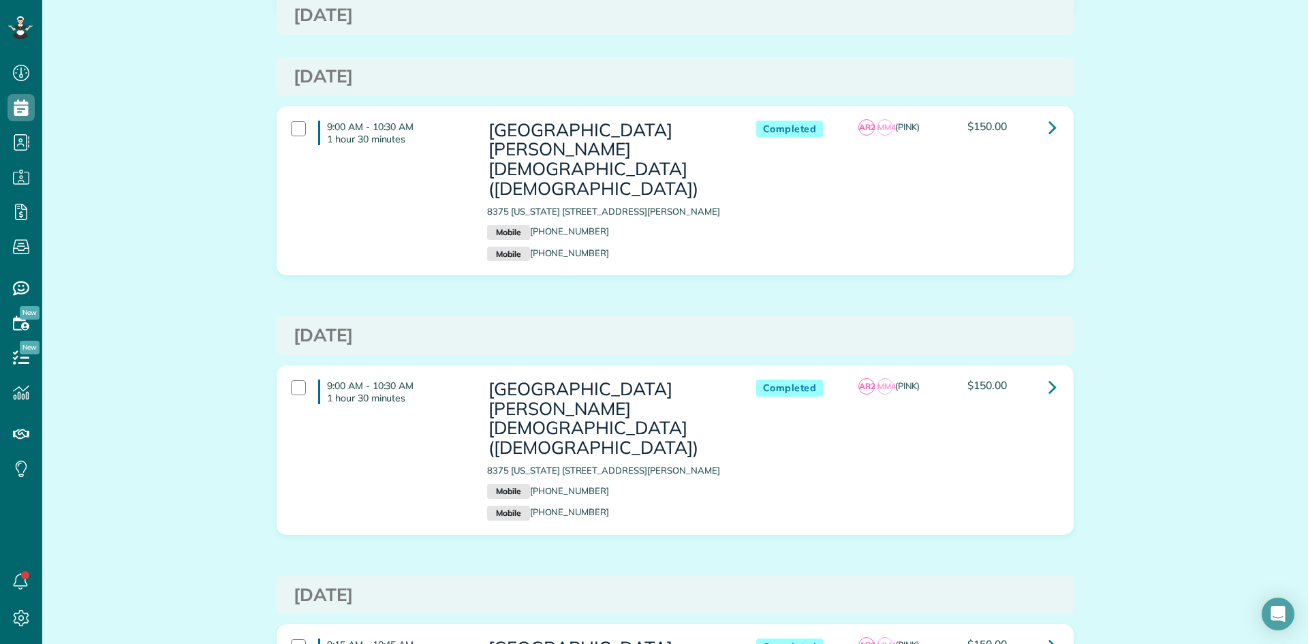
scroll to position [341, 0]
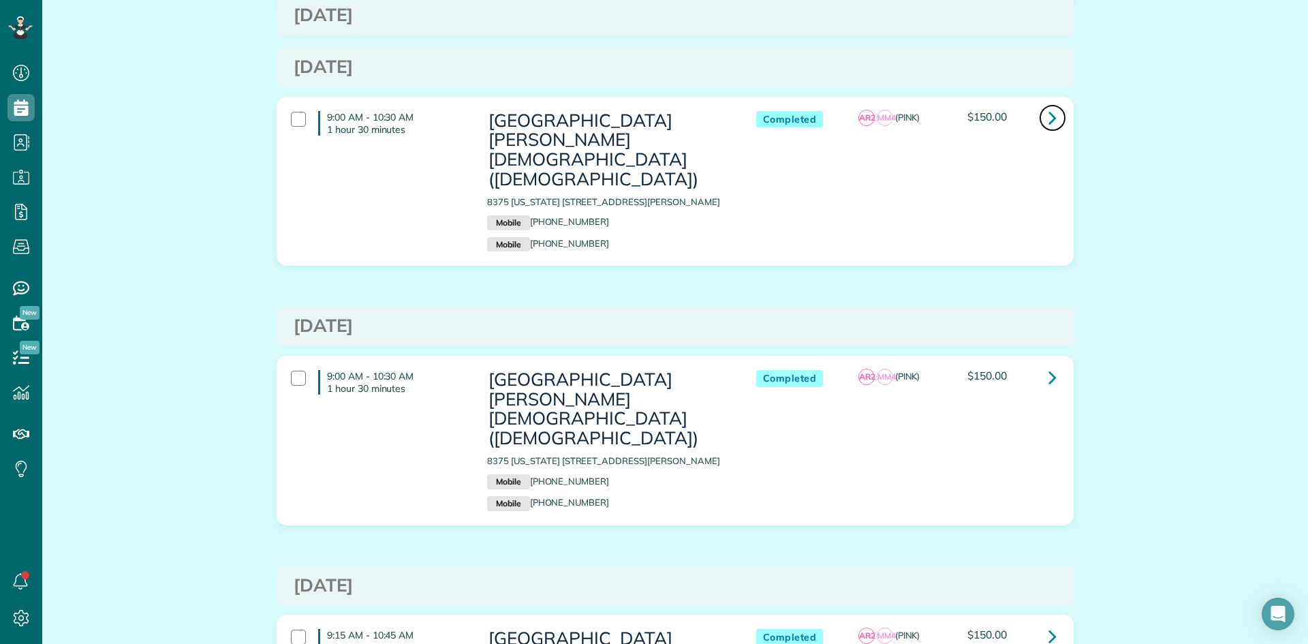
click at [1048, 106] on icon at bounding box center [1052, 118] width 8 height 24
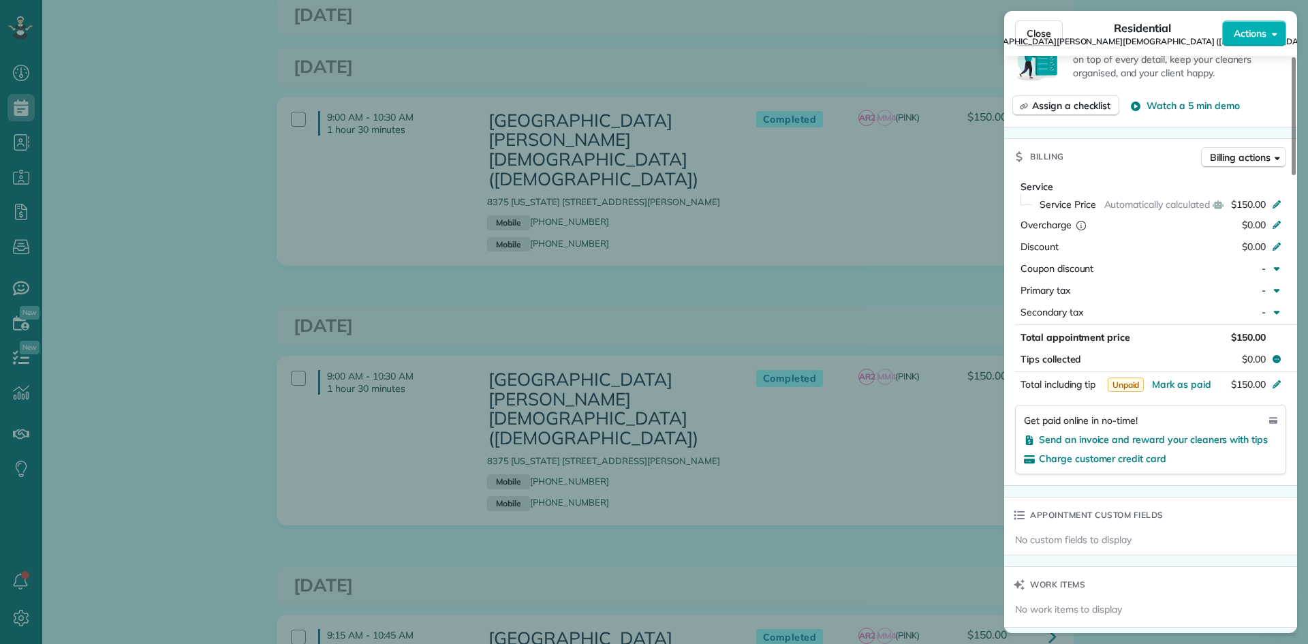
scroll to position [750, 0]
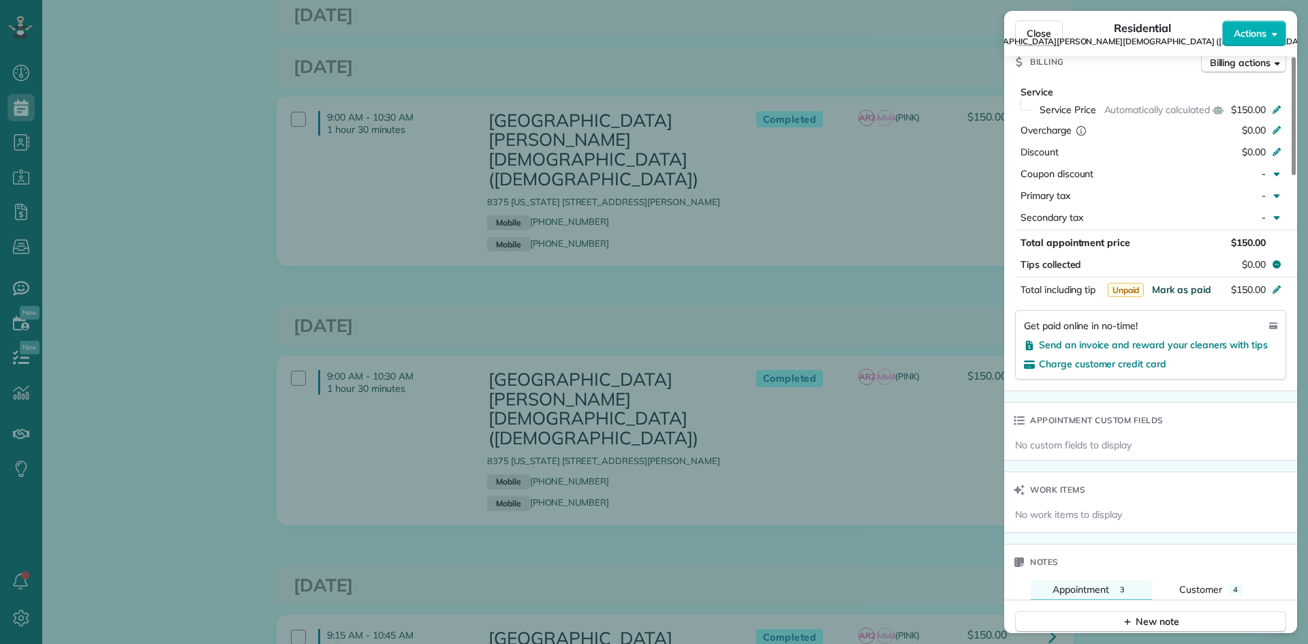
click at [1178, 283] on span "Mark as paid" at bounding box center [1181, 289] width 59 height 12
click at [761, 276] on div "Close Residential Belle Chasse United Methodist Church (United Methodist Church…" at bounding box center [654, 322] width 1308 height 644
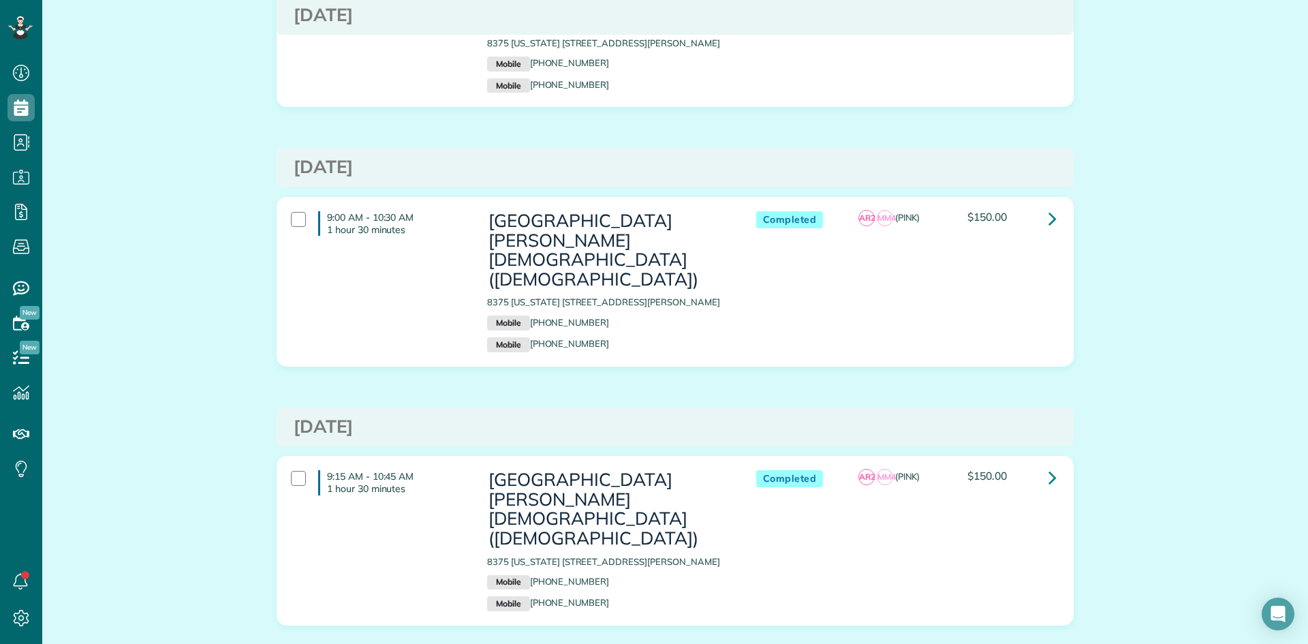
scroll to position [505, 0]
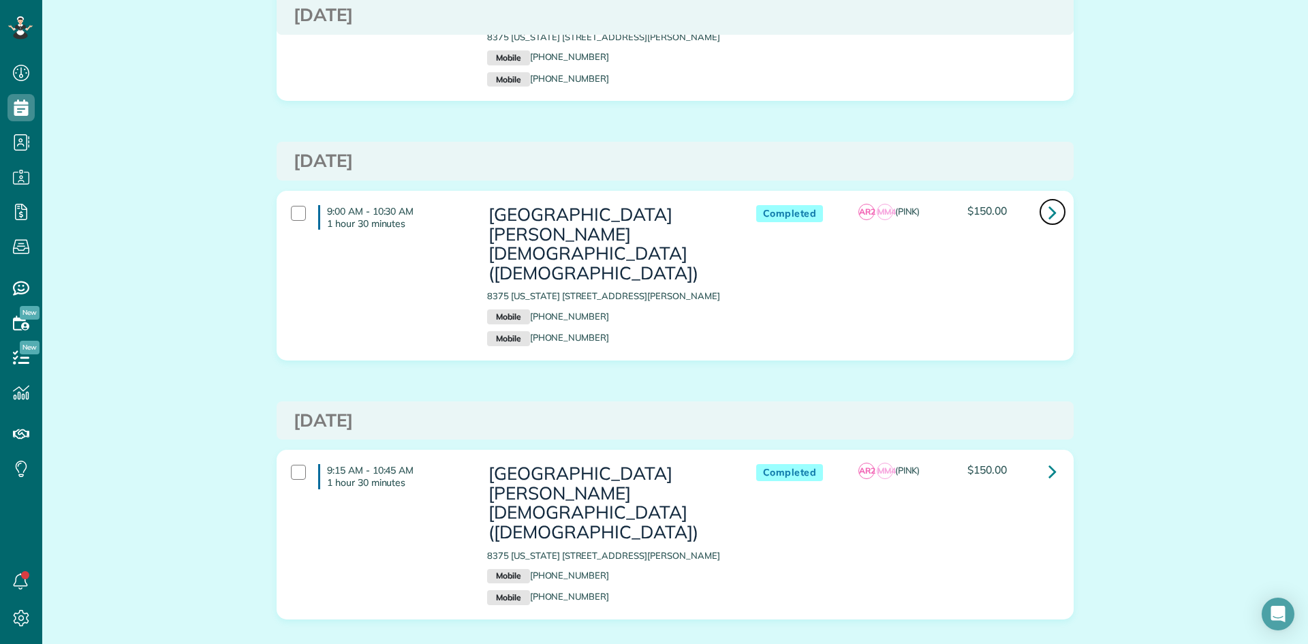
click at [1048, 200] on icon at bounding box center [1052, 212] width 8 height 24
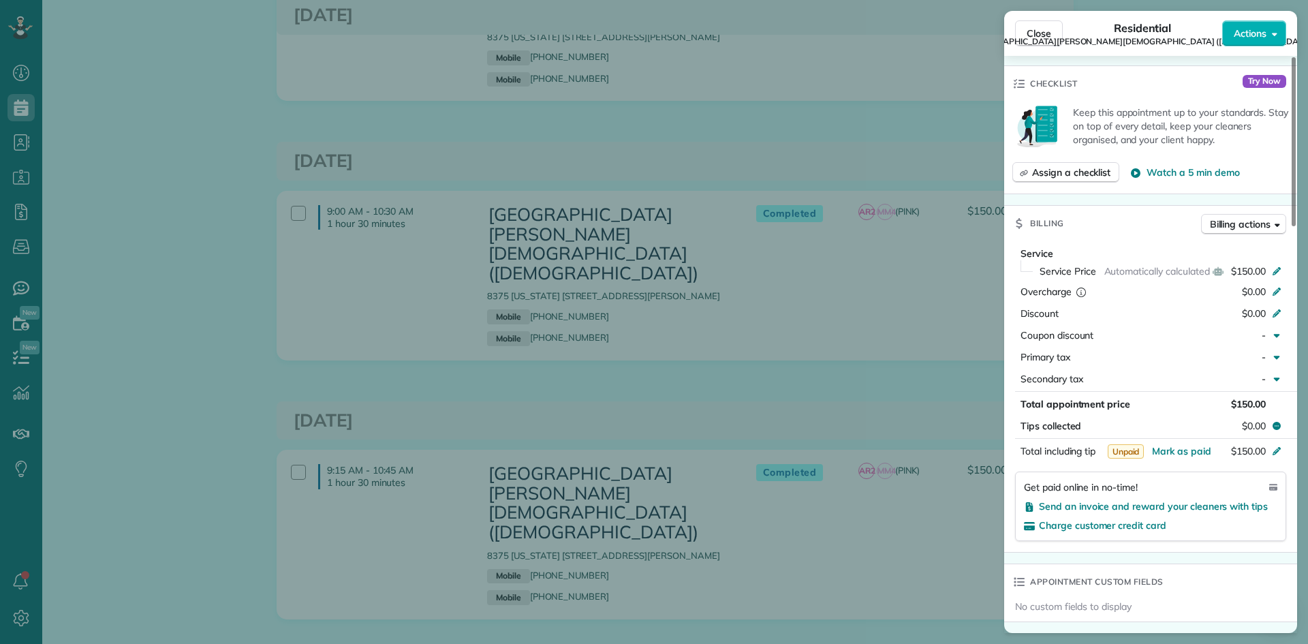
scroll to position [685, 0]
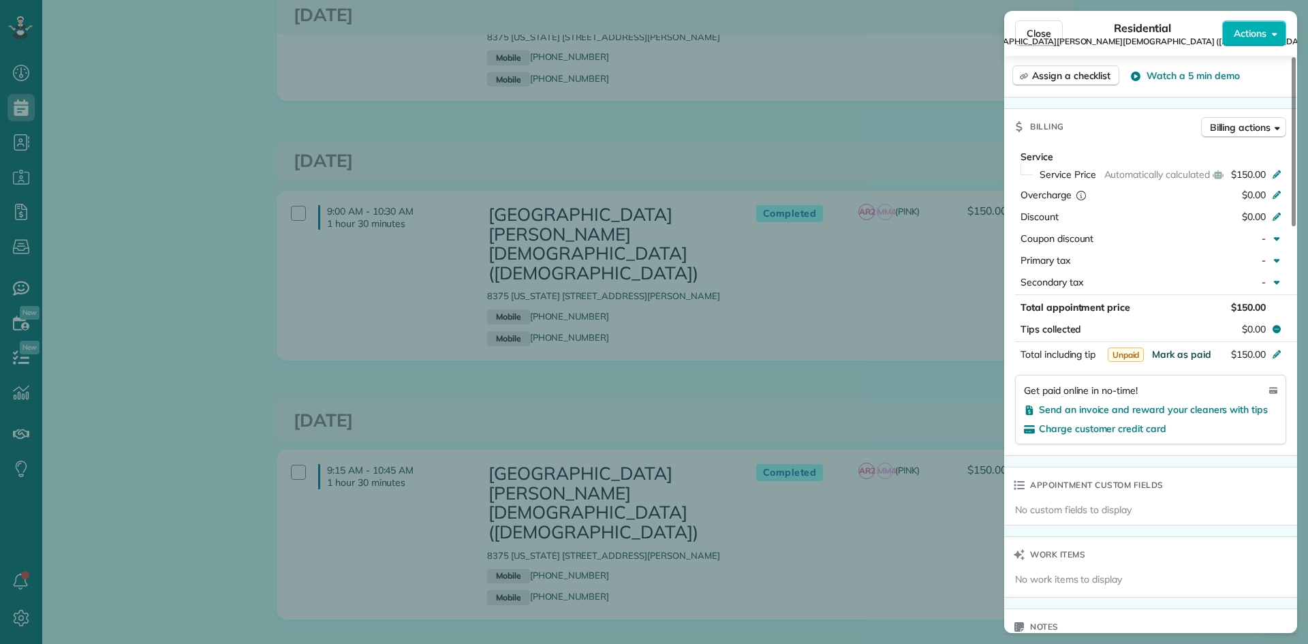
click at [1185, 348] on span "Mark as paid" at bounding box center [1181, 354] width 59 height 12
click at [873, 351] on div "Close Residential Belle Chasse United Methodist Church (United Methodist Church…" at bounding box center [654, 322] width 1308 height 644
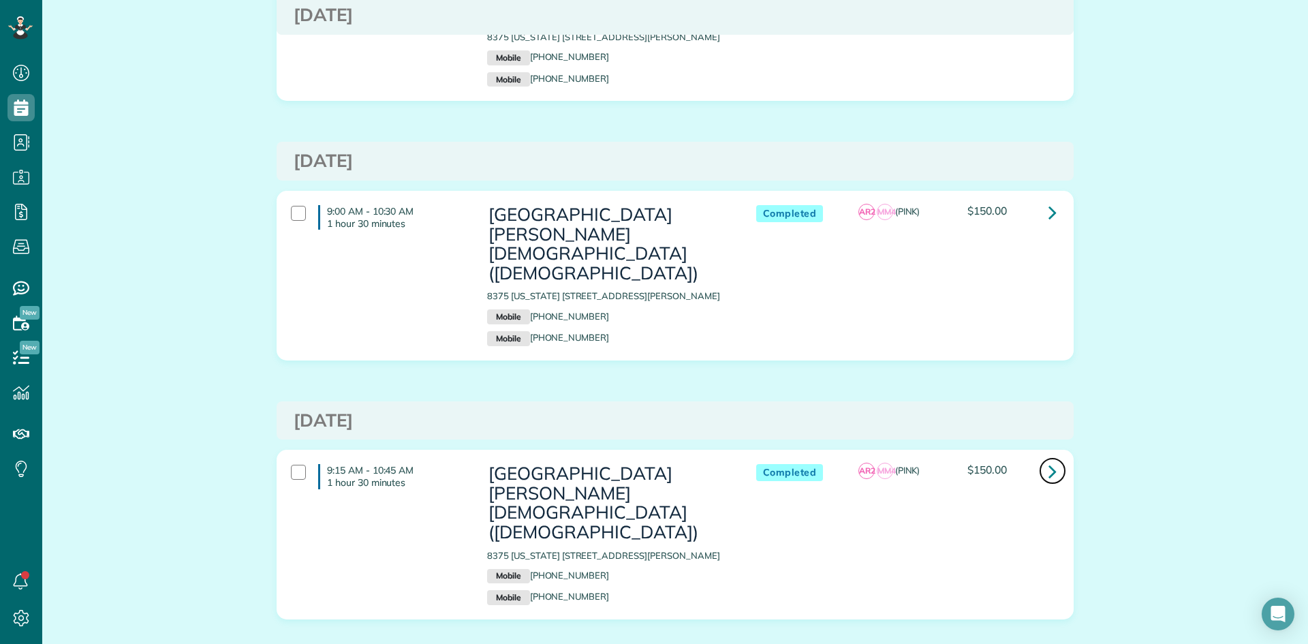
click at [1048, 459] on icon at bounding box center [1052, 471] width 8 height 24
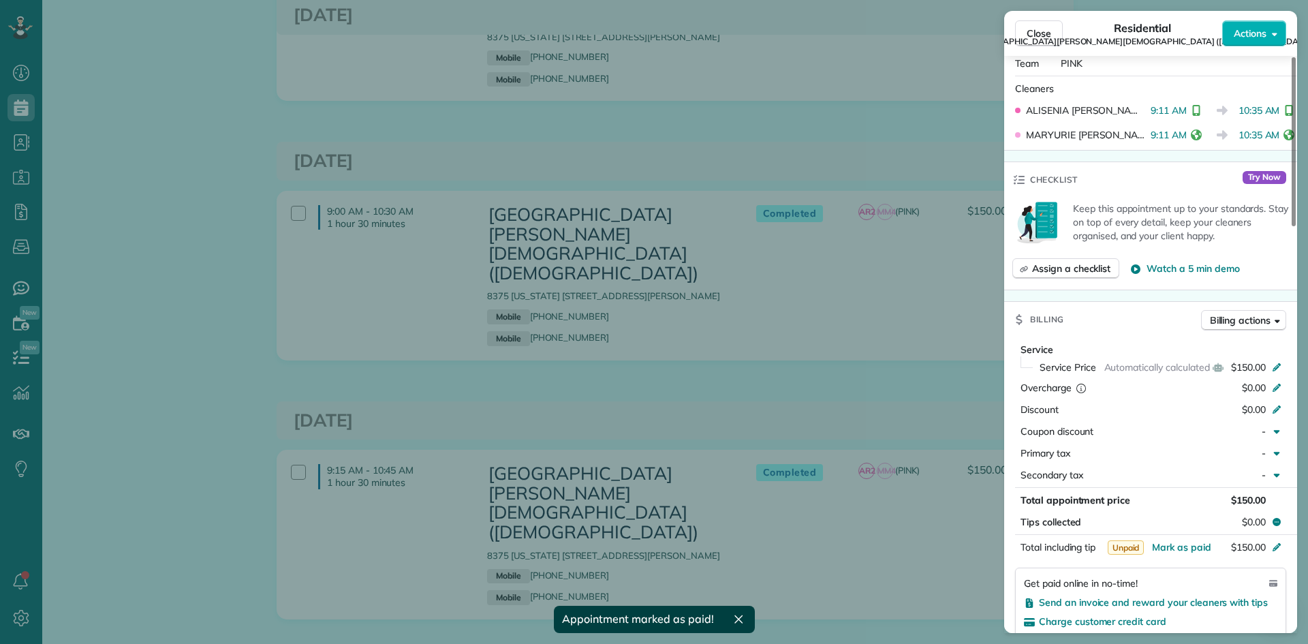
scroll to position [681, 0]
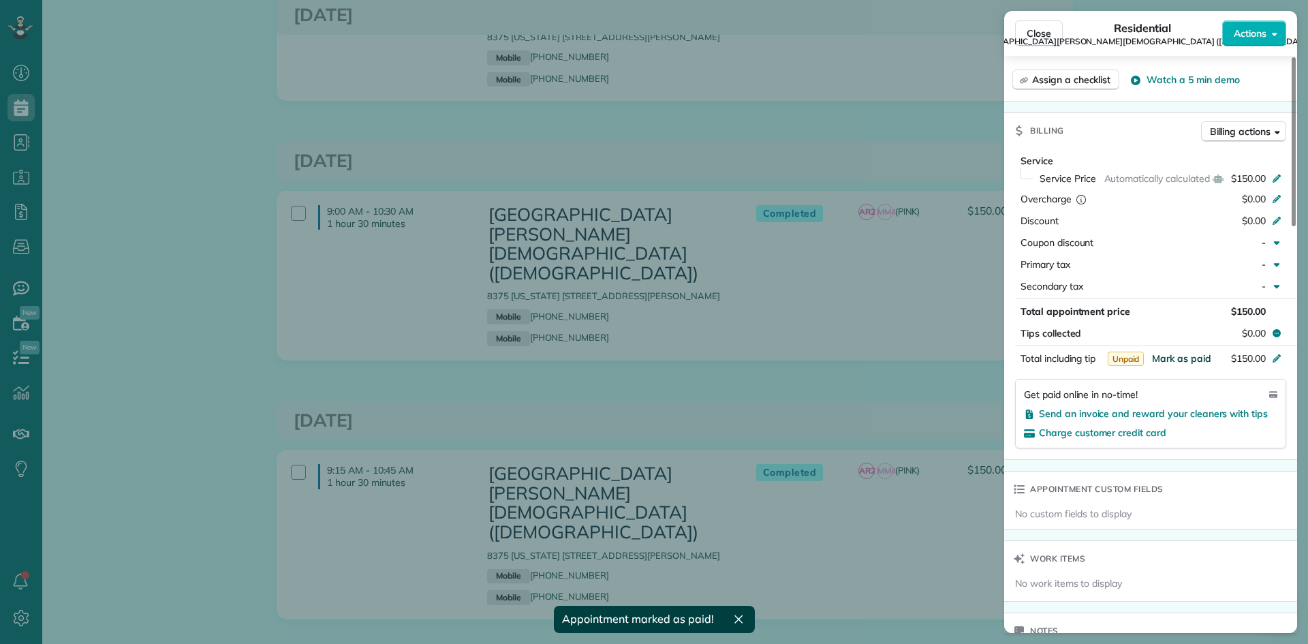
click at [1174, 352] on span "Mark as paid" at bounding box center [1181, 358] width 59 height 12
click at [672, 349] on div "Close Residential Belle Chasse United Methodist Church (United Methodist Church…" at bounding box center [654, 322] width 1308 height 644
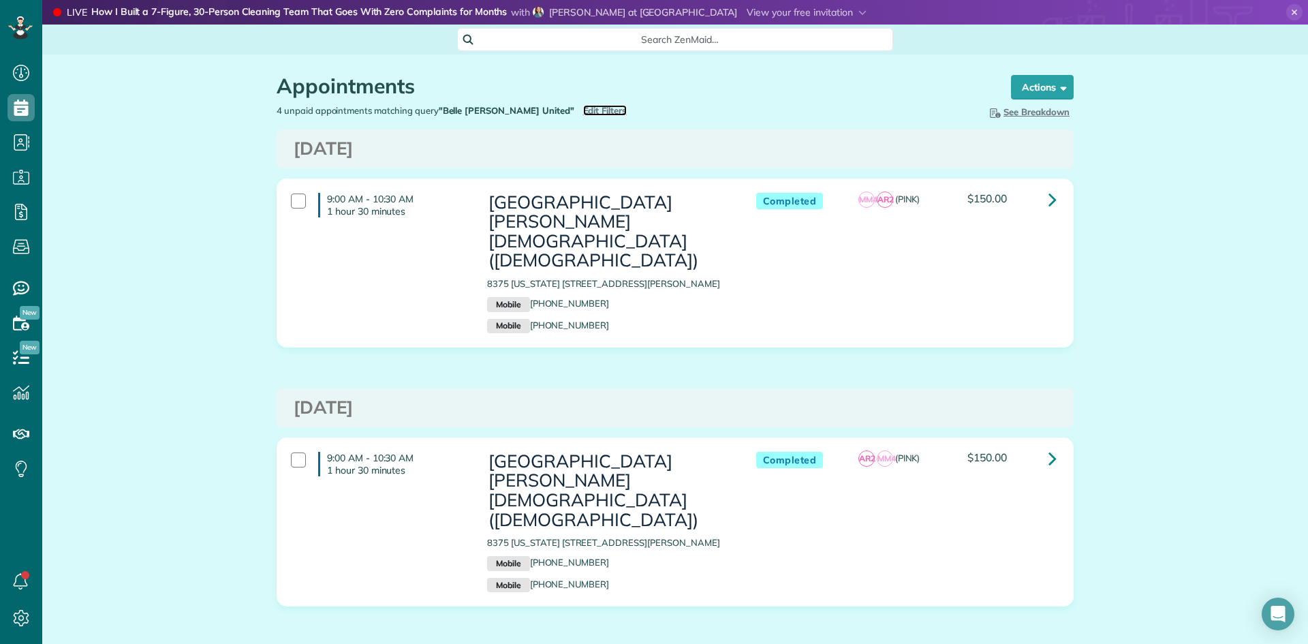
click at [583, 110] on span "Edit Filters" at bounding box center [605, 110] width 44 height 11
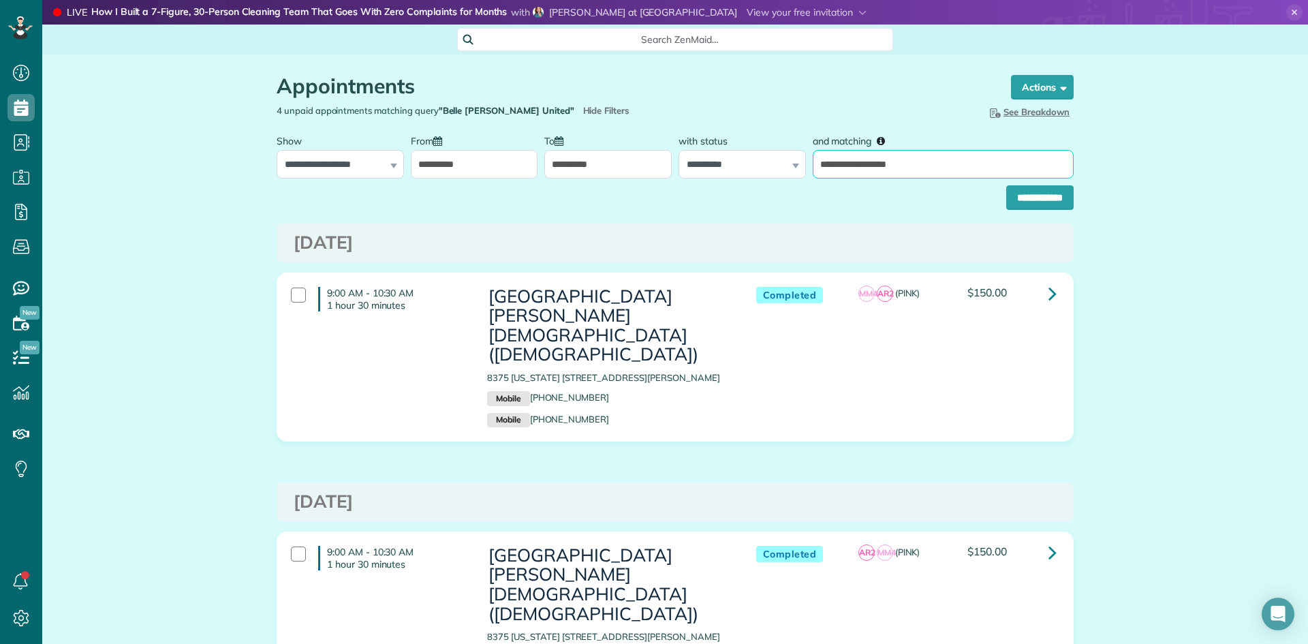
drag, startPoint x: 865, startPoint y: 170, endPoint x: 774, endPoint y: 175, distance: 91.4
click at [813, 172] on input "**********" at bounding box center [943, 164] width 261 height 29
click at [1054, 188] on input "**********" at bounding box center [1039, 197] width 67 height 25
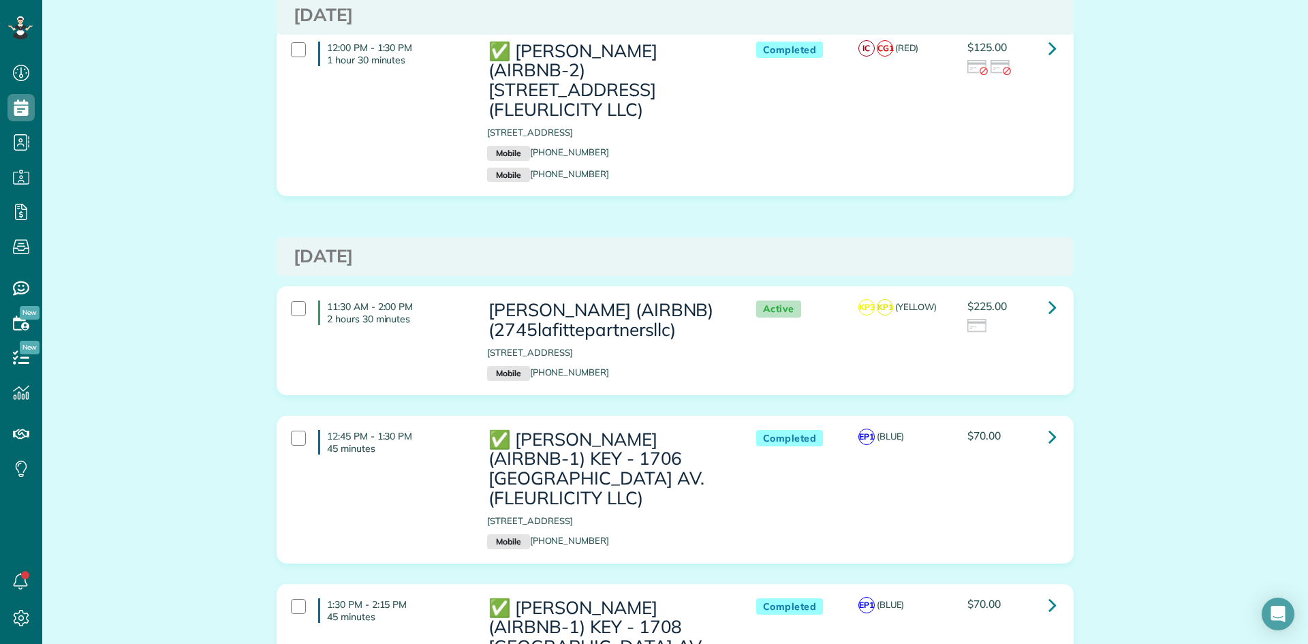
scroll to position [3065, 0]
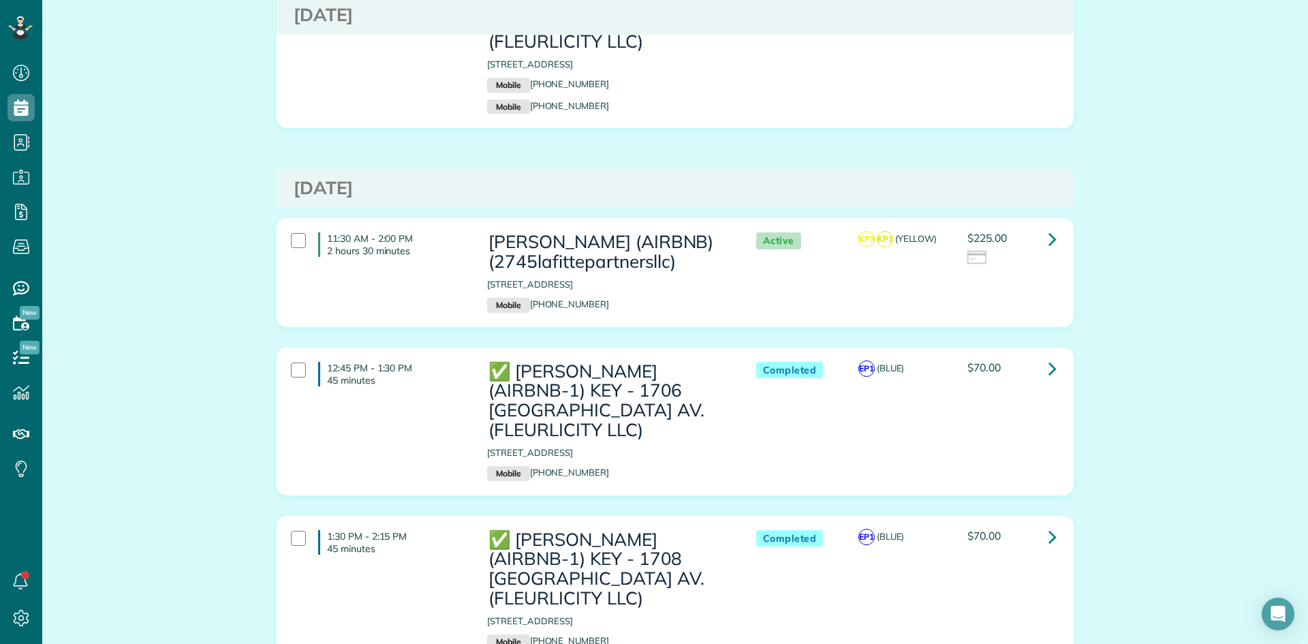
drag, startPoint x: 594, startPoint y: 253, endPoint x: 532, endPoint y: 261, distance: 62.4
click at [532, 298] on p "Mobile (914) 588-1598" at bounding box center [607, 305] width 241 height 15
copy link "914) 588-1598"
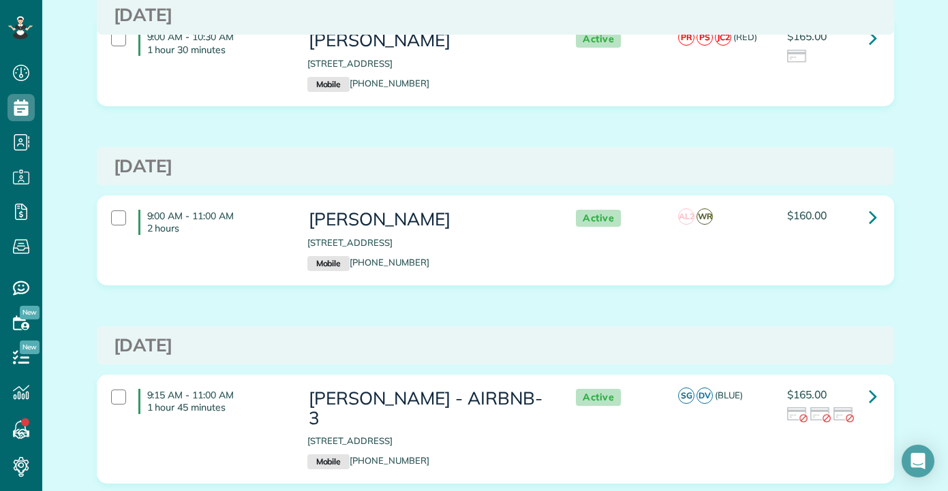
scroll to position [0, 0]
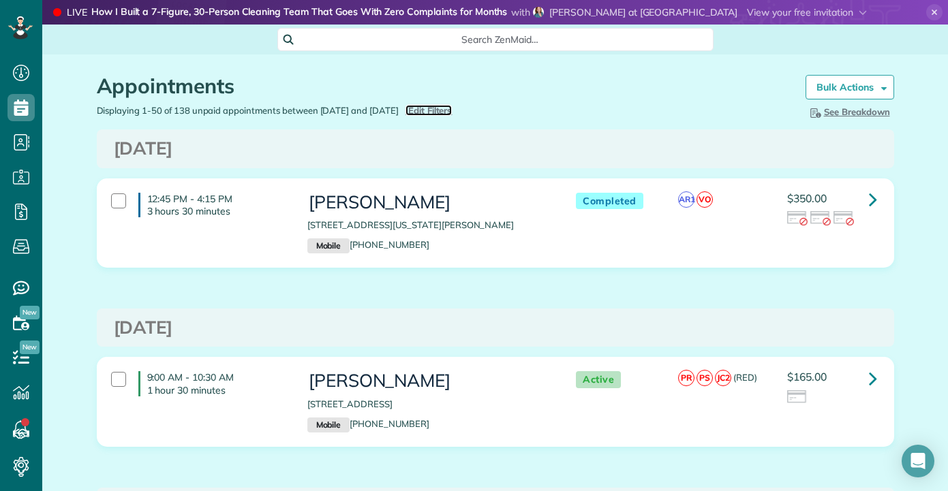
click at [443, 108] on span "Edit Filters" at bounding box center [430, 110] width 44 height 11
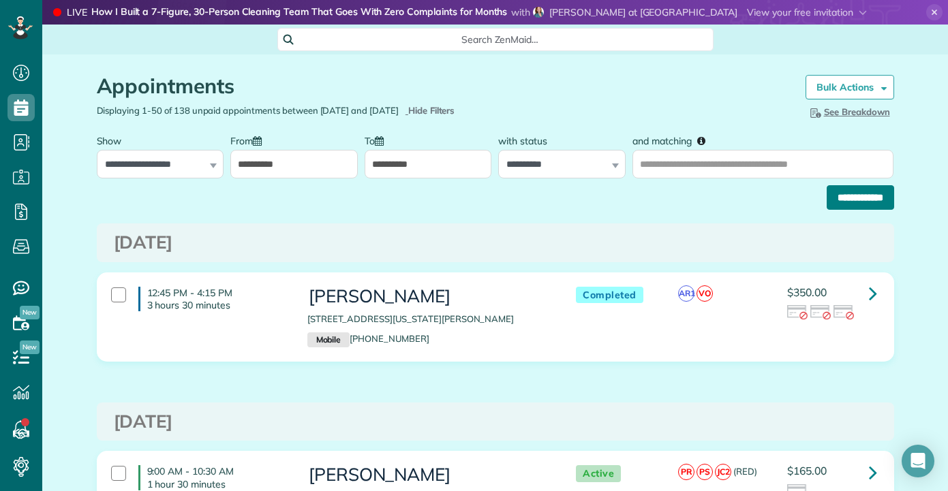
click at [850, 207] on input "**********" at bounding box center [859, 197] width 67 height 25
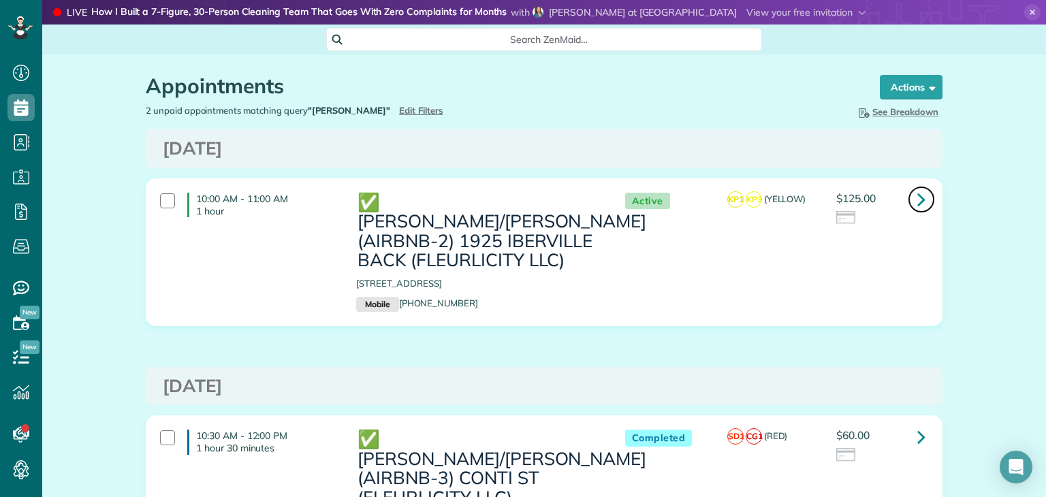
click at [918, 196] on icon at bounding box center [922, 199] width 8 height 24
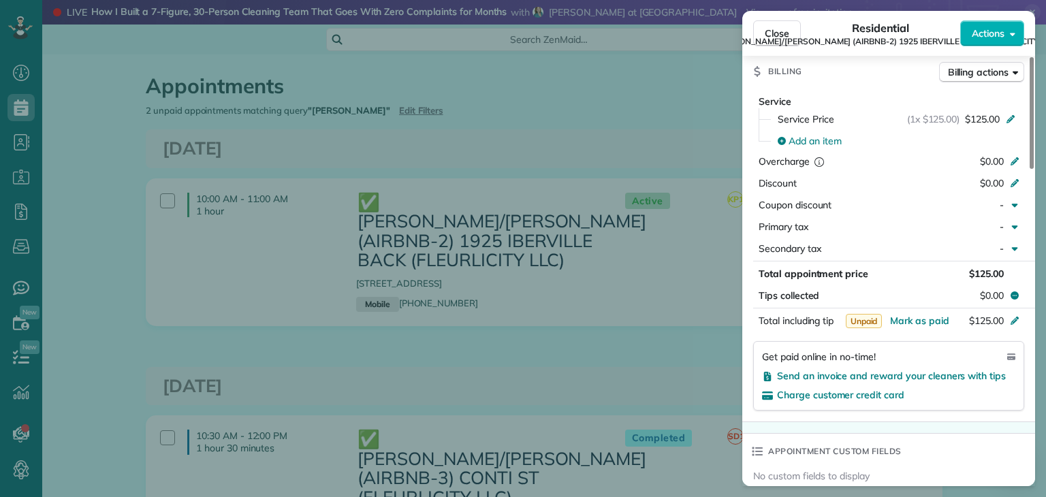
scroll to position [817, 0]
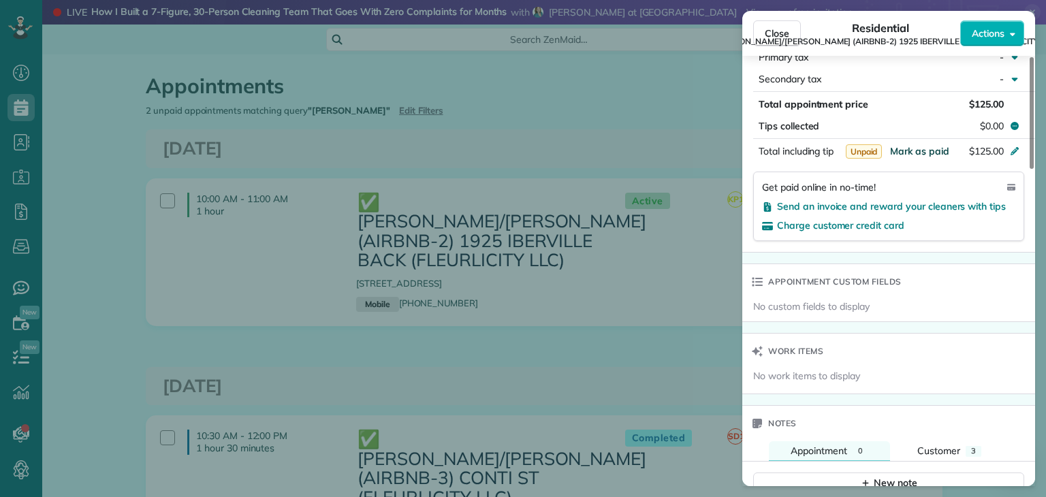
click at [923, 157] on span "Mark as paid" at bounding box center [919, 151] width 59 height 12
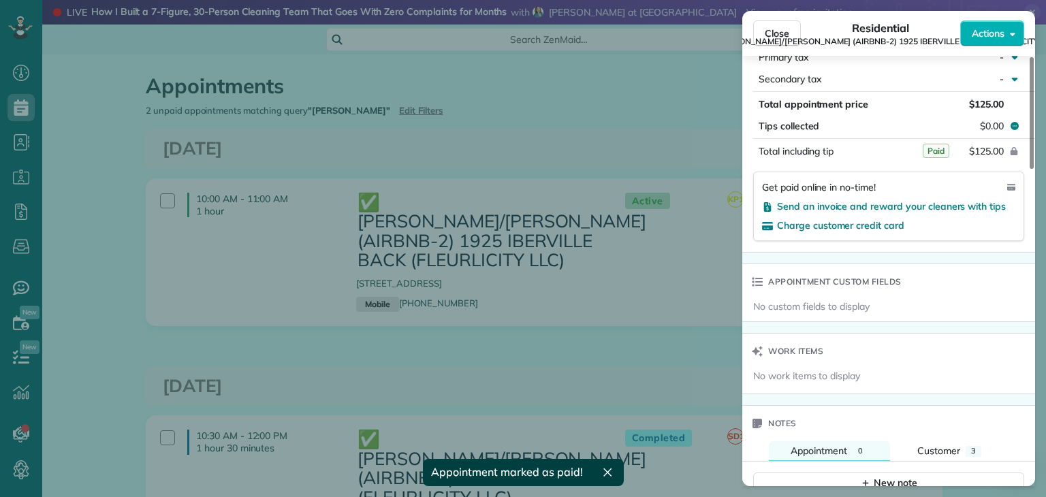
click at [457, 356] on div "Close Residential ✅ [PERSON_NAME]/[PERSON_NAME] (AIRBNB-2) 1925 IBERVILLE BACK …" at bounding box center [523, 248] width 1046 height 497
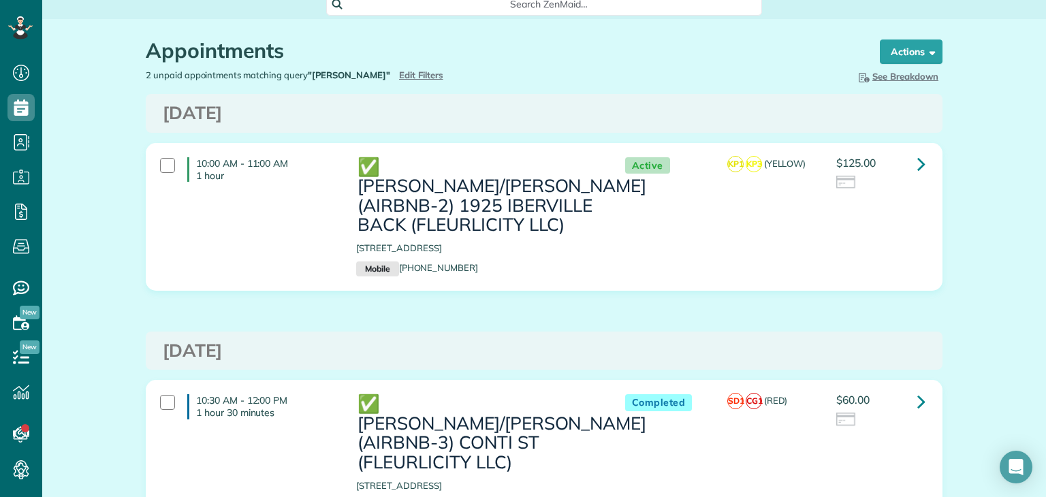
scroll to position [68, 0]
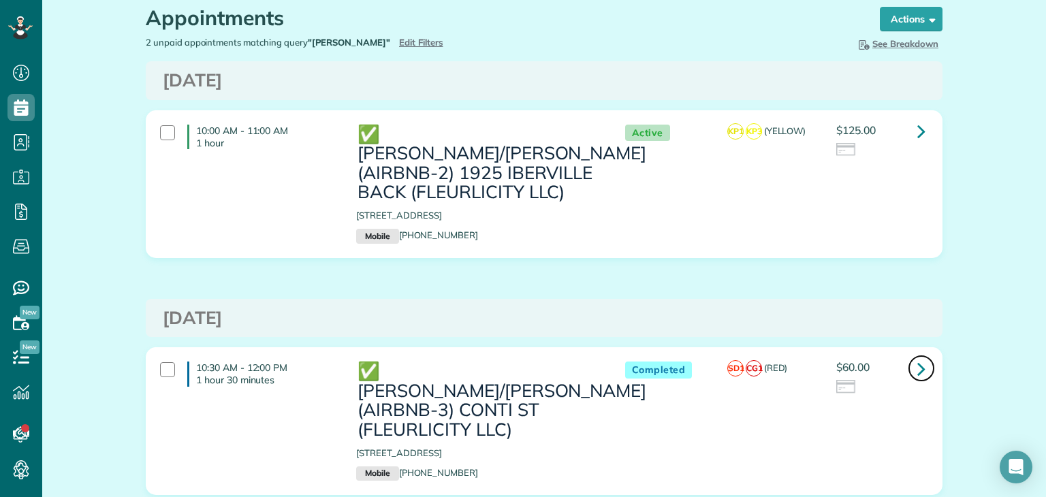
click at [918, 361] on icon at bounding box center [922, 369] width 8 height 24
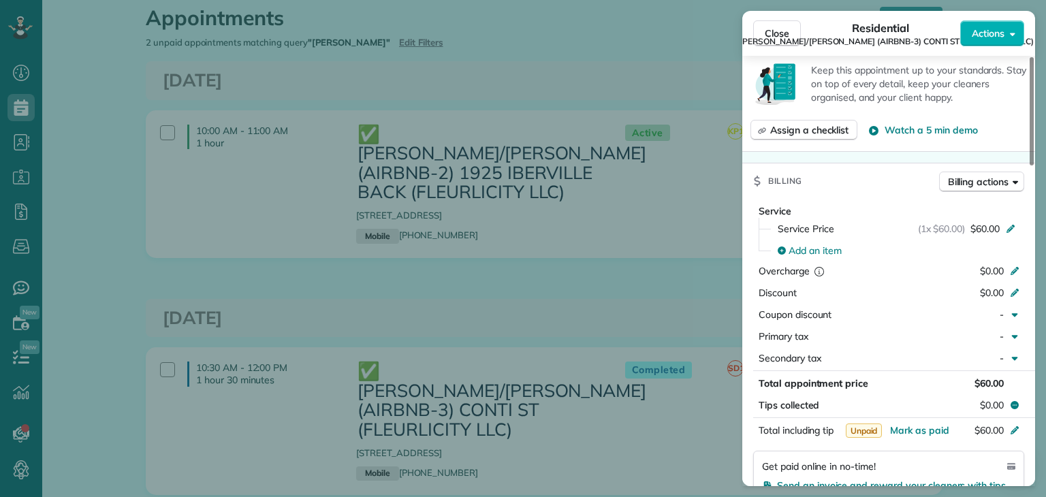
scroll to position [591, 0]
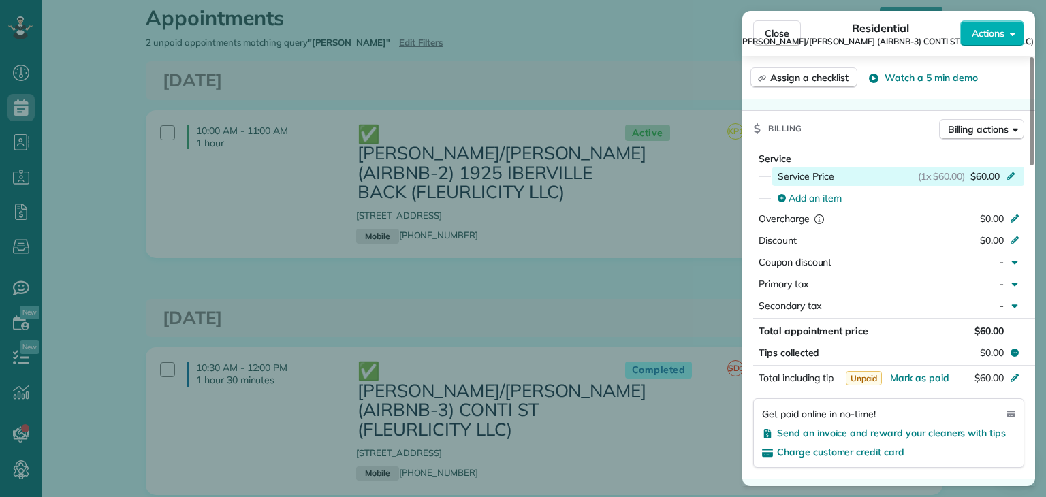
click at [1011, 177] on icon at bounding box center [1010, 175] width 11 height 11
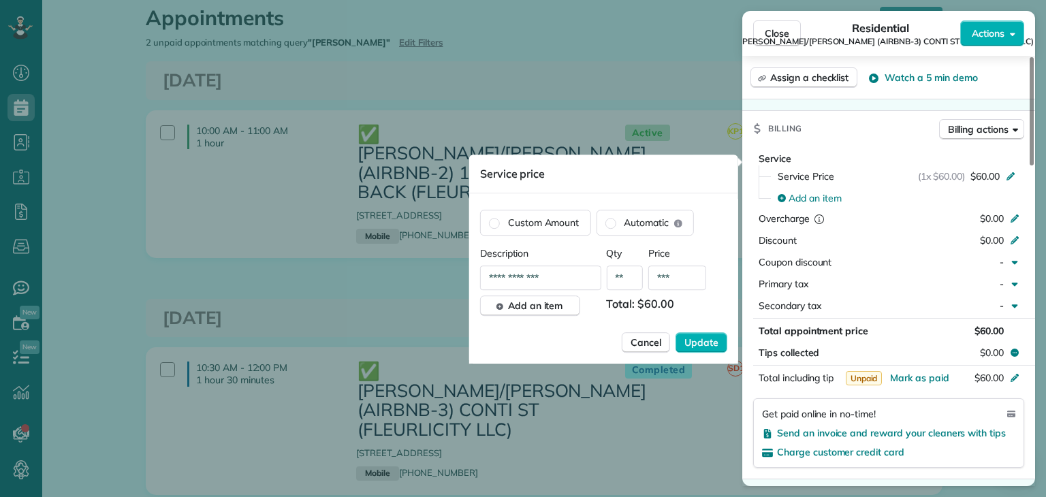
click at [678, 279] on input "***" at bounding box center [677, 278] width 58 height 25
click at [643, 342] on span "Cancel" at bounding box center [646, 343] width 31 height 14
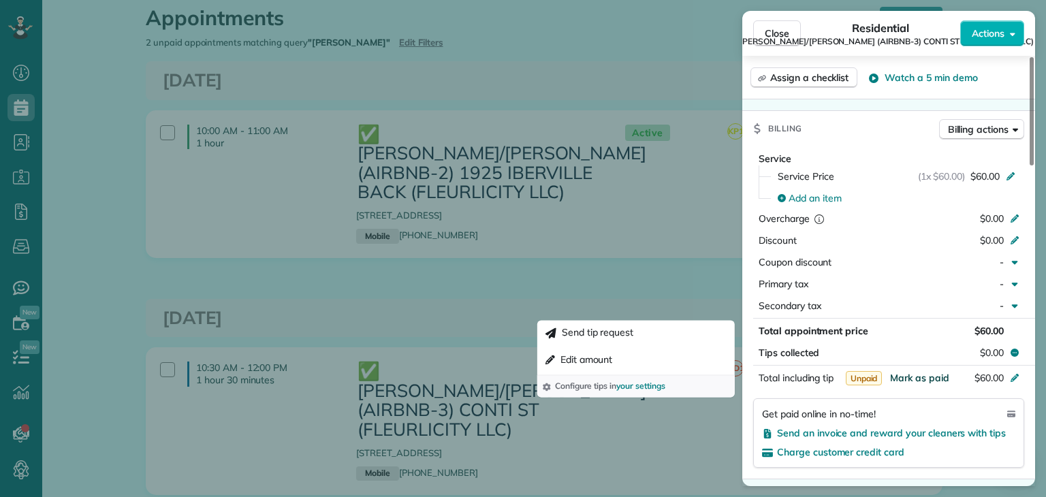
click at [929, 384] on span "Mark as paid" at bounding box center [919, 378] width 59 height 12
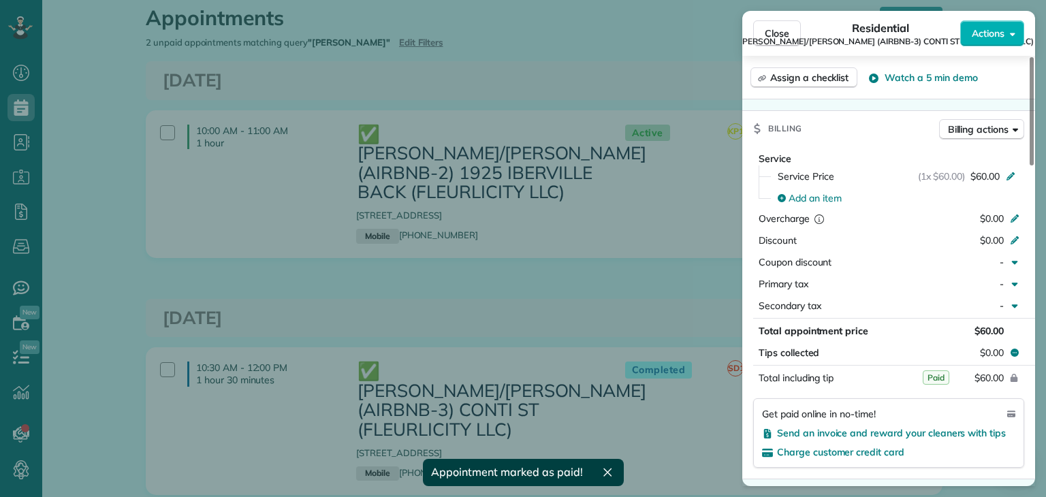
click at [424, 276] on div "Close Residential ✅ ERROL/KIZZY (AIRBNB-3) CONTI ST (FLEURLICITY LLC) Actions S…" at bounding box center [523, 248] width 1046 height 497
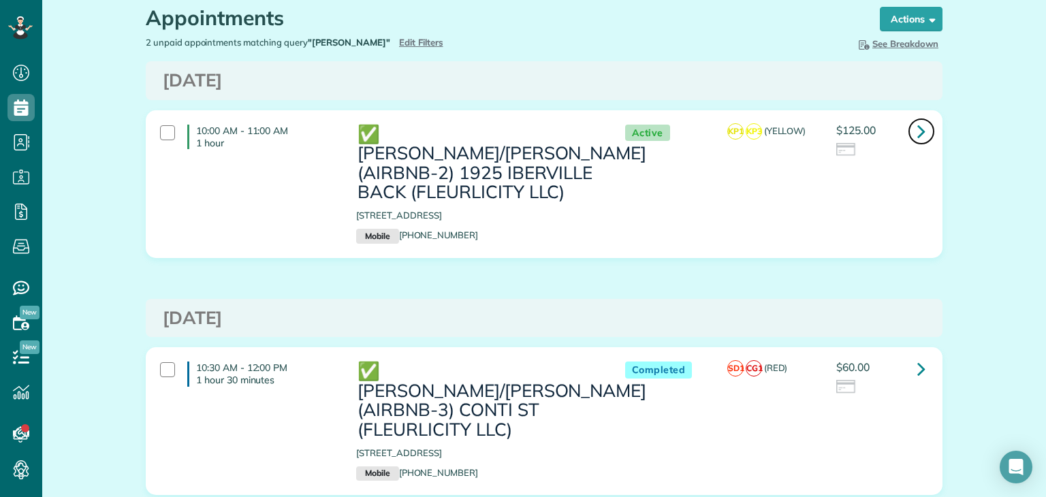
click at [910, 134] on link at bounding box center [921, 131] width 27 height 27
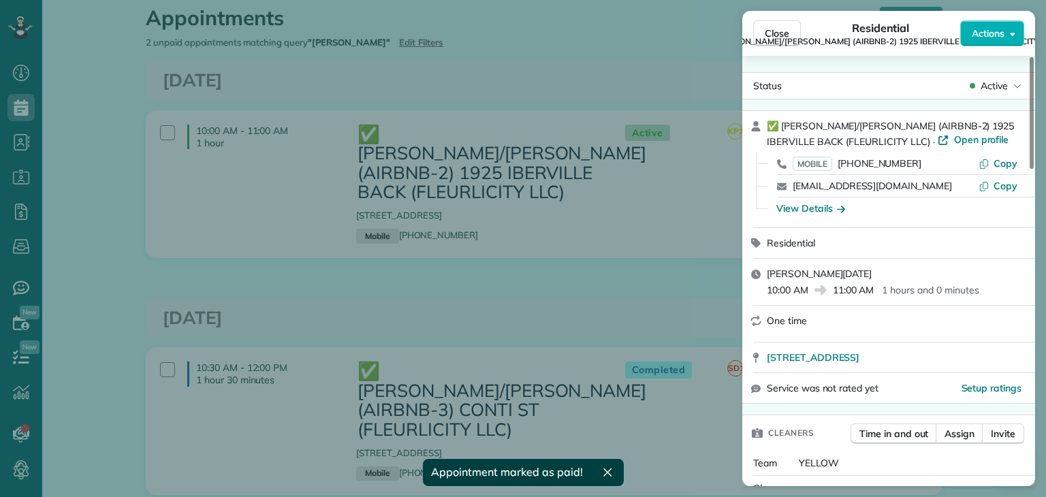
click at [379, 76] on div "Close Residential ✅ ERROL/KIZZY (AIRBNB-2) 1925 IBERVILLE BACK (FLEURLICITY LLC…" at bounding box center [523, 248] width 1046 height 497
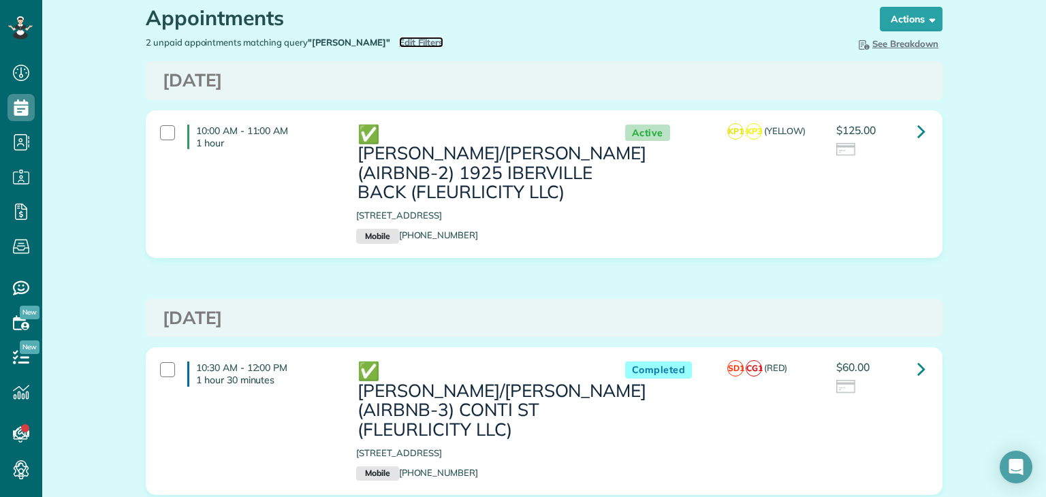
click at [399, 37] on span "Edit Filters" at bounding box center [421, 42] width 44 height 11
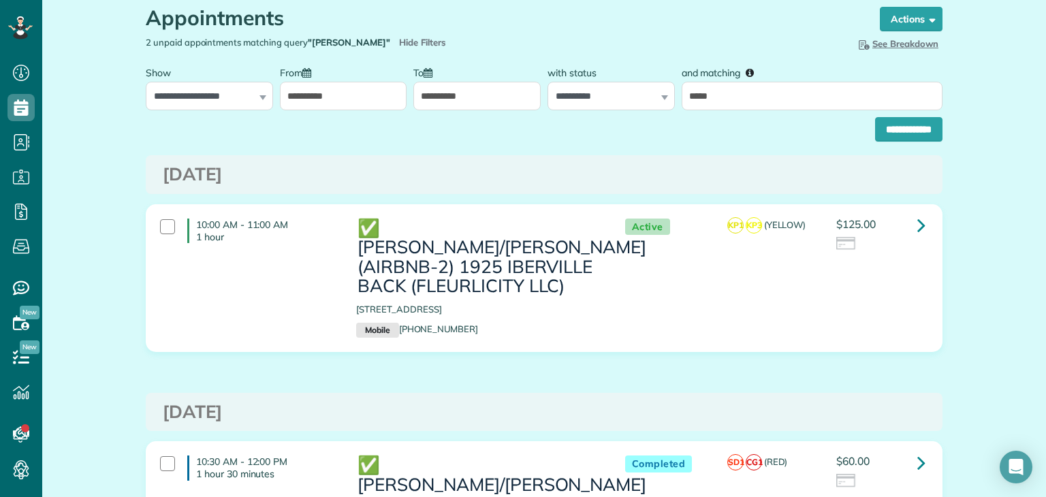
click at [939, 140] on div "Appointments the List View [2 min] Schedule Changes Actions Create Appointment …" at bounding box center [544, 338] width 817 height 705
click at [895, 129] on input "**********" at bounding box center [908, 129] width 67 height 25
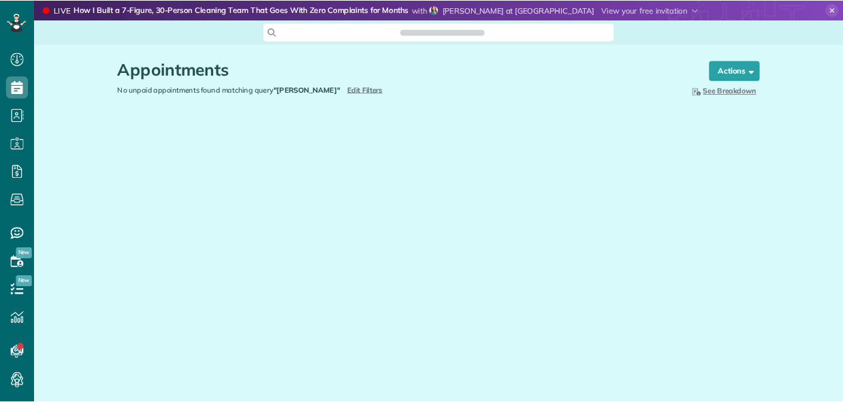
scroll to position [6, 6]
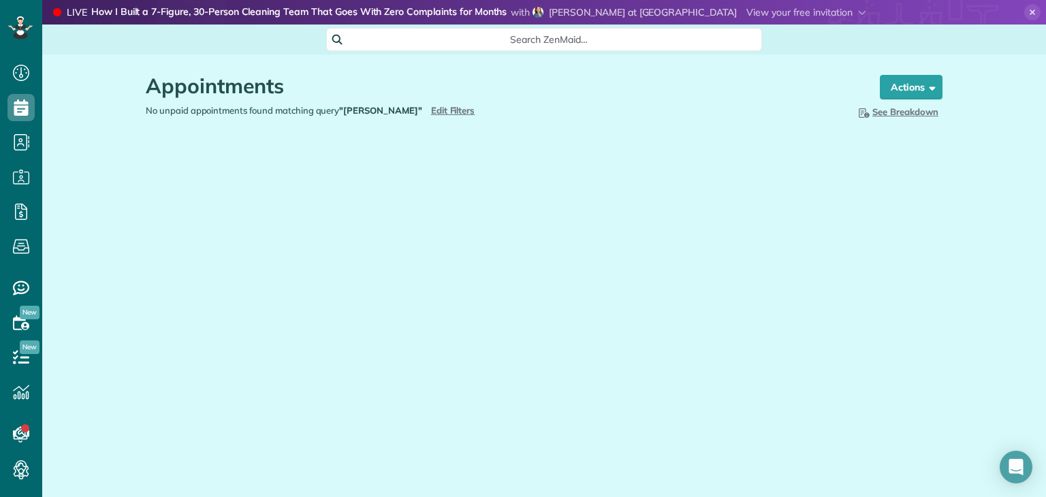
type input "**********"
click at [431, 106] on span "Edit Filters" at bounding box center [453, 110] width 44 height 11
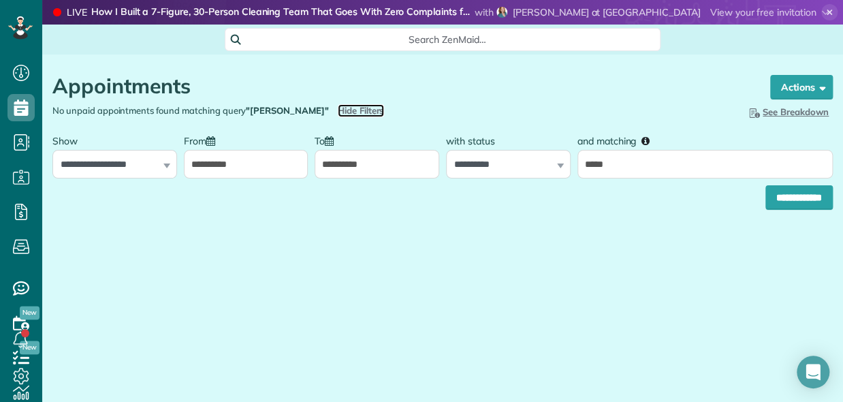
scroll to position [402, 42]
click at [796, 319] on main "LIVE YOU'RE INVITED How I Built a 7-Figure, 30-Person Cleaning Team That Goes W…" at bounding box center [442, 201] width 801 height 402
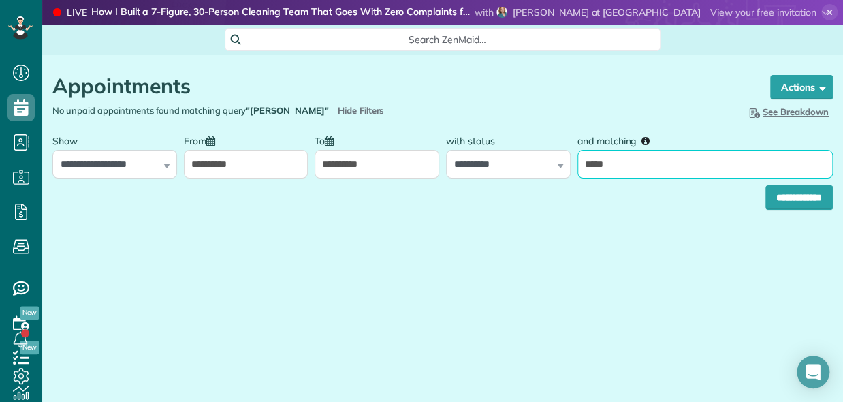
drag, startPoint x: 640, startPoint y: 161, endPoint x: 474, endPoint y: 161, distance: 166.2
click at [481, 161] on div "**********" at bounding box center [442, 152] width 787 height 51
type input "********"
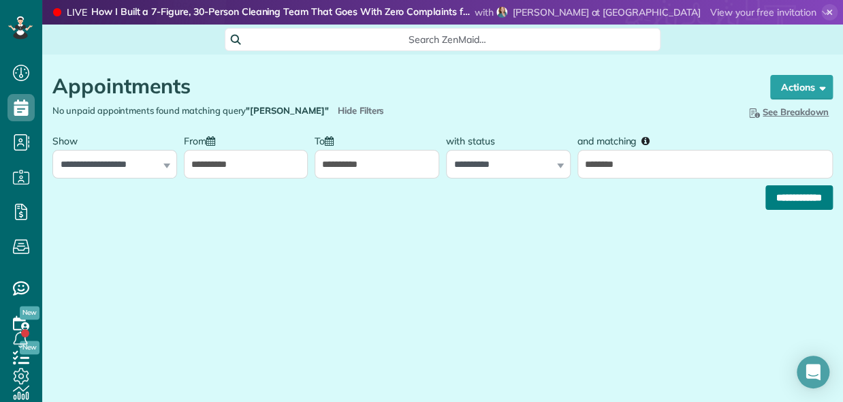
click at [785, 198] on input "**********" at bounding box center [799, 197] width 67 height 25
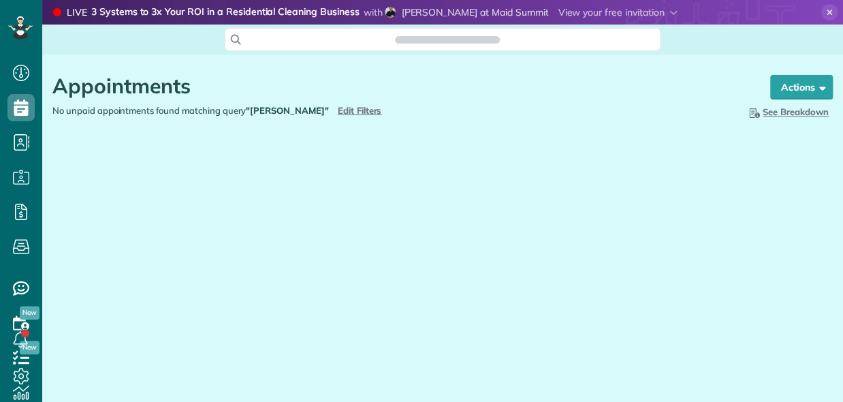
scroll to position [6, 6]
type input "**********"
click at [338, 107] on span "Edit Filters" at bounding box center [360, 110] width 44 height 11
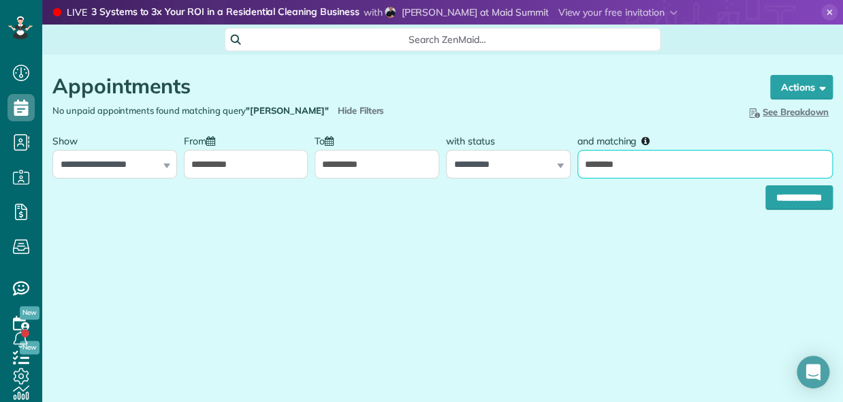
drag, startPoint x: 640, startPoint y: 171, endPoint x: 504, endPoint y: 178, distance: 135.7
click at [520, 173] on div "**********" at bounding box center [442, 152] width 787 height 51
type input "****"
click at [766, 185] on input "**********" at bounding box center [799, 197] width 67 height 25
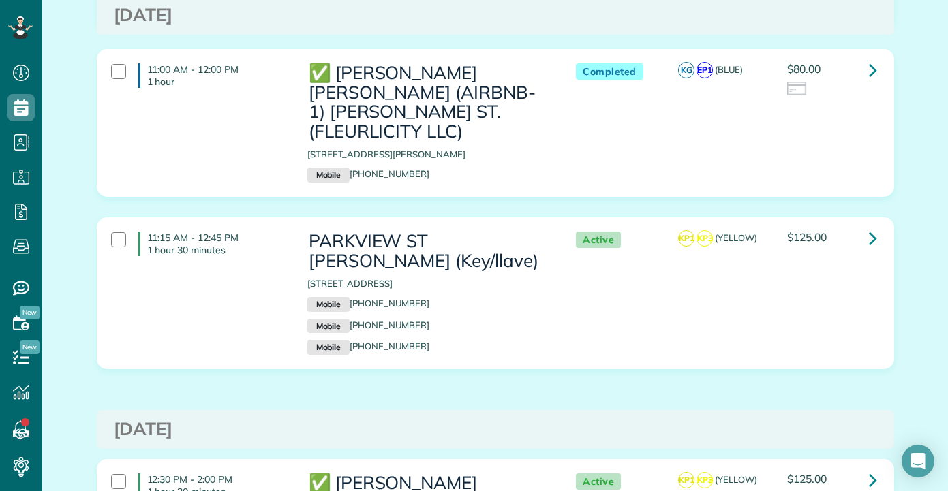
scroll to position [8776, 0]
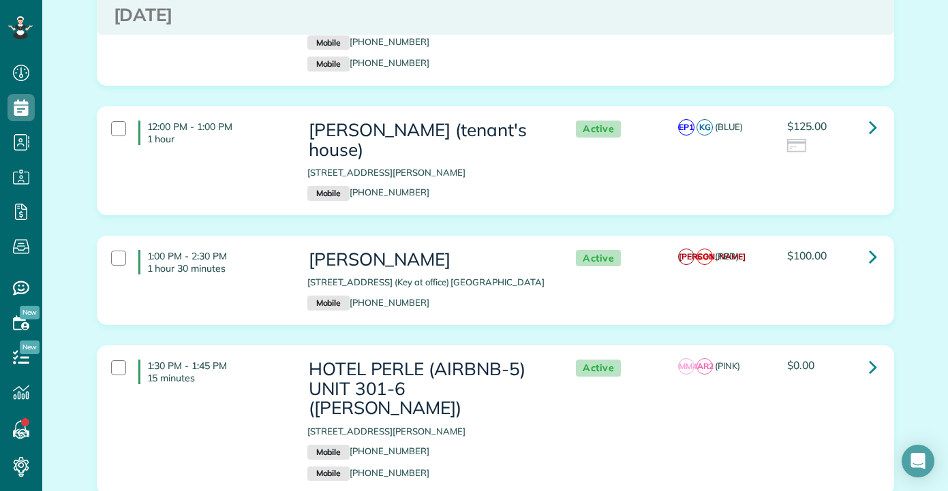
scroll to position [3509, 0]
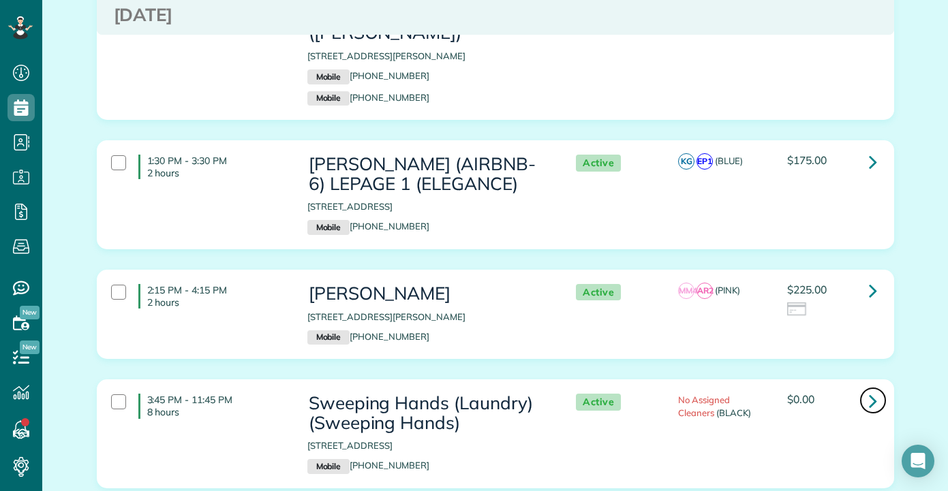
click at [873, 387] on link at bounding box center [872, 400] width 27 height 27
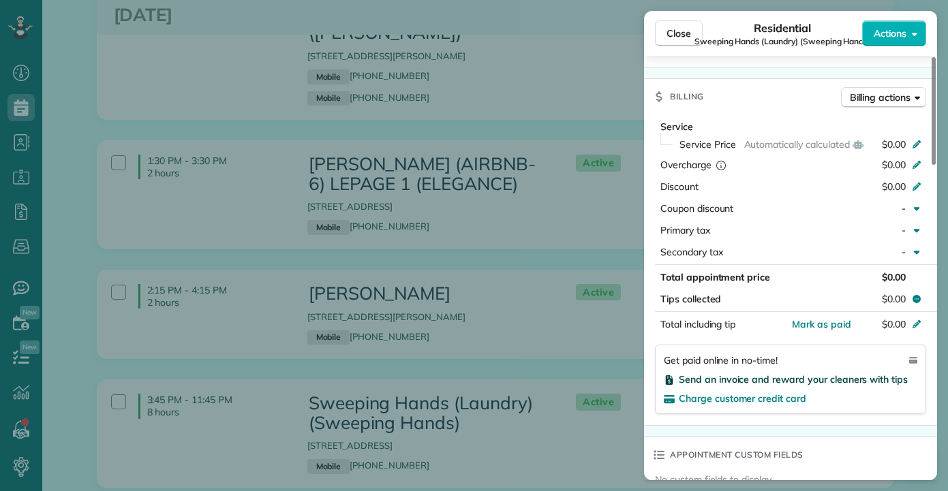
scroll to position [626, 0]
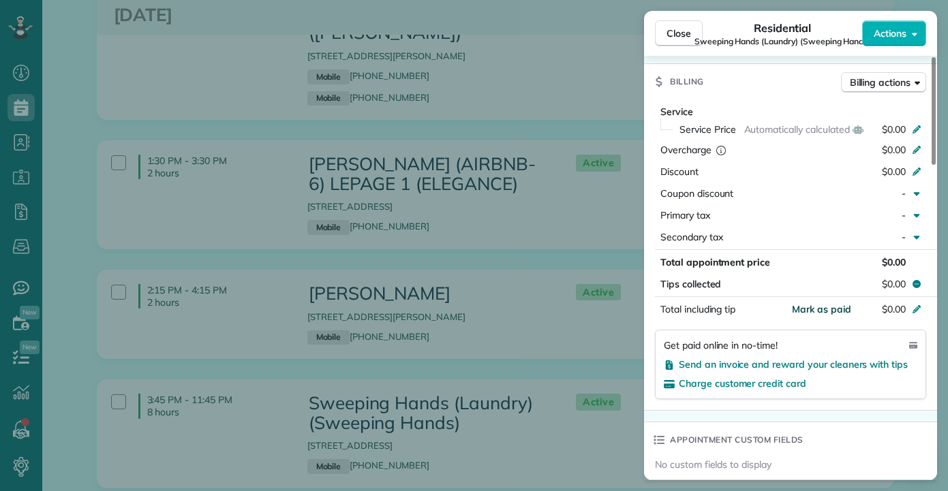
click at [824, 310] on span "Mark as paid" at bounding box center [821, 309] width 59 height 12
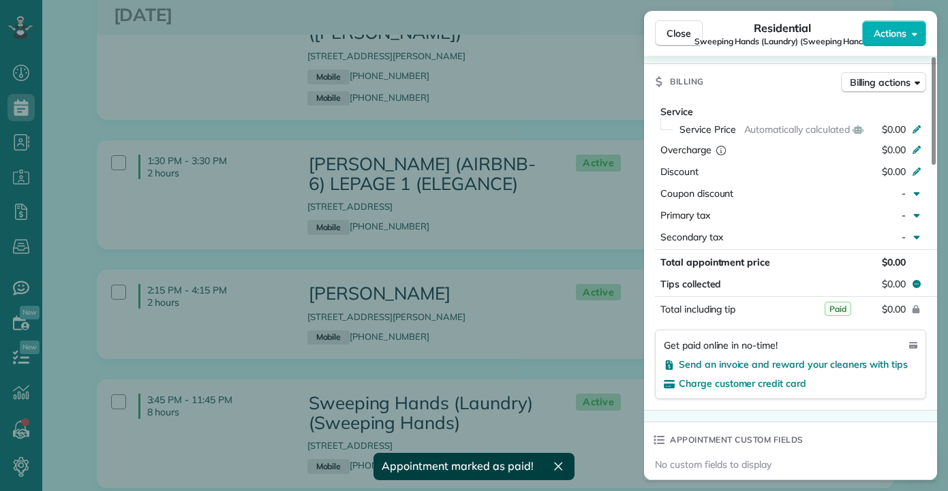
click at [559, 319] on div "Close Residential Sweeping Hands (Laundry) (Sweeping Hands) Actions Status Acti…" at bounding box center [474, 245] width 948 height 491
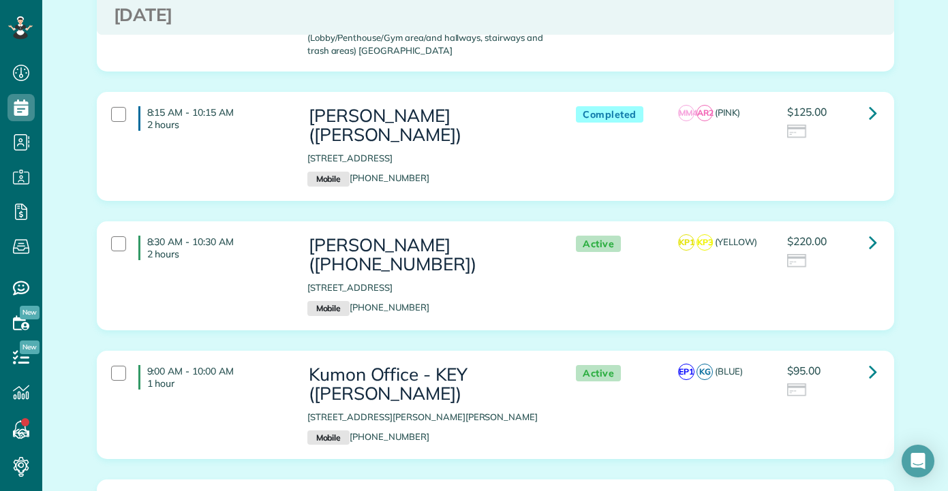
scroll to position [2283, 0]
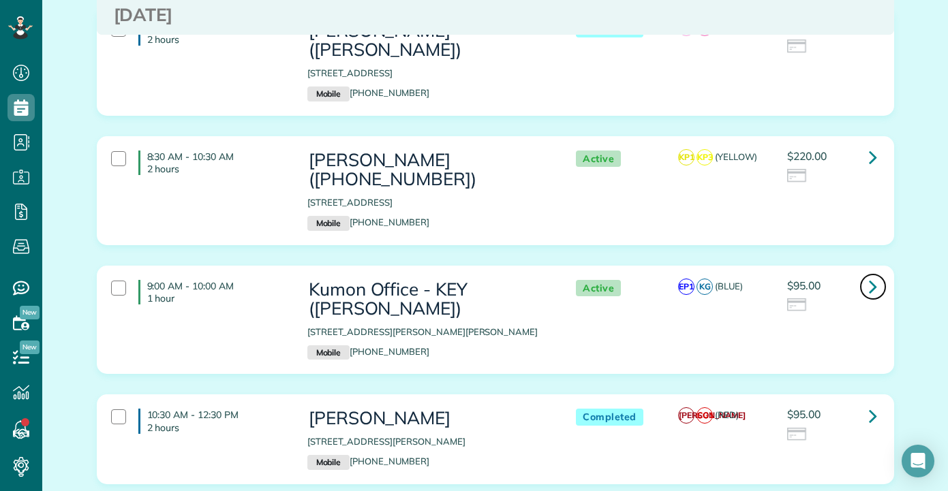
click at [869, 275] on icon at bounding box center [873, 287] width 8 height 24
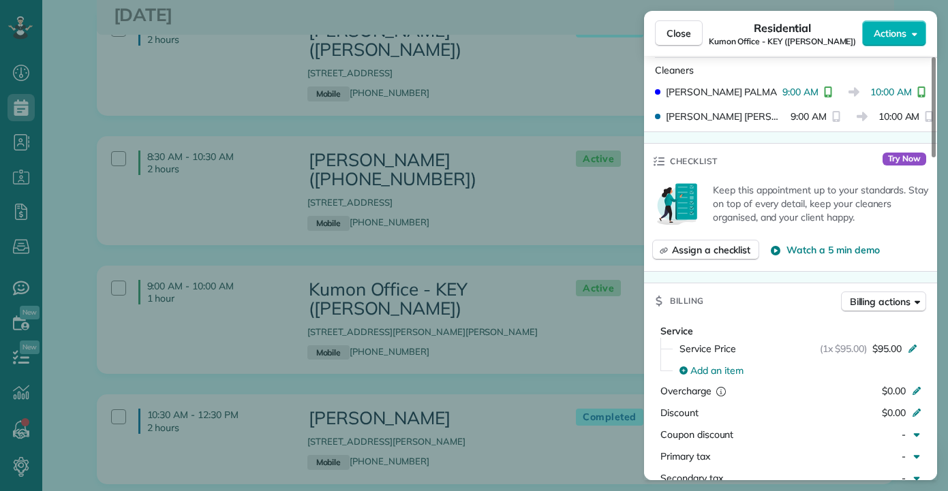
scroll to position [408, 0]
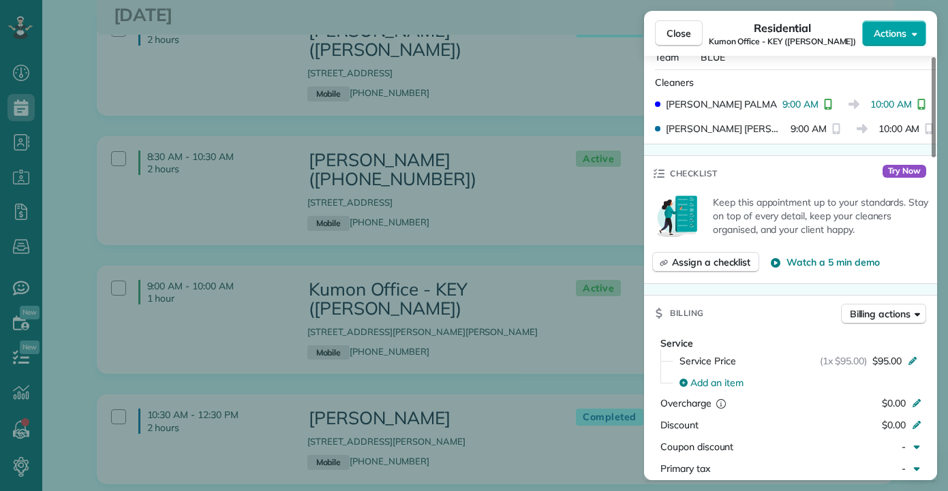
click at [894, 31] on span "Actions" at bounding box center [889, 34] width 33 height 14
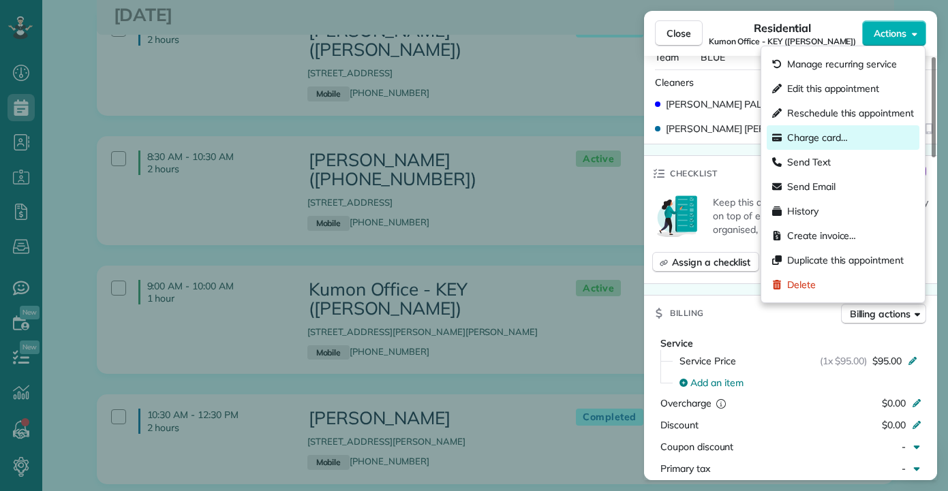
click at [800, 139] on span "Charge card…" at bounding box center [817, 138] width 61 height 14
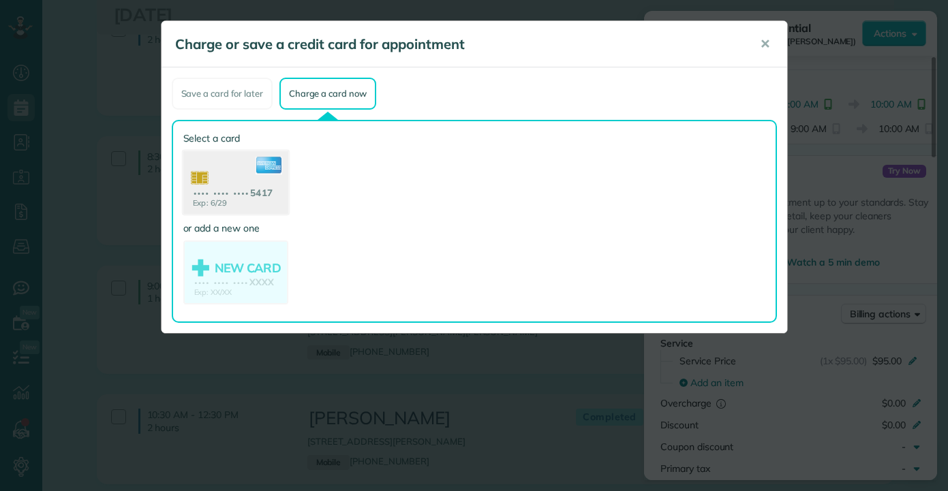
click at [247, 179] on use at bounding box center [235, 184] width 105 height 66
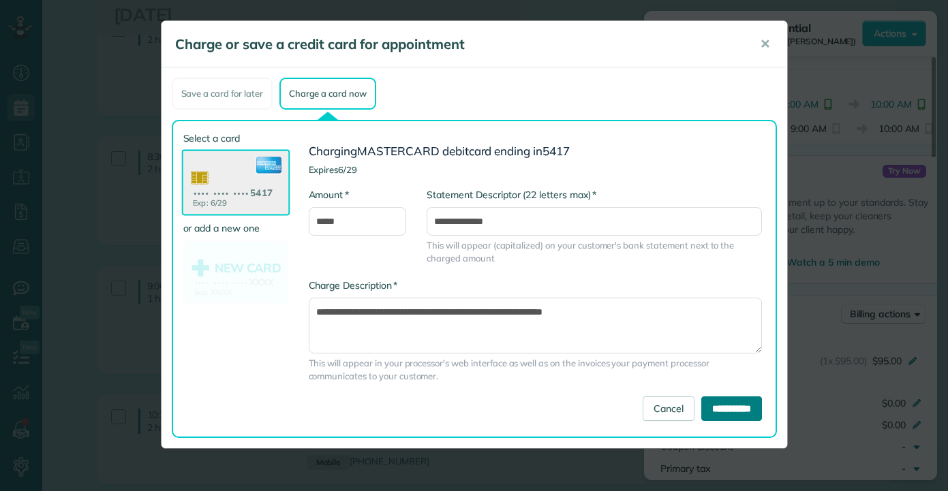
click at [721, 403] on input "**********" at bounding box center [731, 408] width 61 height 25
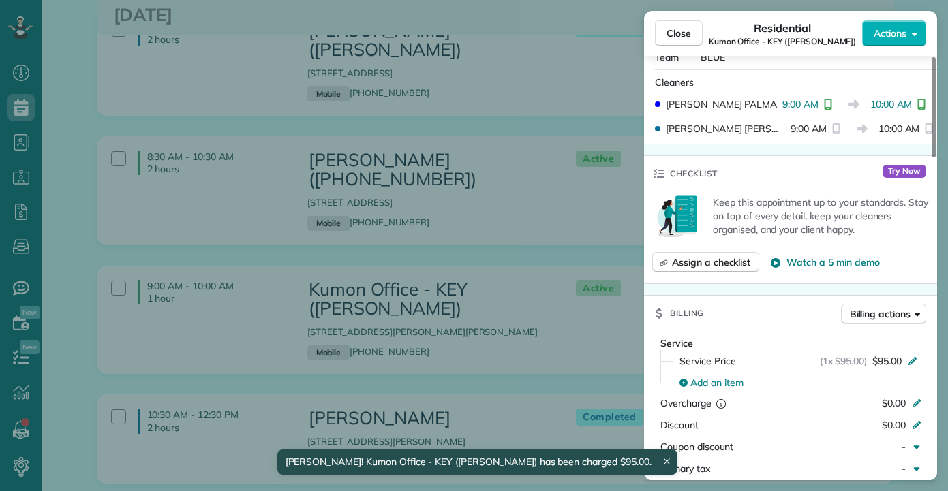
click at [512, 282] on div "Close Residential Kumon Office - KEY (Shawan Harris) Actions Status Active Kumo…" at bounding box center [474, 245] width 948 height 491
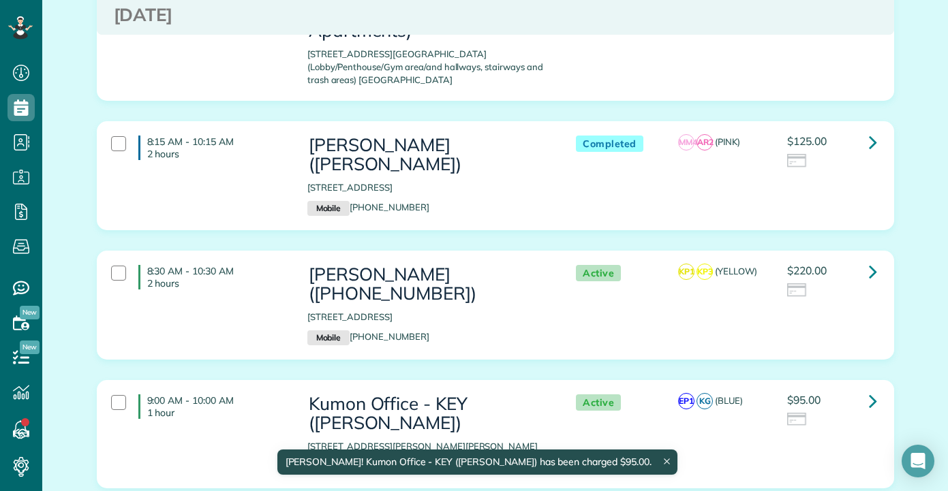
scroll to position [2078, 0]
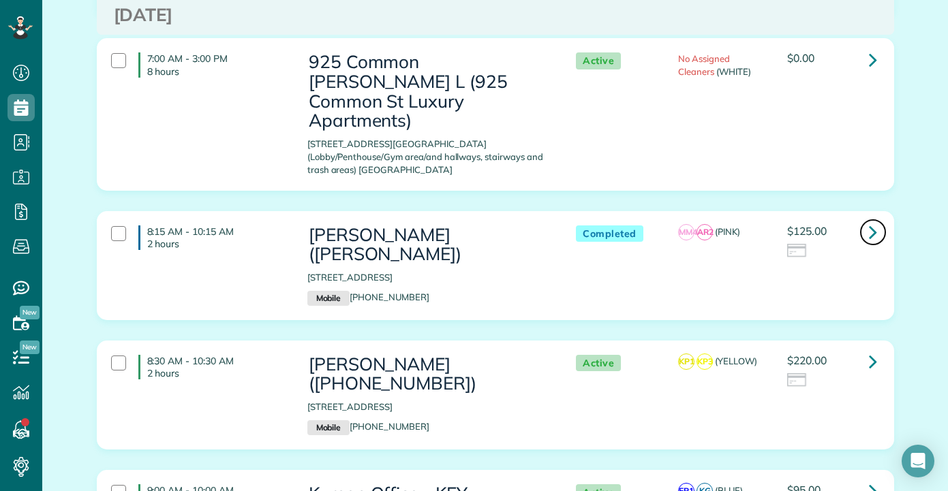
click at [869, 220] on icon at bounding box center [873, 232] width 8 height 24
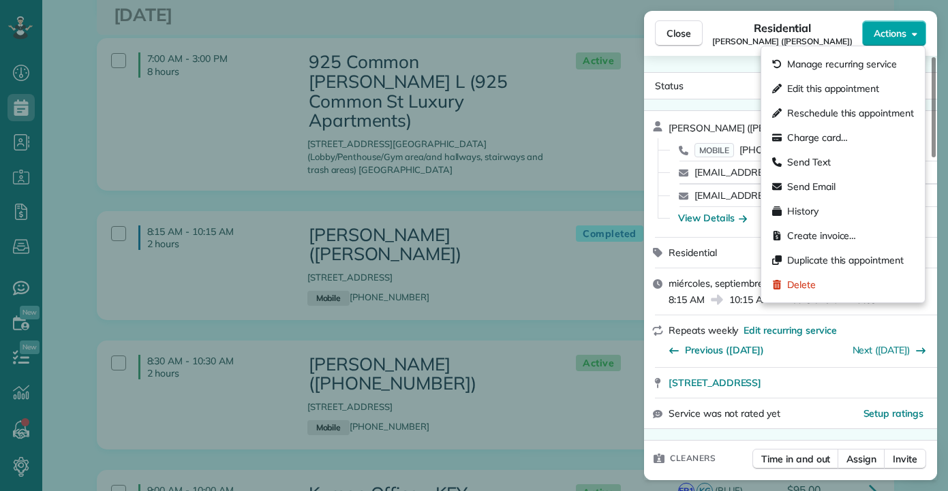
click at [901, 27] on span "Actions" at bounding box center [889, 34] width 33 height 14
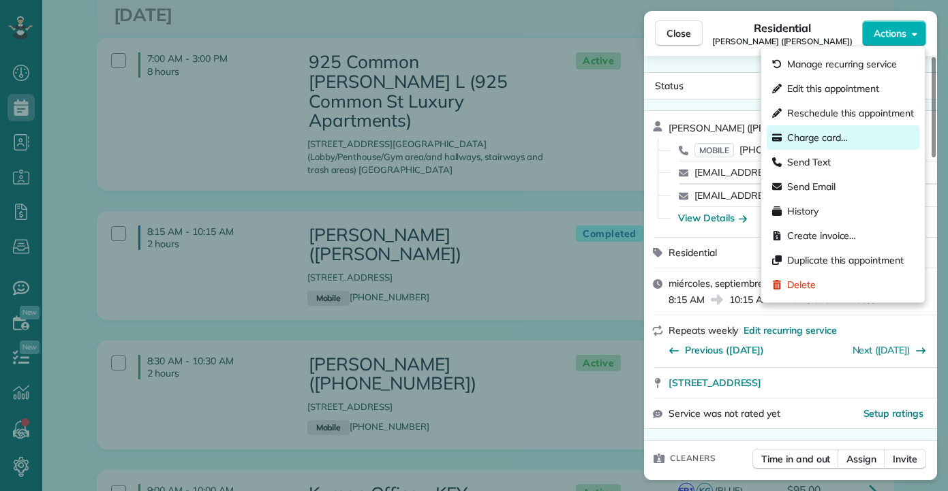
click at [810, 133] on span "Charge card…" at bounding box center [817, 138] width 61 height 14
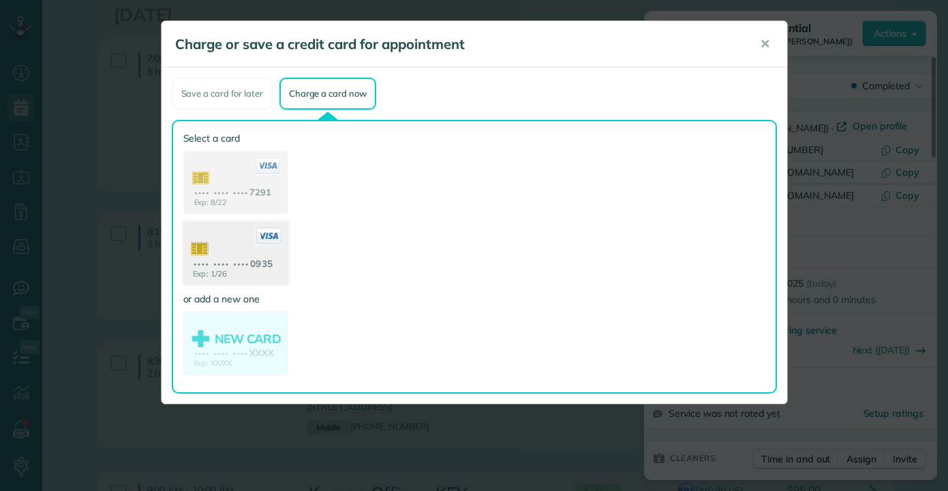
click at [236, 244] on use at bounding box center [235, 255] width 105 height 66
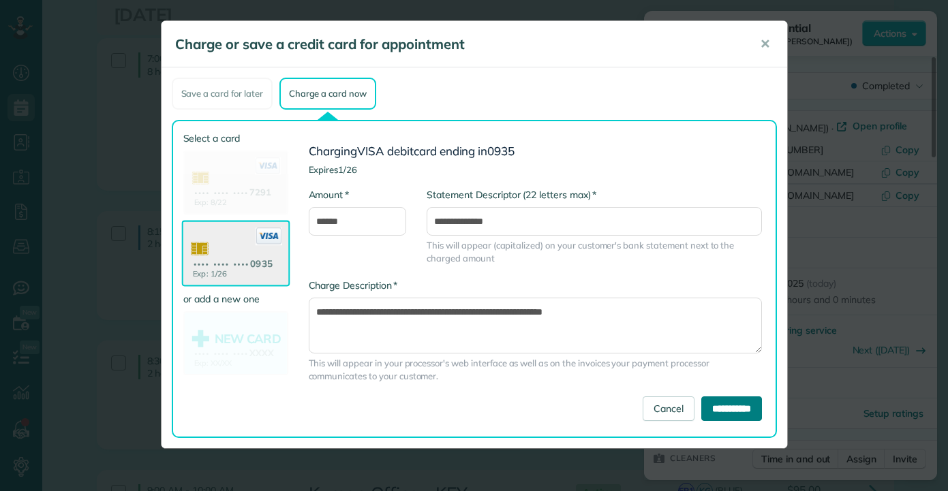
click at [714, 405] on input "**********" at bounding box center [731, 408] width 61 height 25
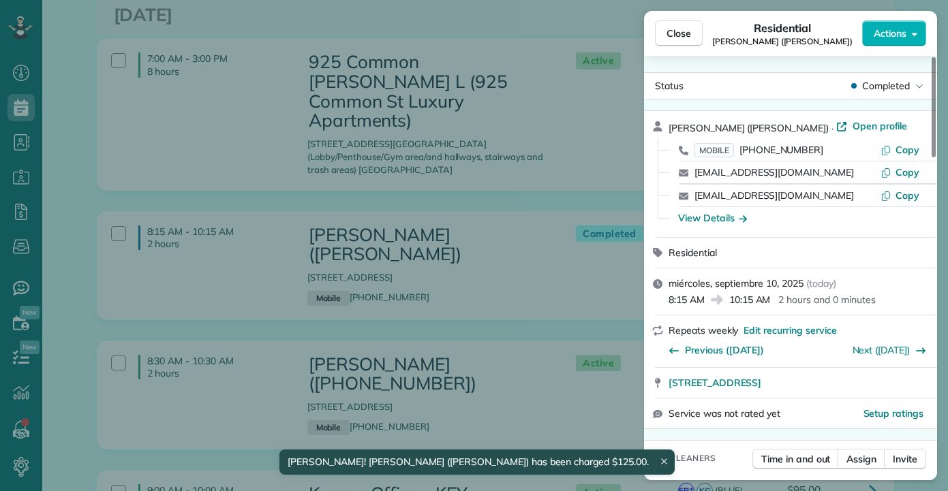
click at [451, 243] on div "Close Residential RACHEL AFRICK (NATE) Actions Status Completed RACHEL AFRICK (…" at bounding box center [474, 245] width 948 height 491
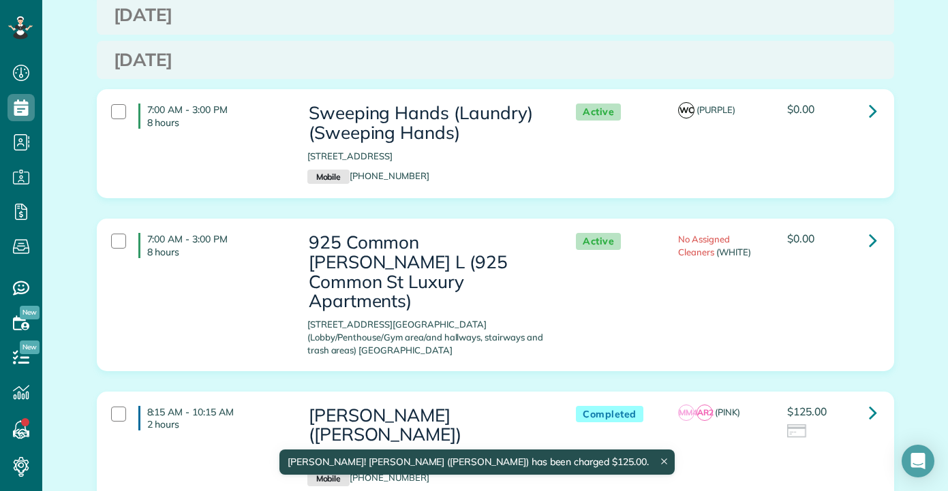
scroll to position [1874, 0]
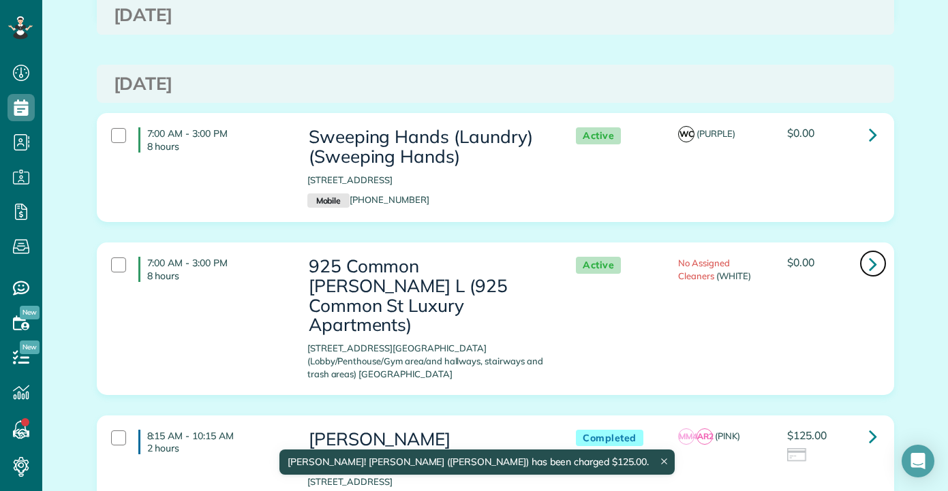
click at [869, 252] on icon at bounding box center [873, 264] width 8 height 24
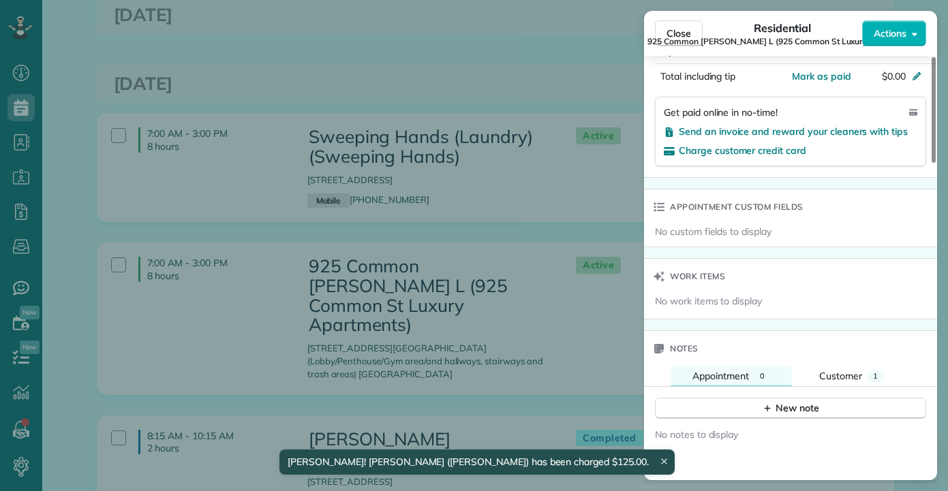
scroll to position [891, 0]
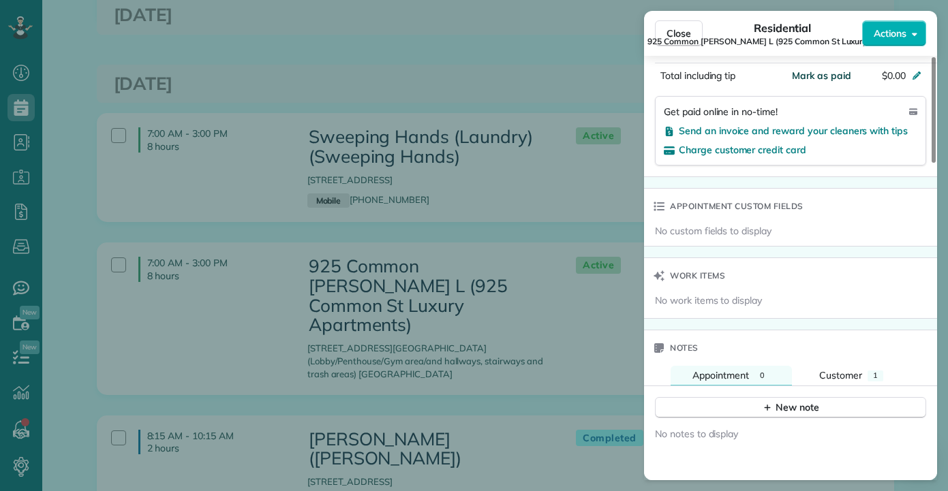
click at [824, 77] on span "Mark as paid" at bounding box center [821, 75] width 59 height 12
click at [507, 163] on div "Close Residential 925 Common Melissa L (925 Common St Luxury Apartments) Action…" at bounding box center [474, 245] width 948 height 491
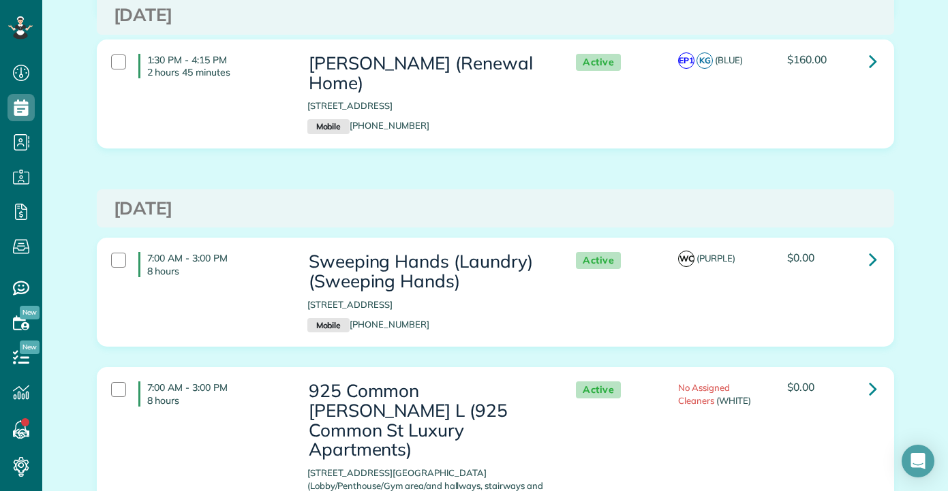
scroll to position [1738, 0]
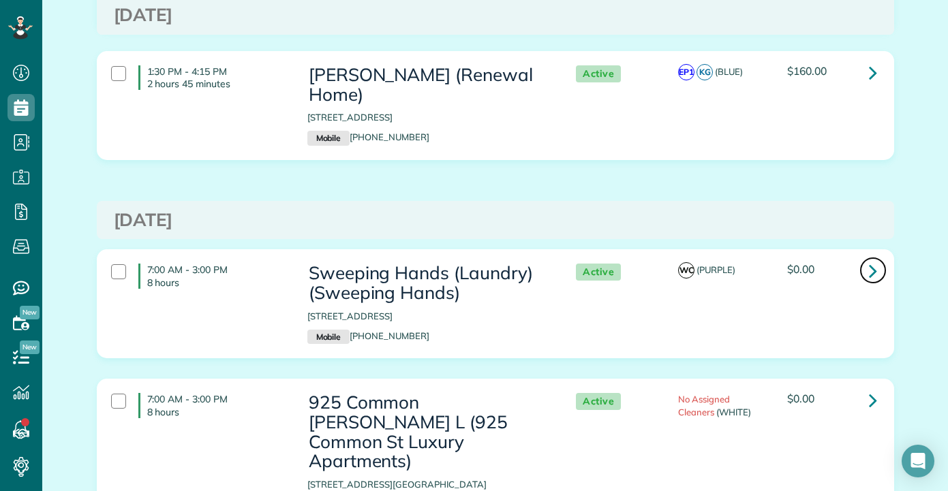
click at [875, 257] on link at bounding box center [872, 270] width 27 height 27
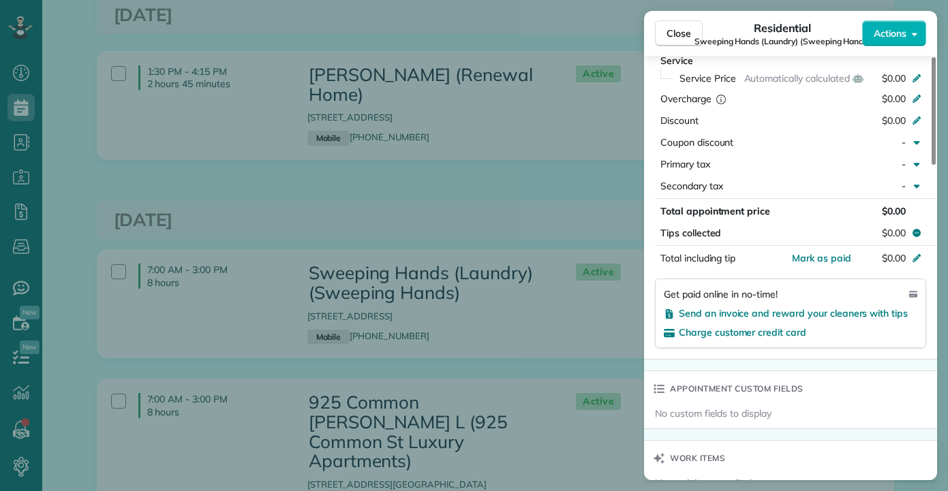
scroll to position [681, 0]
click at [830, 257] on span "Mark as paid" at bounding box center [821, 257] width 59 height 12
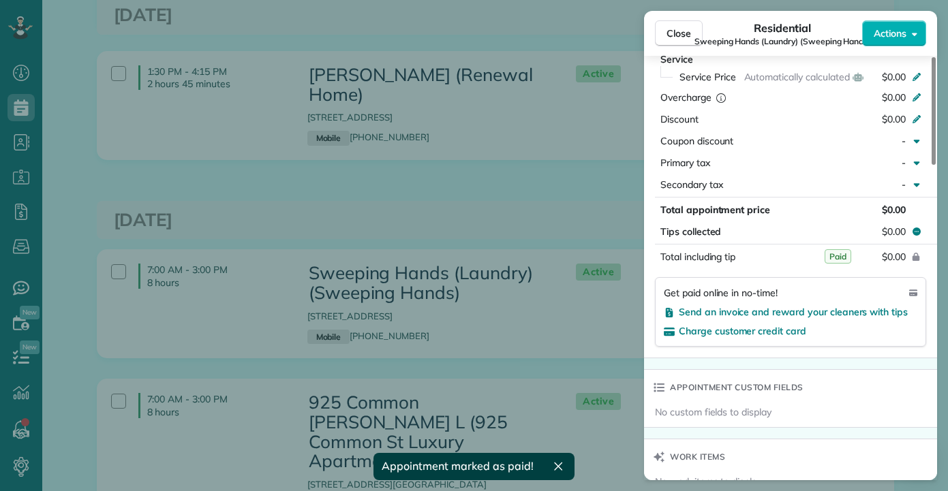
click at [428, 151] on div "Close Residential Sweeping Hands (Laundry) (Sweeping Hands) Actions Status Acti…" at bounding box center [474, 245] width 948 height 491
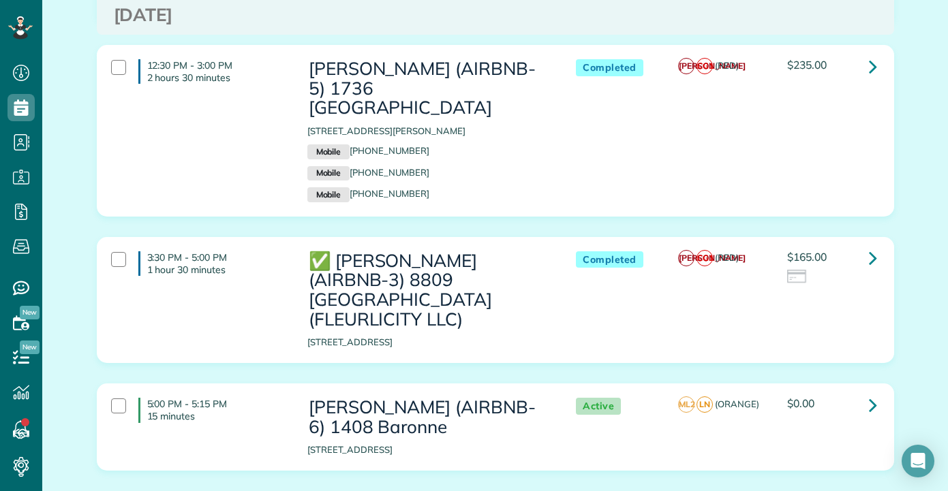
scroll to position [1057, 0]
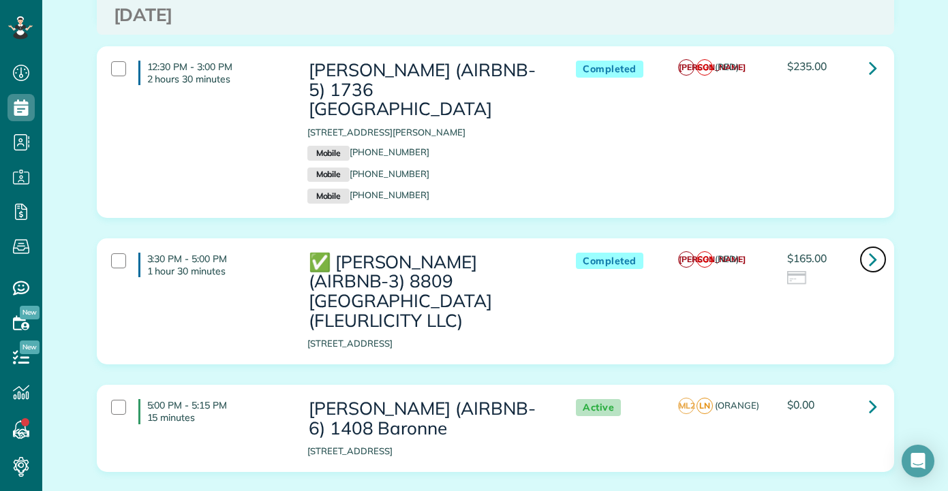
click at [869, 247] on icon at bounding box center [873, 259] width 8 height 24
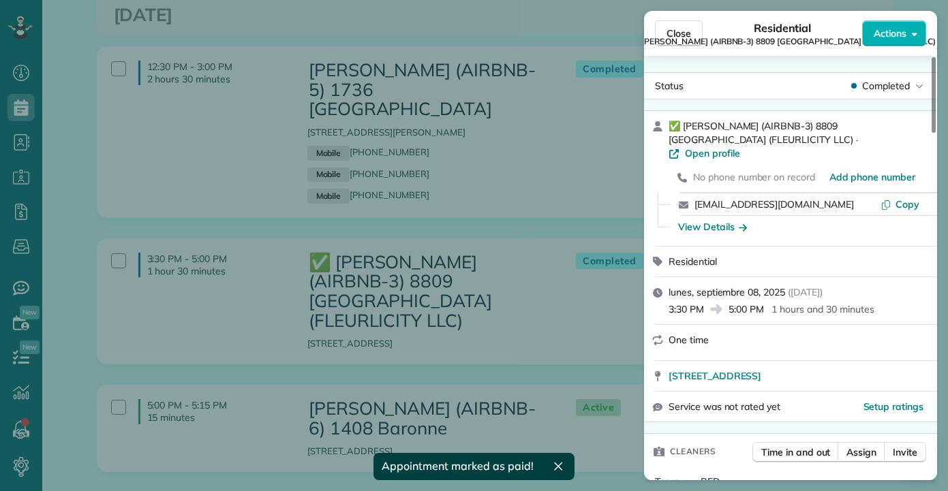
scroll to position [817, 0]
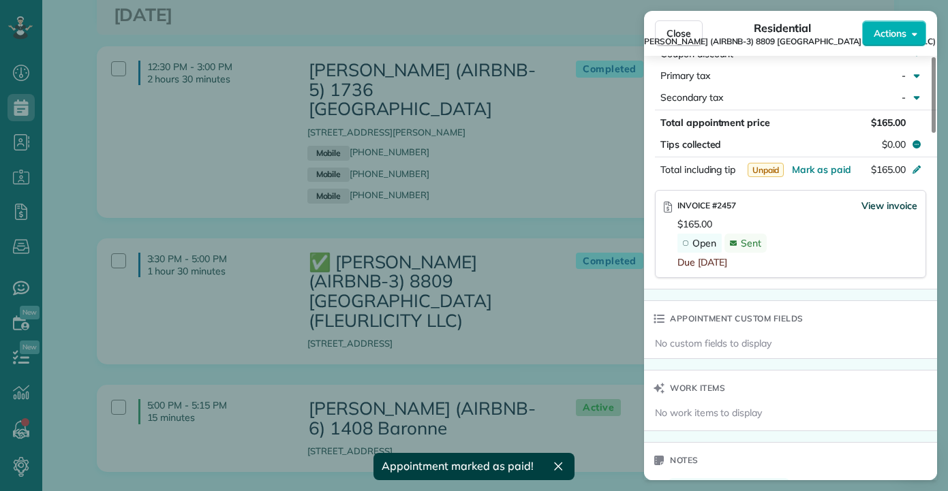
click at [890, 199] on span "View invoice" at bounding box center [889, 206] width 56 height 14
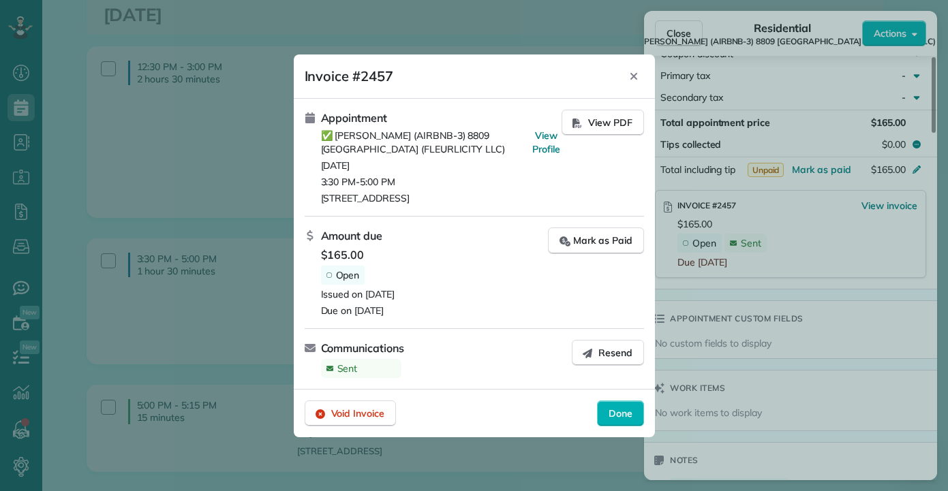
click at [632, 79] on icon "Close" at bounding box center [633, 76] width 11 height 11
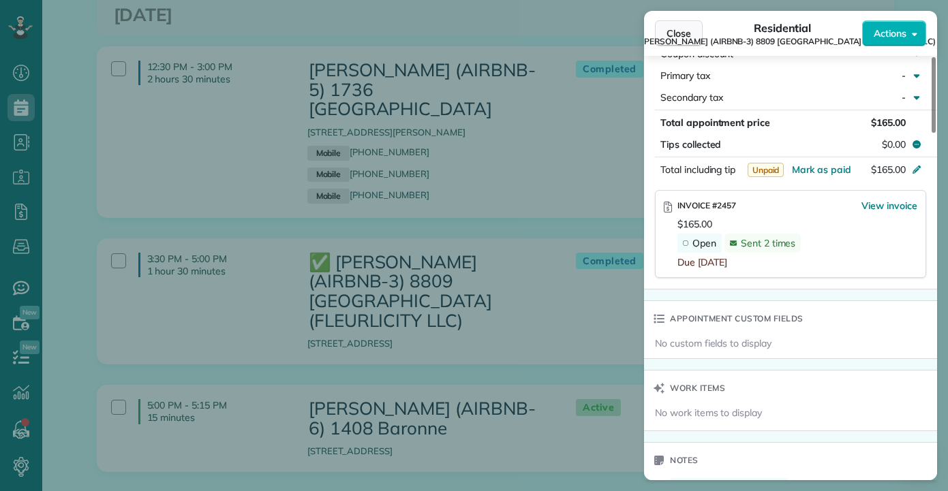
click at [685, 30] on span "Close" at bounding box center [678, 34] width 25 height 14
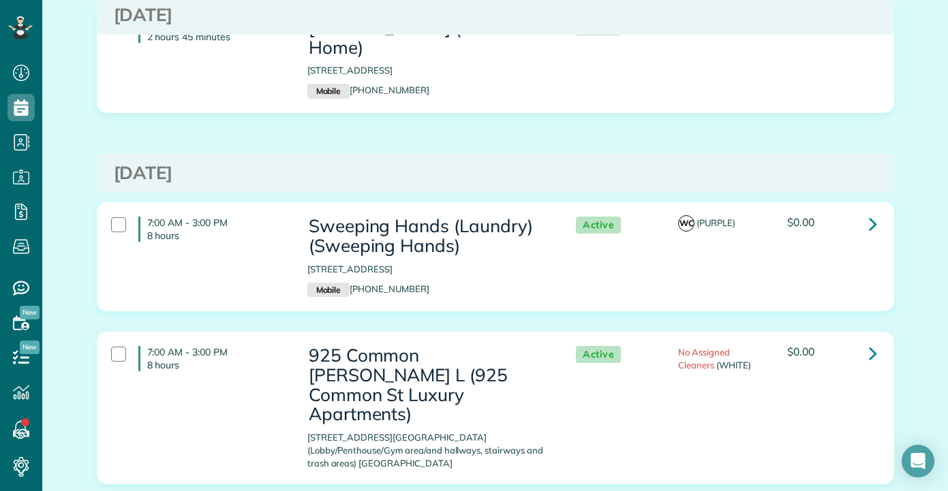
scroll to position [1771, 0]
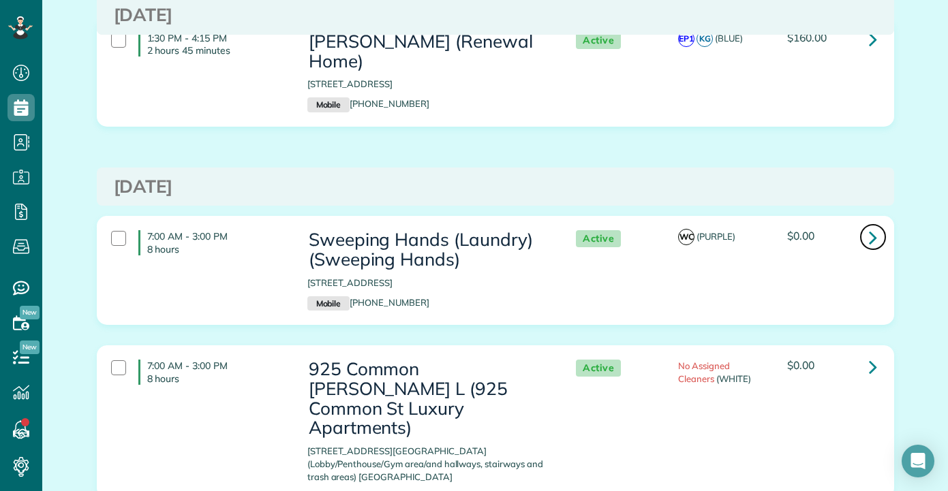
click at [869, 225] on icon at bounding box center [873, 237] width 8 height 24
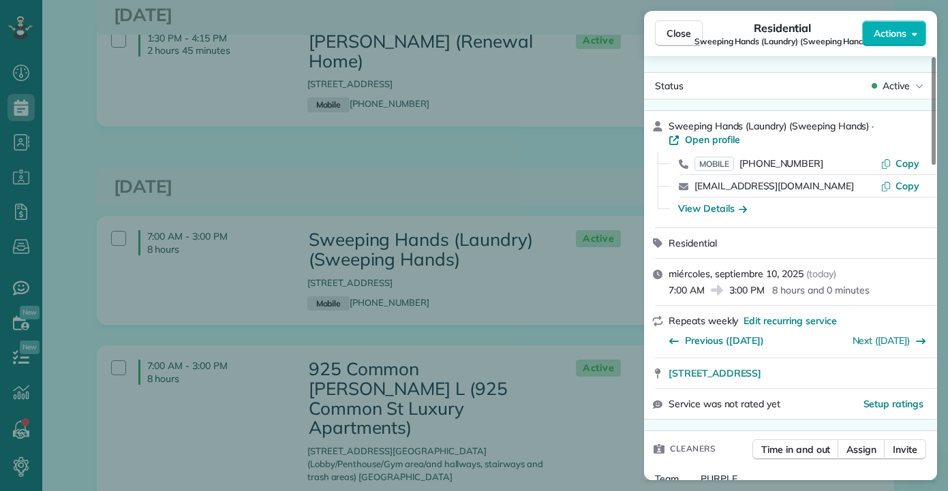
click at [315, 144] on div "Close Residential Sweeping Hands (Laundry) (Sweeping Hands) Actions Status Acti…" at bounding box center [474, 245] width 948 height 491
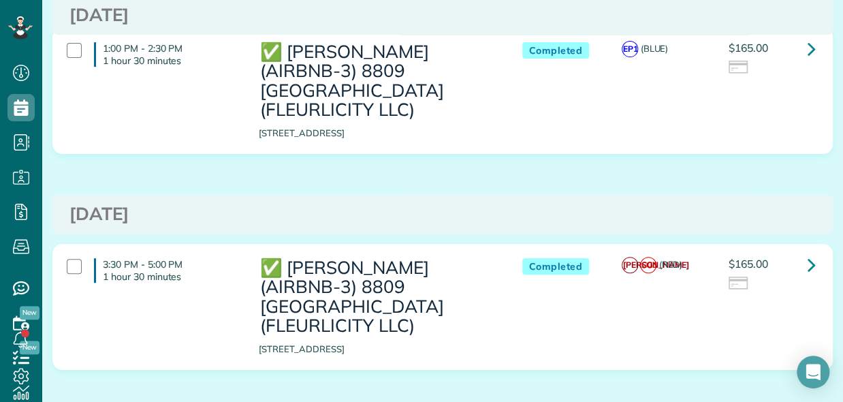
scroll to position [152, 0]
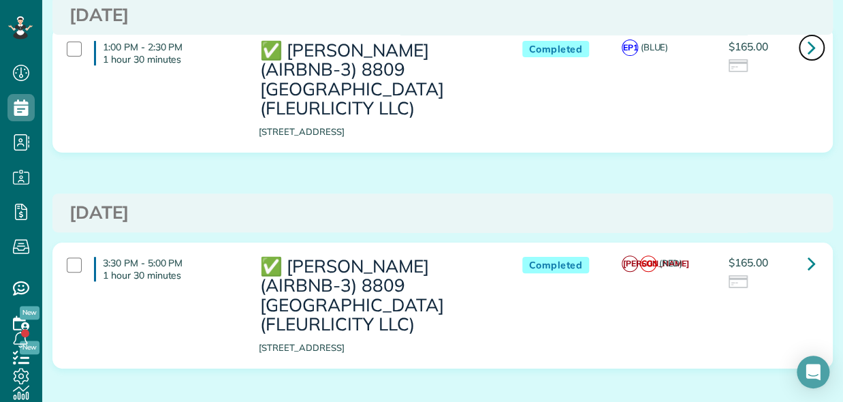
click at [808, 47] on icon at bounding box center [812, 47] width 8 height 24
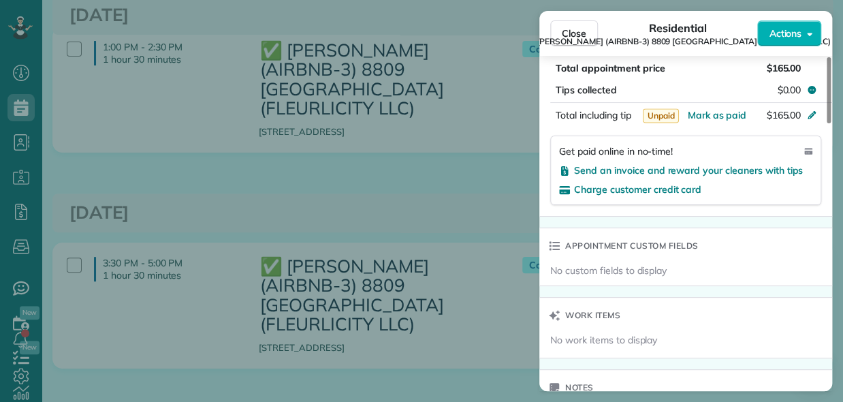
scroll to position [886, 0]
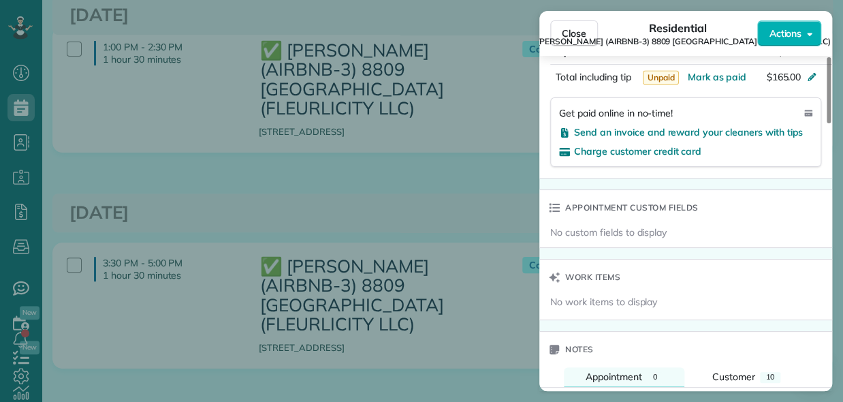
click at [391, 183] on div "Close Residential ✅ [PERSON_NAME] (AIRBNB-3) 8809 [GEOGRAPHIC_DATA] (FLEURLICIT…" at bounding box center [421, 201] width 843 height 402
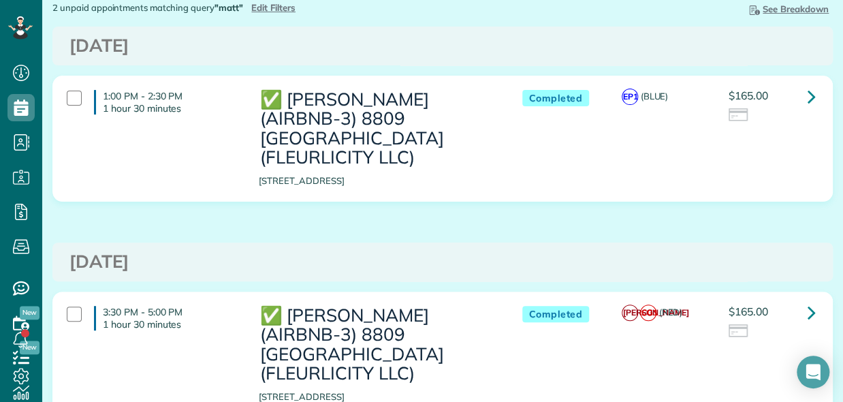
scroll to position [136, 0]
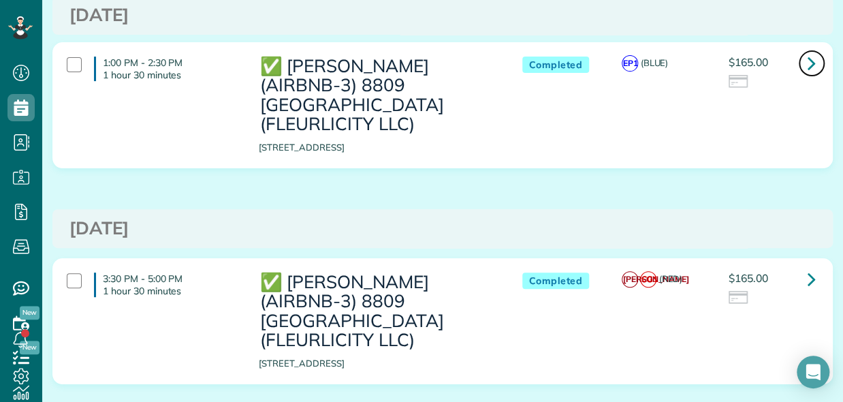
click at [808, 63] on icon at bounding box center [812, 63] width 8 height 24
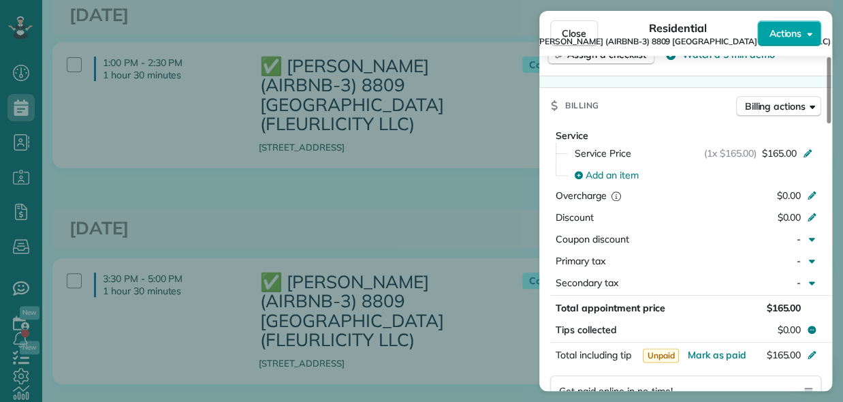
scroll to position [478, 0]
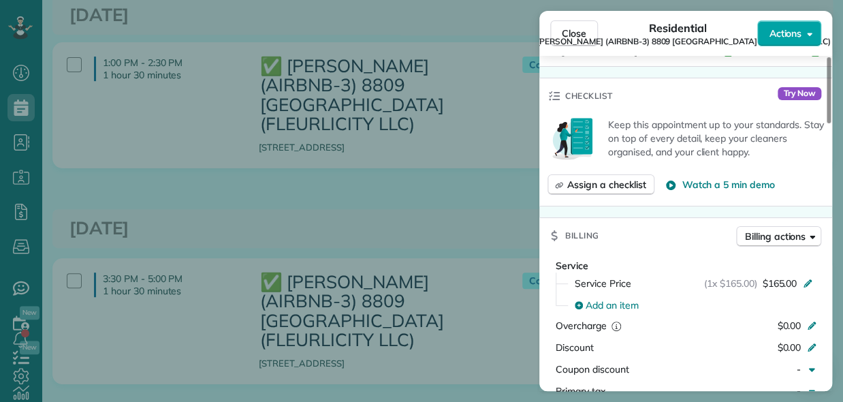
click at [802, 31] on button "Actions" at bounding box center [789, 33] width 64 height 26
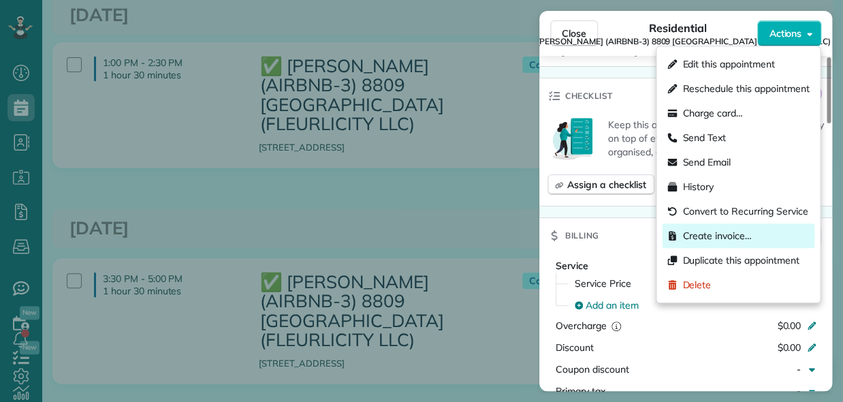
click at [722, 234] on span "Create invoice…" at bounding box center [717, 236] width 69 height 14
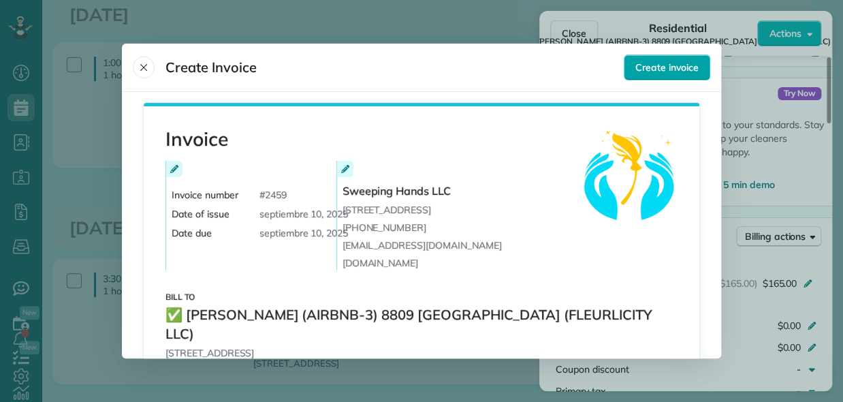
click at [668, 61] on span "Create invoice" at bounding box center [667, 68] width 63 height 14
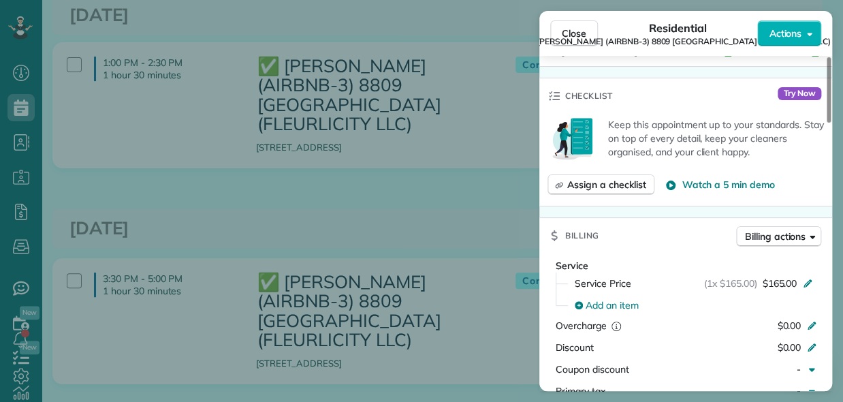
scroll to position [818, 0]
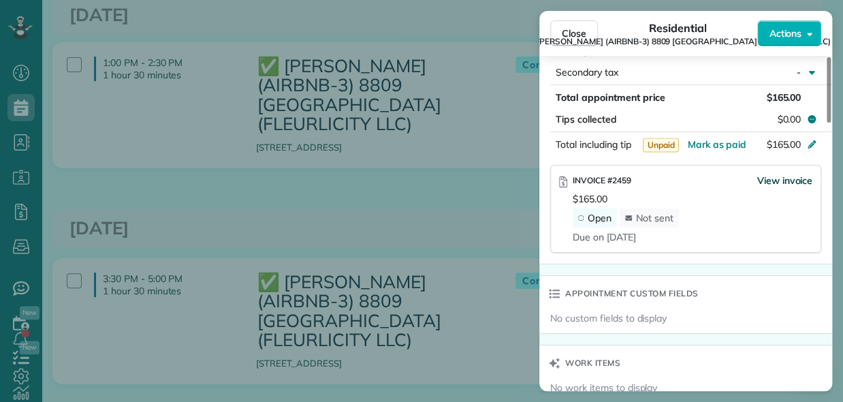
click at [779, 174] on span "View invoice" at bounding box center [785, 181] width 56 height 14
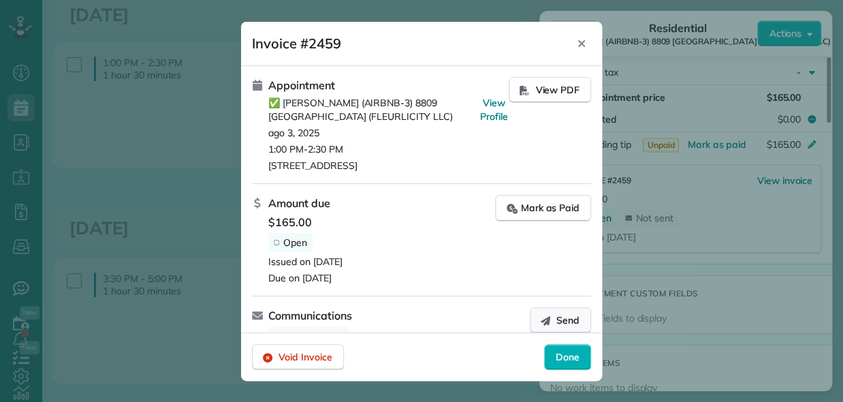
click at [557, 317] on span "Send" at bounding box center [568, 320] width 23 height 14
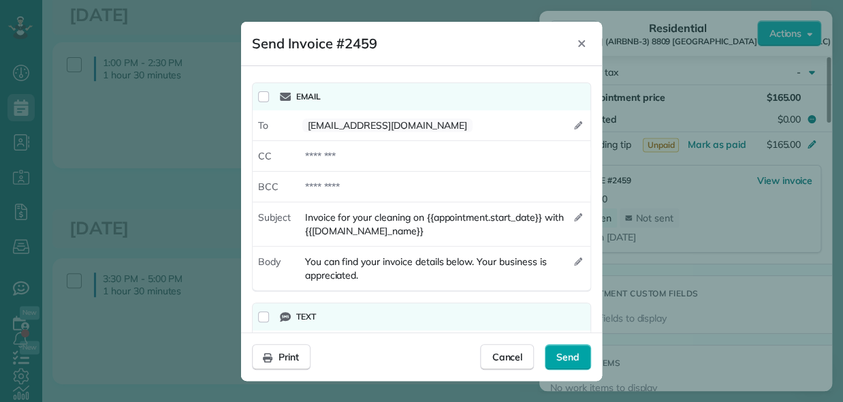
click at [571, 354] on span "Send" at bounding box center [568, 357] width 23 height 14
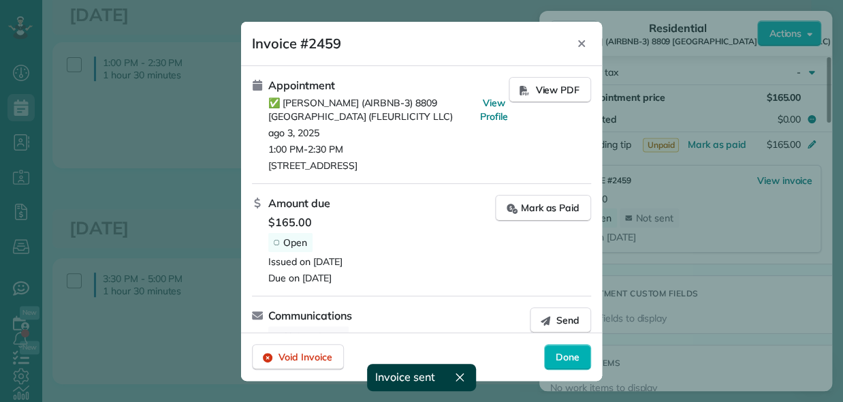
click at [571, 357] on span "Done" at bounding box center [568, 357] width 24 height 14
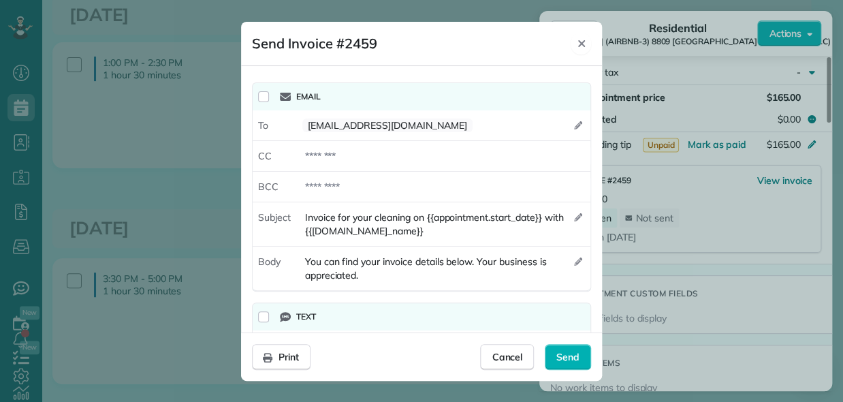
click at [581, 42] on icon "Close" at bounding box center [581, 43] width 11 height 11
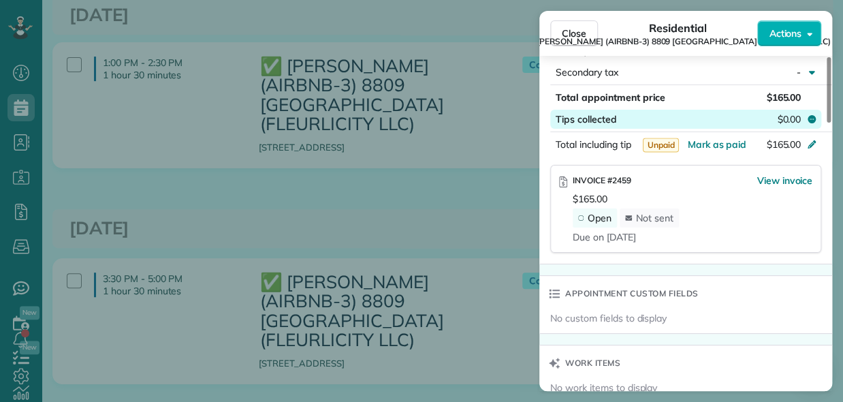
scroll to position [815, 0]
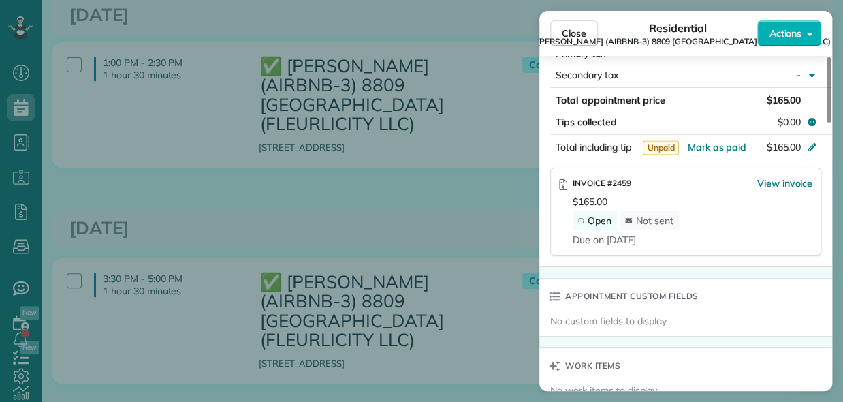
click at [477, 188] on div "Close Residential ✅ [PERSON_NAME] (AIRBNB-3) 8809 [GEOGRAPHIC_DATA] (FLEURLICIT…" at bounding box center [421, 201] width 843 height 402
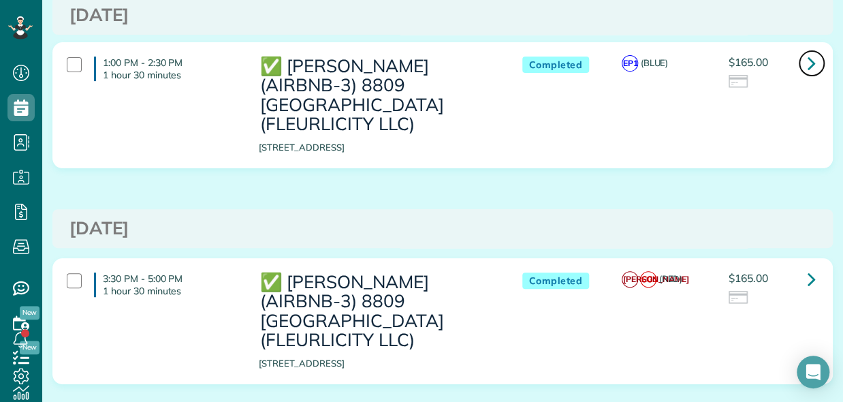
click at [808, 63] on icon at bounding box center [812, 63] width 8 height 24
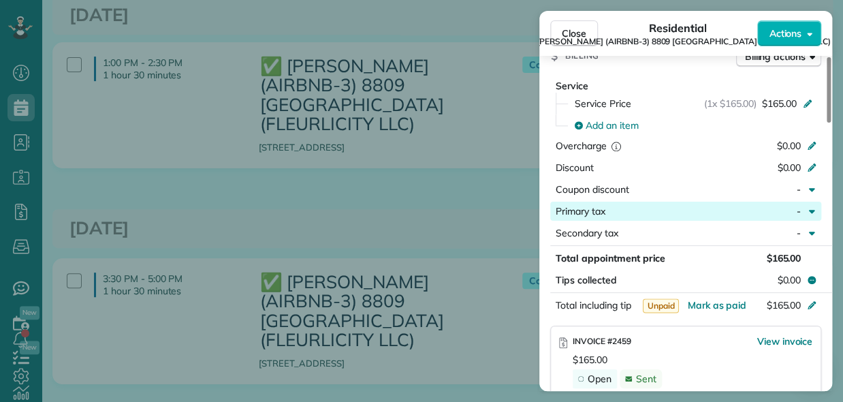
scroll to position [749, 0]
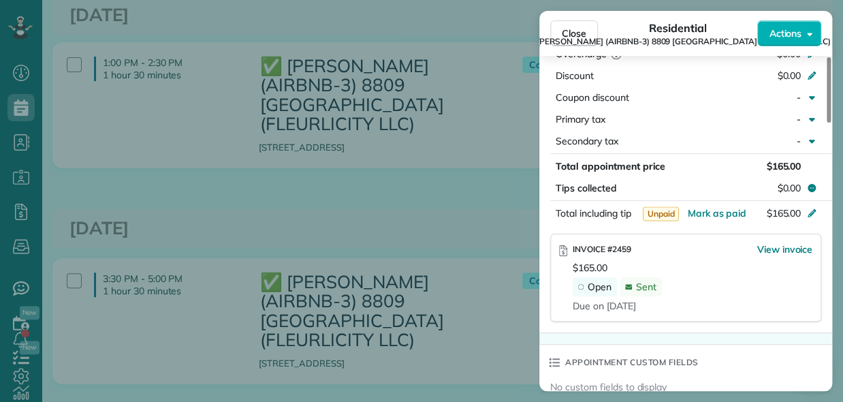
click at [467, 213] on div "Close Residential ✅ [PERSON_NAME] (AIRBNB-3) 8809 [GEOGRAPHIC_DATA] (FLEURLICIT…" at bounding box center [421, 201] width 843 height 402
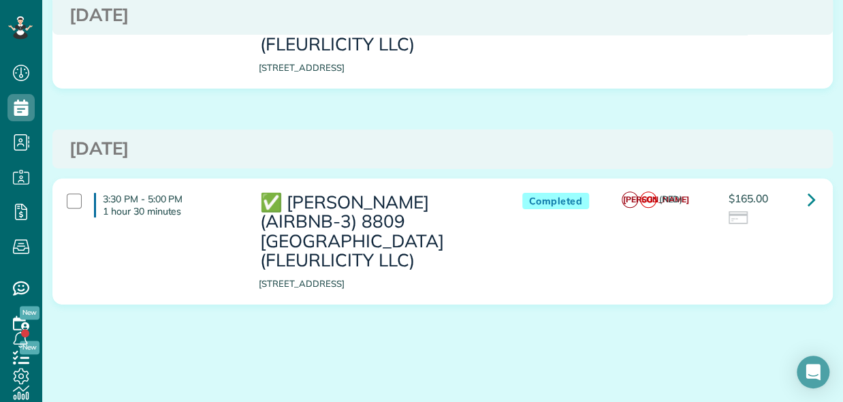
scroll to position [220, 0]
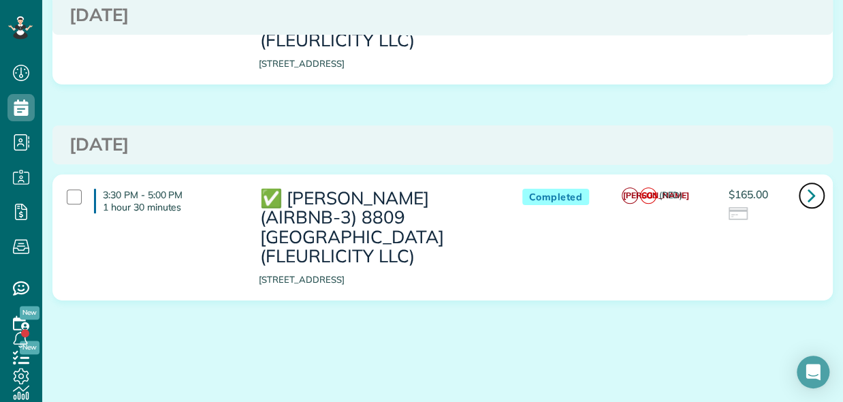
click at [808, 193] on icon at bounding box center [812, 195] width 8 height 24
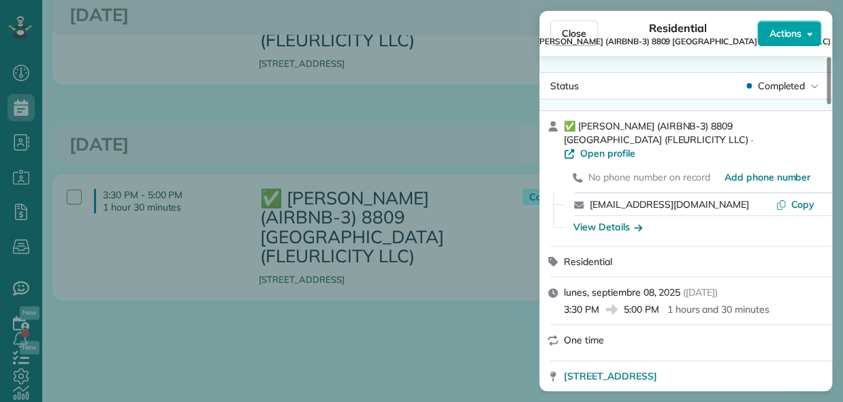
click at [799, 36] on span "Actions" at bounding box center [785, 34] width 33 height 14
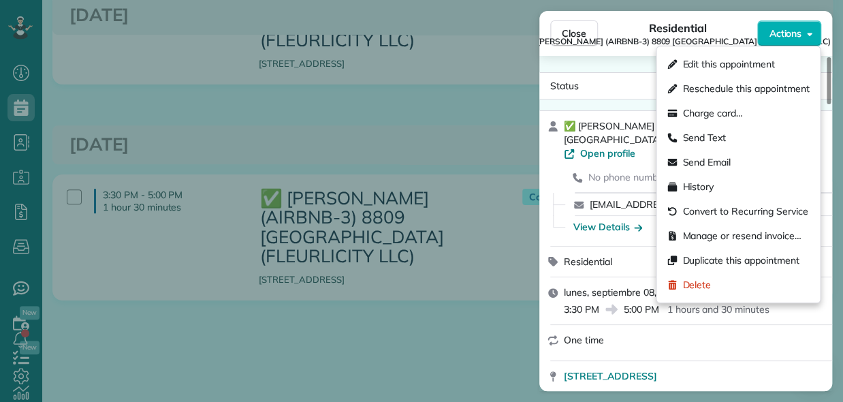
scroll to position [409, 0]
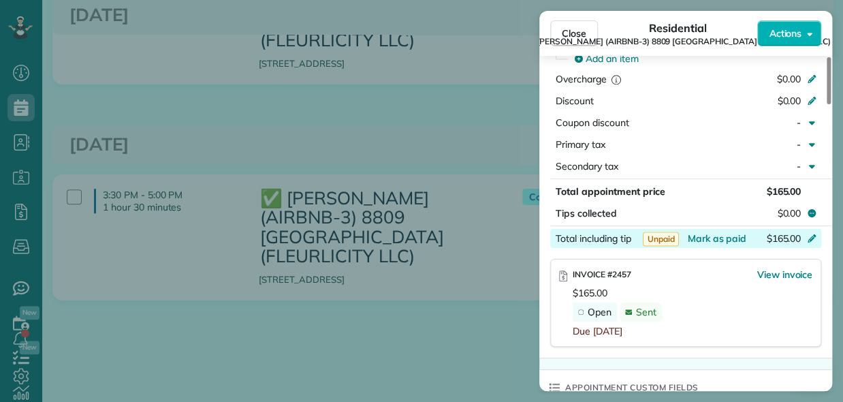
scroll to position [817, 0]
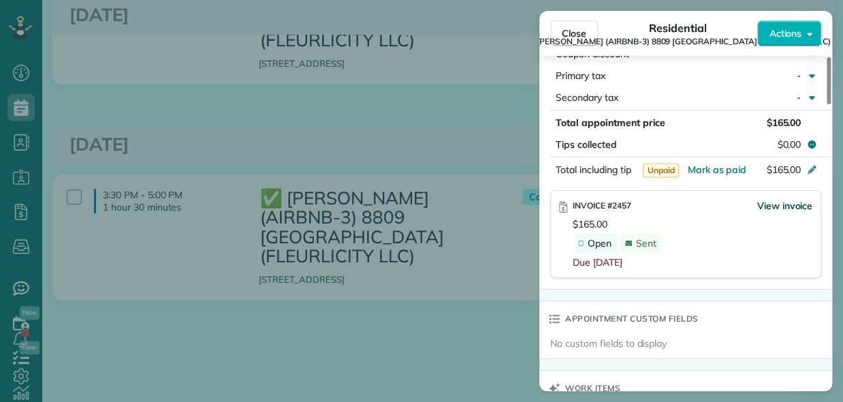
click at [789, 199] on span "View invoice" at bounding box center [785, 206] width 56 height 14
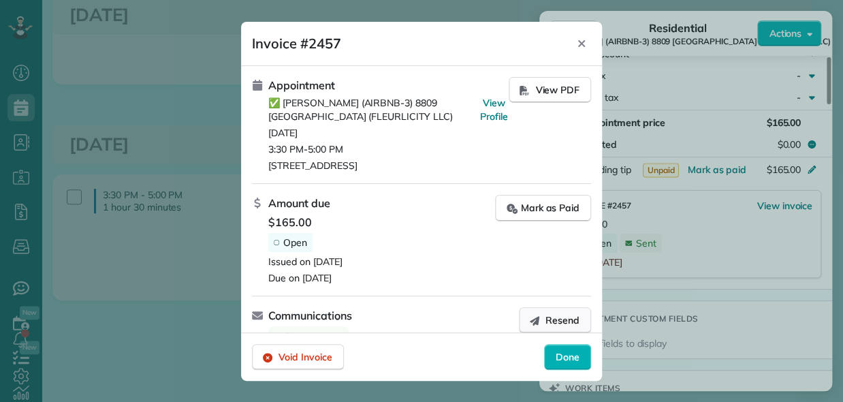
click at [546, 313] on span "Resend" at bounding box center [563, 320] width 34 height 14
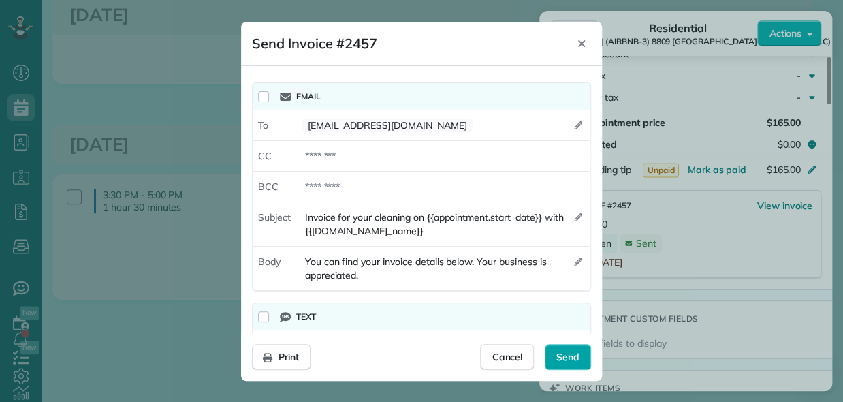
click at [561, 352] on span "Send" at bounding box center [568, 357] width 23 height 14
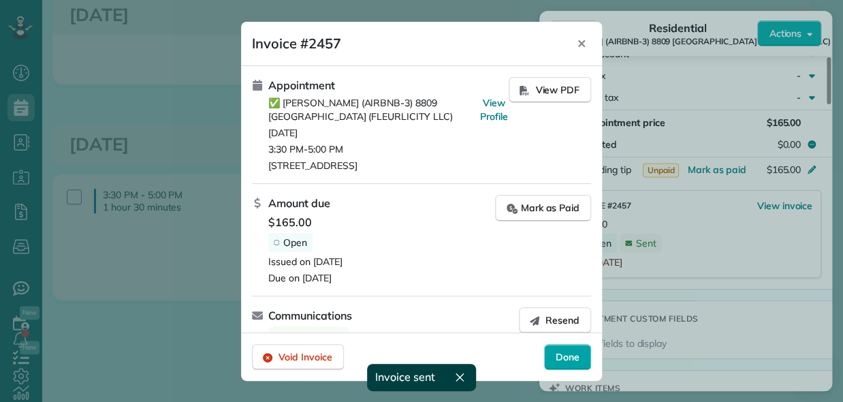
click at [564, 355] on span "Done" at bounding box center [568, 357] width 24 height 14
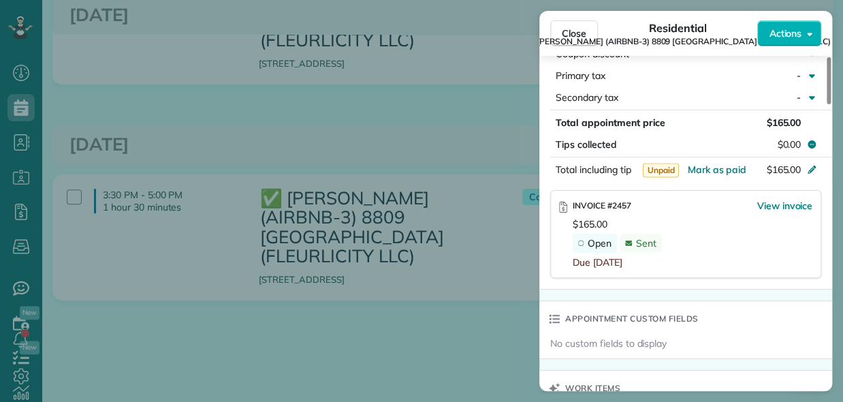
click at [354, 138] on div "Close Residential ✅ [PERSON_NAME] (AIRBNB-3) 8809 [GEOGRAPHIC_DATA] (FLEURLICIT…" at bounding box center [421, 201] width 843 height 402
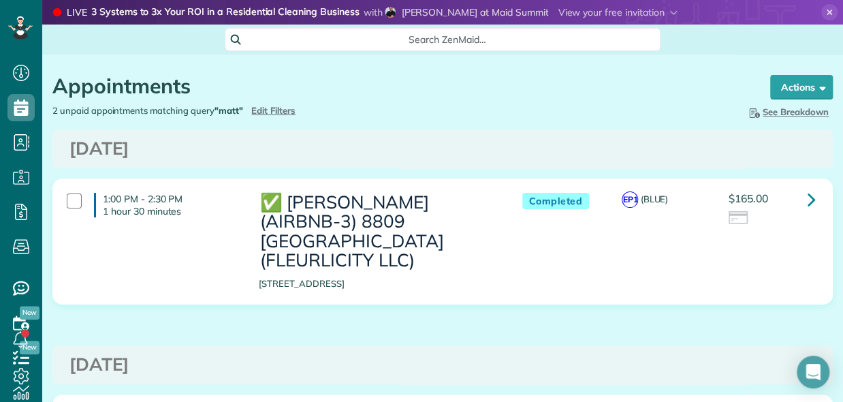
click at [804, 143] on h3 "[DATE]" at bounding box center [442, 149] width 747 height 20
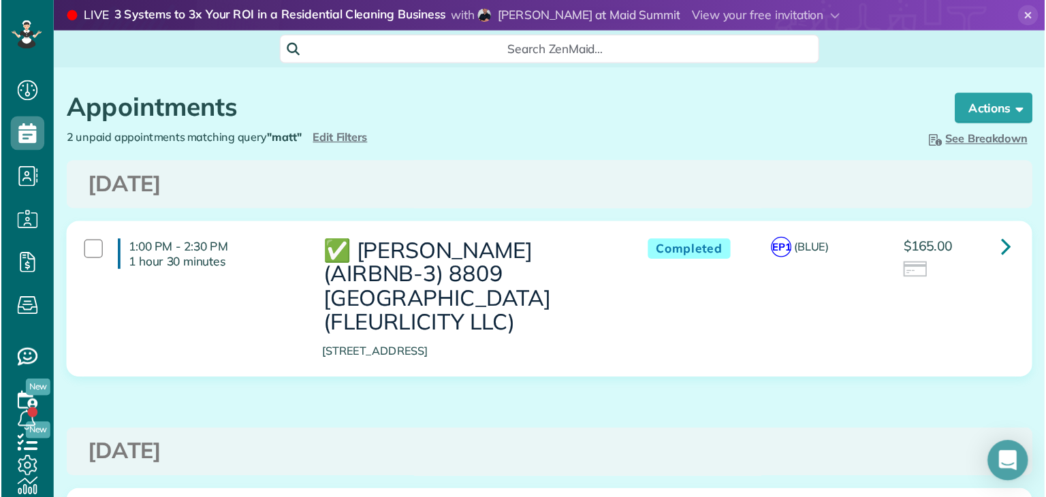
scroll to position [497, 42]
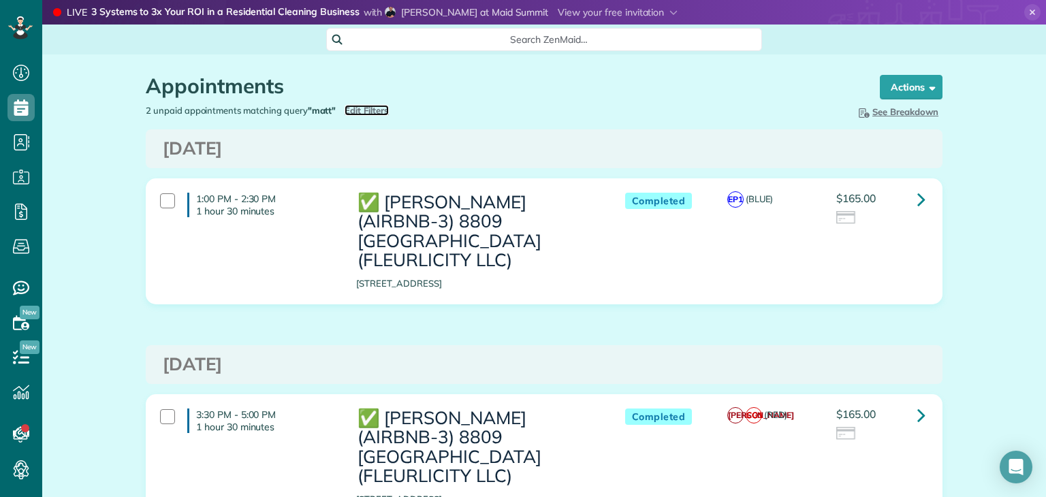
click at [372, 112] on span "Edit Filters" at bounding box center [367, 110] width 44 height 11
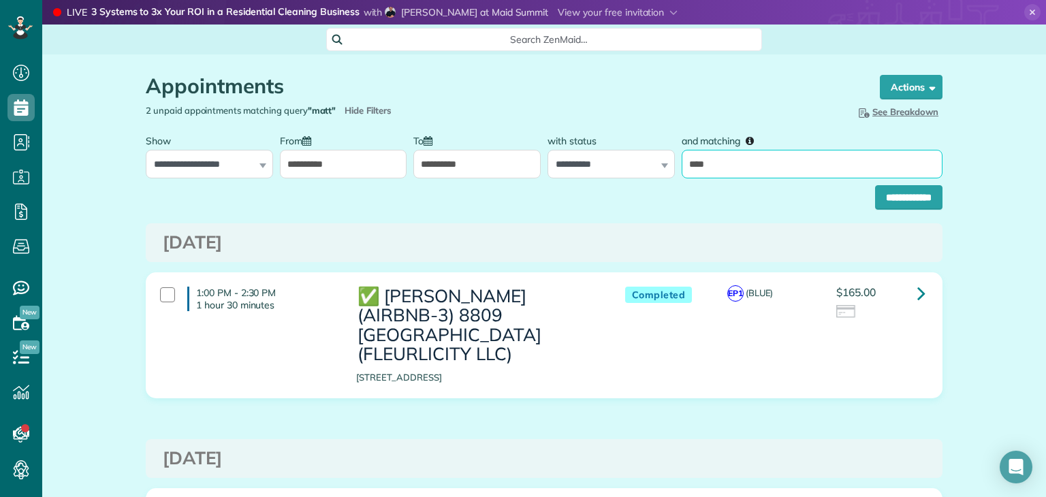
drag, startPoint x: 755, startPoint y: 166, endPoint x: 545, endPoint y: 175, distance: 210.7
click at [545, 175] on div "**********" at bounding box center [544, 152] width 804 height 51
type input "*****"
click at [843, 183] on div "**********" at bounding box center [544, 193] width 797 height 31
click at [843, 199] on input "**********" at bounding box center [908, 197] width 67 height 25
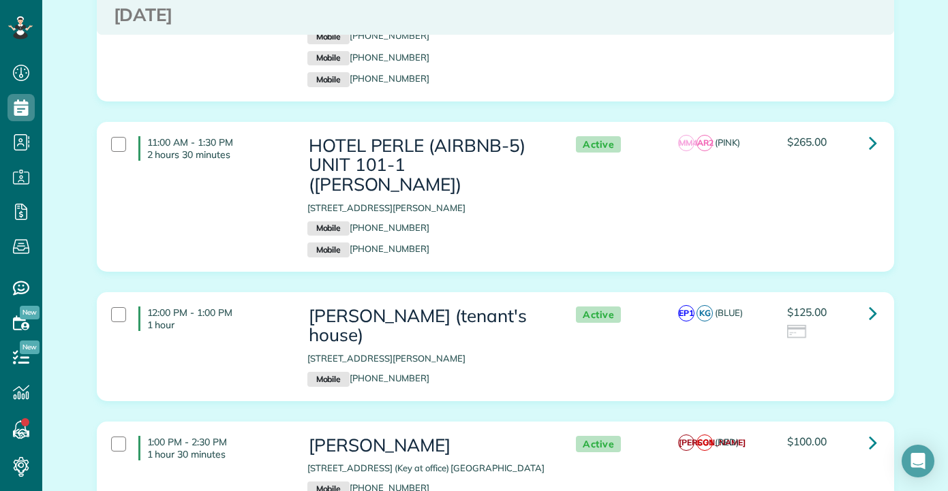
scroll to position [2381, 0]
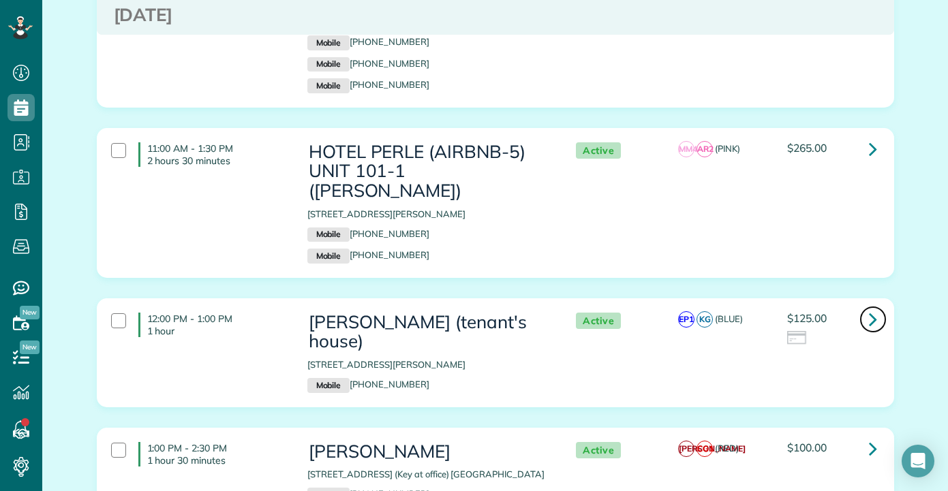
click at [869, 307] on icon at bounding box center [873, 319] width 8 height 24
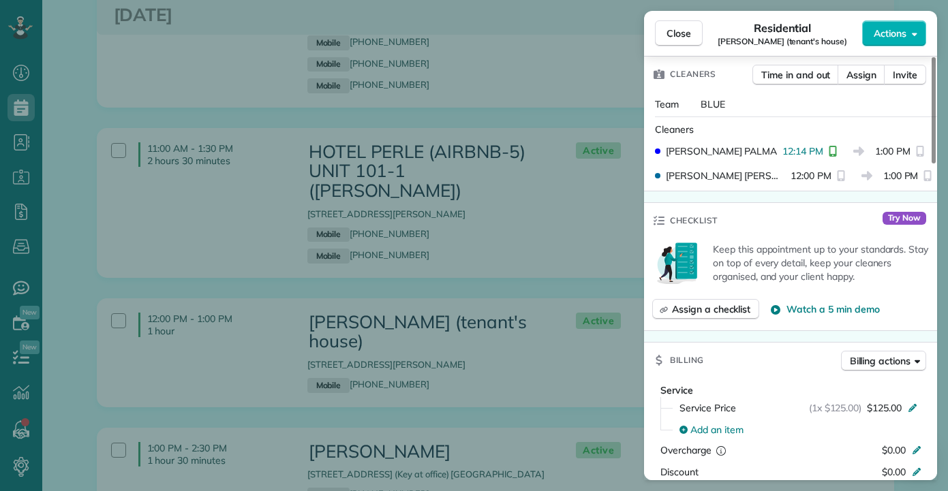
scroll to position [340, 0]
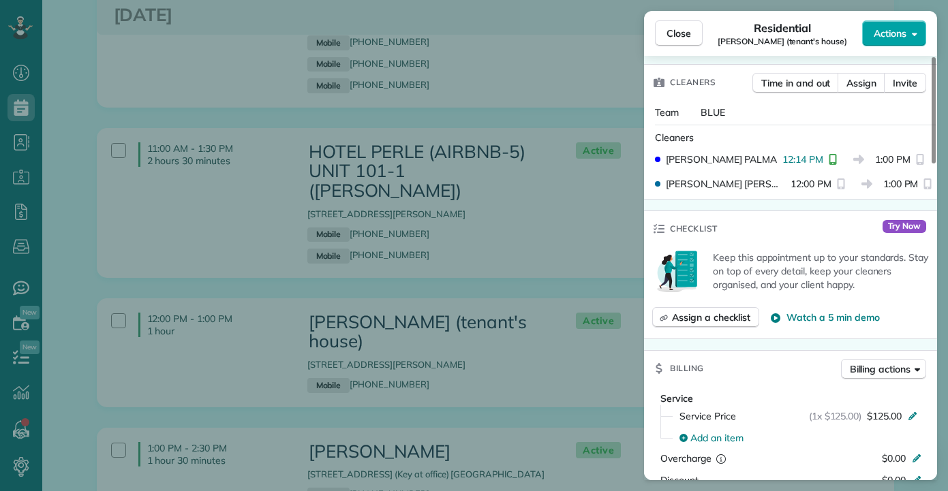
click at [895, 28] on span "Actions" at bounding box center [889, 34] width 33 height 14
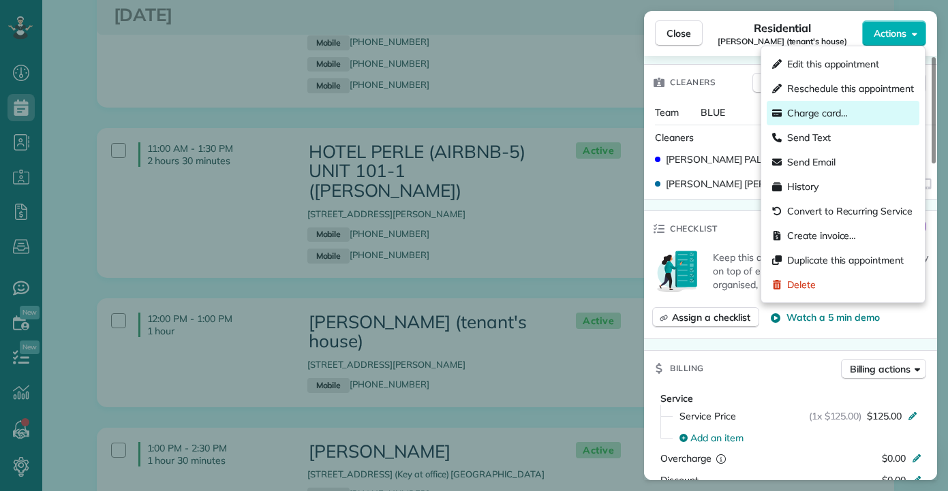
click at [813, 112] on span "Charge card…" at bounding box center [817, 113] width 61 height 14
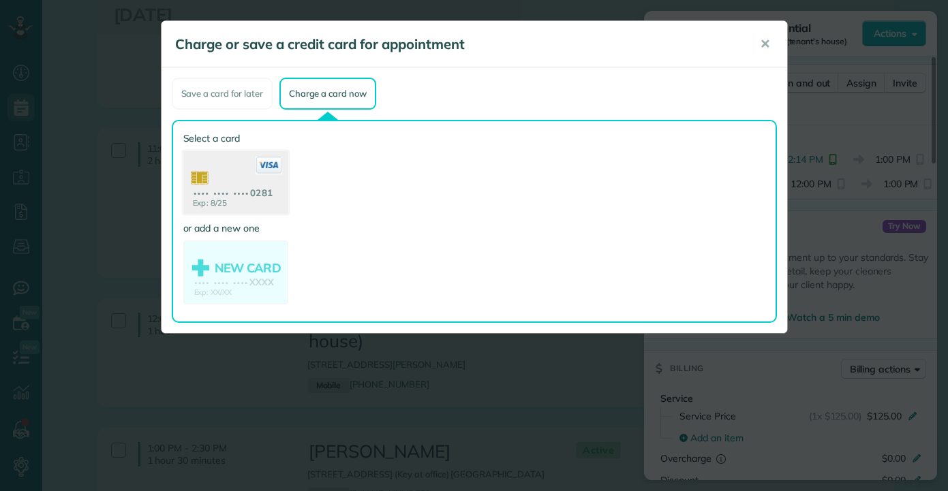
click at [240, 186] on use at bounding box center [235, 184] width 105 height 66
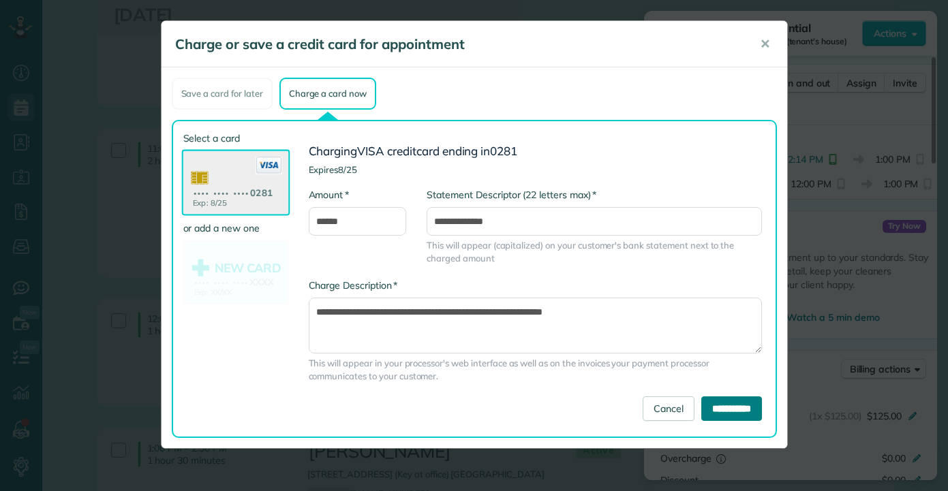
click at [738, 407] on input "**********" at bounding box center [731, 408] width 61 height 25
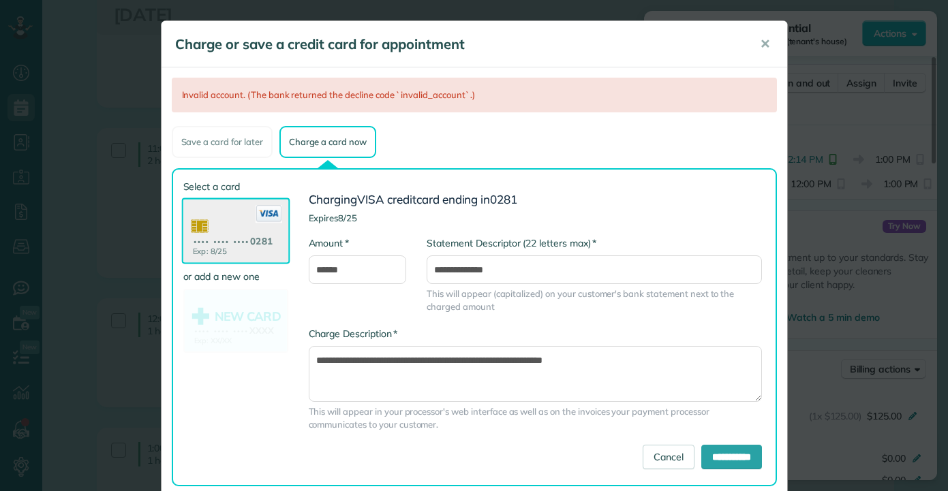
click at [762, 44] on span "✕" at bounding box center [765, 44] width 10 height 16
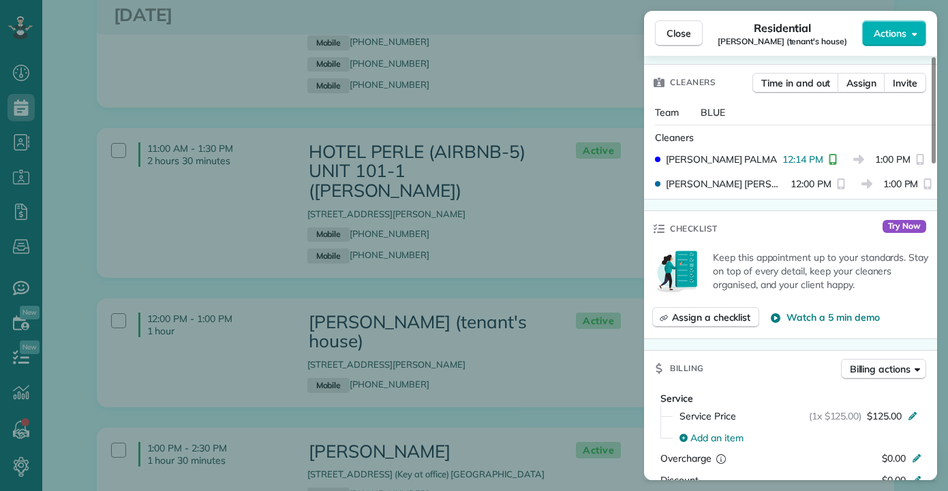
click at [373, 212] on div "Close Residential [PERSON_NAME] (tenant's house) Actions Status Active [PERSON_…" at bounding box center [474, 245] width 948 height 491
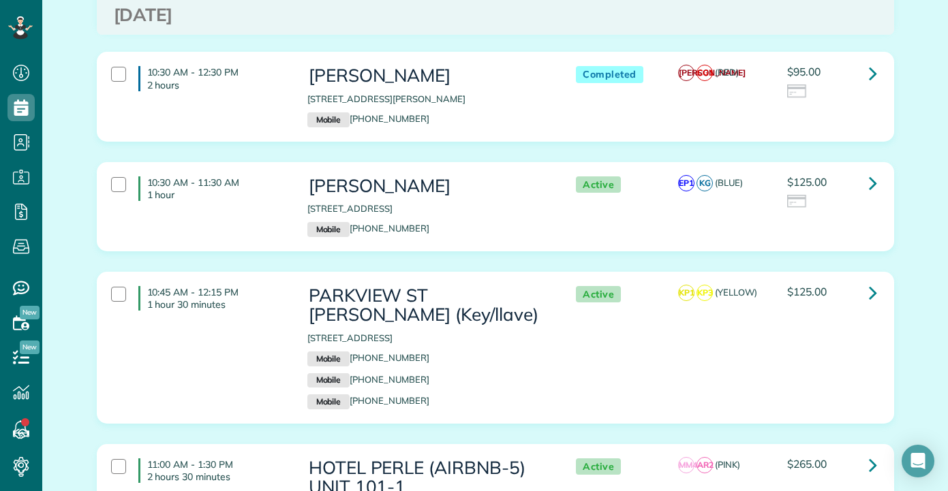
scroll to position [2040, 0]
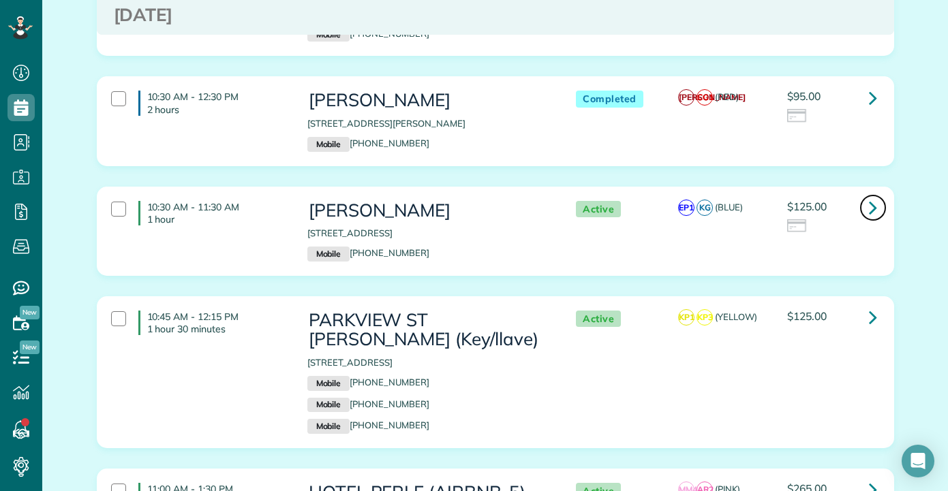
click at [869, 196] on icon at bounding box center [873, 208] width 8 height 24
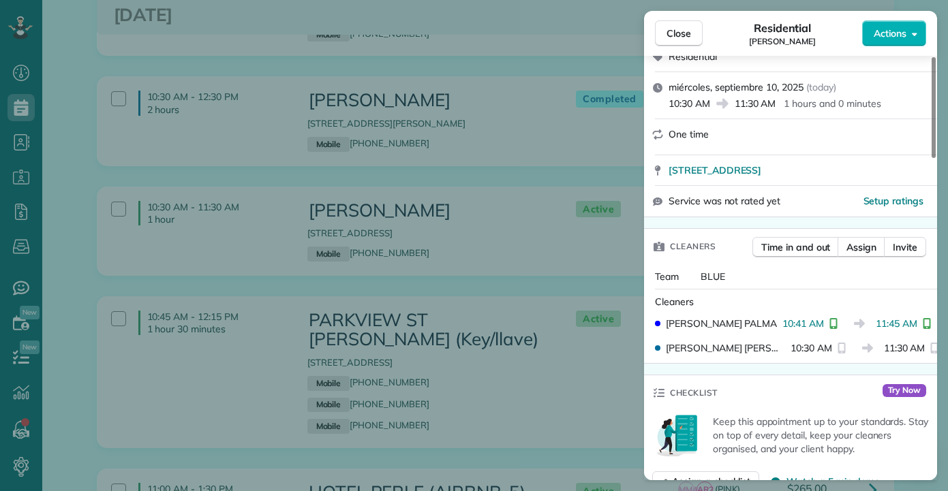
scroll to position [136, 0]
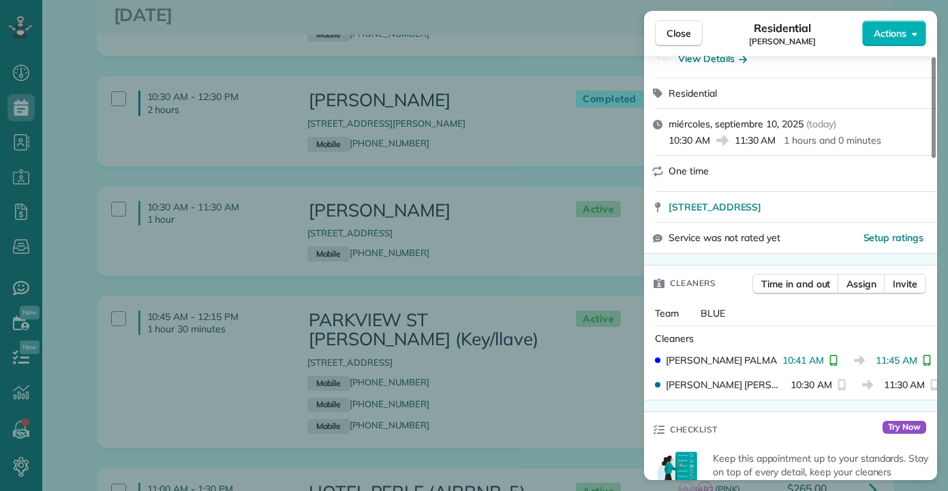
click at [902, 46] on div "Close Residential Claire Crosby Actions" at bounding box center [790, 33] width 293 height 45
click at [901, 43] on button "Actions" at bounding box center [894, 33] width 64 height 26
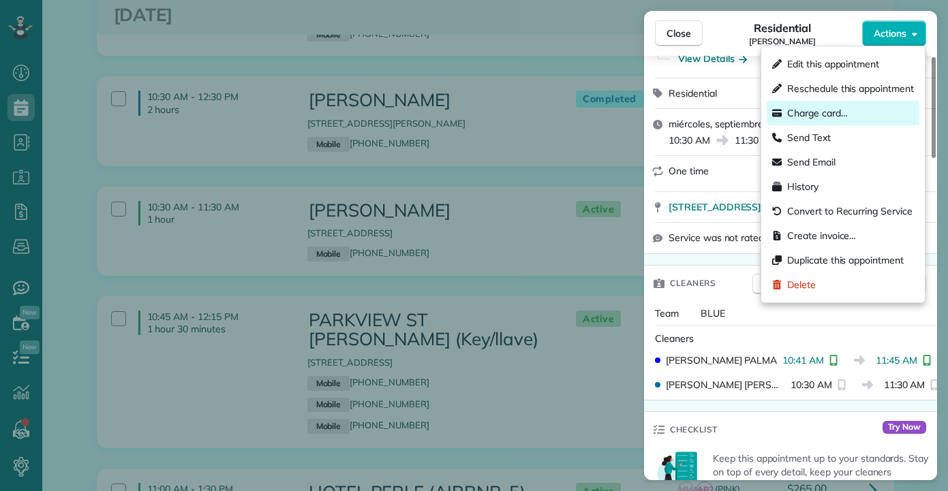
click at [824, 110] on span "Charge card…" at bounding box center [817, 113] width 61 height 14
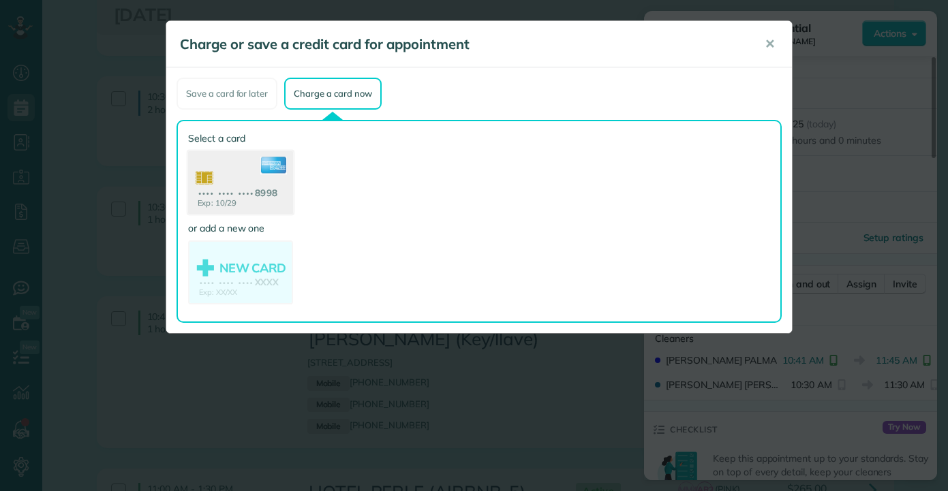
click at [238, 188] on use at bounding box center [240, 184] width 105 height 66
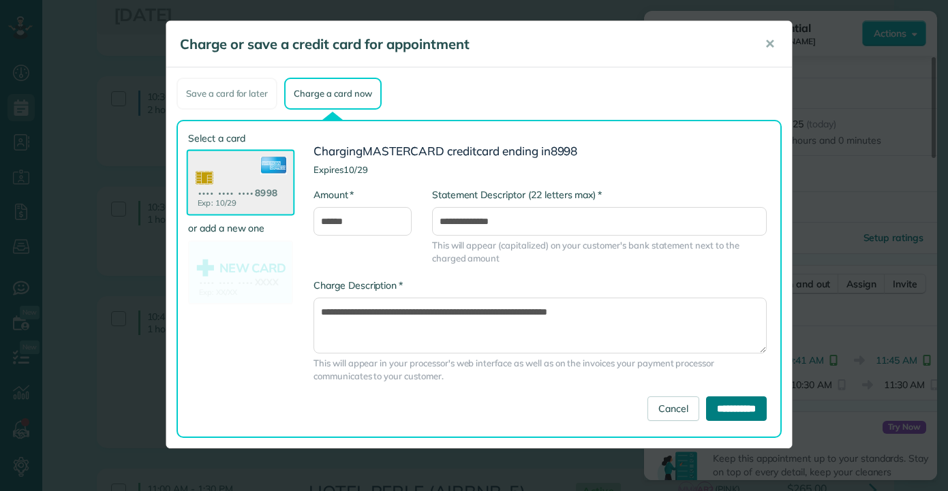
click at [761, 409] on input "**********" at bounding box center [736, 408] width 61 height 25
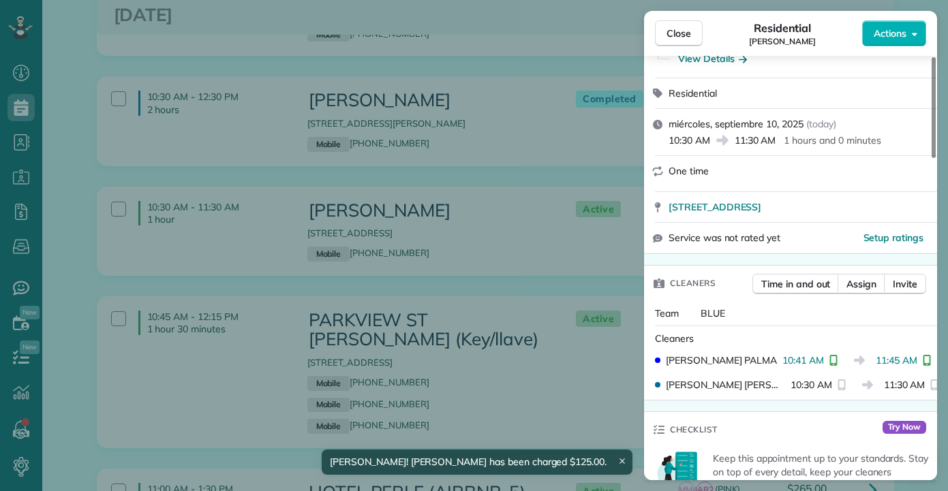
click at [459, 221] on div "Close Residential Claire Crosby Actions Status Active Claire Crosby · Open prof…" at bounding box center [474, 245] width 948 height 491
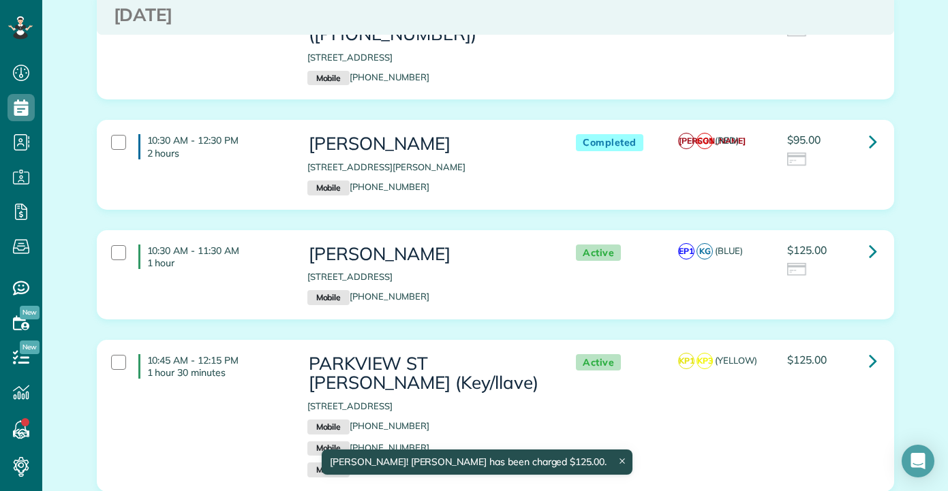
scroll to position [1972, 0]
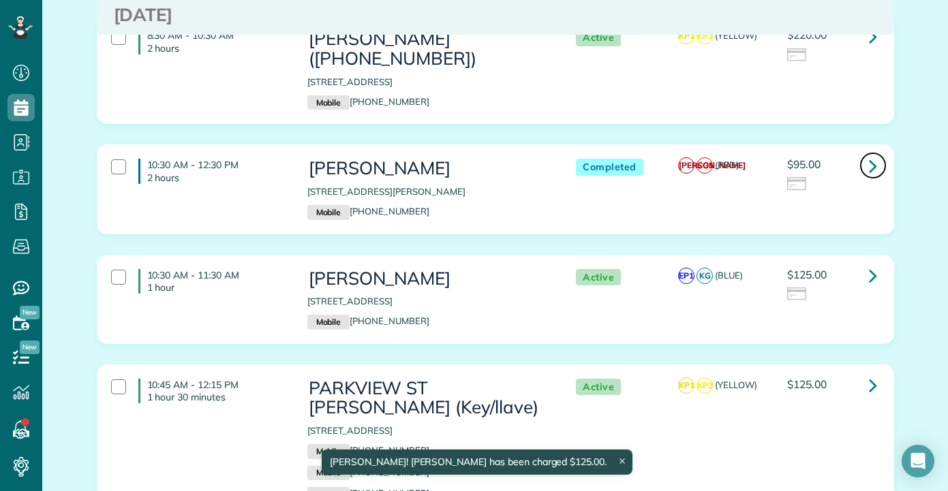
click at [869, 154] on icon at bounding box center [873, 166] width 8 height 24
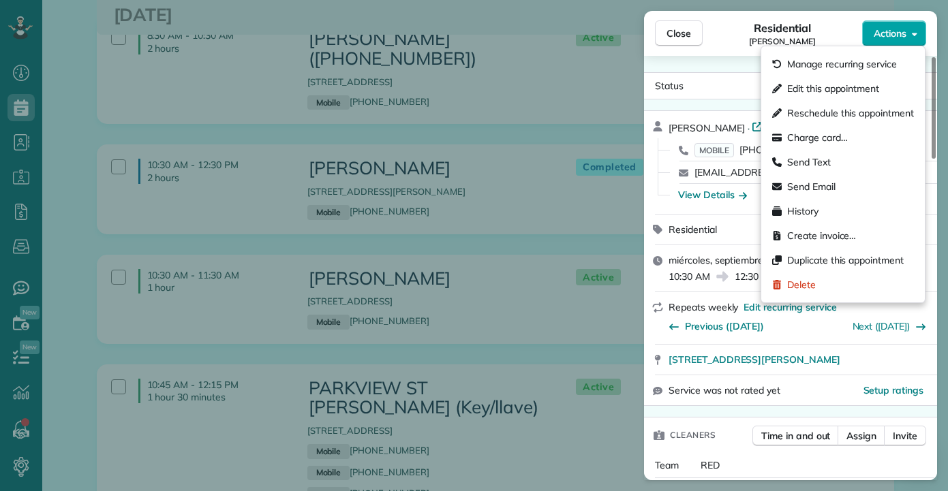
click at [902, 31] on span "Actions" at bounding box center [889, 34] width 33 height 14
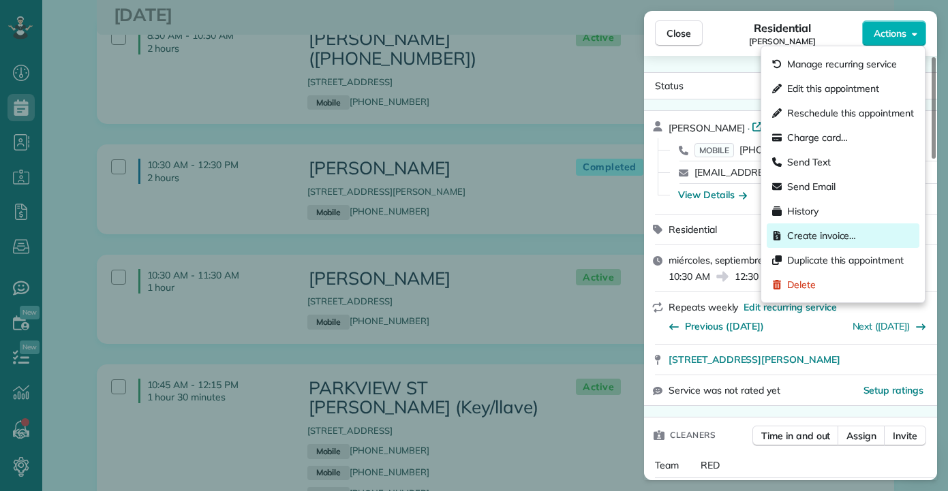
click at [827, 230] on span "Create invoice…" at bounding box center [821, 236] width 69 height 14
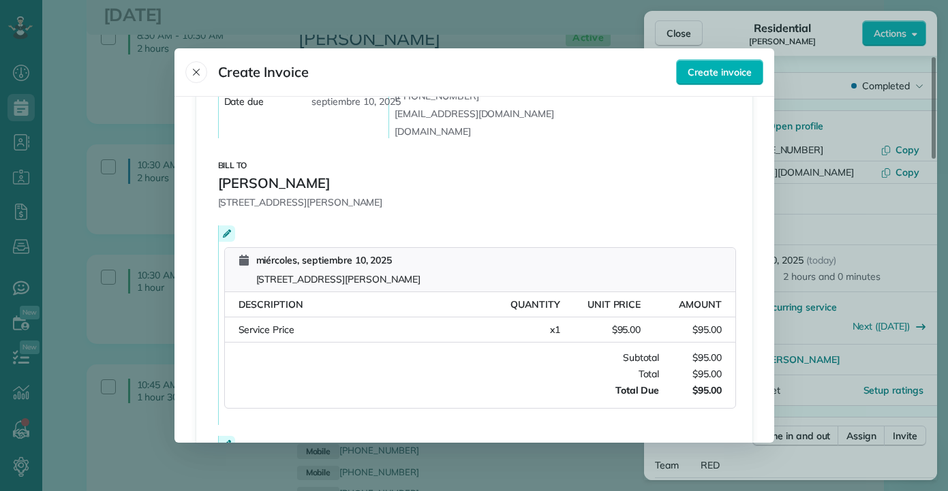
scroll to position [309, 0]
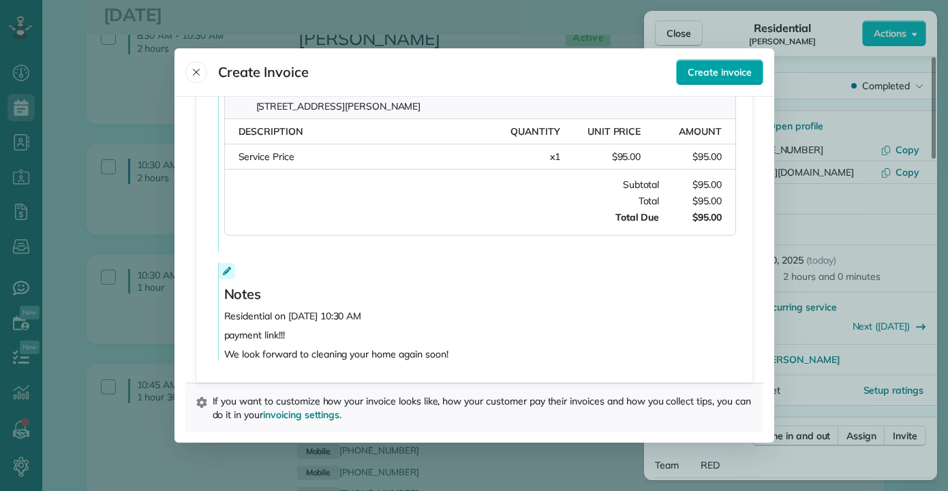
click at [720, 74] on span "Create invoice" at bounding box center [718, 72] width 63 height 14
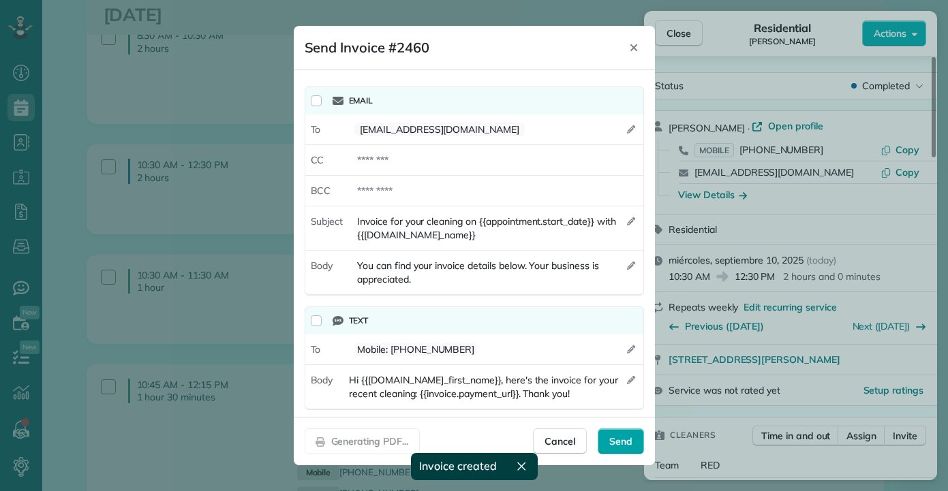
click at [623, 440] on span "Send" at bounding box center [620, 442] width 23 height 14
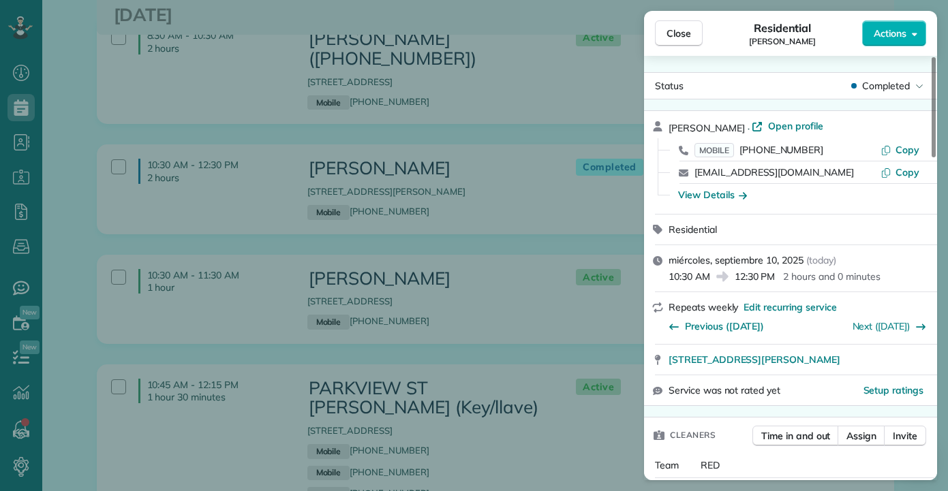
click at [303, 324] on div "Close Residential LaSHANDA BROWN Actions Status Completed LaSHANDA BROWN · Open…" at bounding box center [474, 245] width 948 height 491
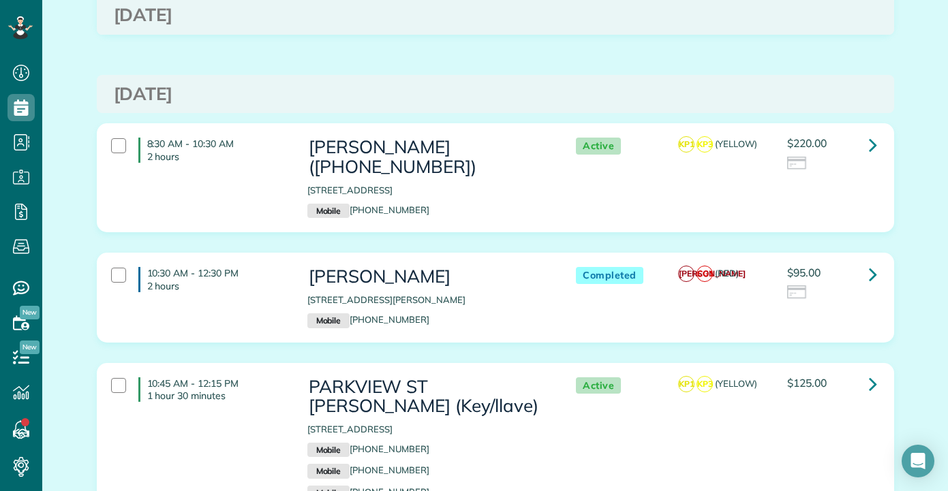
scroll to position [1839, 0]
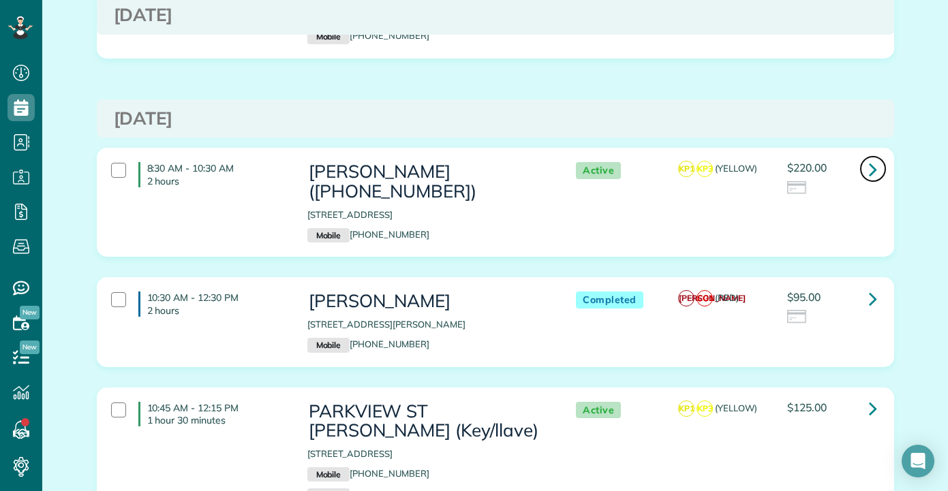
click at [869, 157] on icon at bounding box center [873, 169] width 8 height 24
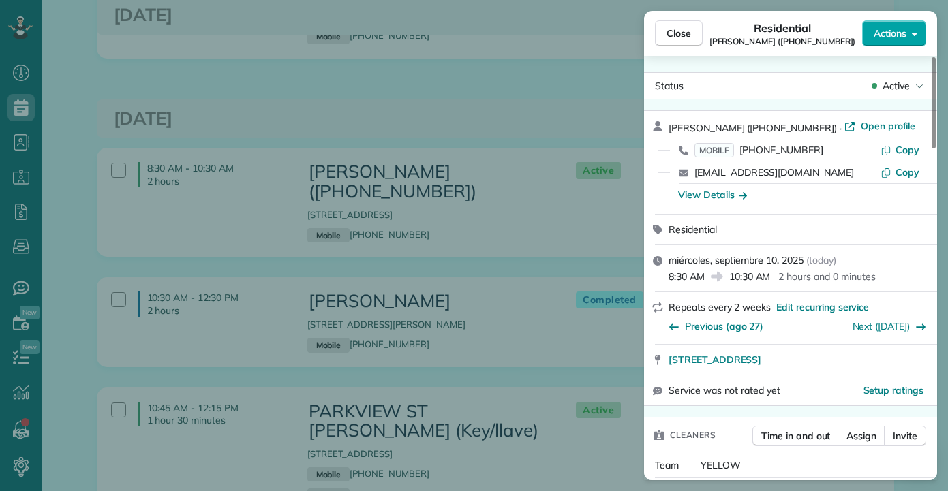
click at [911, 33] on icon "button" at bounding box center [913, 34] width 5 height 10
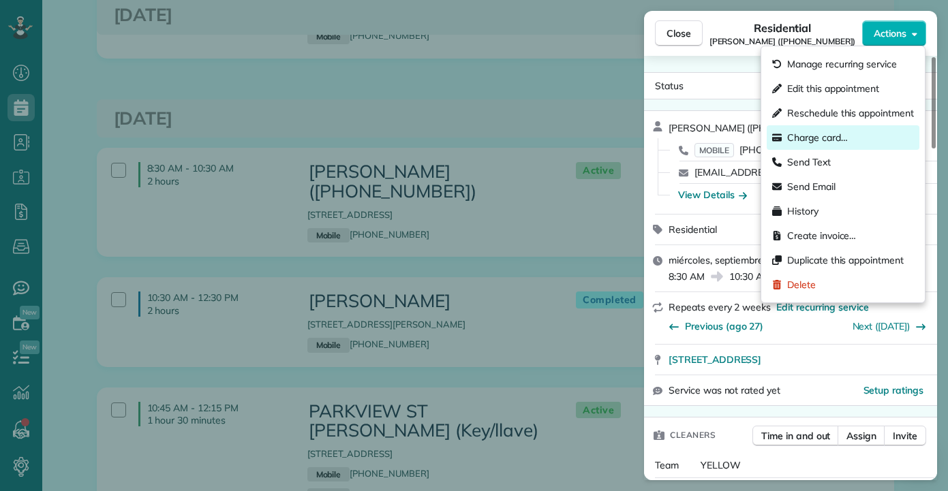
click at [813, 135] on span "Charge card…" at bounding box center [817, 138] width 61 height 14
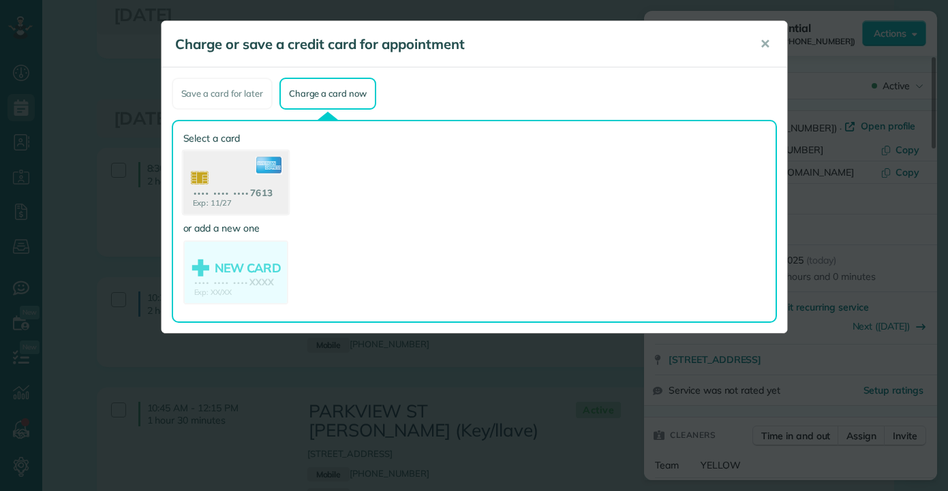
click at [232, 178] on use at bounding box center [235, 184] width 105 height 66
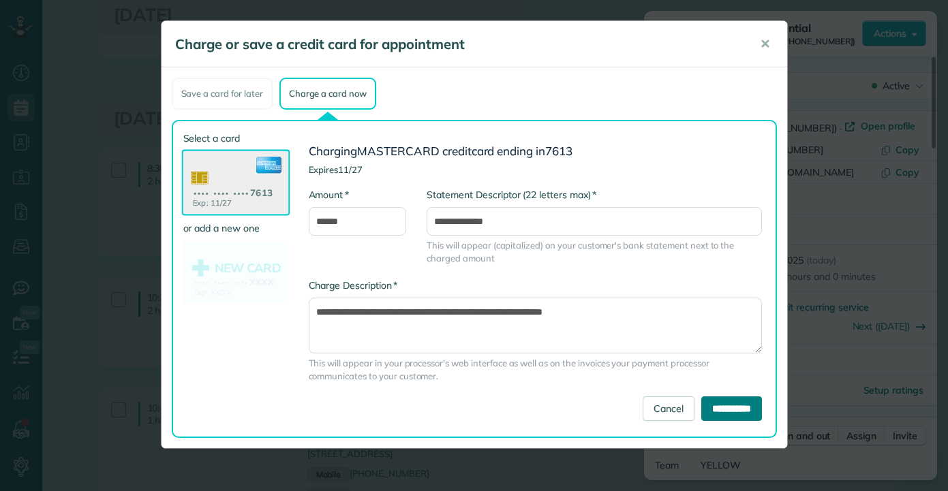
click at [718, 411] on input "**********" at bounding box center [731, 408] width 61 height 25
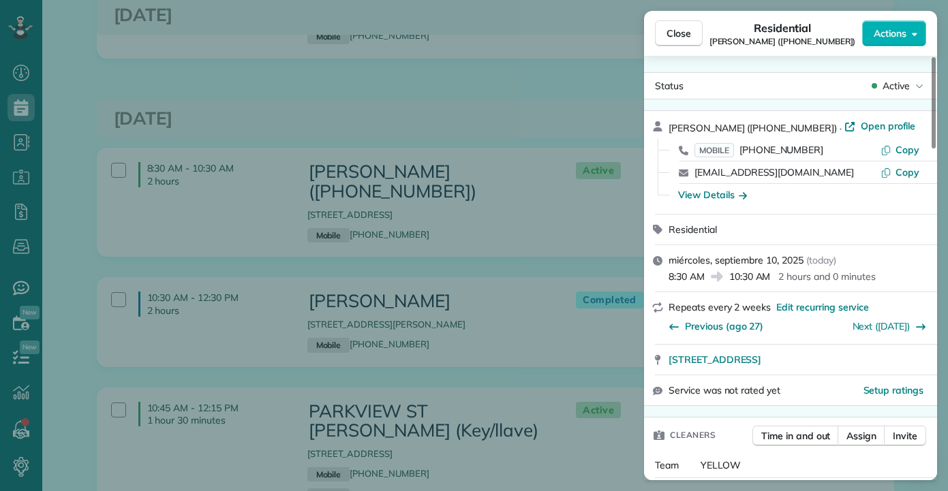
click at [471, 57] on div "Close Residential Sarah Hoffpauir (504 473 4982) Actions Status Active Sarah Ho…" at bounding box center [474, 245] width 948 height 491
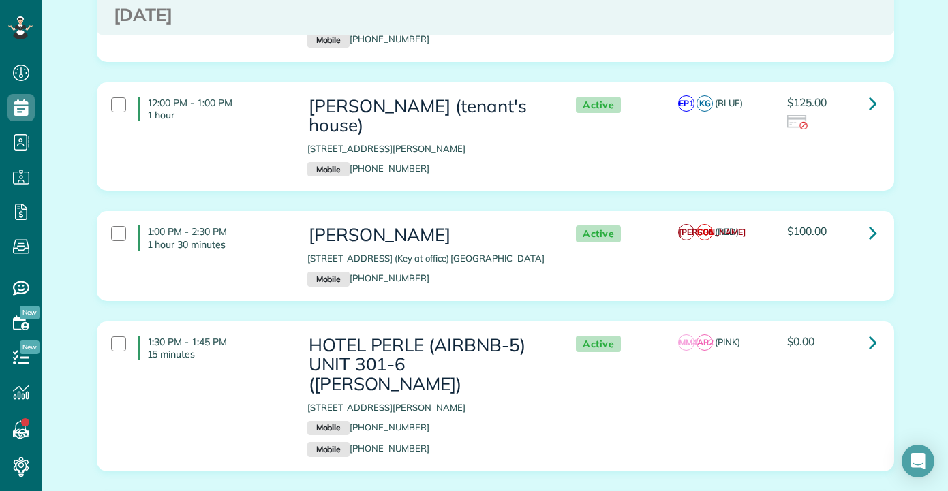
scroll to position [2339, 0]
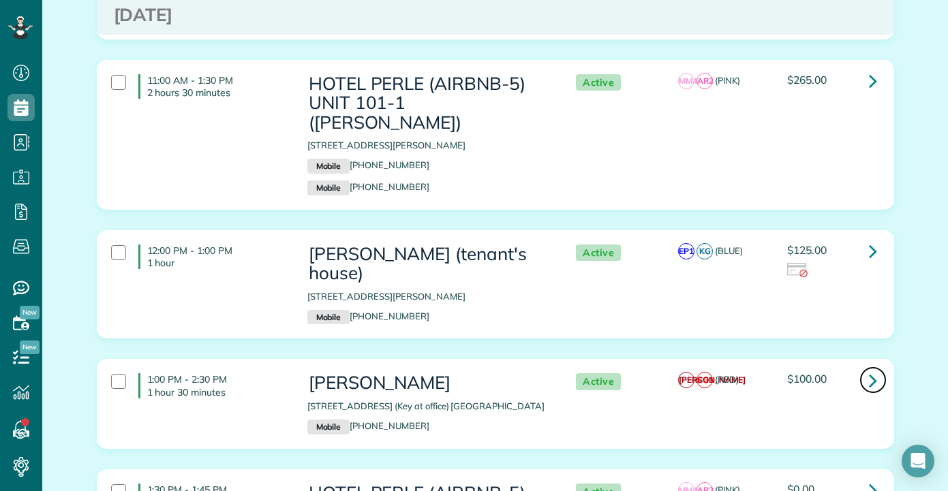
click at [871, 369] on icon at bounding box center [873, 381] width 8 height 24
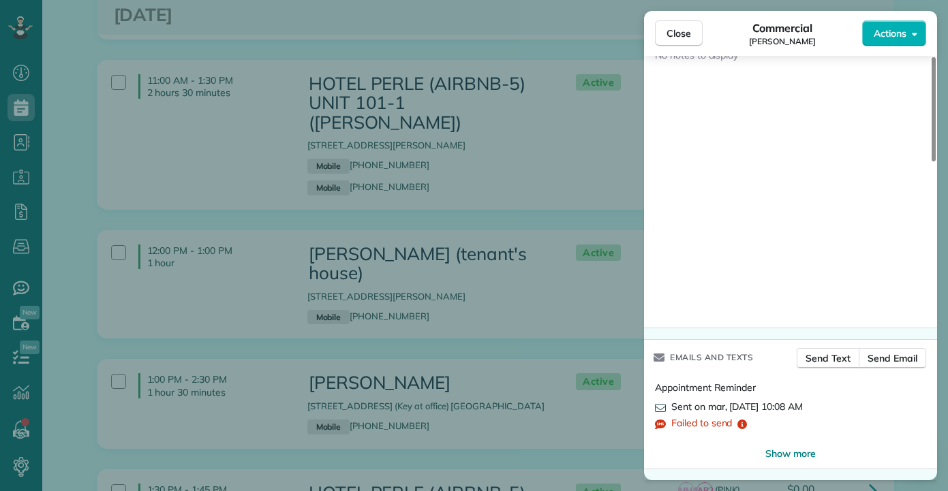
scroll to position [1013, 0]
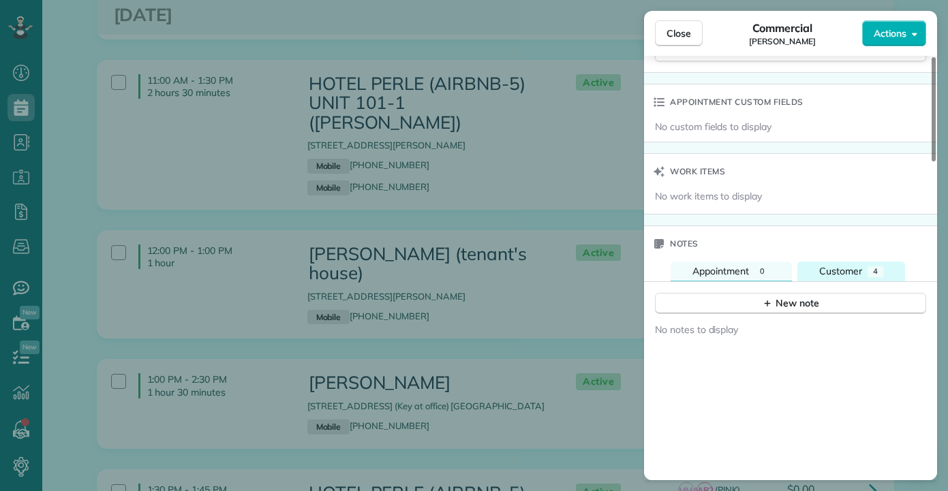
click at [856, 270] on span "Customer" at bounding box center [840, 271] width 43 height 12
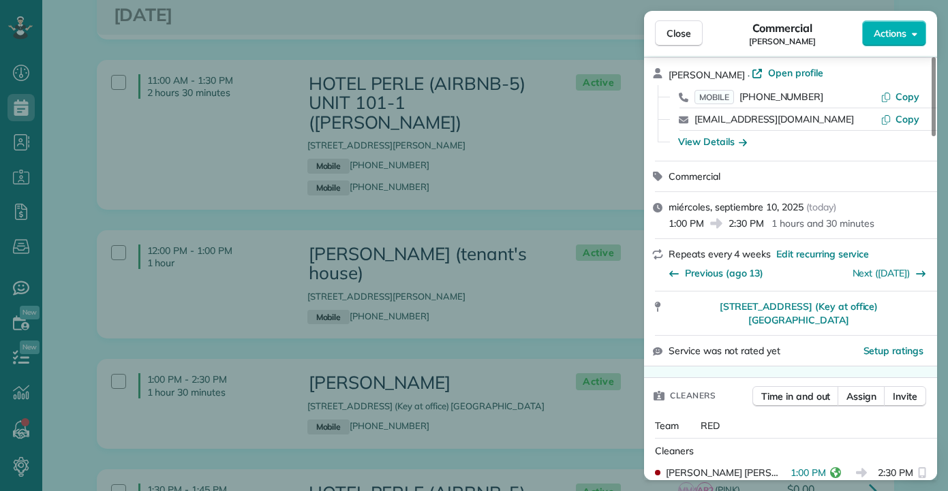
scroll to position [0, 0]
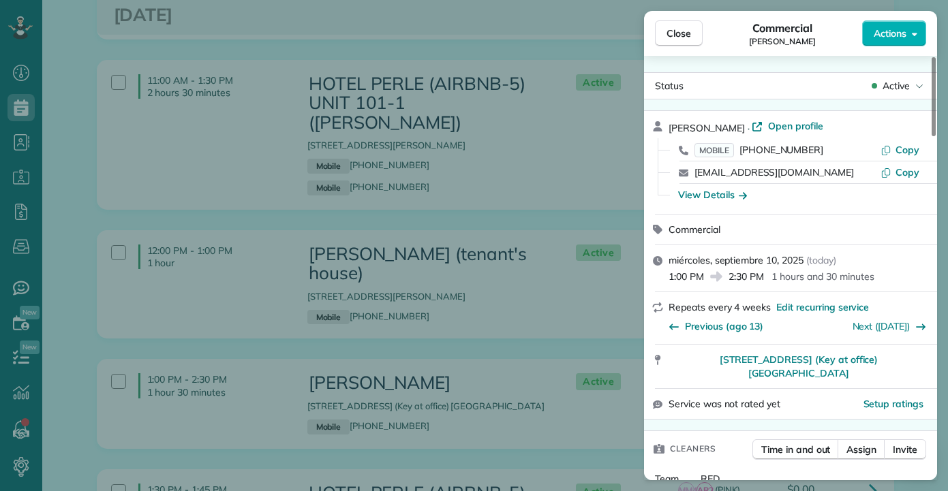
click at [384, 225] on div "Close Commercial BEVERLY COLE Actions Status Active BEVERLY COLE · Open profile…" at bounding box center [474, 245] width 948 height 491
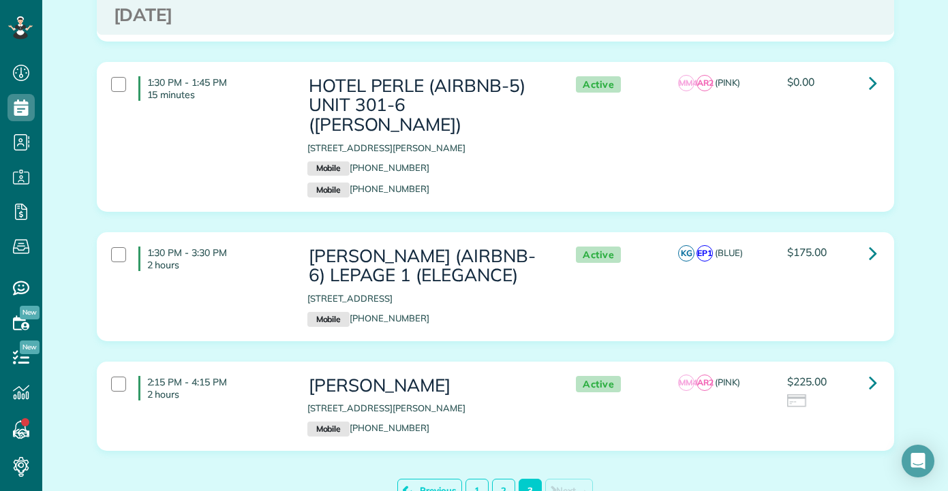
scroll to position [2748, 0]
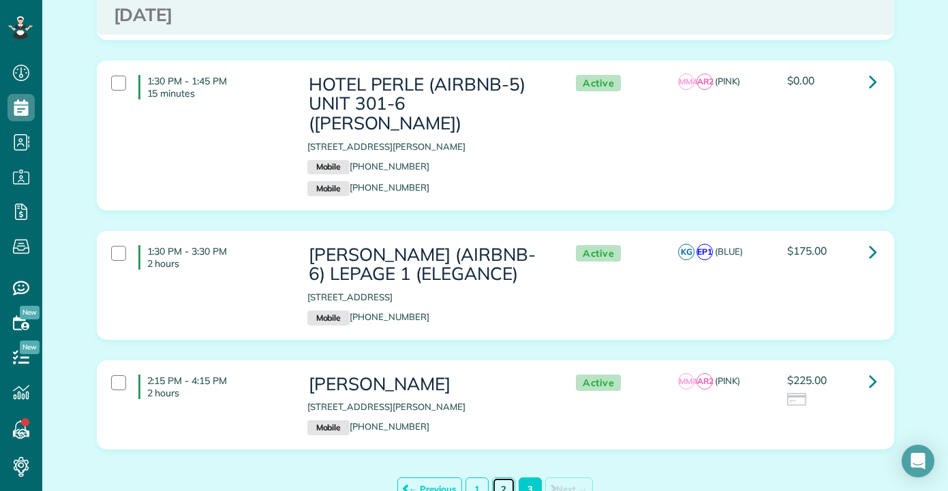
click at [497, 478] on link "2" at bounding box center [503, 490] width 23 height 24
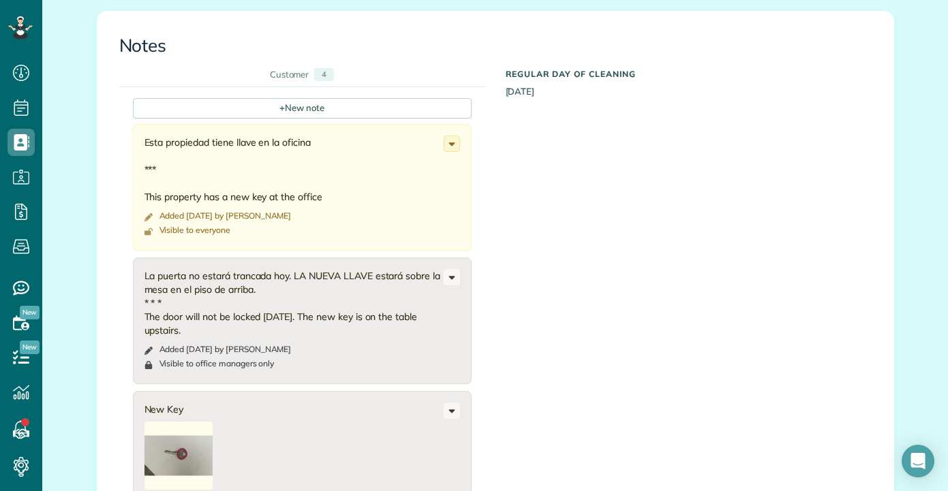
scroll to position [477, 0]
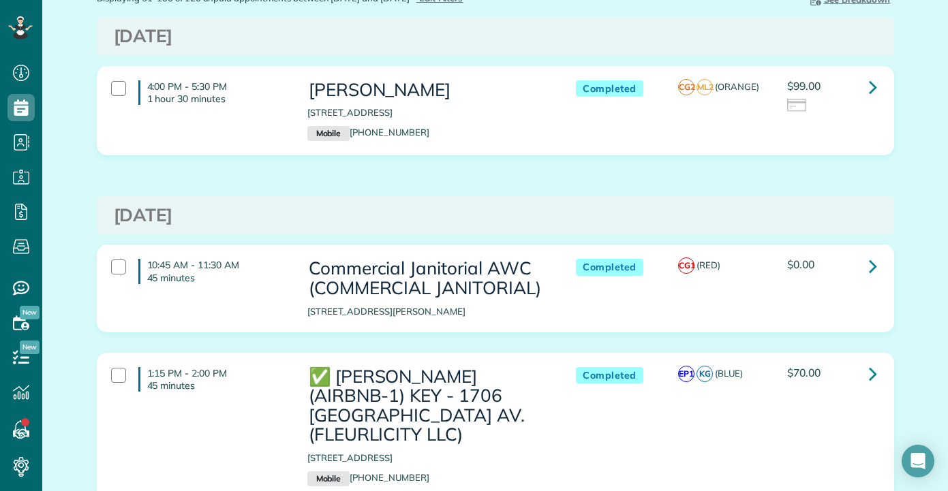
scroll to position [136, 0]
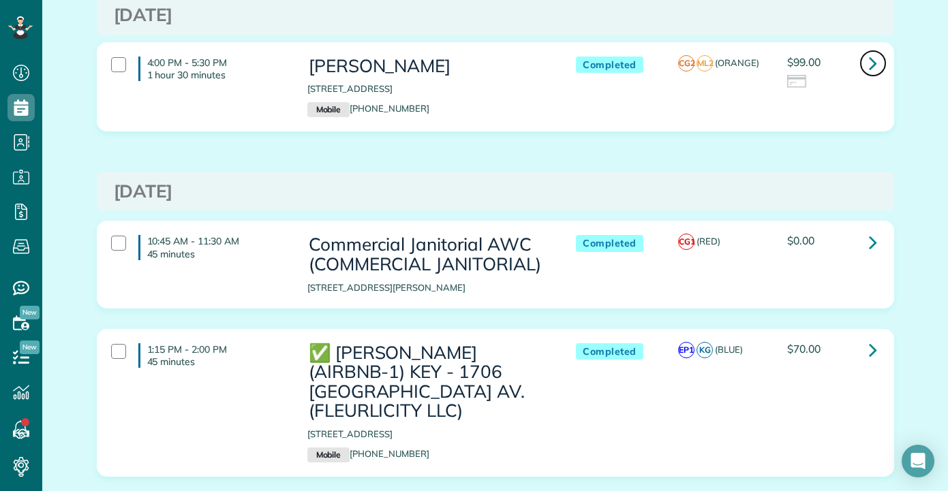
click at [870, 72] on icon at bounding box center [873, 63] width 8 height 24
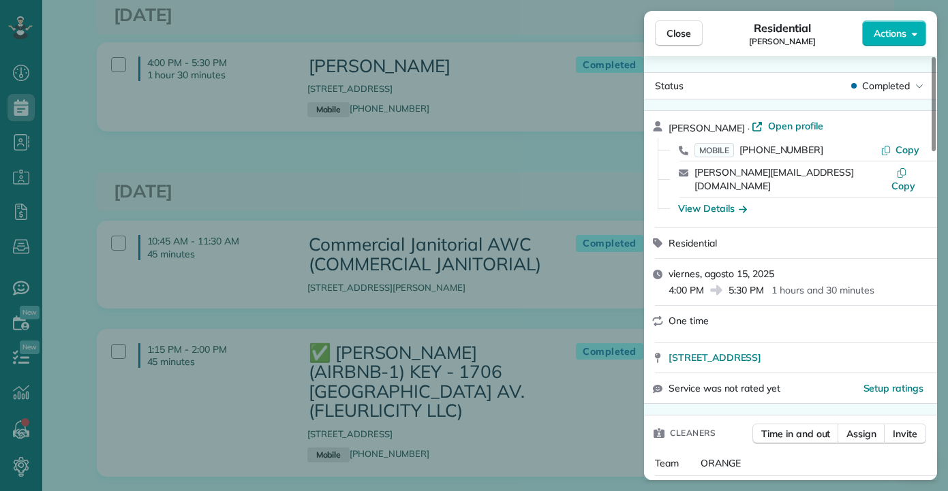
click at [476, 191] on div "Close Residential [PERSON_NAME] Actions Status Completed [PERSON_NAME] · Open p…" at bounding box center [474, 245] width 948 height 491
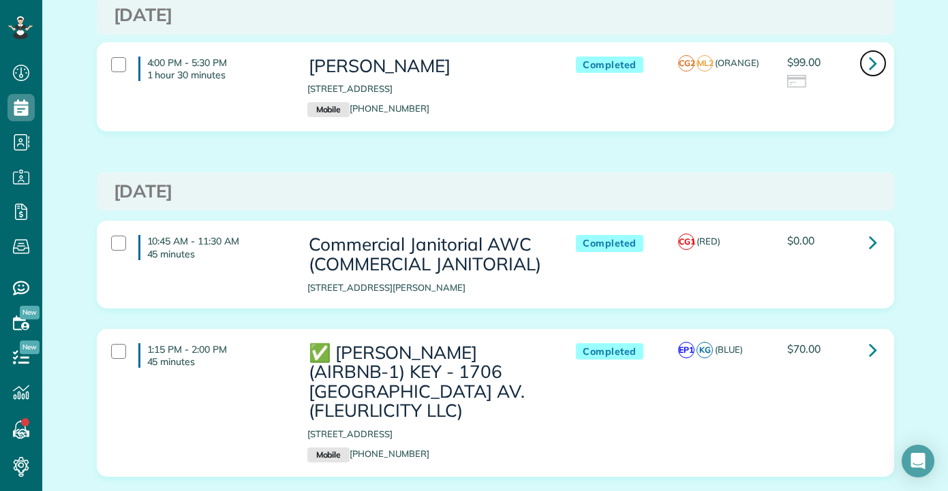
click at [872, 74] on link at bounding box center [872, 63] width 27 height 27
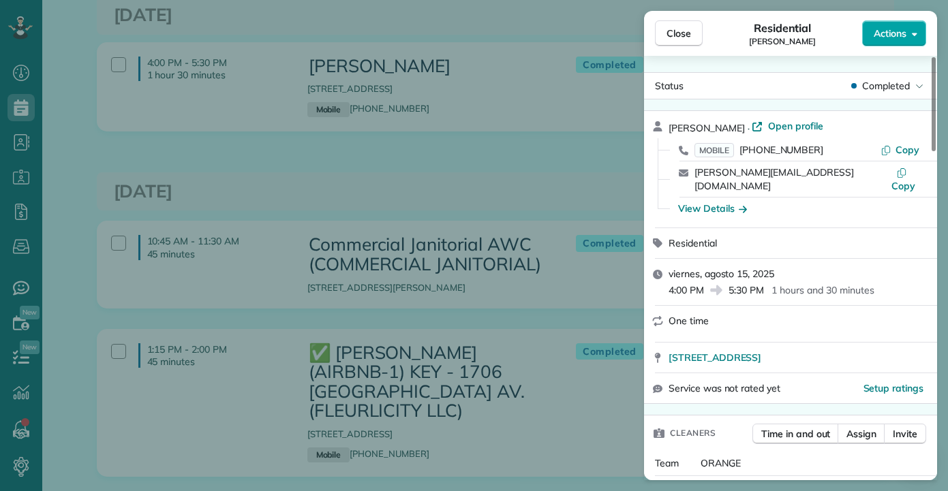
click at [894, 35] on span "Actions" at bounding box center [889, 34] width 33 height 14
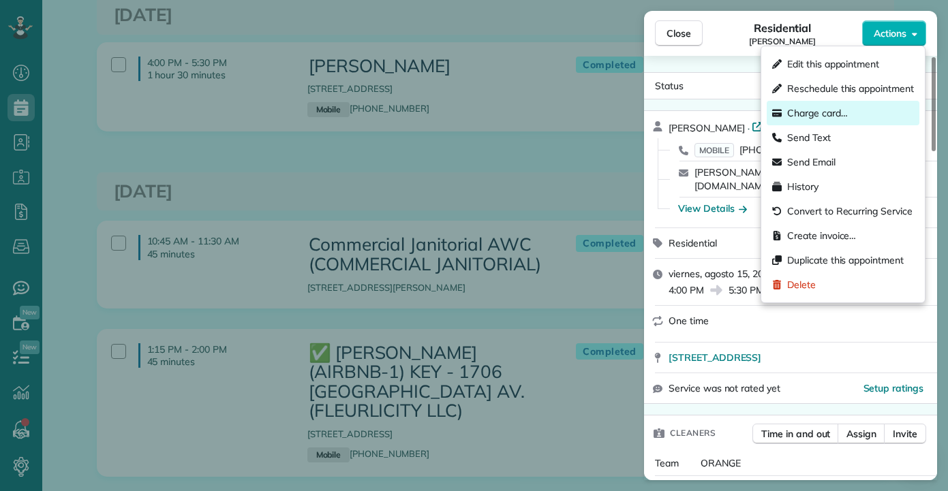
click at [815, 116] on span "Charge card…" at bounding box center [817, 113] width 61 height 14
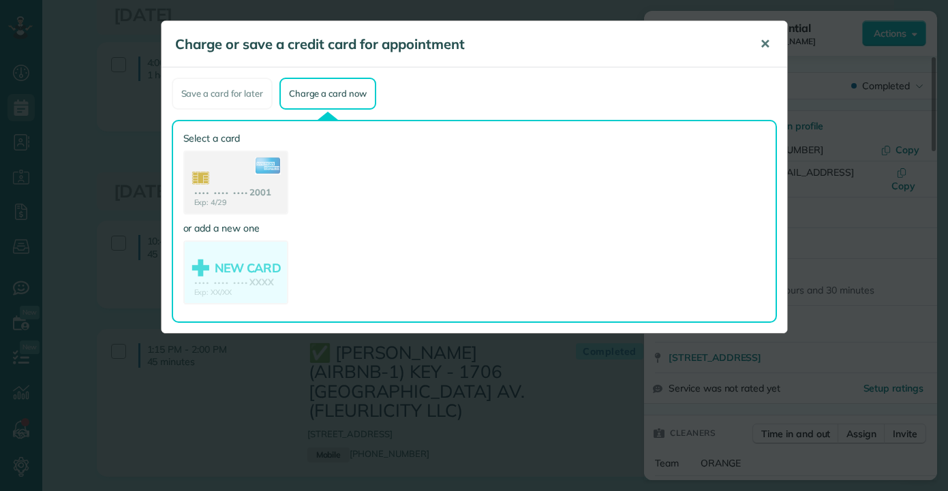
click at [765, 42] on span "✕" at bounding box center [765, 44] width 10 height 16
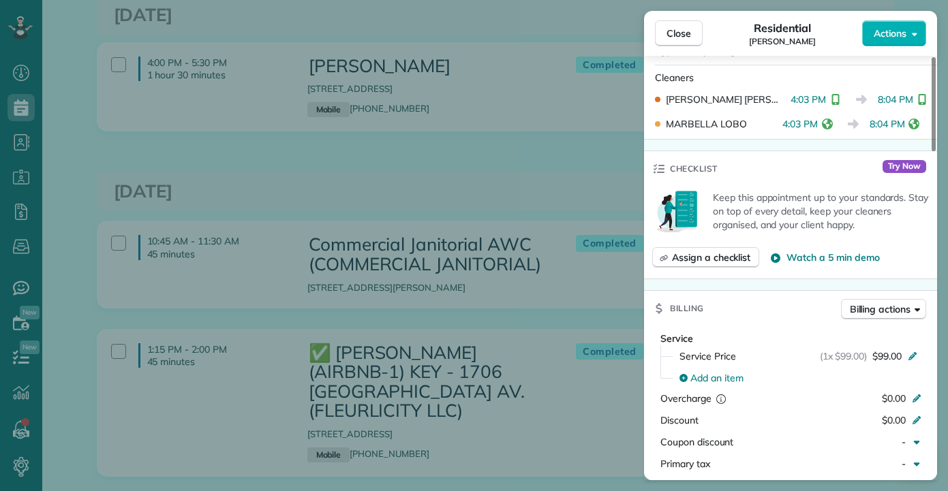
scroll to position [66, 0]
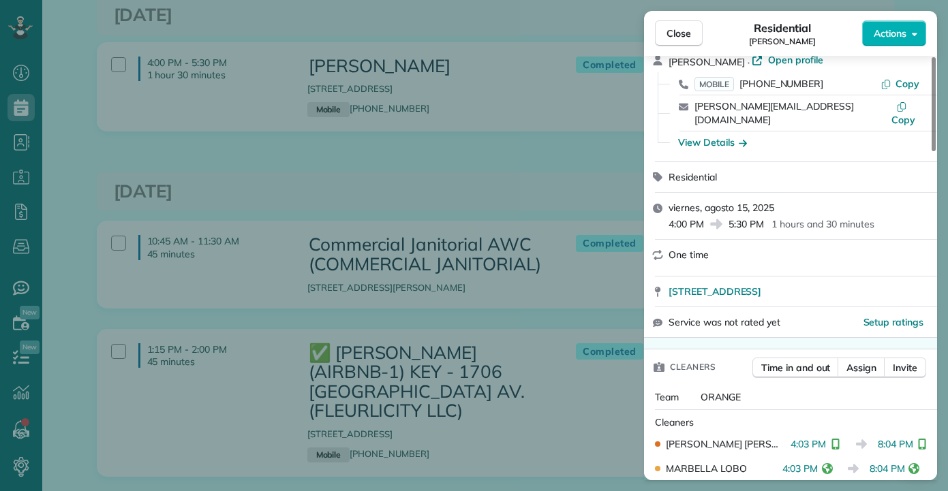
click at [512, 144] on div "Close Residential [PERSON_NAME] Actions Status Completed [PERSON_NAME] · Open p…" at bounding box center [474, 245] width 948 height 491
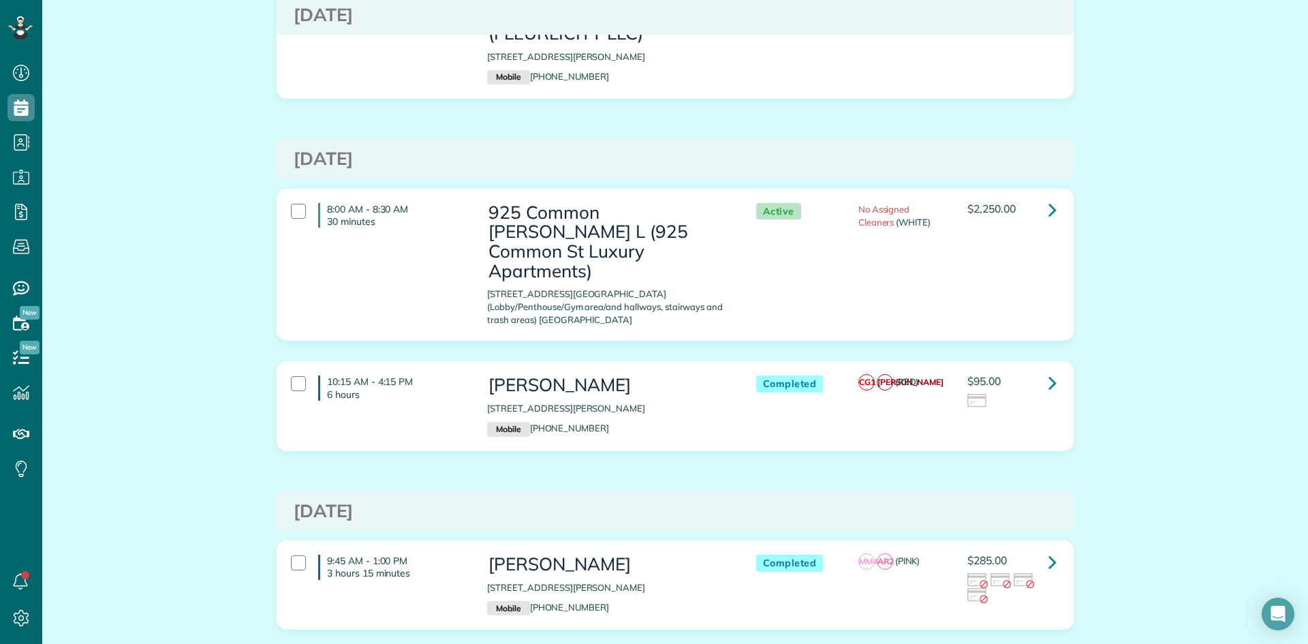
scroll to position [1022, 0]
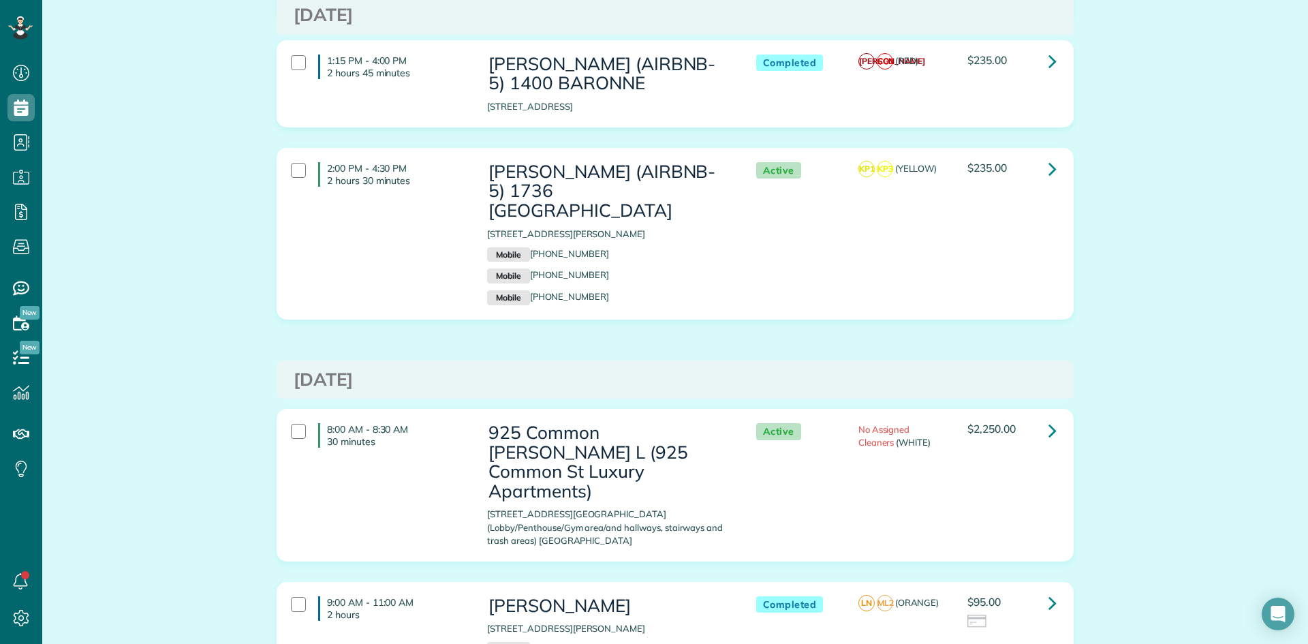
scroll to position [5586, 0]
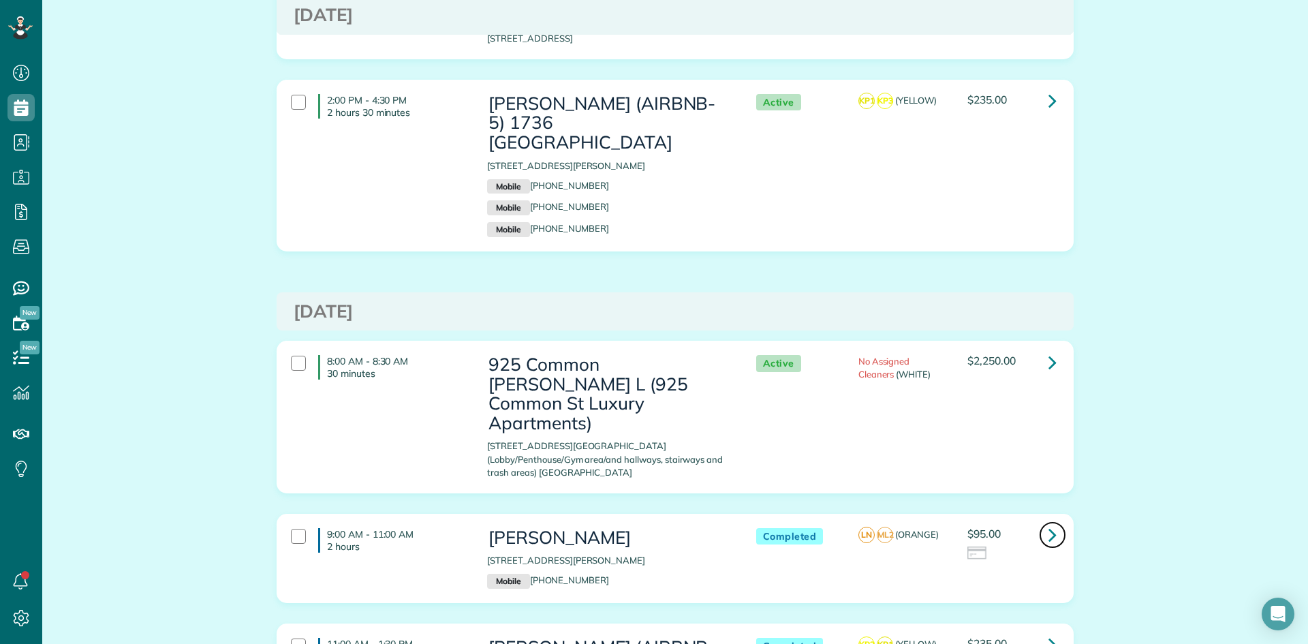
click at [947, 490] on icon at bounding box center [1052, 534] width 8 height 24
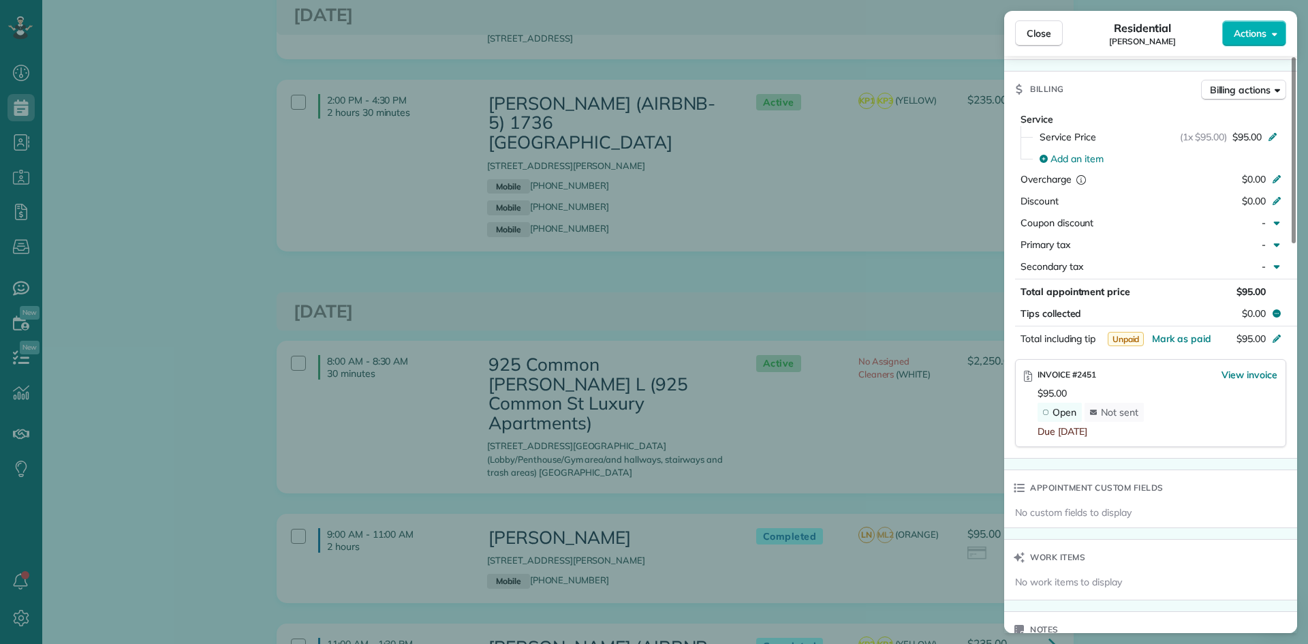
scroll to position [817, 0]
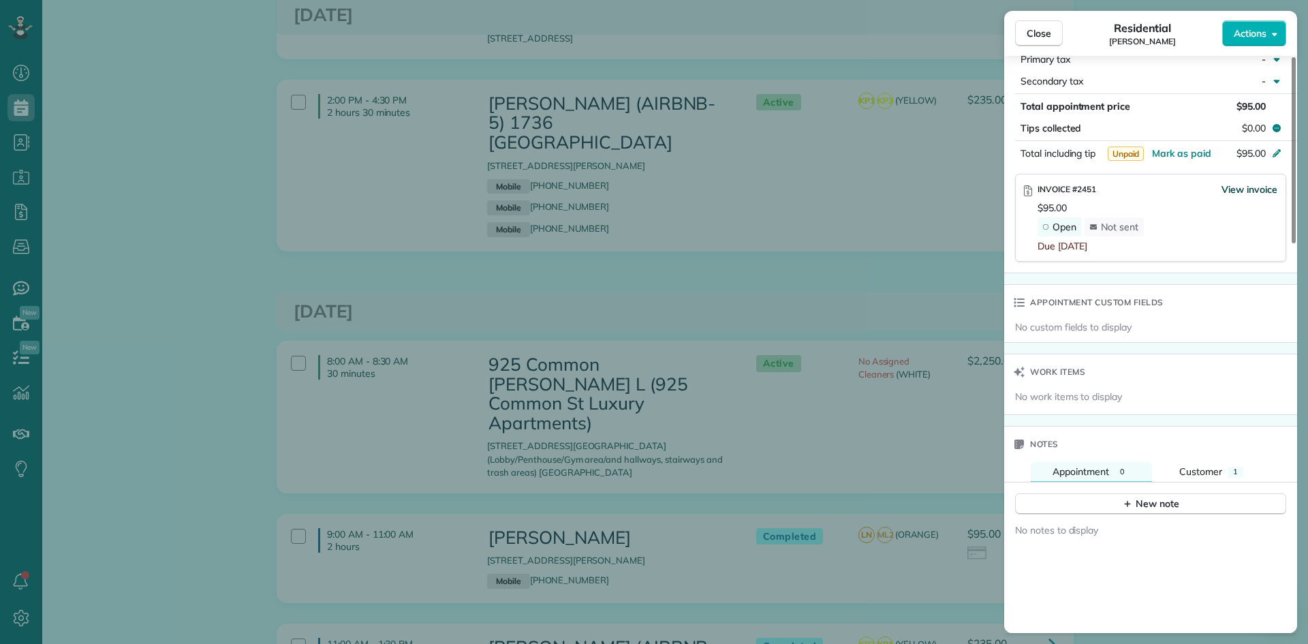
click at [947, 193] on span "View invoice" at bounding box center [1249, 190] width 56 height 14
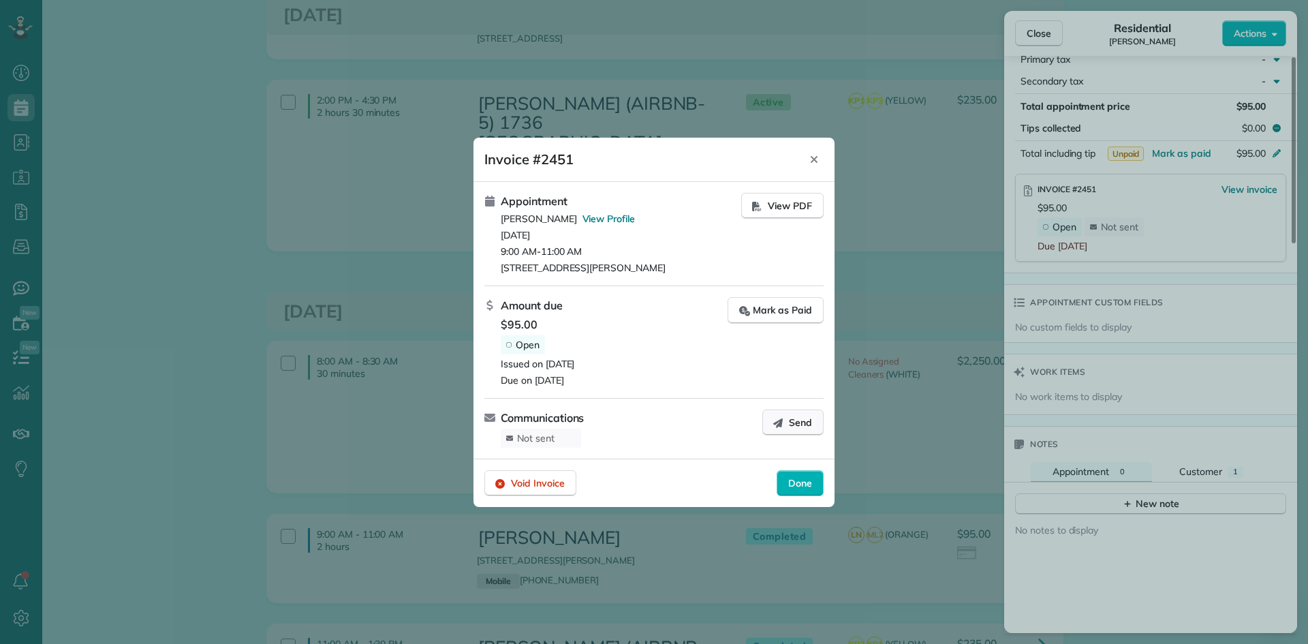
click at [781, 424] on icon "button" at bounding box center [778, 423] width 10 height 10
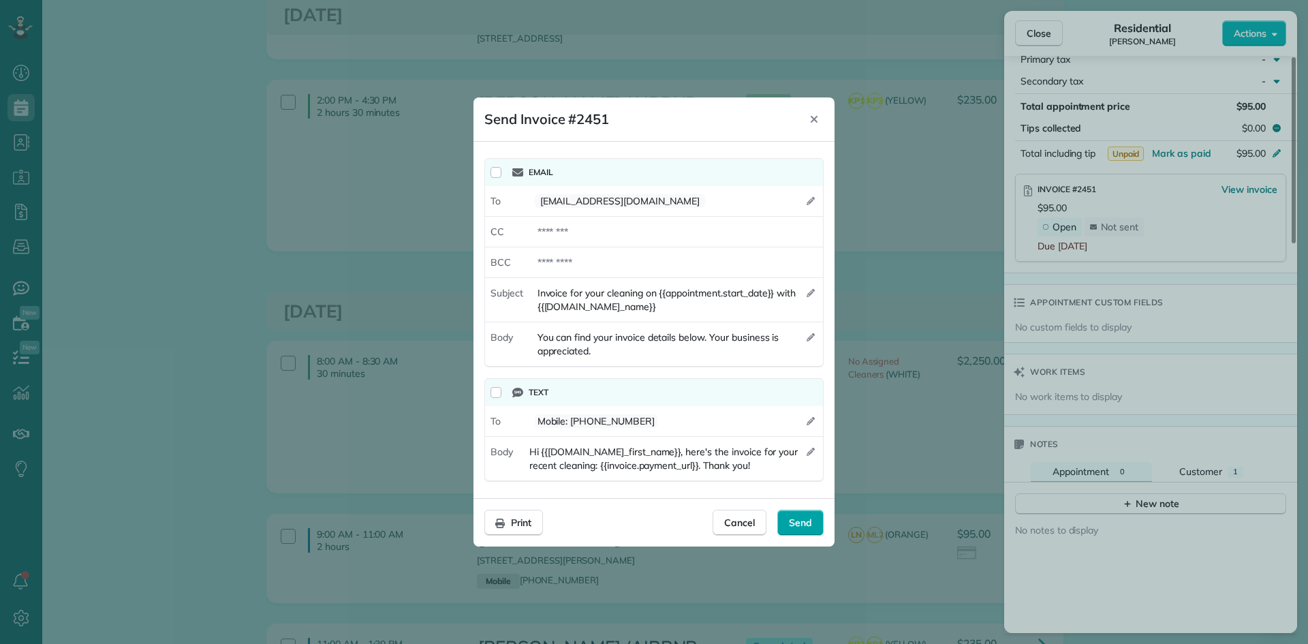
click at [803, 490] on span "Send" at bounding box center [800, 523] width 23 height 14
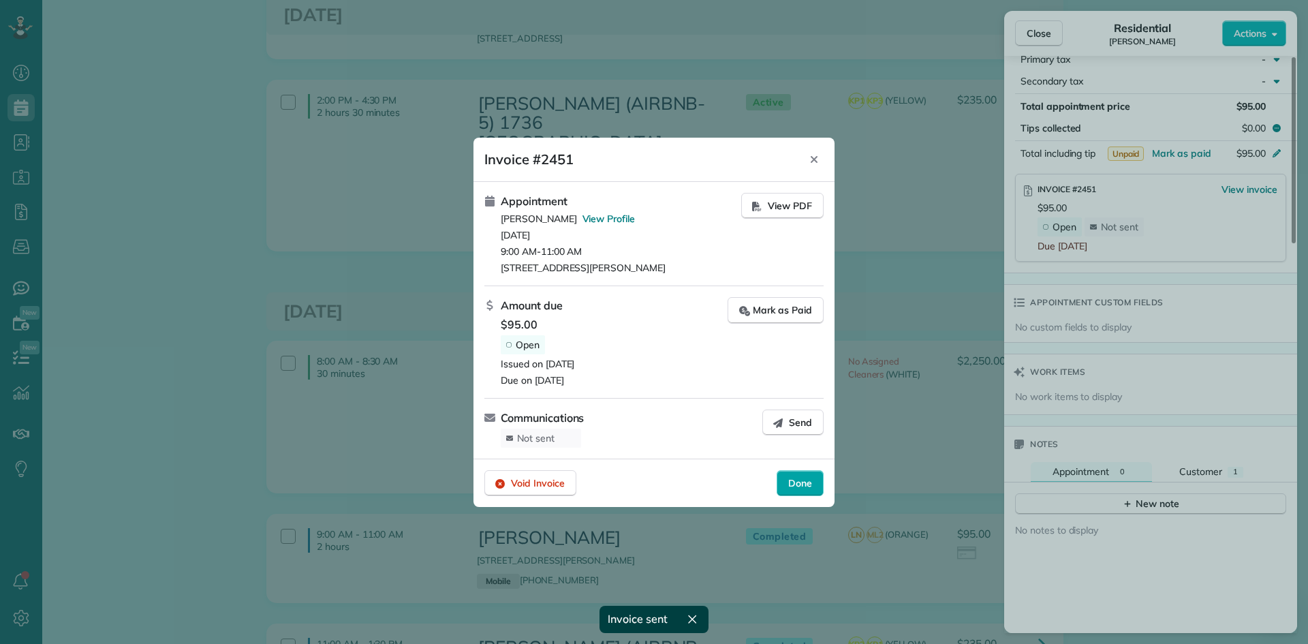
click at [801, 484] on span "Done" at bounding box center [800, 483] width 24 height 14
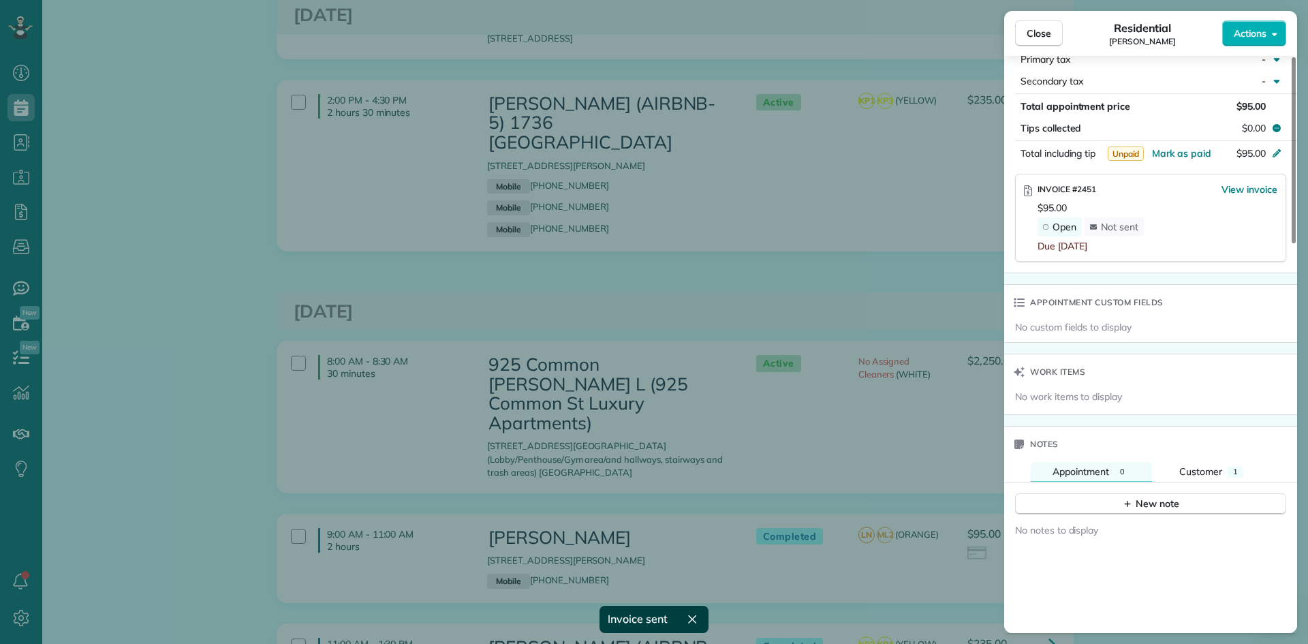
click at [228, 293] on div "Close Residential [PERSON_NAME] Actions Status Completed [PERSON_NAME] · Open p…" at bounding box center [654, 322] width 1308 height 644
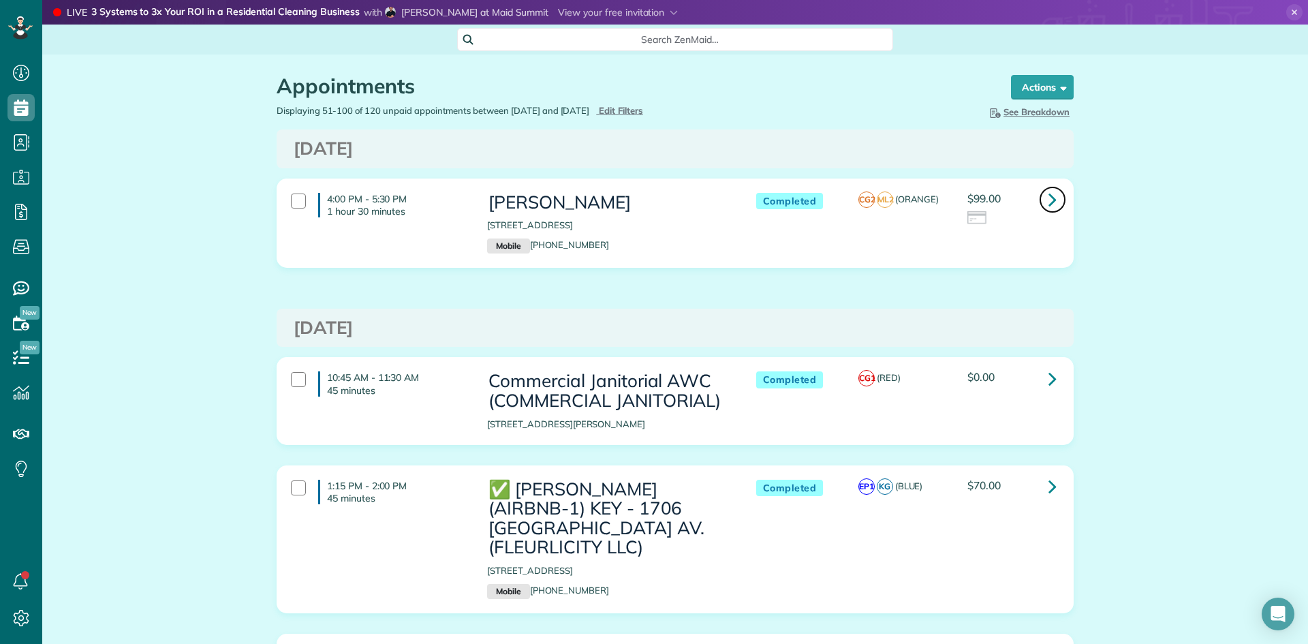
click at [947, 208] on icon at bounding box center [1052, 199] width 8 height 24
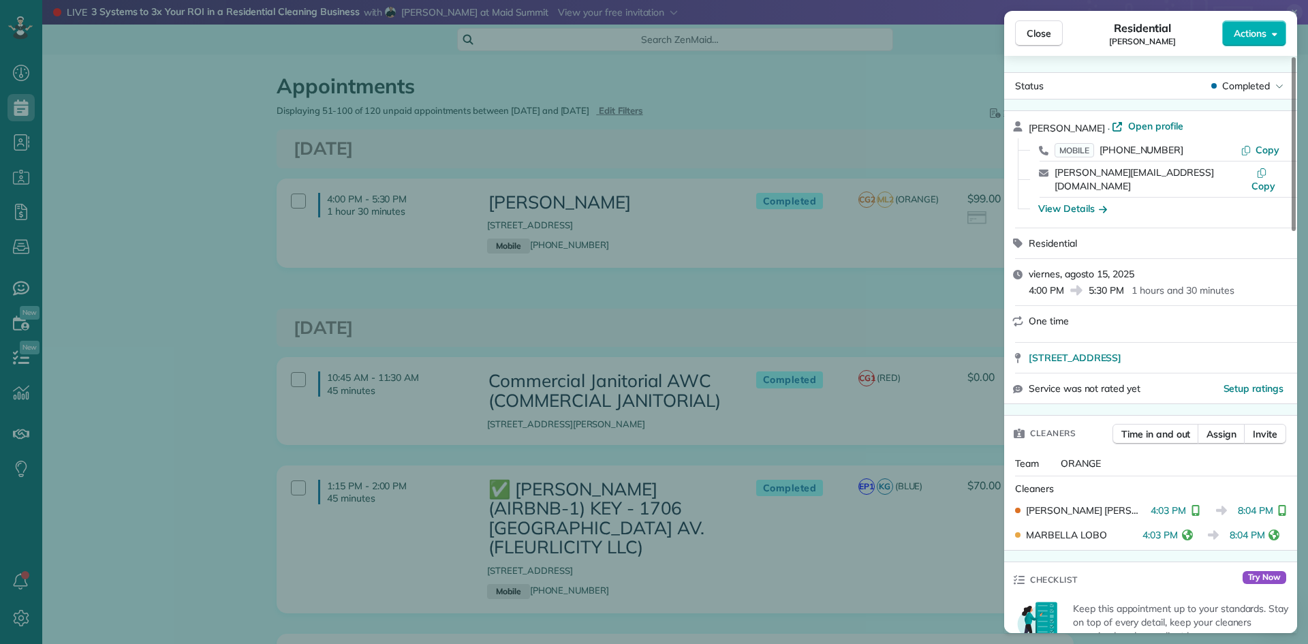
scroll to position [137, 0]
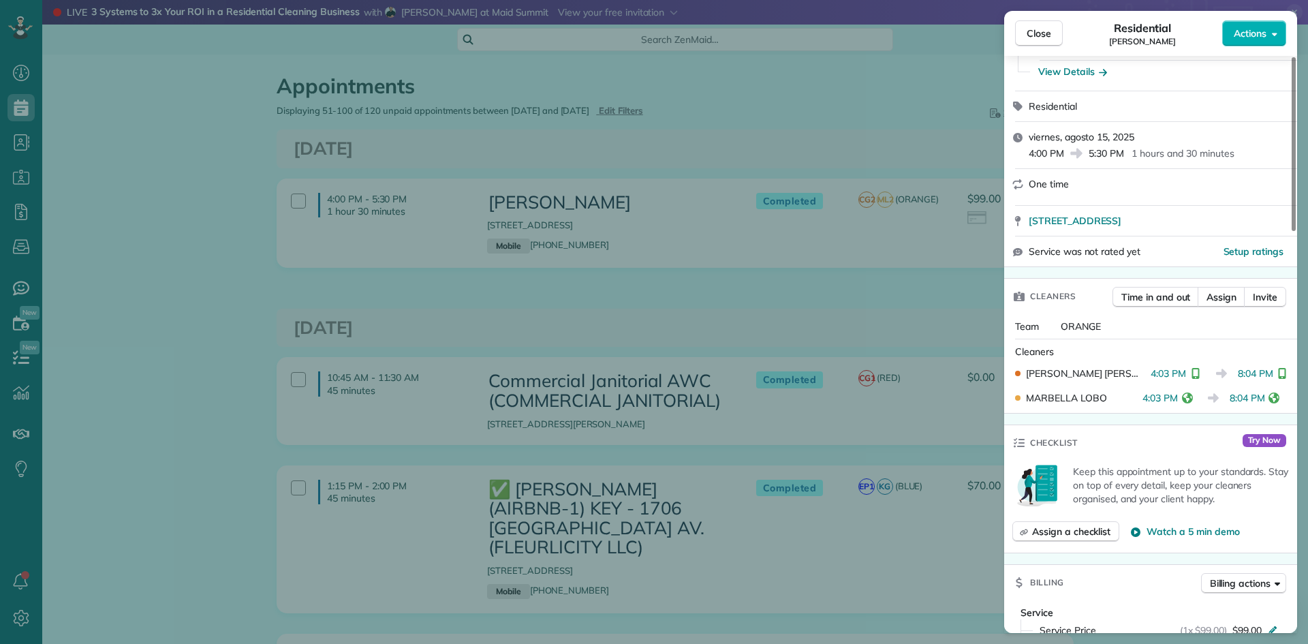
drag, startPoint x: 631, startPoint y: 307, endPoint x: 623, endPoint y: 299, distance: 10.6
click at [631, 307] on div "Close Residential [PERSON_NAME] Actions Status Completed [PERSON_NAME] · Open p…" at bounding box center [654, 322] width 1308 height 644
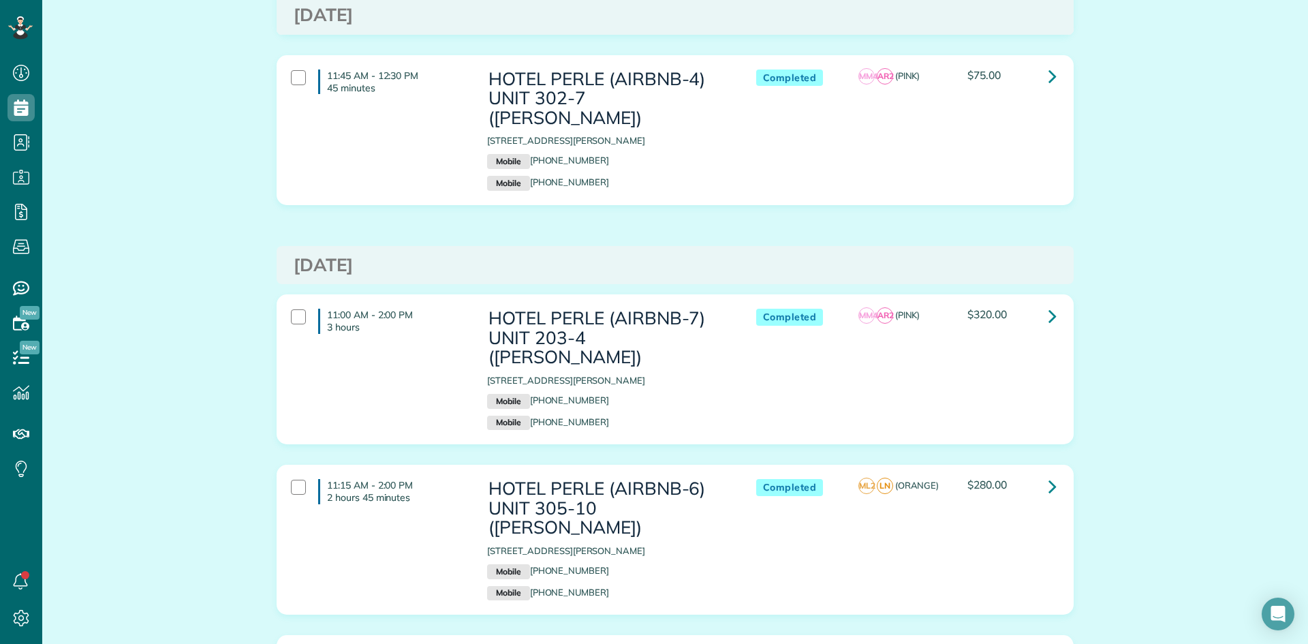
scroll to position [7677, 0]
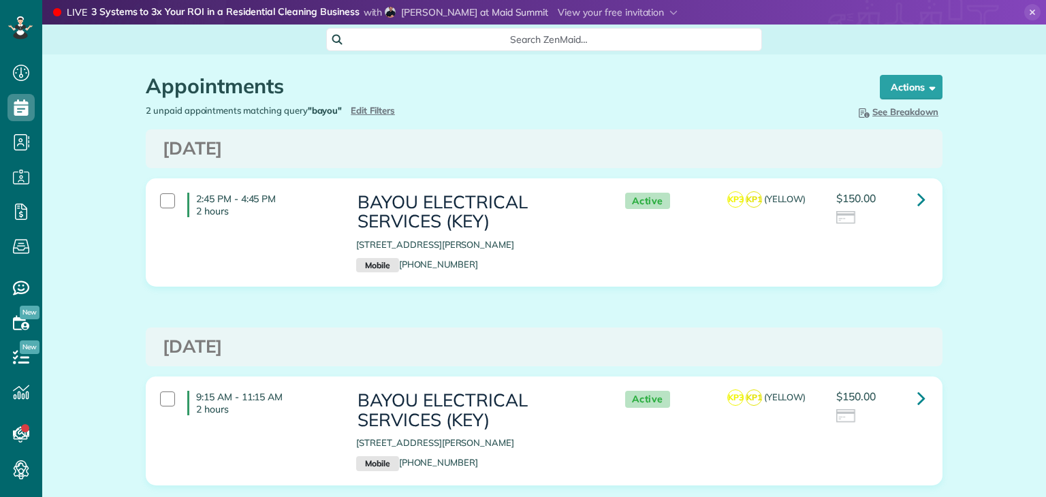
scroll to position [6, 6]
click at [921, 198] on link at bounding box center [921, 199] width 27 height 27
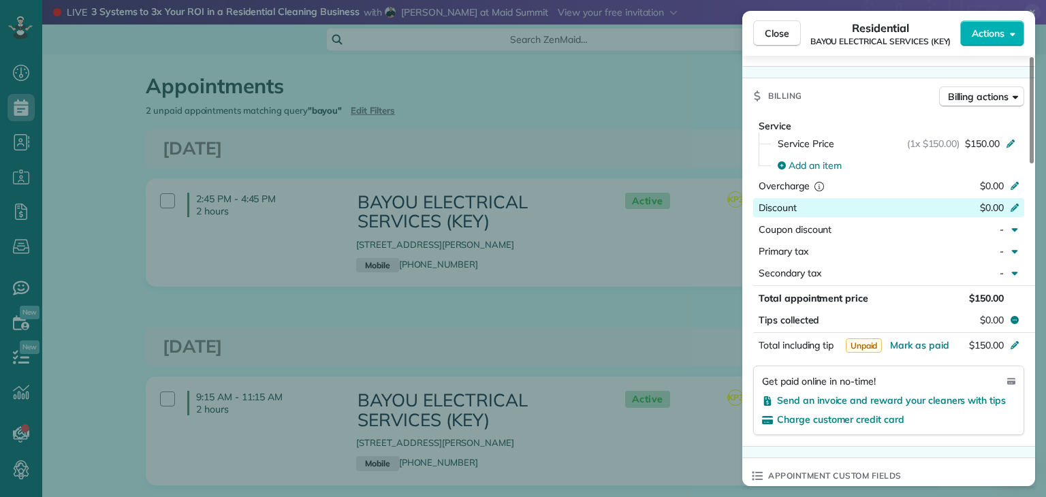
scroll to position [817, 0]
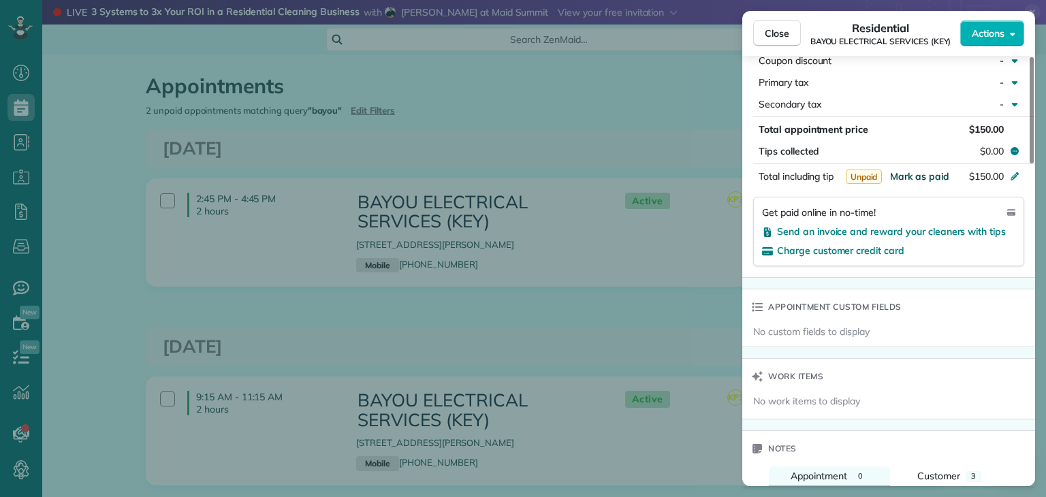
click at [918, 180] on span "Mark as paid" at bounding box center [919, 176] width 59 height 12
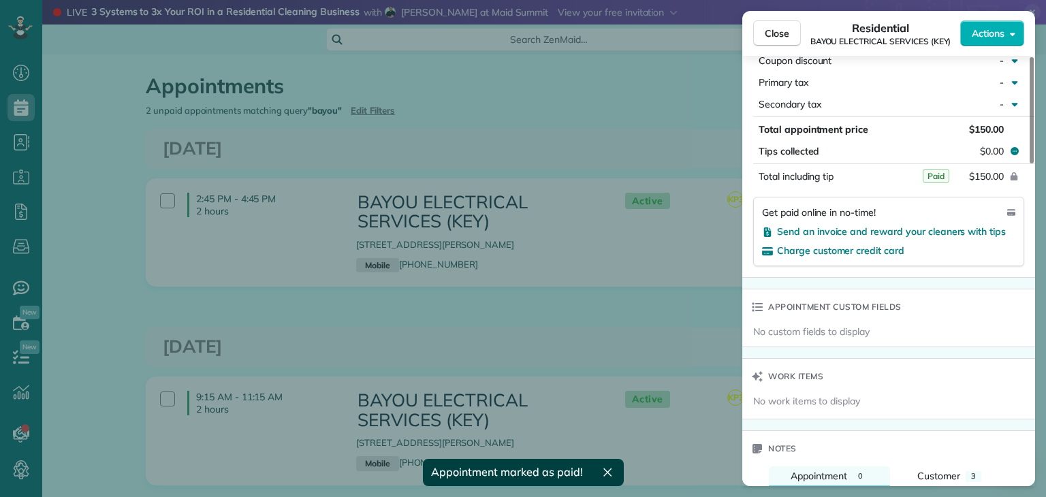
click at [663, 292] on div "Close Residential BAYOU ELECTRICAL SERVICES (KEY) Actions Status Active BAYOU E…" at bounding box center [523, 248] width 1046 height 497
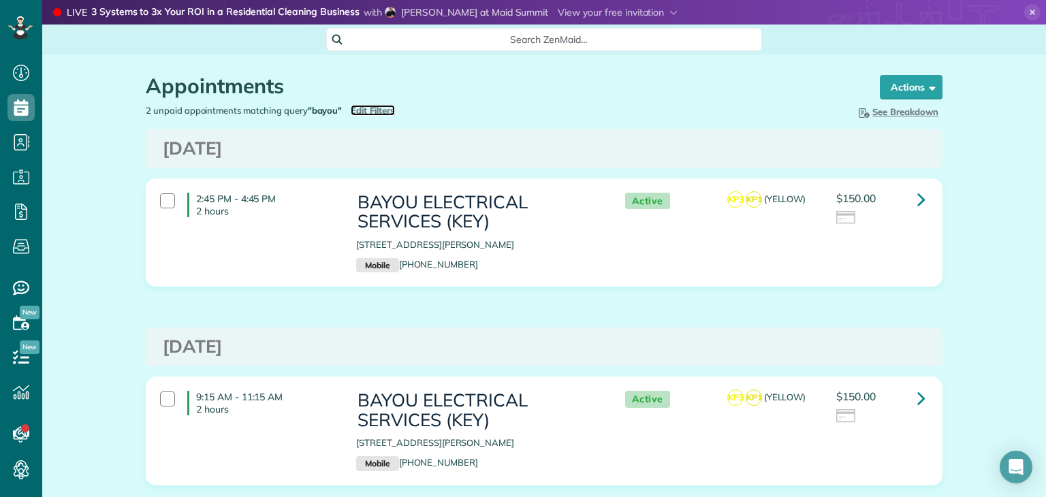
click at [371, 110] on span "Edit Filters" at bounding box center [373, 110] width 44 height 11
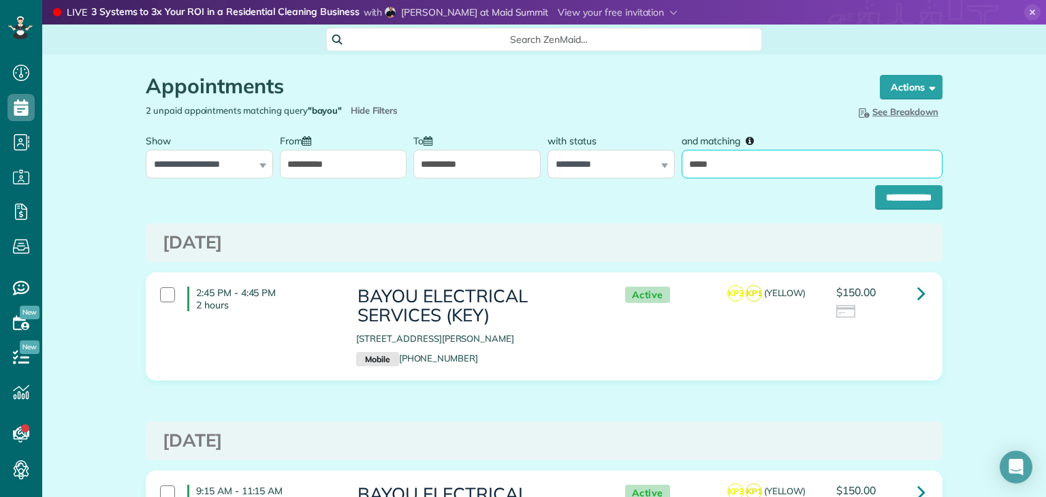
drag, startPoint x: 731, startPoint y: 163, endPoint x: 543, endPoint y: 151, distance: 188.4
click at [545, 151] on div "**********" at bounding box center [544, 152] width 804 height 51
type input "*******"
click at [885, 200] on input "**********" at bounding box center [908, 197] width 67 height 25
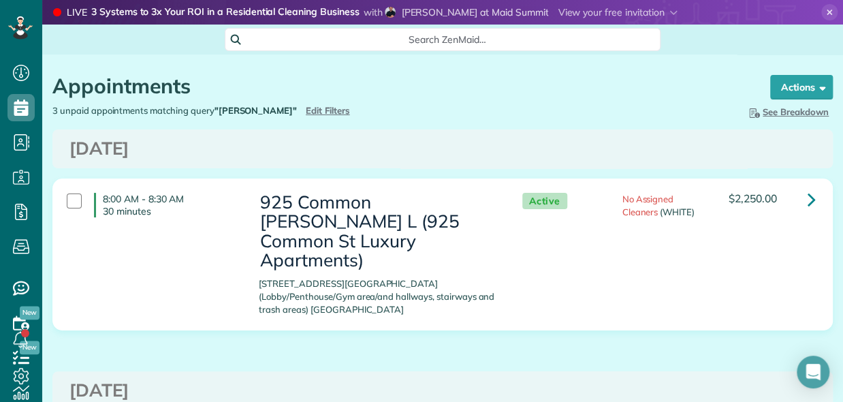
scroll to position [402, 42]
click at [306, 110] on span "Edit Filters" at bounding box center [328, 110] width 44 height 11
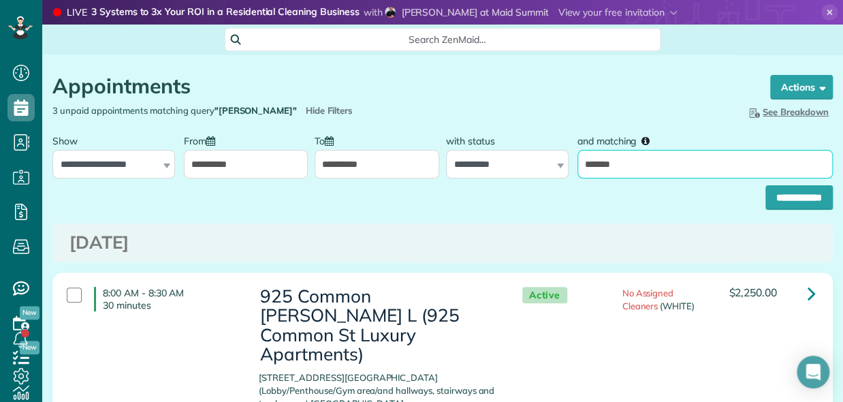
click at [460, 162] on div "**********" at bounding box center [442, 152] width 787 height 51
type input "********"
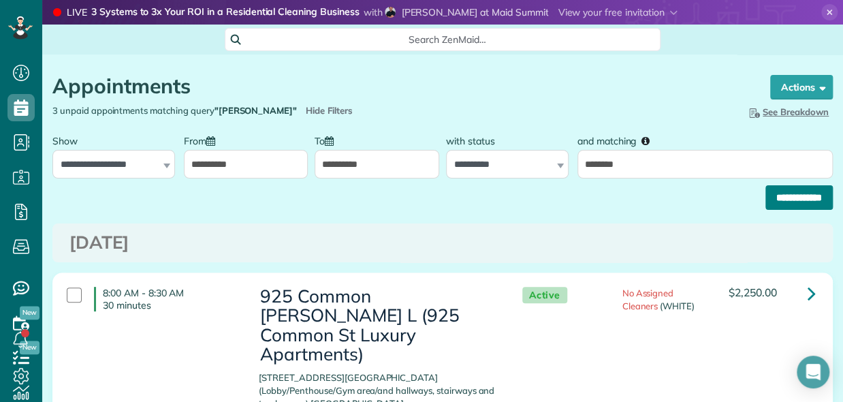
click at [777, 199] on input "**********" at bounding box center [799, 197] width 67 height 25
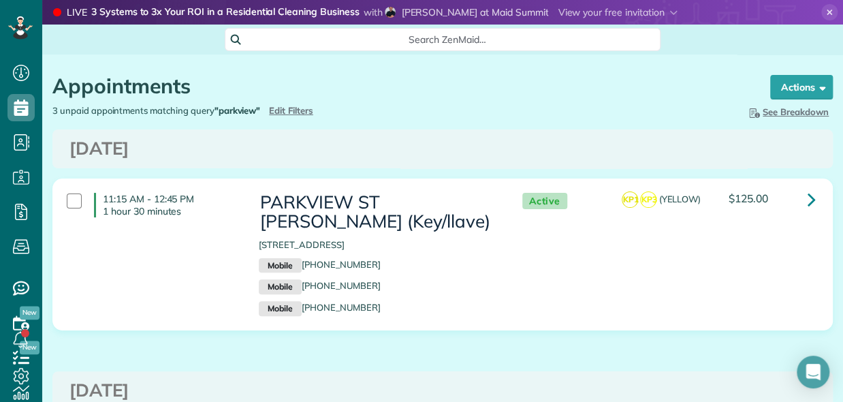
click at [822, 162] on div "[DATE]" at bounding box center [442, 148] width 781 height 39
click at [296, 105] on span "Edit Filters" at bounding box center [291, 110] width 44 height 11
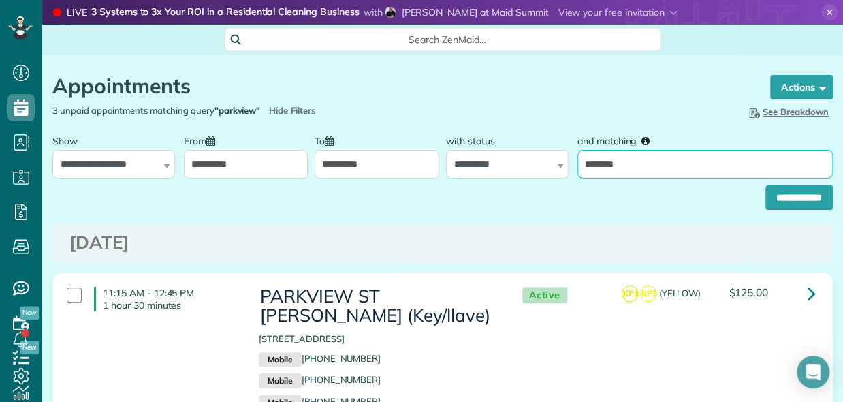
drag, startPoint x: 622, startPoint y: 161, endPoint x: 323, endPoint y: 163, distance: 299.0
click at [423, 160] on div "**********" at bounding box center [442, 152] width 787 height 51
type input "**********"
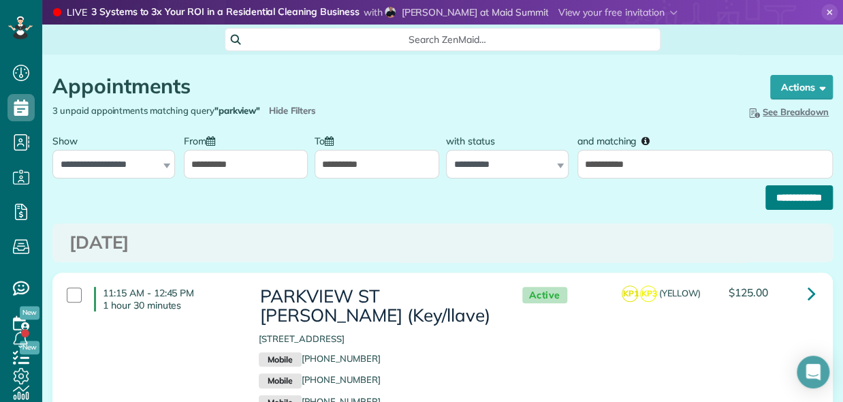
click at [790, 200] on input "**********" at bounding box center [799, 197] width 67 height 25
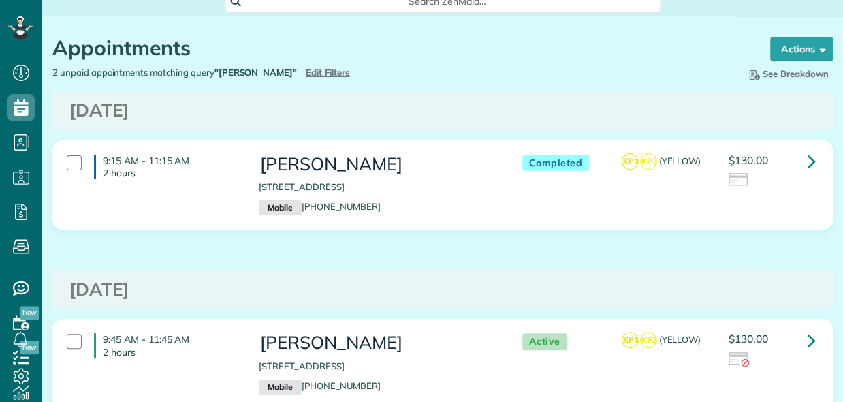
scroll to position [146, 0]
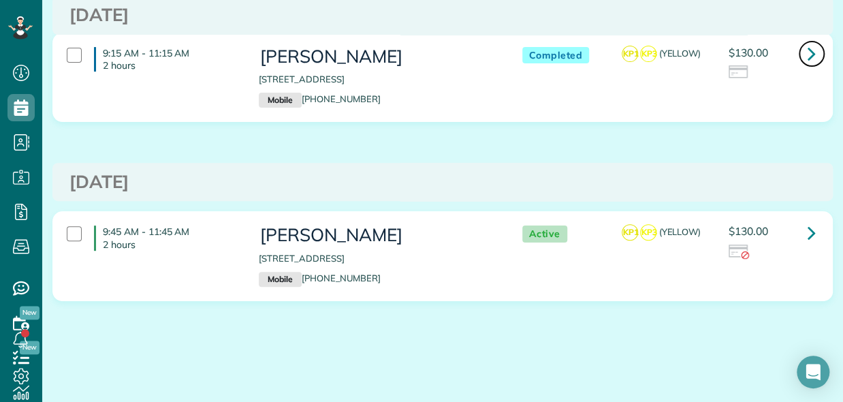
click at [808, 53] on icon at bounding box center [812, 54] width 8 height 24
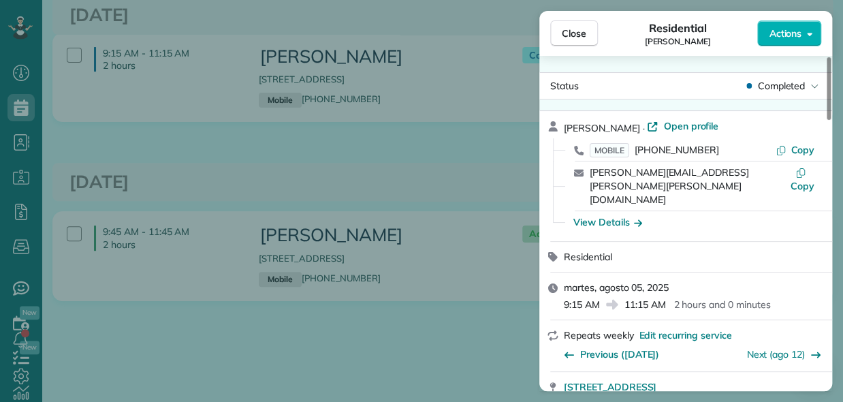
scroll to position [409, 0]
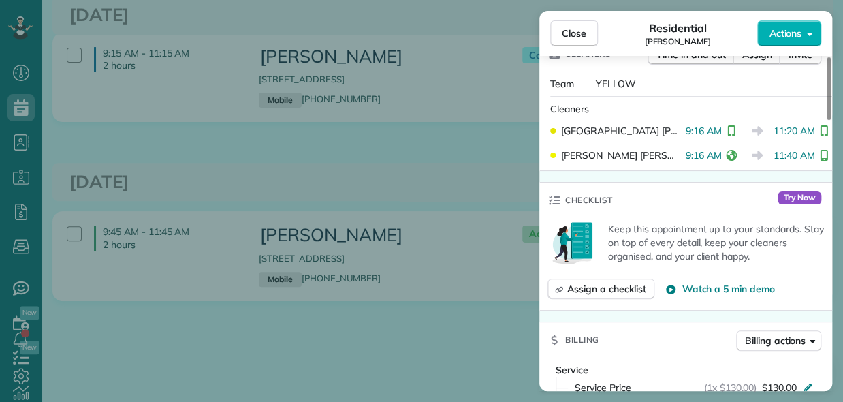
click at [439, 159] on div "Close Residential [PERSON_NAME] Actions Status Completed [PERSON_NAME] · Open p…" at bounding box center [421, 201] width 843 height 402
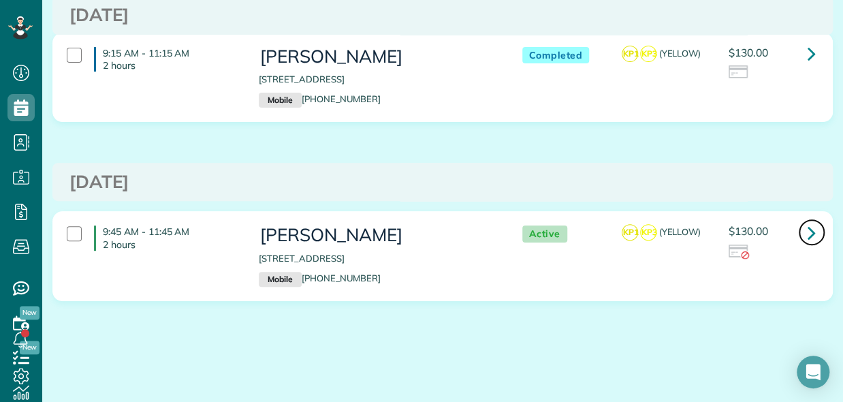
click at [808, 236] on icon at bounding box center [812, 233] width 8 height 24
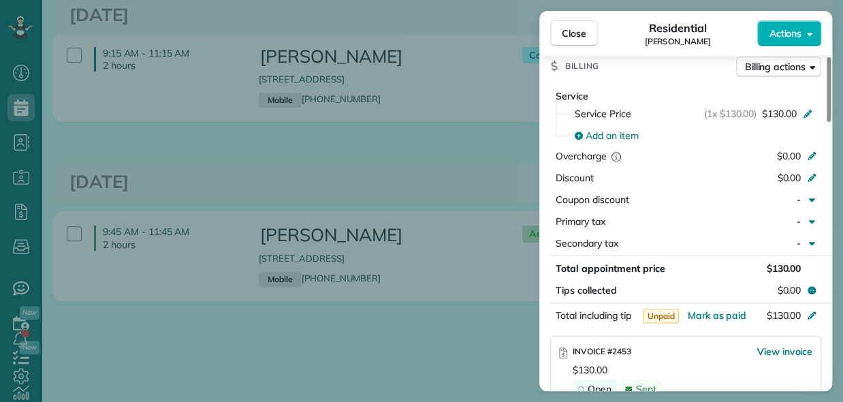
scroll to position [684, 0]
click at [365, 174] on div "Close Residential [PERSON_NAME] Actions Status Active [PERSON_NAME] · Open prof…" at bounding box center [421, 201] width 843 height 402
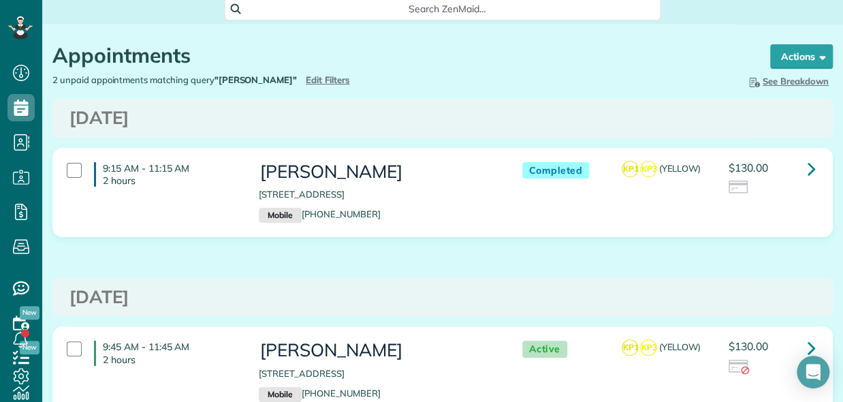
scroll to position [10, 0]
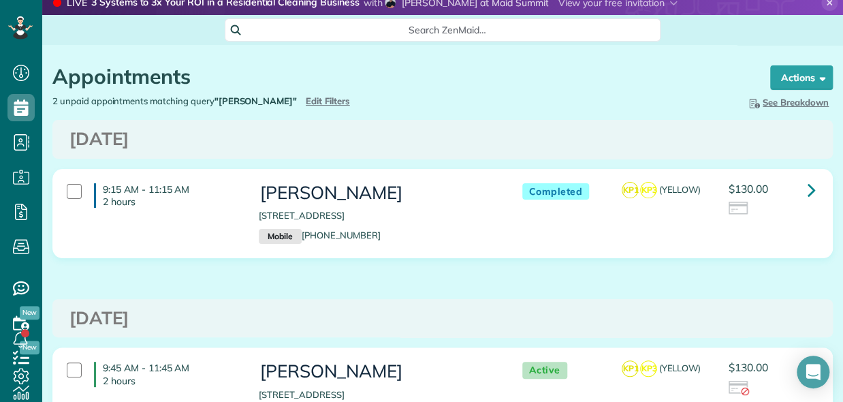
drag, startPoint x: 376, startPoint y: 233, endPoint x: 302, endPoint y: 232, distance: 74.3
click at [302, 232] on p "Mobile [PHONE_NUMBER]" at bounding box center [377, 236] width 236 height 15
copy link "[PHONE_NUMBER]"
click at [799, 286] on div "[DATE] 9:15 AM - 11:15 AM 2 hours [PERSON_NAME] [STREET_ADDRESS] Mobile [PHONE_…" at bounding box center [442, 289] width 781 height 338
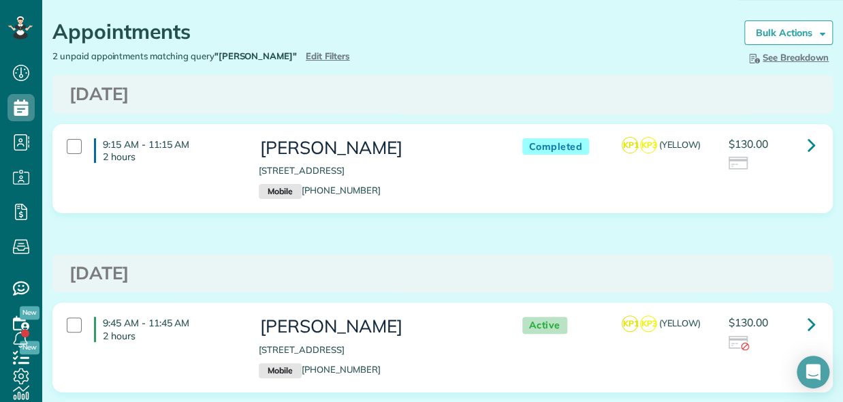
scroll to position [78, 0]
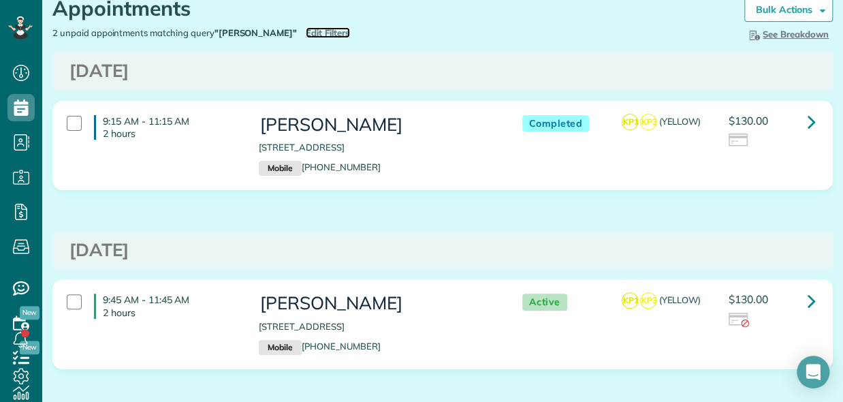
click at [308, 31] on span "Edit Filters" at bounding box center [328, 32] width 44 height 11
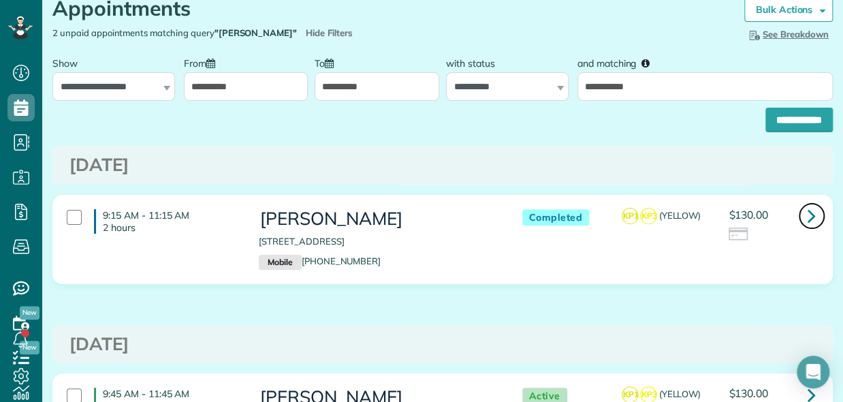
click at [808, 217] on icon at bounding box center [812, 216] width 8 height 24
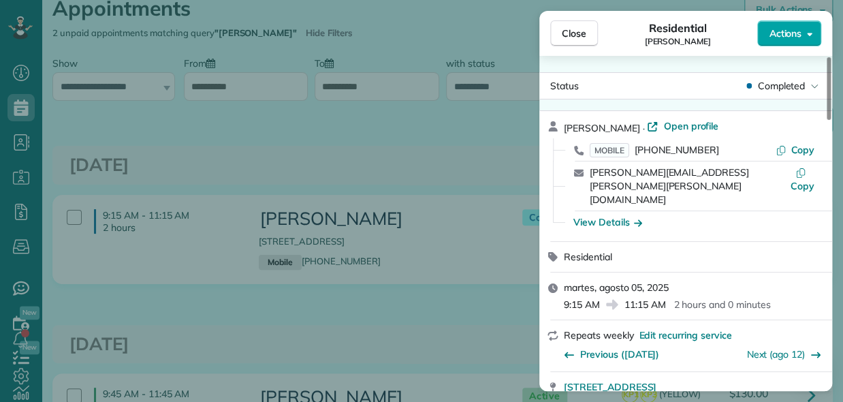
click at [798, 31] on span "Actions" at bounding box center [785, 34] width 33 height 14
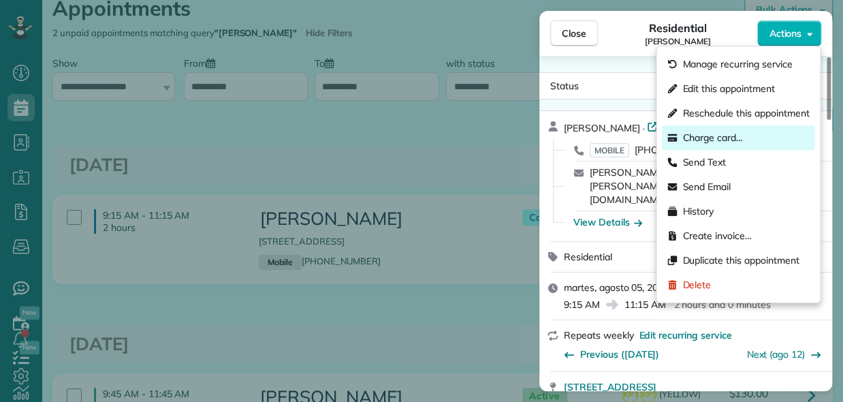
click at [723, 140] on span "Charge card…" at bounding box center [713, 138] width 61 height 14
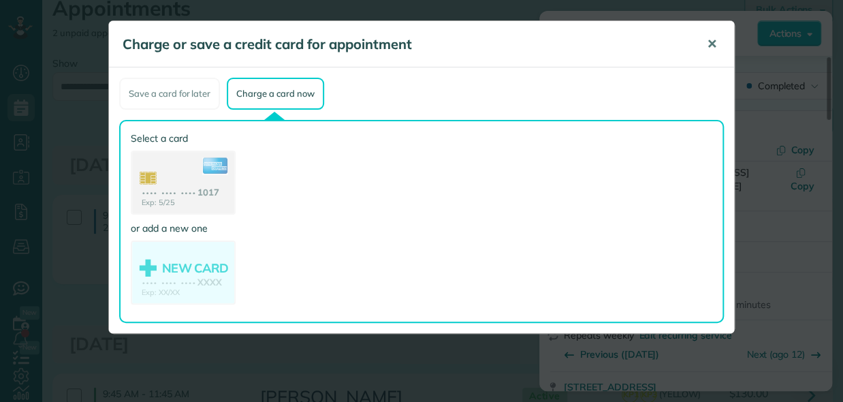
click at [710, 45] on span "✕" at bounding box center [712, 44] width 10 height 16
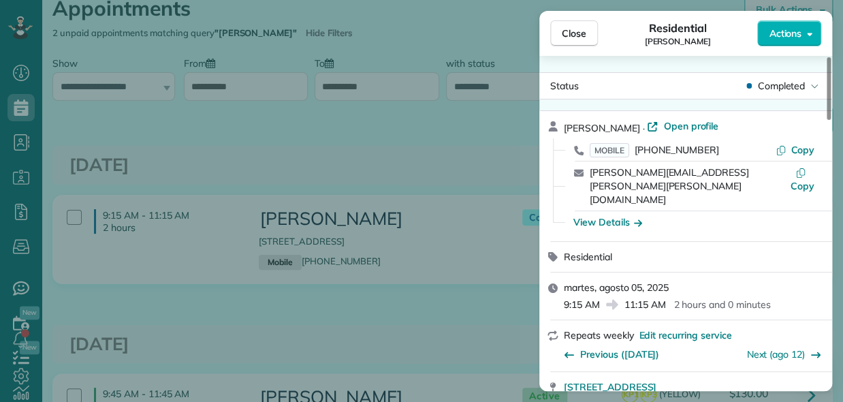
drag, startPoint x: 392, startPoint y: 121, endPoint x: 401, endPoint y: 116, distance: 10.1
click at [392, 121] on div "Close Residential [PERSON_NAME] Actions Status Completed [PERSON_NAME] · Open p…" at bounding box center [421, 201] width 843 height 402
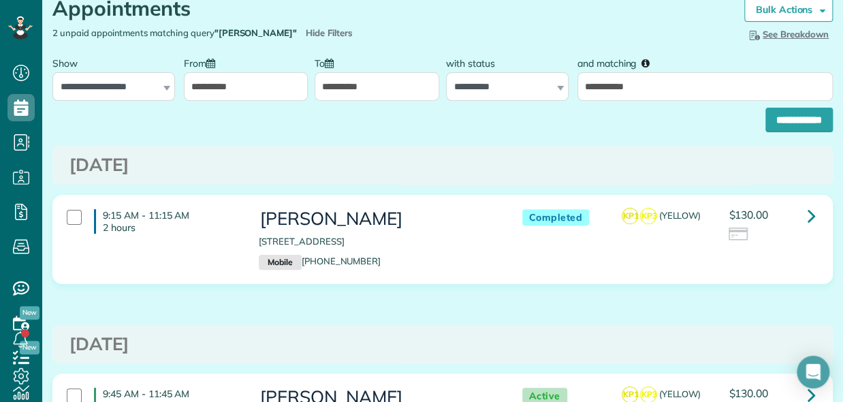
click at [801, 46] on div "Appointments the List View [2 min] Schedule Changes Actions Create Appointment …" at bounding box center [442, 271] width 801 height 589
click at [628, 80] on input "**********" at bounding box center [705, 86] width 255 height 29
drag, startPoint x: 661, startPoint y: 87, endPoint x: 371, endPoint y: 93, distance: 290.9
click at [411, 86] on div "**********" at bounding box center [442, 75] width 787 height 51
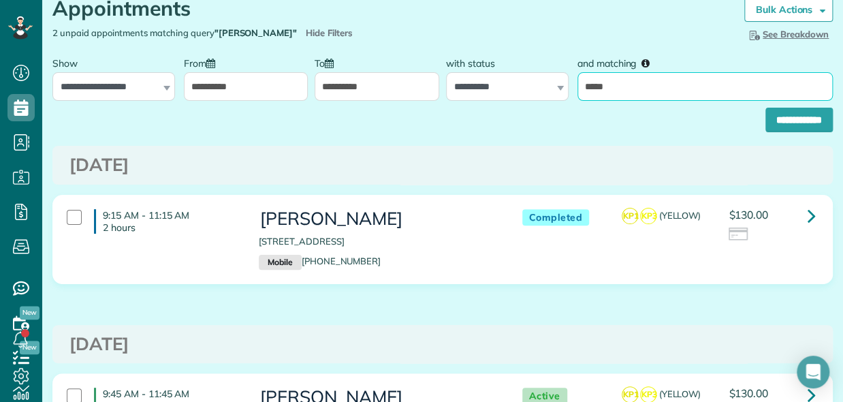
type input "*****"
click at [766, 108] on input "**********" at bounding box center [799, 120] width 67 height 25
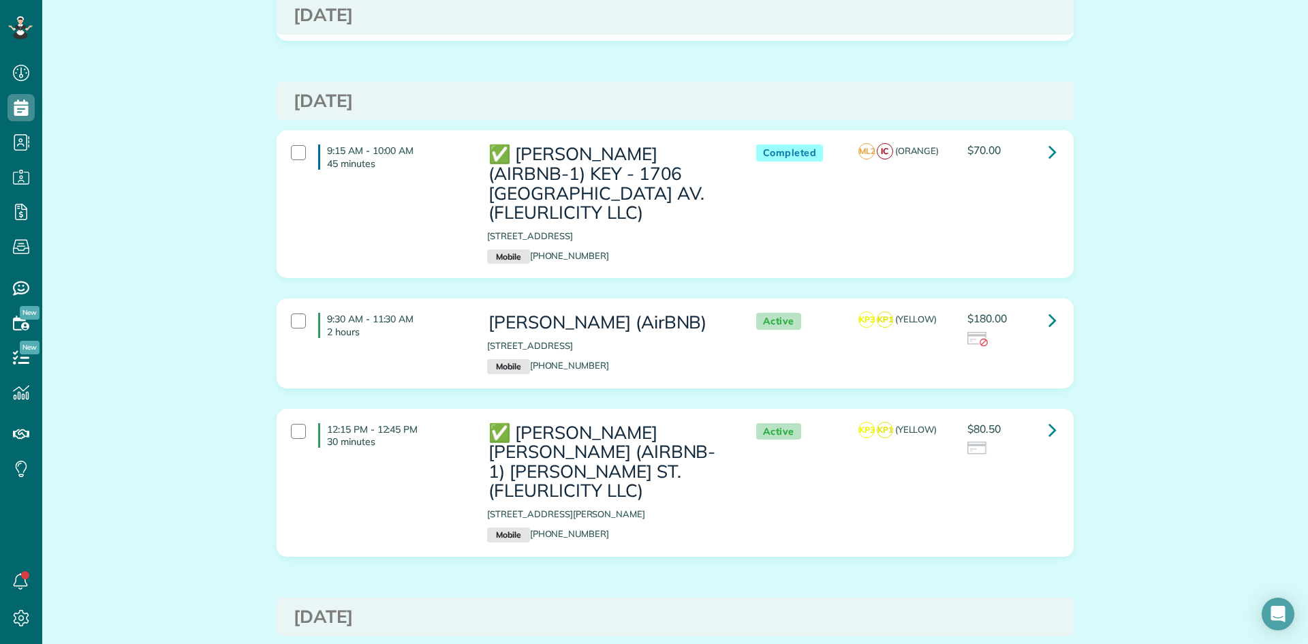
scroll to position [2520, 0]
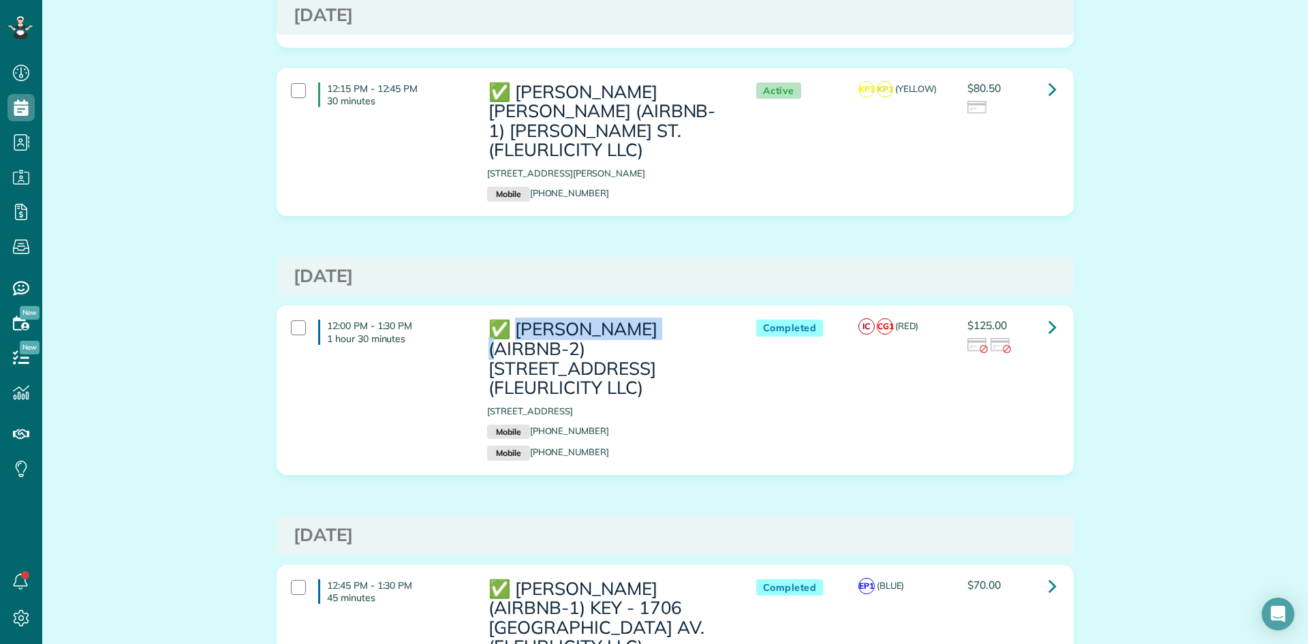
drag, startPoint x: 689, startPoint y: 260, endPoint x: 517, endPoint y: 257, distance: 171.7
click at [517, 319] on h3 "✅ [PERSON_NAME] (AIRBNB-2) [STREET_ADDRESS] (FLEURLICITY LLC)" at bounding box center [607, 358] width 241 height 78
copy h3 "[PERSON_NAME]"
click at [1053, 313] on link at bounding box center [1052, 326] width 27 height 27
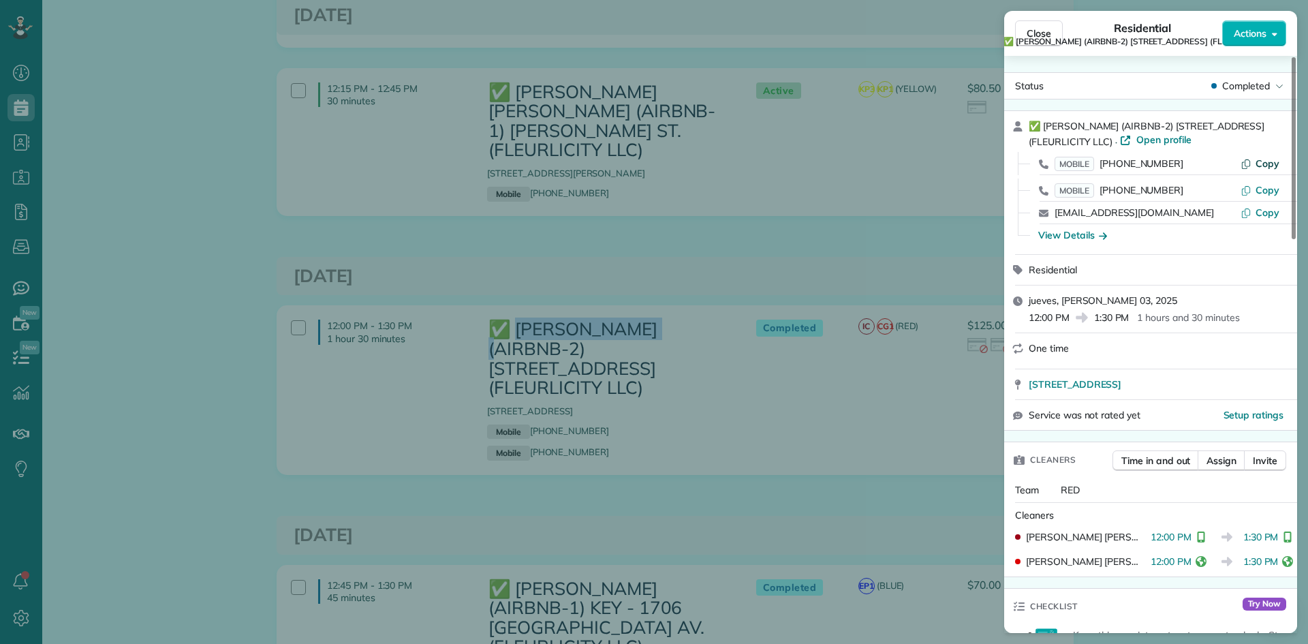
click at [1266, 166] on span "Copy" at bounding box center [1267, 163] width 24 height 12
click at [1275, 187] on span "Copy" at bounding box center [1267, 190] width 24 height 12
click at [431, 192] on div "Close Residential ✅ COURTNEY WATSON (AIRBNB-2) 2227 2ND ST (FLEURLICITY LLC) Ac…" at bounding box center [654, 322] width 1308 height 644
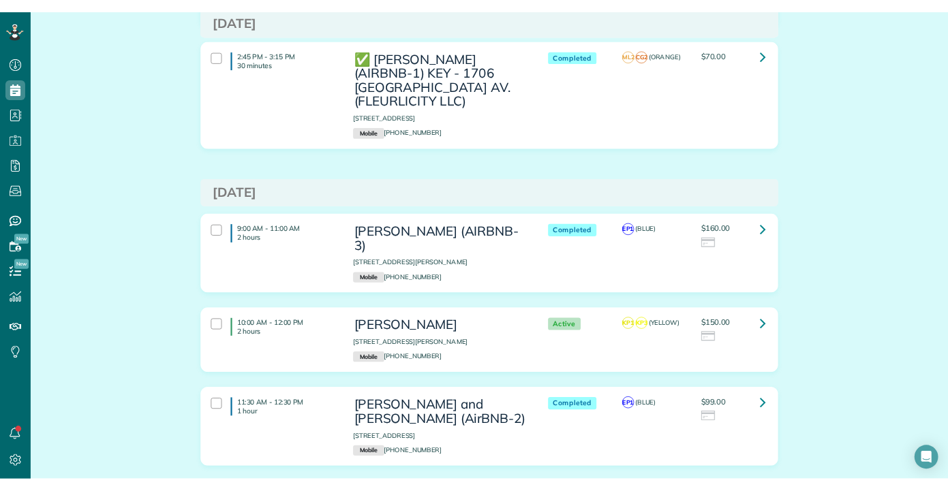
scroll to position [4836, 0]
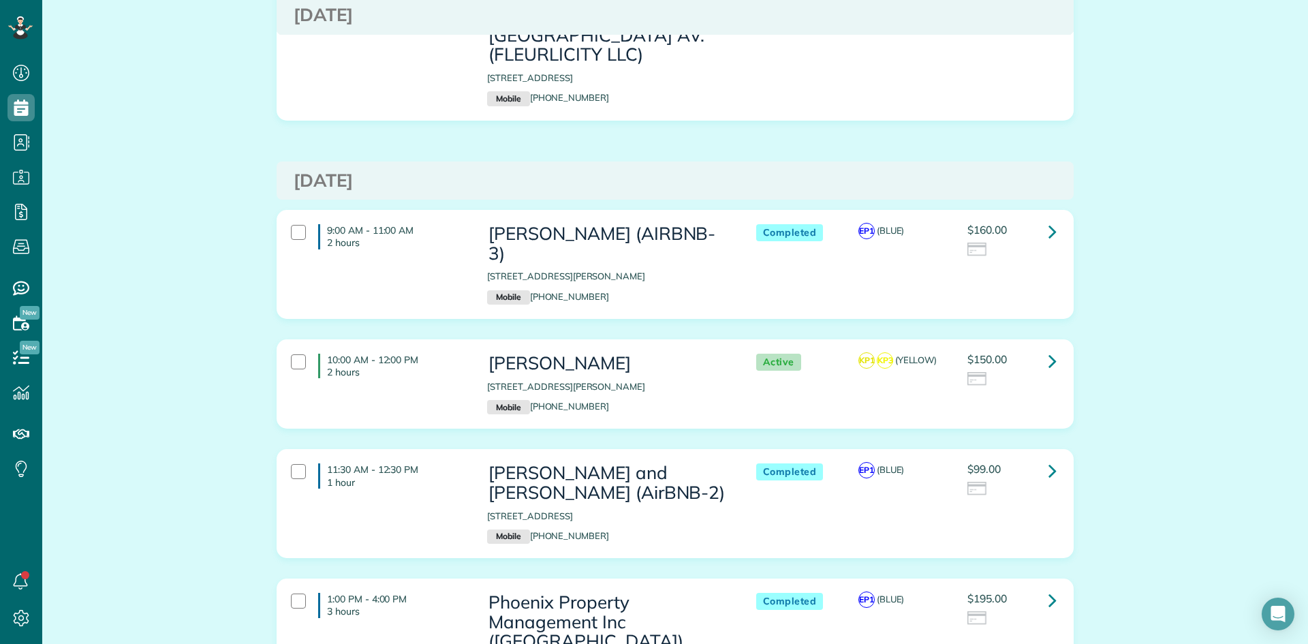
drag, startPoint x: 595, startPoint y: 388, endPoint x: 532, endPoint y: 396, distance: 63.8
click at [532, 529] on p "Mobile (504) 909-6169" at bounding box center [607, 536] width 241 height 15
copy link "504) 909-6169"
click at [1048, 458] on icon at bounding box center [1052, 470] width 8 height 24
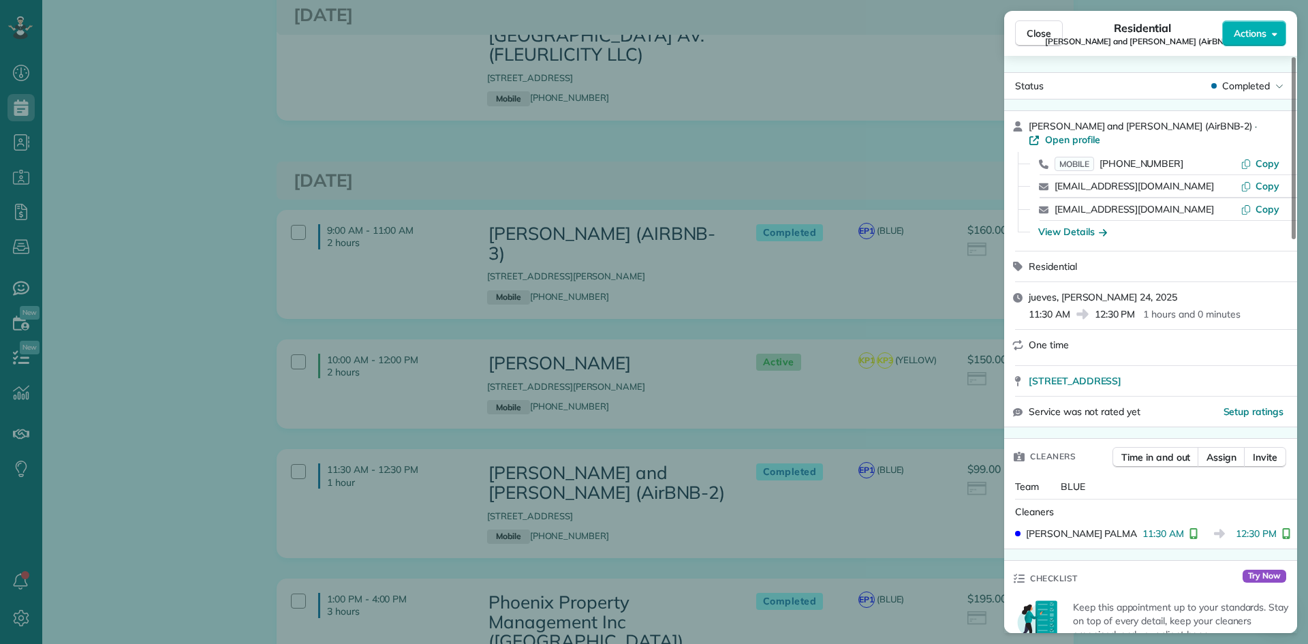
click at [228, 308] on div "Close Residential Grady and Monique Knight (AirBNB-2) Actions Status Completed …" at bounding box center [654, 322] width 1308 height 644
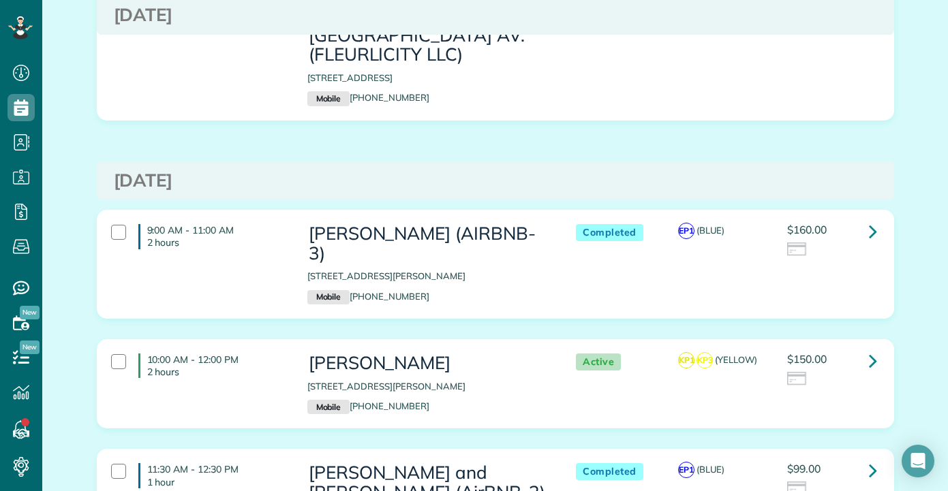
scroll to position [491, 42]
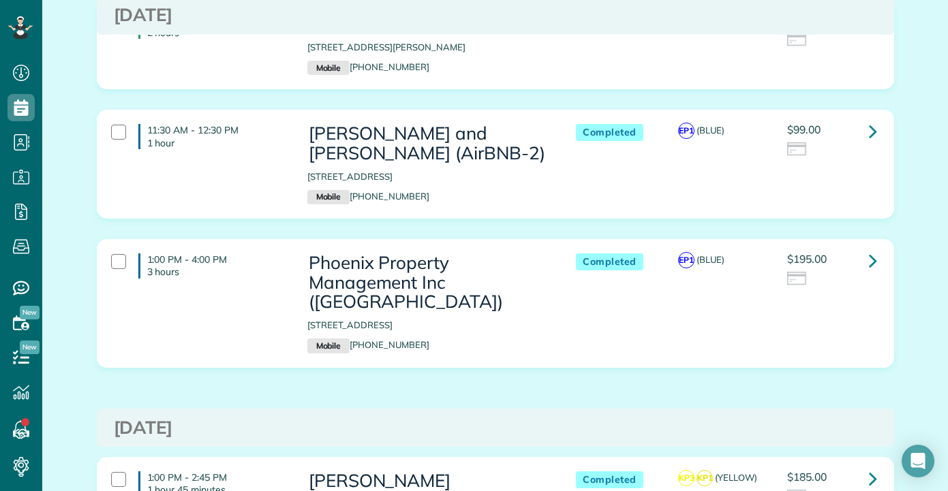
scroll to position [5177, 0]
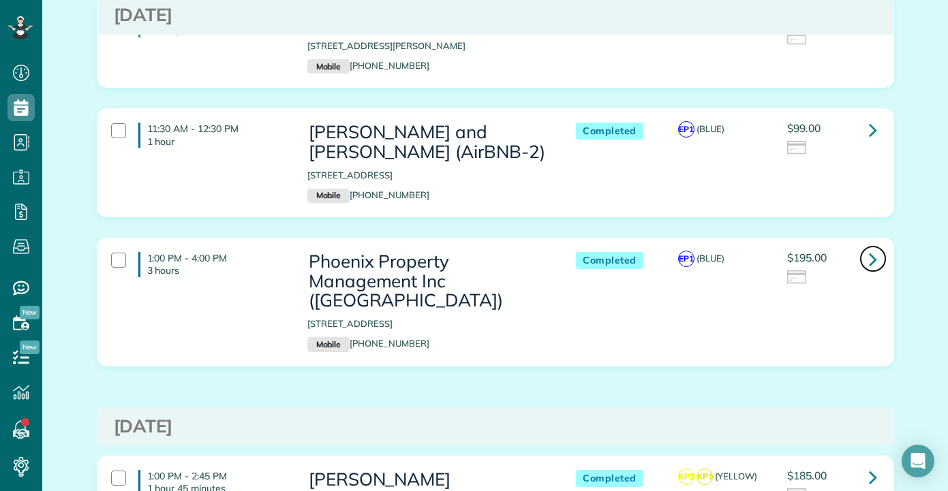
click at [869, 247] on icon at bounding box center [873, 259] width 8 height 24
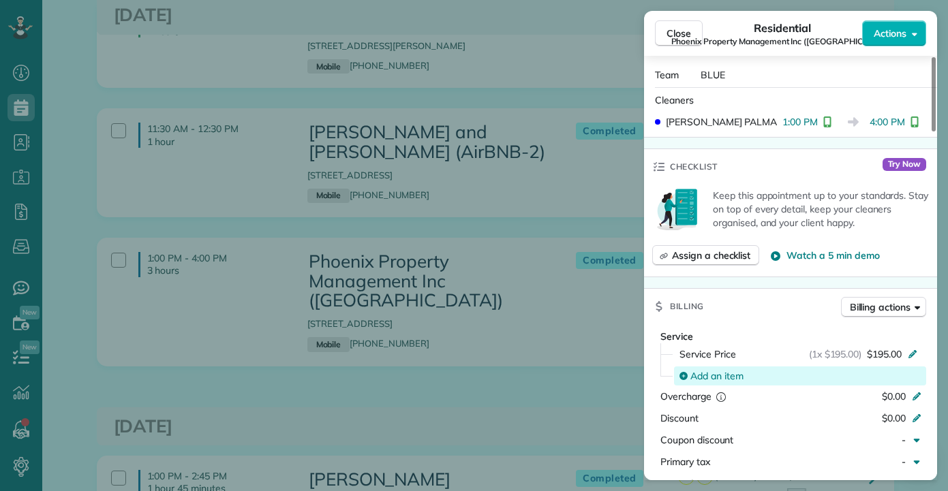
scroll to position [205, 0]
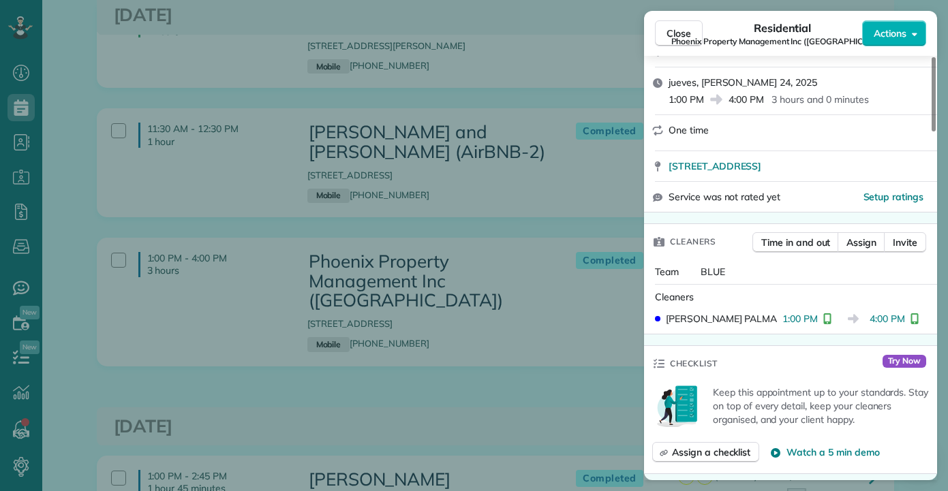
click at [346, 220] on div "Close Residential Phoenix Property Management Inc (East Monterey Ct) Actions St…" at bounding box center [474, 245] width 948 height 491
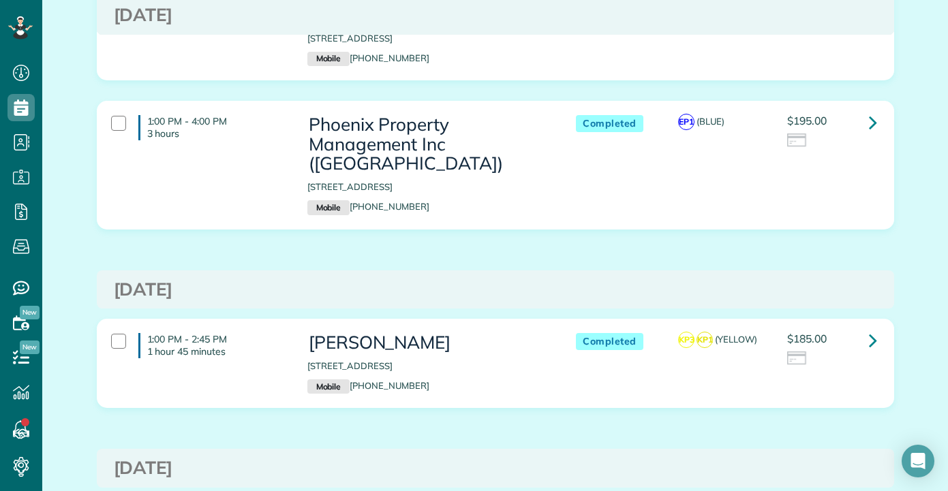
scroll to position [5313, 0]
drag, startPoint x: 416, startPoint y: 241, endPoint x: 351, endPoint y: 243, distance: 65.4
click at [351, 380] on p "Mobile (504) 234-3144" at bounding box center [427, 387] width 241 height 15
copy link "504) 234-3144"
click at [869, 329] on icon at bounding box center [873, 341] width 8 height 24
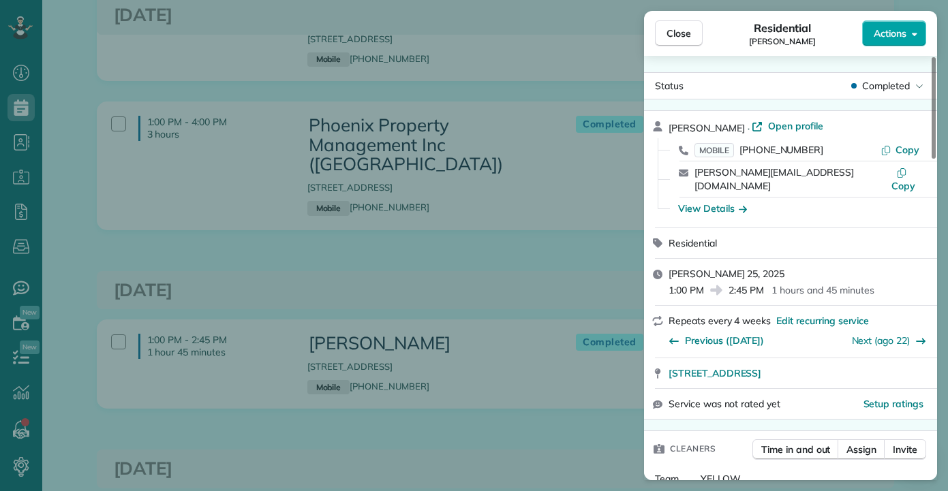
click at [910, 33] on button "Actions" at bounding box center [894, 33] width 64 height 26
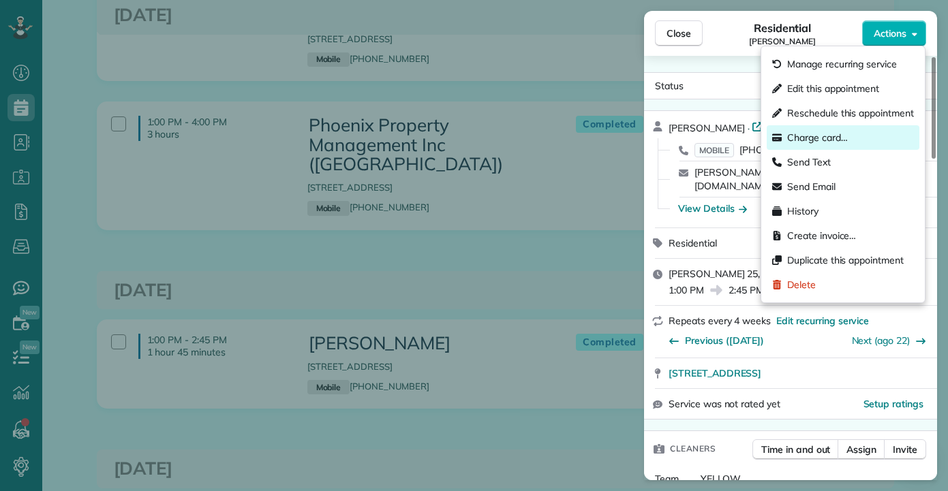
click at [829, 138] on span "Charge card…" at bounding box center [817, 138] width 61 height 14
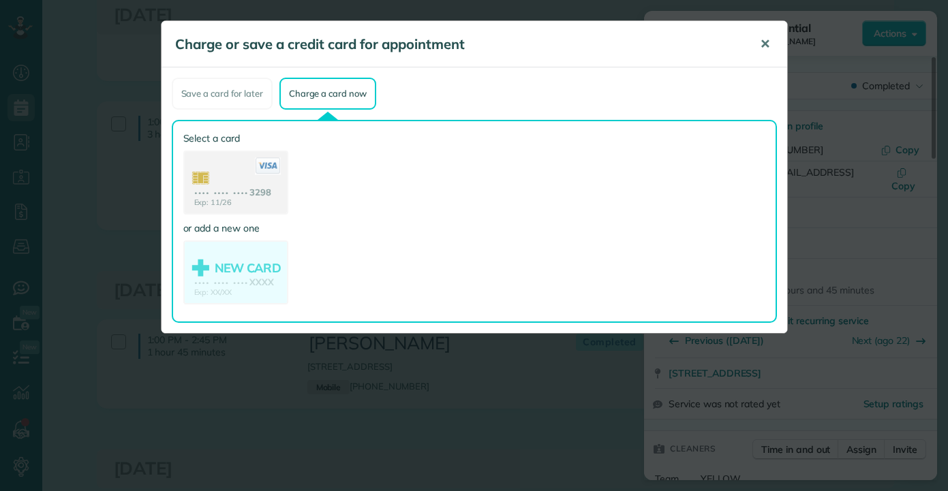
click at [767, 42] on span "✕" at bounding box center [765, 44] width 10 height 16
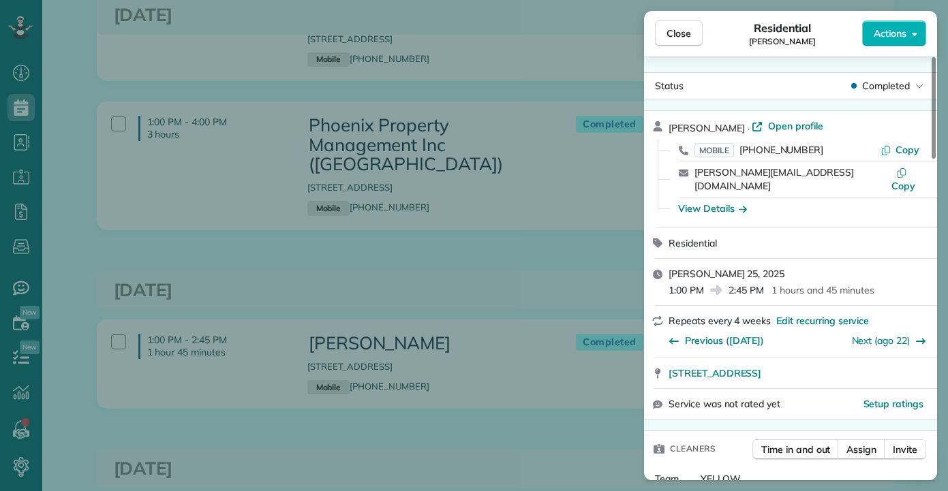
drag, startPoint x: 377, startPoint y: 104, endPoint x: 349, endPoint y: 112, distance: 29.9
click at [377, 104] on div "Close Residential RON SIMMONS Actions Status Completed RON SIMMONS · Open profi…" at bounding box center [474, 245] width 948 height 491
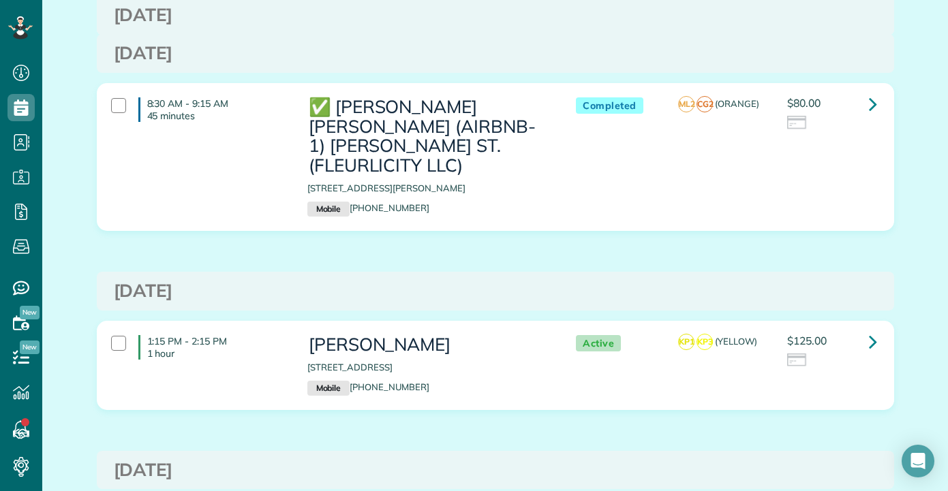
scroll to position [5926, 0]
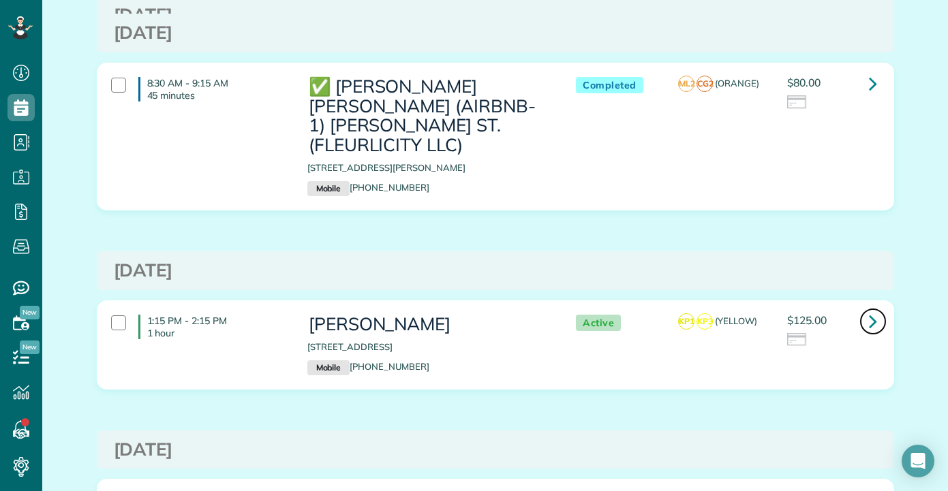
click at [871, 309] on icon at bounding box center [873, 321] width 8 height 24
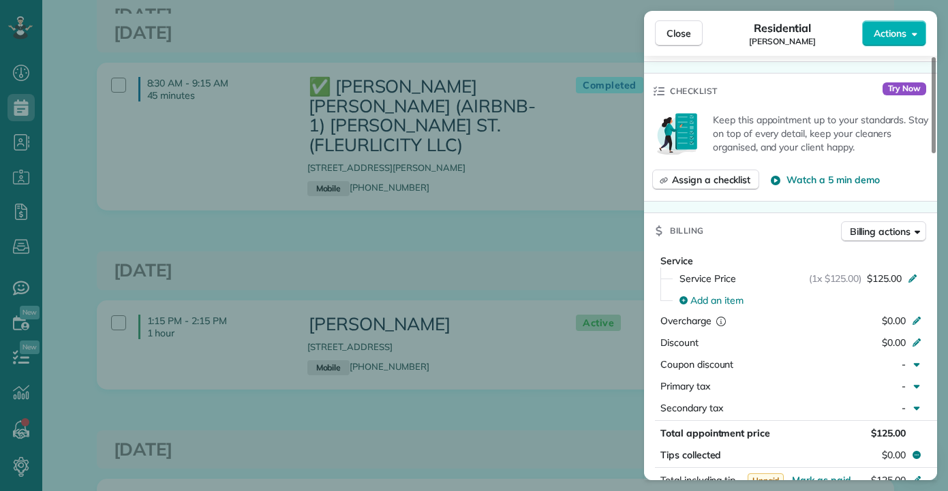
scroll to position [477, 0]
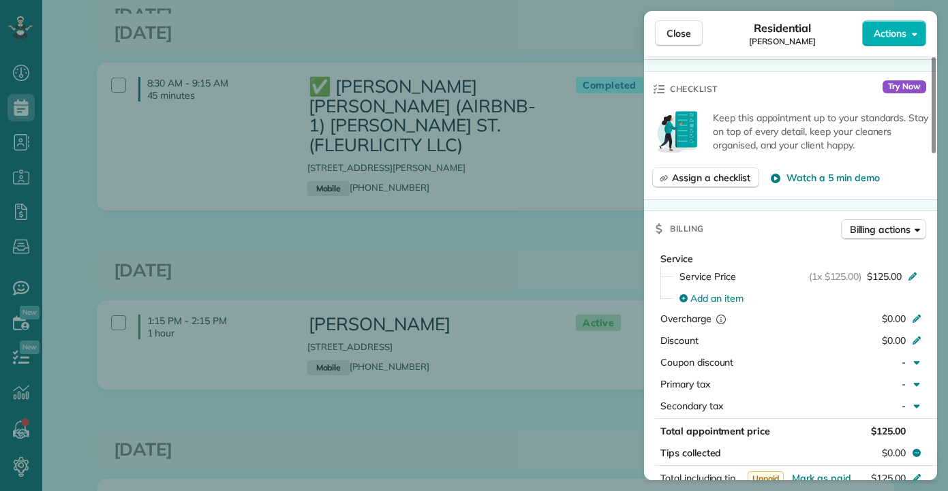
click at [387, 255] on div "Close Residential Marvin Martin Actions Status Active Marvin Martin · Open prof…" at bounding box center [474, 245] width 948 height 491
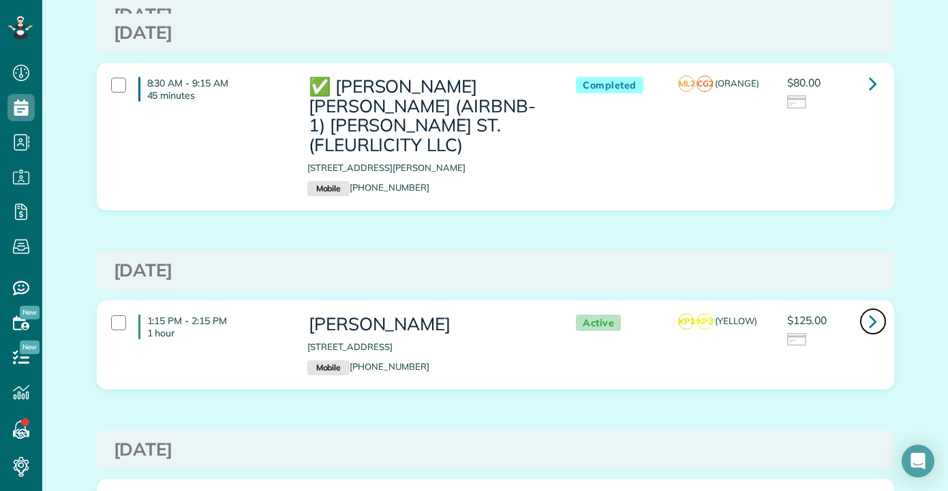
click at [871, 309] on icon at bounding box center [873, 321] width 8 height 24
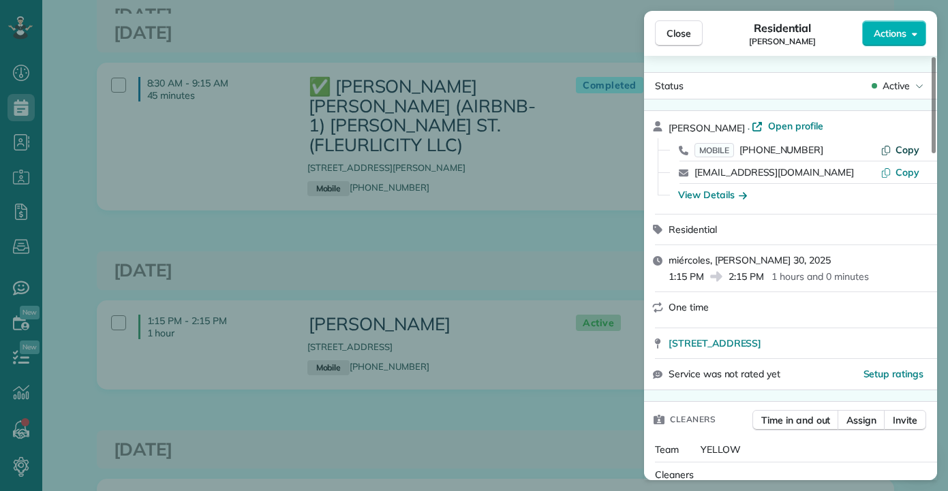
click at [901, 149] on span "Copy" at bounding box center [907, 150] width 24 height 12
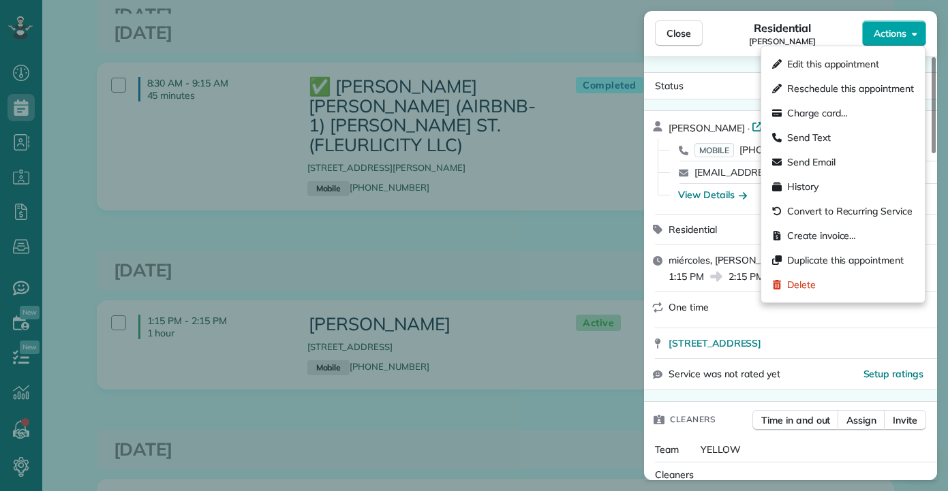
click at [884, 40] on button "Actions" at bounding box center [894, 33] width 64 height 26
click at [822, 116] on span "Charge card…" at bounding box center [817, 113] width 61 height 14
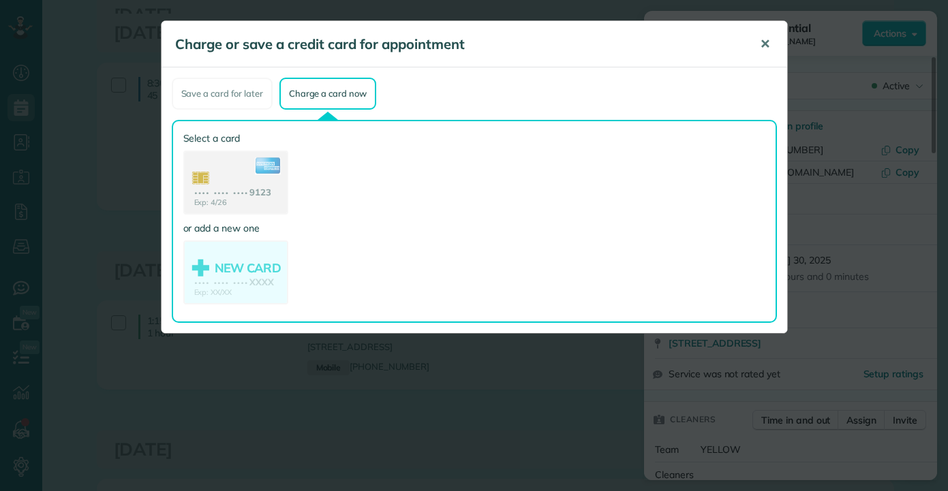
click at [764, 44] on span "✕" at bounding box center [765, 44] width 10 height 16
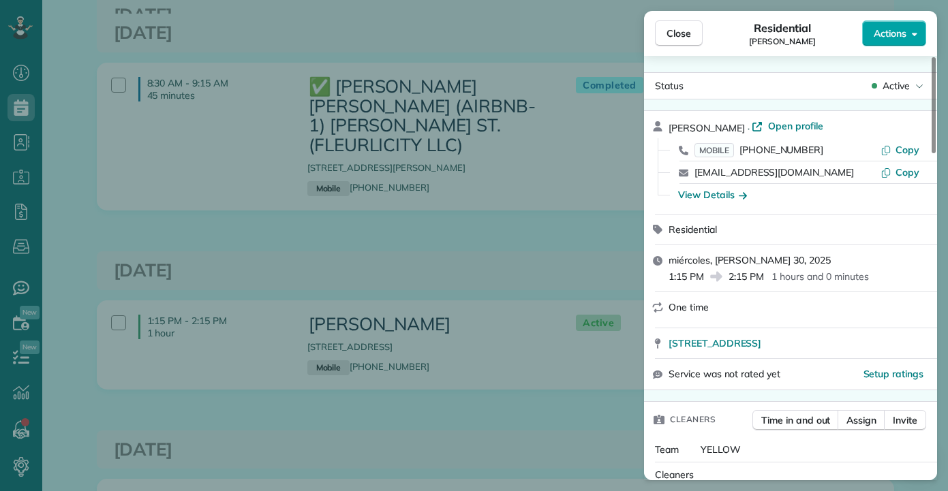
click at [874, 25] on button "Actions" at bounding box center [894, 33] width 64 height 26
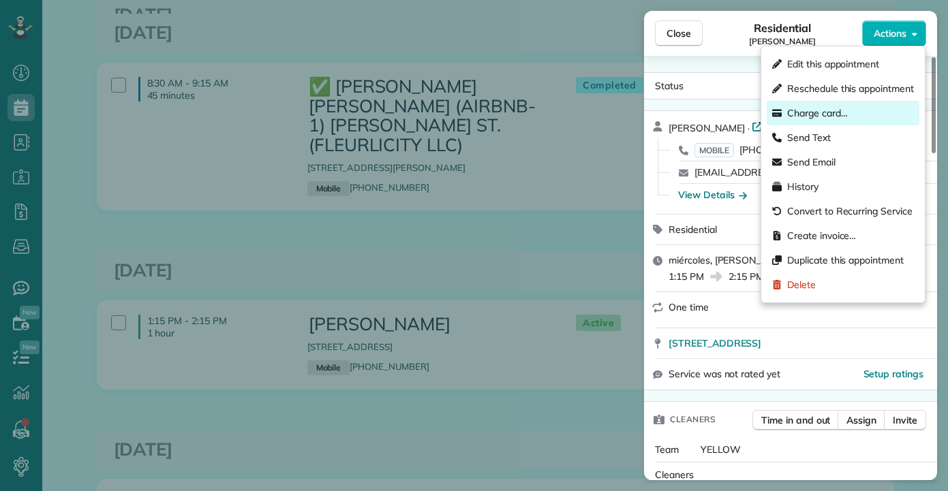
click at [832, 104] on div "Charge card…" at bounding box center [842, 113] width 153 height 25
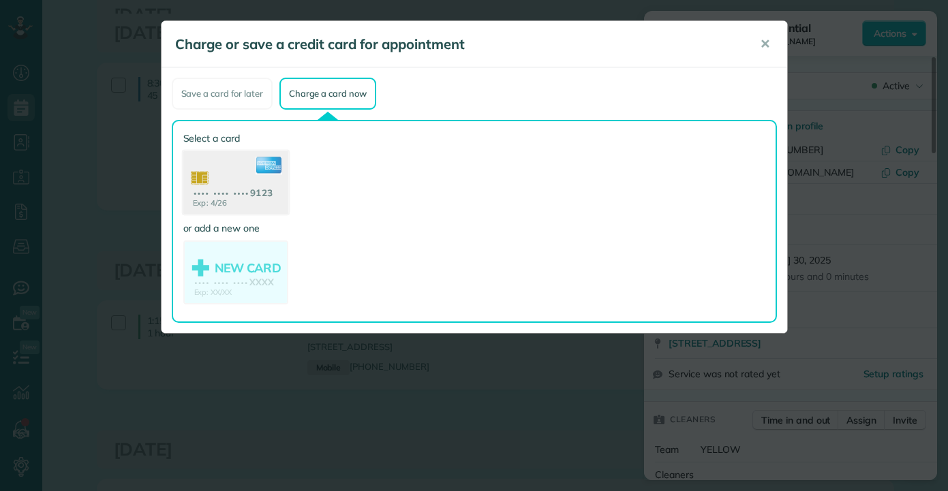
click at [243, 191] on use at bounding box center [235, 184] width 105 height 66
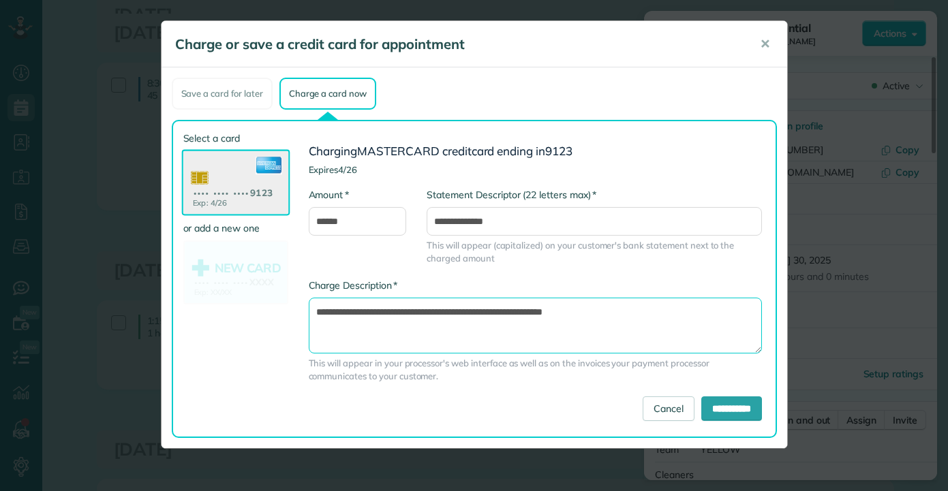
click at [490, 313] on textarea "**********" at bounding box center [535, 326] width 453 height 56
type textarea "**********"
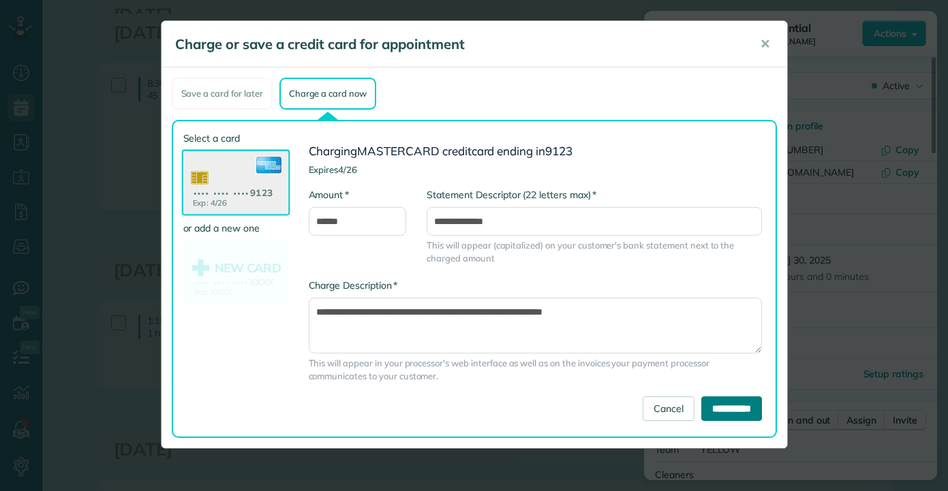
click at [745, 403] on form "**********" at bounding box center [535, 283] width 453 height 276
click at [726, 407] on input "**********" at bounding box center [731, 408] width 61 height 25
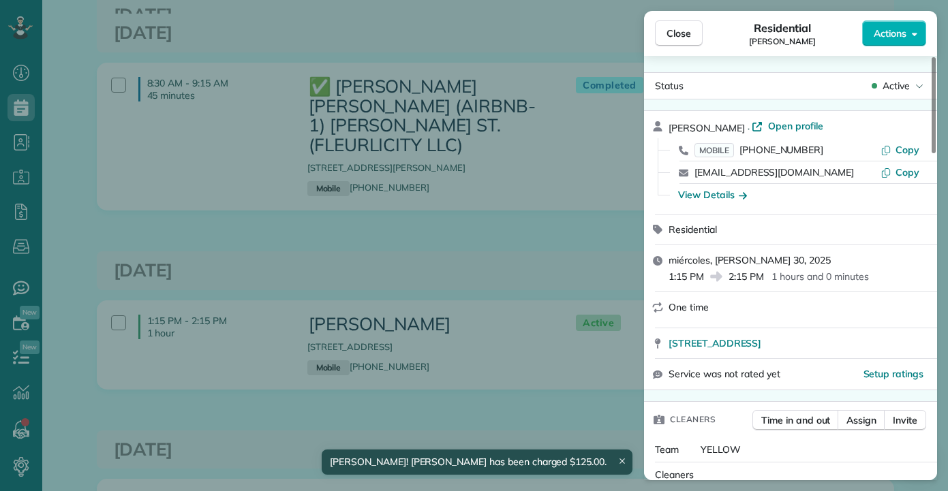
click at [435, 254] on div "Close Residential Marvin Martin Actions Status Active Marvin Martin · Open prof…" at bounding box center [474, 245] width 948 height 491
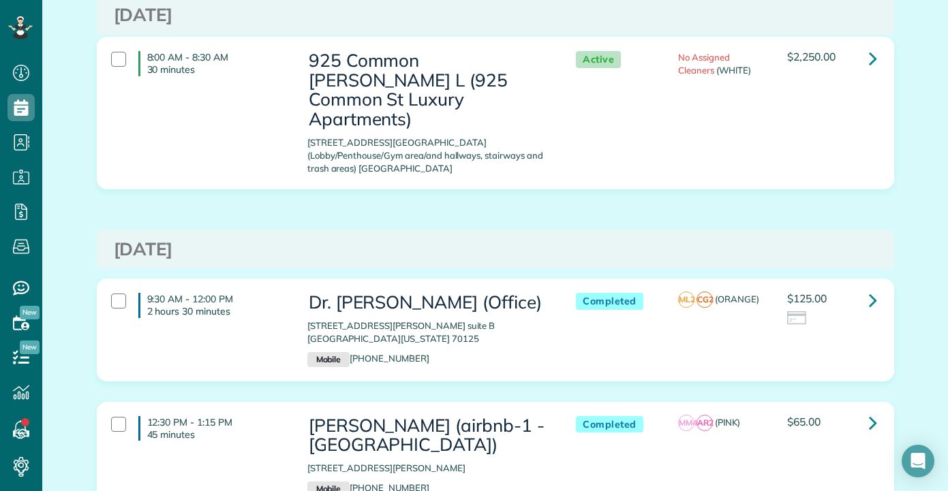
scroll to position [7084, 0]
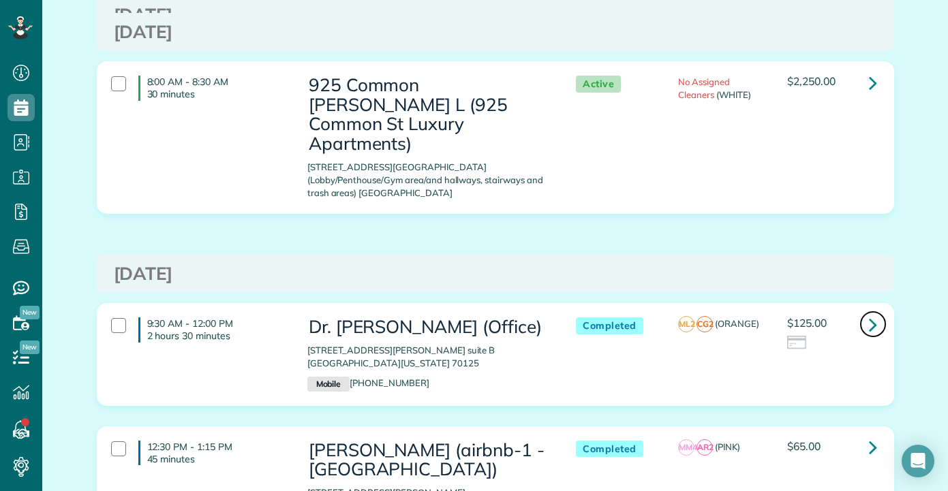
click at [869, 313] on icon at bounding box center [873, 325] width 8 height 24
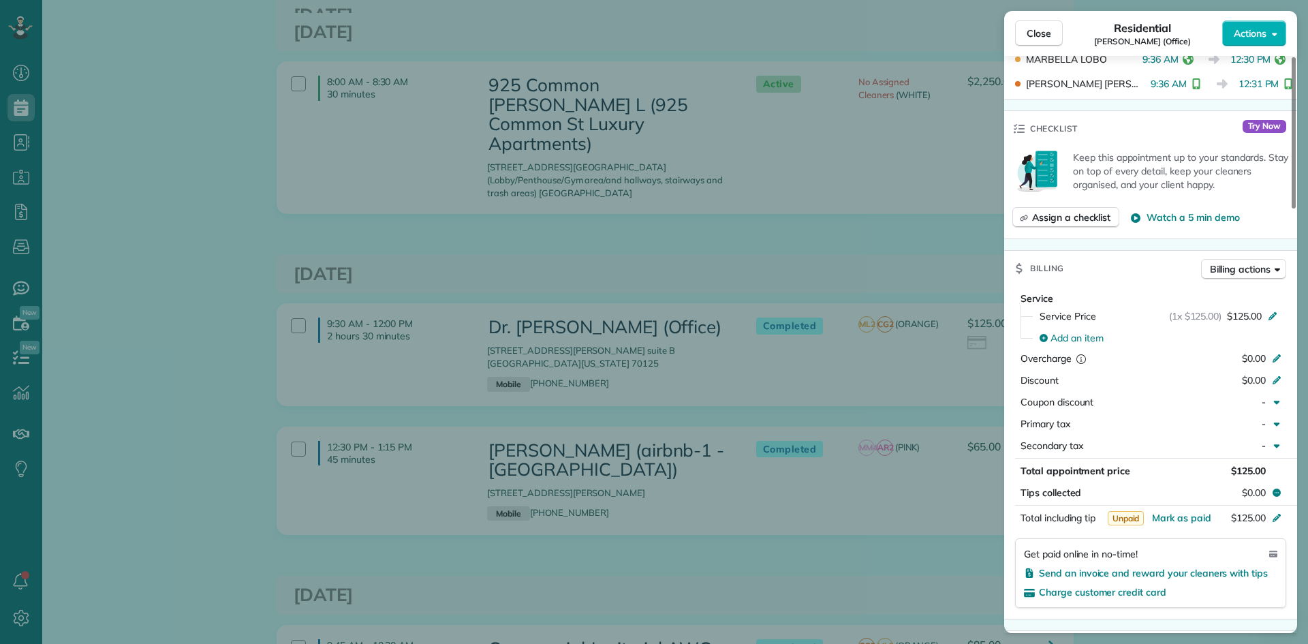
scroll to position [614, 0]
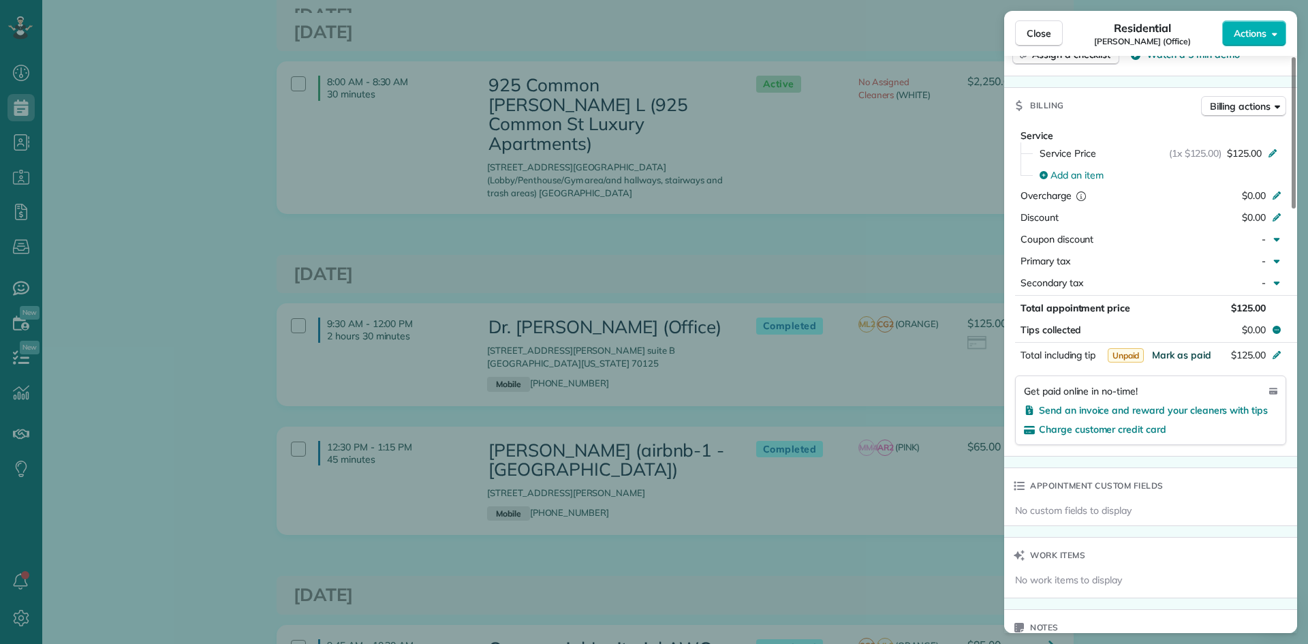
click at [1191, 356] on span "Mark as paid" at bounding box center [1181, 355] width 59 height 12
click at [584, 348] on div "Close Residential Micheal Jones (Office) Actions Status Completed Micheal Jones…" at bounding box center [654, 322] width 1308 height 644
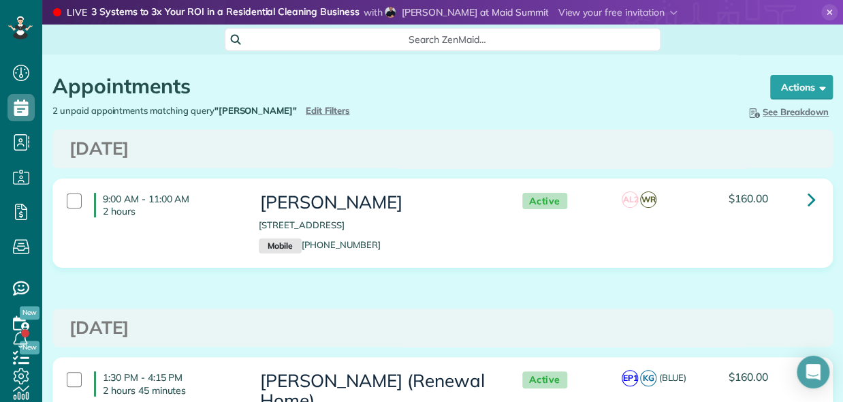
scroll to position [166, 0]
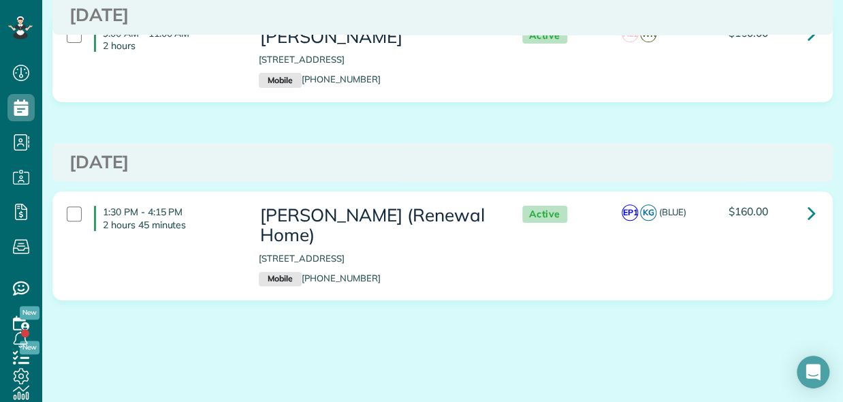
type input "**********"
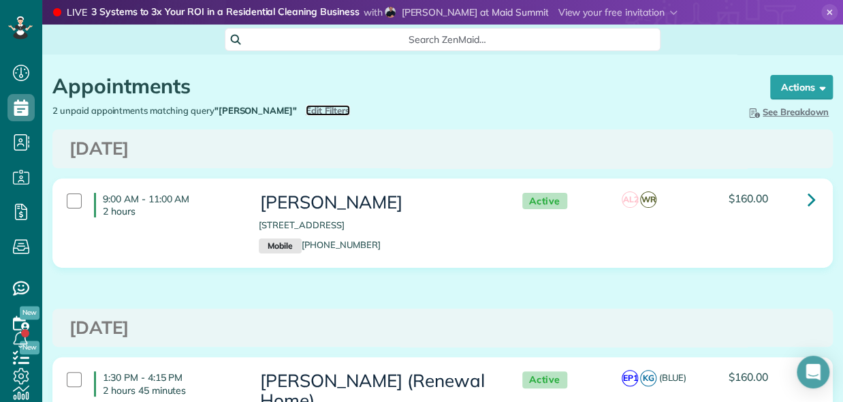
click at [306, 106] on span "Edit Filters" at bounding box center [328, 110] width 44 height 11
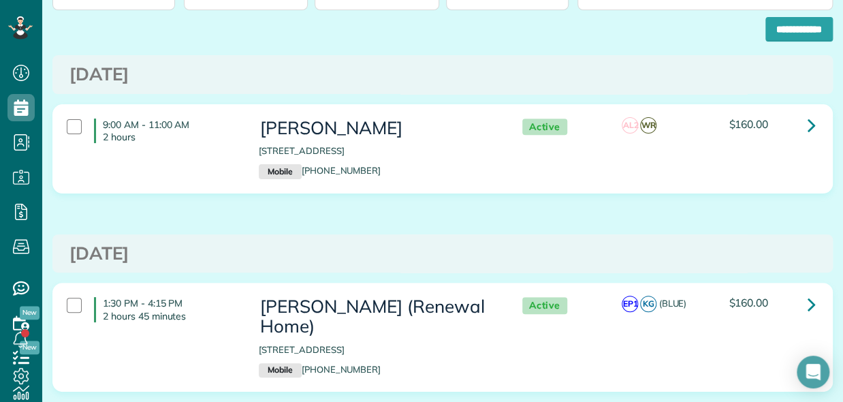
scroll to position [259, 0]
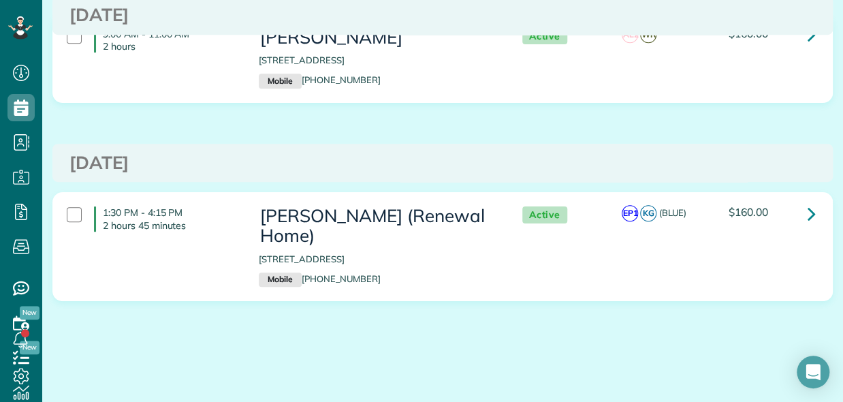
click at [819, 120] on div "9:00 AM - 11:00 AM 2 hours [PERSON_NAME] [STREET_ADDRESS] Mobile [PHONE_NUMBER]…" at bounding box center [442, 69] width 801 height 110
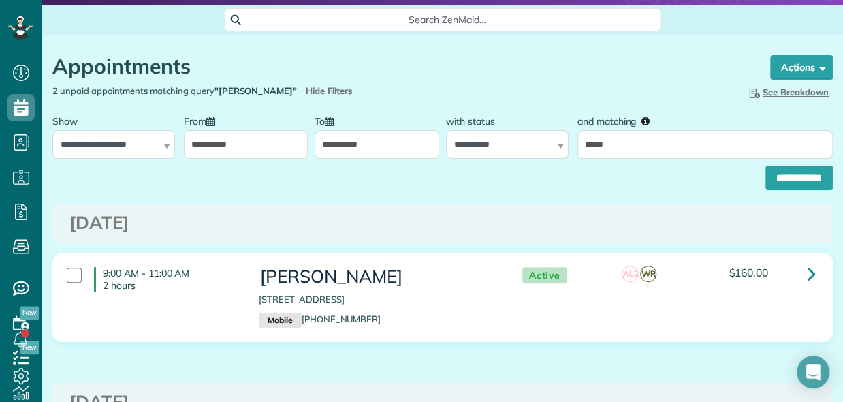
scroll to position [0, 0]
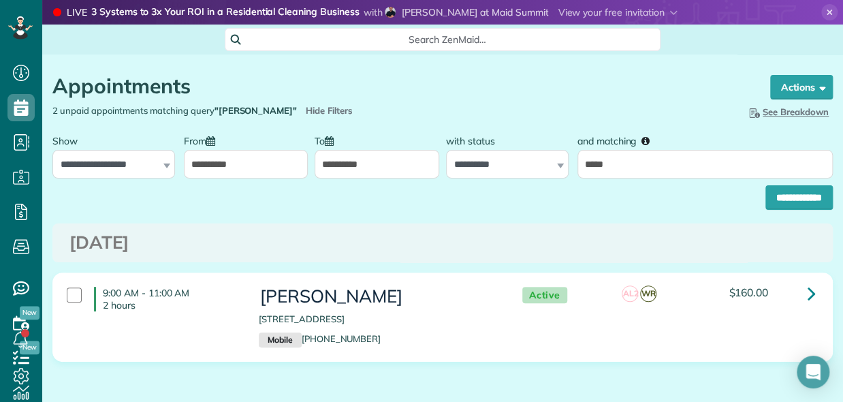
click at [285, 102] on div "Appointments the List View [2 min]" at bounding box center [398, 89] width 692 height 29
click at [306, 107] on span "Hide Filters" at bounding box center [329, 110] width 47 height 13
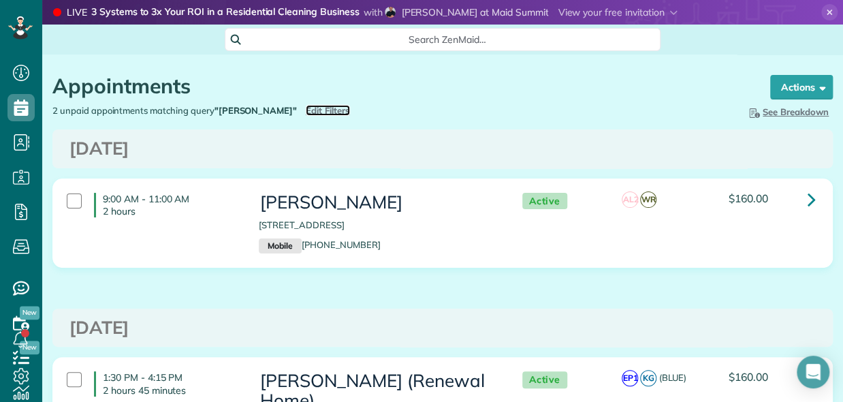
click at [306, 110] on span "Edit Filters" at bounding box center [328, 110] width 44 height 11
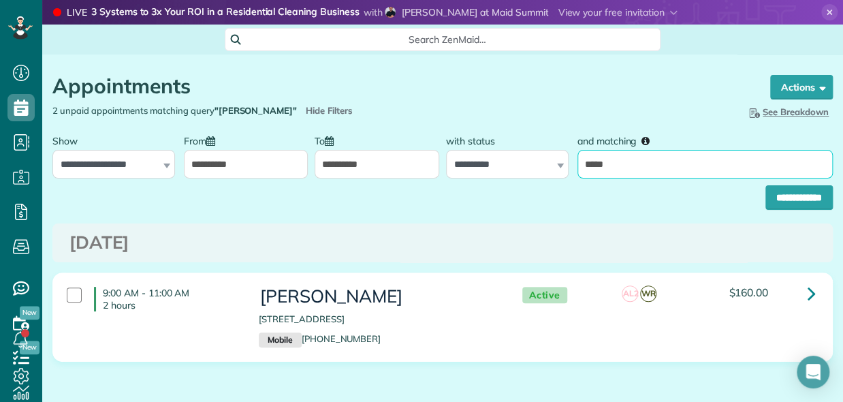
drag, startPoint x: 571, startPoint y: 163, endPoint x: 485, endPoint y: 163, distance: 85.8
click at [485, 163] on div "**********" at bounding box center [442, 152] width 787 height 51
click at [624, 161] on input "*****" at bounding box center [705, 164] width 255 height 29
click at [623, 164] on input "*****" at bounding box center [705, 164] width 255 height 29
drag, startPoint x: 604, startPoint y: 163, endPoint x: 542, endPoint y: 163, distance: 61.3
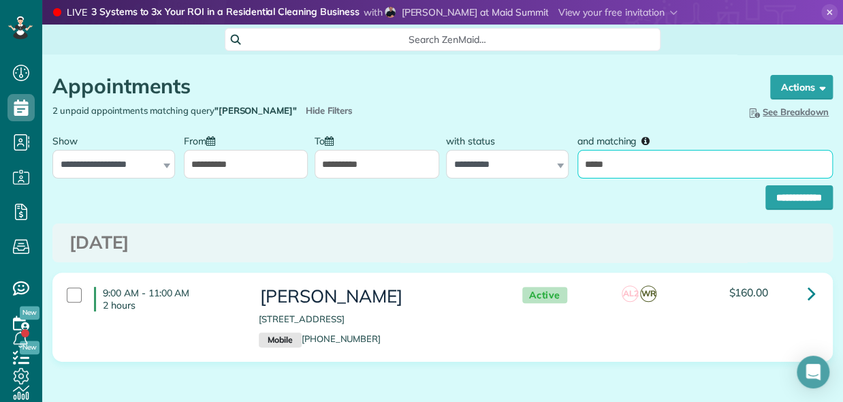
click at [546, 163] on div "**********" at bounding box center [442, 152] width 787 height 51
paste input "**********"
type input "**********"
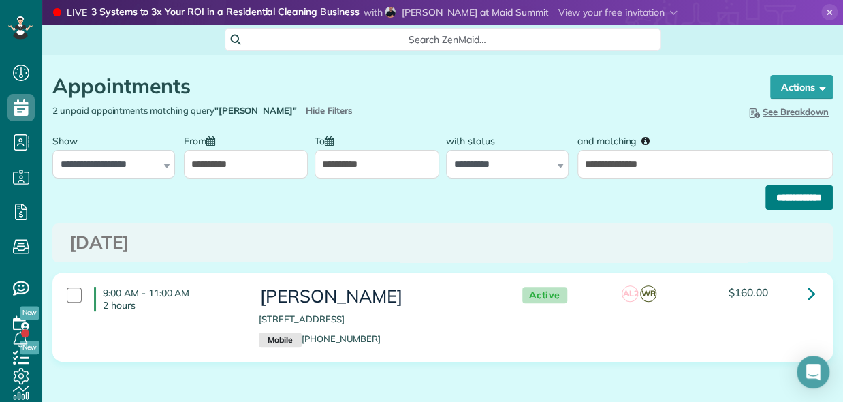
click at [786, 200] on input "**********" at bounding box center [799, 197] width 67 height 25
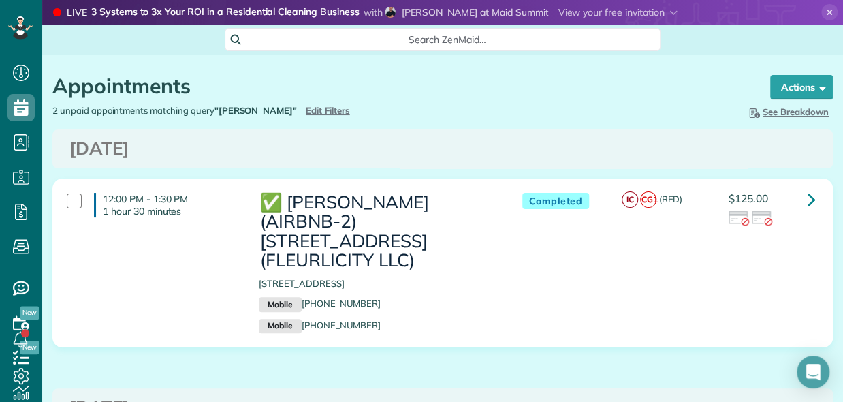
click at [747, 398] on h3 "[DATE]" at bounding box center [442, 408] width 747 height 20
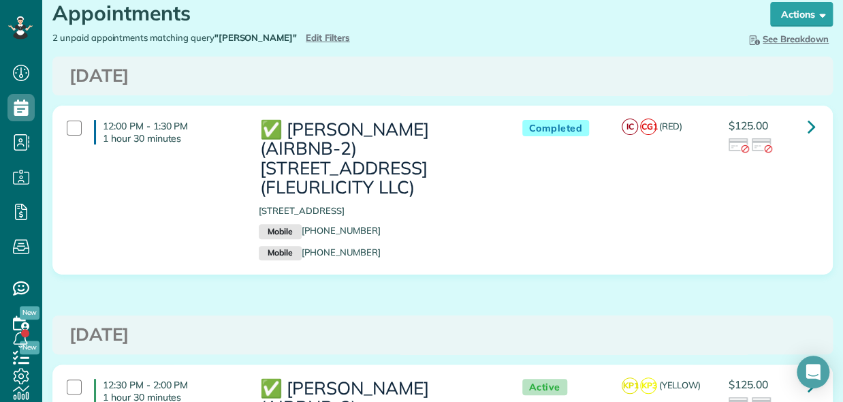
scroll to position [63, 0]
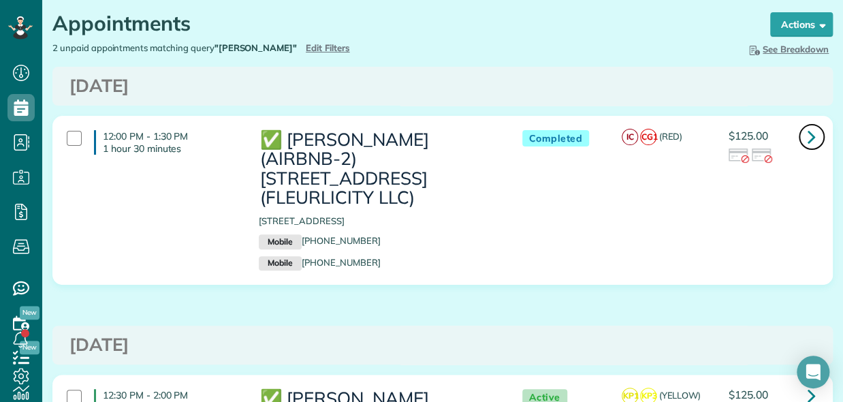
click at [808, 139] on icon at bounding box center [812, 137] width 8 height 24
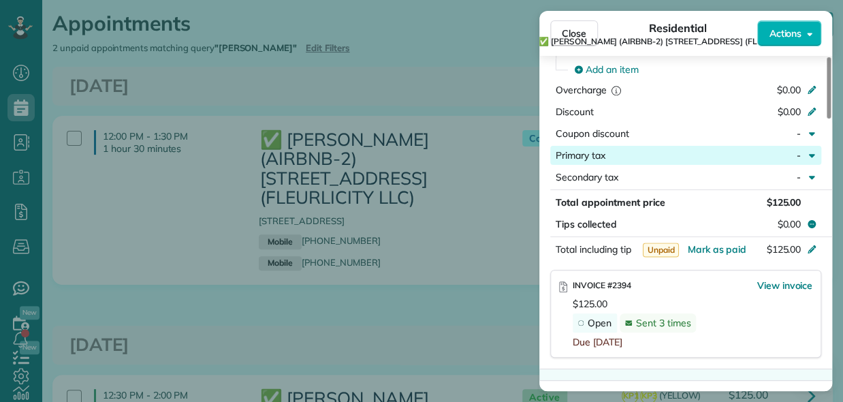
scroll to position [749, 0]
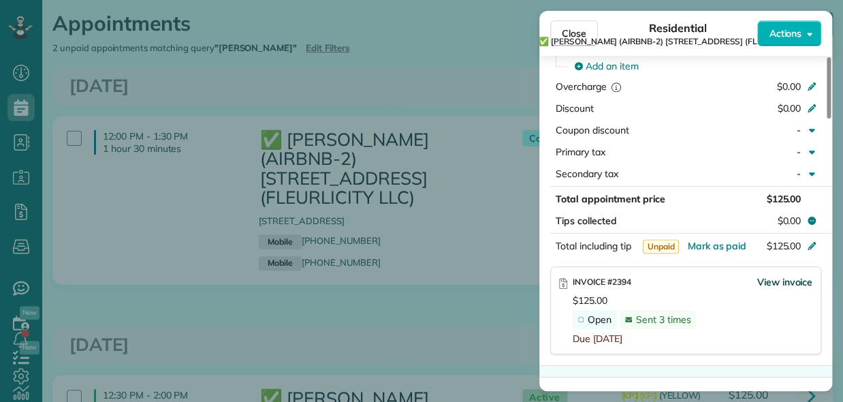
click at [779, 287] on span "View invoice" at bounding box center [785, 282] width 56 height 14
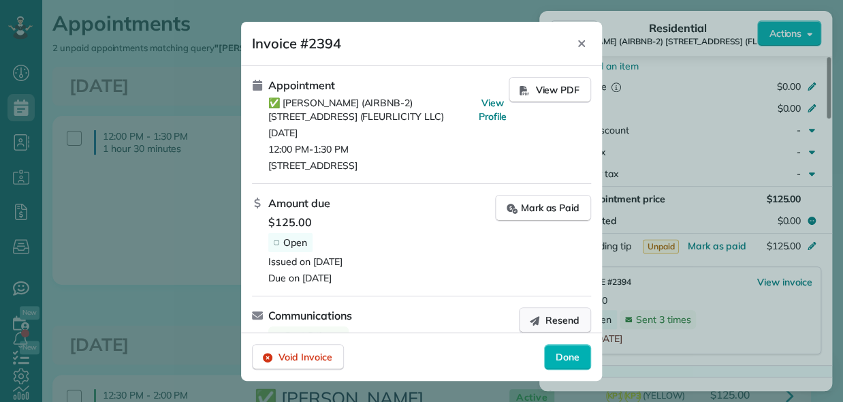
click at [546, 315] on span "Resend" at bounding box center [563, 320] width 34 height 14
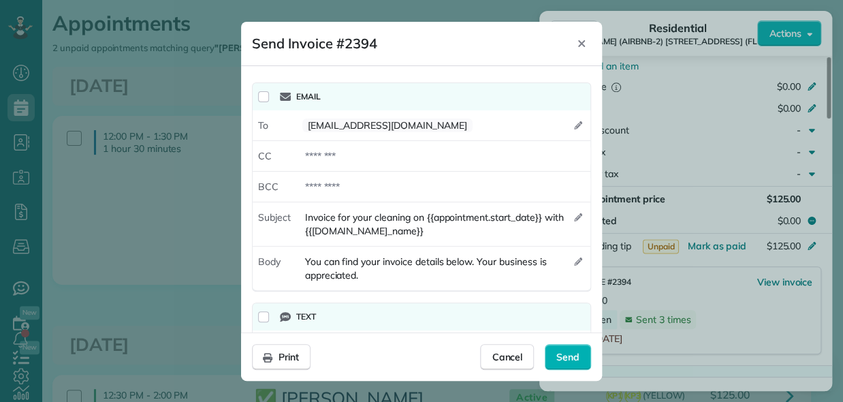
scroll to position [88, 0]
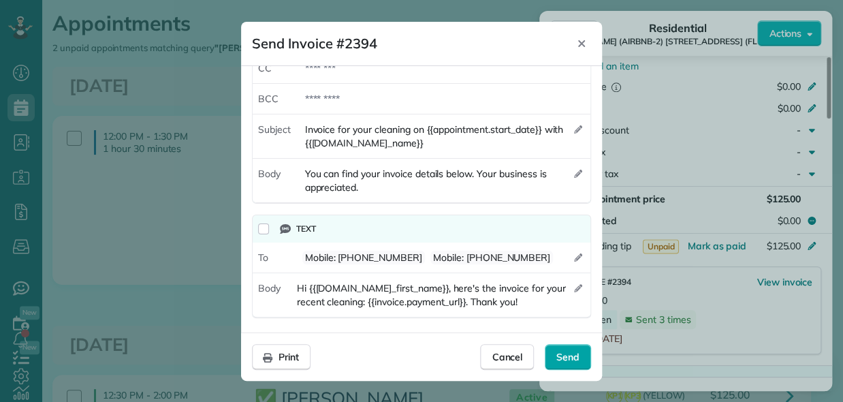
click at [565, 355] on span "Send" at bounding box center [568, 357] width 23 height 14
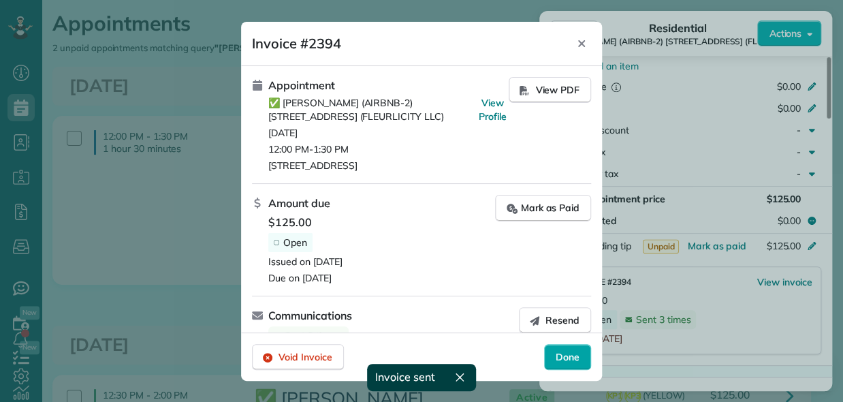
click at [565, 355] on span "Done" at bounding box center [568, 357] width 24 height 14
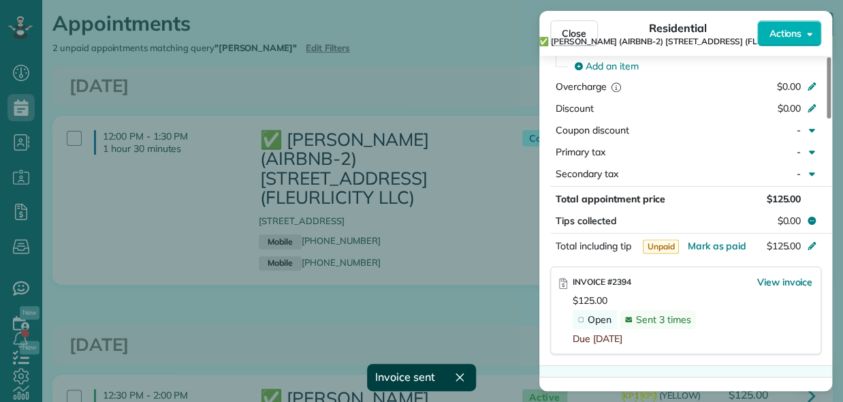
click at [460, 300] on div "Close Residential ✅ [PERSON_NAME] (AIRBNB-2) [STREET_ADDRESS] (FLEURLICITY LLC)…" at bounding box center [421, 201] width 843 height 402
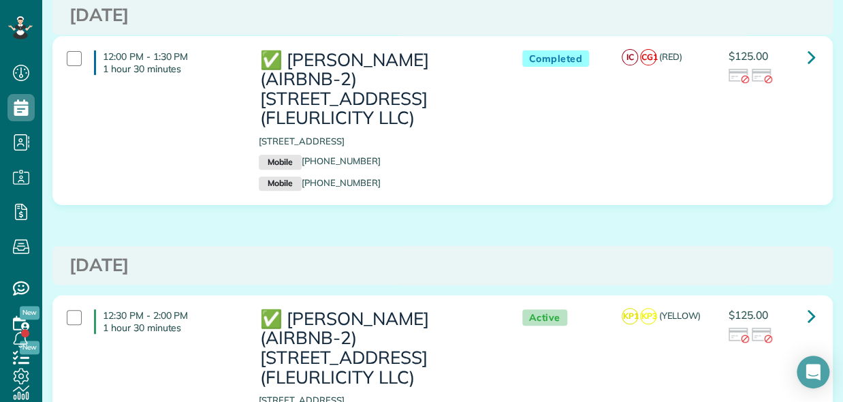
scroll to position [267, 0]
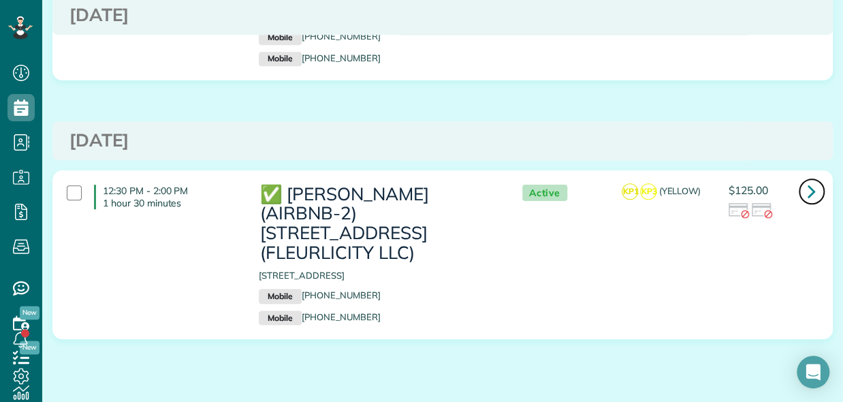
click at [808, 179] on icon at bounding box center [812, 191] width 8 height 24
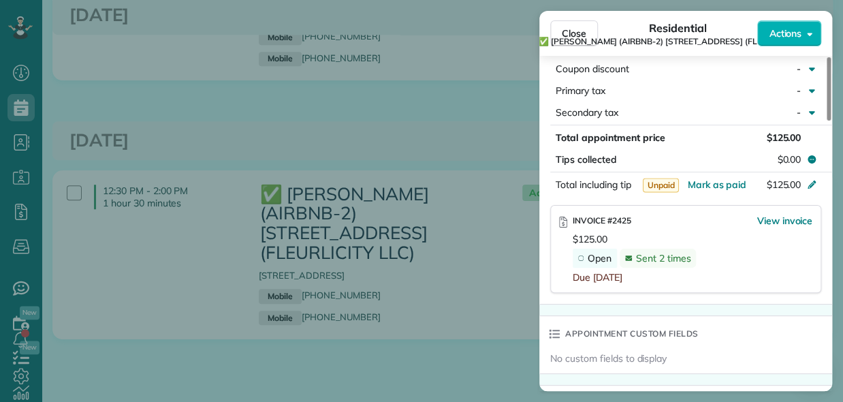
scroll to position [817, 0]
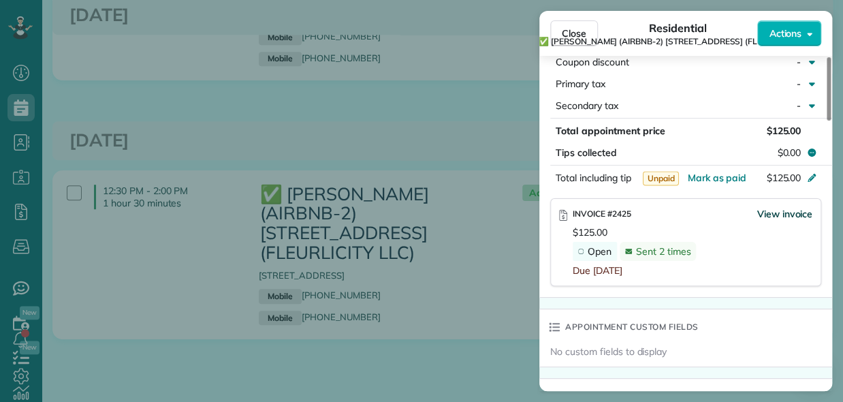
click at [781, 219] on span "View invoice" at bounding box center [785, 214] width 56 height 14
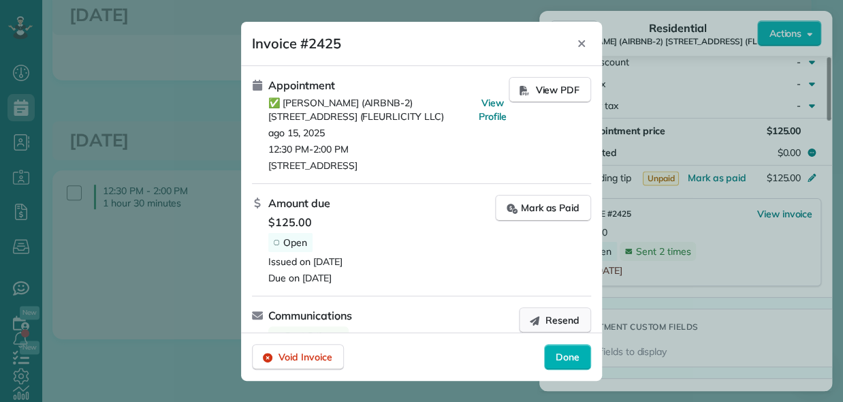
click at [546, 322] on span "Resend" at bounding box center [563, 320] width 34 height 14
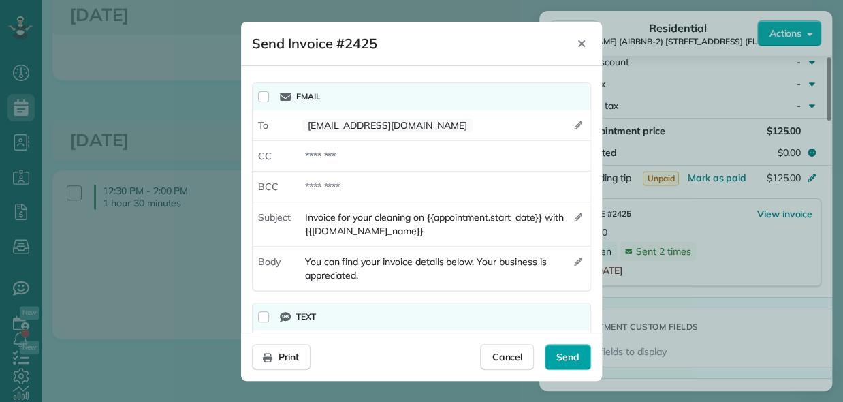
click at [568, 352] on span "Send" at bounding box center [568, 357] width 23 height 14
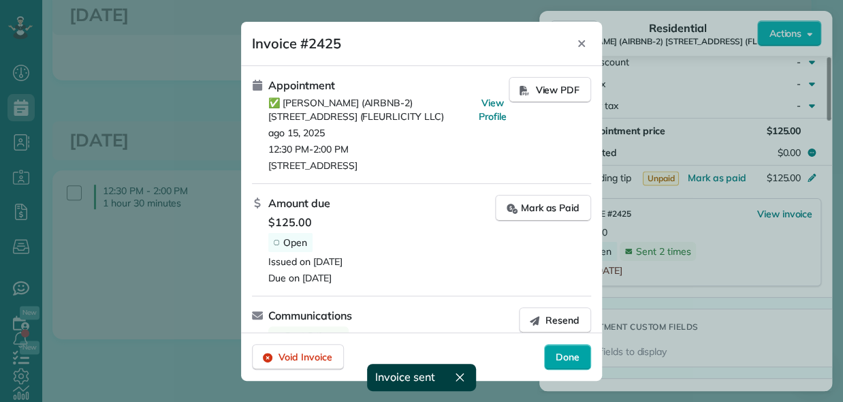
click at [567, 352] on span "Done" at bounding box center [568, 357] width 24 height 14
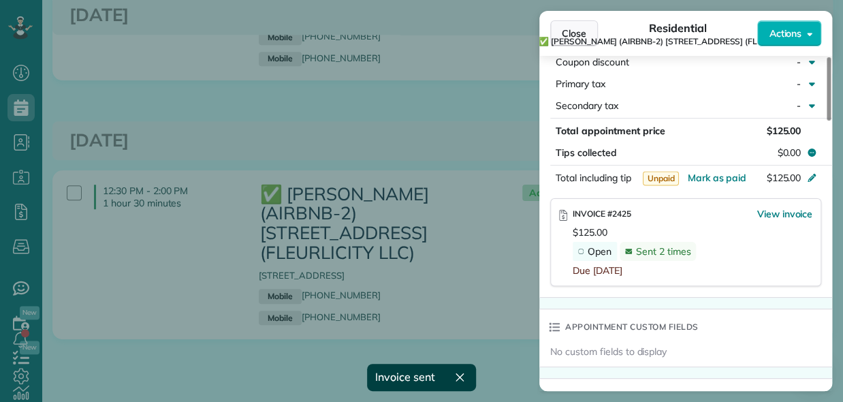
click at [569, 28] on span "Close" at bounding box center [574, 34] width 25 height 14
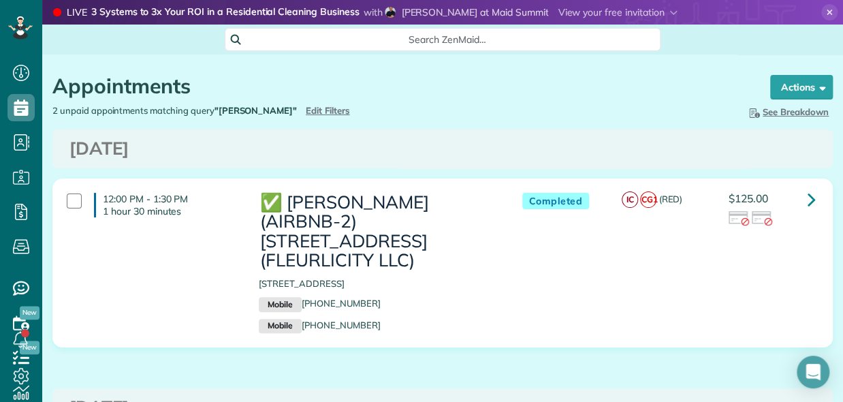
click at [827, 265] on div "12:00 PM - 1:30 PM 1 hour 30 minutes ✅ COURTNEY WATSON (AIRBNB-2) 2227 2ND ST (…" at bounding box center [442, 273] width 801 height 190
click at [338, 109] on span "Edit Filters" at bounding box center [328, 110] width 44 height 11
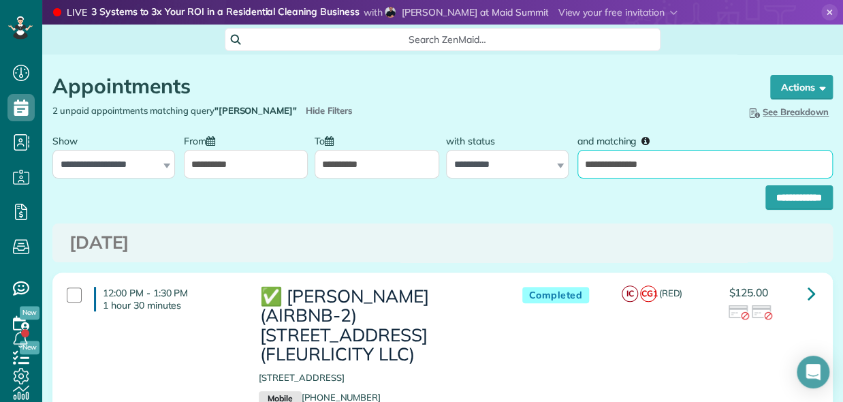
drag, startPoint x: 686, startPoint y: 161, endPoint x: 488, endPoint y: 161, distance: 198.2
click at [488, 161] on div "**********" at bounding box center [442, 152] width 787 height 51
type input "*****"
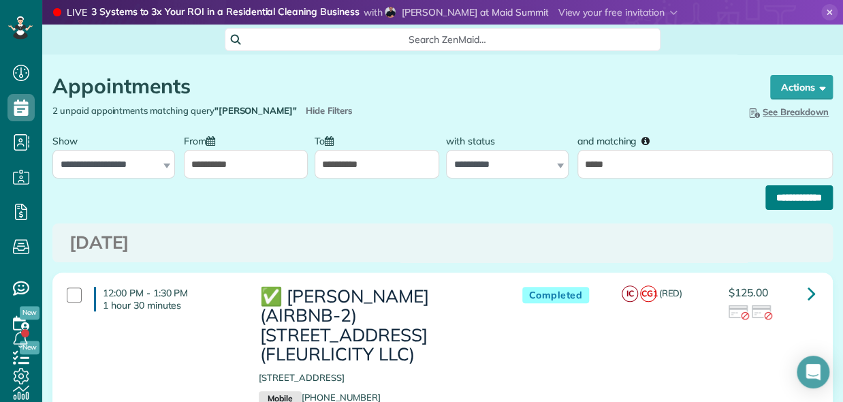
click at [766, 193] on input "**********" at bounding box center [799, 197] width 67 height 25
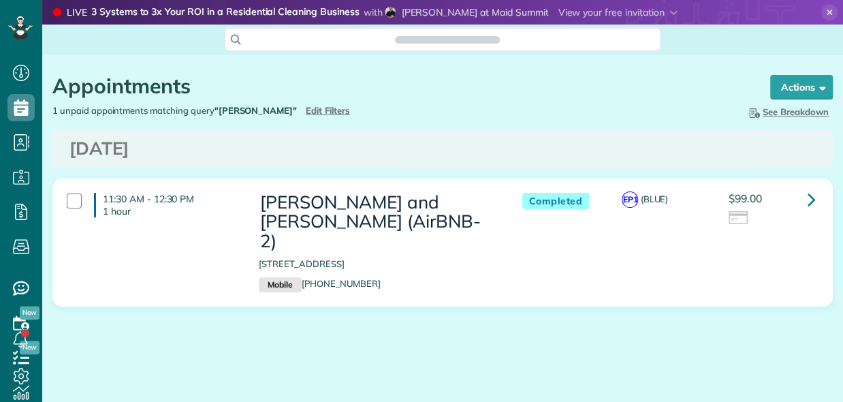
scroll to position [6, 6]
click at [689, 385] on div "Appointments the List View [2 min] Schedule Changes Actions Create Appointment …" at bounding box center [442, 231] width 801 height 354
click at [812, 202] on icon at bounding box center [812, 199] width 8 height 24
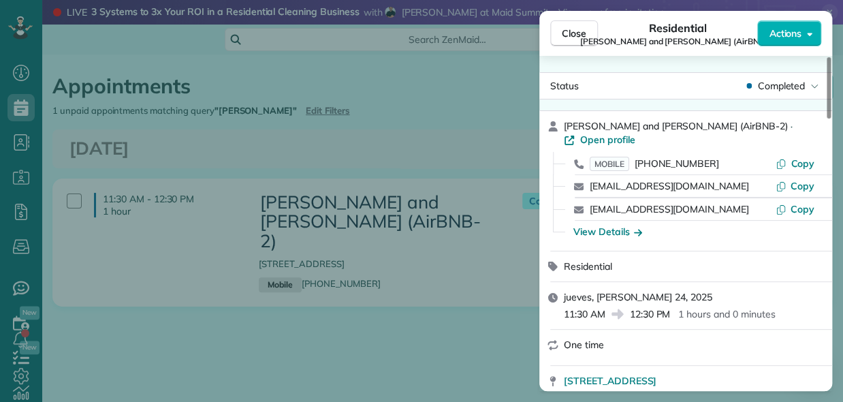
click at [409, 114] on div "Close Residential Grady and Monique Knight (AirBNB-2) Actions Status Completed …" at bounding box center [421, 201] width 843 height 402
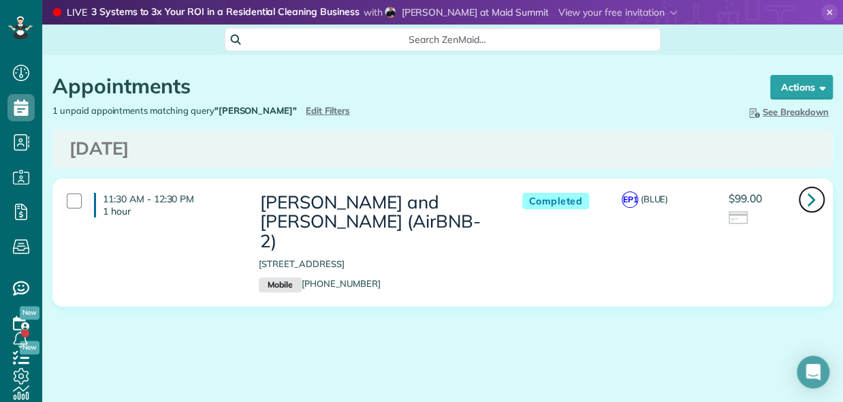
click at [808, 200] on icon at bounding box center [812, 199] width 8 height 24
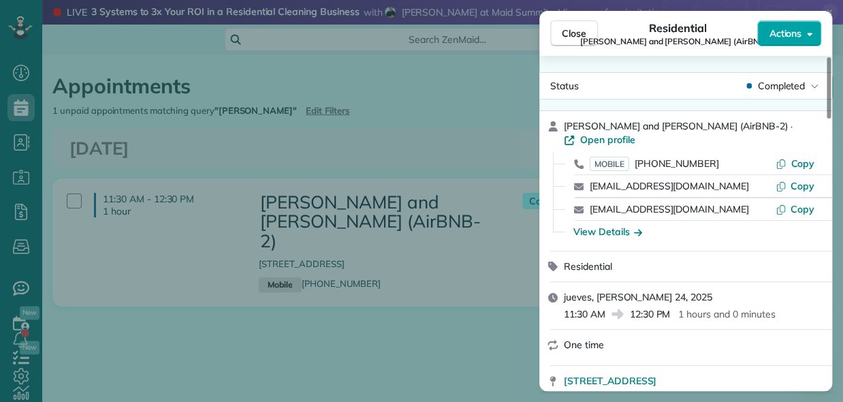
click at [793, 36] on span "Actions" at bounding box center [785, 34] width 33 height 14
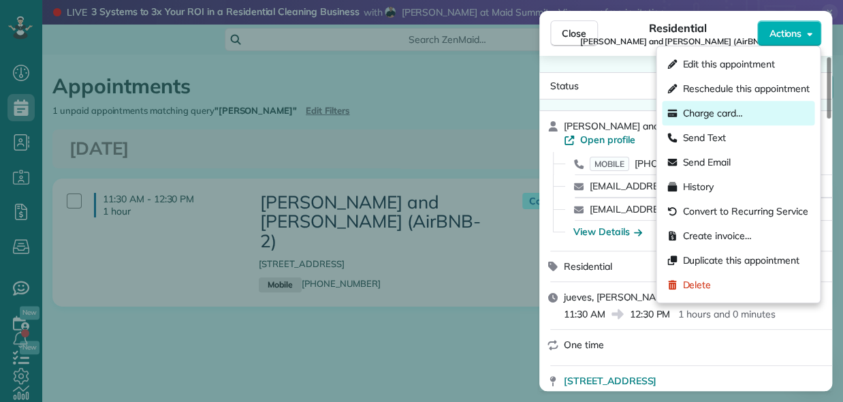
click at [719, 118] on span "Charge card…" at bounding box center [713, 113] width 61 height 14
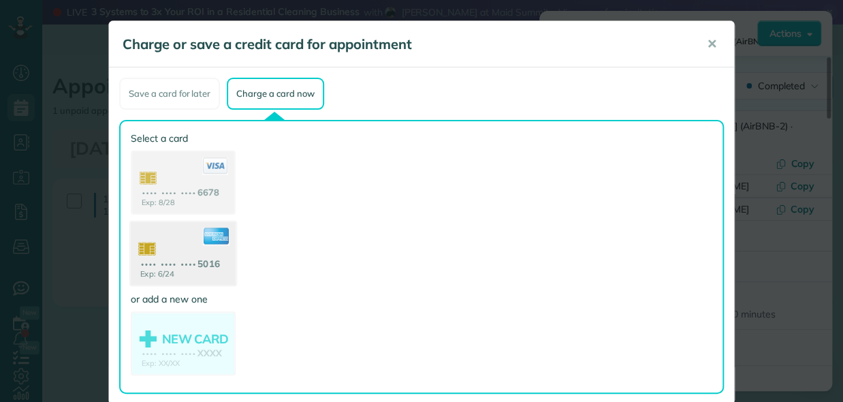
click at [190, 256] on use at bounding box center [183, 255] width 105 height 66
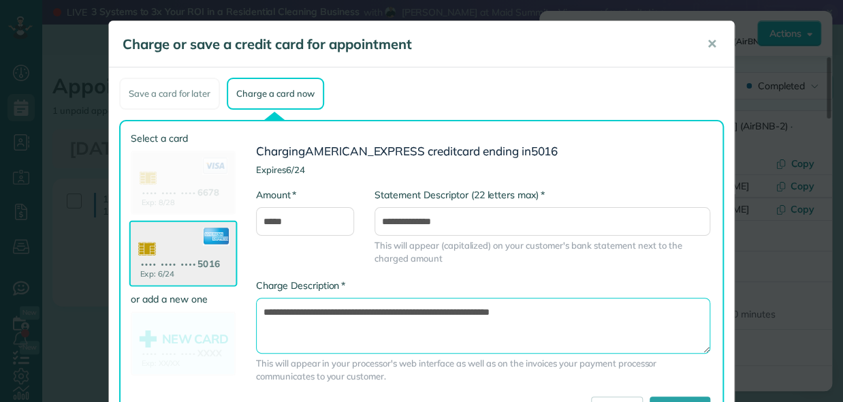
click at [432, 313] on textarea "**********" at bounding box center [483, 326] width 454 height 56
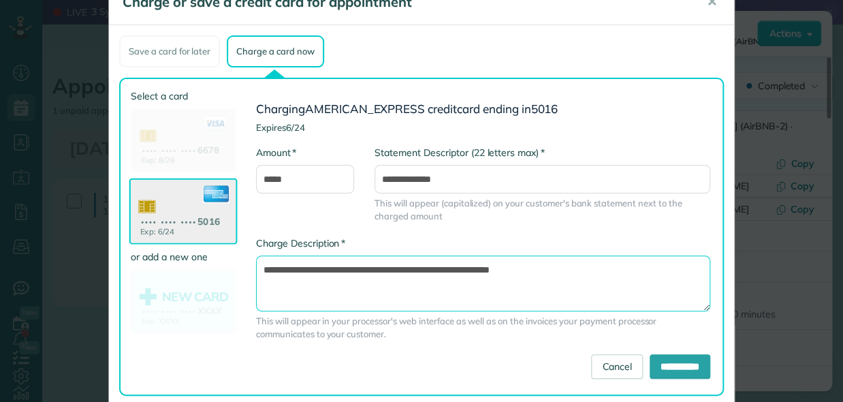
scroll to position [65, 0]
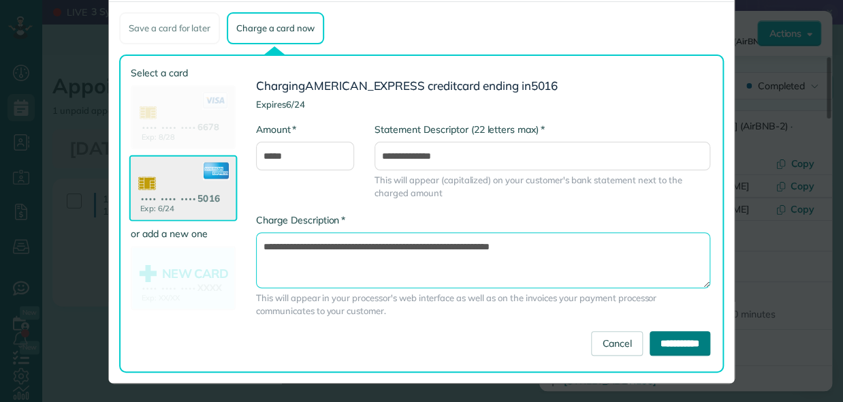
type textarea "**********"
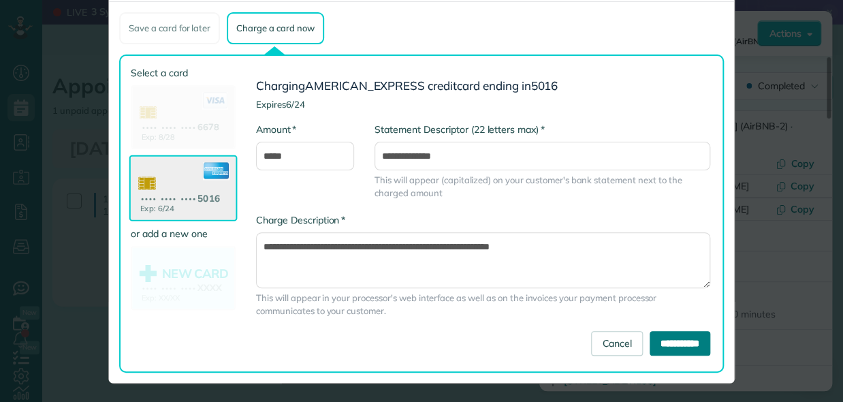
click at [670, 339] on input "**********" at bounding box center [680, 343] width 61 height 25
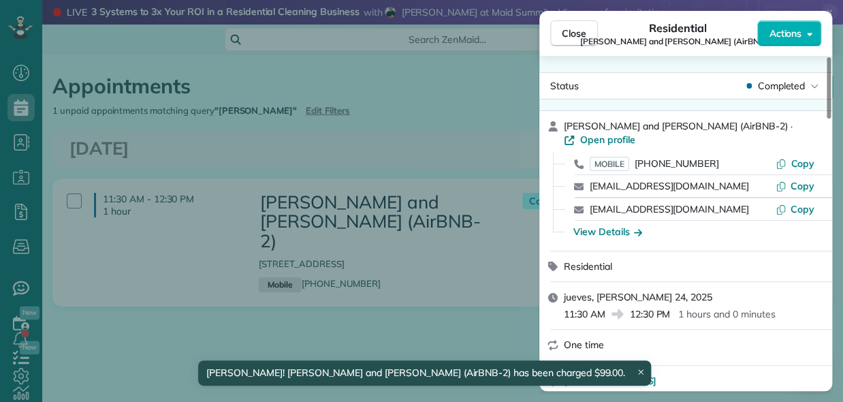
click at [384, 113] on div "Close Residential Grady and Monique Knight (AirBNB-2) Actions Status Completed …" at bounding box center [421, 201] width 843 height 402
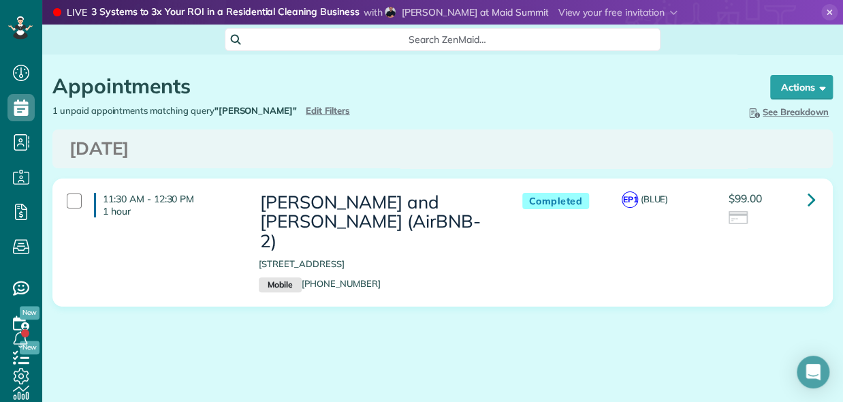
click at [809, 313] on div "Appointments the List View [2 min] Schedule Changes Actions Create Appointment …" at bounding box center [442, 231] width 801 height 354
click at [306, 109] on span "Edit Filters" at bounding box center [328, 110] width 44 height 11
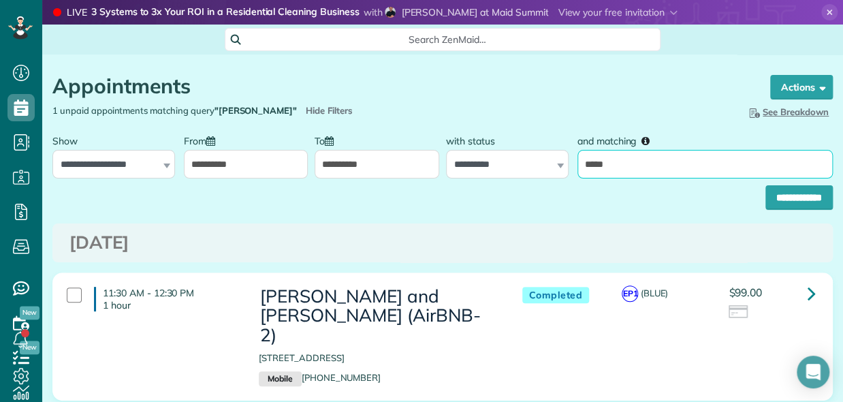
drag, startPoint x: 554, startPoint y: 167, endPoint x: 416, endPoint y: 167, distance: 138.3
click at [493, 167] on div "**********" at bounding box center [442, 152] width 787 height 51
type input "*******"
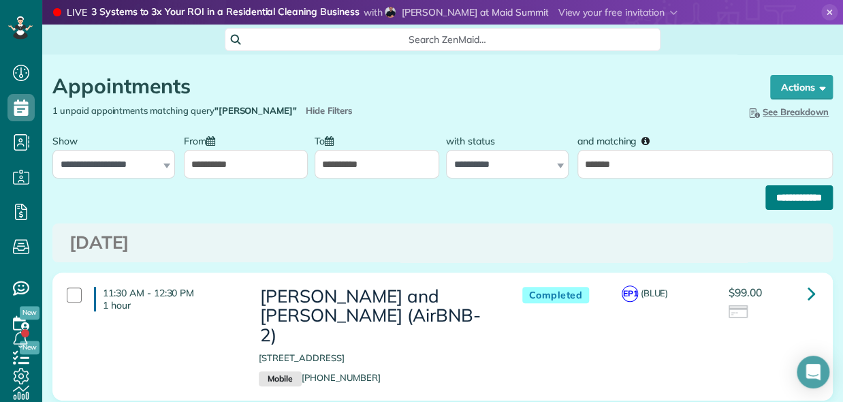
click at [784, 202] on input "**********" at bounding box center [799, 197] width 67 height 25
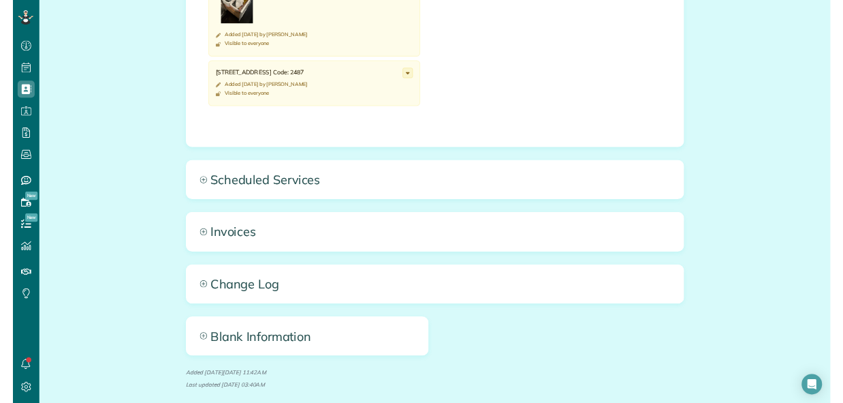
scroll to position [852, 0]
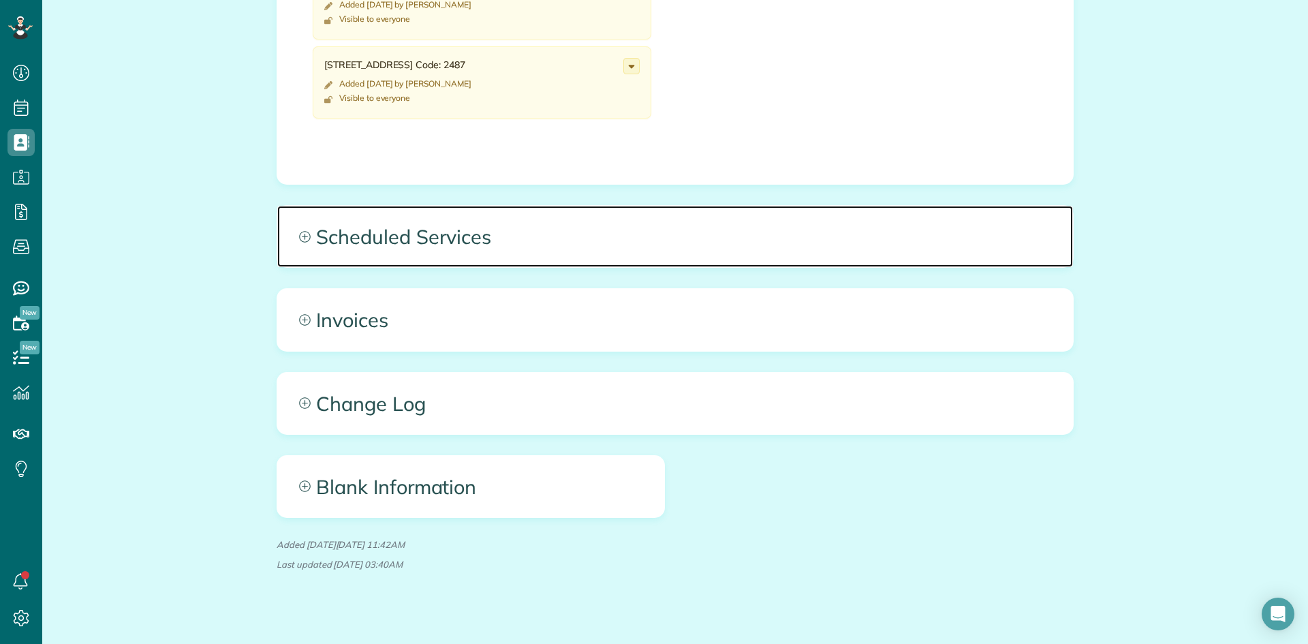
click at [505, 221] on span "Scheduled Services" at bounding box center [675, 236] width 796 height 61
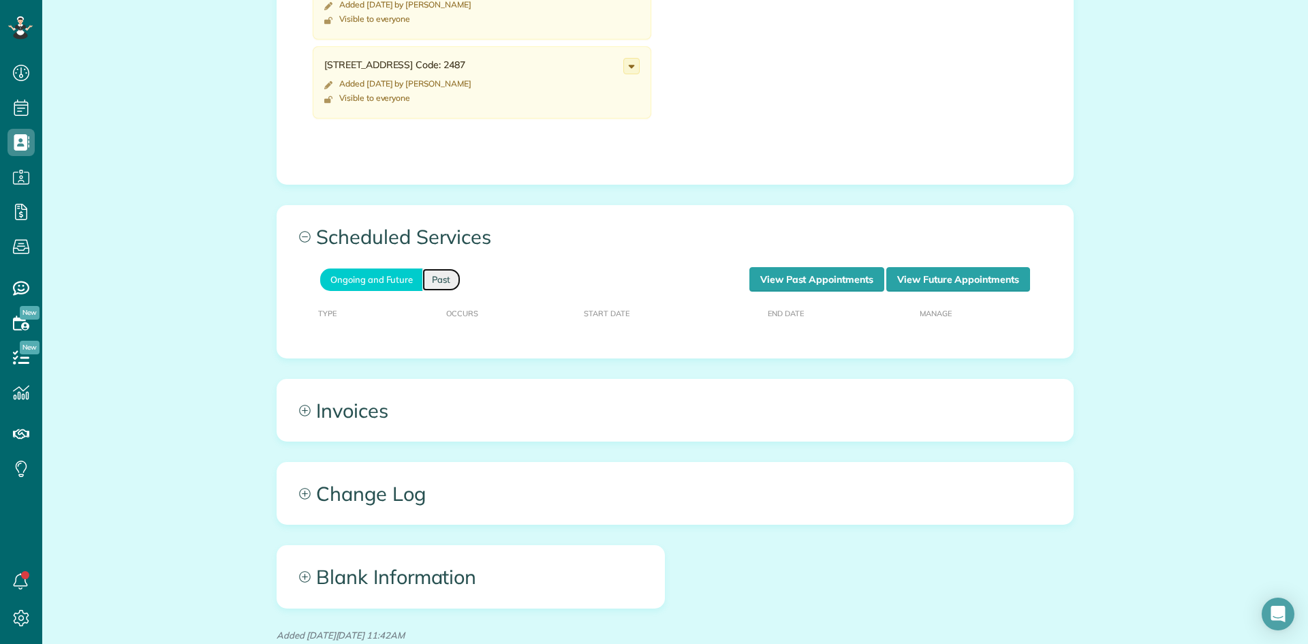
click at [444, 268] on link "Past" at bounding box center [441, 279] width 38 height 22
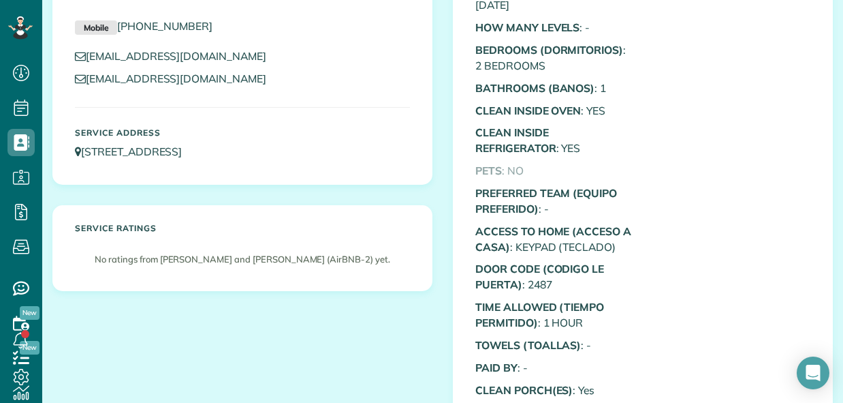
scroll to position [0, 0]
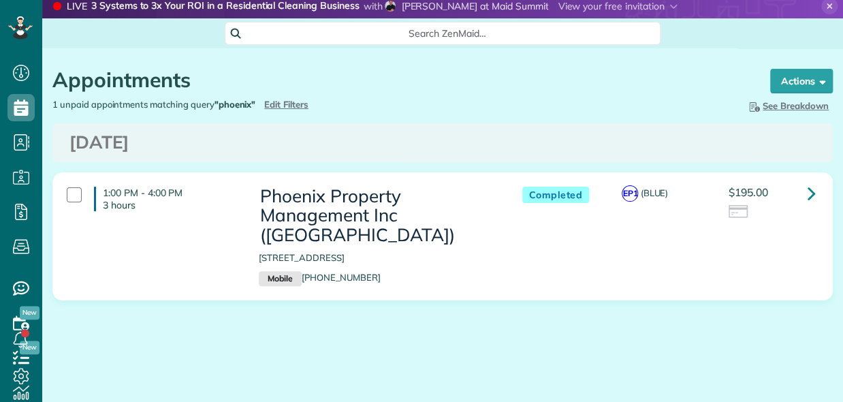
scroll to position [6, 6]
click at [809, 151] on div "[DATE]" at bounding box center [442, 143] width 767 height 20
click at [280, 99] on span "Edit Filters" at bounding box center [286, 104] width 44 height 11
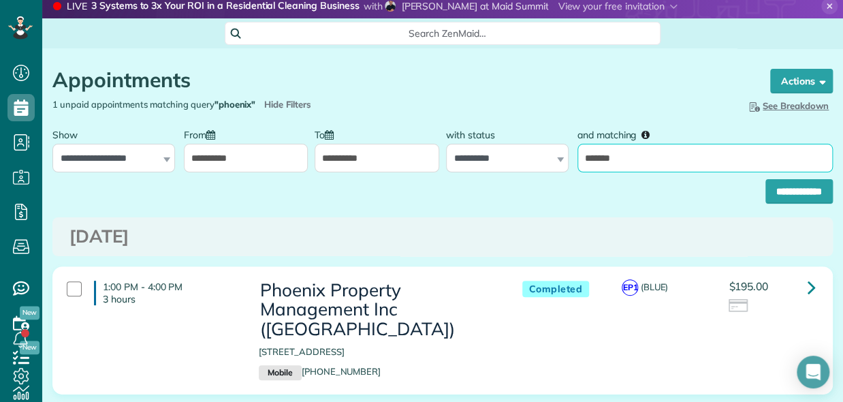
drag, startPoint x: 650, startPoint y: 161, endPoint x: 396, endPoint y: 194, distance: 255.5
click at [448, 187] on form "**********" at bounding box center [442, 162] width 781 height 82
type input "*****"
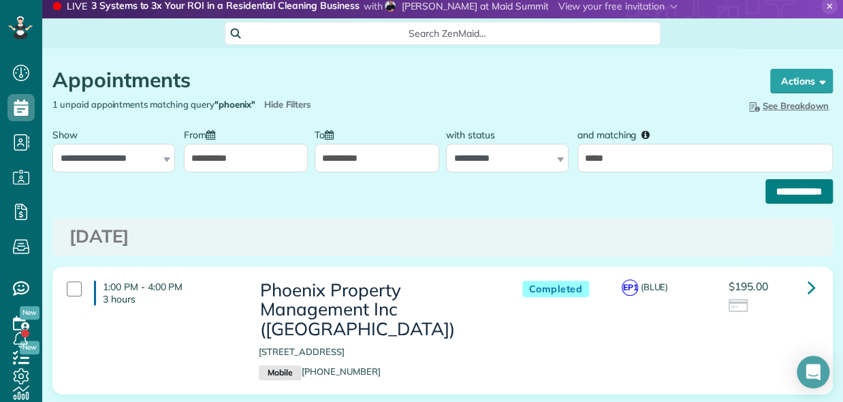
click at [766, 191] on input "**********" at bounding box center [799, 191] width 67 height 25
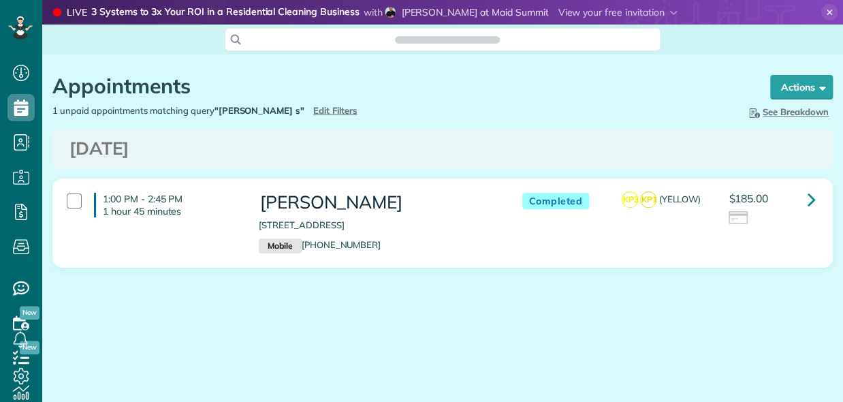
scroll to position [6, 6]
click at [815, 201] on icon at bounding box center [812, 199] width 8 height 24
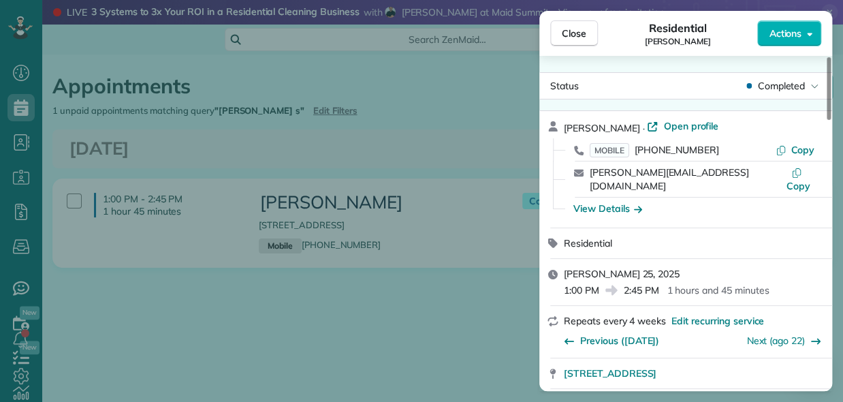
click at [401, 276] on div "Close Residential RON SIMMONS Actions Status Completed RON SIMMONS · Open profi…" at bounding box center [421, 201] width 843 height 402
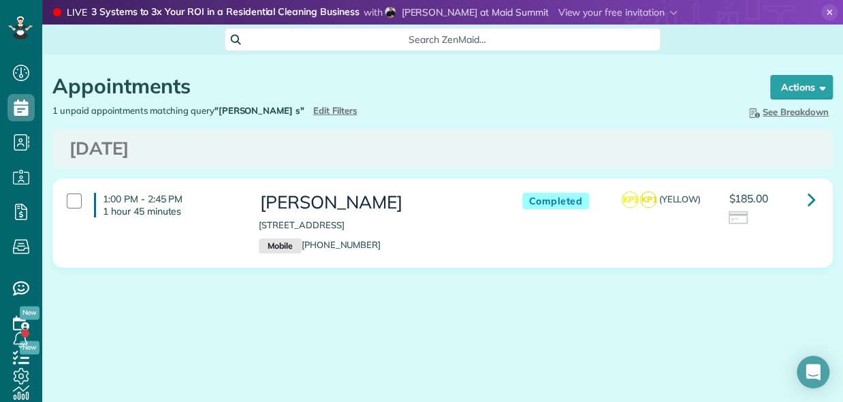
click at [357, 150] on h3 "Friday Jul 25, 2025" at bounding box center [442, 149] width 747 height 20
click at [817, 201] on link at bounding box center [811, 199] width 27 height 27
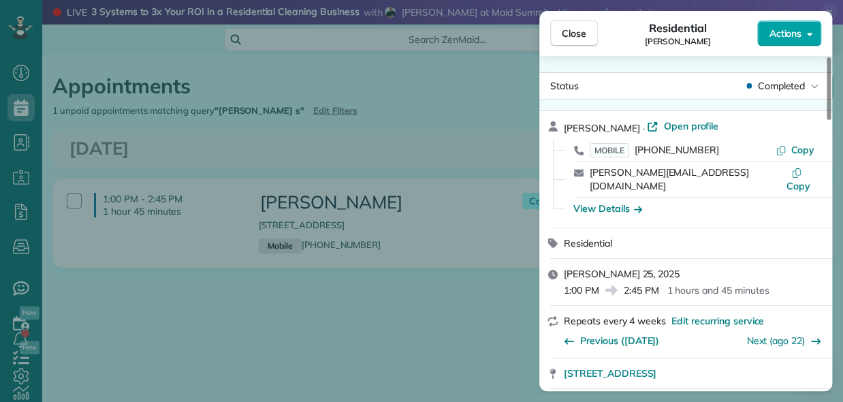
click at [807, 37] on icon "button" at bounding box center [809, 34] width 5 height 10
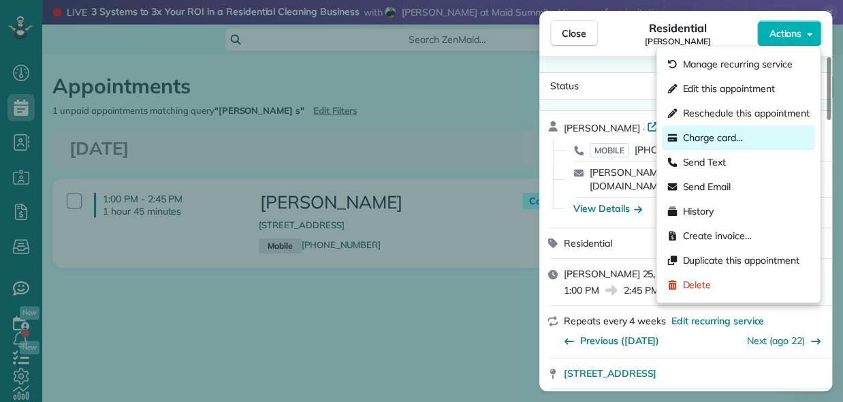
click at [725, 140] on span "Charge card…" at bounding box center [713, 138] width 61 height 14
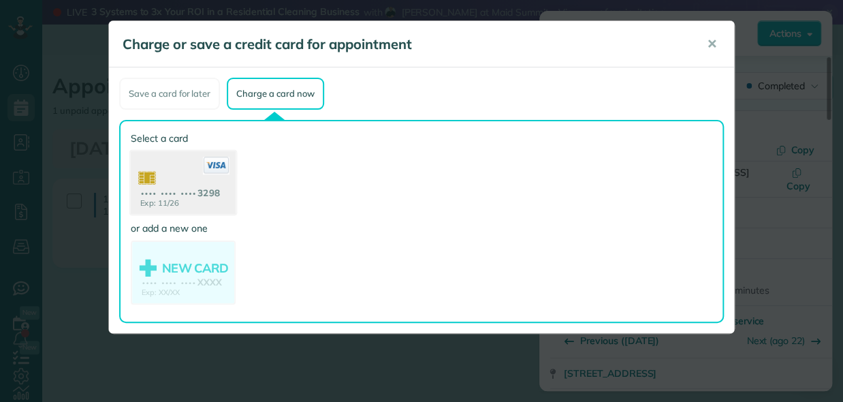
click at [169, 188] on use at bounding box center [183, 184] width 105 height 66
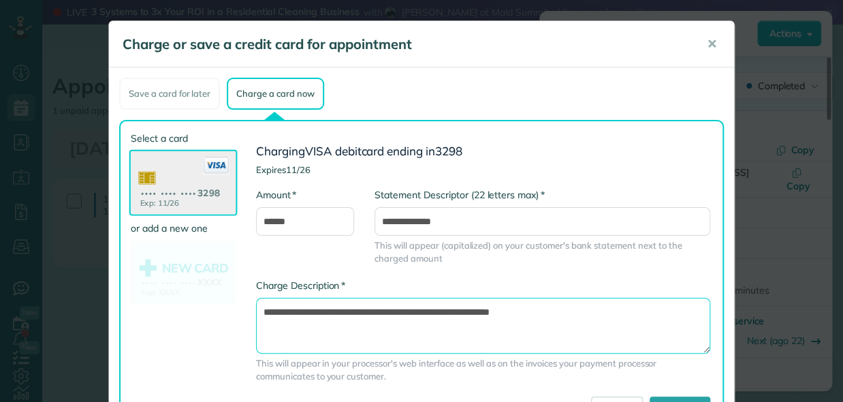
click at [437, 311] on textarea "**********" at bounding box center [483, 326] width 454 height 56
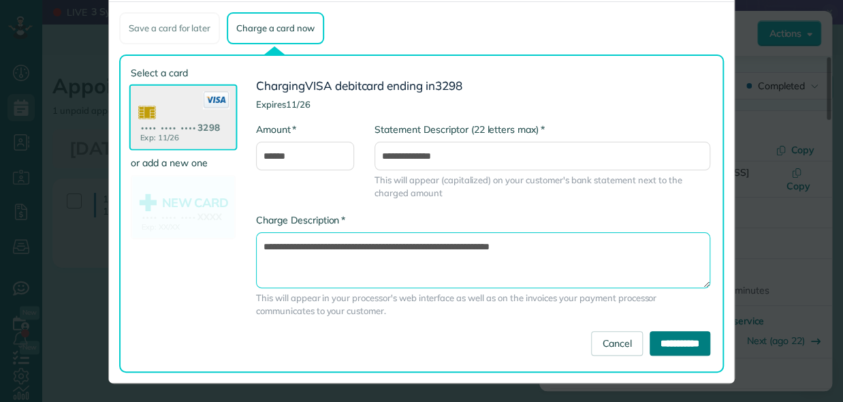
type textarea "**********"
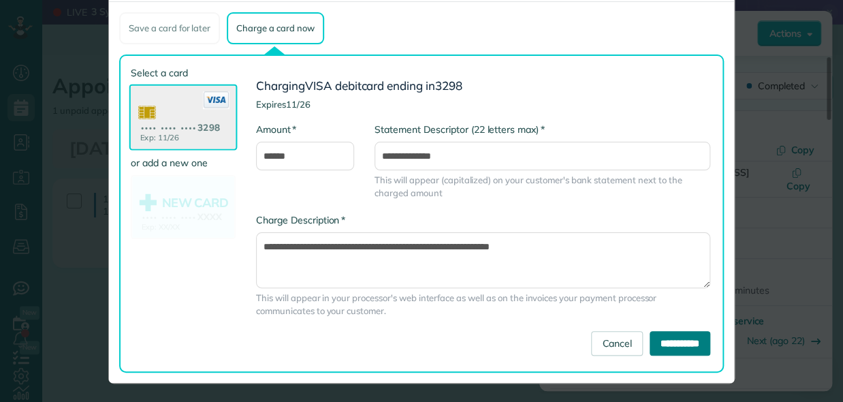
click at [670, 338] on input "**********" at bounding box center [680, 343] width 61 height 25
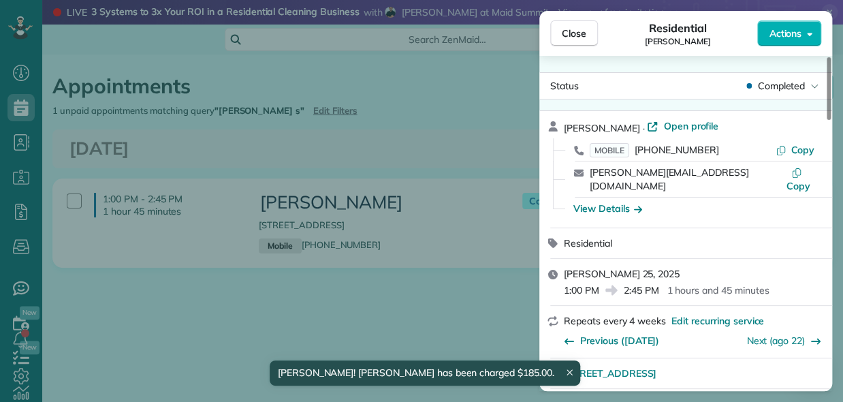
click at [311, 139] on div "Close Residential RON SIMMONS Actions Status Completed RON SIMMONS · Open profi…" at bounding box center [421, 201] width 843 height 402
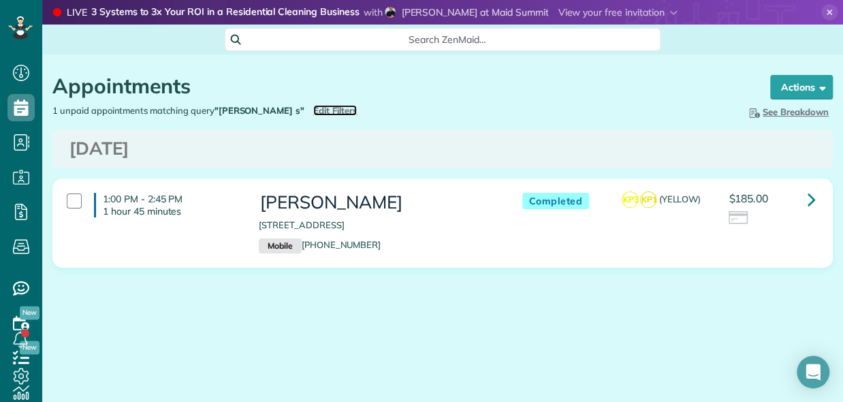
click at [313, 112] on span "Edit Filters" at bounding box center [335, 110] width 44 height 11
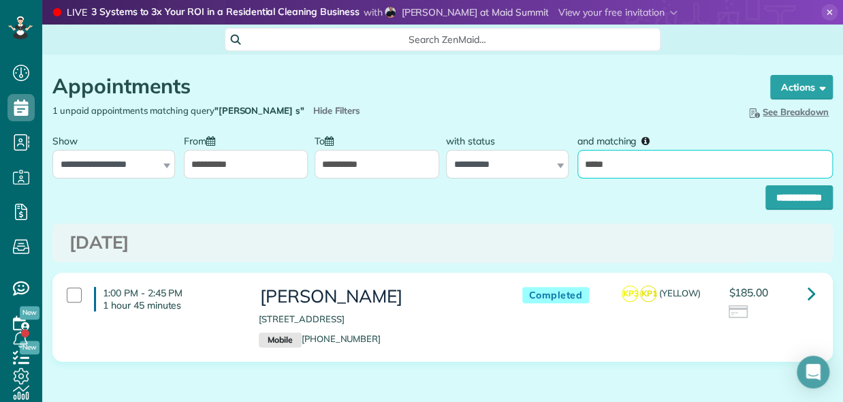
drag, startPoint x: 584, startPoint y: 166, endPoint x: 529, endPoint y: 175, distance: 55.9
click at [539, 172] on div "**********" at bounding box center [442, 152] width 787 height 51
click at [627, 164] on input "*****" at bounding box center [705, 164] width 255 height 29
drag, startPoint x: 627, startPoint y: 164, endPoint x: 524, endPoint y: 159, distance: 103.0
click at [556, 163] on div "**********" at bounding box center [442, 152] width 787 height 51
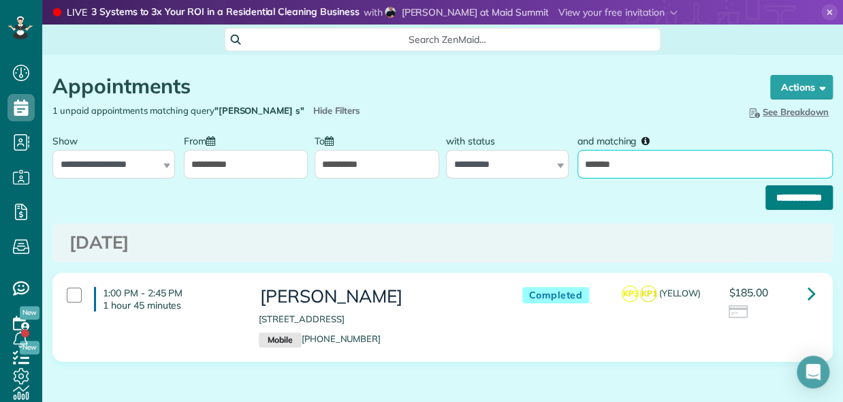
type input "*******"
click at [775, 190] on input "**********" at bounding box center [799, 197] width 67 height 25
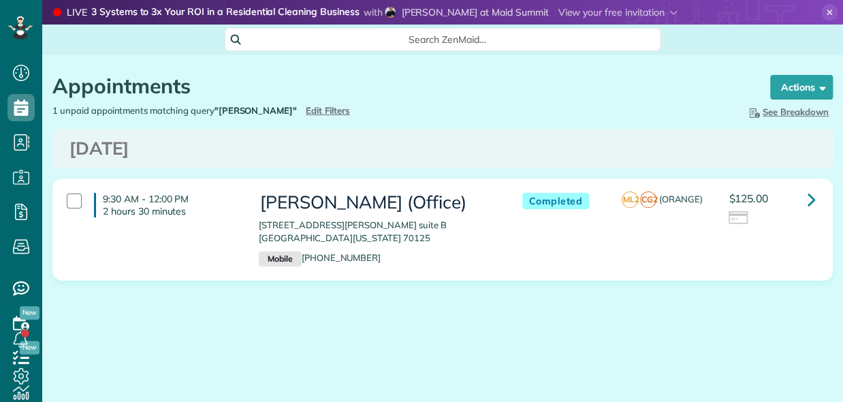
scroll to position [6, 6]
click at [811, 198] on icon at bounding box center [812, 199] width 8 height 24
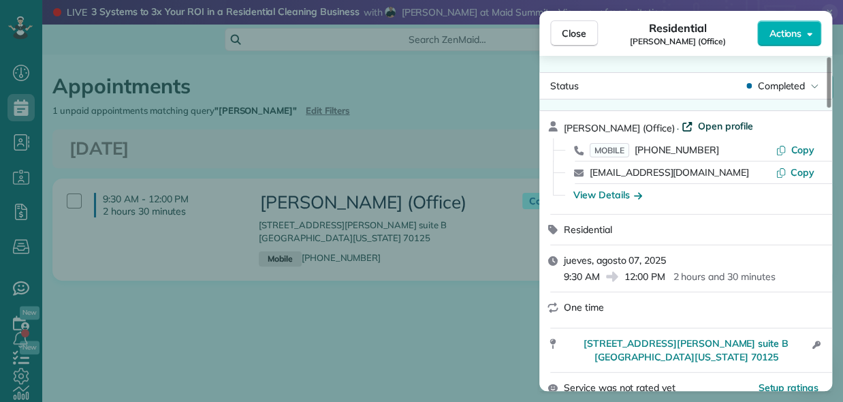
drag, startPoint x: 723, startPoint y: 121, endPoint x: 717, endPoint y: 126, distance: 8.2
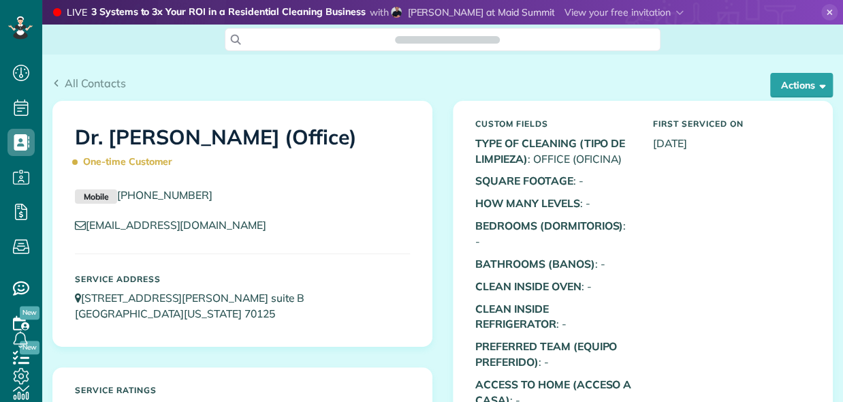
scroll to position [6, 6]
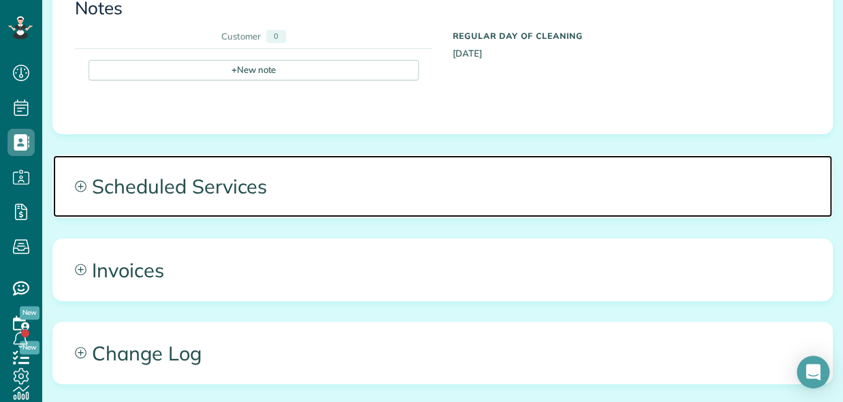
click at [330, 196] on span "Scheduled Services" at bounding box center [442, 185] width 779 height 61
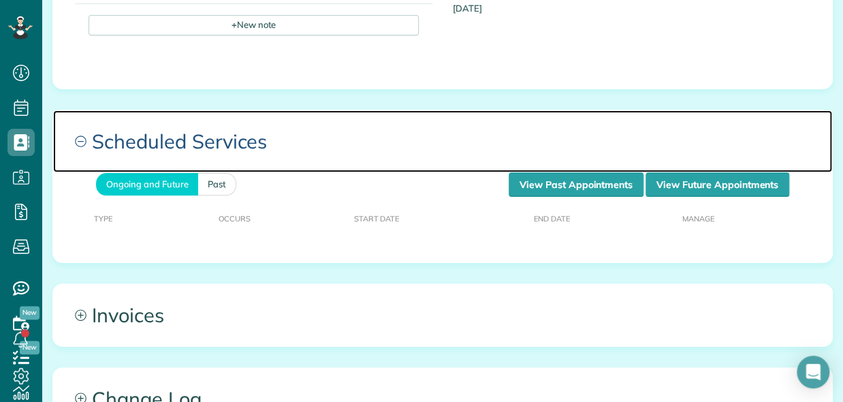
scroll to position [685, 0]
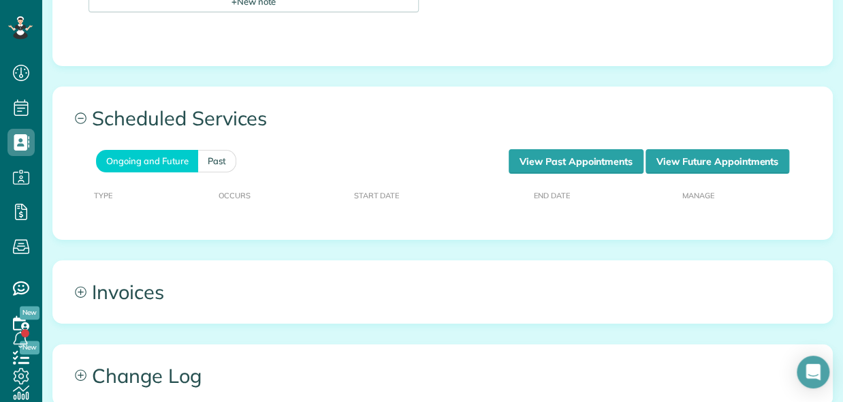
click at [207, 174] on th "Type" at bounding box center [144, 195] width 140 height 42
click at [218, 158] on link "Past" at bounding box center [217, 161] width 38 height 22
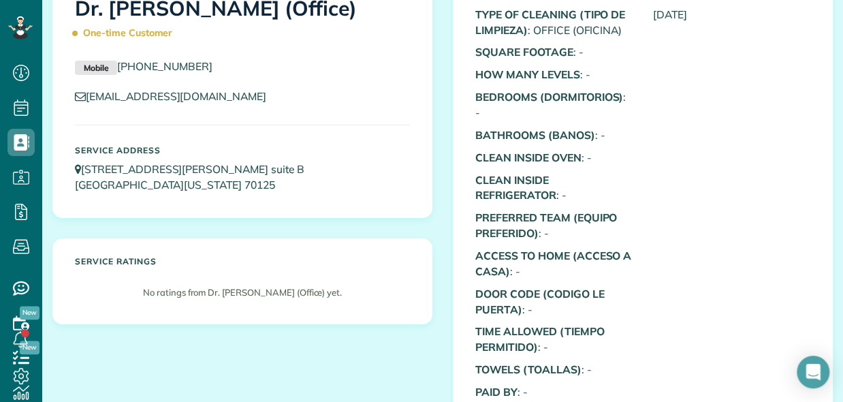
scroll to position [0, 0]
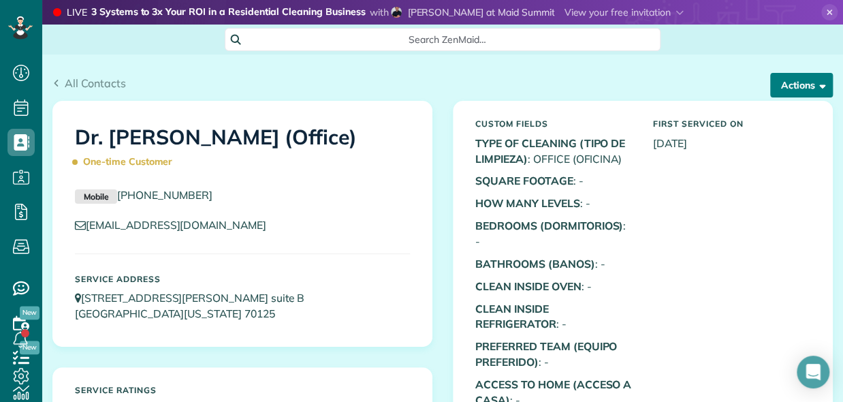
click at [804, 82] on button "Actions" at bounding box center [801, 85] width 63 height 25
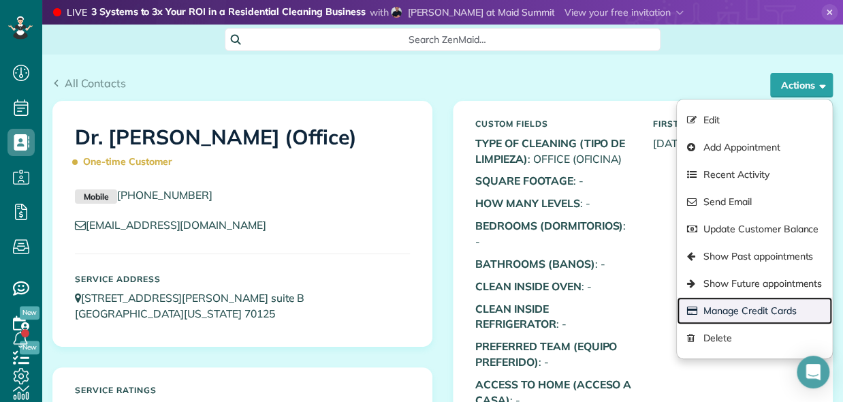
click at [728, 317] on link "Manage Credit Cards" at bounding box center [754, 310] width 155 height 27
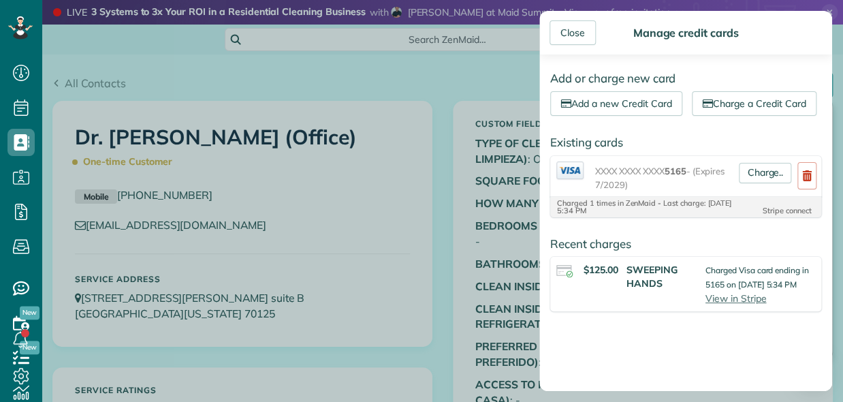
click at [435, 134] on div "Close Manage credit cards Add or charge new card Add a new Credit Card Charge a…" at bounding box center [421, 201] width 843 height 402
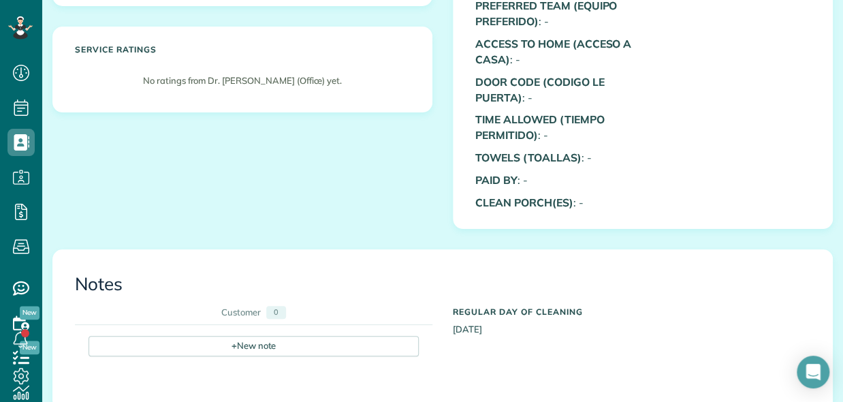
scroll to position [749, 0]
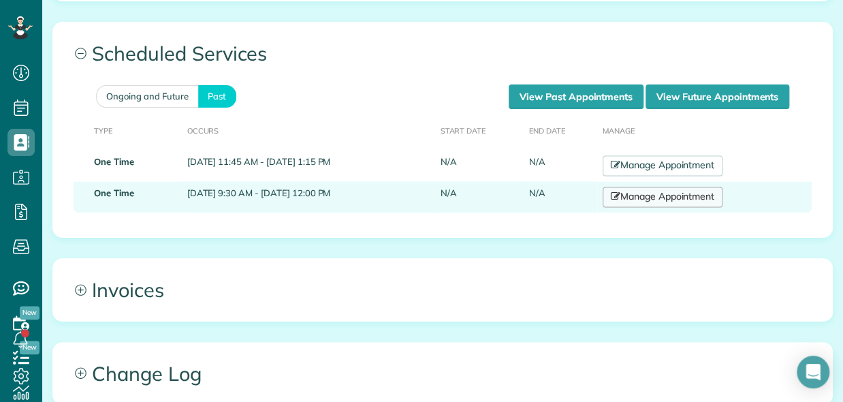
click at [710, 197] on link "Manage Appointment" at bounding box center [663, 197] width 120 height 20
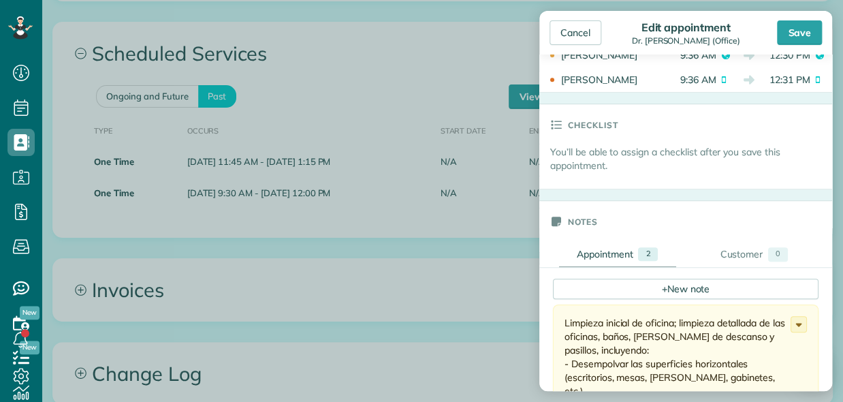
scroll to position [545, 0]
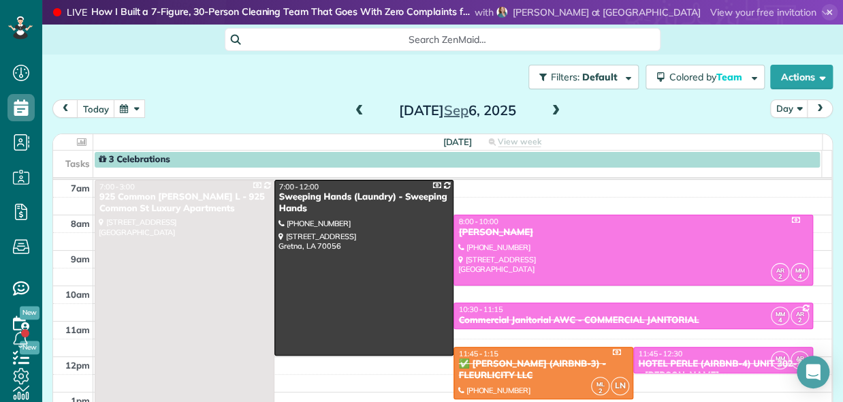
scroll to position [6, 6]
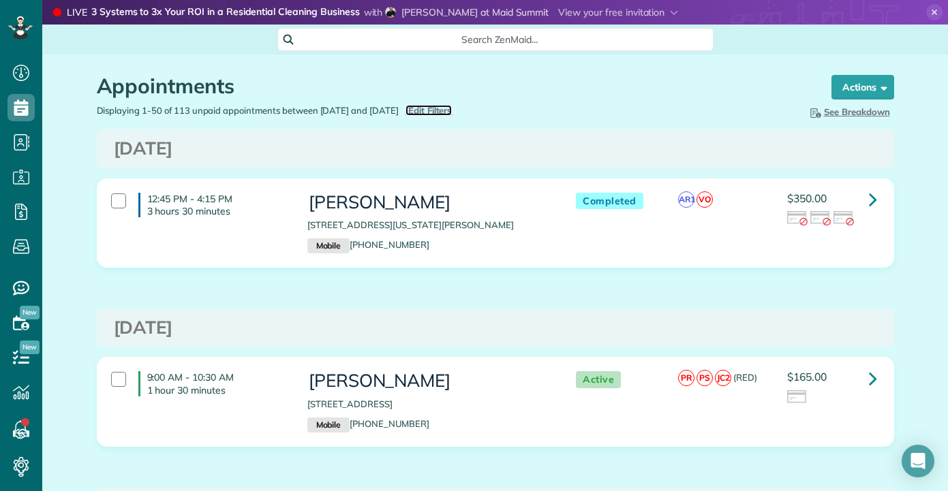
click at [443, 108] on span "Edit Filters" at bounding box center [430, 110] width 44 height 11
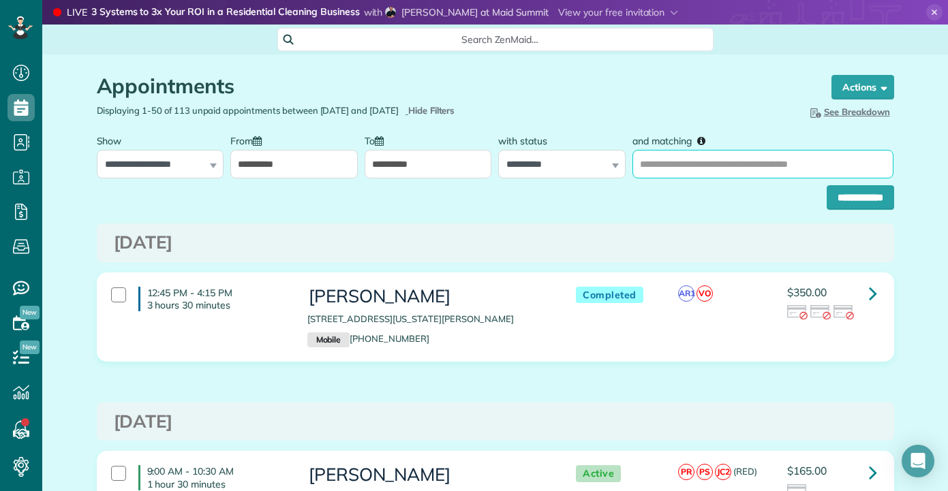
click at [726, 175] on input "and matching" at bounding box center [762, 164] width 261 height 29
type input "*********"
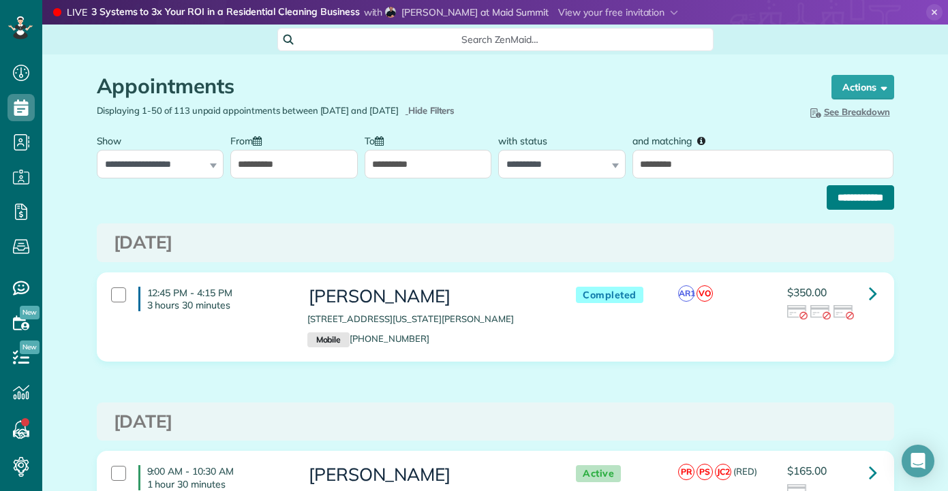
click at [836, 207] on input "**********" at bounding box center [859, 197] width 67 height 25
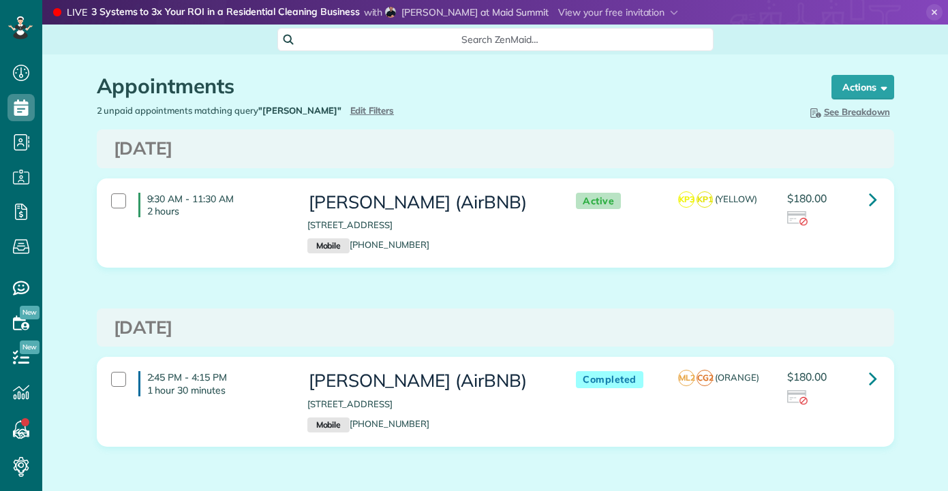
scroll to position [6, 6]
click at [462, 461] on div "2:45 PM - 4:15 PM 1 hour 30 minutes [PERSON_NAME] (AirBNB) [STREET_ADDRESS] Mob…" at bounding box center [495, 412] width 817 height 110
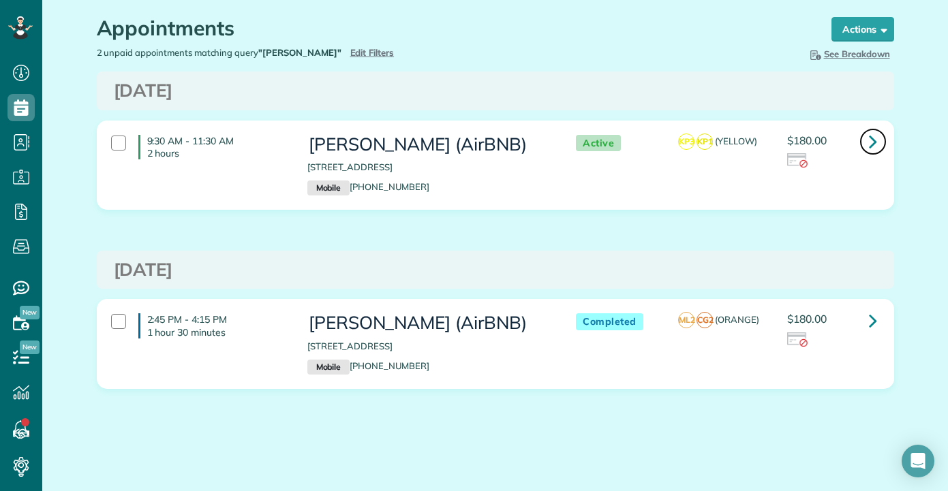
click at [871, 140] on icon at bounding box center [873, 141] width 8 height 24
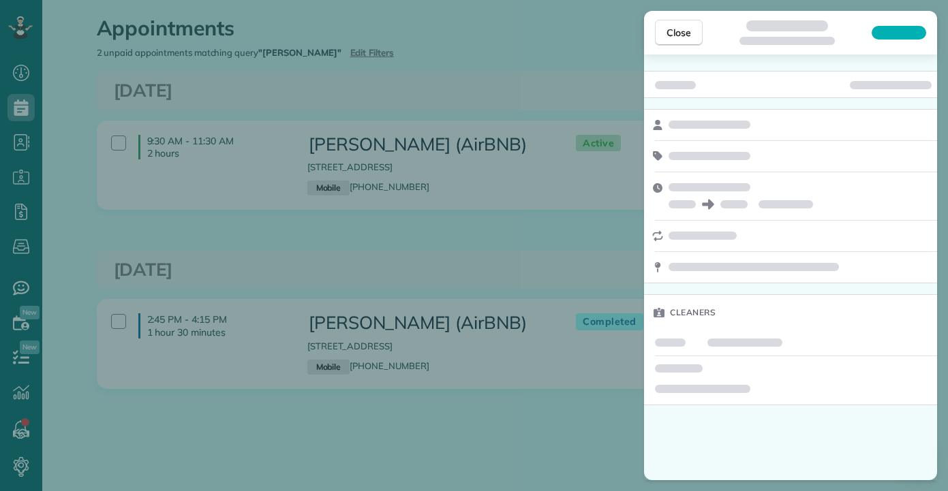
click at [471, 223] on div "Close Cleaners" at bounding box center [474, 245] width 948 height 491
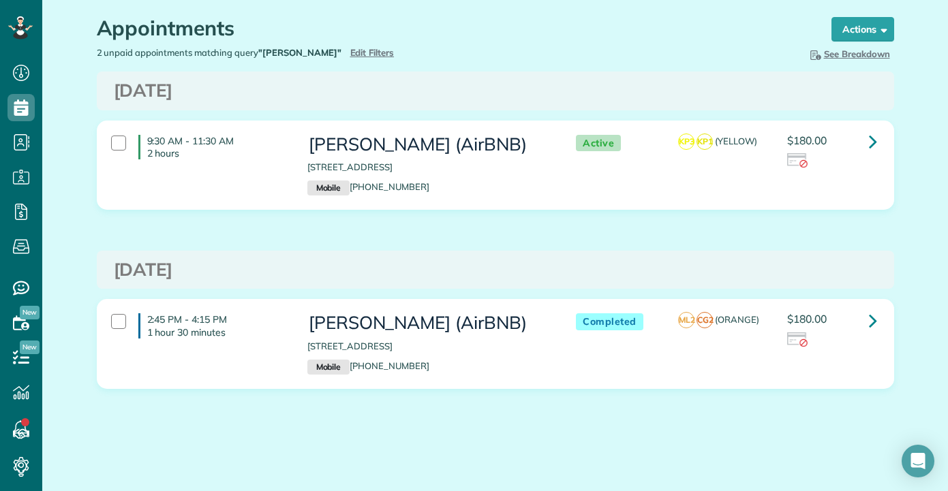
drag, startPoint x: 423, startPoint y: 187, endPoint x: 352, endPoint y: 189, distance: 70.9
click at [352, 189] on p "Mobile [PHONE_NUMBER]" at bounding box center [427, 188] width 241 height 15
copy link "504) 451-1799"
click at [869, 141] on icon at bounding box center [873, 141] width 8 height 24
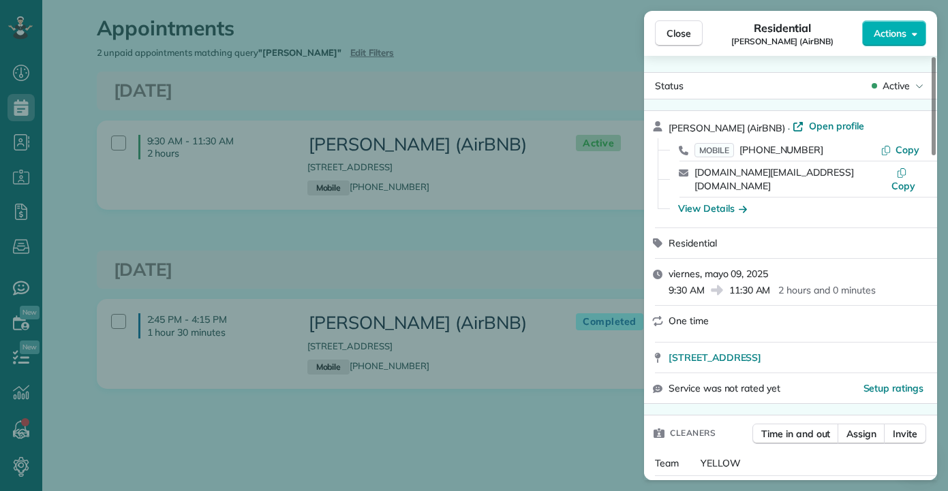
click at [443, 88] on div "Close Residential Cassandra Duncan (AirBNB) Actions Status Active Cassandra Dun…" at bounding box center [474, 245] width 948 height 491
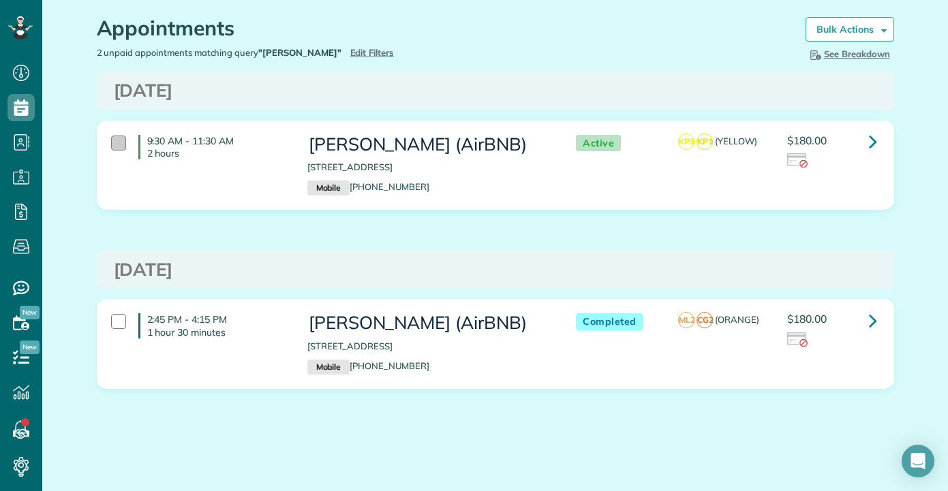
click at [114, 146] on div at bounding box center [118, 143] width 15 height 15
click at [685, 260] on h3 "Wednesday Jul 09, 2025" at bounding box center [495, 270] width 763 height 20
click at [869, 315] on icon at bounding box center [873, 321] width 8 height 24
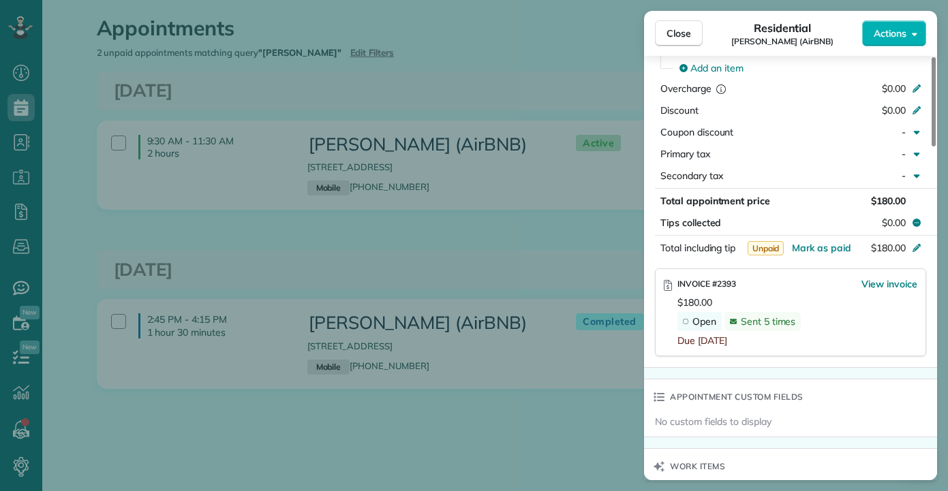
scroll to position [817, 0]
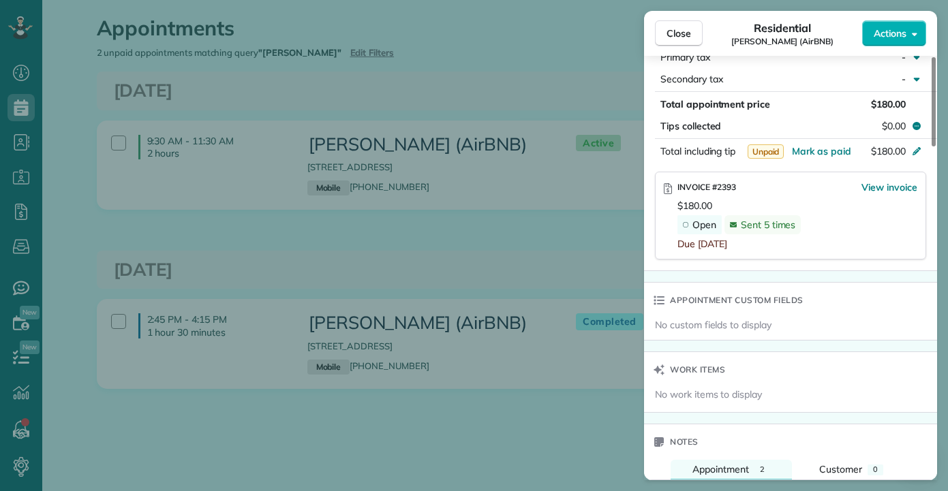
click at [425, 245] on div "Close Residential Cassandra Duncan (AirBNB) Actions Status Completed Cassandra …" at bounding box center [474, 245] width 948 height 491
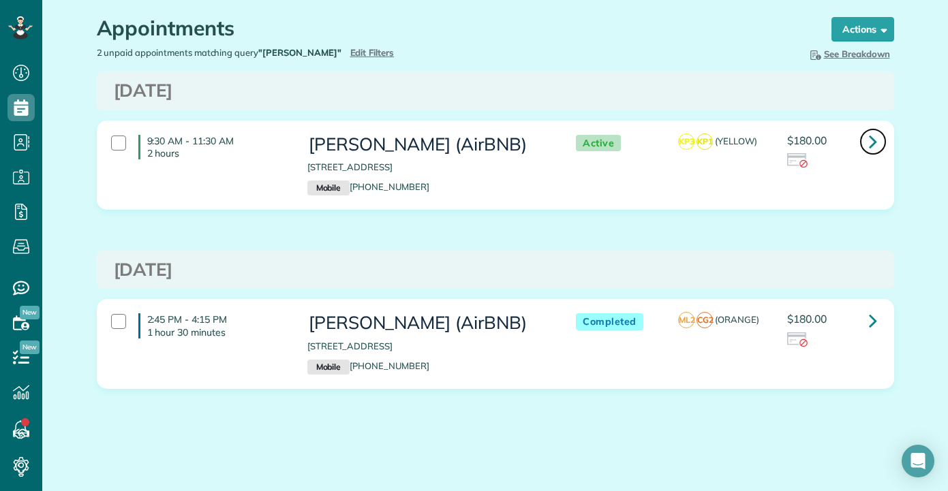
click at [870, 138] on icon at bounding box center [873, 141] width 8 height 24
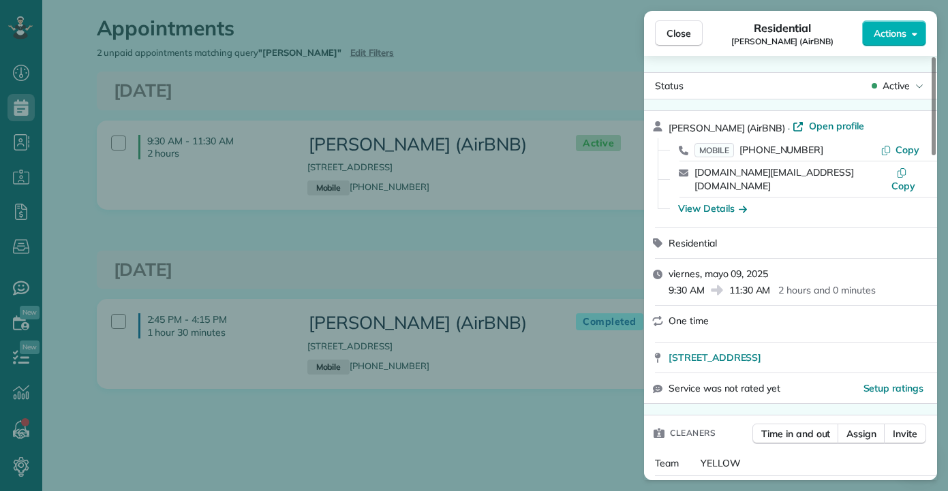
scroll to position [681, 0]
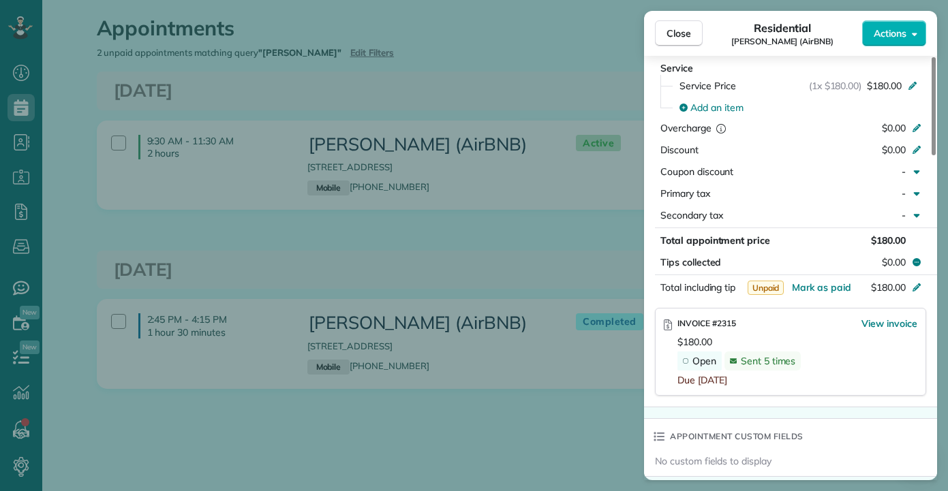
click at [423, 250] on div "Close Residential Cassandra Duncan (AirBNB) Actions Status Active Cassandra Dun…" at bounding box center [474, 245] width 948 height 491
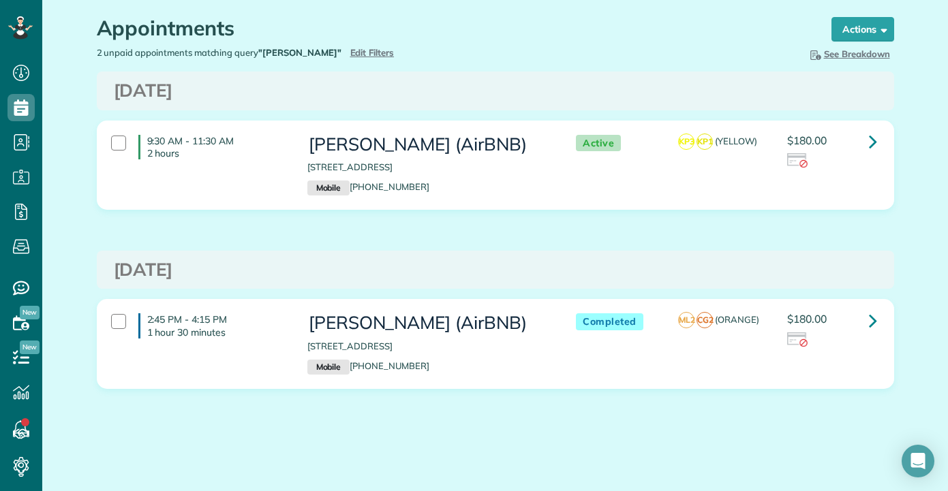
click at [691, 230] on div "Friday May 09, 2025 9:30 AM - 11:30 AM 2 hours Cassandra Duncan (AirBNB) 4751 M…" at bounding box center [495, 241] width 797 height 338
click at [584, 256] on div "Wednesday Jul 09, 2025" at bounding box center [495, 270] width 797 height 39
click at [871, 318] on icon at bounding box center [873, 321] width 8 height 24
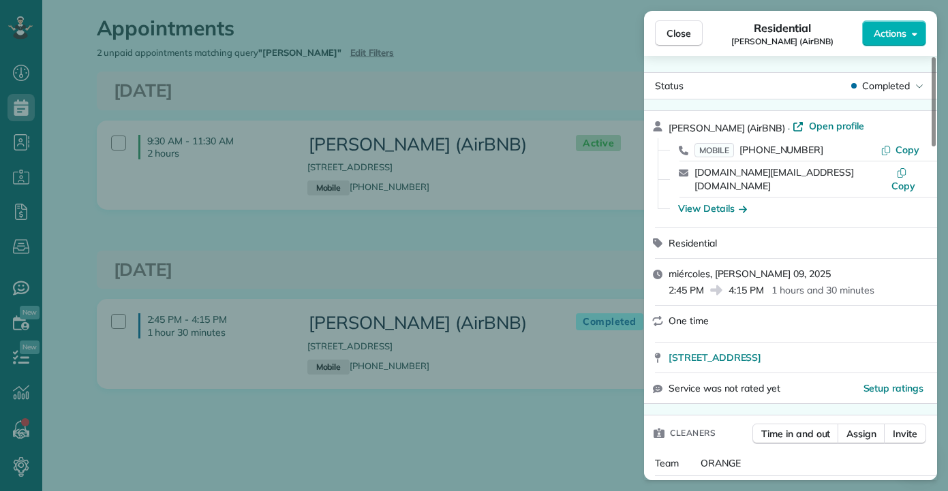
click at [428, 54] on div "Close Residential Cassandra Duncan (AirBNB) Actions Status Completed Cassandra …" at bounding box center [474, 245] width 948 height 491
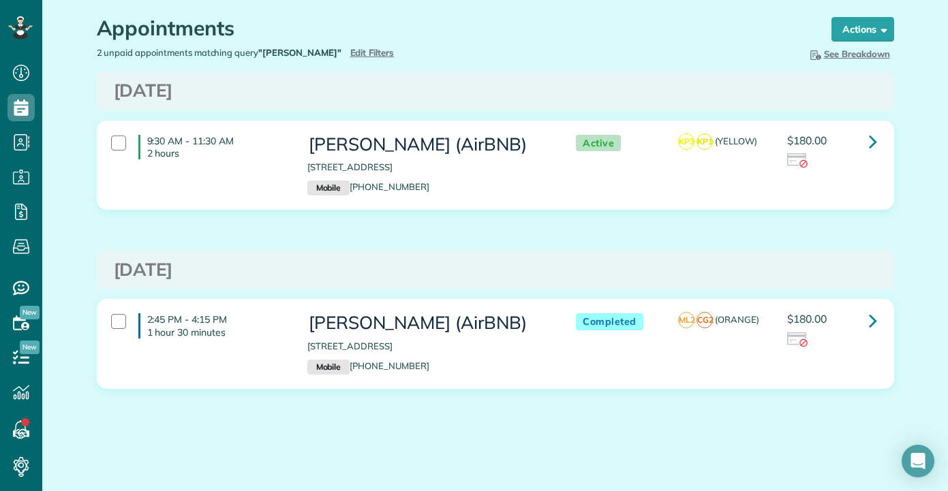
click at [360, 51] on div "2 unpaid appointments matching query "cassandra" Hide Filters Edit Filters" at bounding box center [291, 52] width 409 height 13
click at [350, 55] on span "Edit Filters" at bounding box center [372, 52] width 44 height 11
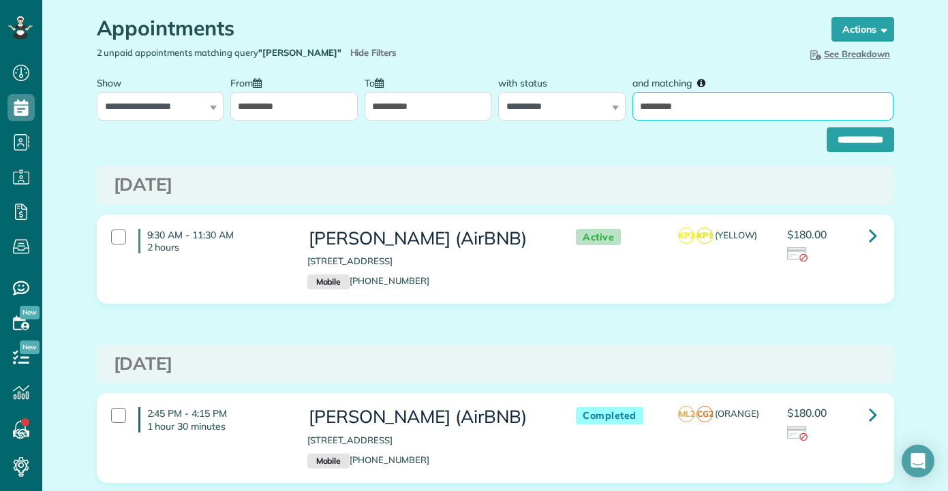
drag, startPoint x: 637, startPoint y: 116, endPoint x: 601, endPoint y: 126, distance: 37.5
click at [611, 123] on form "**********" at bounding box center [495, 110] width 797 height 82
click at [826, 127] on input "**********" at bounding box center [859, 139] width 67 height 25
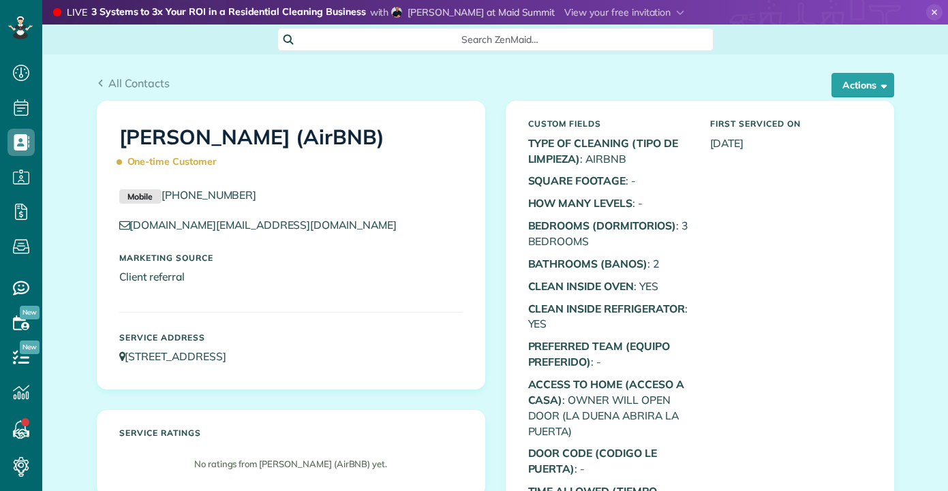
scroll to position [6, 6]
drag, startPoint x: 857, startPoint y: 83, endPoint x: 850, endPoint y: 80, distance: 7.3
click at [857, 83] on button "Actions" at bounding box center [862, 85] width 63 height 25
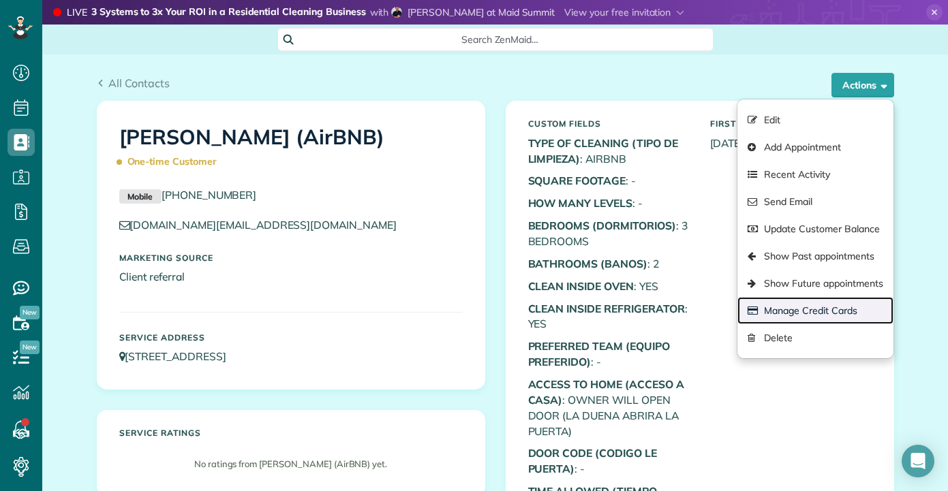
click at [766, 303] on link "Manage Credit Cards" at bounding box center [814, 310] width 155 height 27
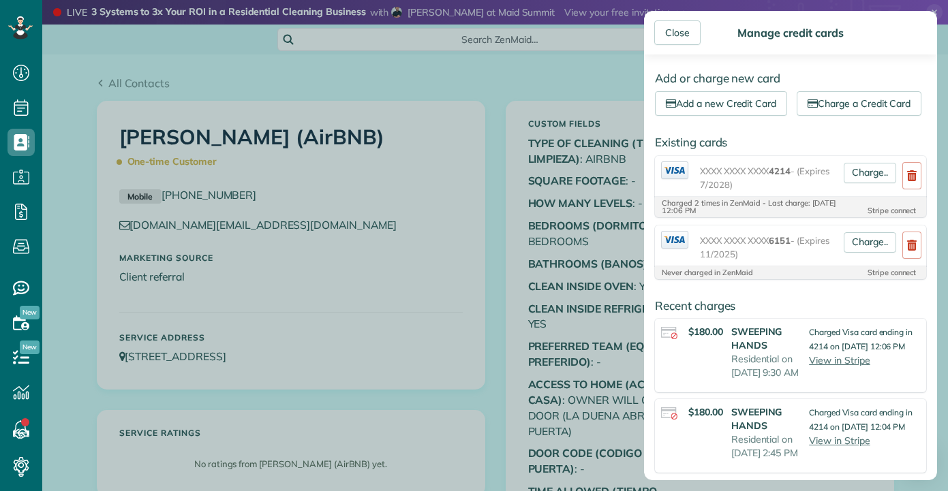
scroll to position [62, 0]
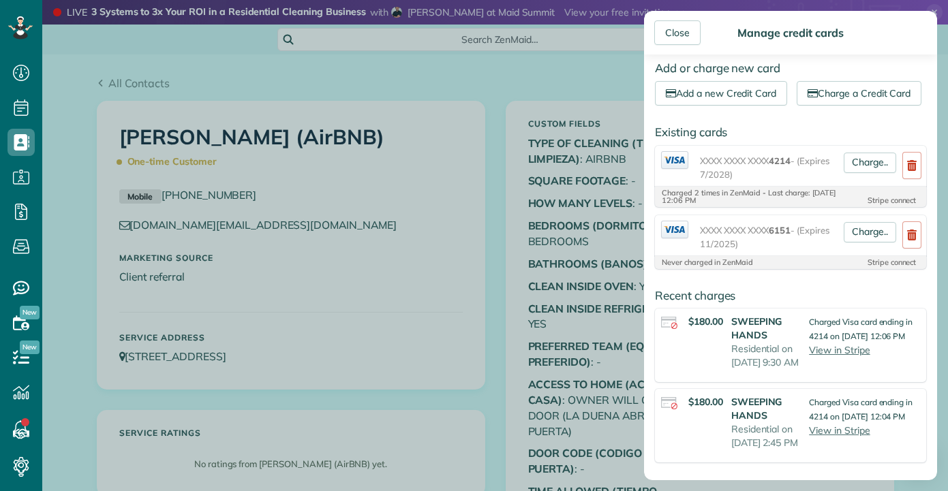
click at [486, 277] on div "Close Manage credit cards Add or charge new card Add a new Credit Card Charge a…" at bounding box center [474, 245] width 948 height 491
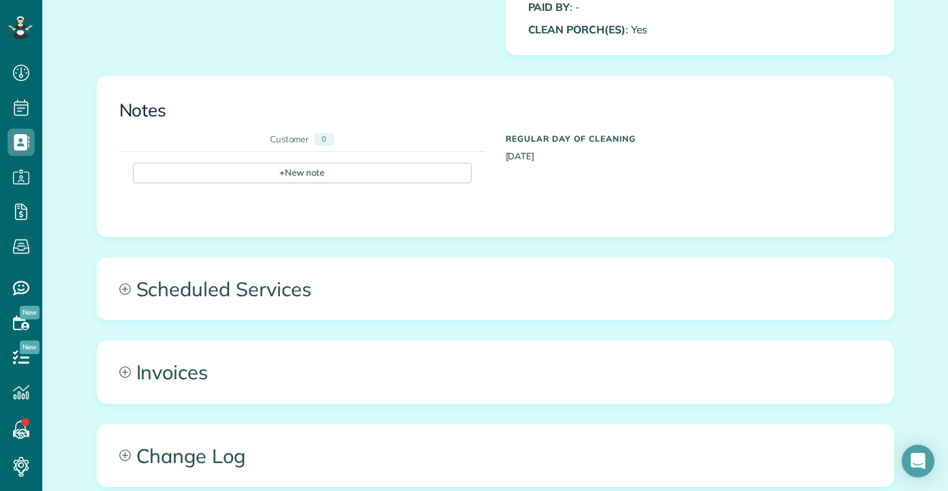
scroll to position [766, 0]
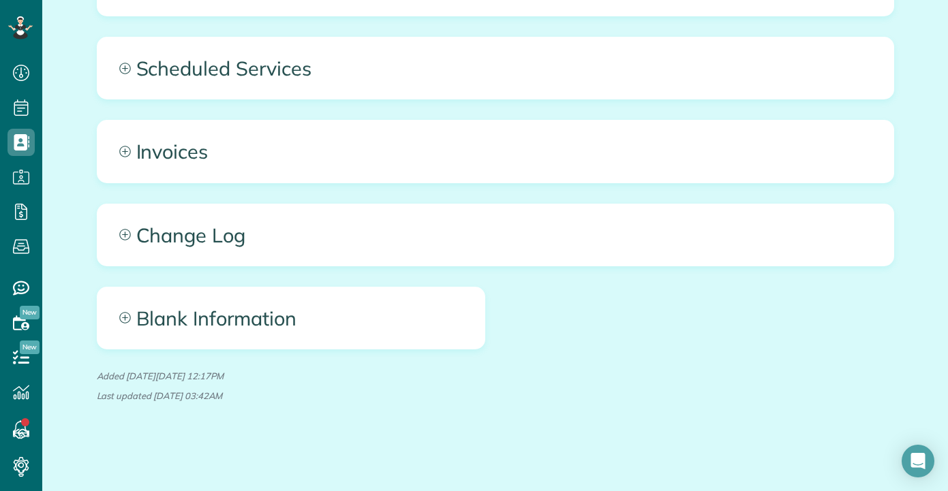
drag, startPoint x: 326, startPoint y: 17, endPoint x: 287, endPoint y: 51, distance: 51.1
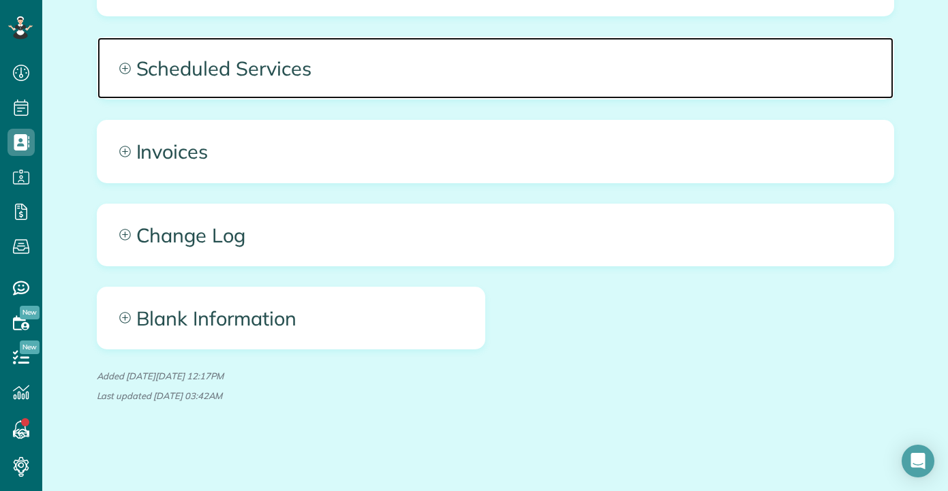
click at [248, 84] on span "Scheduled Services" at bounding box center [495, 67] width 796 height 61
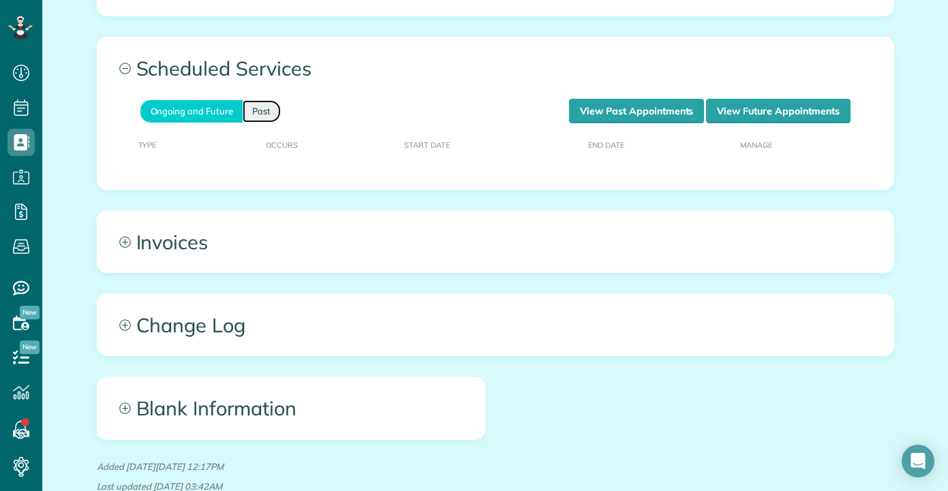
click at [255, 110] on link "Past" at bounding box center [262, 111] width 38 height 22
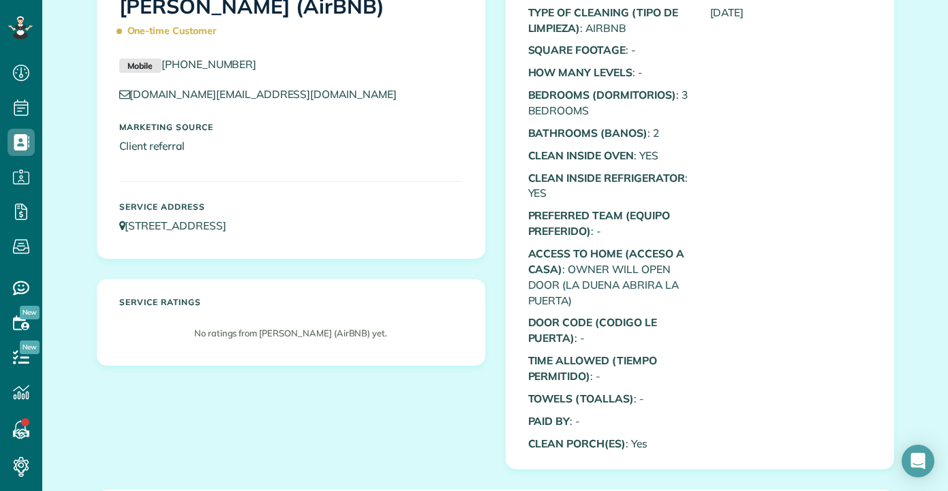
scroll to position [0, 0]
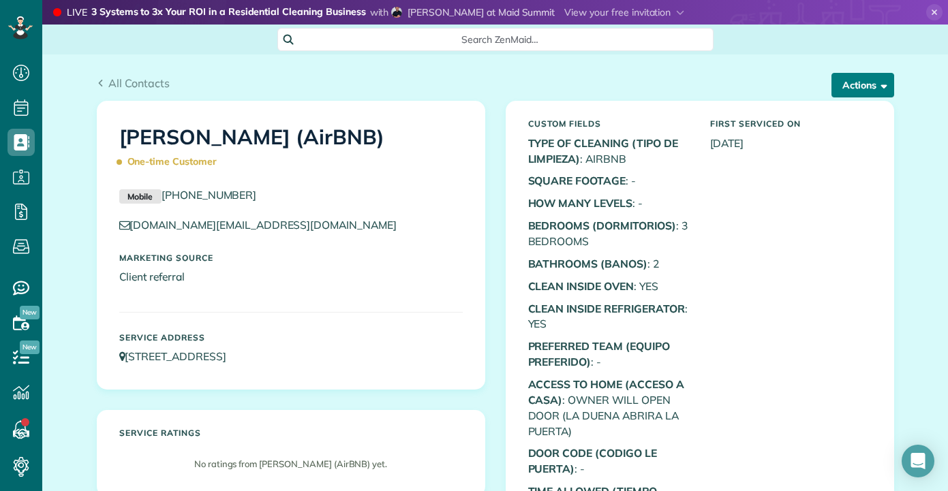
click at [857, 87] on button "Actions" at bounding box center [862, 85] width 63 height 25
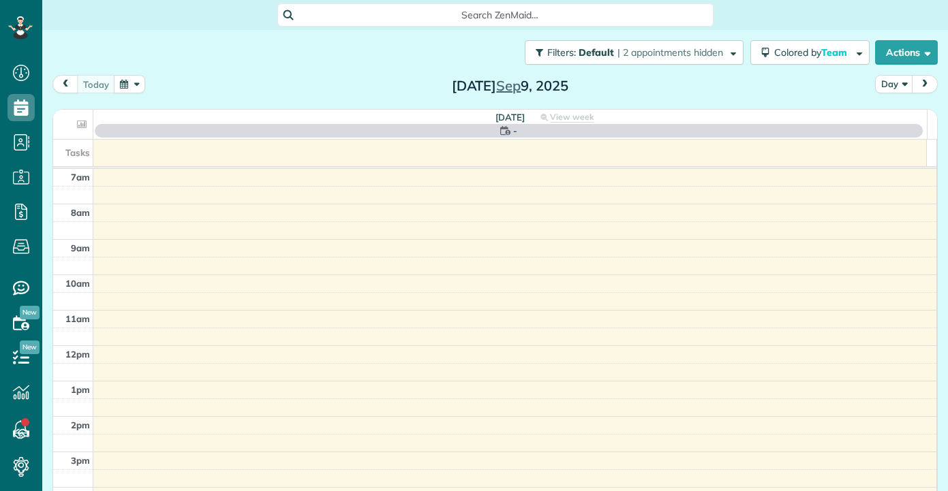
scroll to position [6, 6]
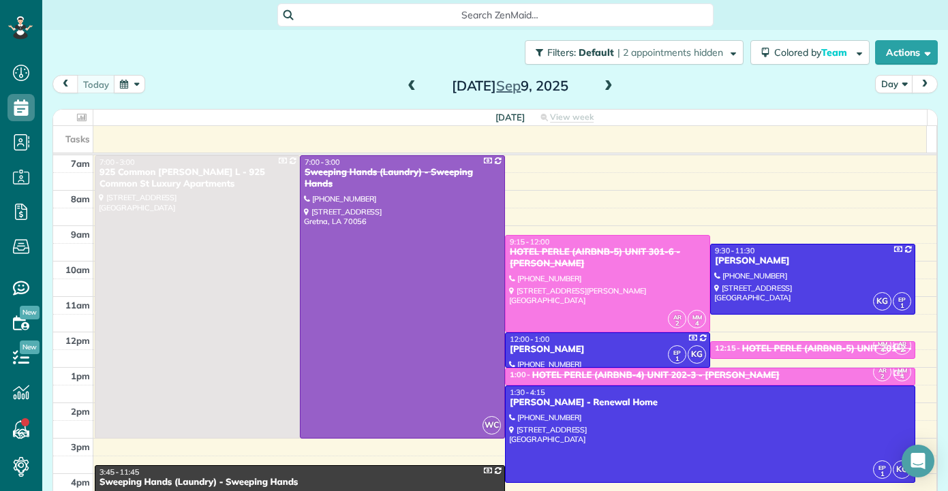
click at [135, 82] on button "button" at bounding box center [129, 84] width 31 height 18
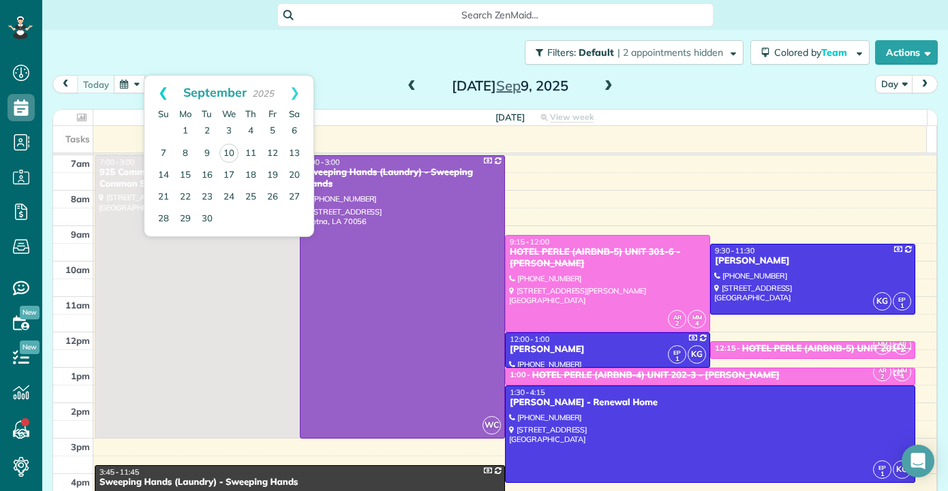
click at [161, 87] on link "Prev" at bounding box center [162, 93] width 37 height 34
click at [299, 91] on link "Next" at bounding box center [294, 93] width 37 height 34
click at [301, 129] on link "6" at bounding box center [294, 132] width 22 height 22
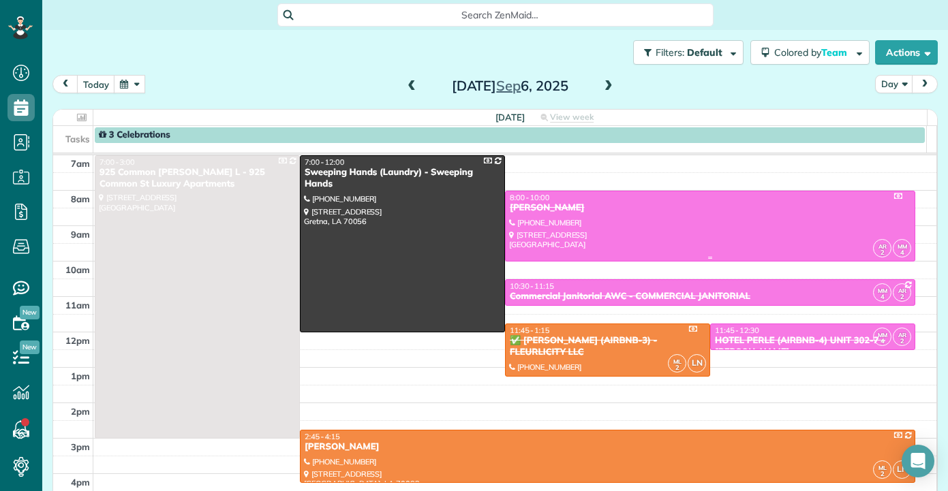
click at [605, 213] on div "[PERSON_NAME]" at bounding box center [710, 208] width 402 height 12
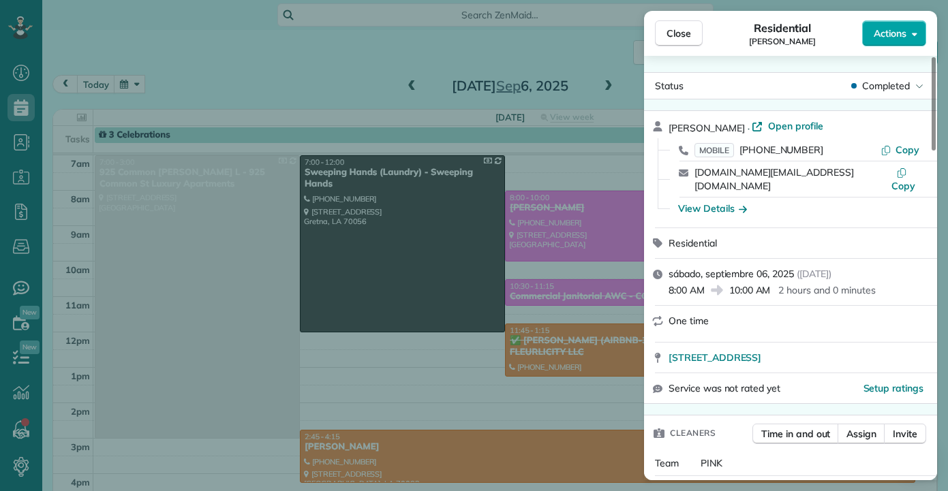
click at [909, 29] on button "Actions" at bounding box center [894, 33] width 64 height 26
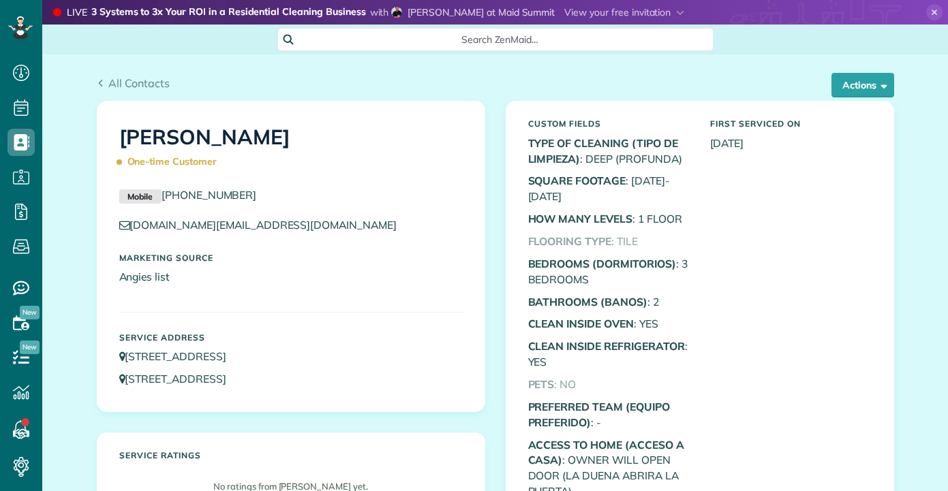
scroll to position [6, 6]
click at [868, 87] on button "Actions" at bounding box center [862, 85] width 63 height 25
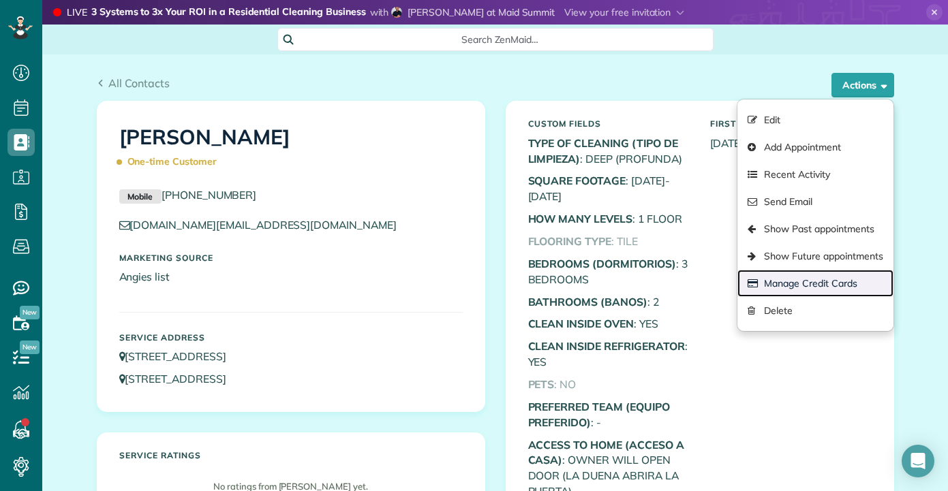
click at [766, 281] on link "Manage Credit Cards" at bounding box center [814, 283] width 155 height 27
click at [430, 75] on div "Close Manage credit cards Add or charge new card Add a new Credit Card Charge a…" at bounding box center [474, 245] width 948 height 491
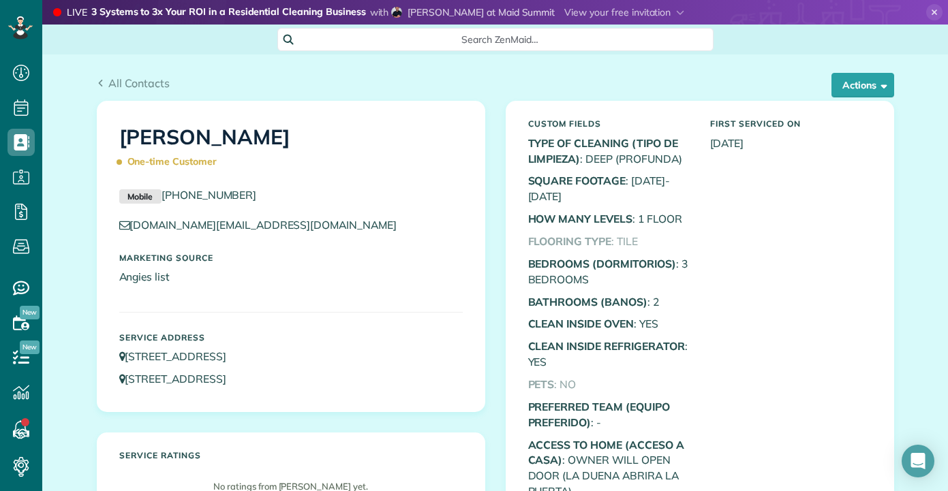
click at [857, 86] on button "Actions" at bounding box center [862, 85] width 63 height 25
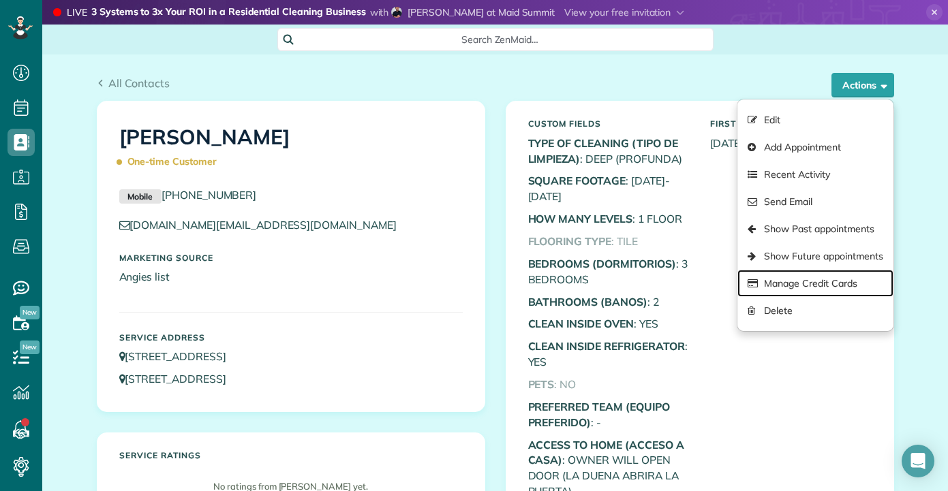
click at [783, 281] on link "Manage Credit Cards" at bounding box center [814, 283] width 155 height 27
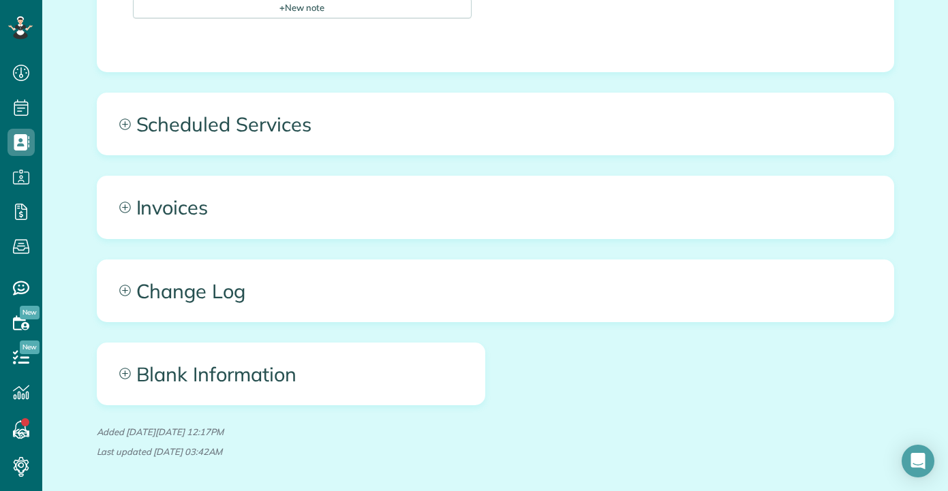
scroll to position [766, 0]
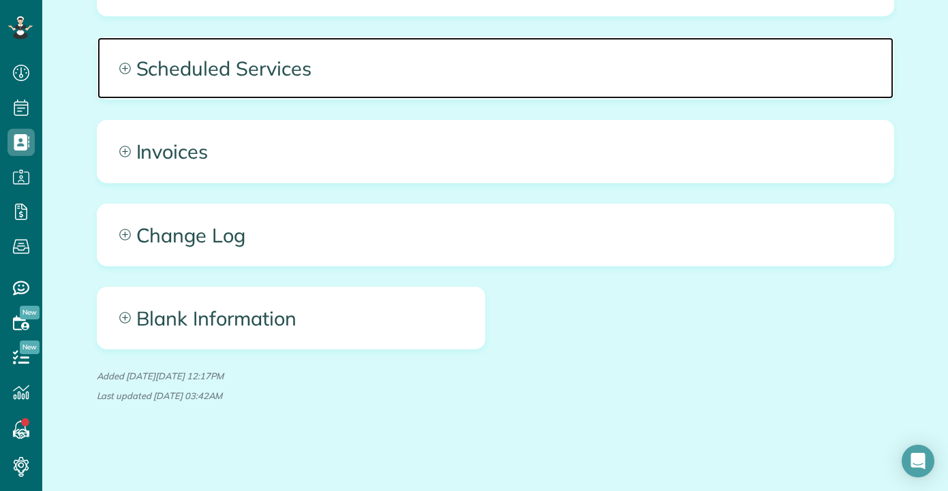
click at [286, 85] on span "Scheduled Services" at bounding box center [495, 67] width 796 height 61
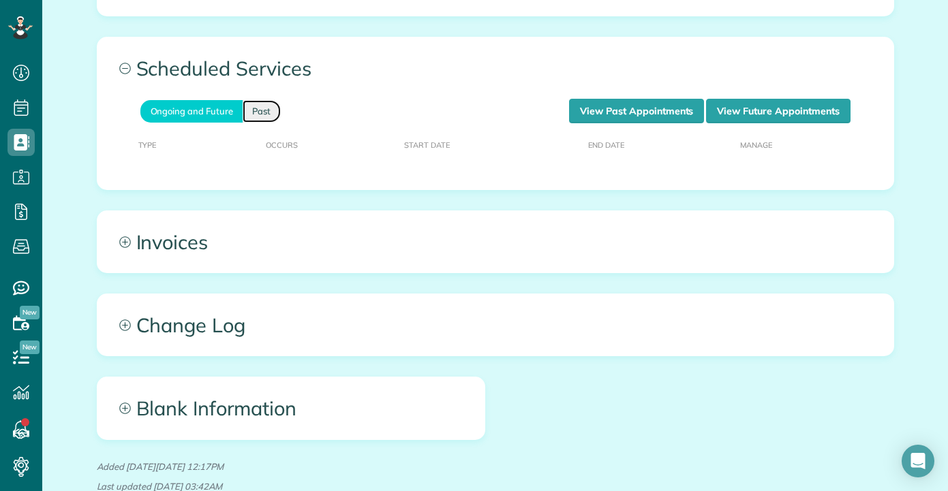
click at [256, 120] on link "Past" at bounding box center [262, 111] width 38 height 22
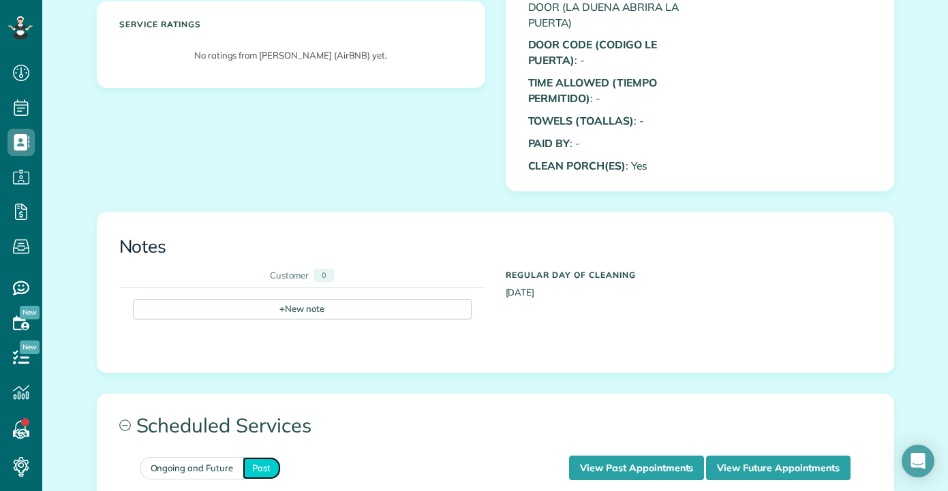
scroll to position [817, 0]
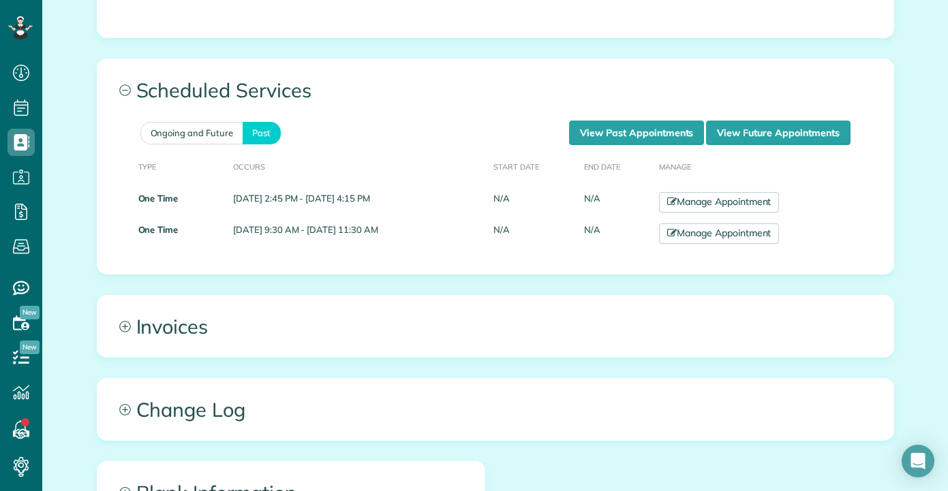
scroll to position [749, 0]
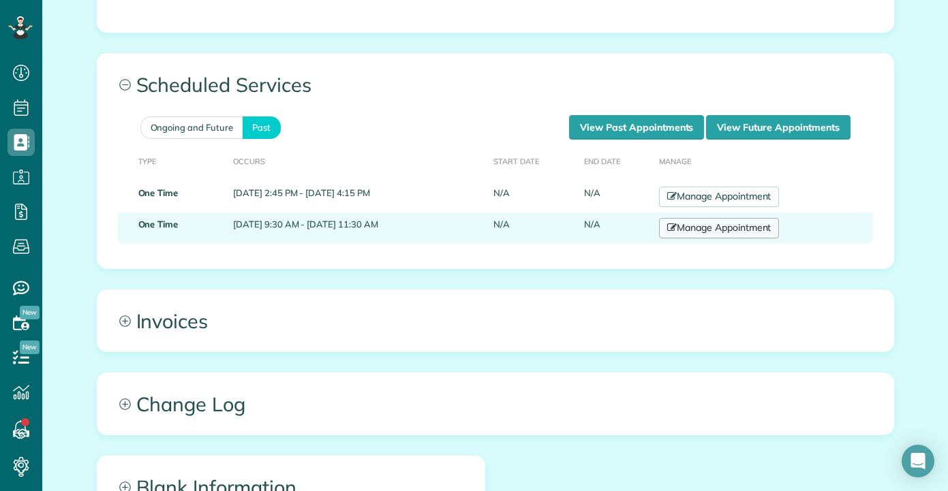
click at [697, 234] on link "Manage Appointment" at bounding box center [719, 228] width 120 height 20
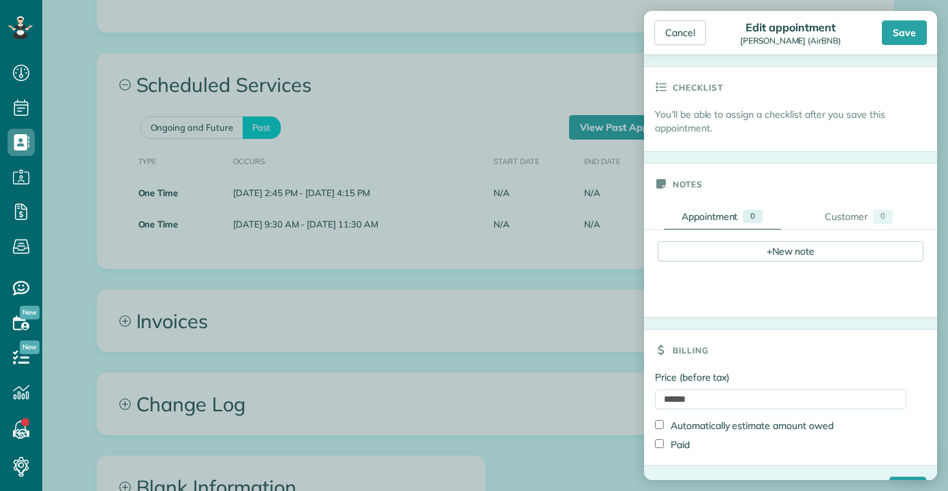
scroll to position [413, 0]
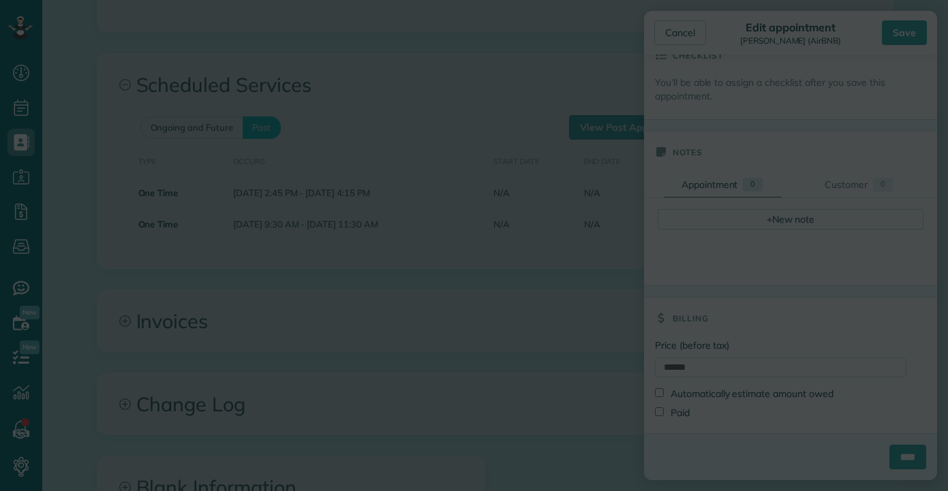
click at [482, 266] on body "Dashboard Scheduling Calendar View List View Dispatch View - Weekly scheduling …" at bounding box center [474, 245] width 948 height 491
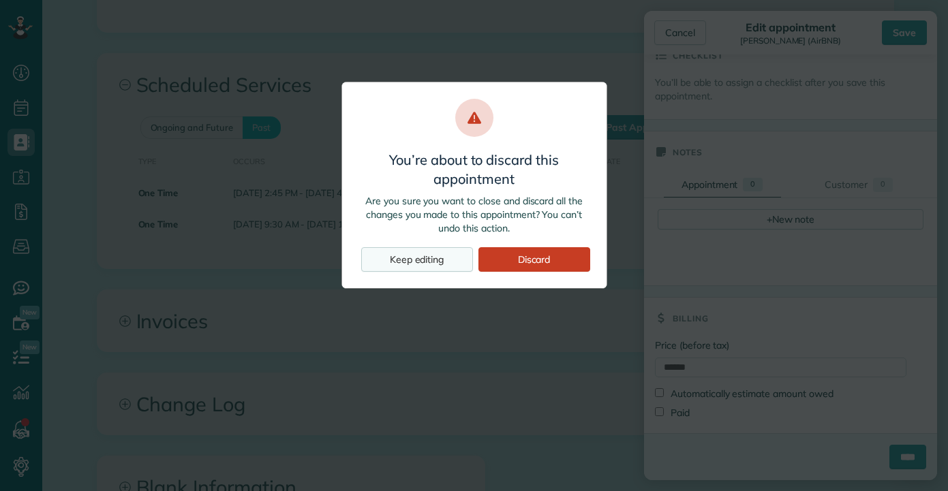
click at [452, 264] on div "Keep editing" at bounding box center [417, 259] width 112 height 25
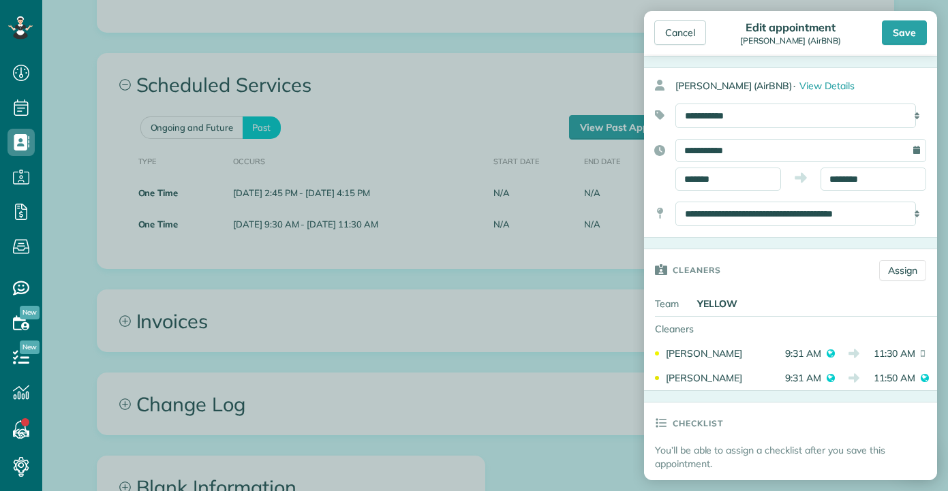
scroll to position [4, 0]
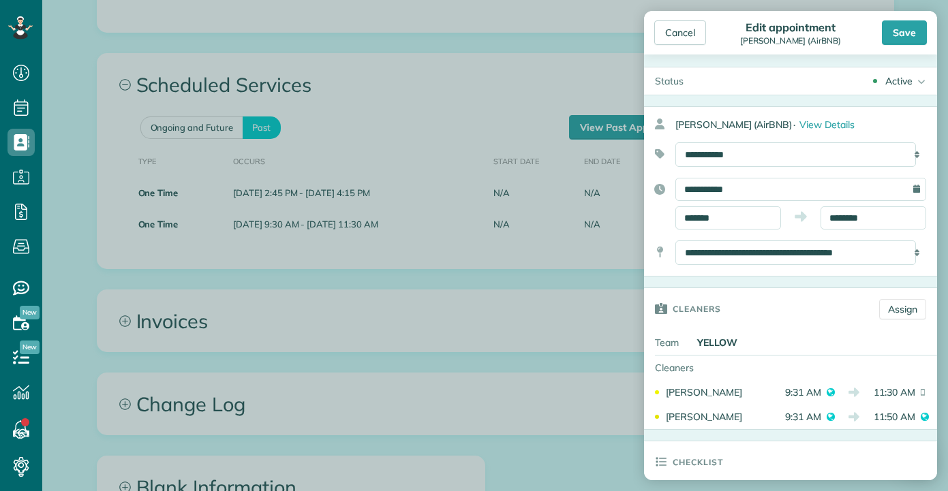
click at [313, 287] on body "Dashboard Scheduling Calendar View List View Dispatch View - Weekly scheduling …" at bounding box center [474, 245] width 948 height 491
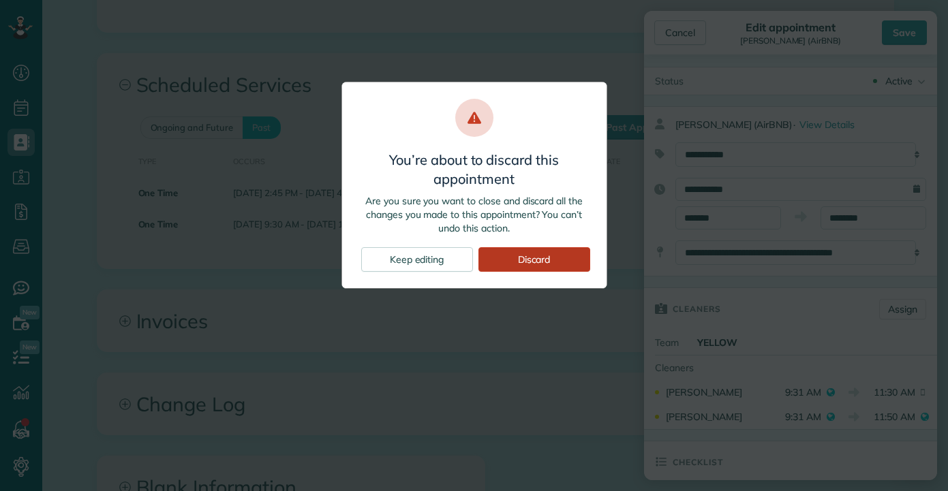
click at [509, 262] on div "Discard" at bounding box center [534, 259] width 112 height 25
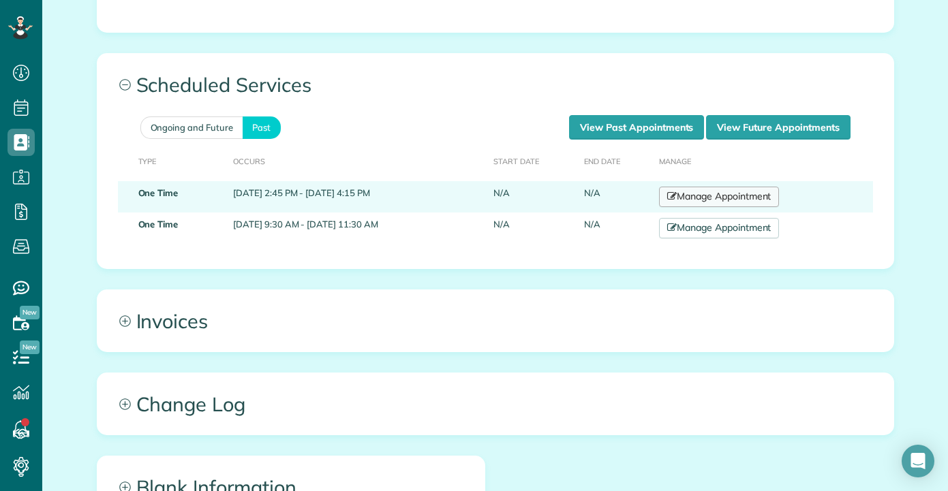
click at [688, 203] on link "Manage Appointment" at bounding box center [719, 197] width 120 height 20
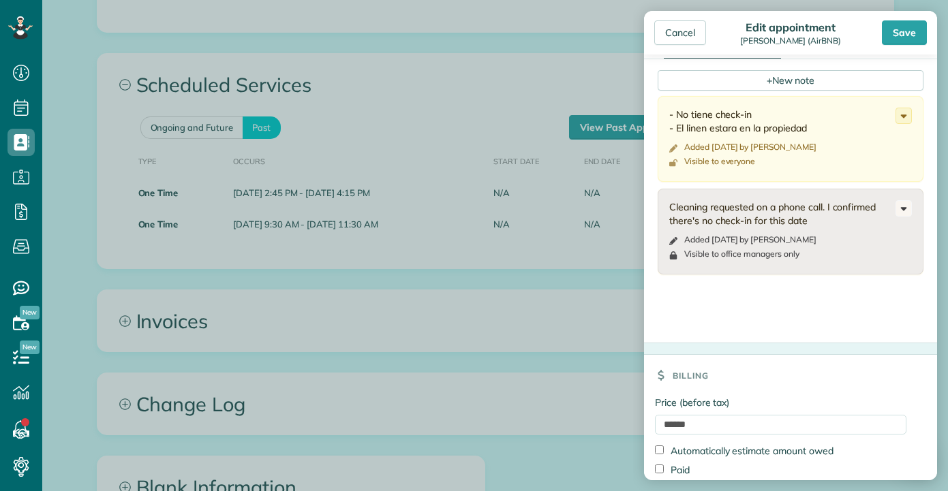
scroll to position [609, 0]
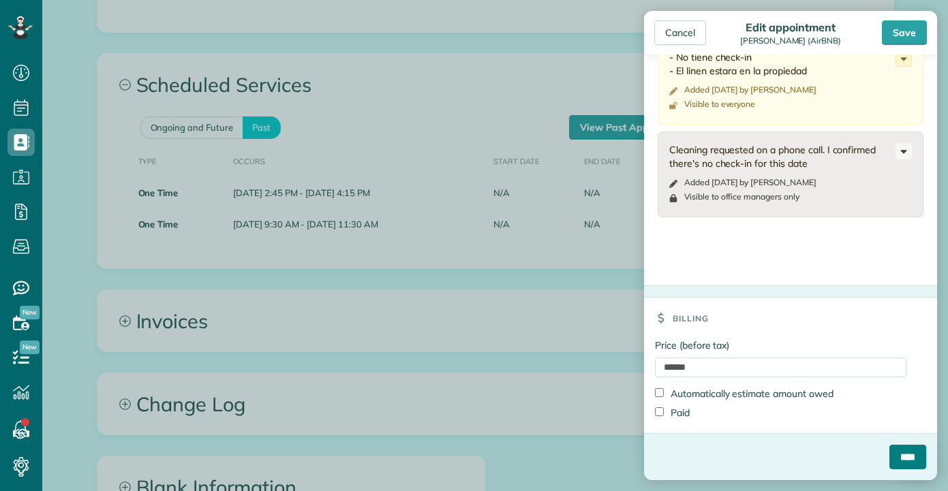
click at [889, 452] on input "****" at bounding box center [907, 457] width 37 height 25
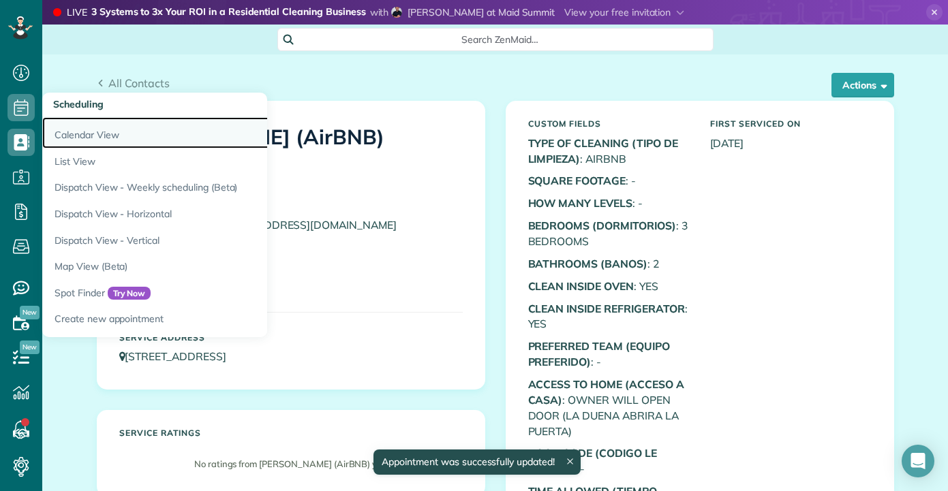
click at [83, 125] on link "Calendar View" at bounding box center [212, 132] width 341 height 31
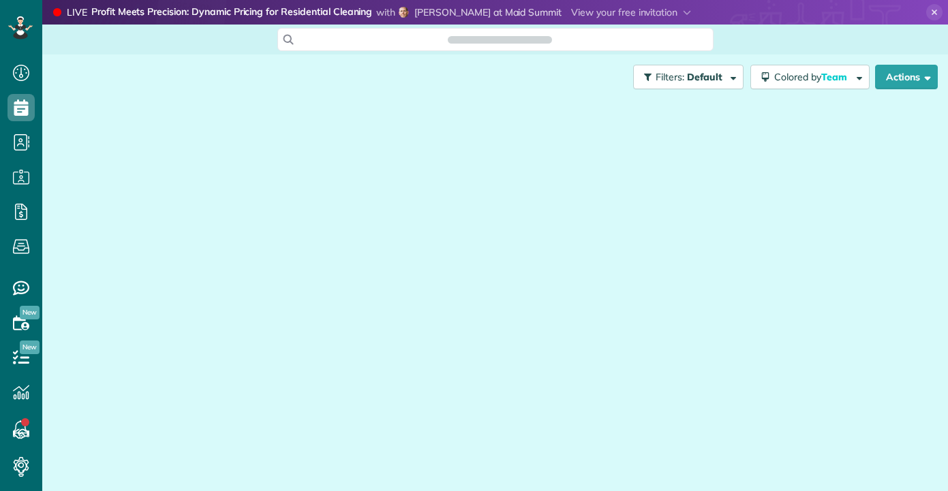
scroll to position [6, 6]
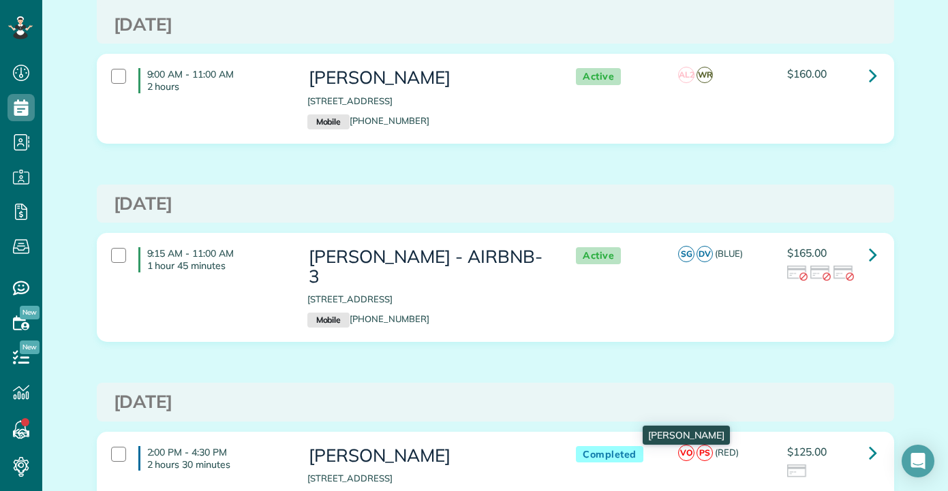
scroll to position [477, 0]
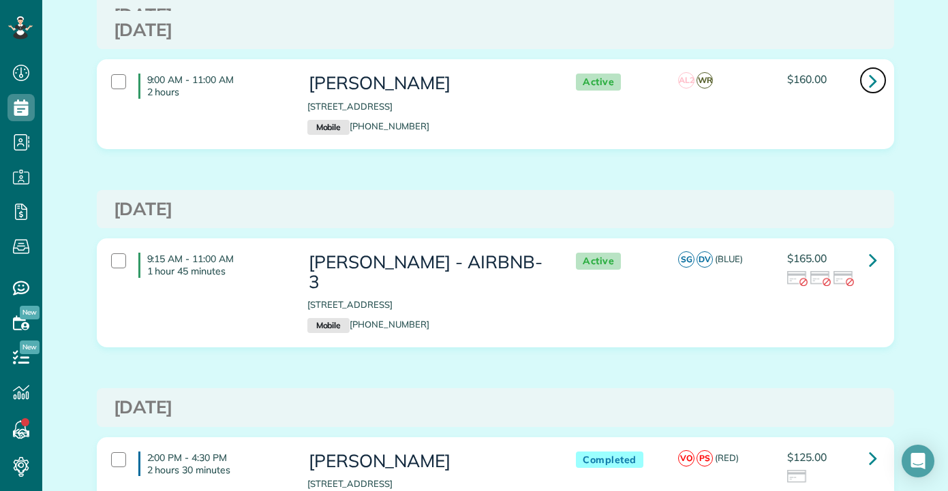
click at [869, 93] on icon at bounding box center [873, 81] width 8 height 24
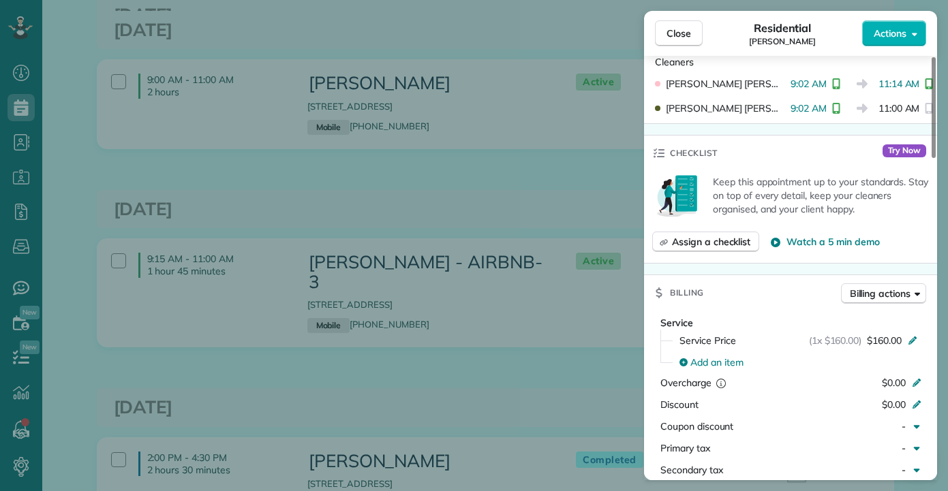
scroll to position [687, 0]
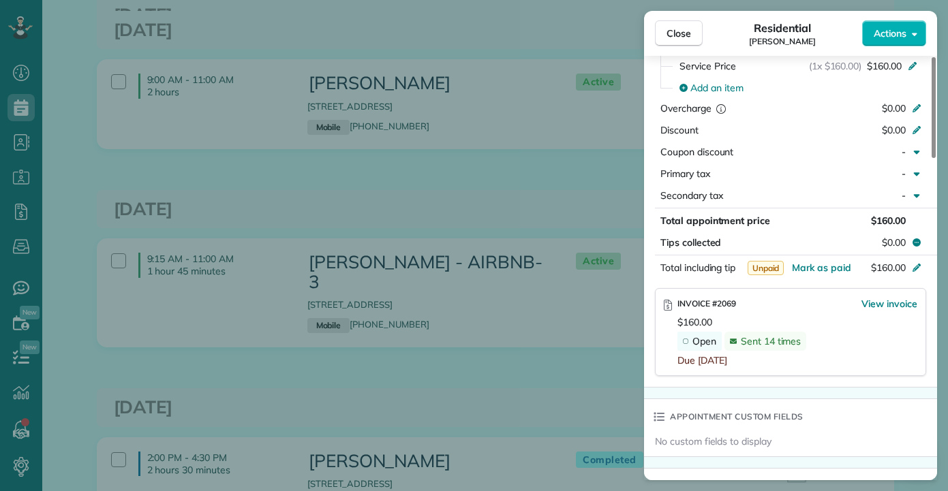
click at [528, 181] on div "Close Residential [PERSON_NAME] Actions Status Active [PERSON_NAME] · Open prof…" at bounding box center [474, 245] width 948 height 491
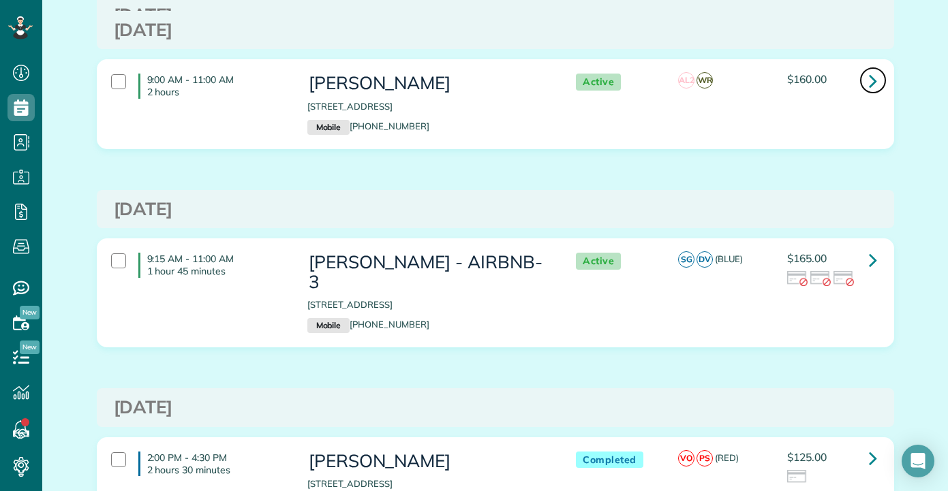
click at [869, 91] on icon at bounding box center [873, 81] width 8 height 24
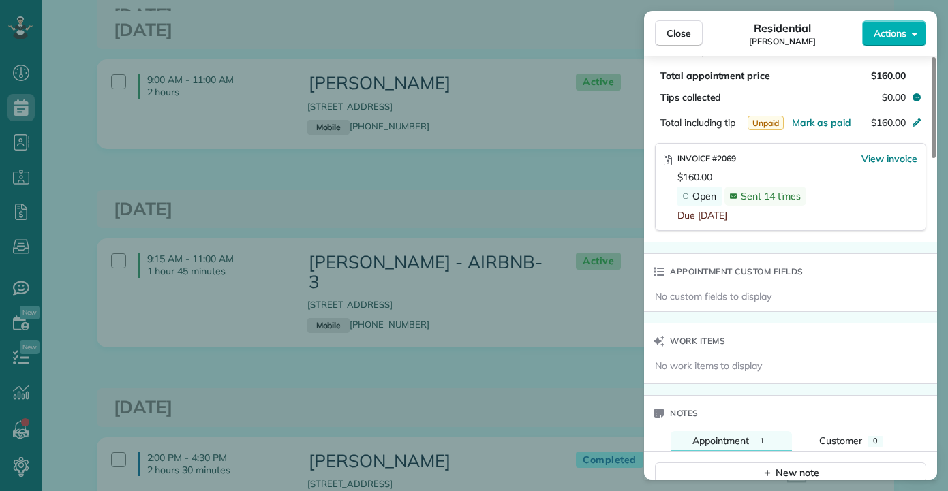
scroll to position [817, 0]
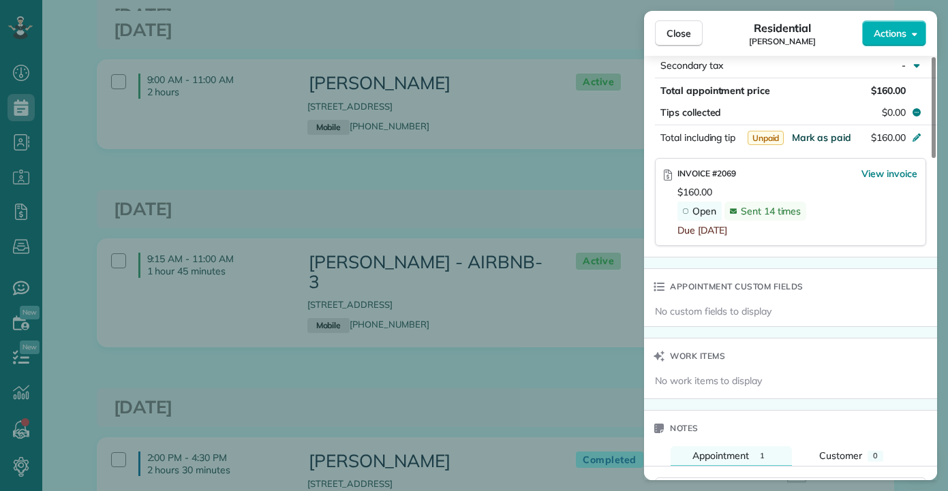
click at [820, 136] on span "Mark as paid" at bounding box center [821, 137] width 59 height 12
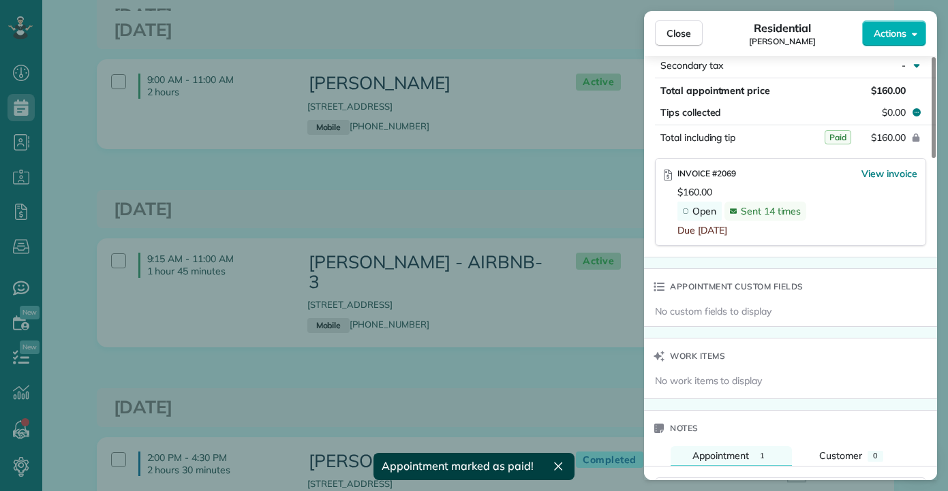
click at [455, 165] on div "Close Residential Damien Lewis Actions Status Active Damien Lewis · Open profil…" at bounding box center [474, 245] width 948 height 491
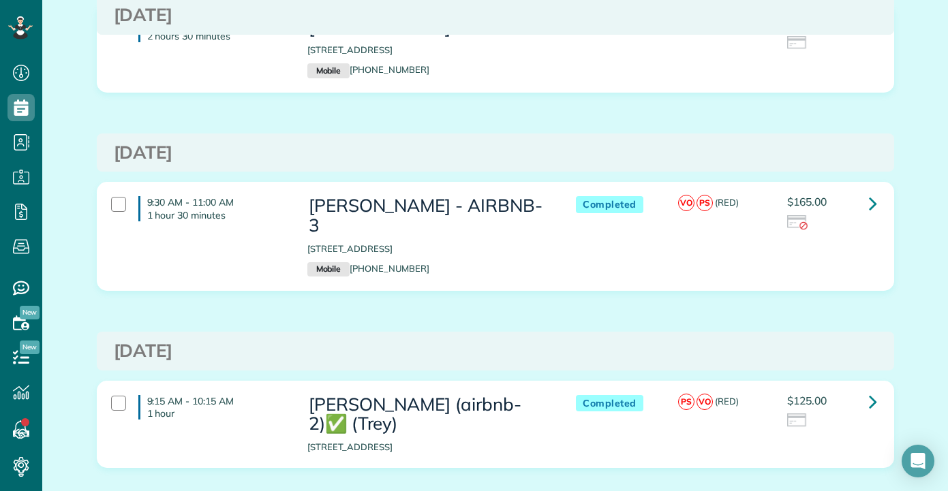
scroll to position [954, 0]
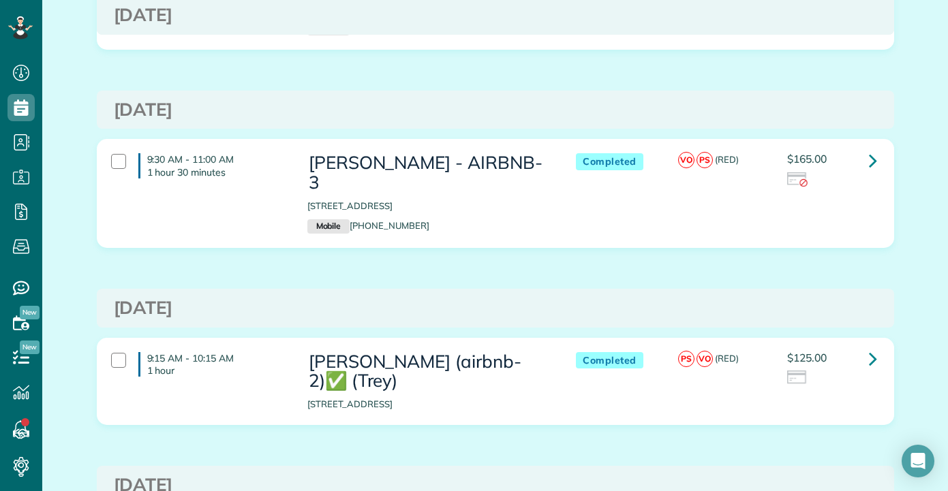
click at [428, 475] on h3 "[DATE]" at bounding box center [495, 485] width 763 height 20
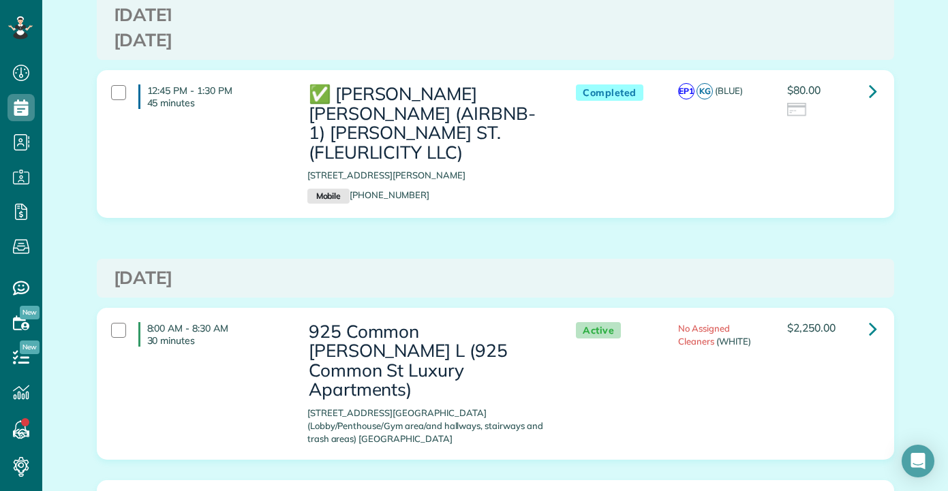
scroll to position [8859, 0]
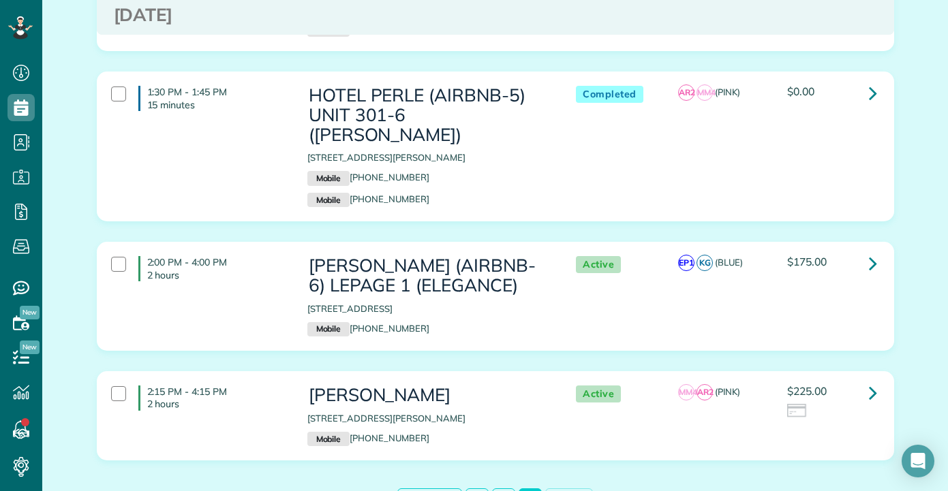
scroll to position [1394, 0]
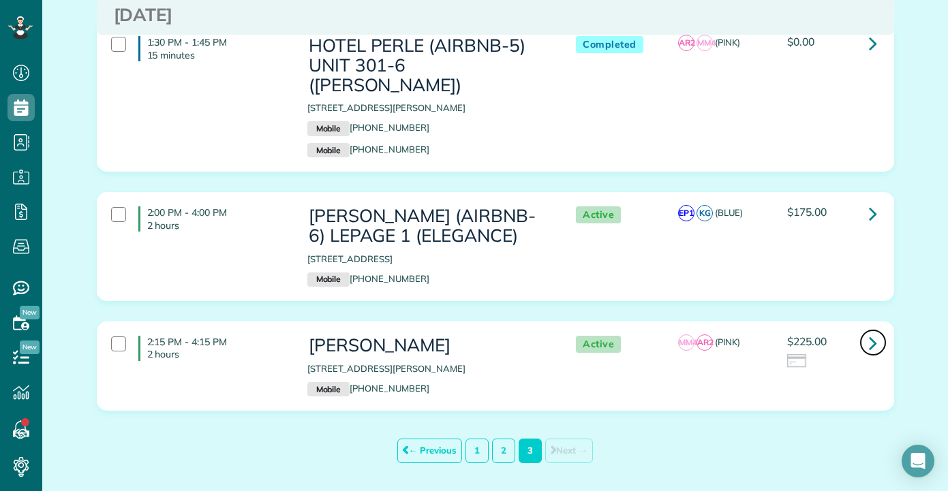
click at [869, 331] on icon at bounding box center [873, 343] width 8 height 24
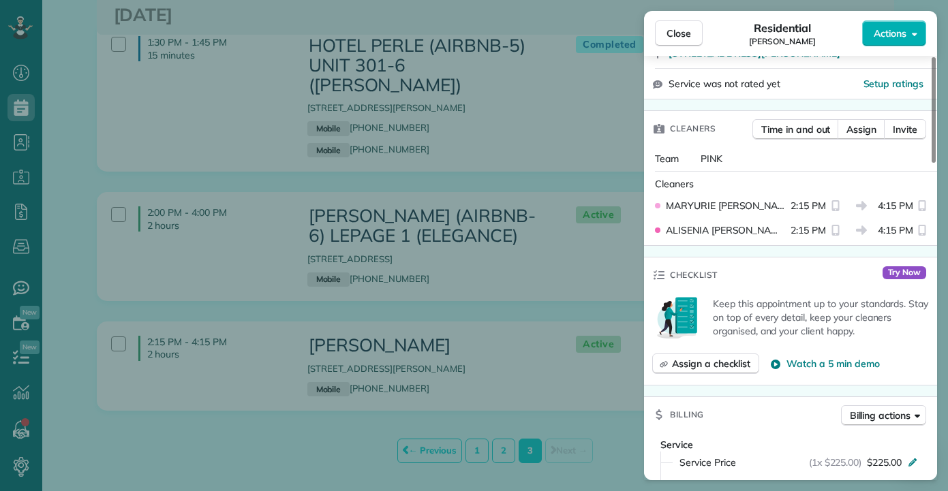
scroll to position [182, 0]
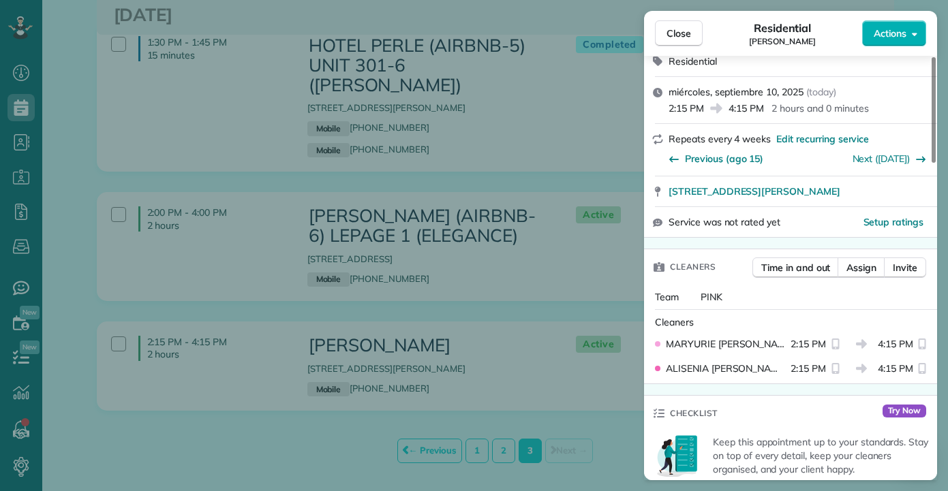
click at [413, 256] on div "Close Residential Paul Braxton Actions Status Active Paul Braxton · Open profil…" at bounding box center [474, 245] width 948 height 491
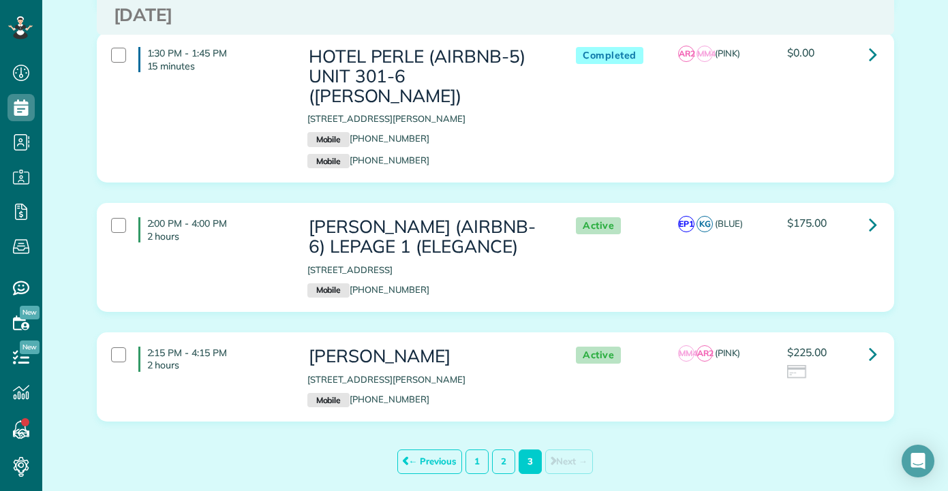
scroll to position [1394, 0]
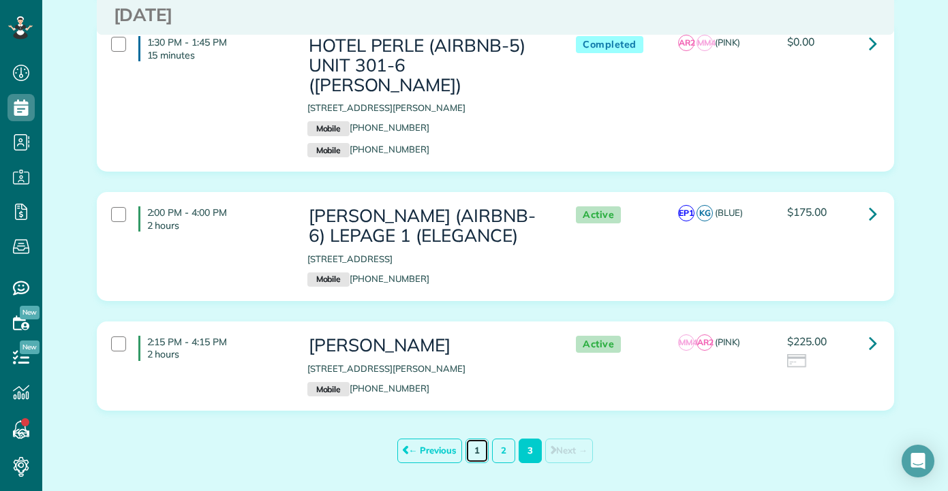
click at [465, 439] on link "1" at bounding box center [476, 451] width 23 height 24
click at [475, 439] on link "1" at bounding box center [476, 451] width 23 height 24
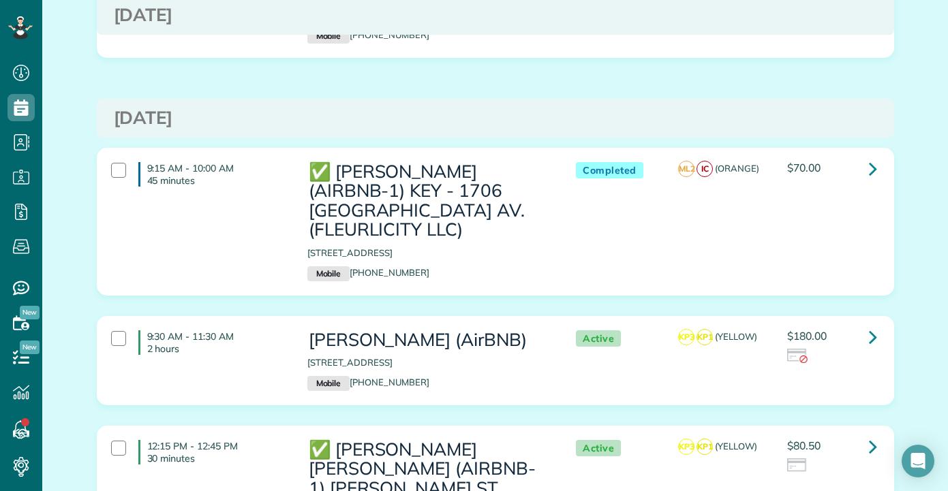
scroll to position [2180, 0]
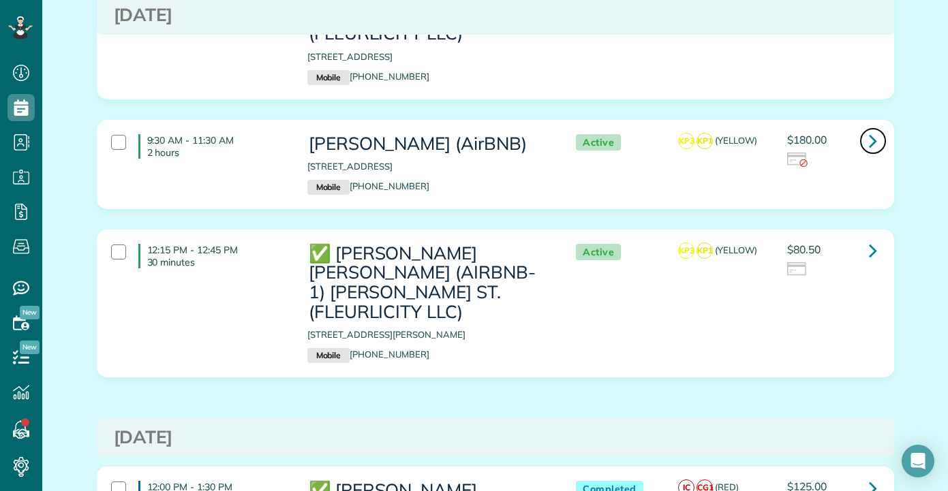
click at [869, 129] on icon at bounding box center [873, 141] width 8 height 24
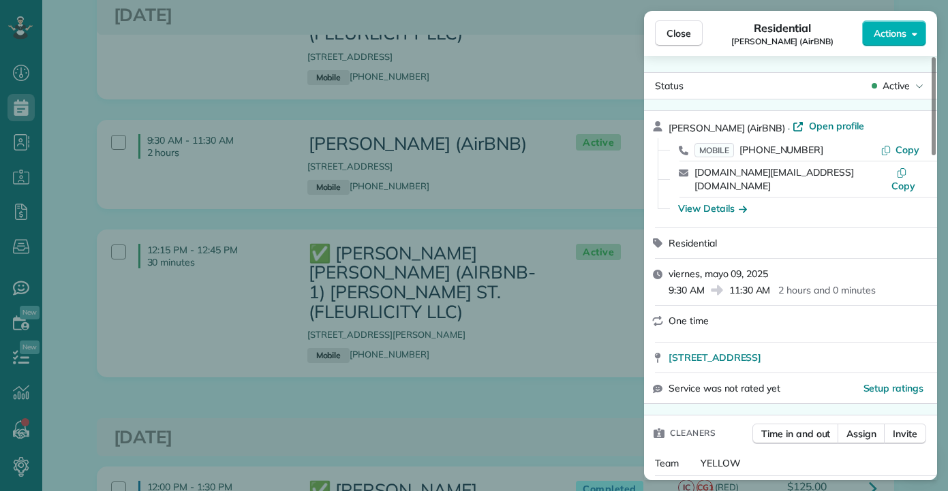
scroll to position [749, 0]
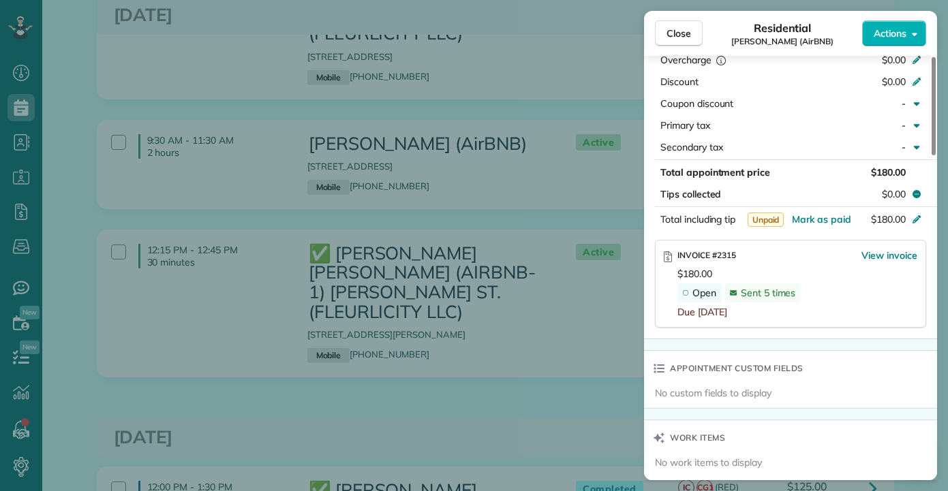
click at [362, 343] on div "Close Residential Cassandra Duncan (AirBNB) Actions Status Active Cassandra Dun…" at bounding box center [474, 245] width 948 height 491
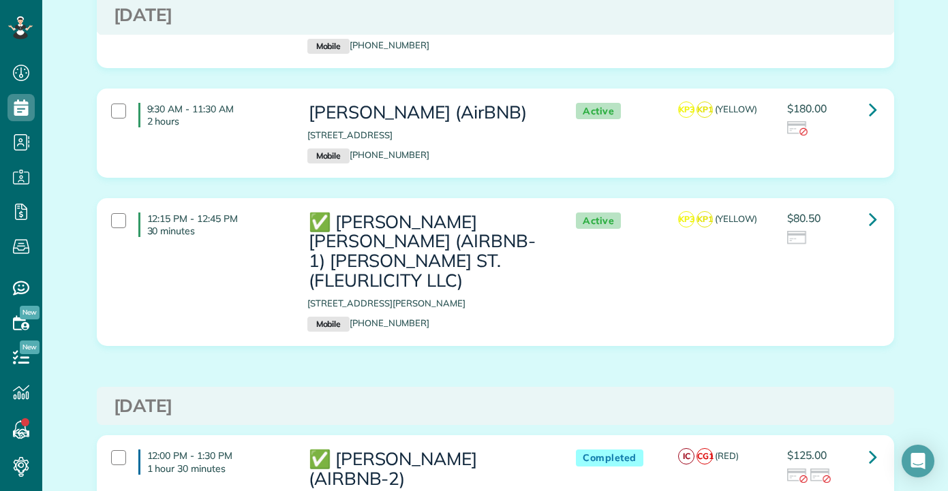
scroll to position [2180, 0]
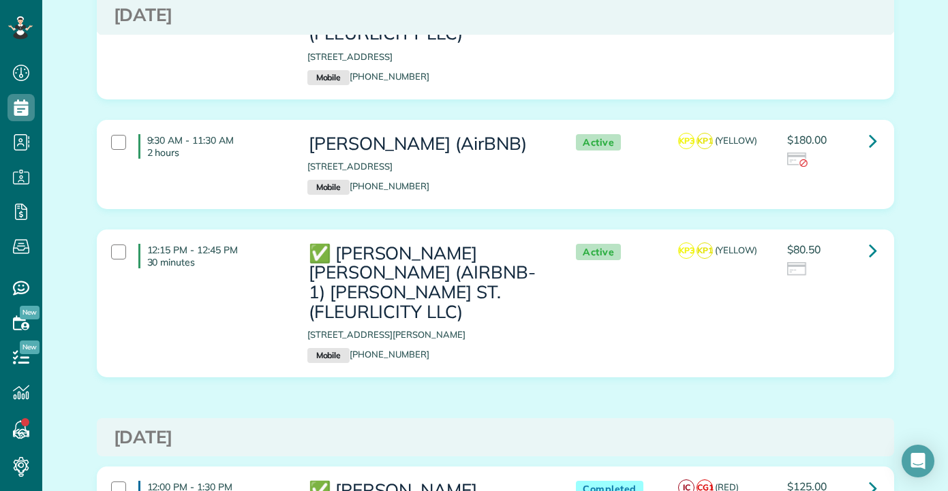
click at [465, 312] on div "12:15 PM - 12:45 PM 30 minutes ✅ LENO KNOX (AIRBNB-1) PAUL MORPHY ST. (FLEURLIC…" at bounding box center [495, 314] width 817 height 168
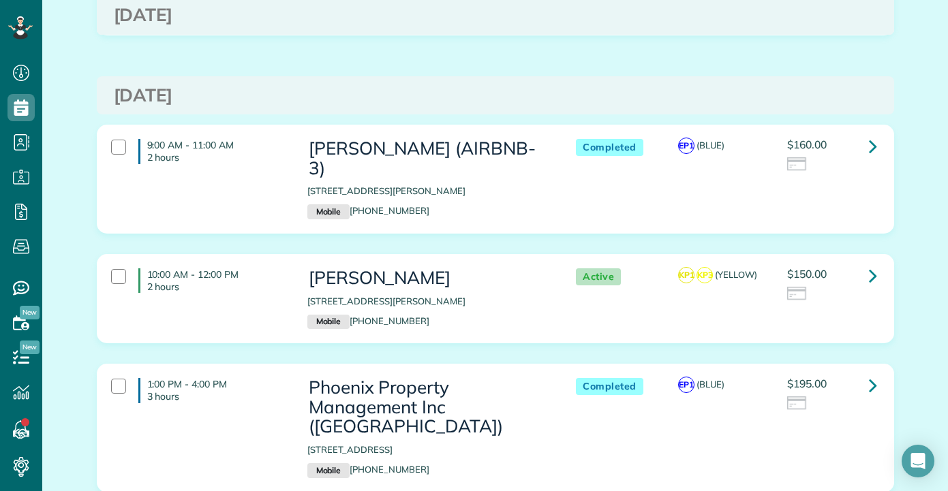
scroll to position [4632, 0]
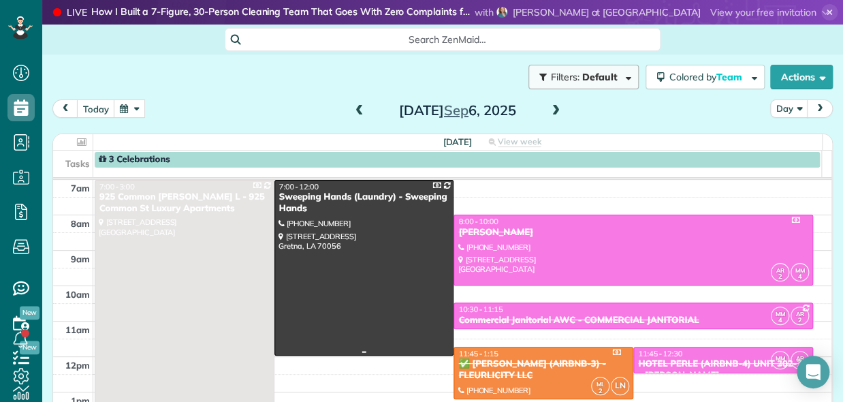
scroll to position [6, 6]
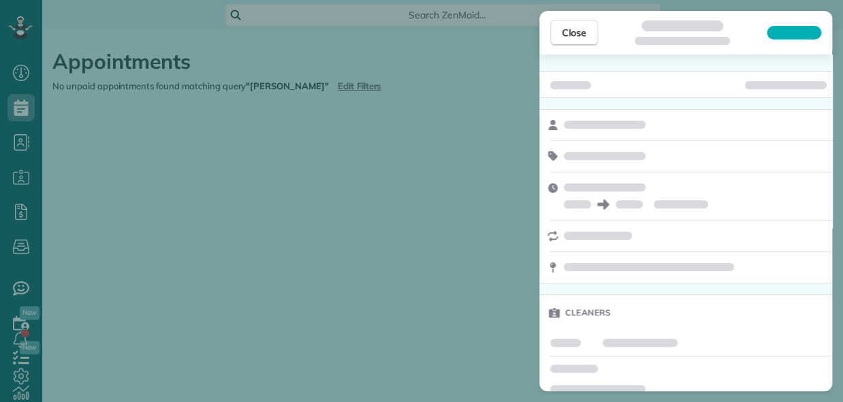
scroll to position [6, 6]
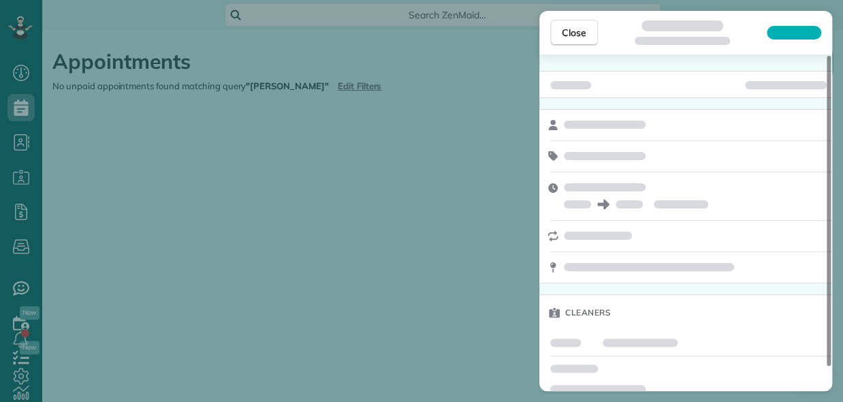
type input "**********"
click at [402, 74] on div "Close Cleaners" at bounding box center [421, 201] width 843 height 402
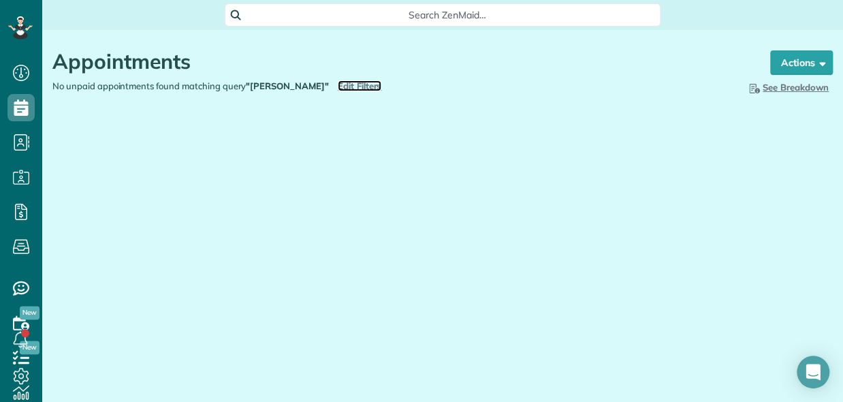
click at [338, 84] on span "Edit Filters" at bounding box center [360, 85] width 44 height 11
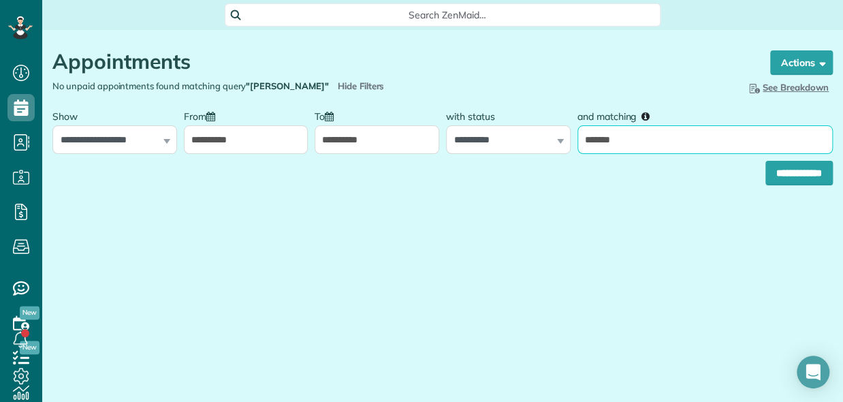
drag, startPoint x: 656, startPoint y: 142, endPoint x: 520, endPoint y: 151, distance: 136.5
click at [524, 149] on div "**********" at bounding box center [442, 128] width 787 height 51
type input "****"
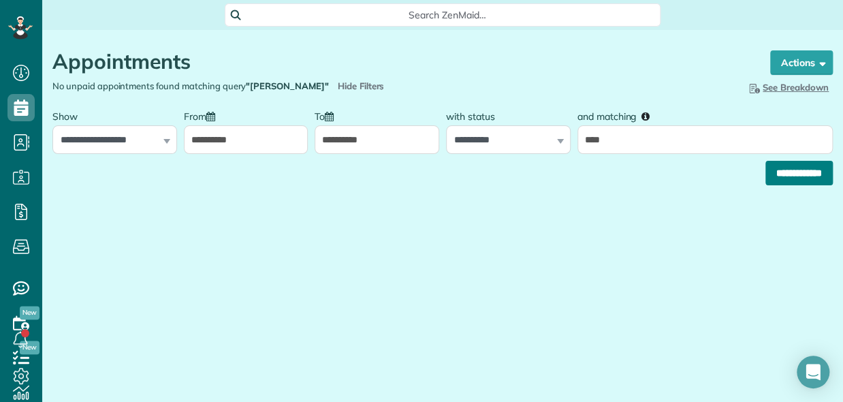
click at [796, 170] on input "**********" at bounding box center [799, 173] width 67 height 25
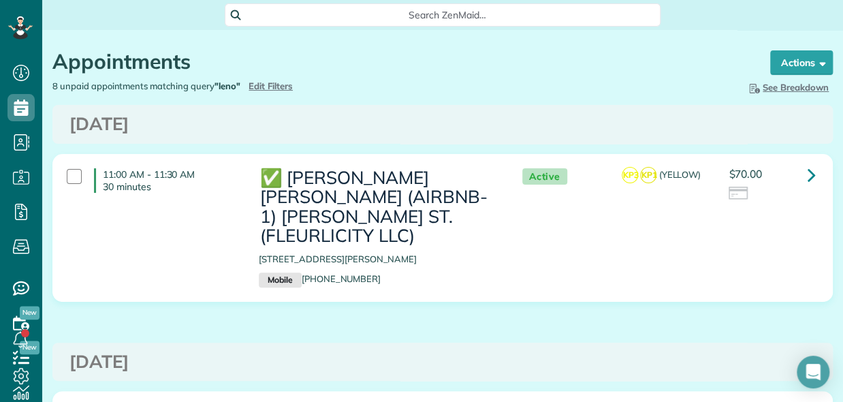
drag, startPoint x: 369, startPoint y: 260, endPoint x: 305, endPoint y: 261, distance: 64.0
click at [305, 272] on p "Mobile [PHONE_NUMBER]" at bounding box center [377, 279] width 236 height 15
copy link "504) 460-8987"
click at [444, 107] on div "[DATE]" at bounding box center [442, 124] width 781 height 39
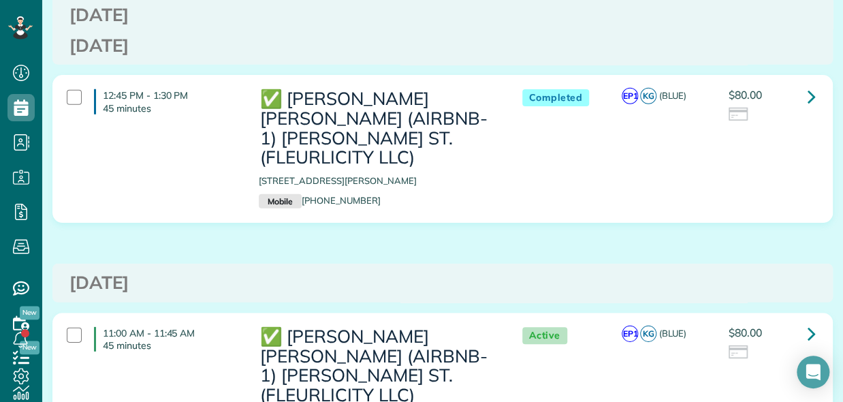
scroll to position [1506, 0]
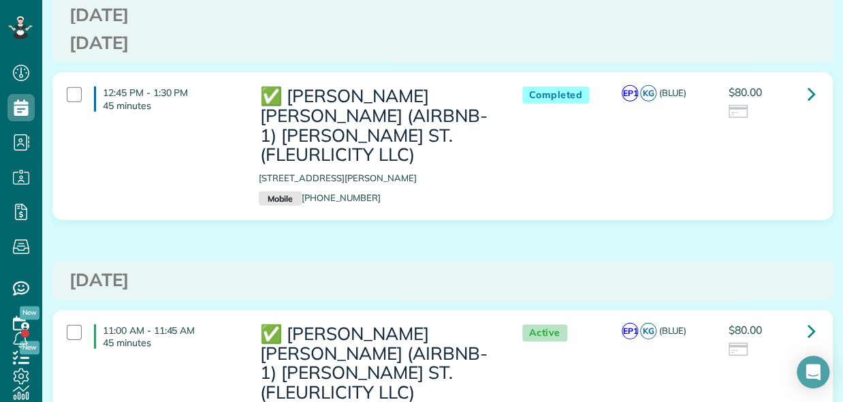
click at [804, 261] on div "[DATE]" at bounding box center [442, 280] width 781 height 39
click at [477, 270] on h3 "[DATE]" at bounding box center [442, 280] width 747 height 20
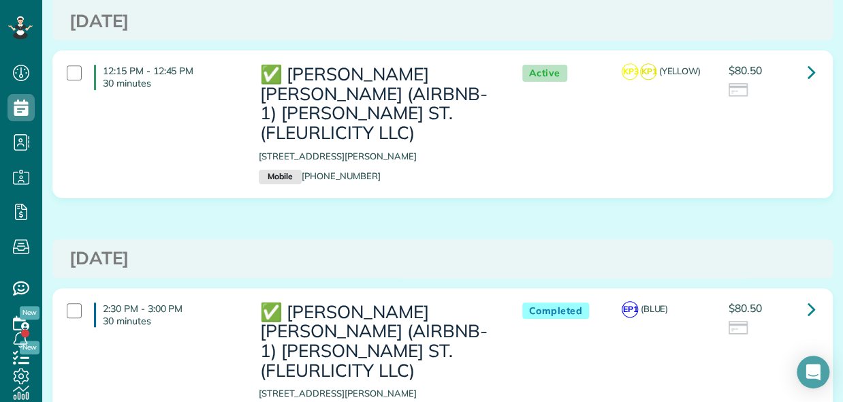
scroll to position [68, 0]
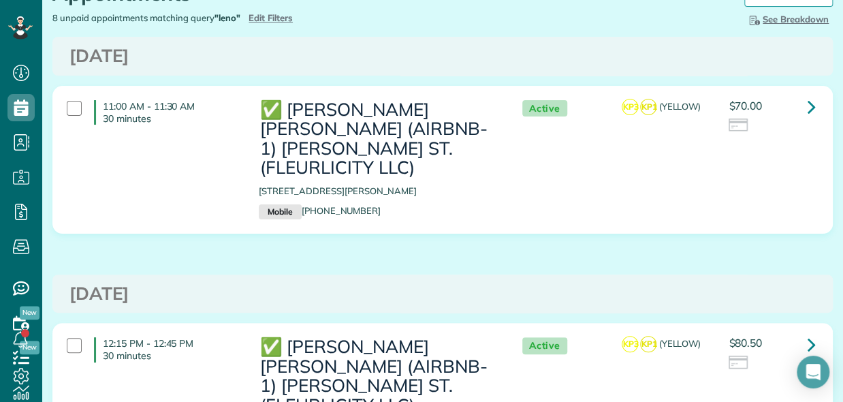
click at [796, 275] on div "[DATE]" at bounding box center [442, 294] width 781 height 39
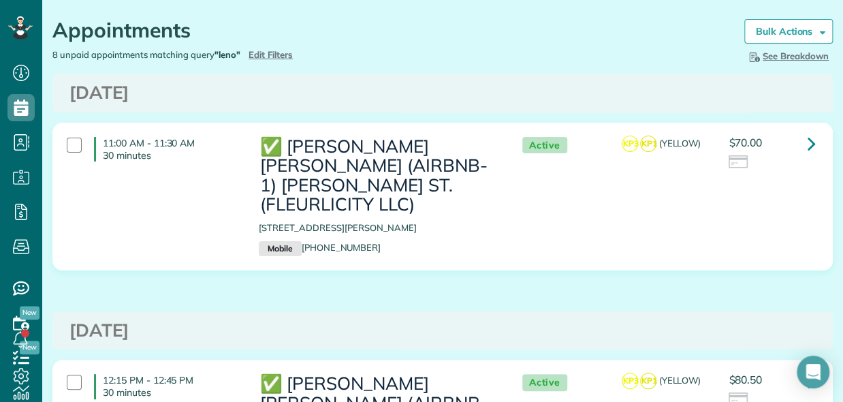
scroll to position [0, 0]
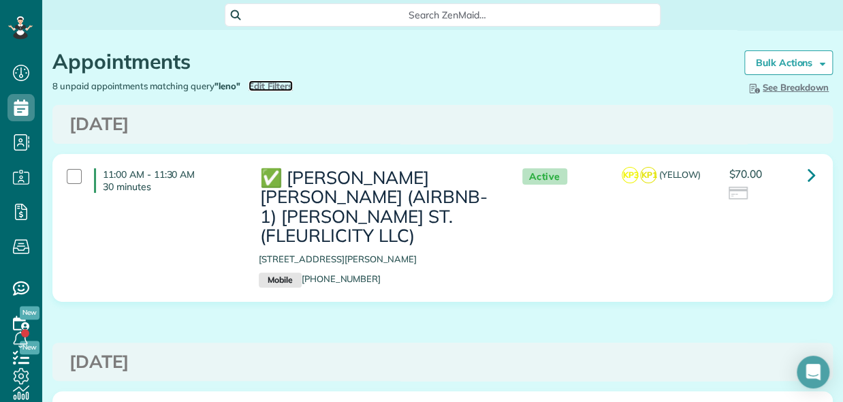
click at [268, 82] on span "Edit Filters" at bounding box center [271, 85] width 44 height 11
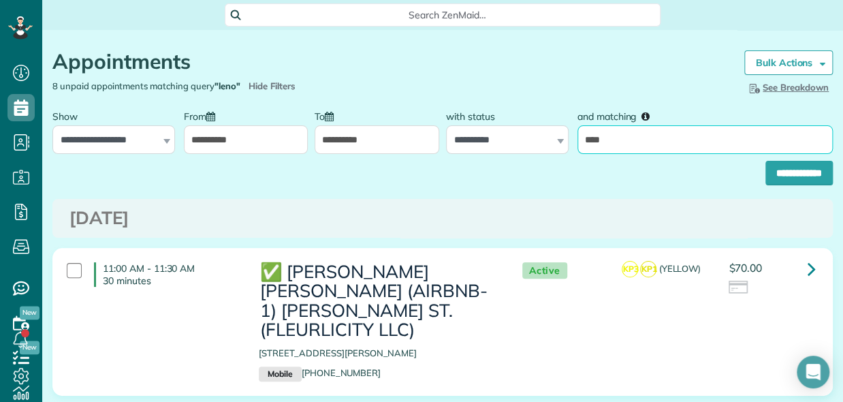
drag, startPoint x: 613, startPoint y: 134, endPoint x: 525, endPoint y: 142, distance: 88.9
click at [526, 142] on div "**********" at bounding box center [442, 128] width 787 height 51
type input "******"
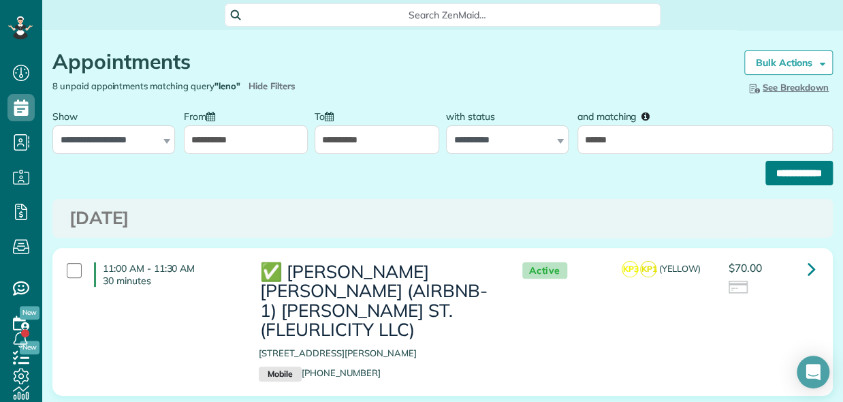
click at [774, 178] on input "**********" at bounding box center [799, 173] width 67 height 25
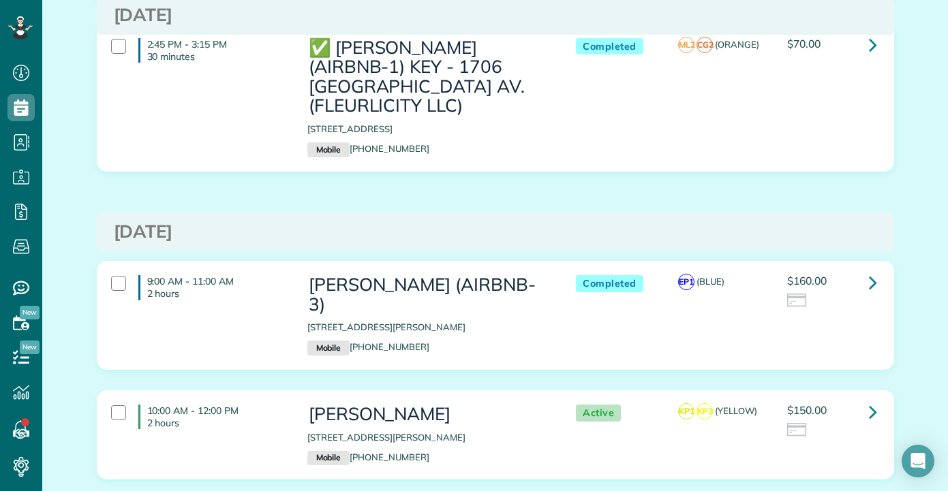
scroll to position [4496, 0]
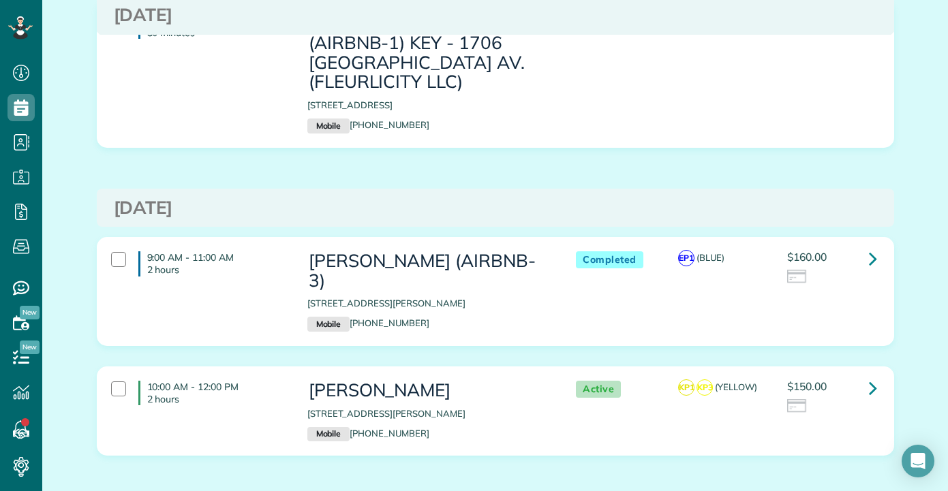
drag, startPoint x: 423, startPoint y: 181, endPoint x: 349, endPoint y: 182, distance: 73.6
click at [349, 317] on p "Mobile (972) 953-8013" at bounding box center [427, 324] width 241 height 15
copy link "972) 953-8013"
click at [862, 245] on link at bounding box center [872, 258] width 27 height 27
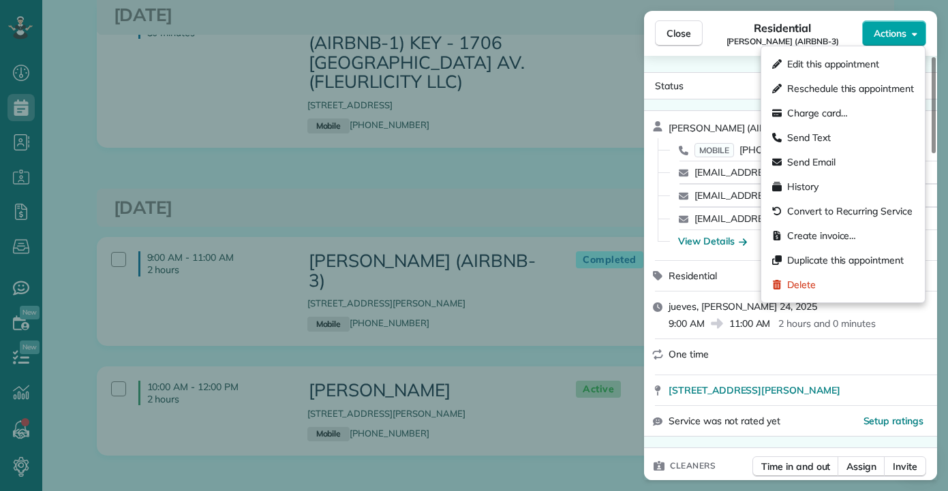
click at [905, 28] on span "Actions" at bounding box center [889, 34] width 33 height 14
click at [807, 112] on span "Charge card…" at bounding box center [817, 113] width 61 height 14
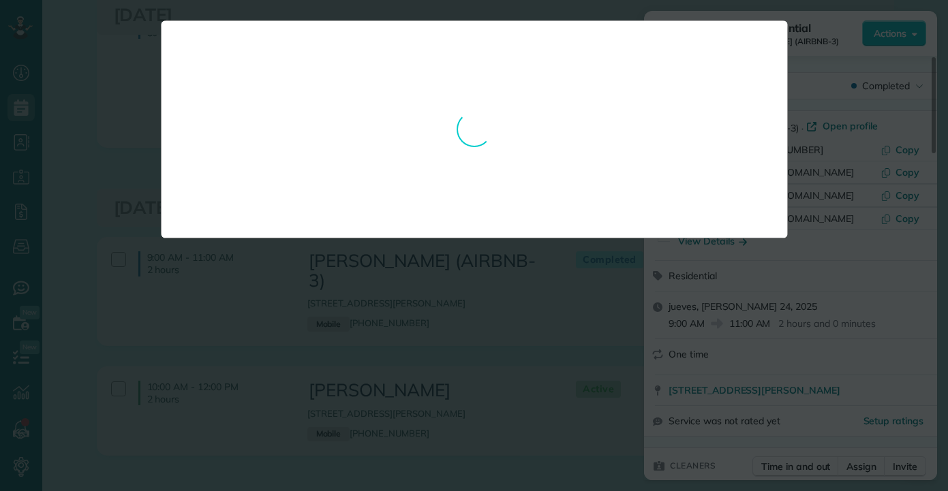
click at [837, 53] on div at bounding box center [474, 245] width 948 height 491
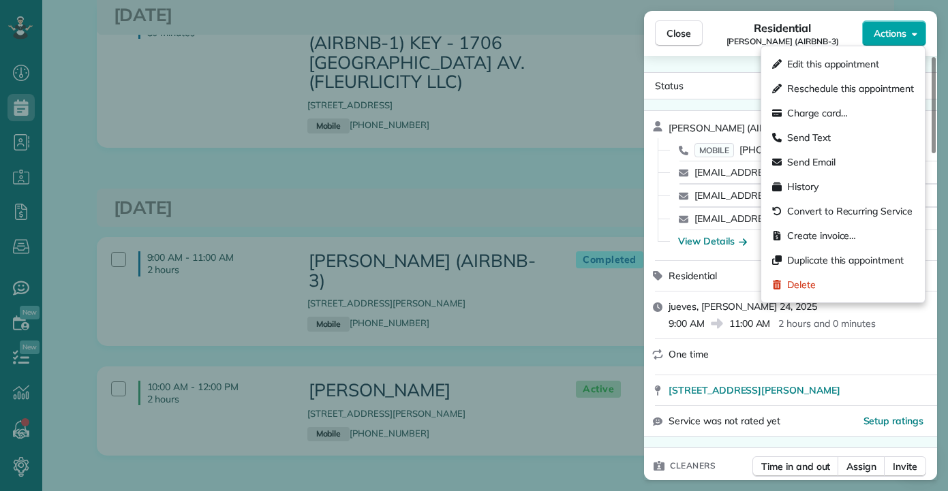
click at [894, 34] on span "Actions" at bounding box center [889, 34] width 33 height 14
click at [819, 112] on span "Charge card…" at bounding box center [817, 113] width 61 height 14
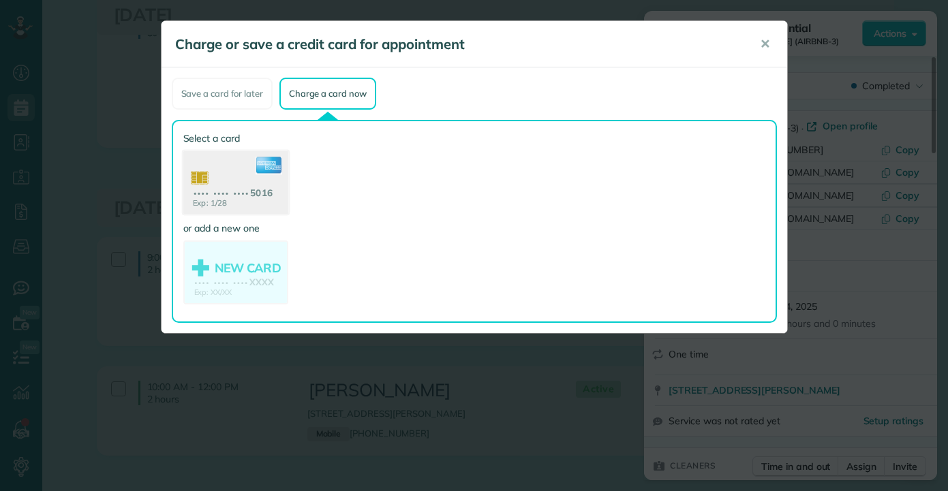
click at [242, 184] on use at bounding box center [235, 184] width 105 height 66
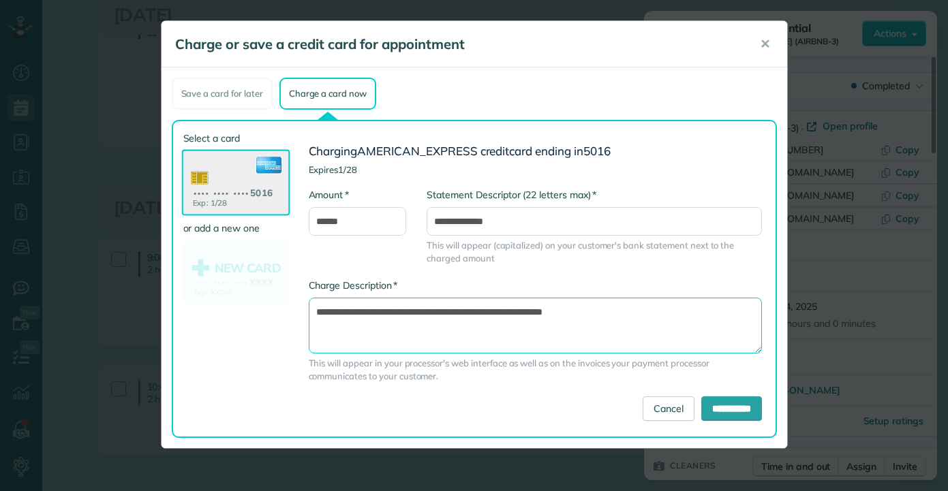
click at [490, 312] on textarea "**********" at bounding box center [535, 326] width 453 height 56
type textarea "**********"
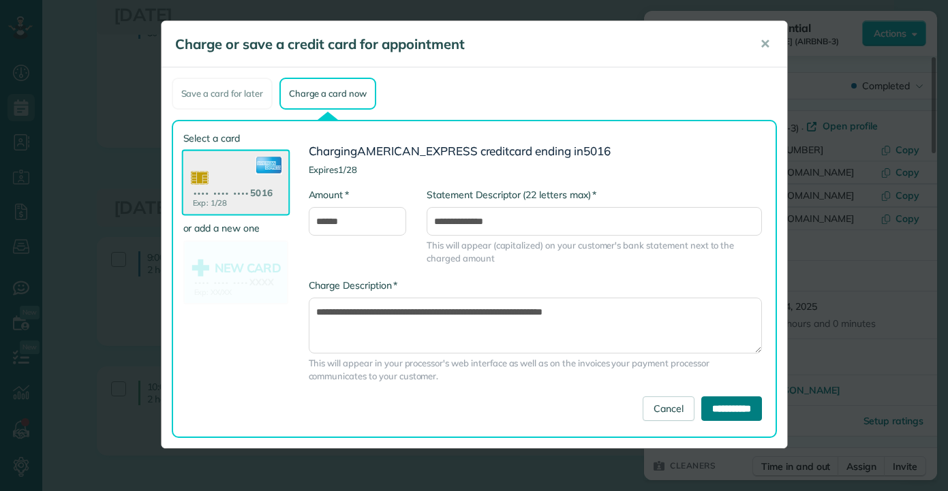
click at [738, 405] on input "**********" at bounding box center [731, 408] width 61 height 25
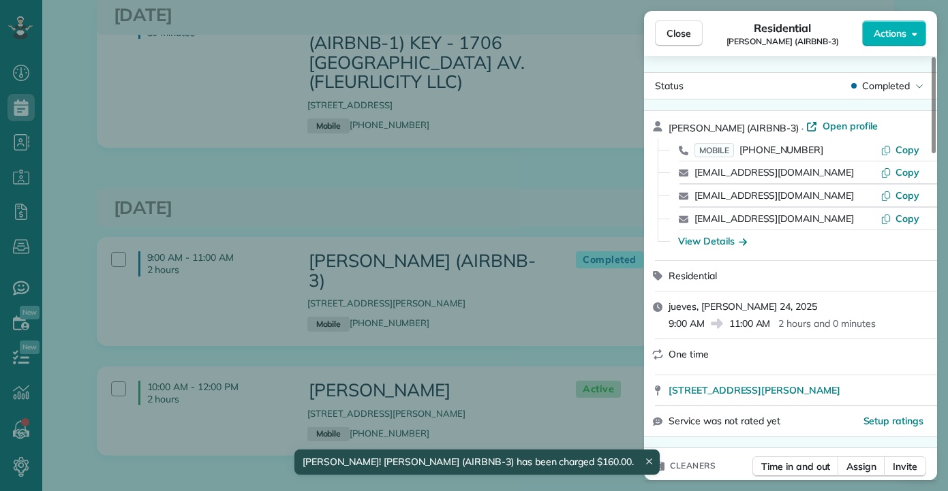
click at [161, 80] on div "Close Residential EMILY ROUNTREE (AIRBNB-3) Actions Status Completed EMILY ROUN…" at bounding box center [474, 245] width 948 height 491
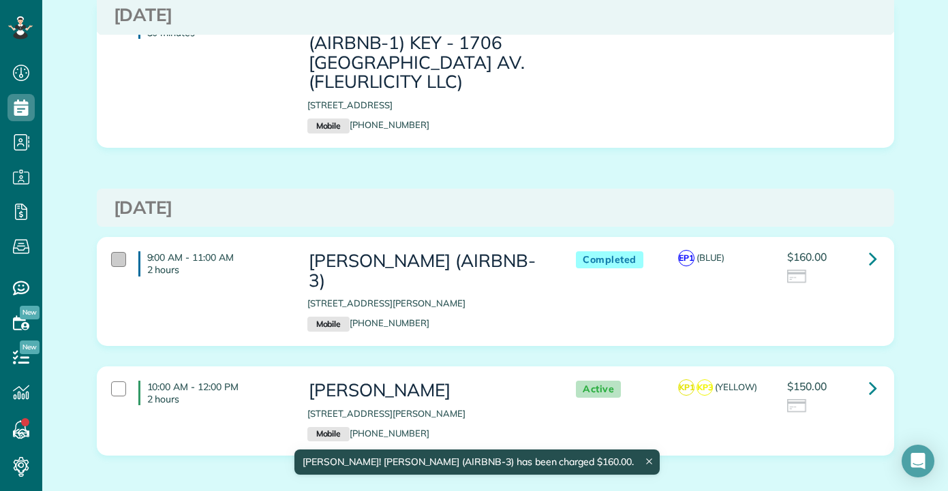
click at [111, 252] on div at bounding box center [118, 259] width 15 height 15
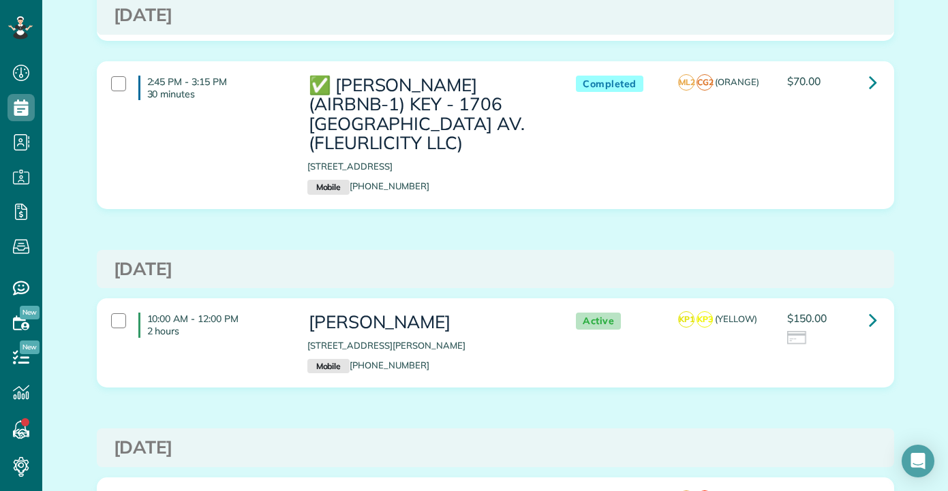
scroll to position [4428, 0]
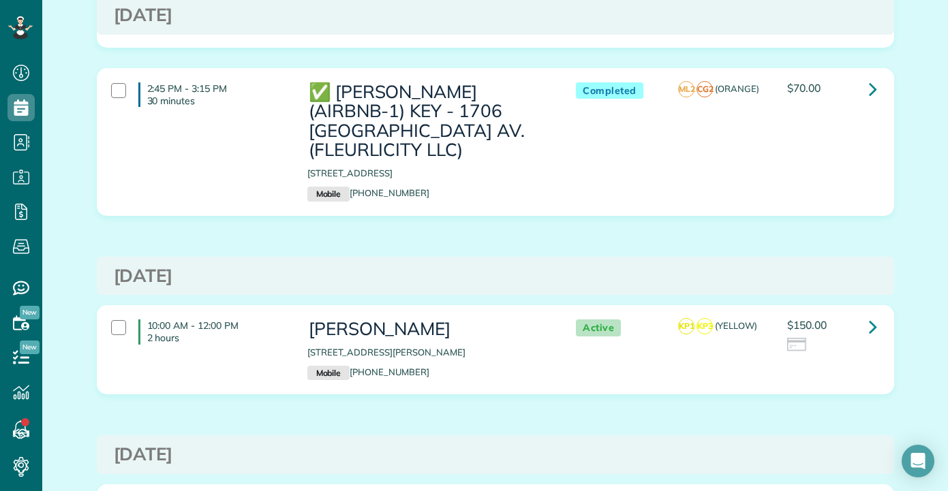
drag, startPoint x: 417, startPoint y: 229, endPoint x: 350, endPoint y: 230, distance: 66.8
click at [350, 366] on p "Mobile [PHONE_NUMBER]" at bounding box center [427, 373] width 241 height 15
copy link "504) 237-3316"
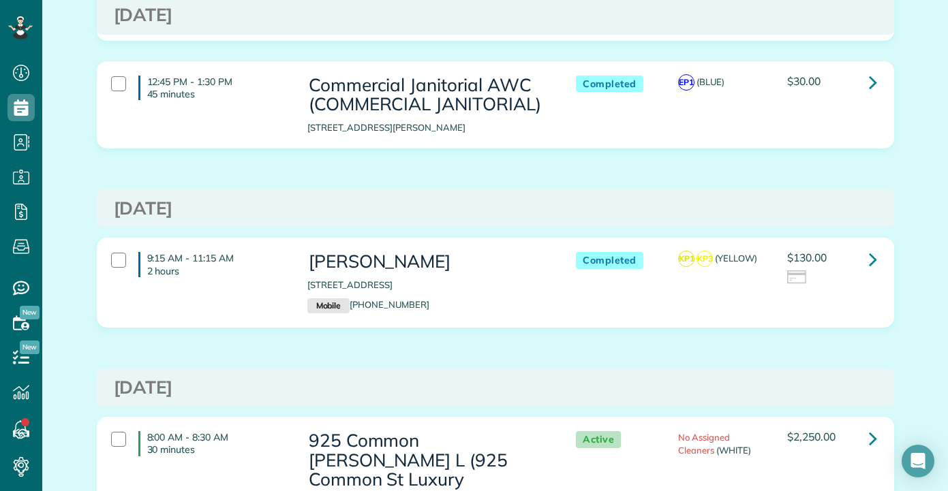
scroll to position [5450, 0]
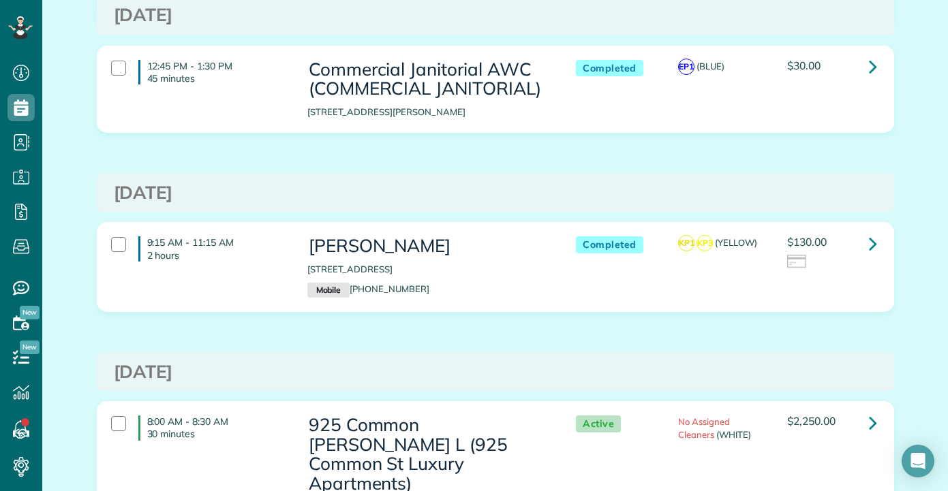
click at [695, 362] on h3 "[DATE]" at bounding box center [495, 372] width 763 height 20
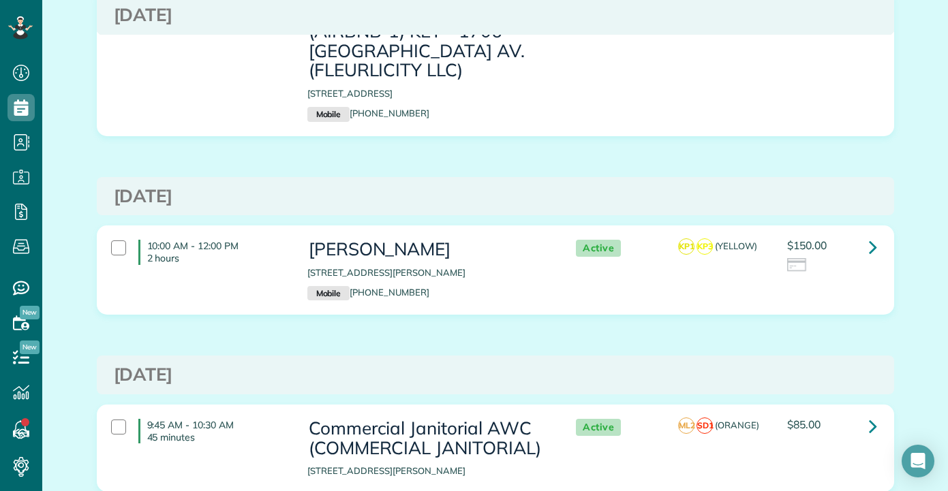
scroll to position [4360, 0]
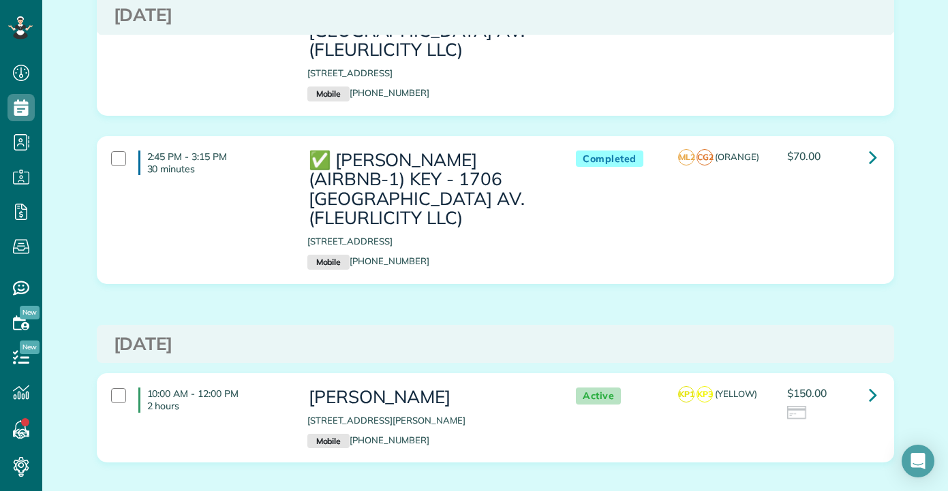
click at [445, 334] on h3 "[DATE]" at bounding box center [495, 344] width 763 height 20
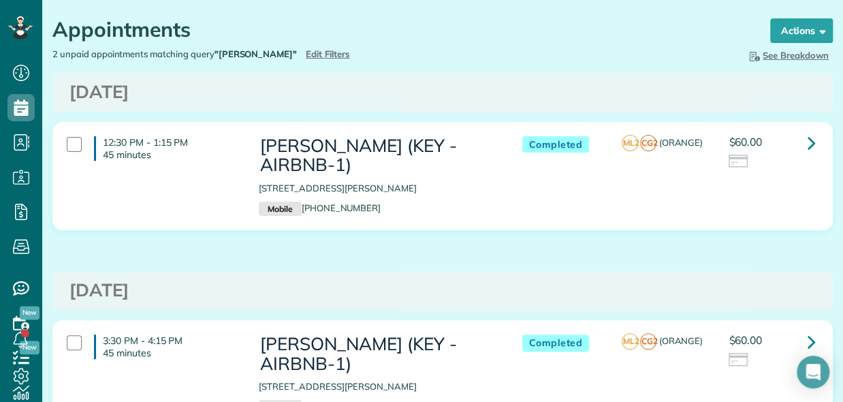
scroll to position [25, 0]
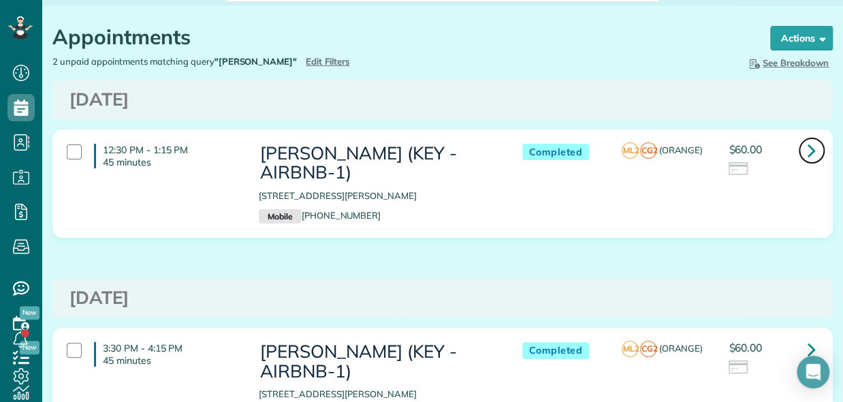
click at [807, 143] on link at bounding box center [811, 150] width 27 height 27
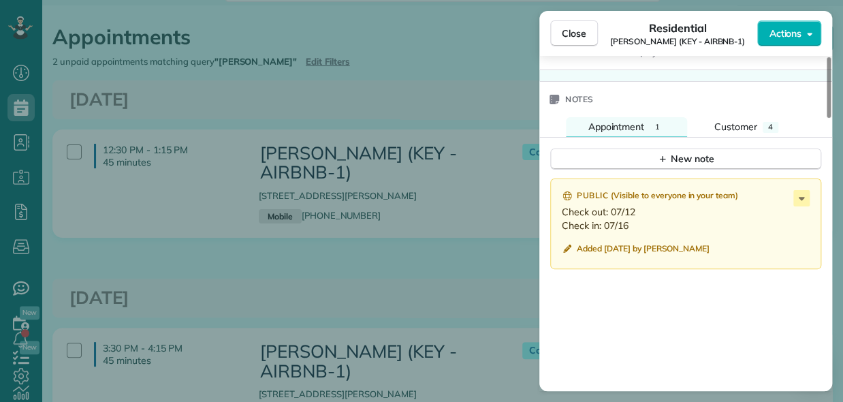
scroll to position [1159, 0]
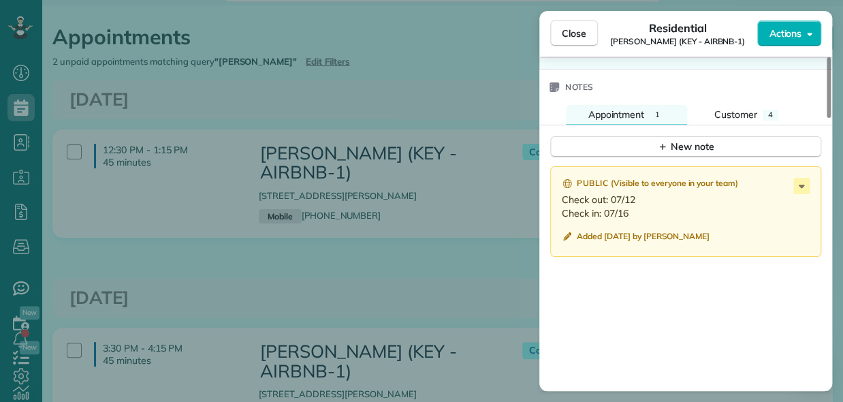
click at [403, 234] on div "Close Residential [PERSON_NAME] (KEY - AIRBNB-1) Actions Status Completed [PERS…" at bounding box center [421, 201] width 843 height 402
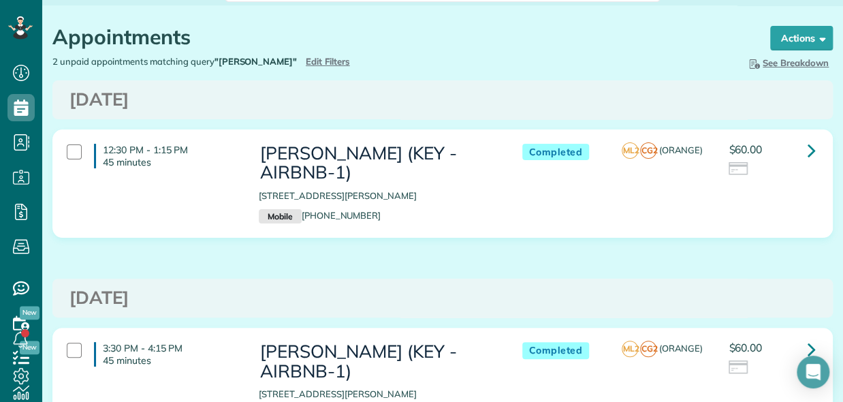
scroll to position [161, 0]
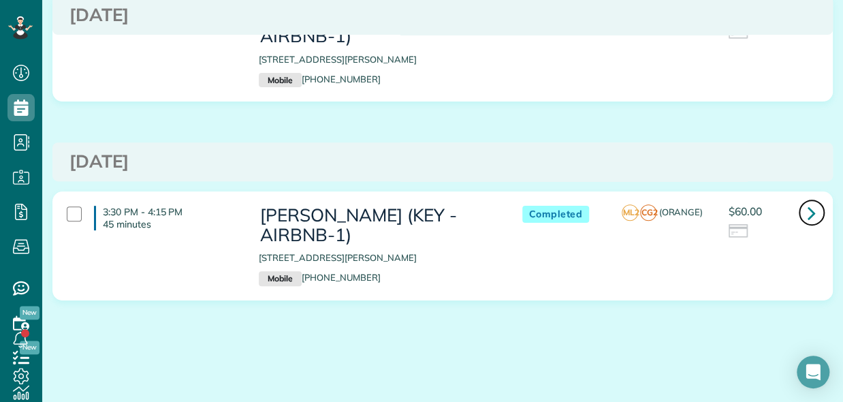
click at [808, 216] on icon at bounding box center [812, 213] width 8 height 24
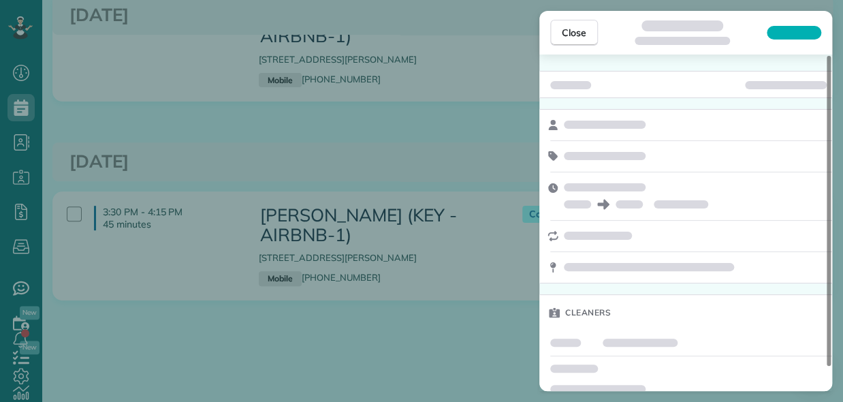
click at [292, 151] on div "Close Cleaners" at bounding box center [421, 201] width 843 height 402
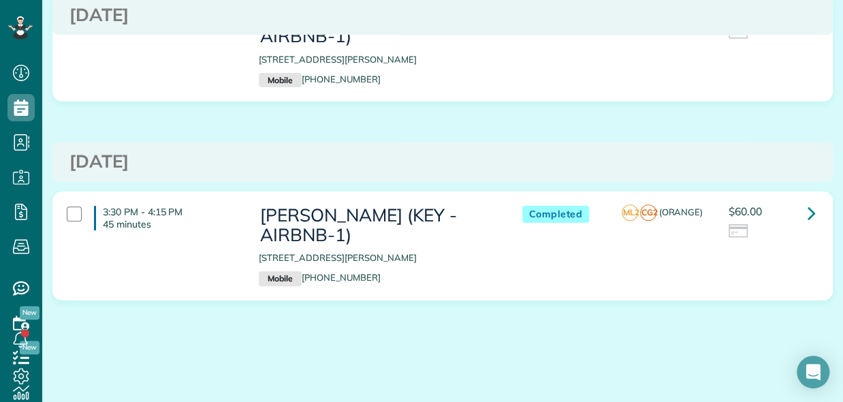
click at [794, 160] on h3 "[DATE]" at bounding box center [442, 162] width 747 height 20
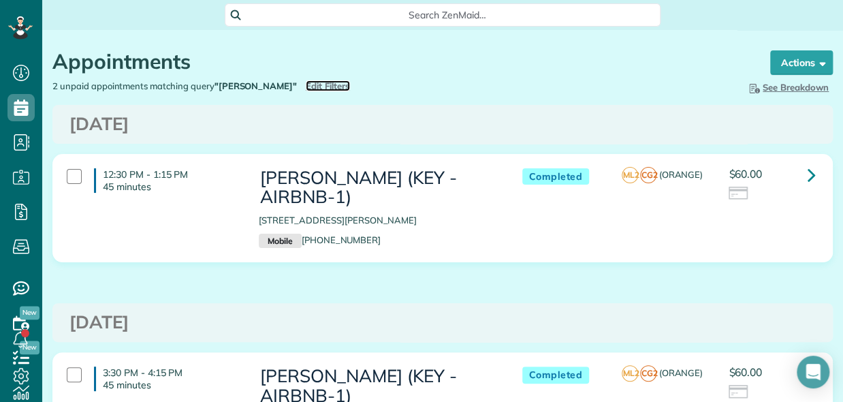
click at [306, 85] on span "Edit Filters" at bounding box center [328, 85] width 44 height 11
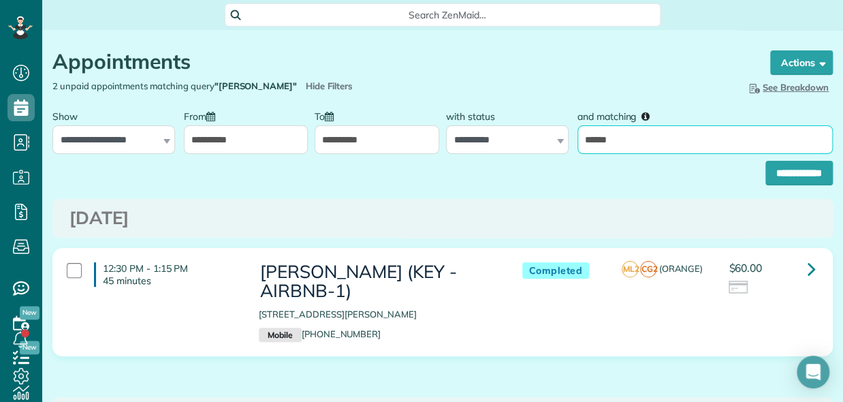
drag, startPoint x: 643, startPoint y: 145, endPoint x: 464, endPoint y: 157, distance: 179.6
click at [525, 148] on div "**********" at bounding box center [442, 128] width 787 height 51
type input "**********"
click at [766, 161] on input "**********" at bounding box center [799, 173] width 67 height 25
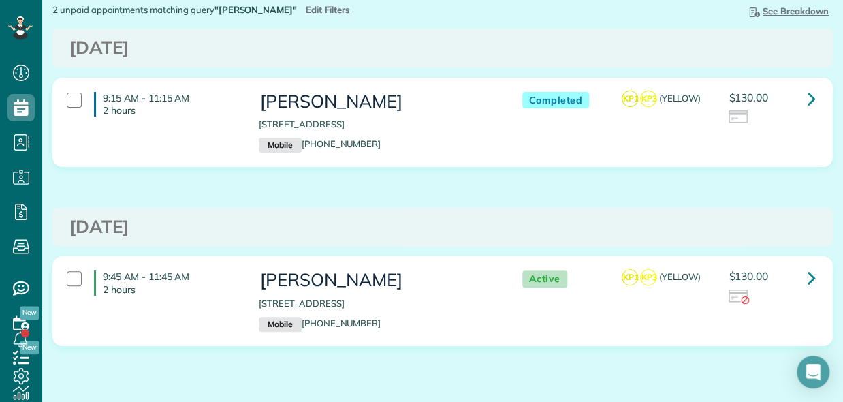
scroll to position [53, 0]
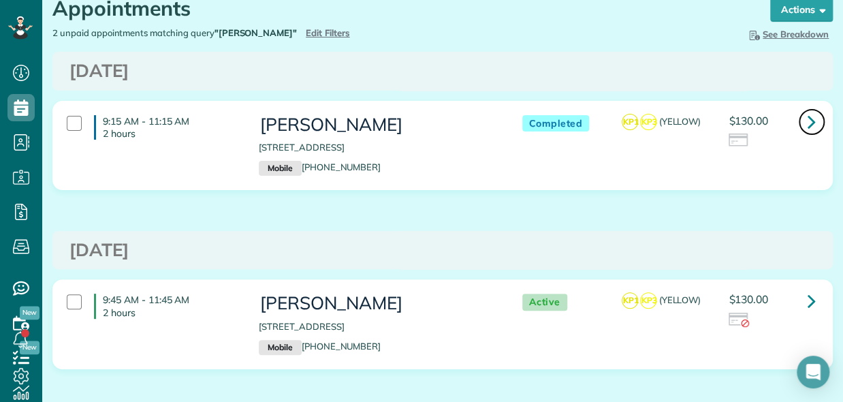
click at [808, 121] on icon at bounding box center [812, 122] width 8 height 24
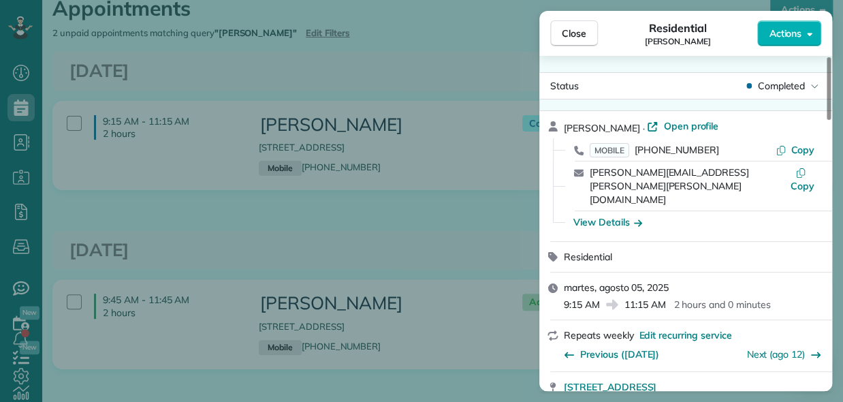
click at [398, 209] on div "Close Residential [PERSON_NAME] Actions Status Completed [PERSON_NAME] · Open p…" at bounding box center [421, 201] width 843 height 402
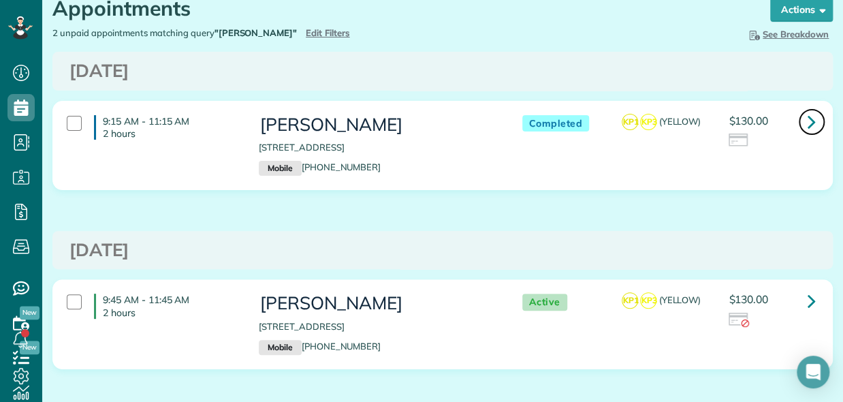
click at [808, 125] on icon at bounding box center [812, 122] width 8 height 24
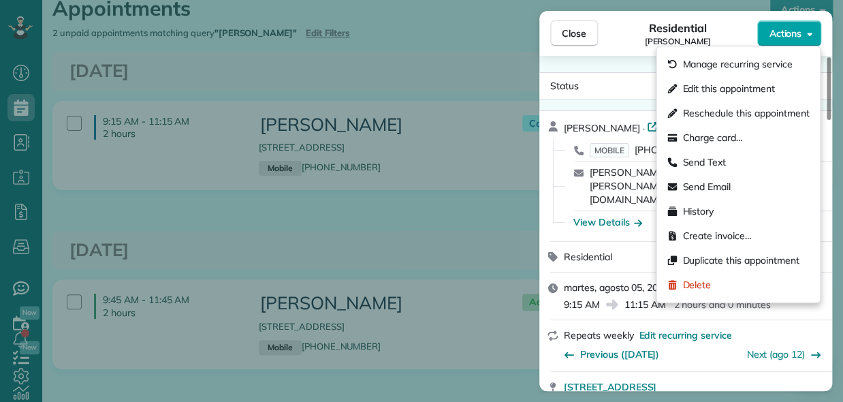
click at [787, 23] on button "Actions" at bounding box center [789, 33] width 64 height 26
click at [326, 237] on div "Close Residential [PERSON_NAME] Actions Status Completed [PERSON_NAME] · Open p…" at bounding box center [421, 201] width 843 height 402
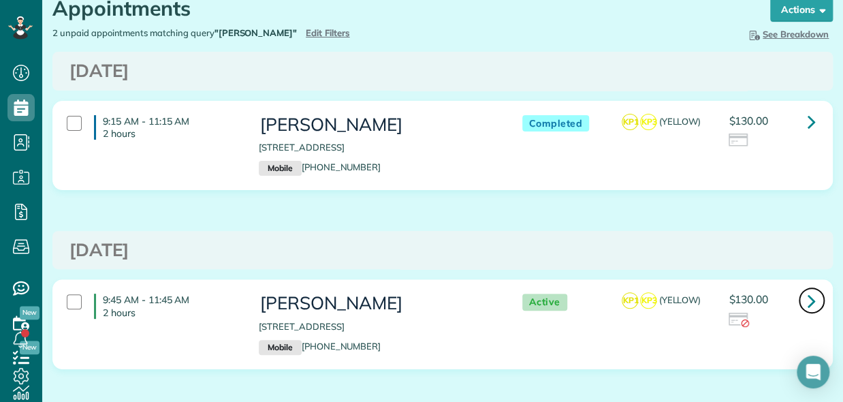
click at [808, 298] on icon at bounding box center [812, 301] width 8 height 24
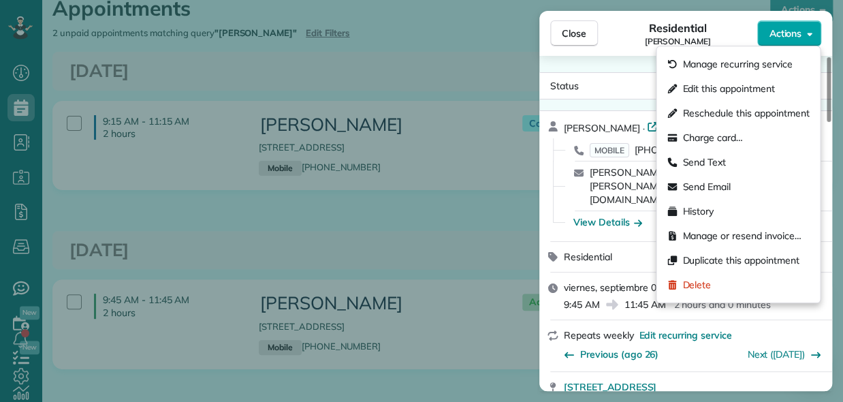
click at [796, 41] on button "Actions" at bounding box center [789, 33] width 64 height 26
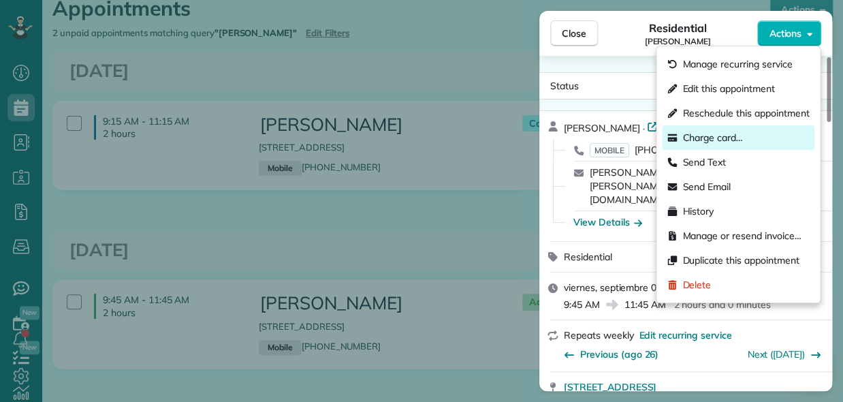
click at [717, 131] on span "Charge card…" at bounding box center [713, 138] width 61 height 14
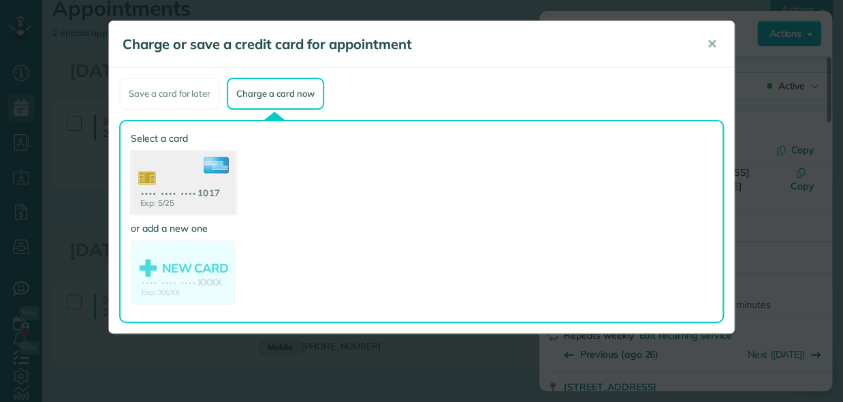
click at [179, 186] on use at bounding box center [183, 184] width 105 height 66
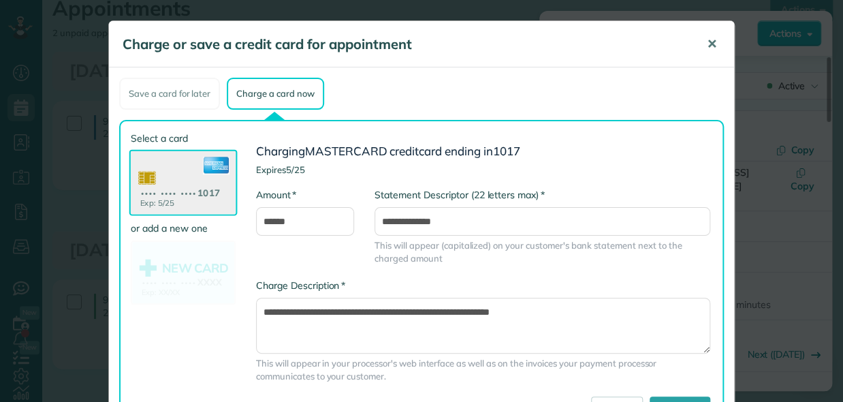
click at [707, 44] on span "✕" at bounding box center [712, 44] width 10 height 16
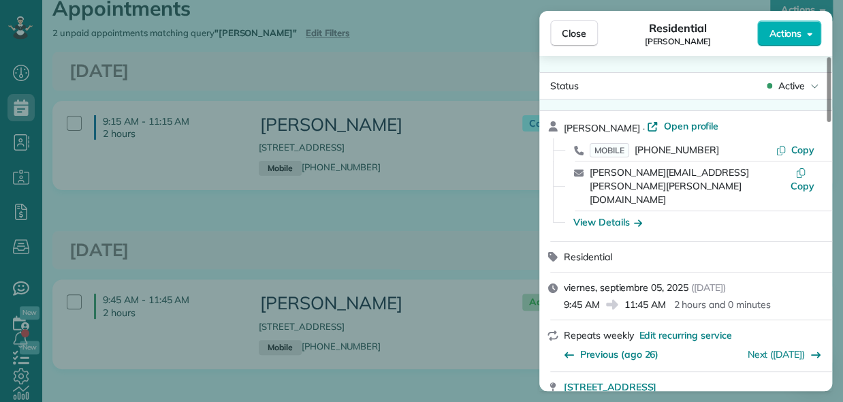
click at [460, 213] on div "Close Residential [PERSON_NAME] Actions Status Active [PERSON_NAME] · Open prof…" at bounding box center [421, 201] width 843 height 402
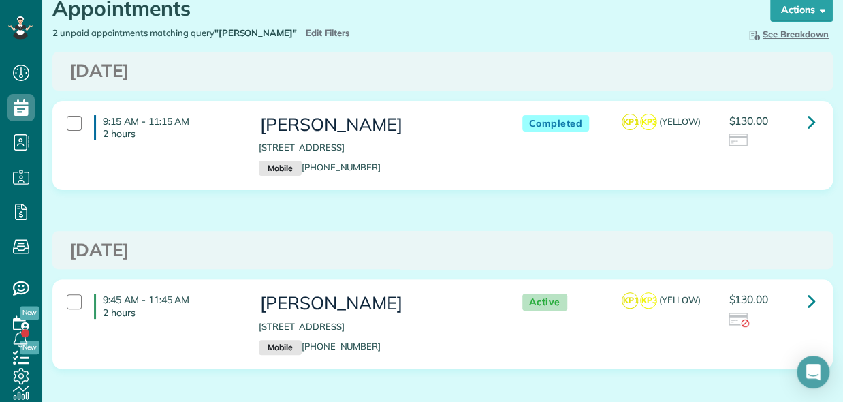
drag, startPoint x: 331, startPoint y: 170, endPoint x: 303, endPoint y: 173, distance: 28.1
click at [303, 173] on p "Mobile [PHONE_NUMBER]" at bounding box center [377, 168] width 236 height 15
copy link "504) 940-4093"
click at [362, 385] on div "9:45 AM - 11:45 AM 2 hours [PERSON_NAME] [STREET_ADDRESS] Mobile [PHONE_NUMBER]…" at bounding box center [442, 334] width 801 height 110
click at [806, 206] on div "9:15 AM - 11:15 AM 2 hours [PERSON_NAME] [STREET_ADDRESS] Mobile [PHONE_NUMBER]…" at bounding box center [442, 156] width 801 height 110
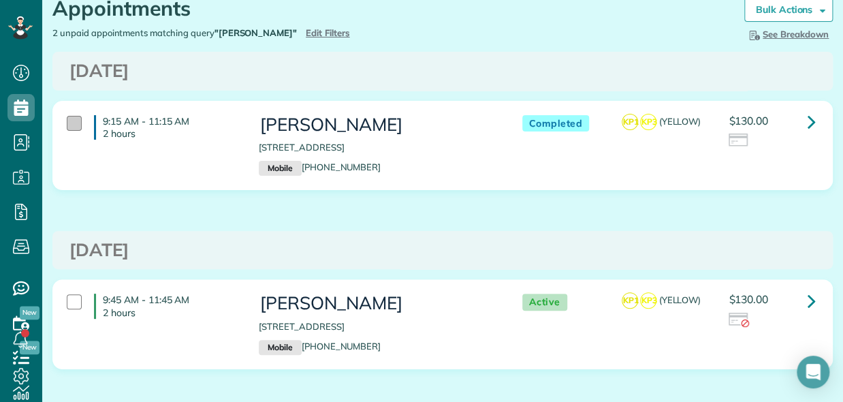
click at [72, 123] on div at bounding box center [74, 123] width 15 height 15
